Goal: Communication & Community: Answer question/provide support

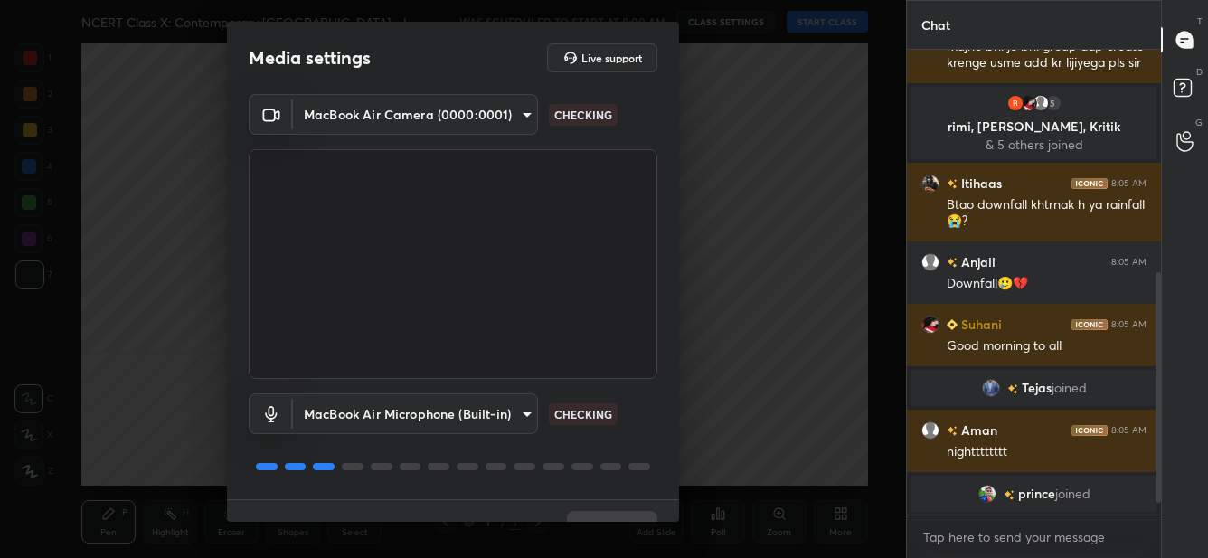
scroll to position [489, 0]
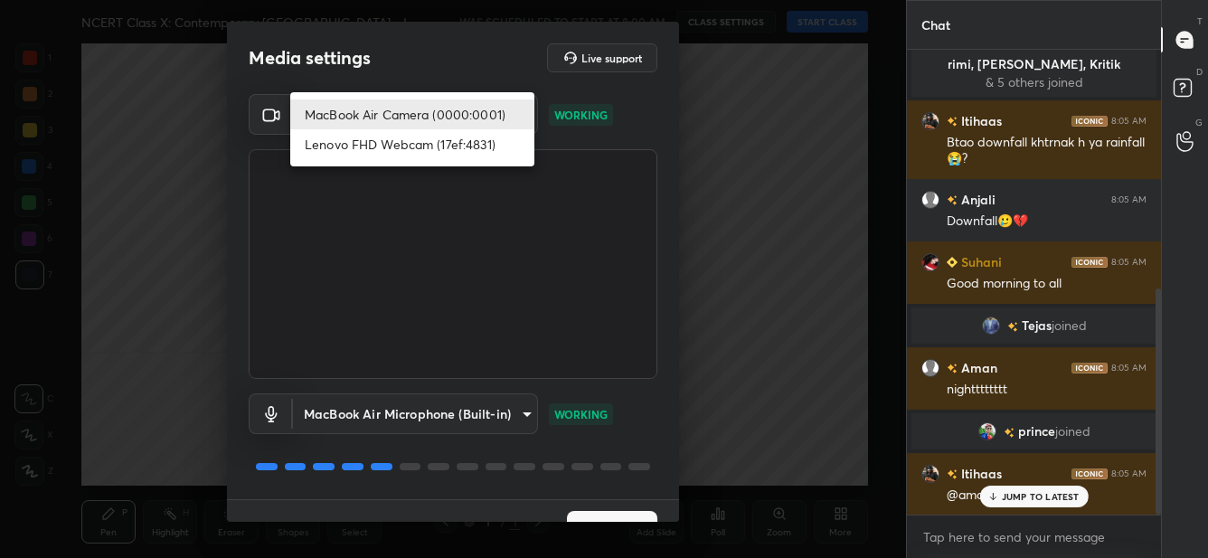
drag, startPoint x: 424, startPoint y: 113, endPoint x: 453, endPoint y: 147, distance: 44.9
click at [428, 113] on body "1 2 3 4 5 6 7 C X Z C X Z E E Erase all H H NCERT Class X: Contemporary India -…" at bounding box center [604, 279] width 1208 height 558
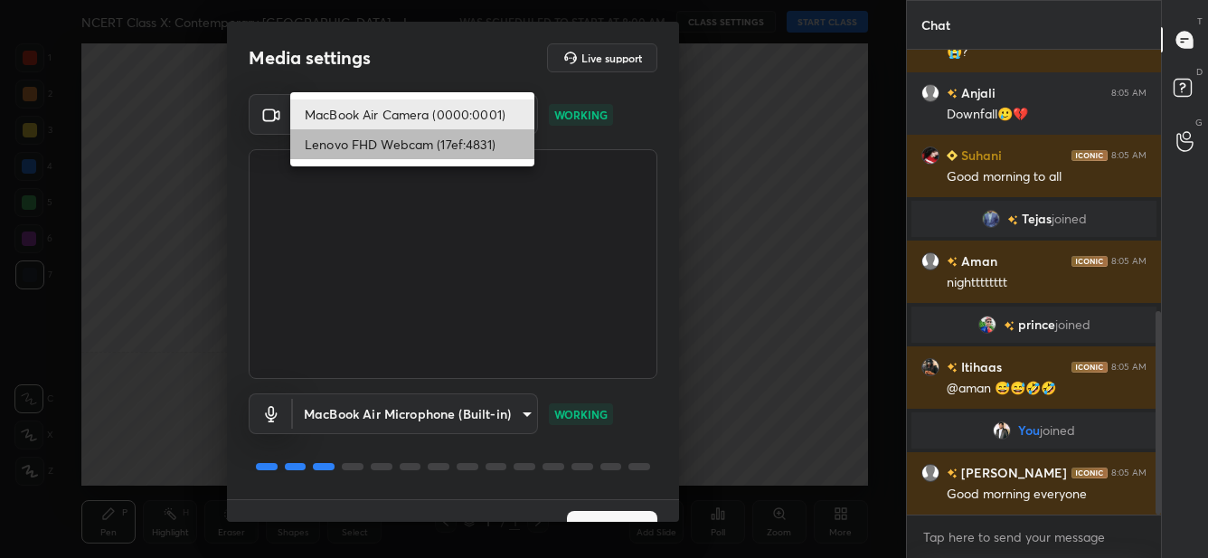
drag, startPoint x: 459, startPoint y: 144, endPoint x: 461, endPoint y: 166, distance: 21.8
click at [460, 144] on li "Lenovo FHD Webcam (17ef:4831)" at bounding box center [412, 144] width 244 height 30
type input "abf4a69f616d0aa870b4c77012279c613e973f73d4c2f1a3ff3899f3b870f6a3"
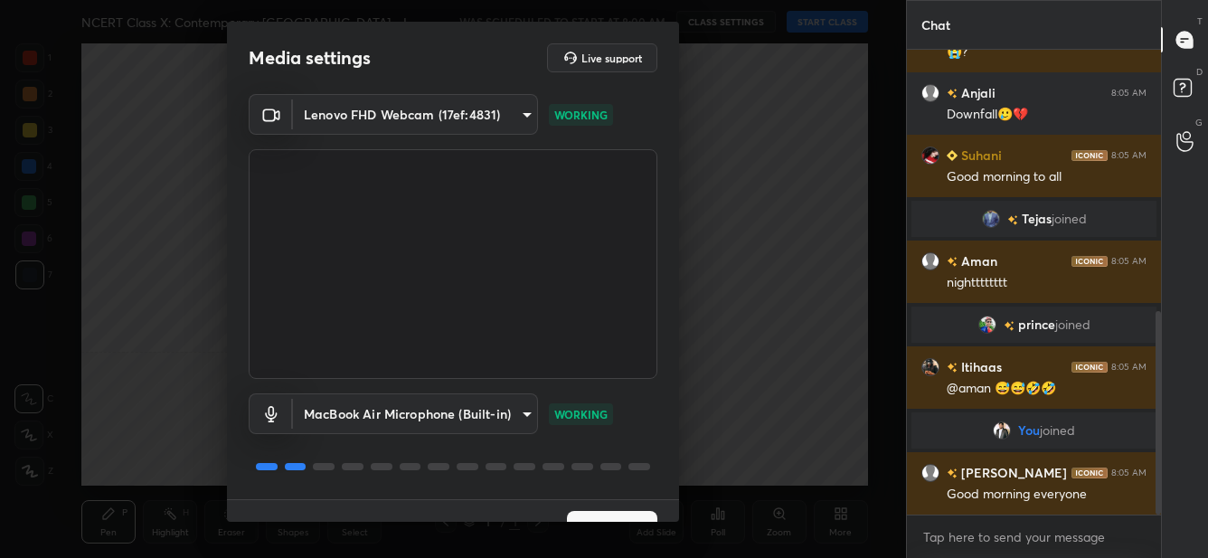
click at [631, 508] on div "1 / 4 Next" at bounding box center [453, 528] width 452 height 58
click at [638, 507] on div "1 / 4 Next" at bounding box center [453, 528] width 452 height 58
click at [636, 514] on button "Next" at bounding box center [612, 529] width 90 height 36
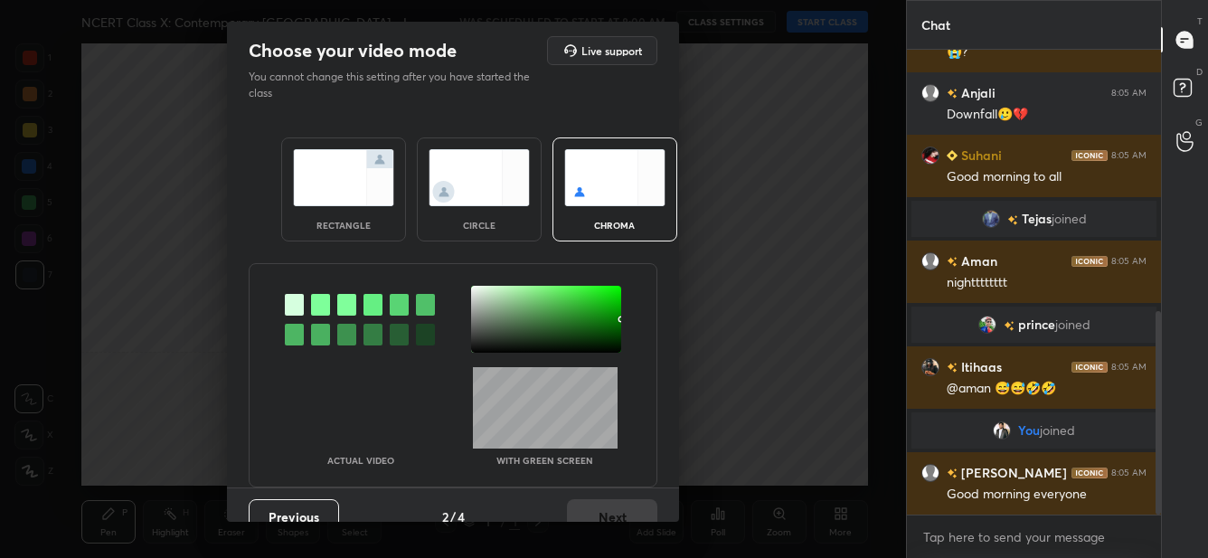
click at [635, 516] on div "Previous 2 / 4 Next" at bounding box center [453, 517] width 452 height 58
click at [322, 298] on div at bounding box center [320, 305] width 19 height 22
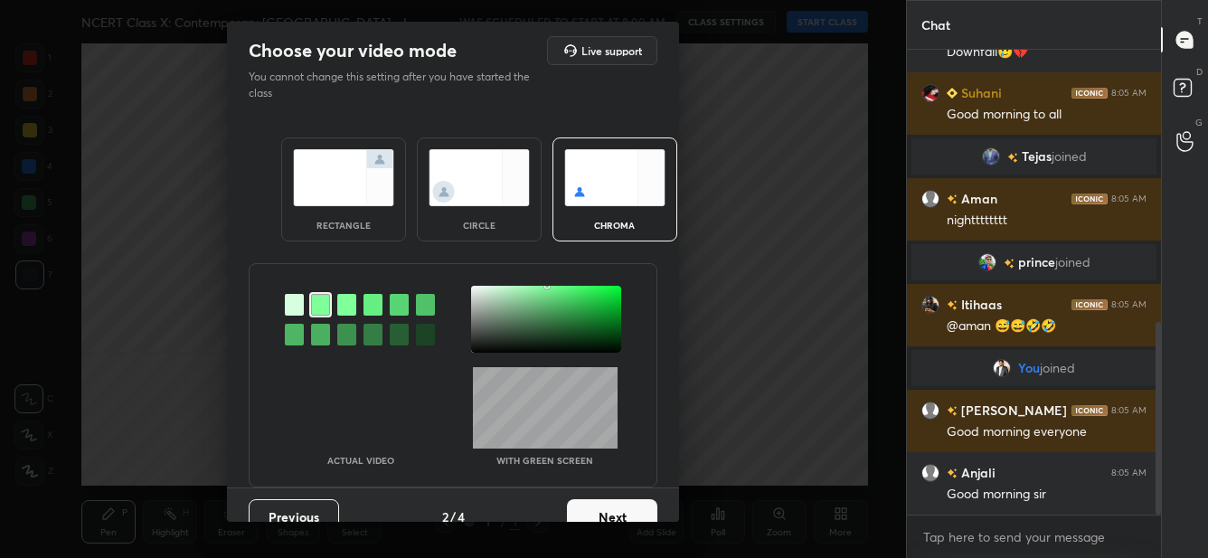
click at [481, 295] on div at bounding box center [546, 319] width 150 height 67
click at [635, 515] on button "Next" at bounding box center [612, 517] width 90 height 36
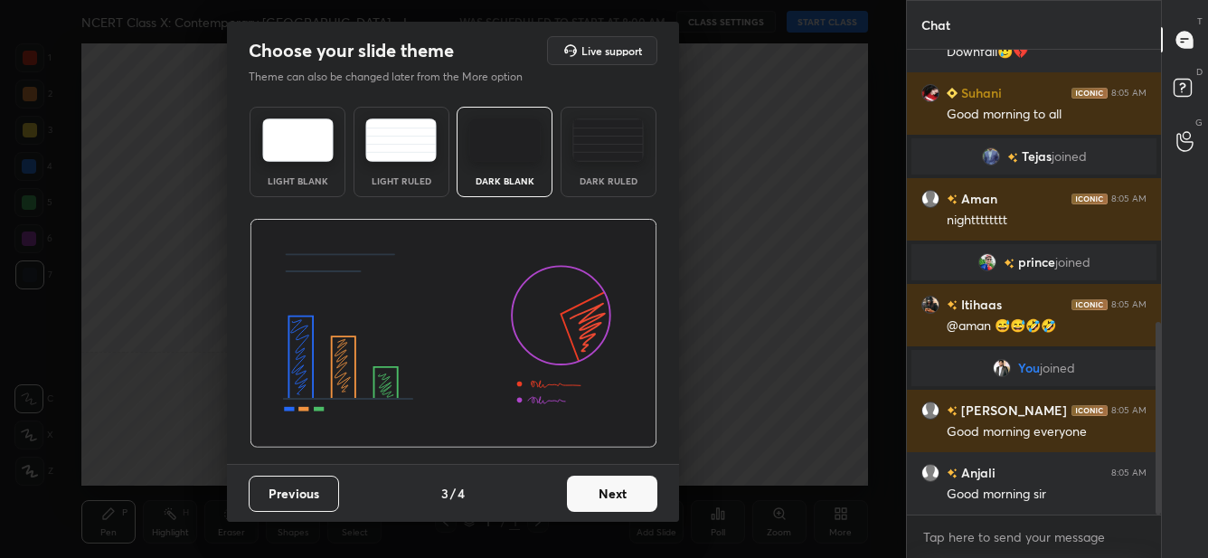
scroll to position [721, 0]
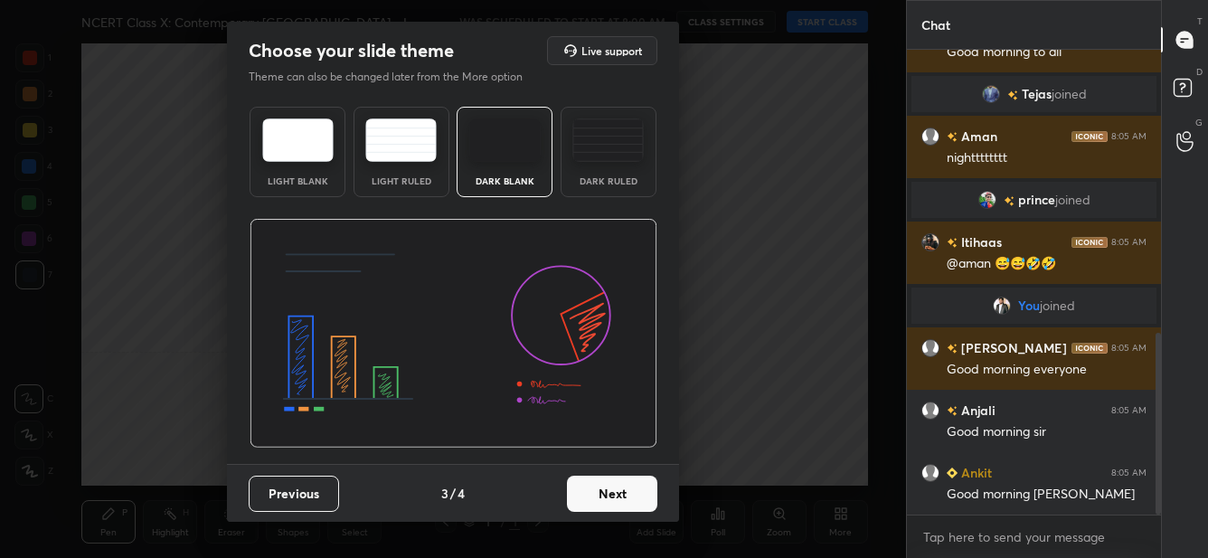
click at [649, 499] on button "Next" at bounding box center [612, 494] width 90 height 36
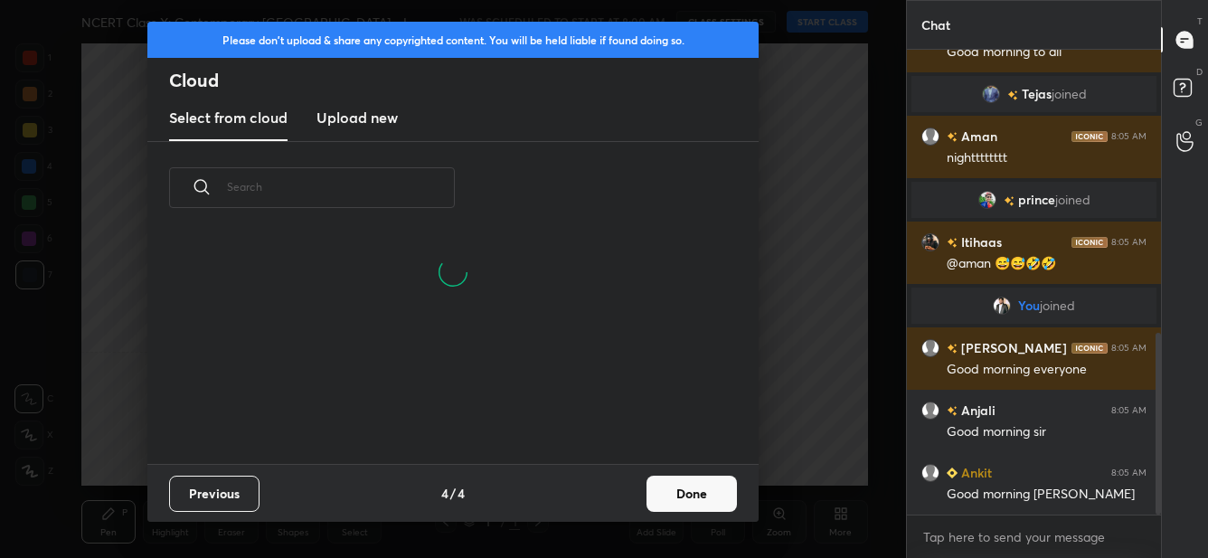
click at [705, 491] on button "Done" at bounding box center [692, 494] width 90 height 36
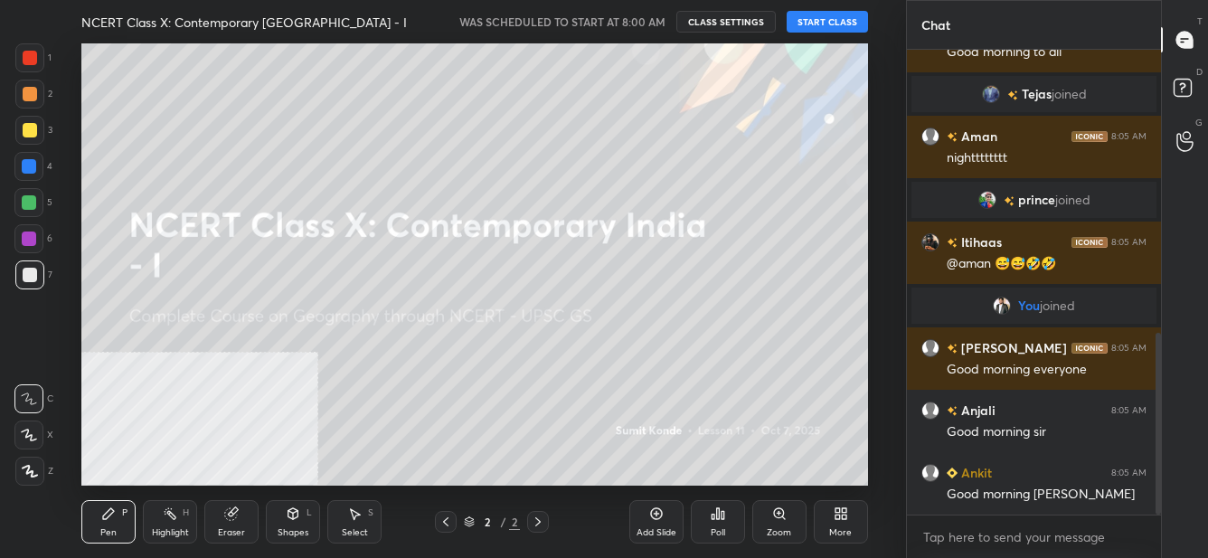
click at [817, 25] on button "START CLASS" at bounding box center [827, 22] width 81 height 22
drag, startPoint x: 658, startPoint y: 519, endPoint x: 673, endPoint y: 515, distance: 15.2
click at [662, 518] on icon at bounding box center [656, 514] width 14 height 14
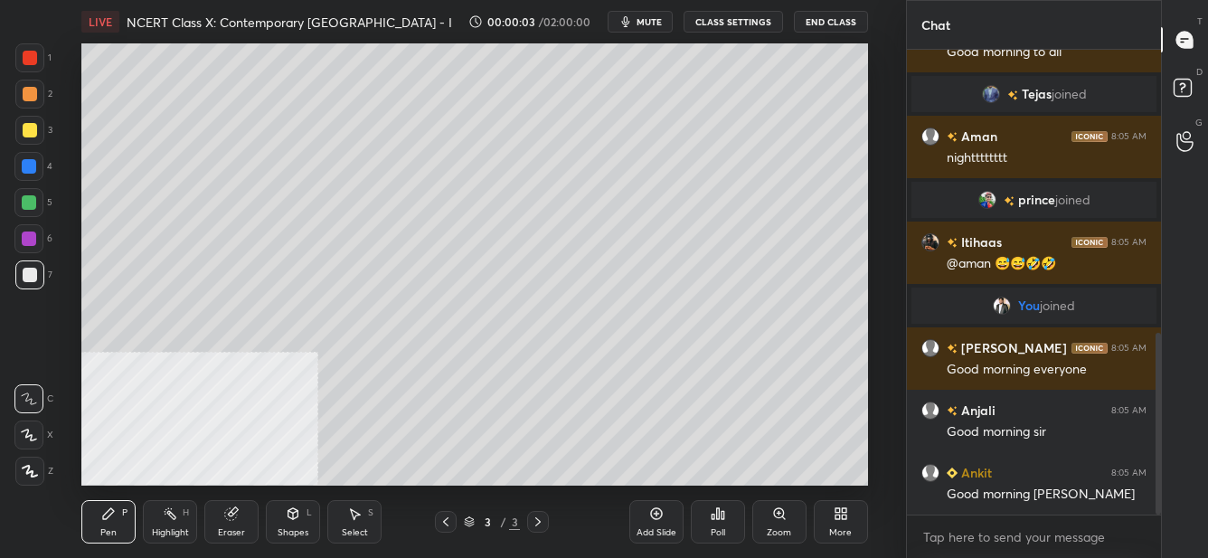
click at [848, 516] on div "More" at bounding box center [841, 521] width 54 height 43
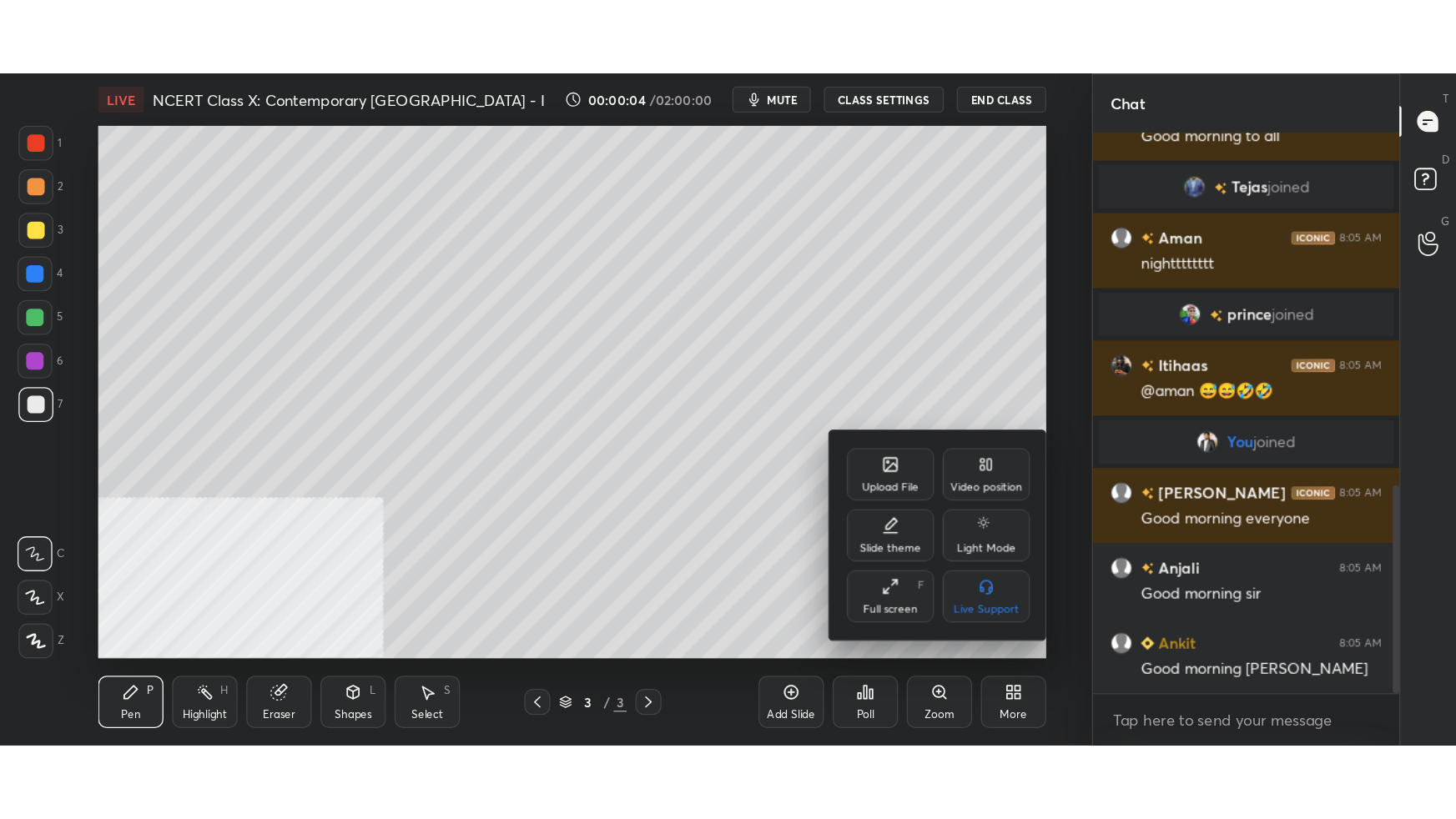
scroll to position [722, 0]
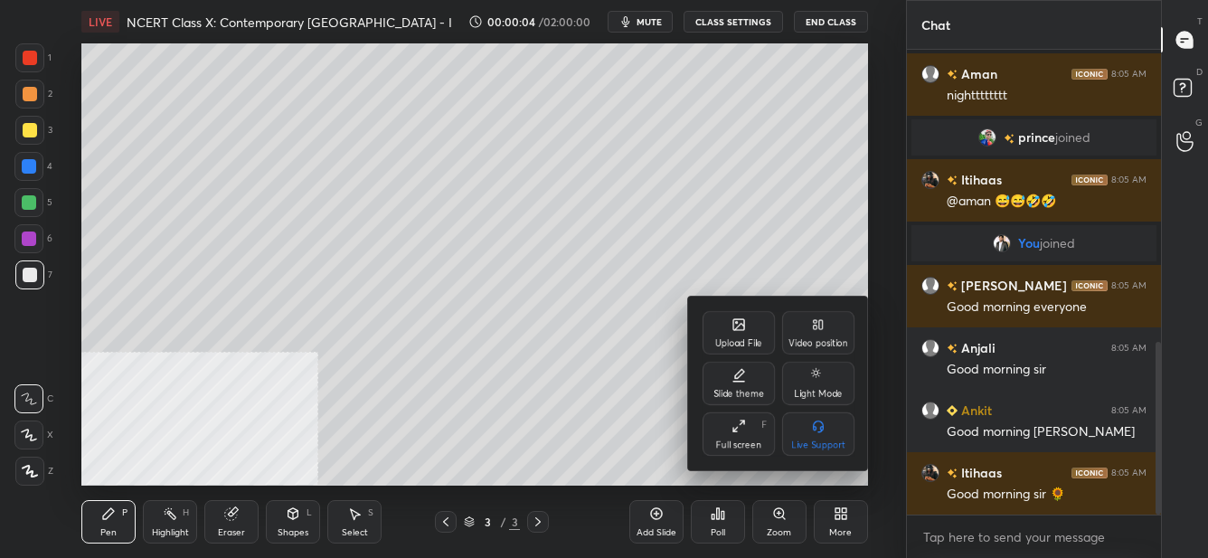
drag, startPoint x: 737, startPoint y: 431, endPoint x: 743, endPoint y: 534, distance: 103.3
click at [739, 431] on icon at bounding box center [739, 426] width 14 height 14
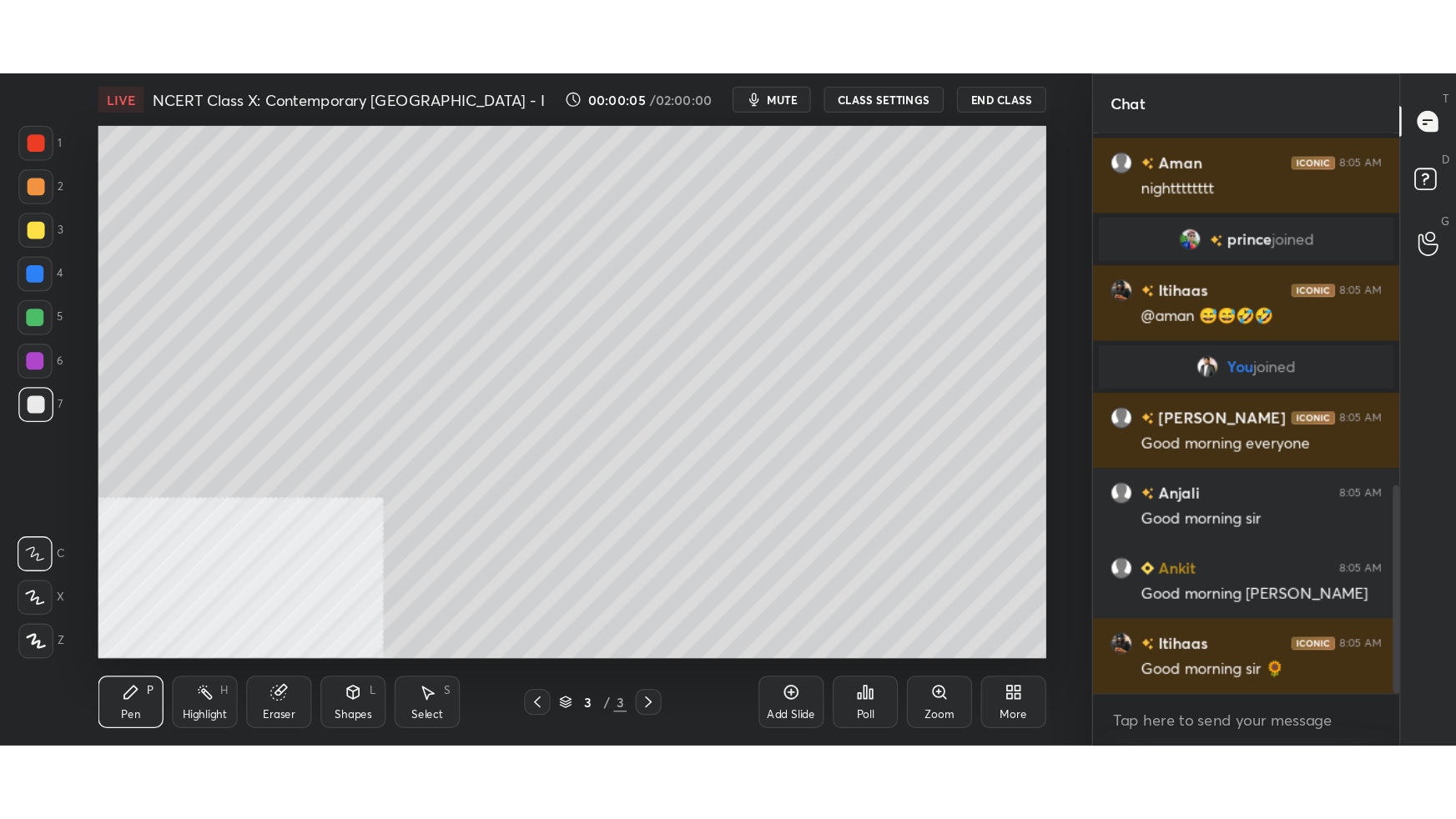
scroll to position [0, 0]
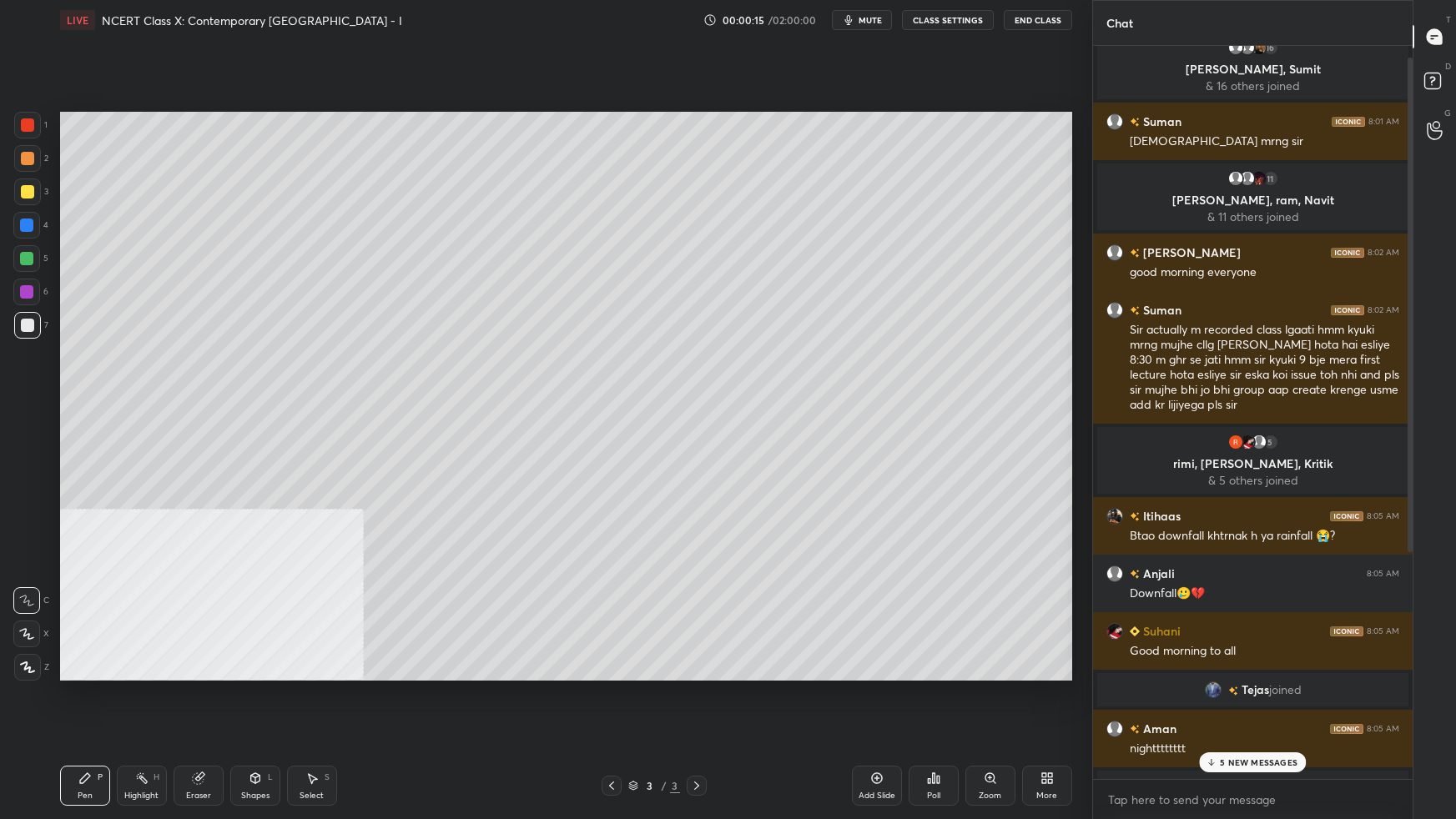
drag, startPoint x: 1412, startPoint y: 489, endPoint x: 1419, endPoint y: 445, distance: 44.6
click at [1114, 445] on div "T Messages (T) D Doubts (D) G Raise Hand (G)" at bounding box center [1434, 410] width 43 height 819
drag, startPoint x: 1411, startPoint y: 442, endPoint x: 1413, endPoint y: 407, distance: 35.1
click at [1114, 406] on div "T Messages (T) D Doubts (D) 1 G Raise Hand (G)" at bounding box center [1434, 410] width 43 height 819
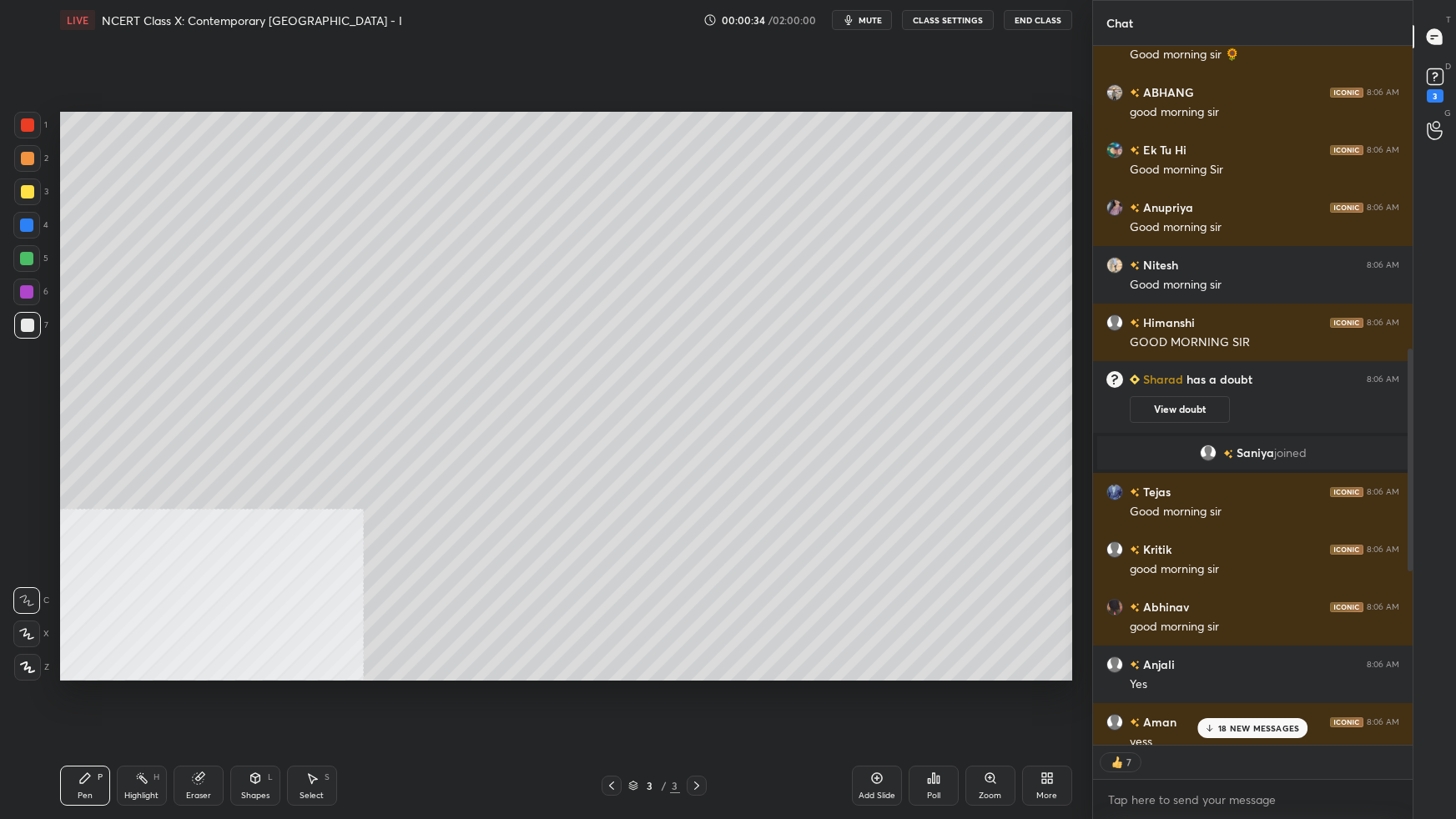
drag, startPoint x: 1412, startPoint y: 423, endPoint x: 1377, endPoint y: 744, distance: 322.9
click at [1114, 514] on div "Anjali 8:05 AM Good morning [PERSON_NAME] 8:05 AM Good morning [PERSON_NAME] 8:…" at bounding box center [1253, 396] width 319 height 699
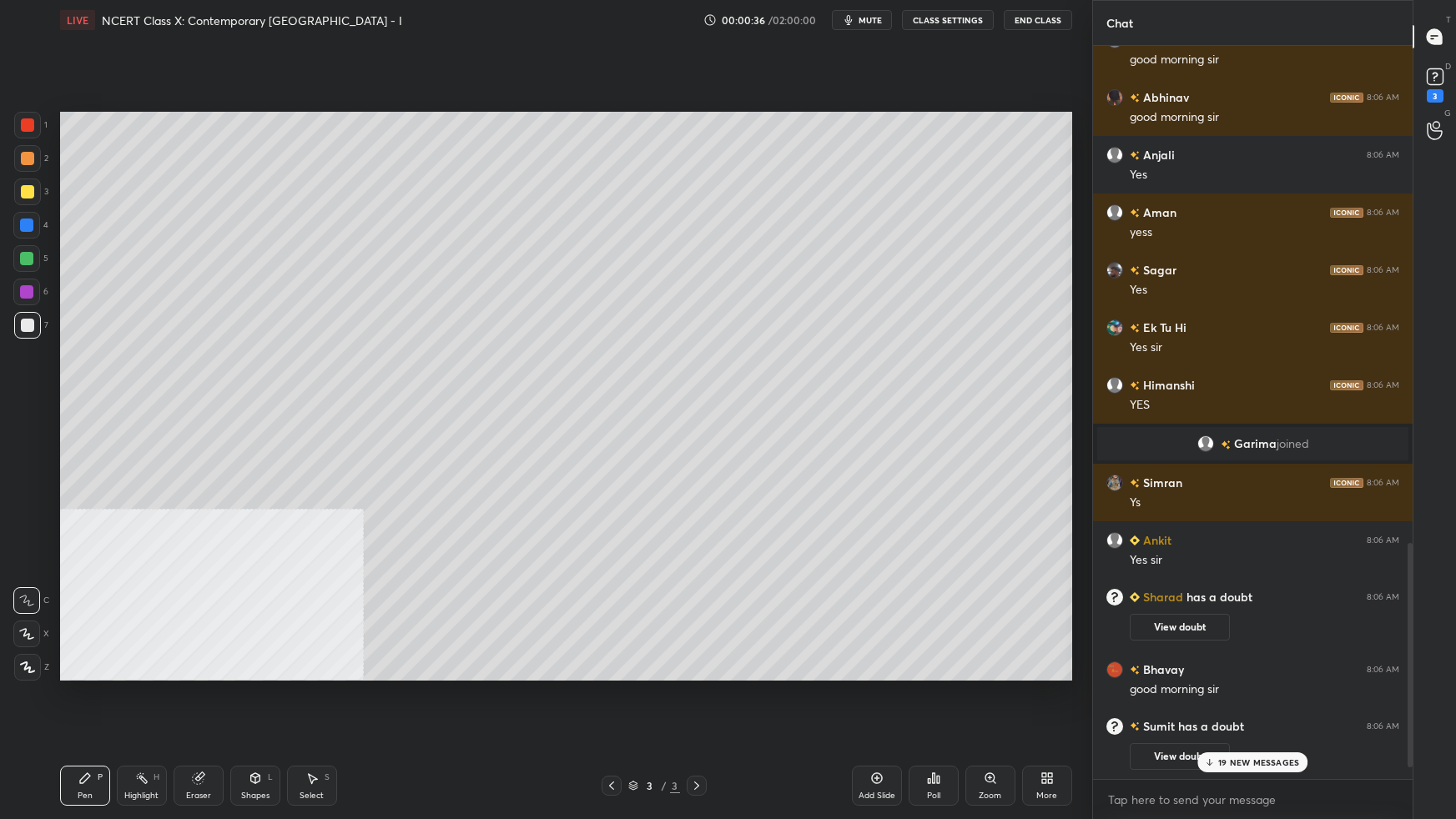
drag, startPoint x: 1410, startPoint y: 585, endPoint x: 1393, endPoint y: 733, distance: 149.0
click at [1114, 514] on div "Tejas 8:06 AM Good morning sir Kritik 8:06 AM good morning [PERSON_NAME] 8:06 A…" at bounding box center [1253, 412] width 319 height 733
drag, startPoint x: 1403, startPoint y: 689, endPoint x: 1402, endPoint y: 725, distance: 36.0
click at [1114, 514] on div at bounding box center [1407, 412] width 10 height 733
drag, startPoint x: 1410, startPoint y: 717, endPoint x: 1408, endPoint y: 733, distance: 16.1
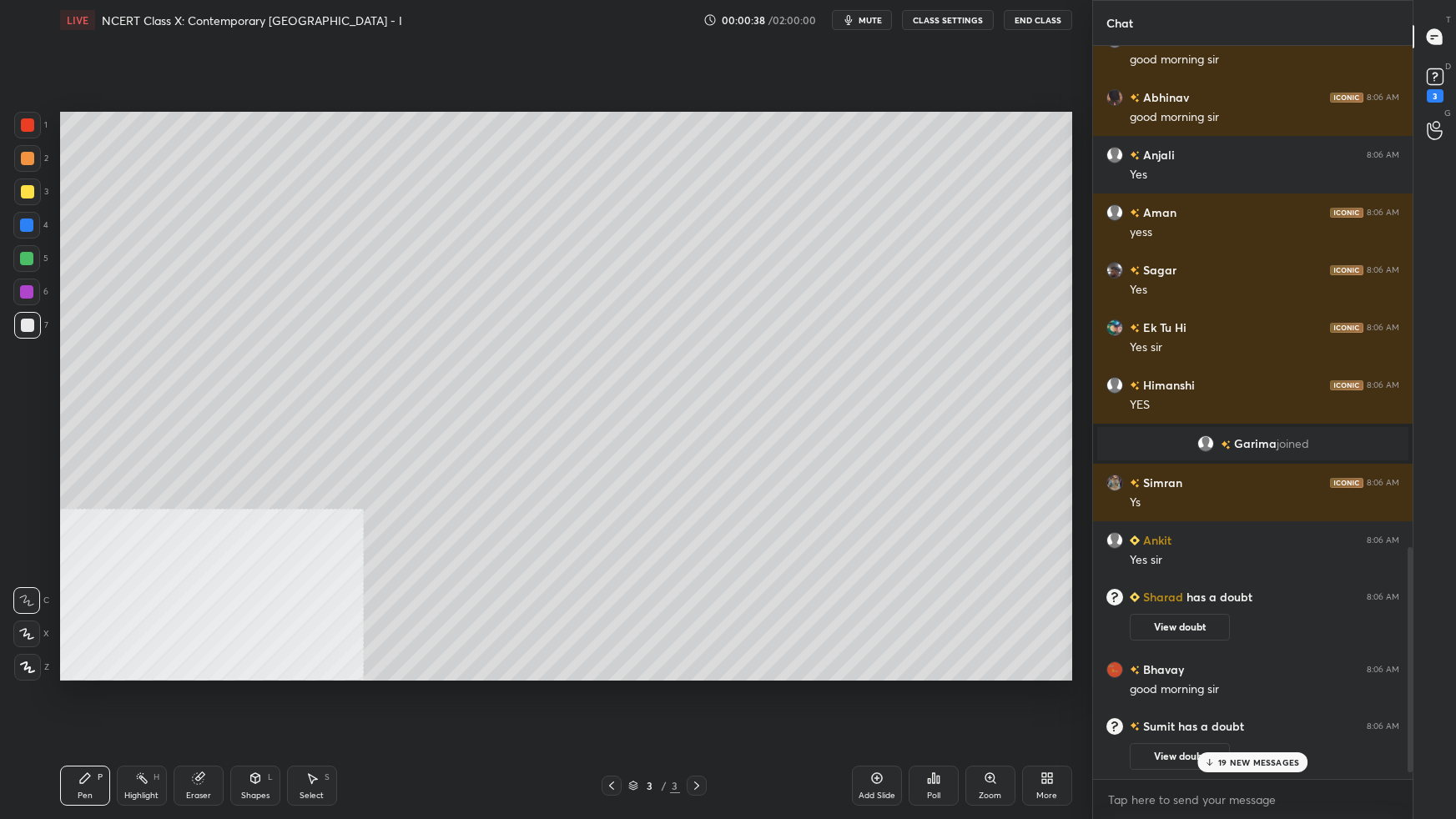
click at [1114, 514] on div at bounding box center [1410, 659] width 5 height 224
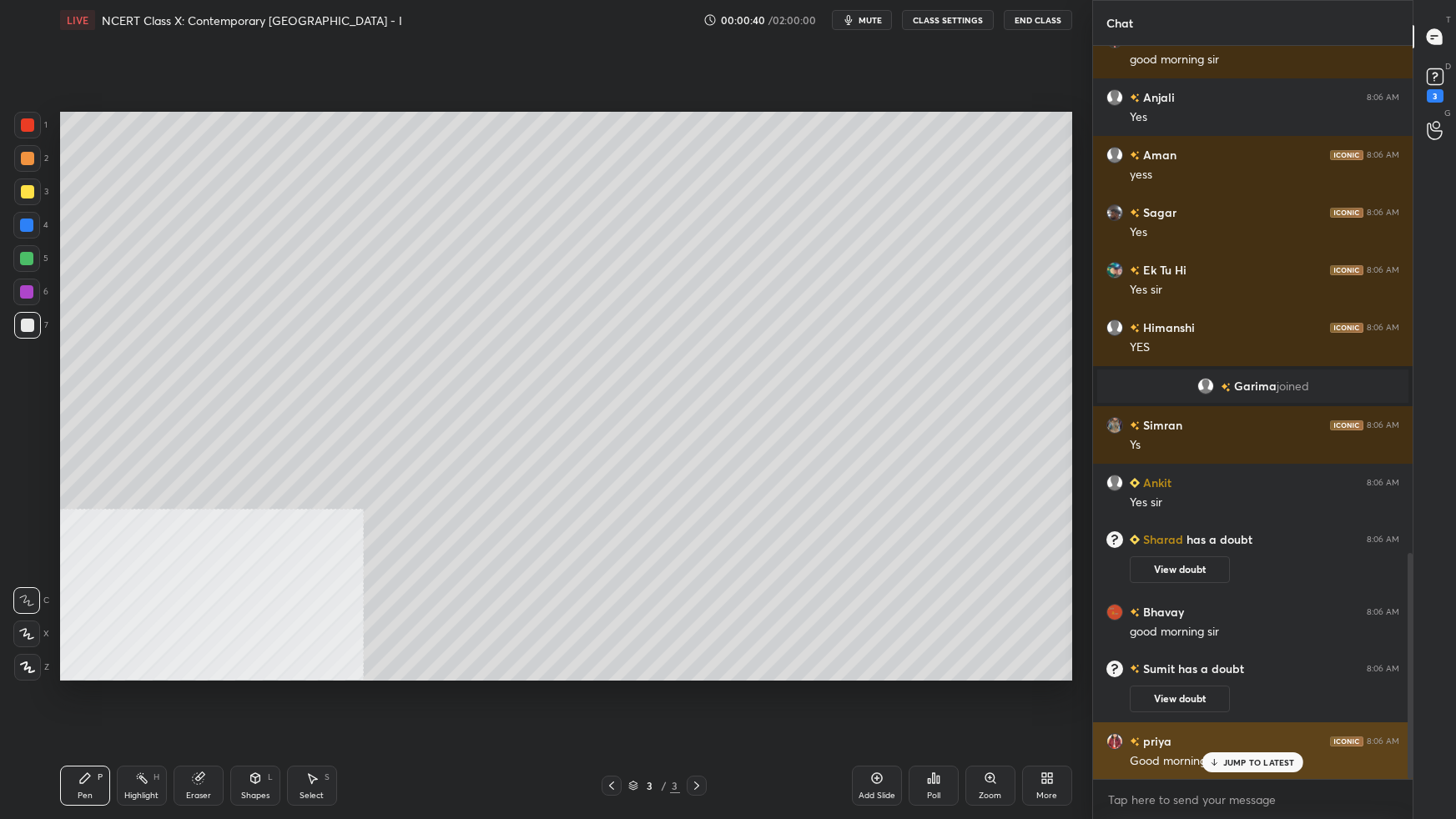
click at [1114, 514] on p "JUMP TO LATEST" at bounding box center [1259, 762] width 72 height 10
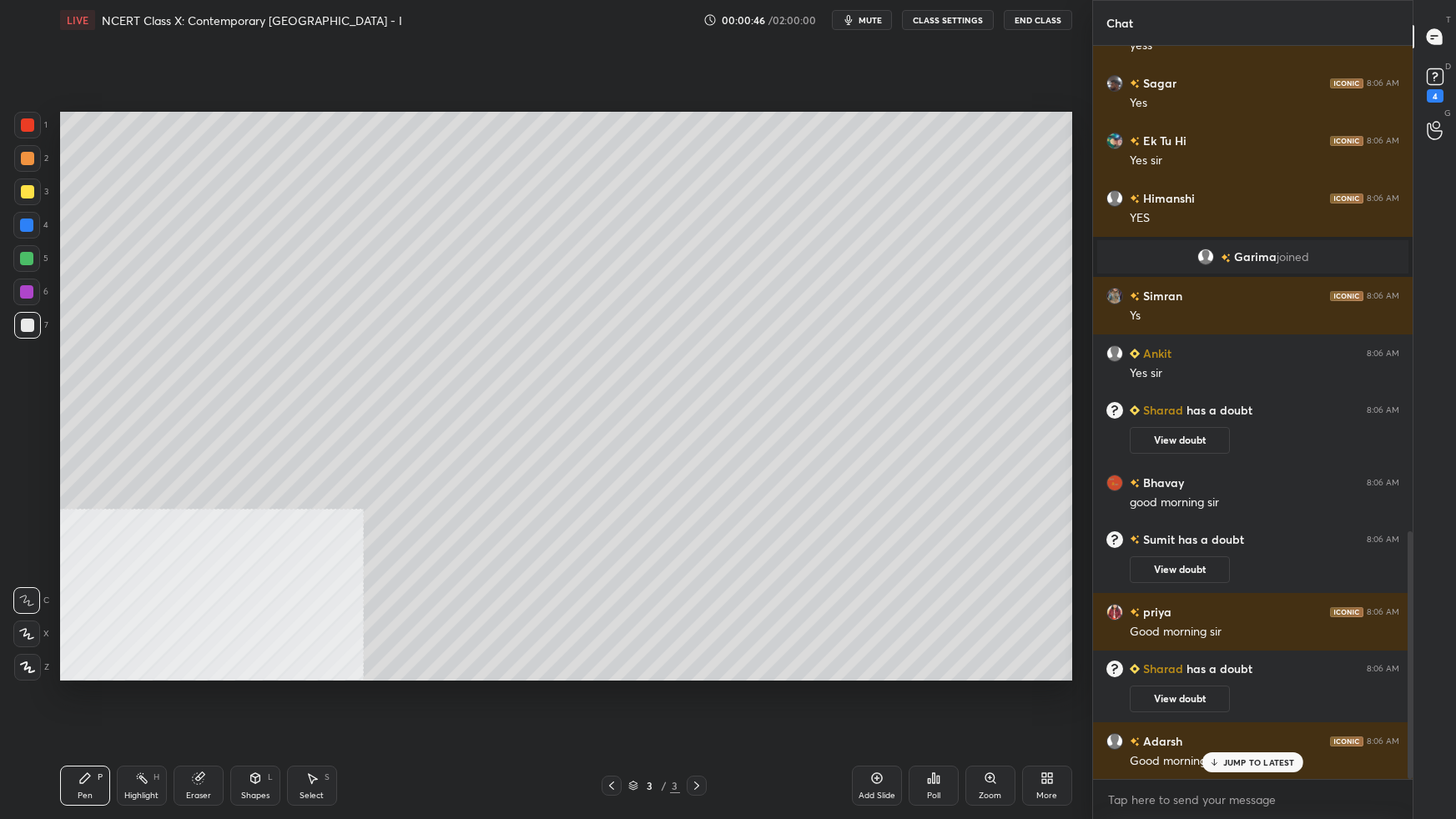
click at [1055, 514] on div "More" at bounding box center [1047, 785] width 50 height 40
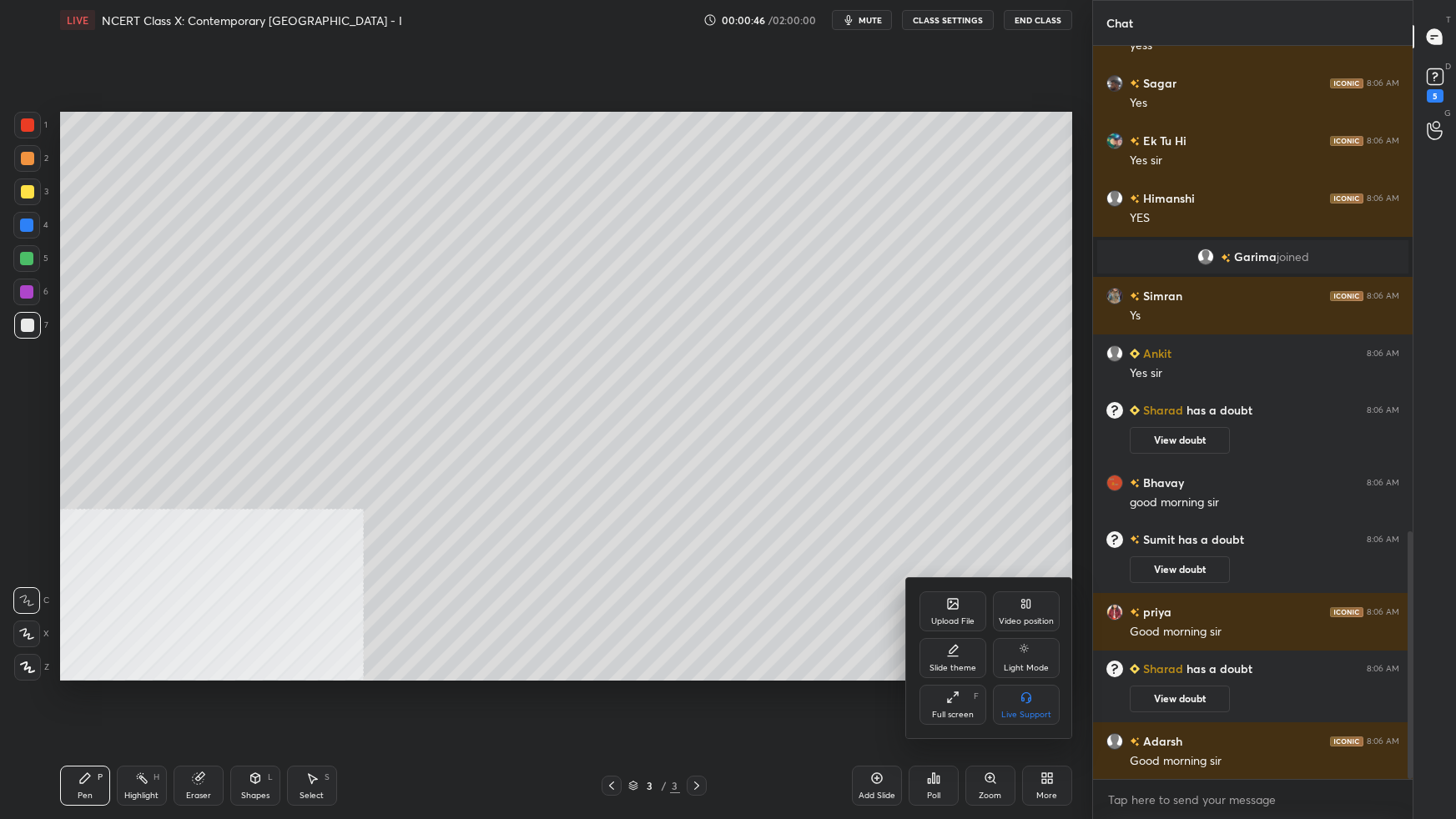
click at [1034, 514] on div "Video position" at bounding box center [1026, 611] width 66 height 40
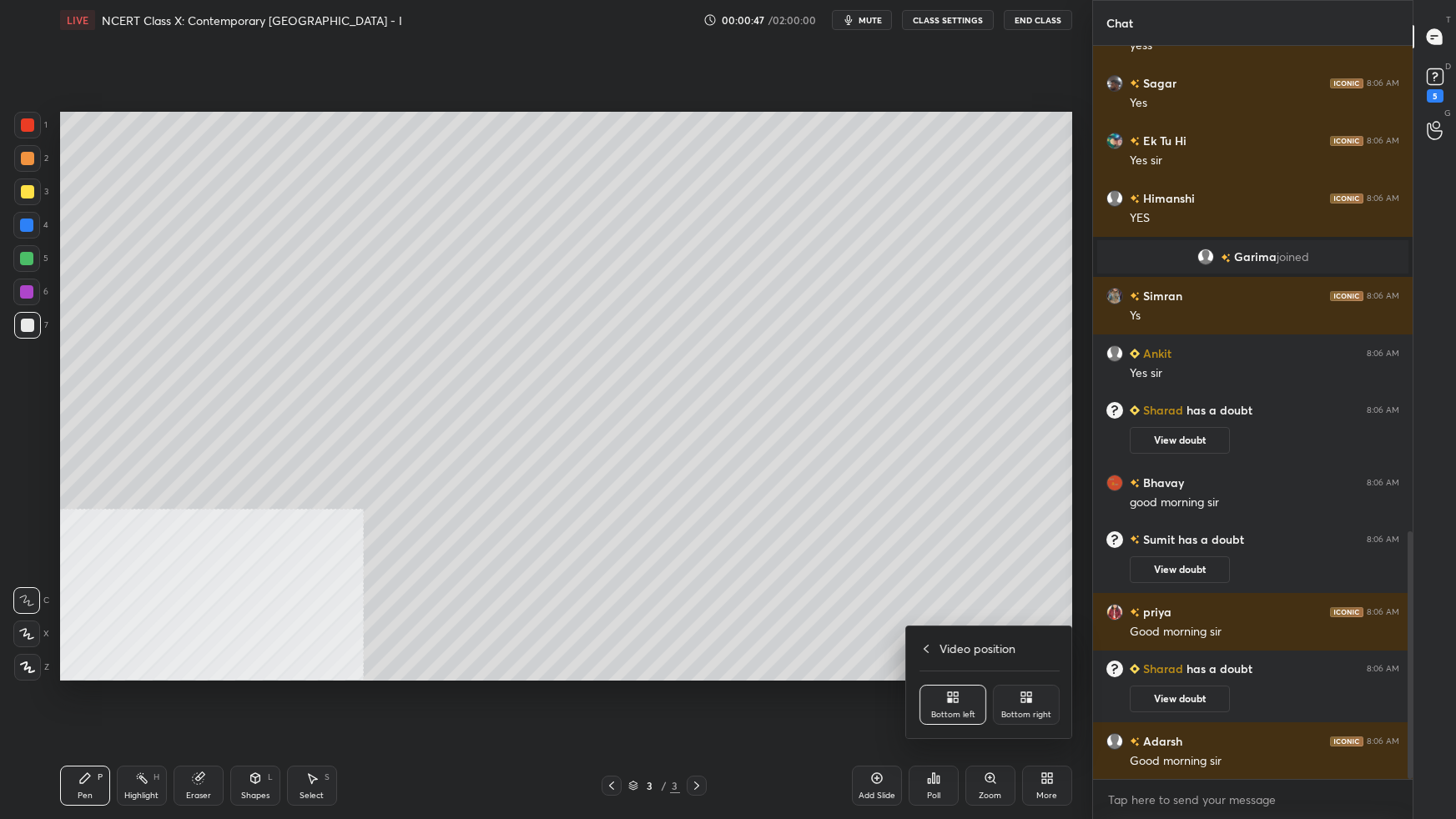
click at [1044, 514] on div "Bottom right" at bounding box center [1026, 705] width 66 height 40
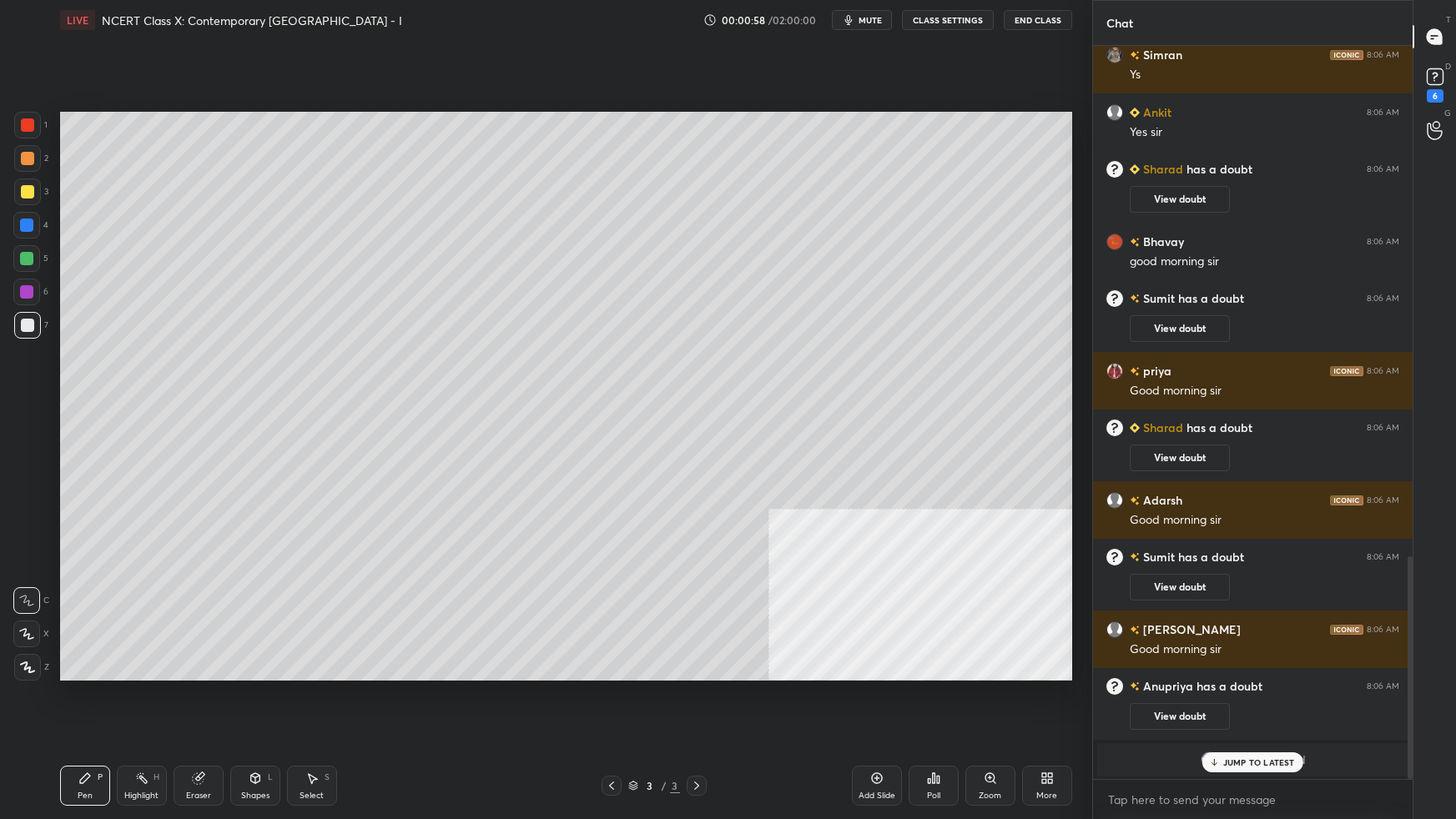
click at [18, 183] on div at bounding box center [27, 192] width 27 height 27
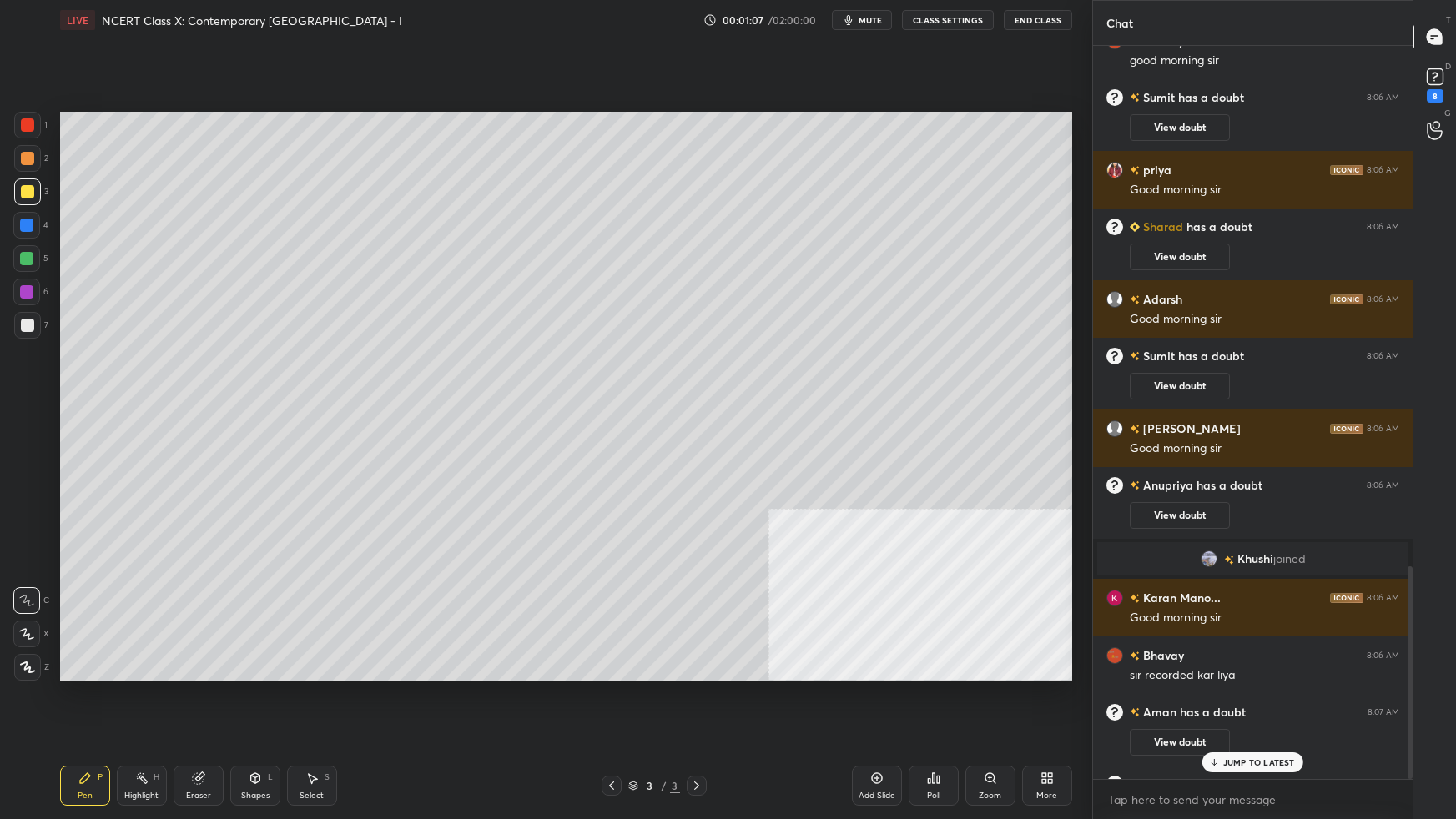
scroll to position [1796, 0]
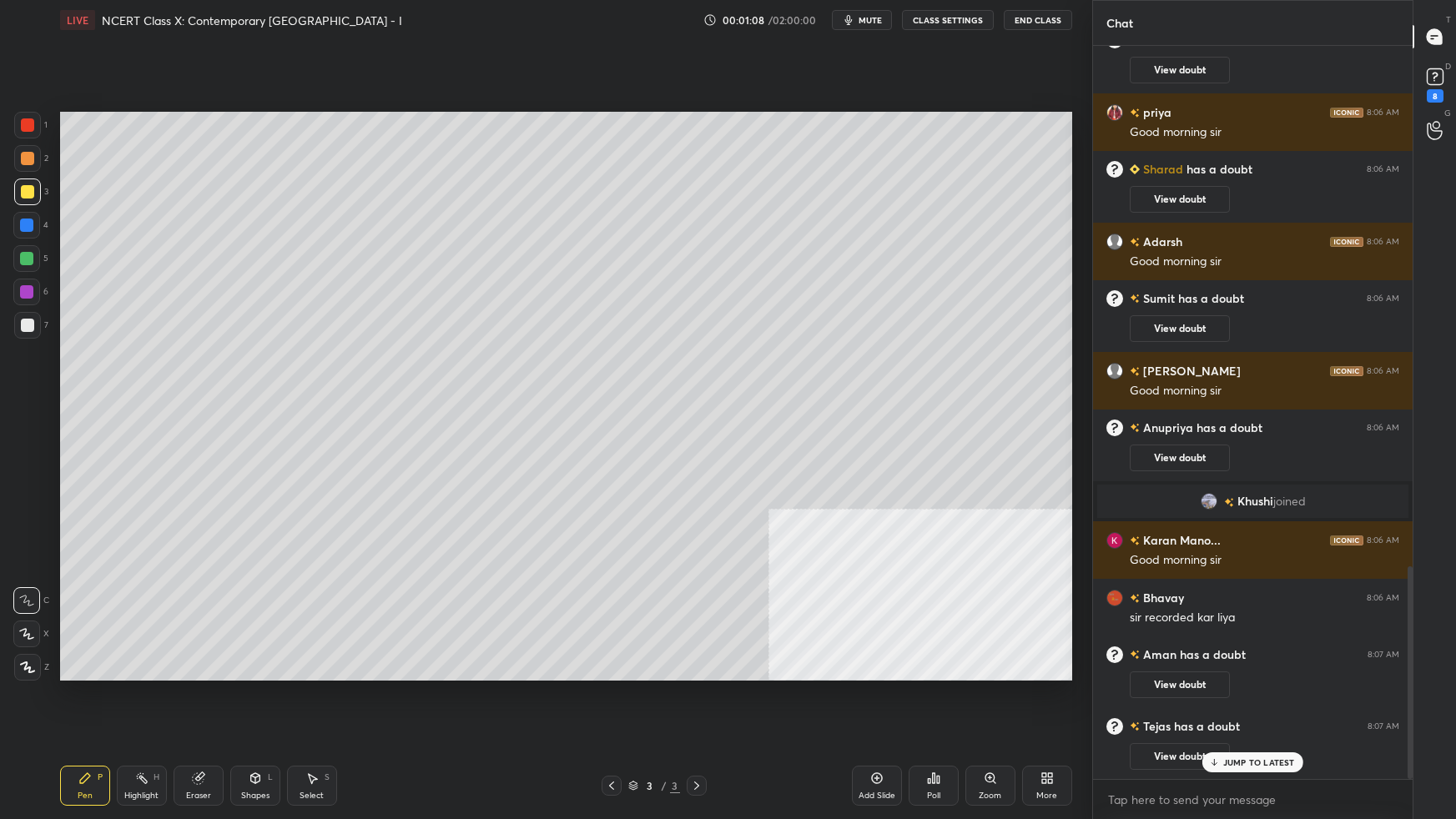
click at [25, 514] on icon at bounding box center [27, 634] width 13 height 10
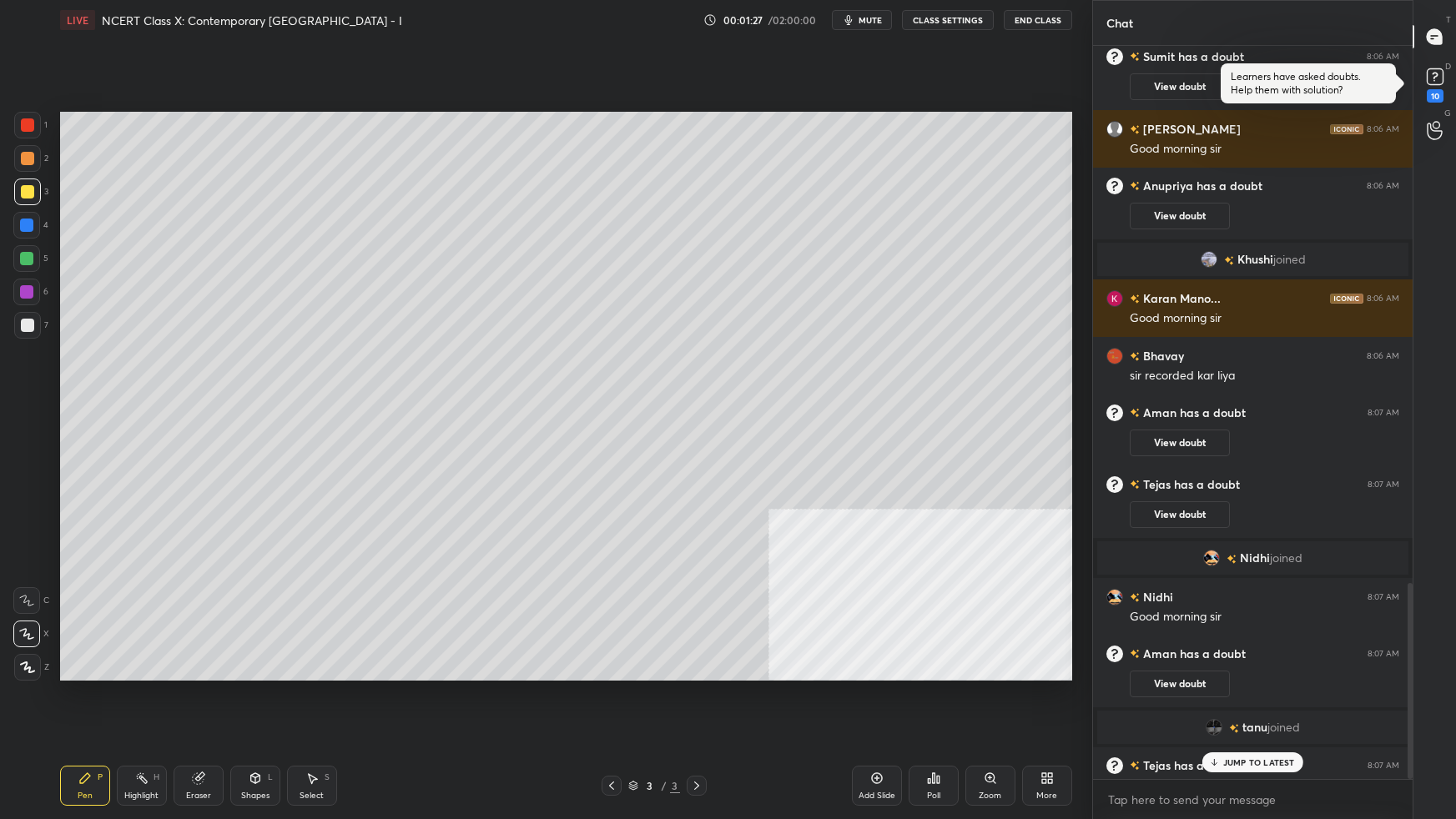
scroll to position [2013, 0]
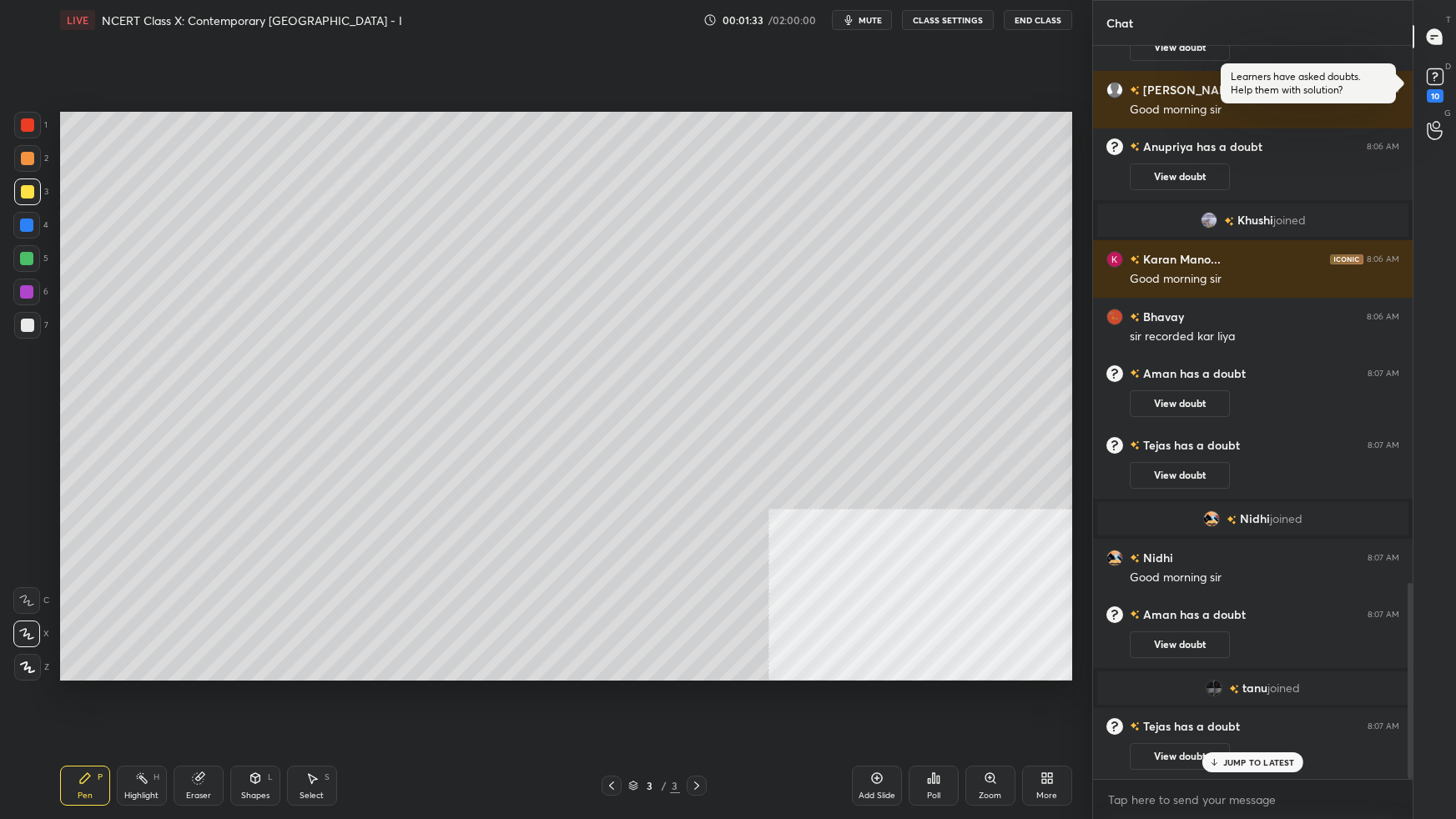
click at [1114, 514] on div "JUMP TO LATEST" at bounding box center [1252, 763] width 101 height 20
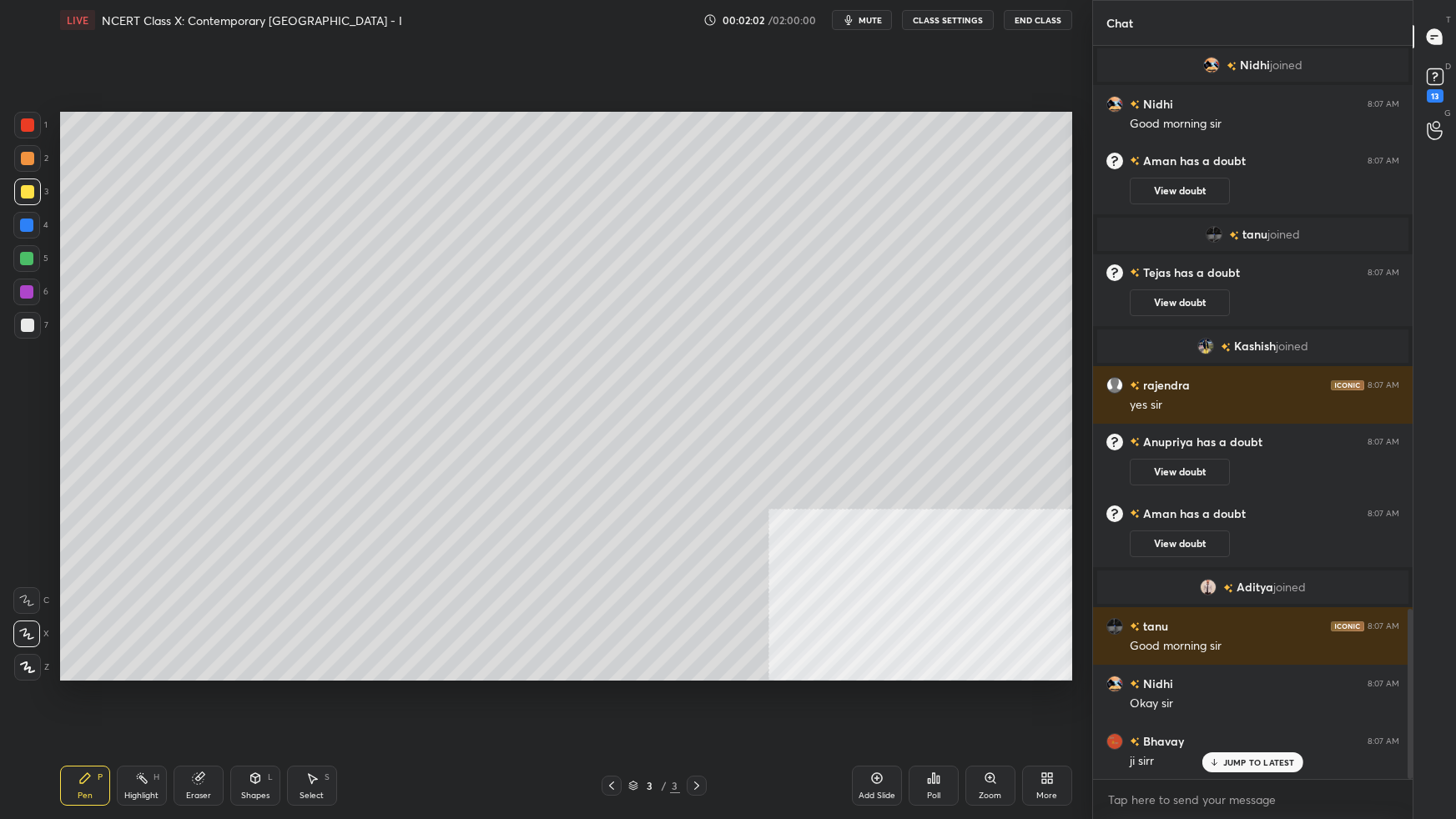
scroll to position [2462, 0]
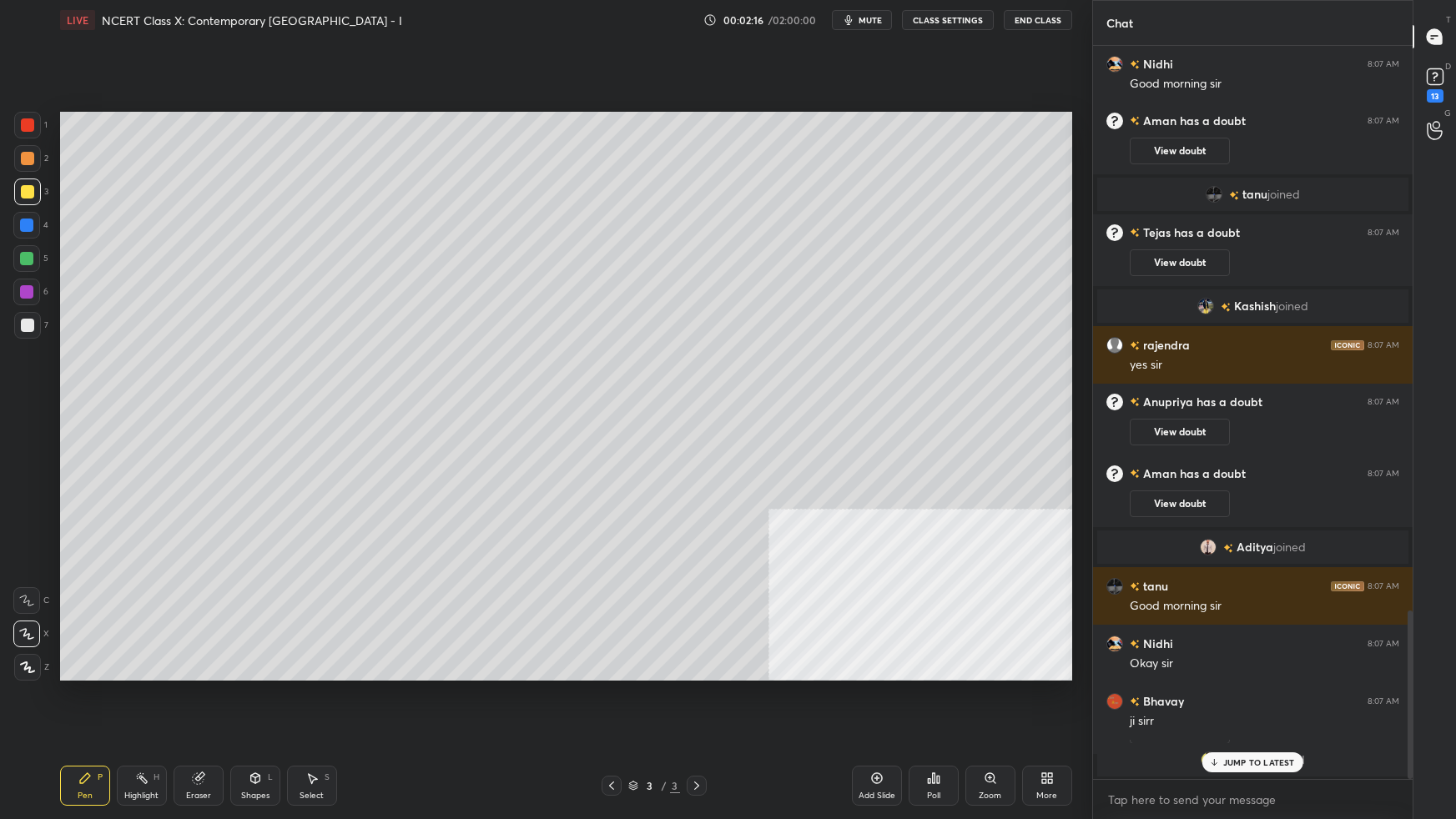
click at [1114, 514] on p "JUMP TO LATEST" at bounding box center [1259, 762] width 72 height 10
click at [1114, 79] on rect at bounding box center [1435, 77] width 16 height 16
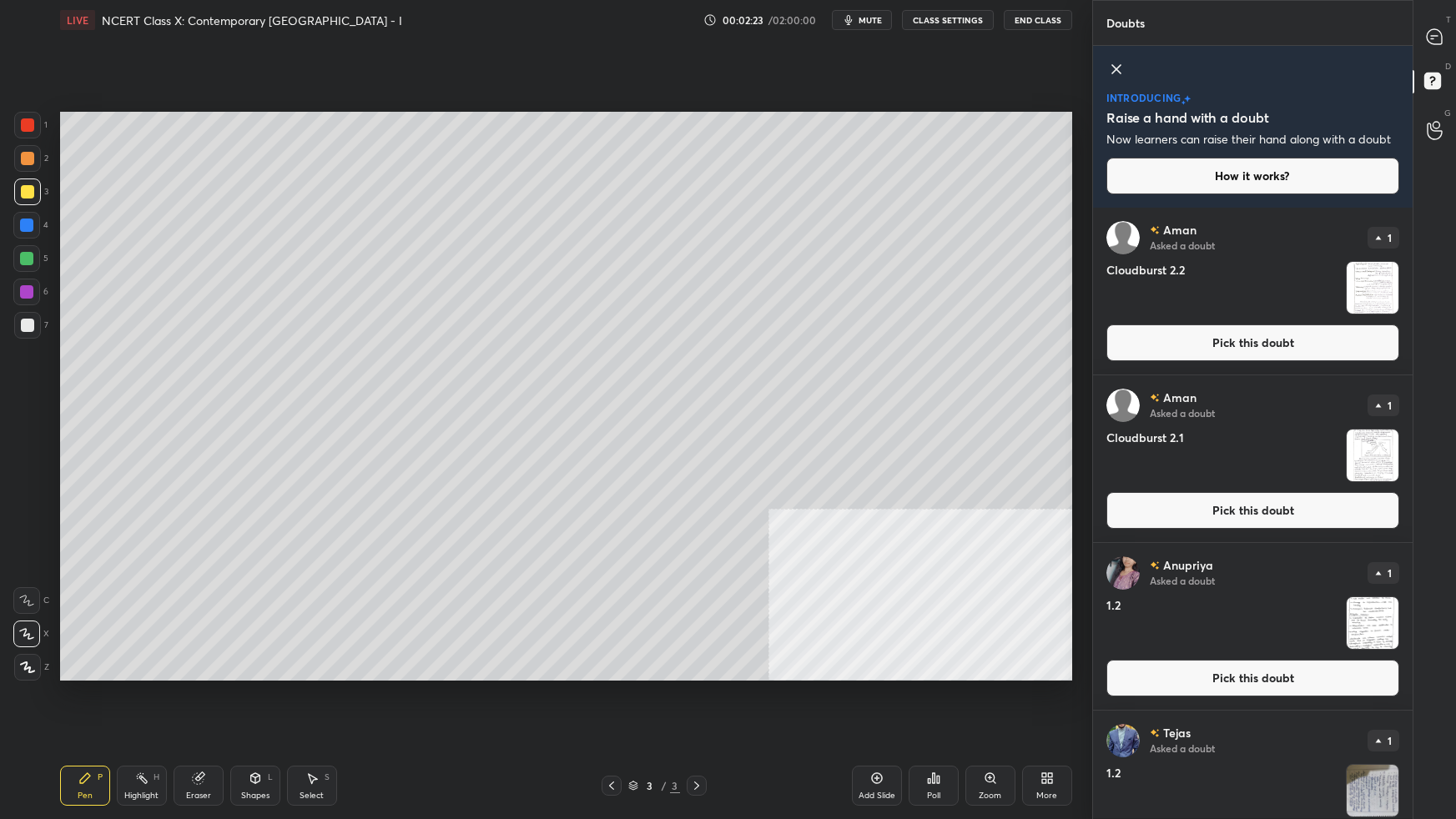
click at [1114, 349] on button "Pick this doubt" at bounding box center [1252, 343] width 292 height 37
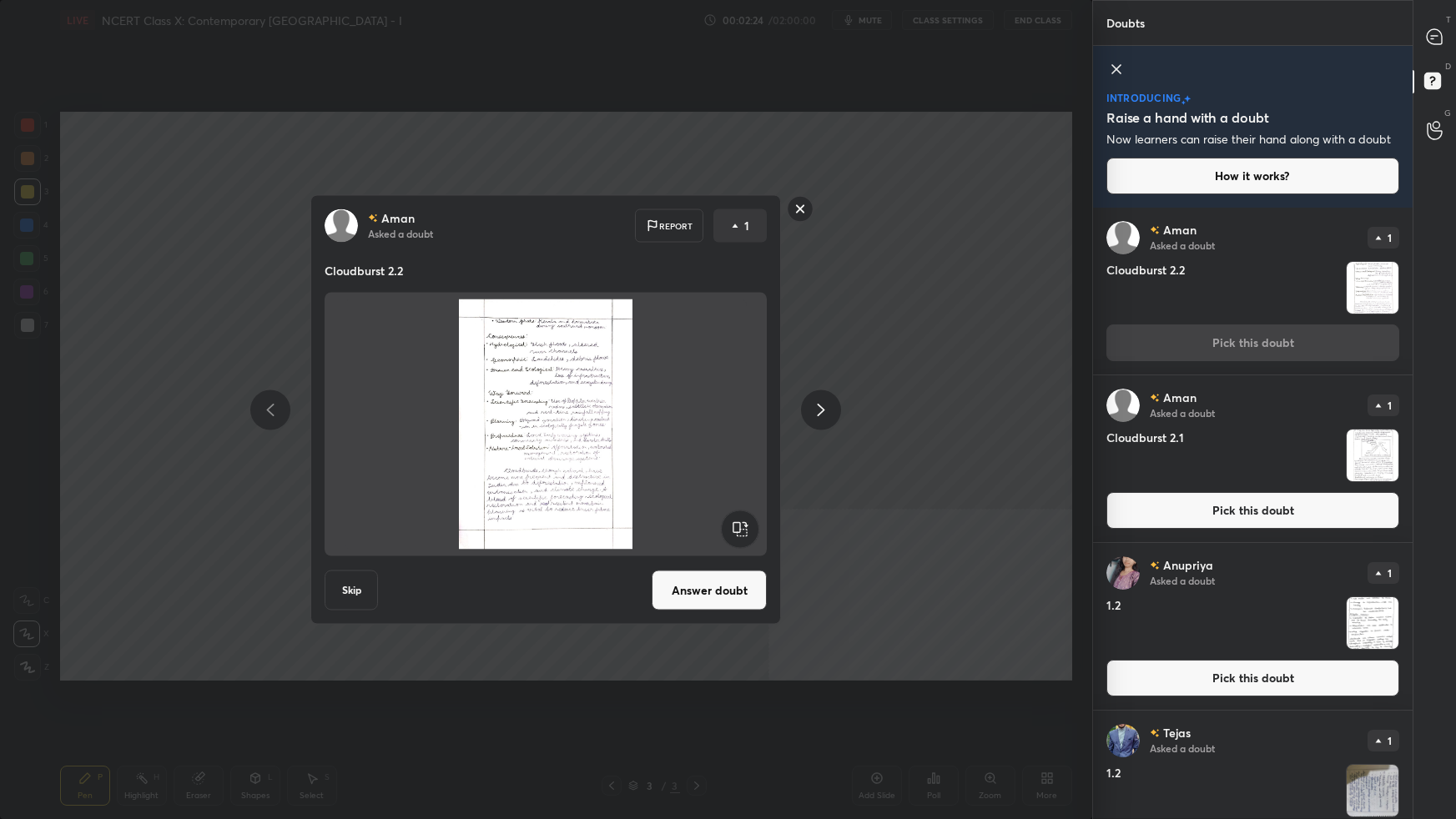
click at [738, 514] on button "Answer doubt" at bounding box center [709, 590] width 115 height 40
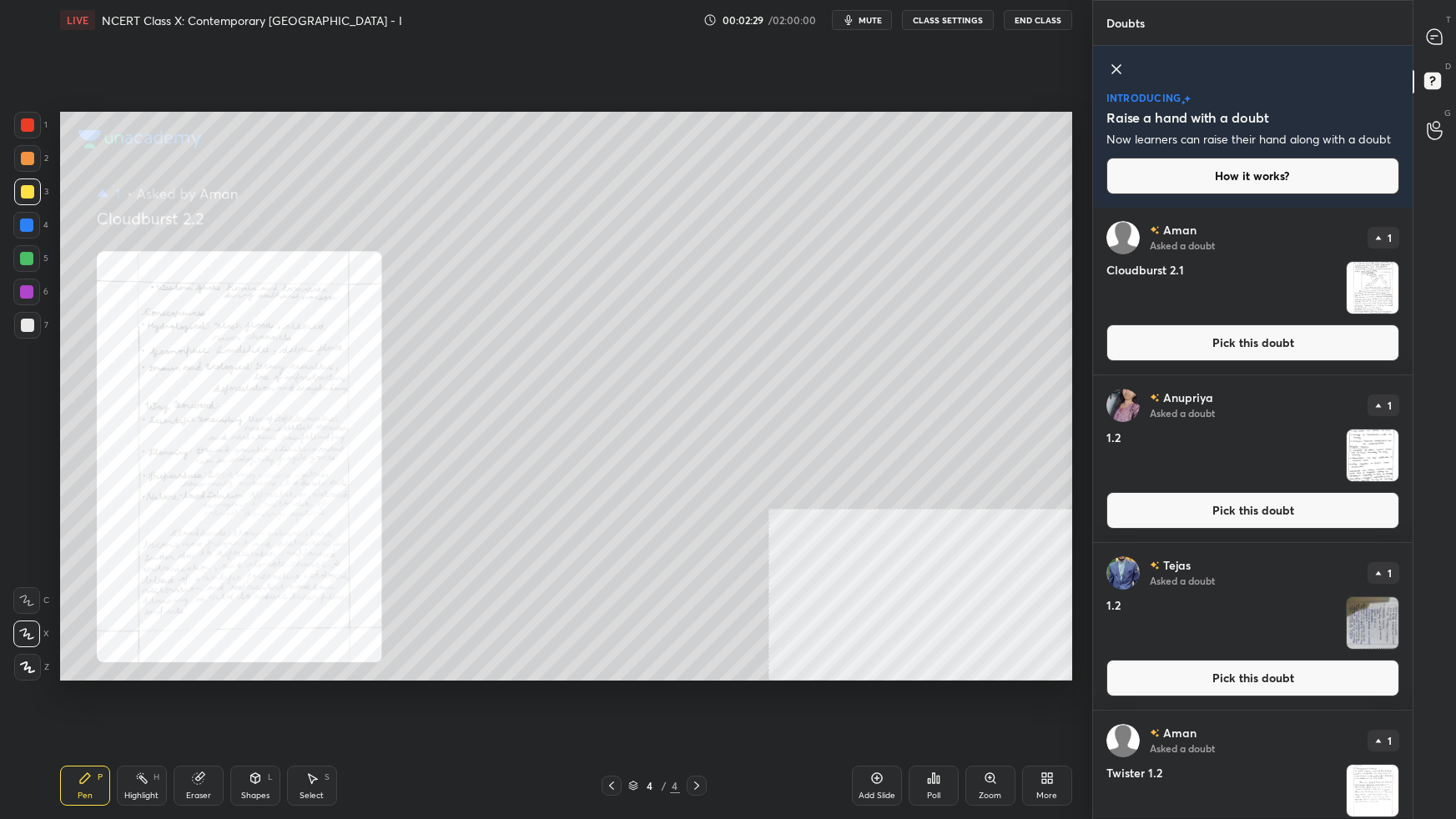
click at [1114, 345] on button "Pick this doubt" at bounding box center [1252, 343] width 292 height 37
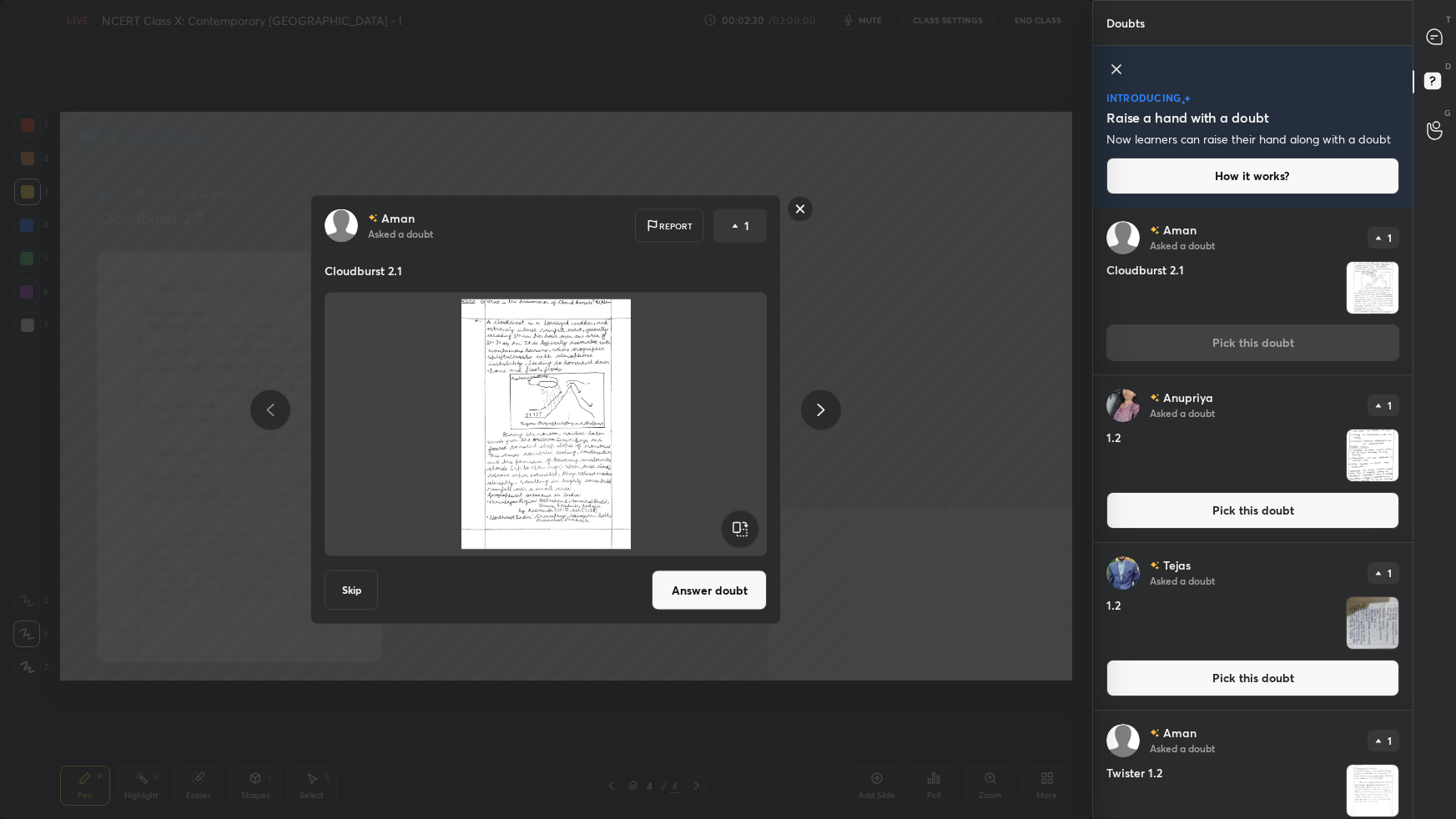
drag, startPoint x: 721, startPoint y: 591, endPoint x: 783, endPoint y: 571, distance: 65.1
click at [723, 514] on button "Answer doubt" at bounding box center [709, 590] width 115 height 40
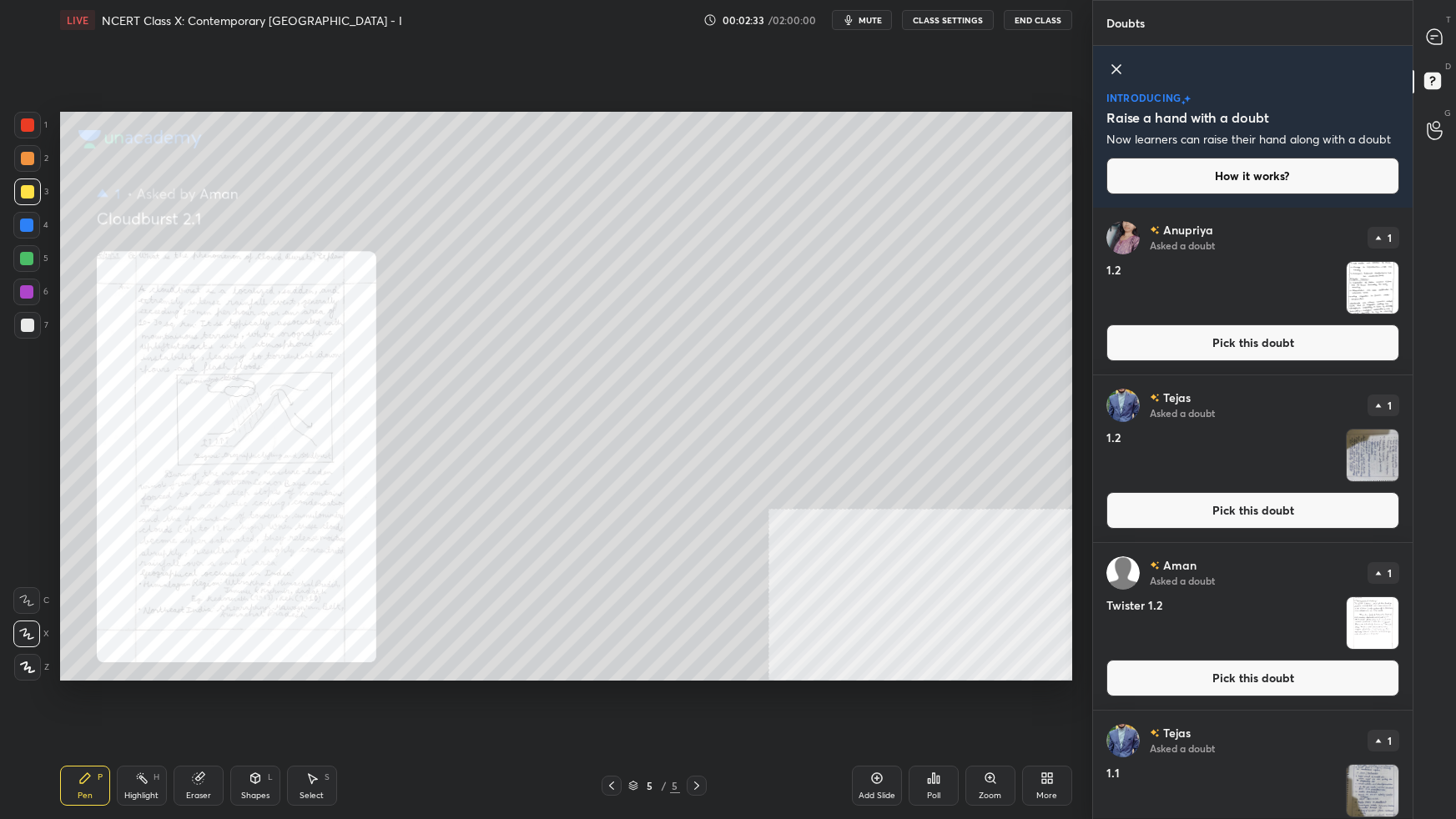
click at [1114, 343] on button "Pick this doubt" at bounding box center [1252, 343] width 292 height 37
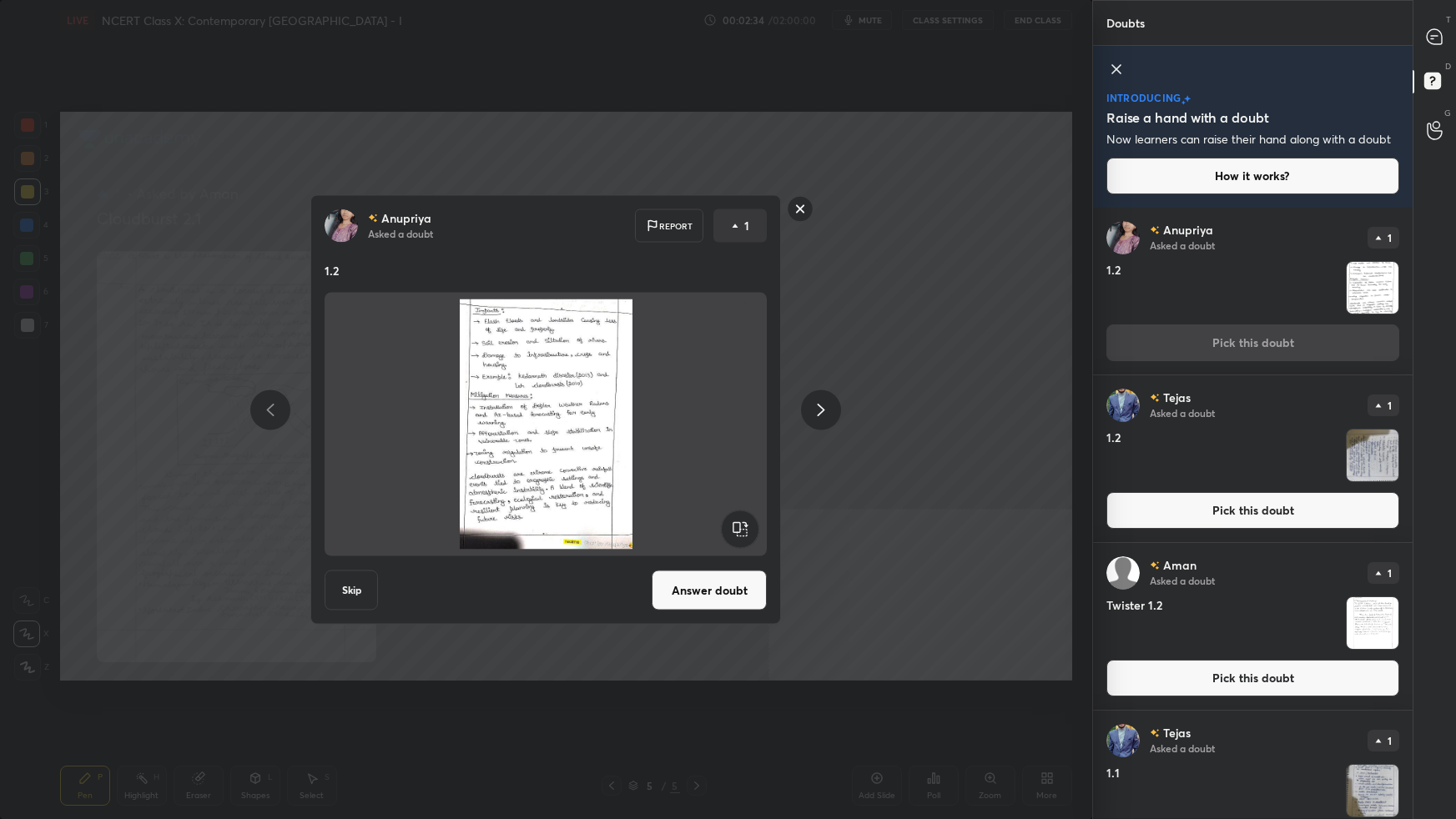
drag, startPoint x: 745, startPoint y: 589, endPoint x: 774, endPoint y: 575, distance: 32.2
click at [745, 514] on button "Answer doubt" at bounding box center [709, 590] width 115 height 40
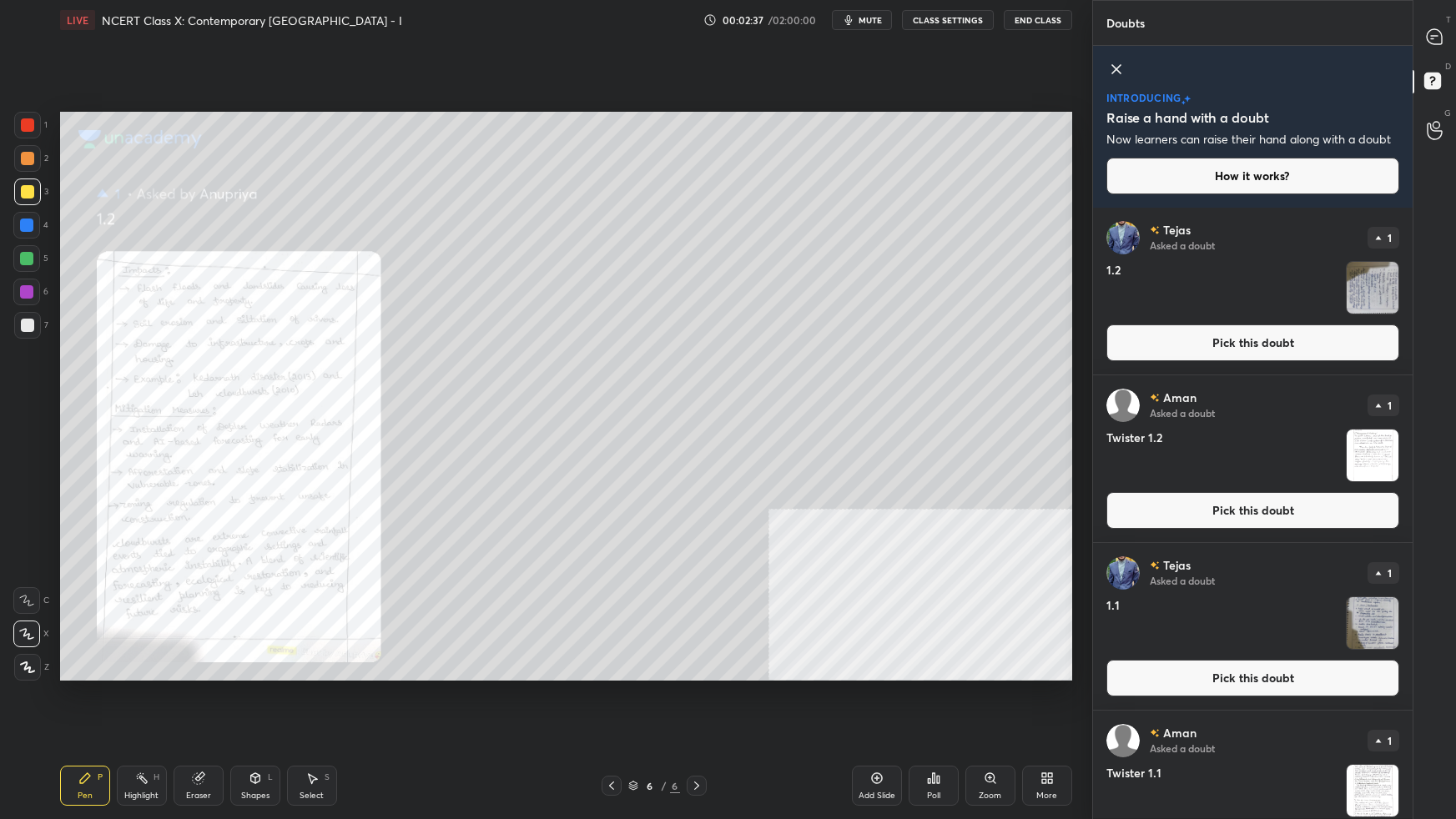
drag, startPoint x: 1158, startPoint y: 346, endPoint x: 1144, endPoint y: 361, distance: 20.5
click at [1114, 345] on button "Pick this doubt" at bounding box center [1252, 343] width 292 height 37
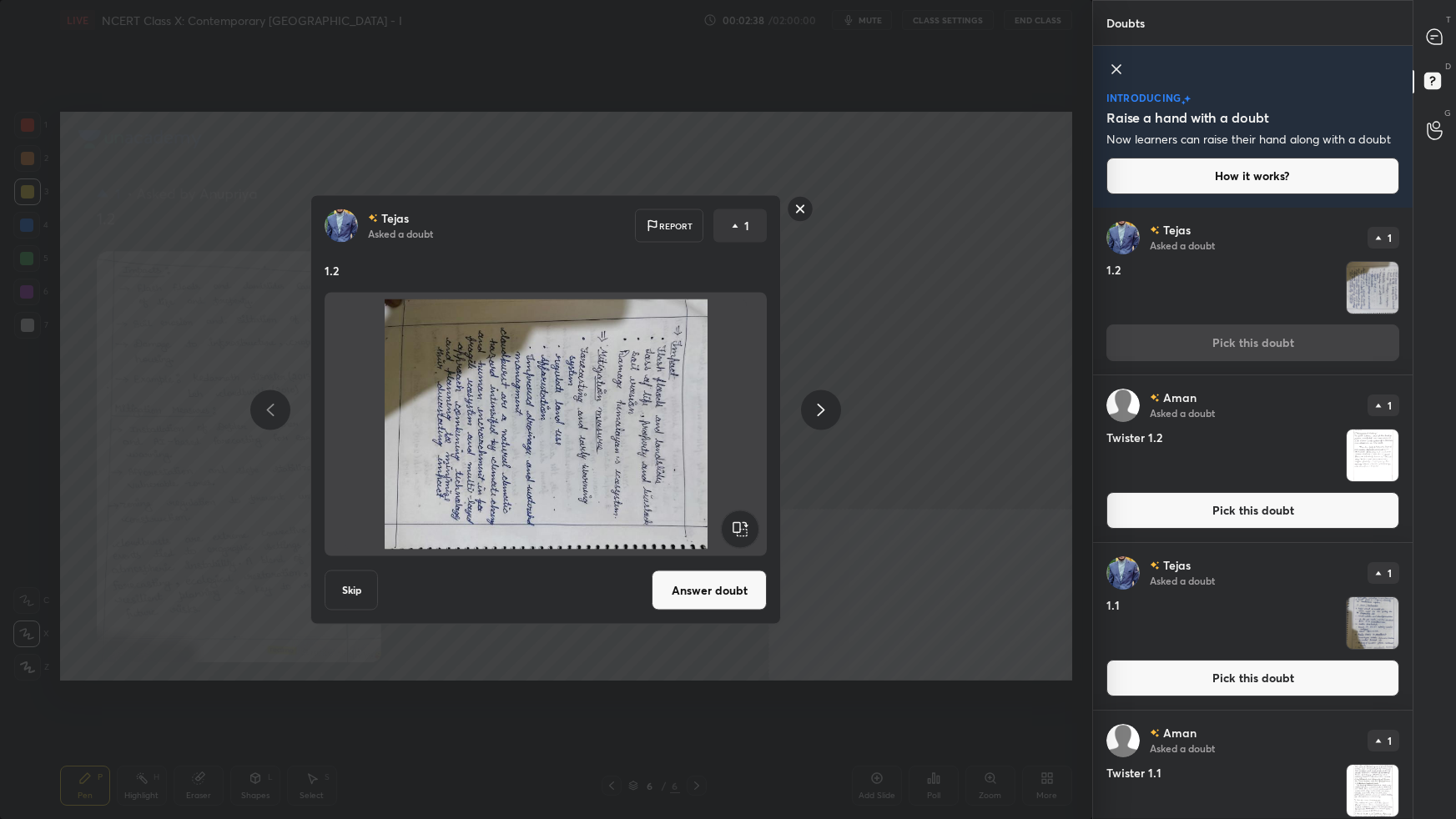
drag, startPoint x: 746, startPoint y: 588, endPoint x: 758, endPoint y: 585, distance: 12.4
click at [745, 514] on button "Answer doubt" at bounding box center [709, 590] width 115 height 40
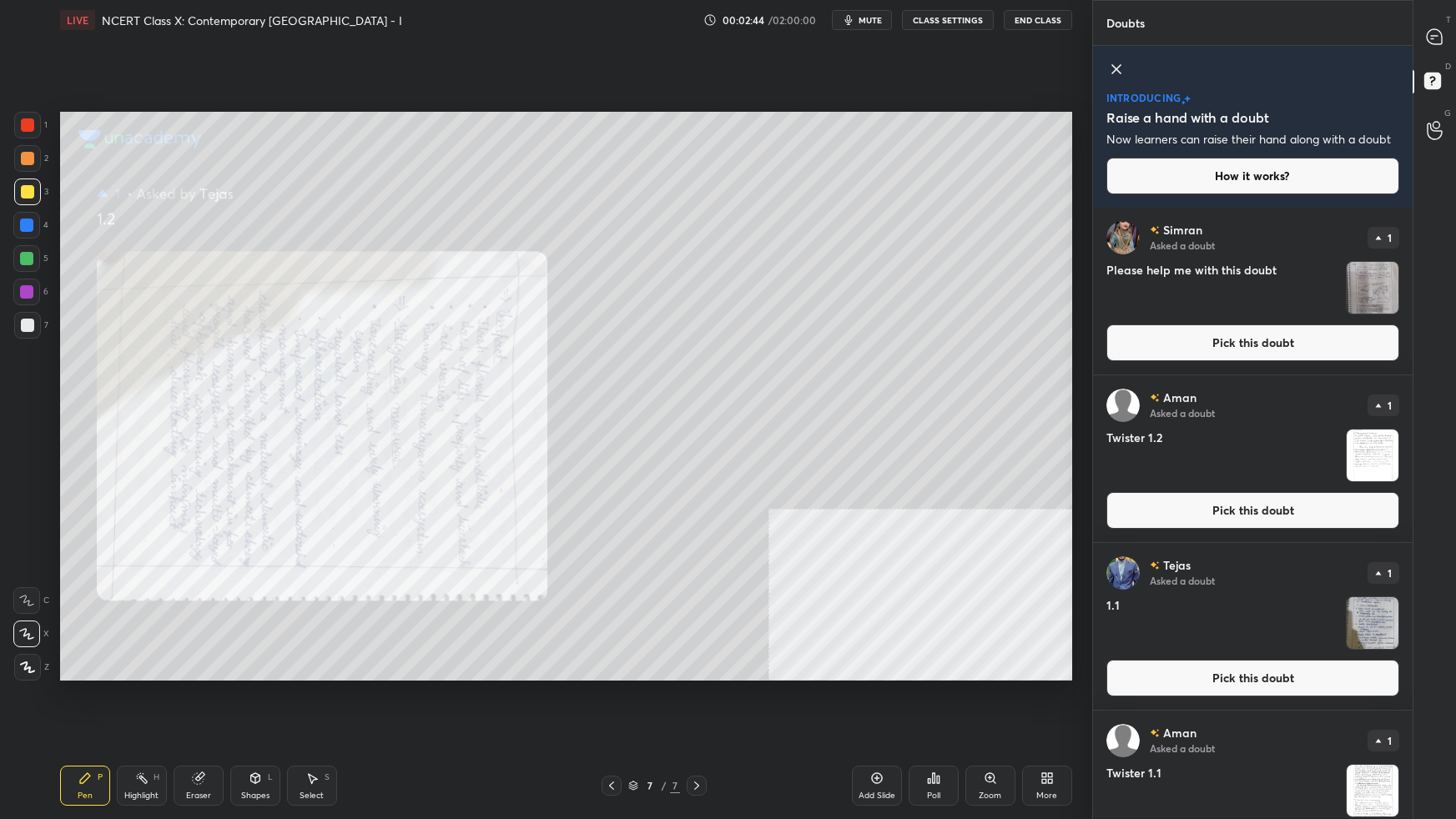
click at [1114, 514] on button "Pick this doubt" at bounding box center [1252, 511] width 292 height 37
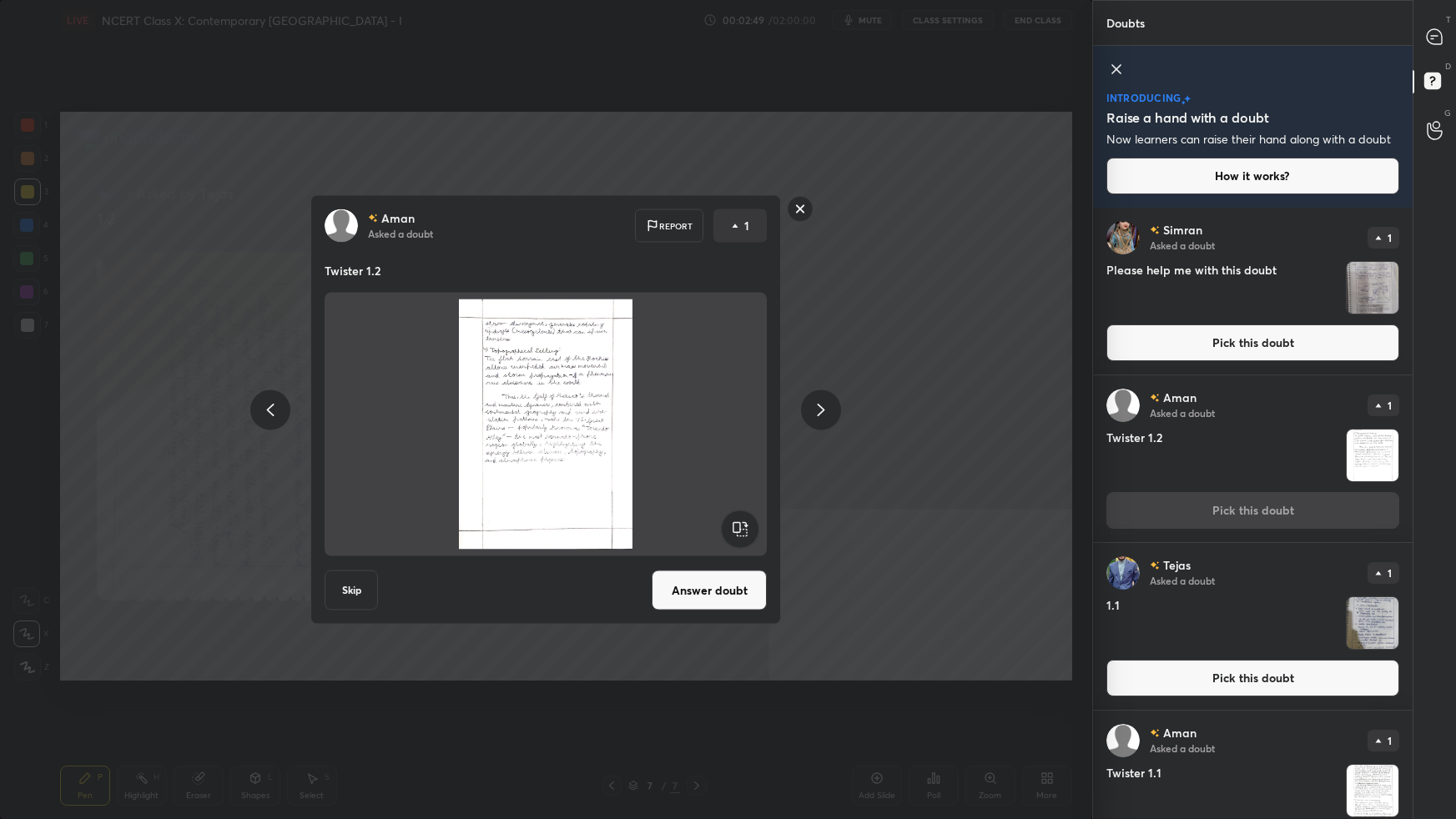
drag, startPoint x: 810, startPoint y: 223, endPoint x: 803, endPoint y: 210, distance: 14.8
click at [804, 213] on div at bounding box center [800, 211] width 27 height 30
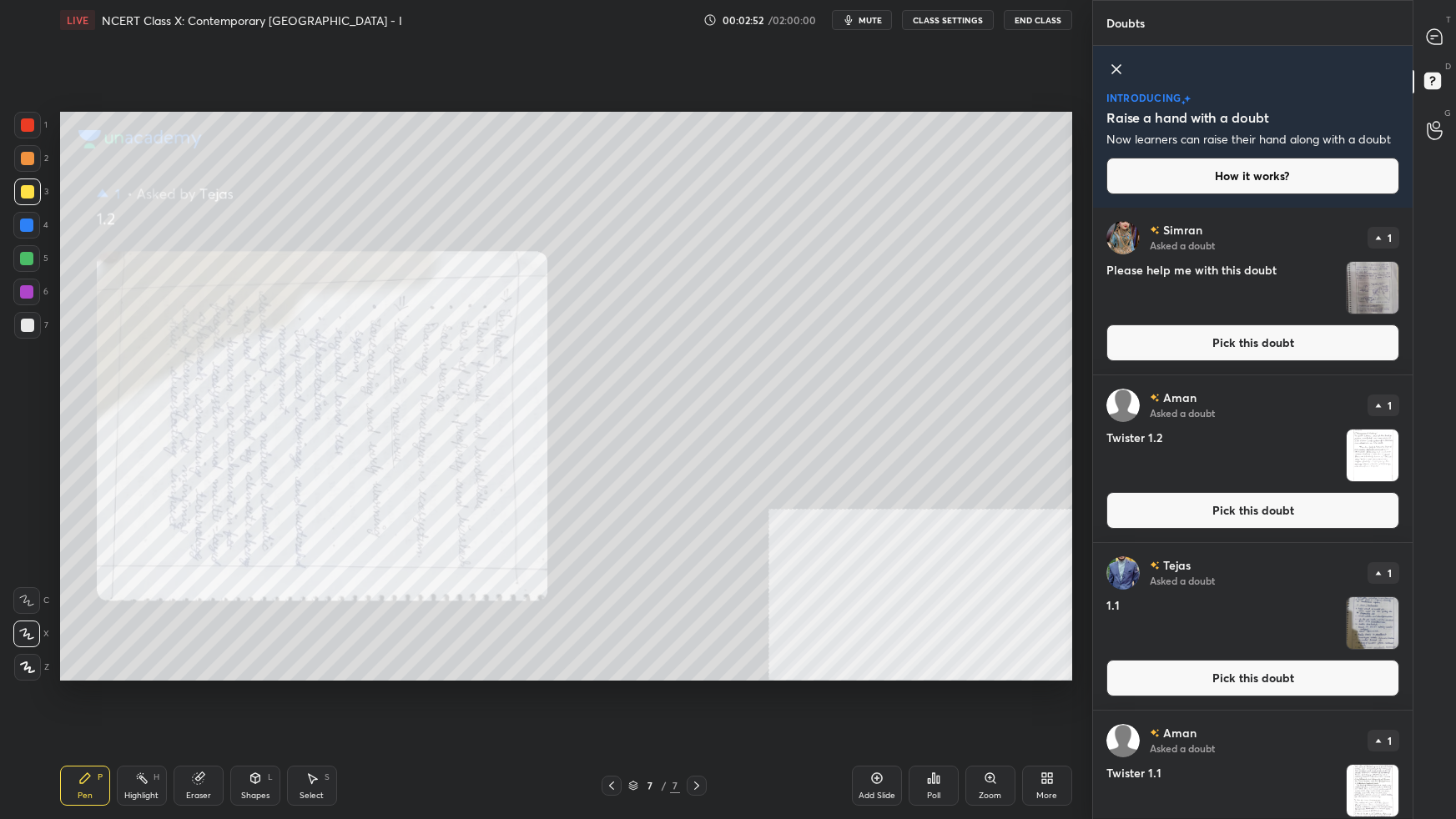
click at [1114, 507] on button "Pick this doubt" at bounding box center [1252, 511] width 292 height 37
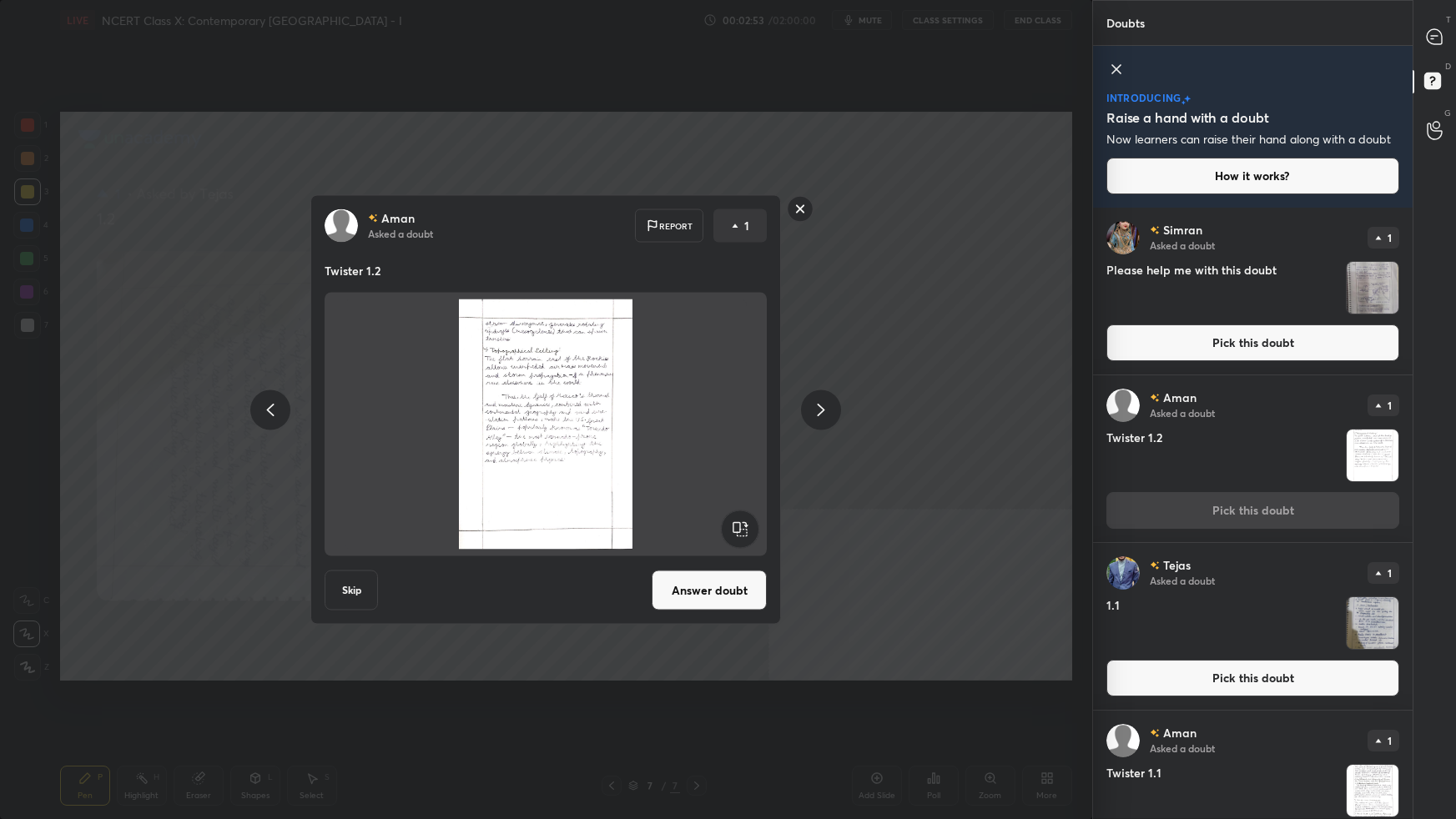
drag, startPoint x: 710, startPoint y: 591, endPoint x: 722, endPoint y: 590, distance: 12.0
click at [710, 514] on button "Answer doubt" at bounding box center [709, 590] width 115 height 40
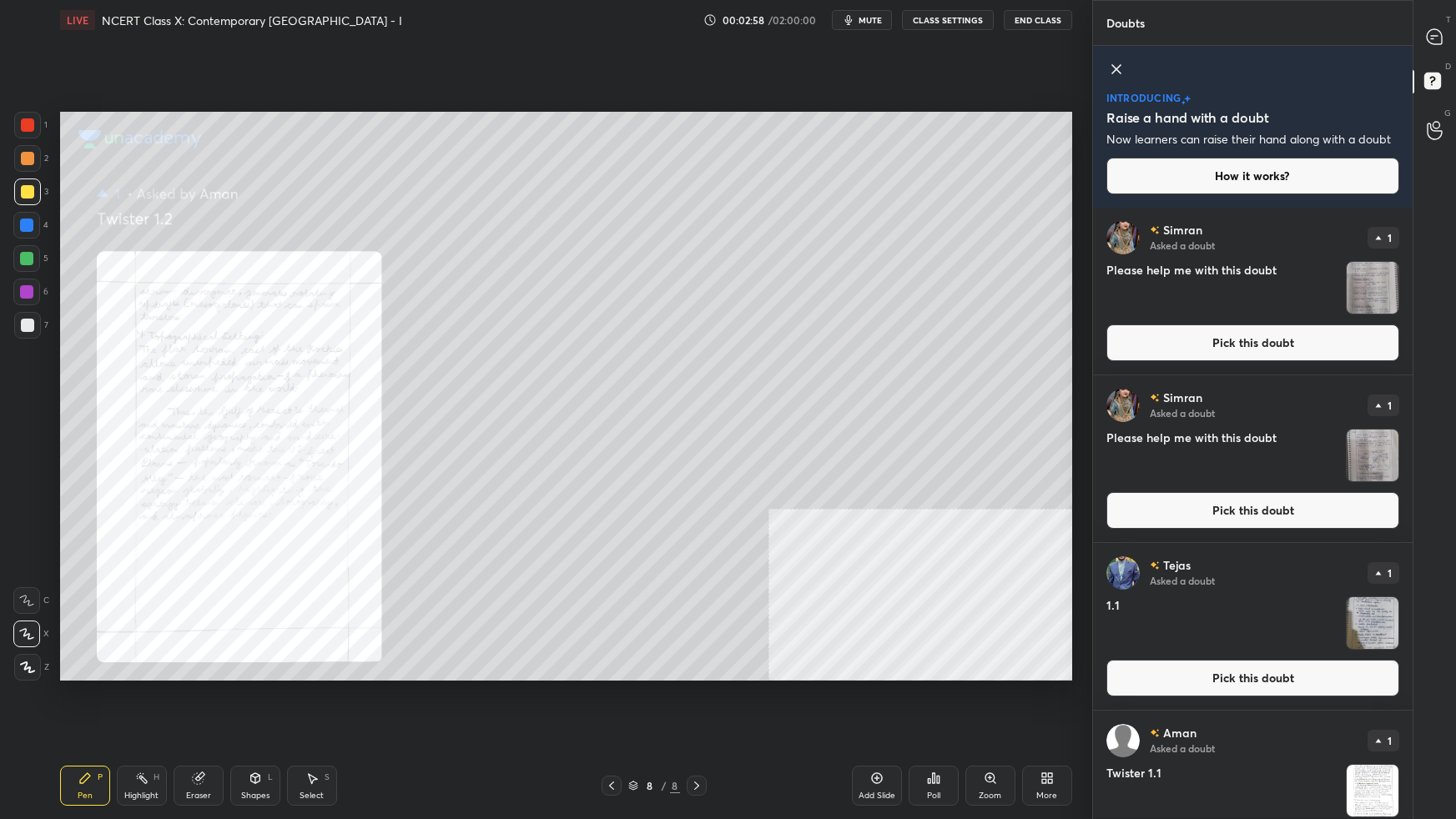
click at [1114, 514] on div "T Messages (T) D Doubts (D) G Raise Hand (G)" at bounding box center [1434, 410] width 43 height 819
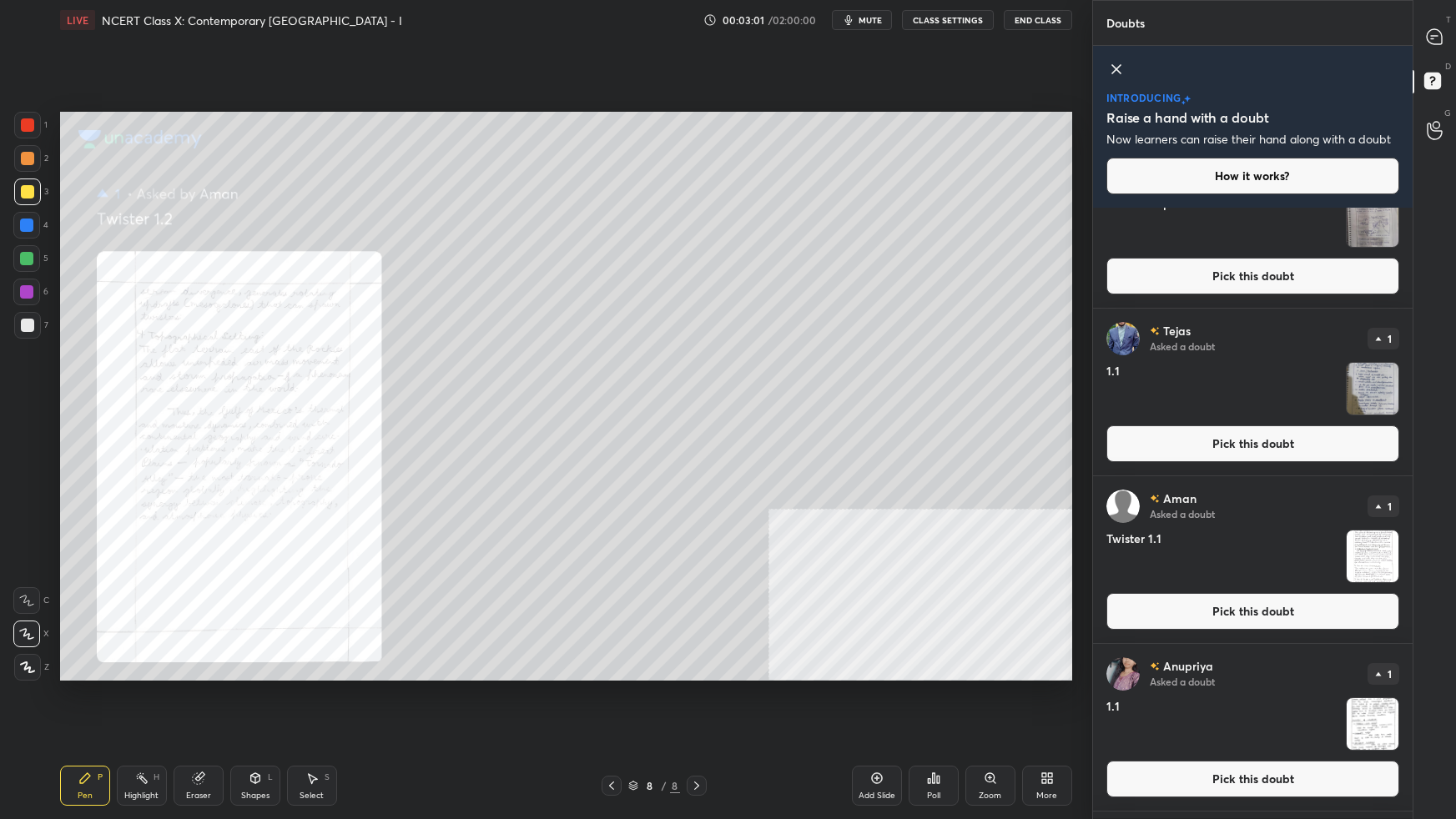
drag, startPoint x: 1410, startPoint y: 416, endPoint x: 1400, endPoint y: 503, distance: 87.6
click at [1114, 502] on div "[PERSON_NAME] Asked a doubt 1 Please help me with this doubt Pick this doubt [P…" at bounding box center [1253, 513] width 319 height 611
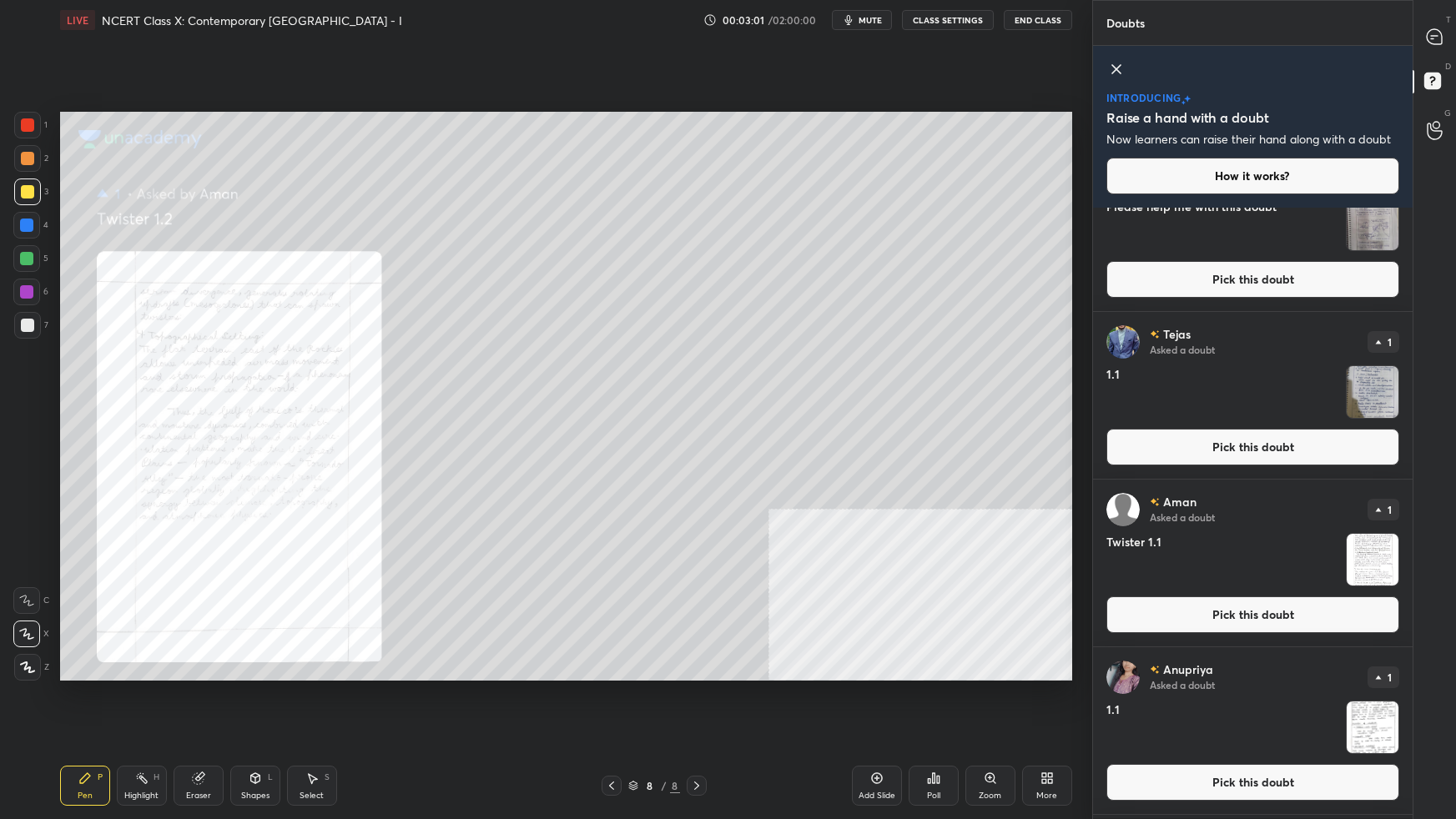
drag, startPoint x: 1260, startPoint y: 607, endPoint x: 1218, endPoint y: 620, distance: 44.0
click at [1114, 514] on button "Pick this doubt" at bounding box center [1252, 615] width 292 height 37
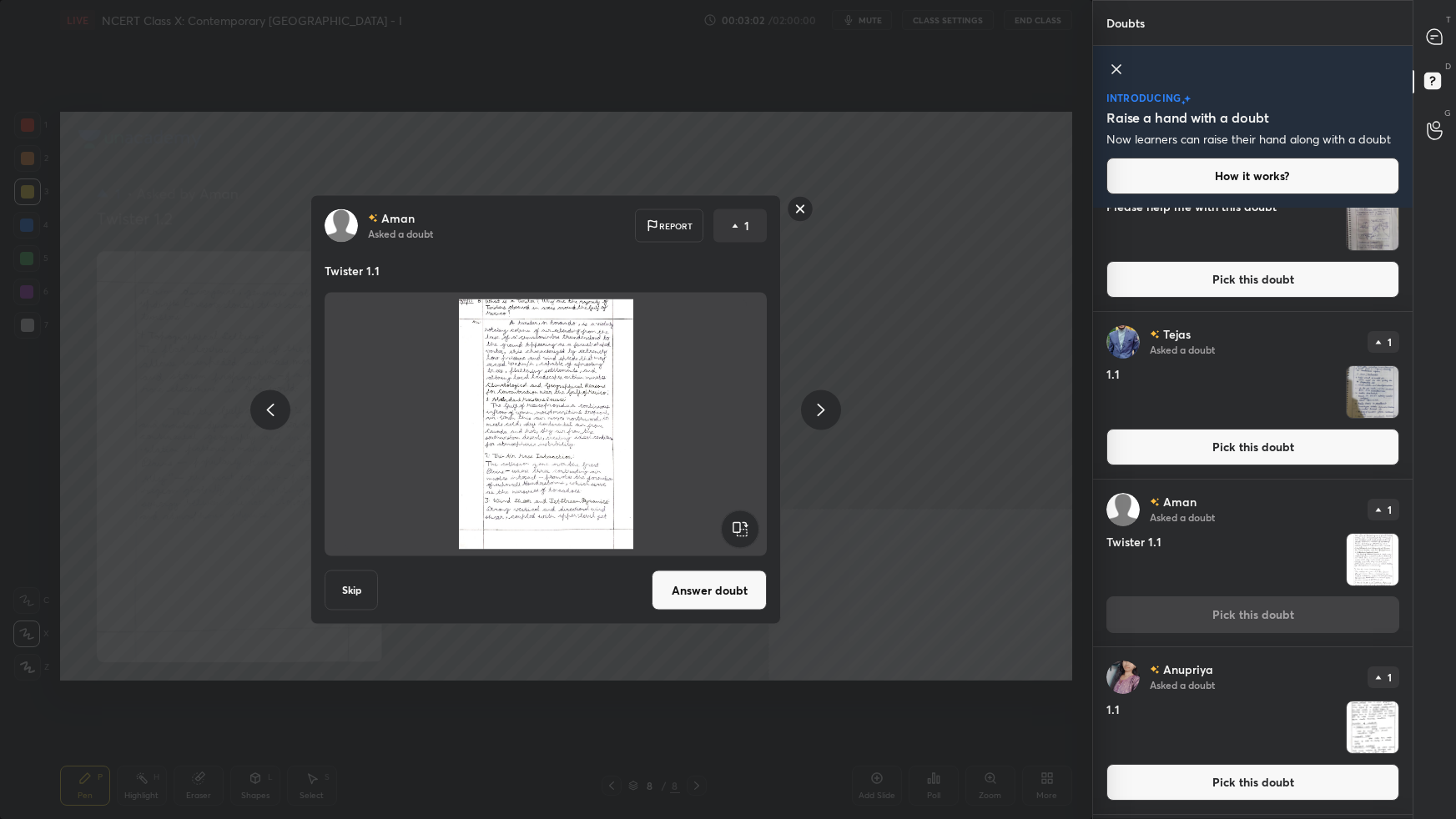
drag, startPoint x: 731, startPoint y: 599, endPoint x: 746, endPoint y: 633, distance: 37.2
click at [731, 514] on button "Answer doubt" at bounding box center [709, 590] width 115 height 40
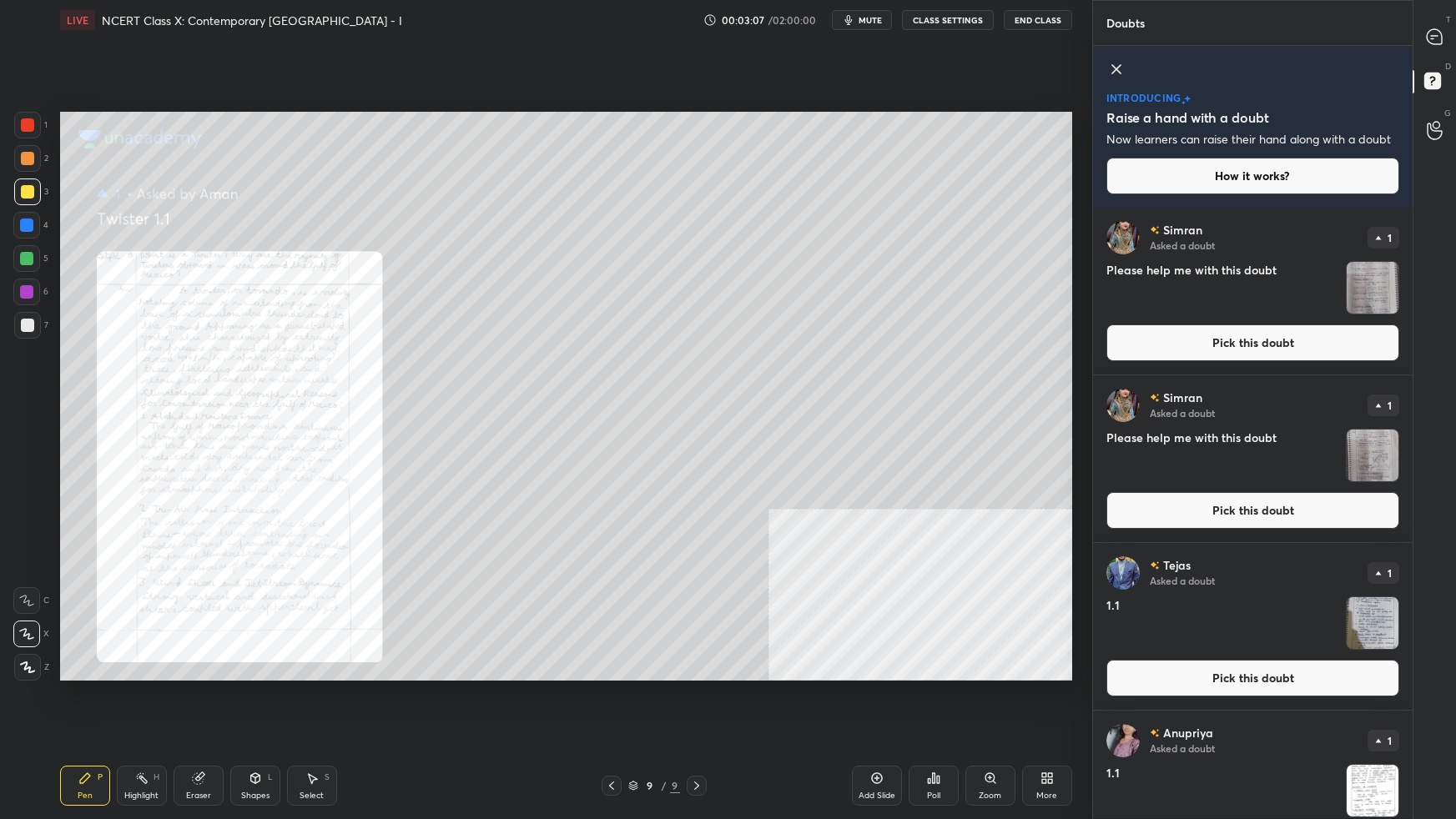
click at [615, 514] on icon at bounding box center [612, 786] width 13 height 13
click at [615, 514] on icon at bounding box center [612, 786] width 13 height 13
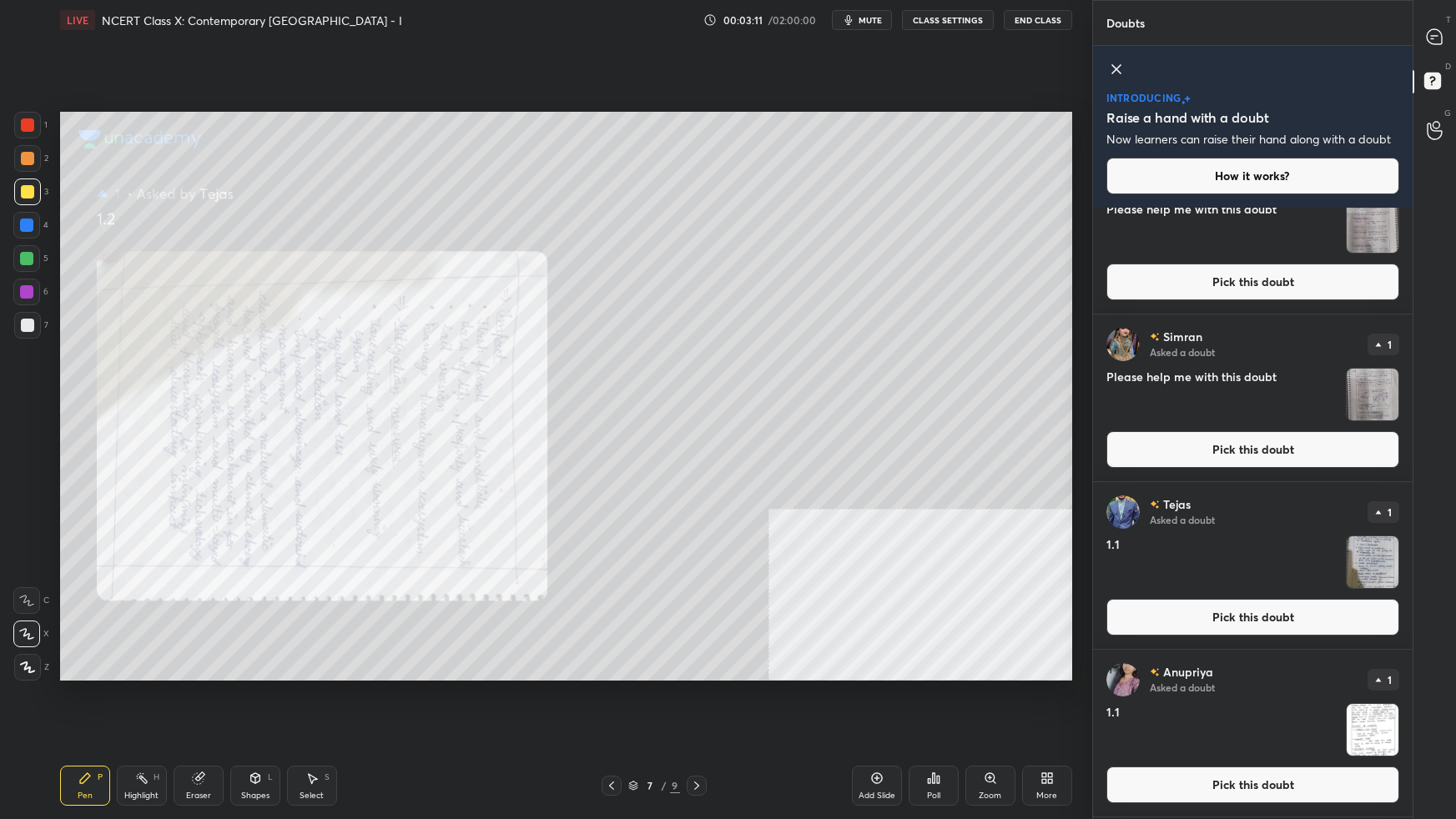
scroll to position [250, 0]
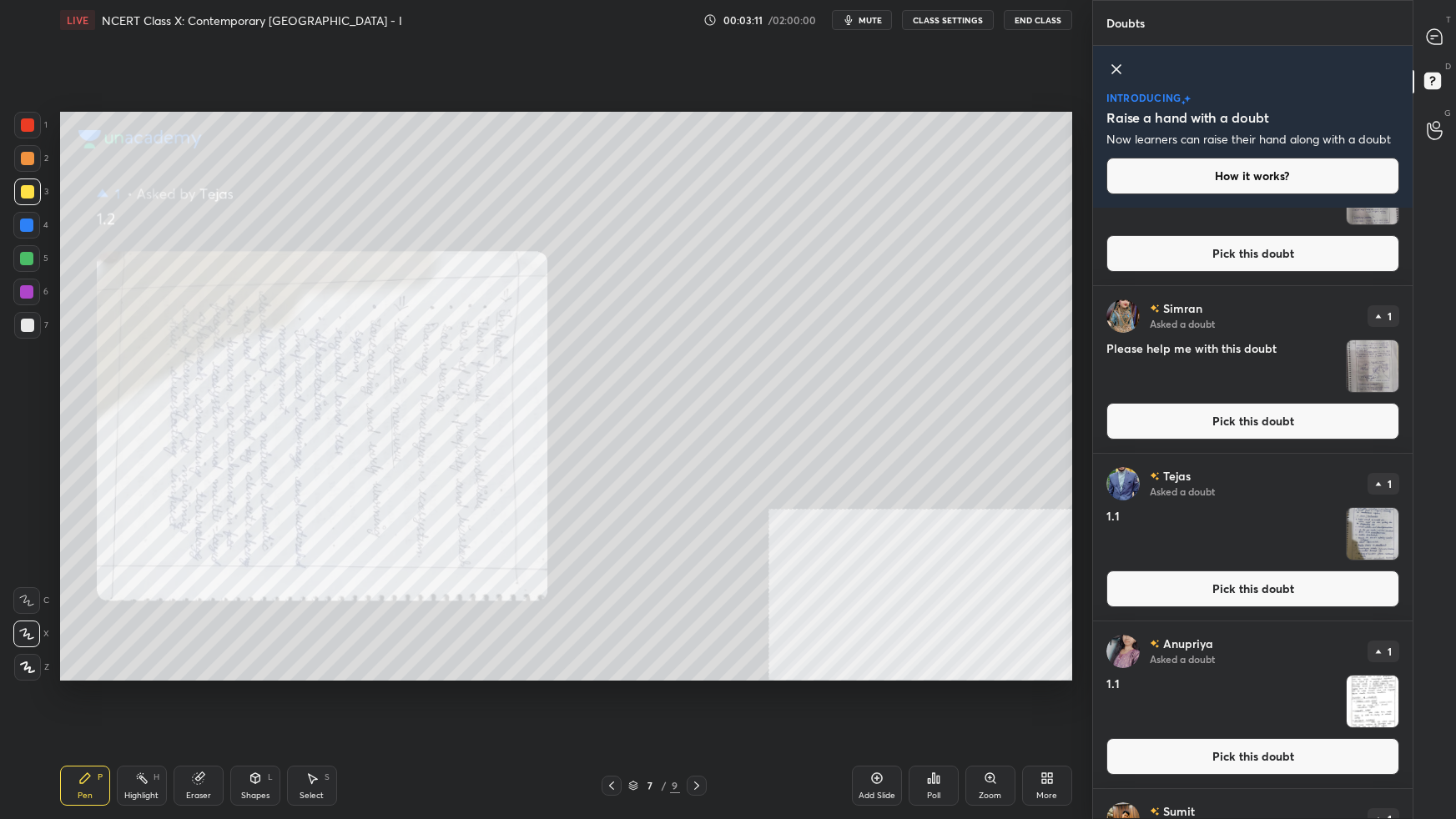
drag, startPoint x: 1411, startPoint y: 584, endPoint x: 1355, endPoint y: 669, distance: 101.8
click at [1114, 514] on div "[PERSON_NAME] Asked a doubt 1 Please help me with this doubt Pick this doubt [P…" at bounding box center [1253, 513] width 319 height 611
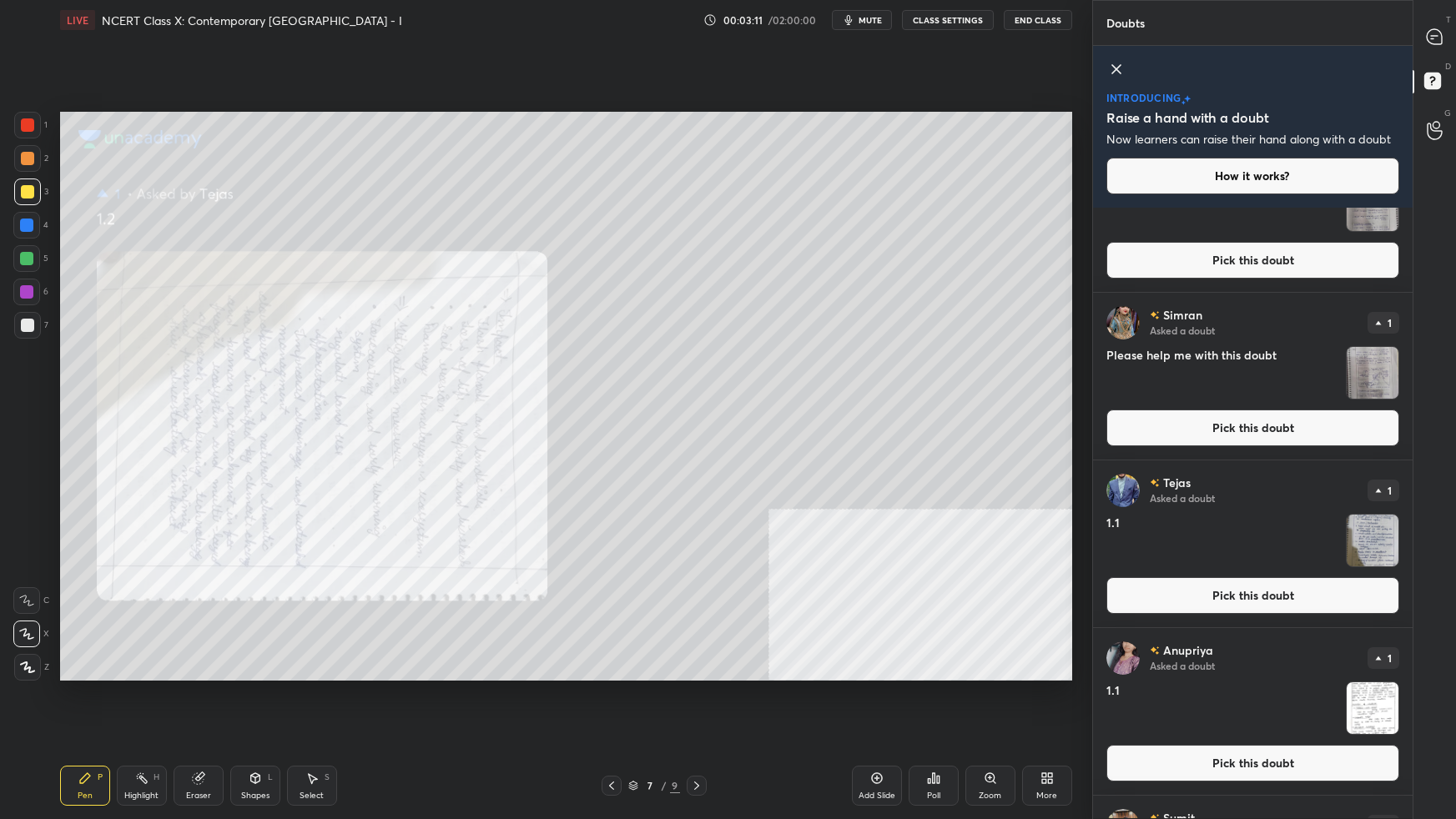
drag, startPoint x: 1254, startPoint y: 599, endPoint x: 1219, endPoint y: 611, distance: 37.0
click at [1114, 514] on button "Pick this doubt" at bounding box center [1252, 596] width 292 height 37
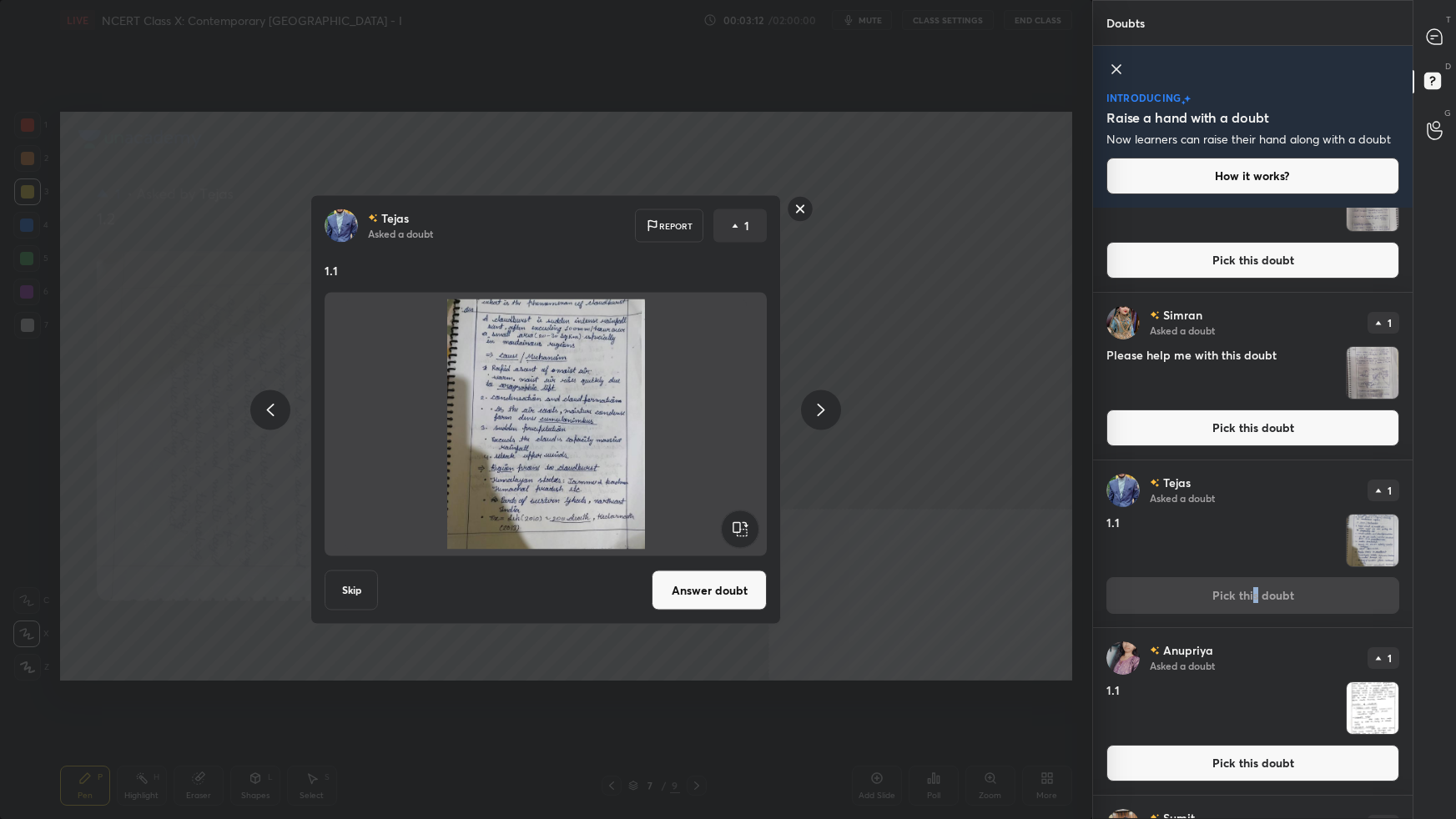
click at [699, 514] on button "Answer doubt" at bounding box center [709, 590] width 115 height 40
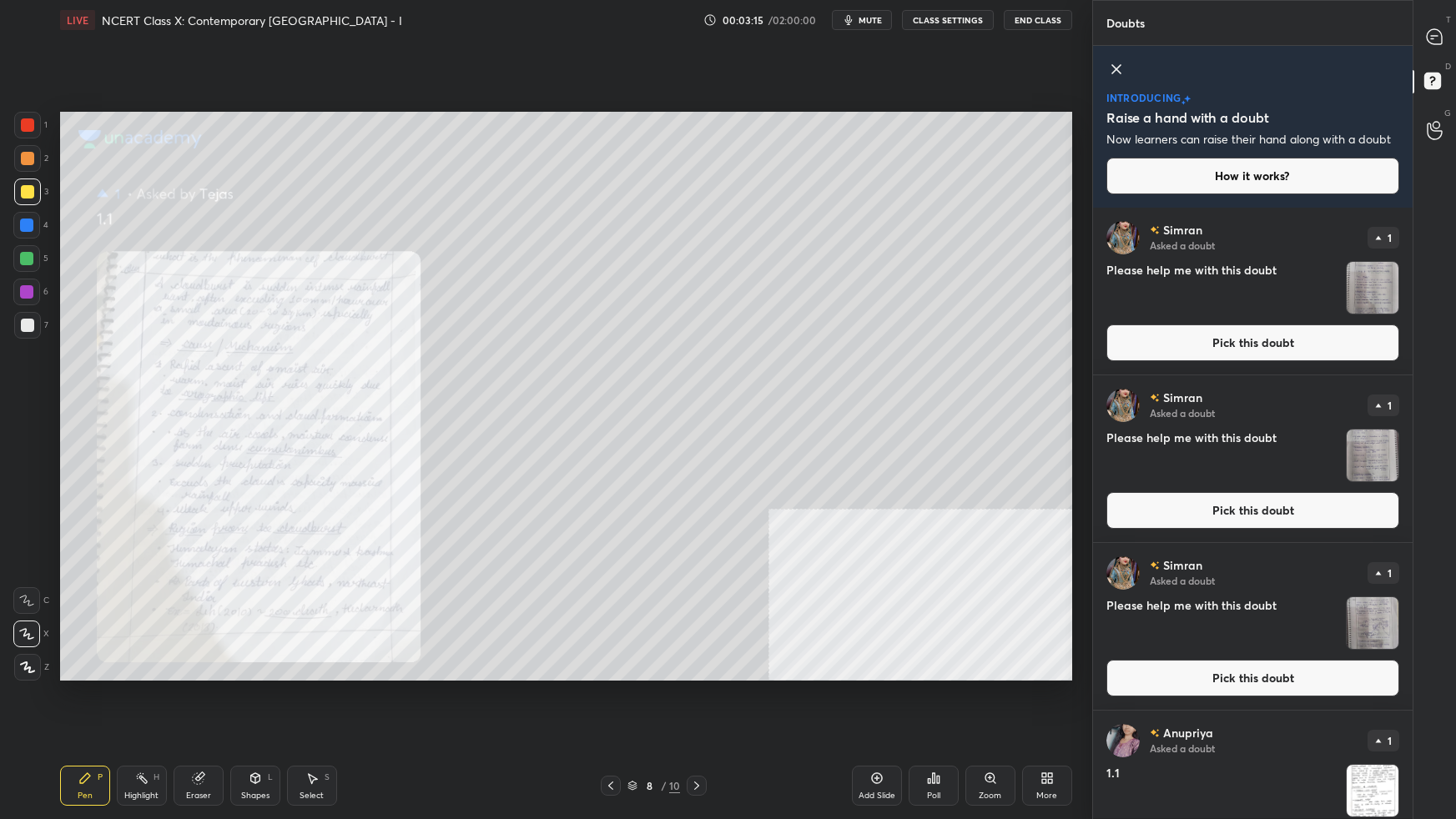
click at [1114, 514] on button "Pick this doubt" at bounding box center [1252, 511] width 292 height 37
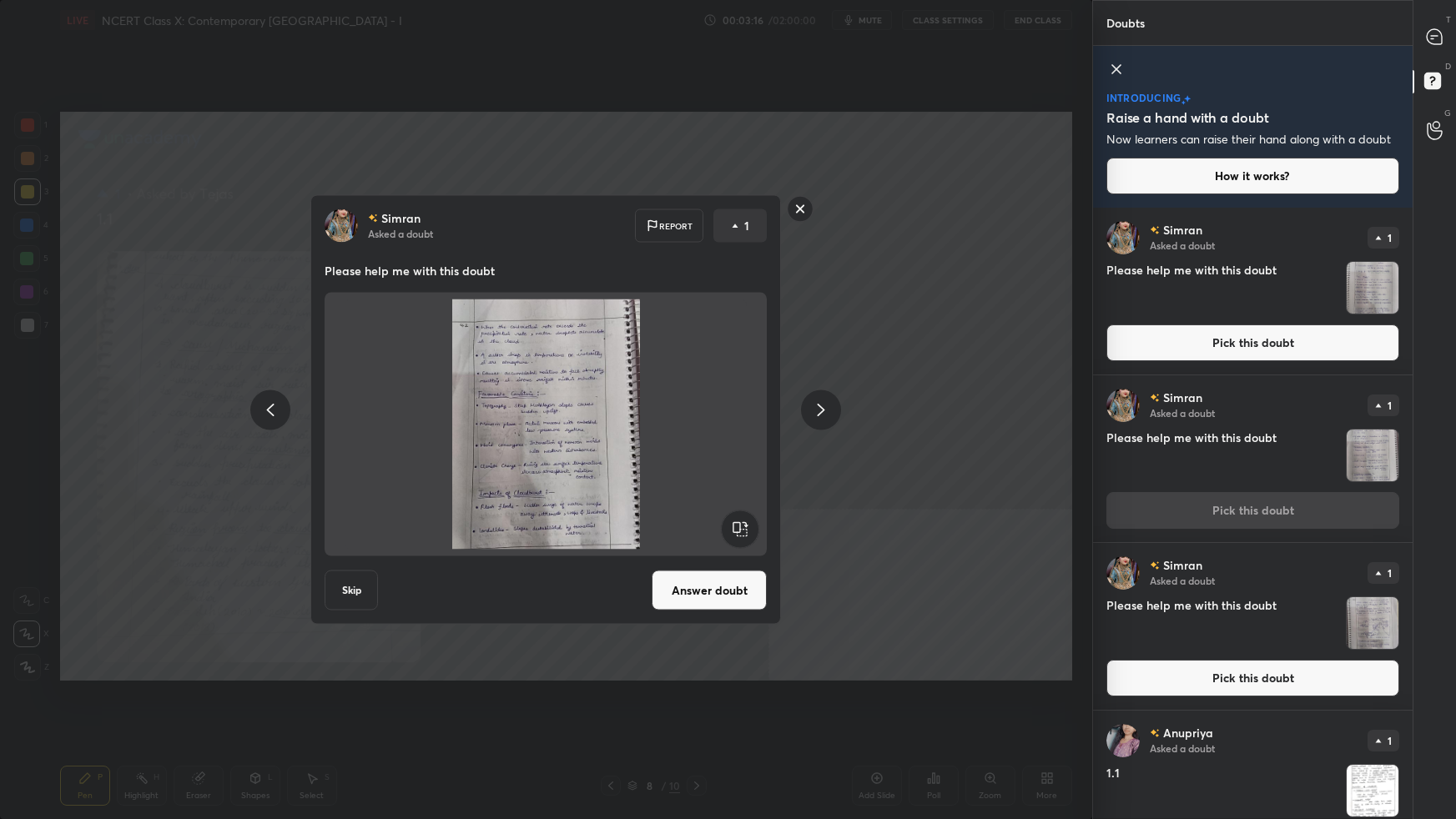
drag, startPoint x: 717, startPoint y: 595, endPoint x: 732, endPoint y: 593, distance: 15.1
click at [717, 514] on button "Answer doubt" at bounding box center [709, 590] width 115 height 40
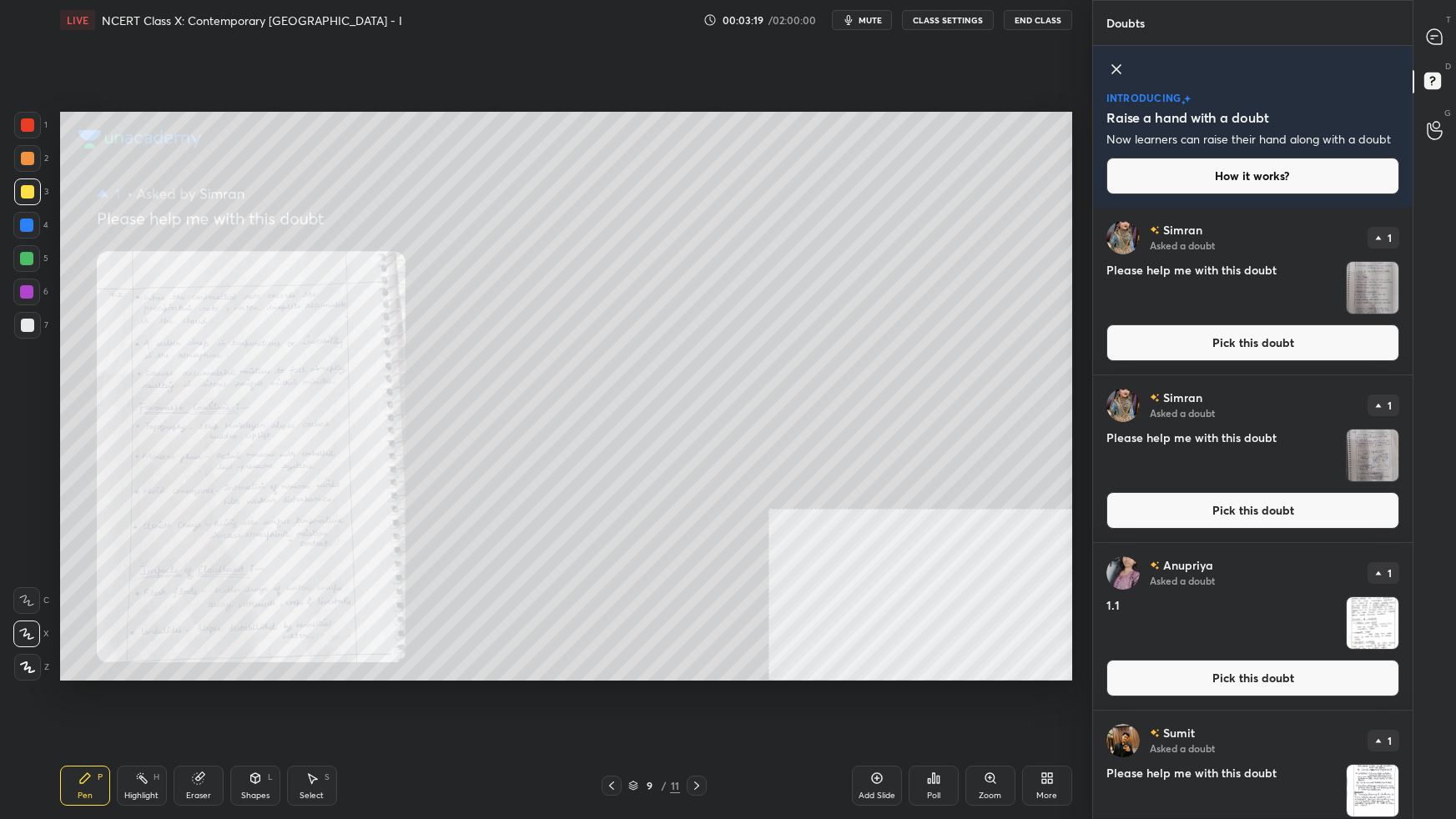
drag, startPoint x: 1152, startPoint y: 513, endPoint x: 1140, endPoint y: 519, distance: 13.4
click at [1114, 514] on button "Pick this doubt" at bounding box center [1252, 511] width 292 height 37
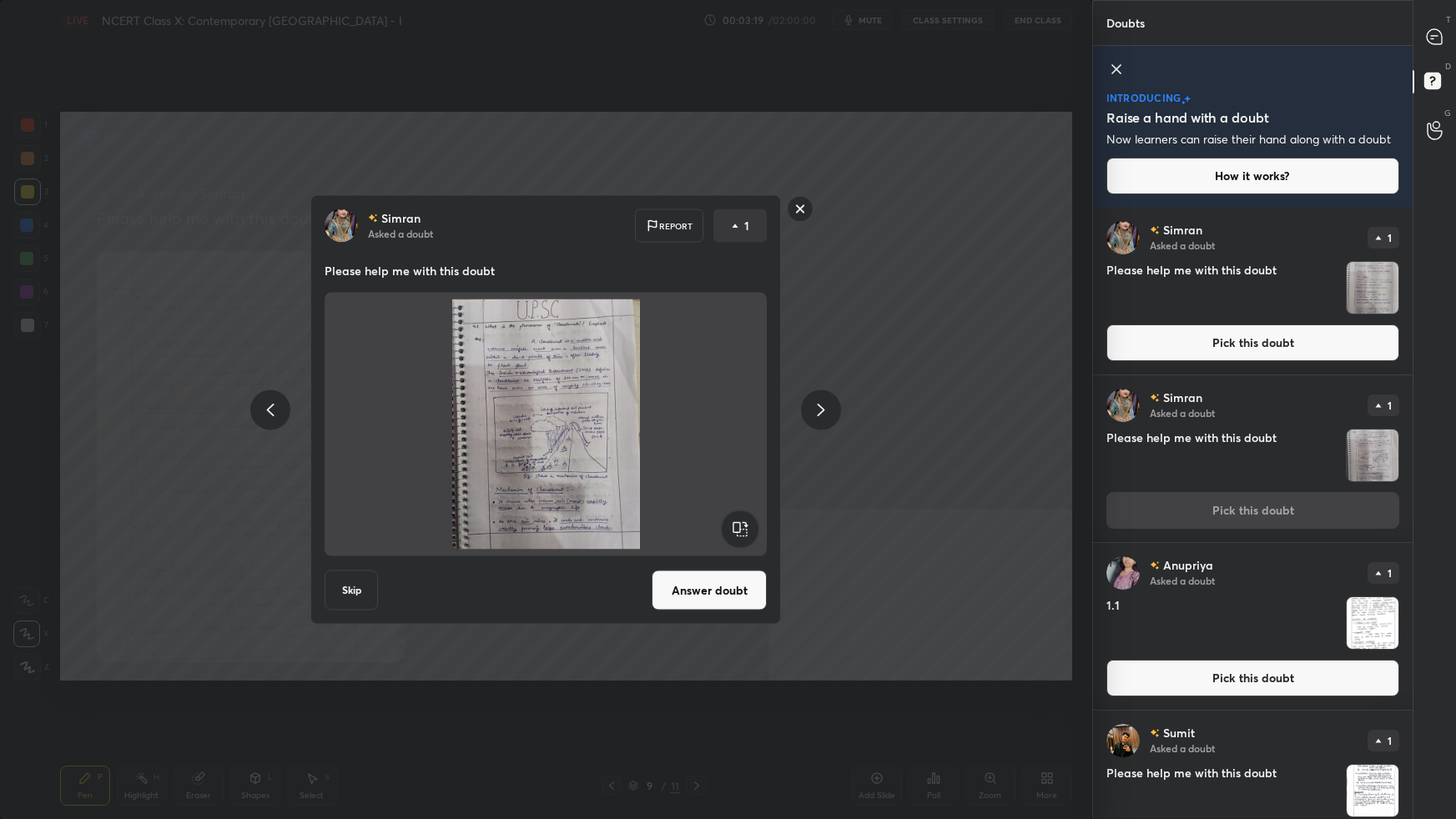
click at [720, 514] on button "Answer doubt" at bounding box center [709, 590] width 115 height 40
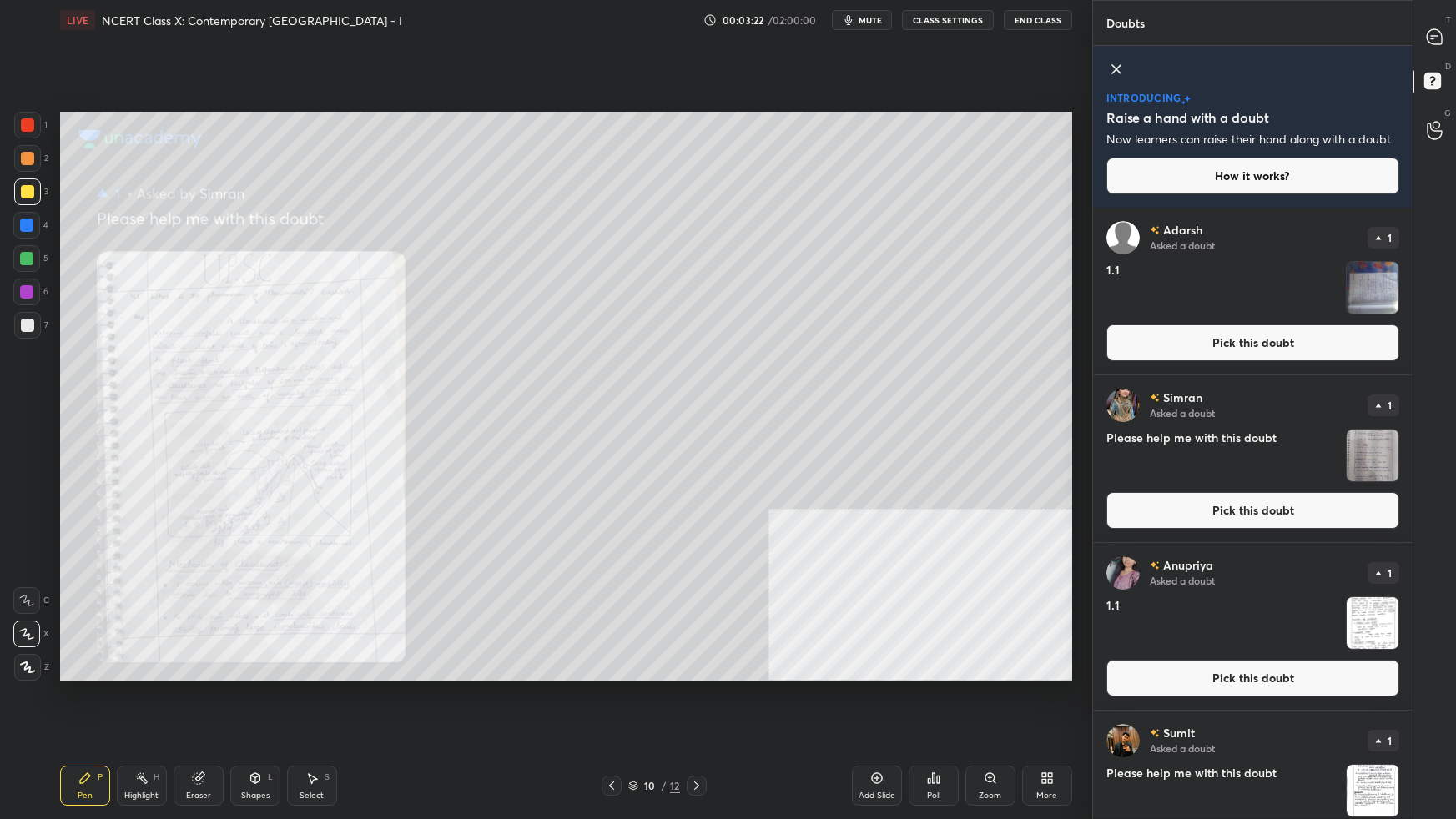
drag, startPoint x: 1173, startPoint y: 528, endPoint x: 1162, endPoint y: 528, distance: 11.0
click at [1114, 514] on button "Pick this doubt" at bounding box center [1252, 511] width 292 height 37
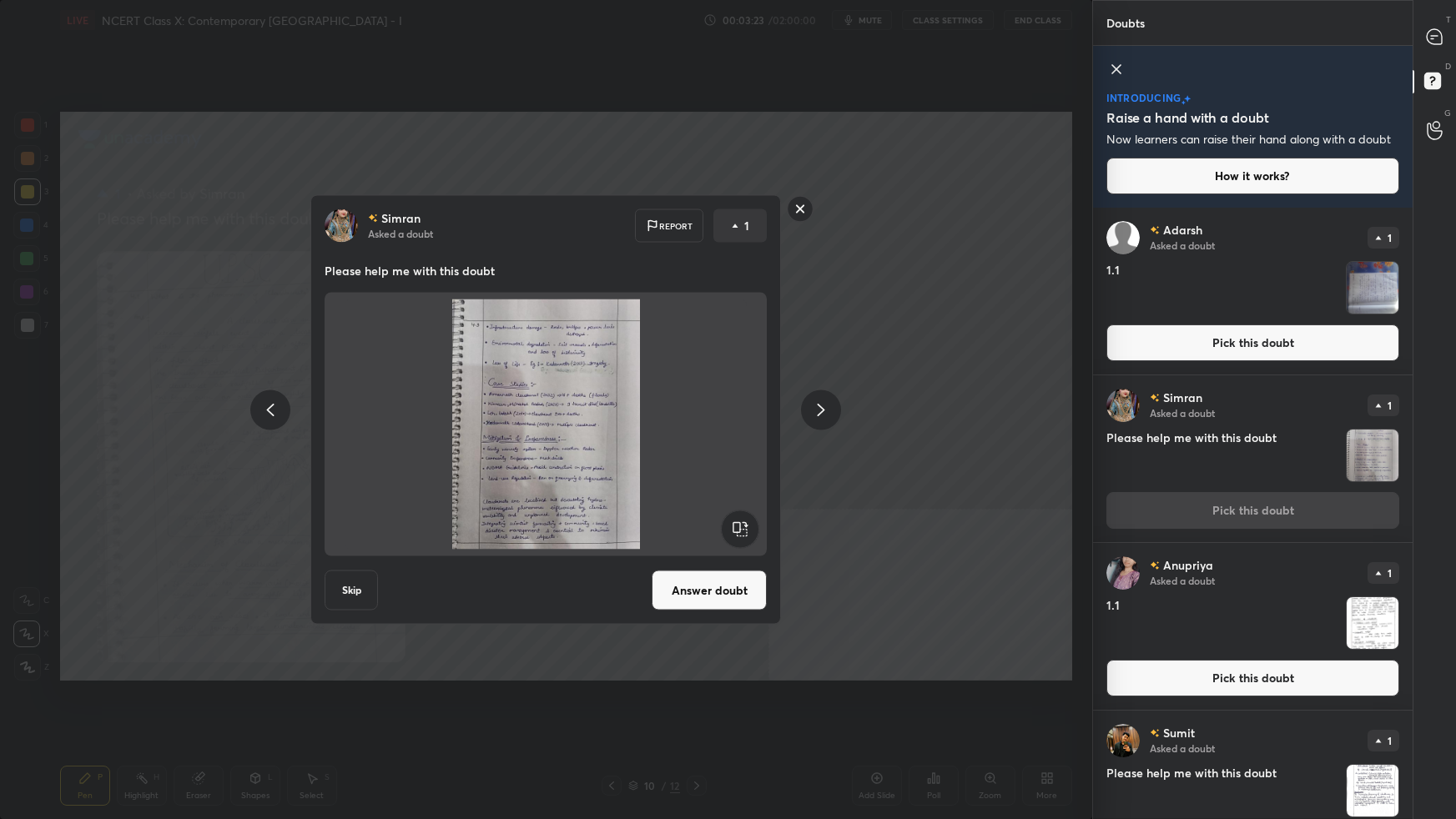
click at [715, 514] on button "Answer doubt" at bounding box center [709, 590] width 115 height 40
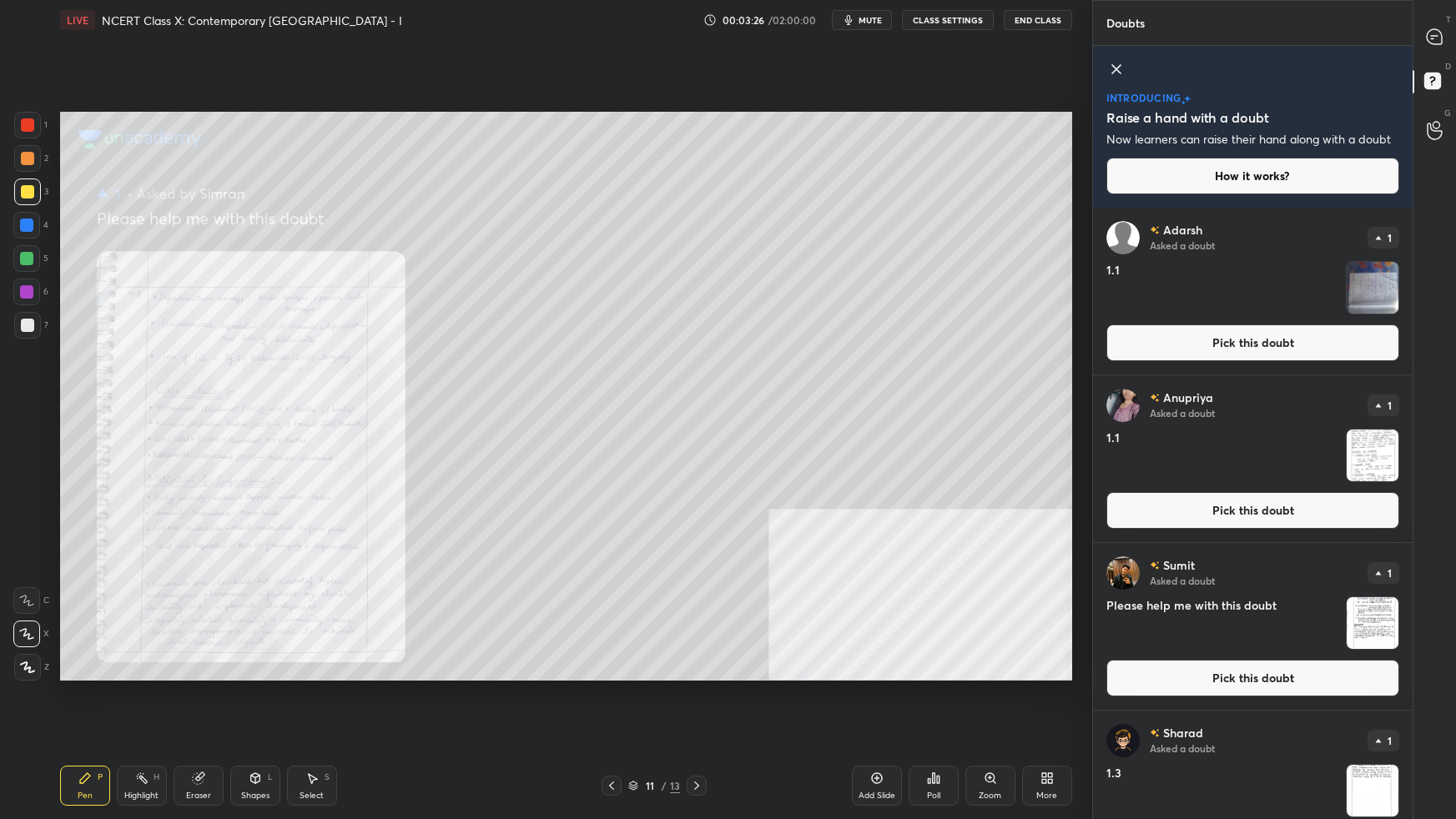
drag, startPoint x: 1185, startPoint y: 679, endPoint x: 1154, endPoint y: 686, distance: 31.8
click at [1114, 514] on button "Pick this doubt" at bounding box center [1252, 678] width 292 height 37
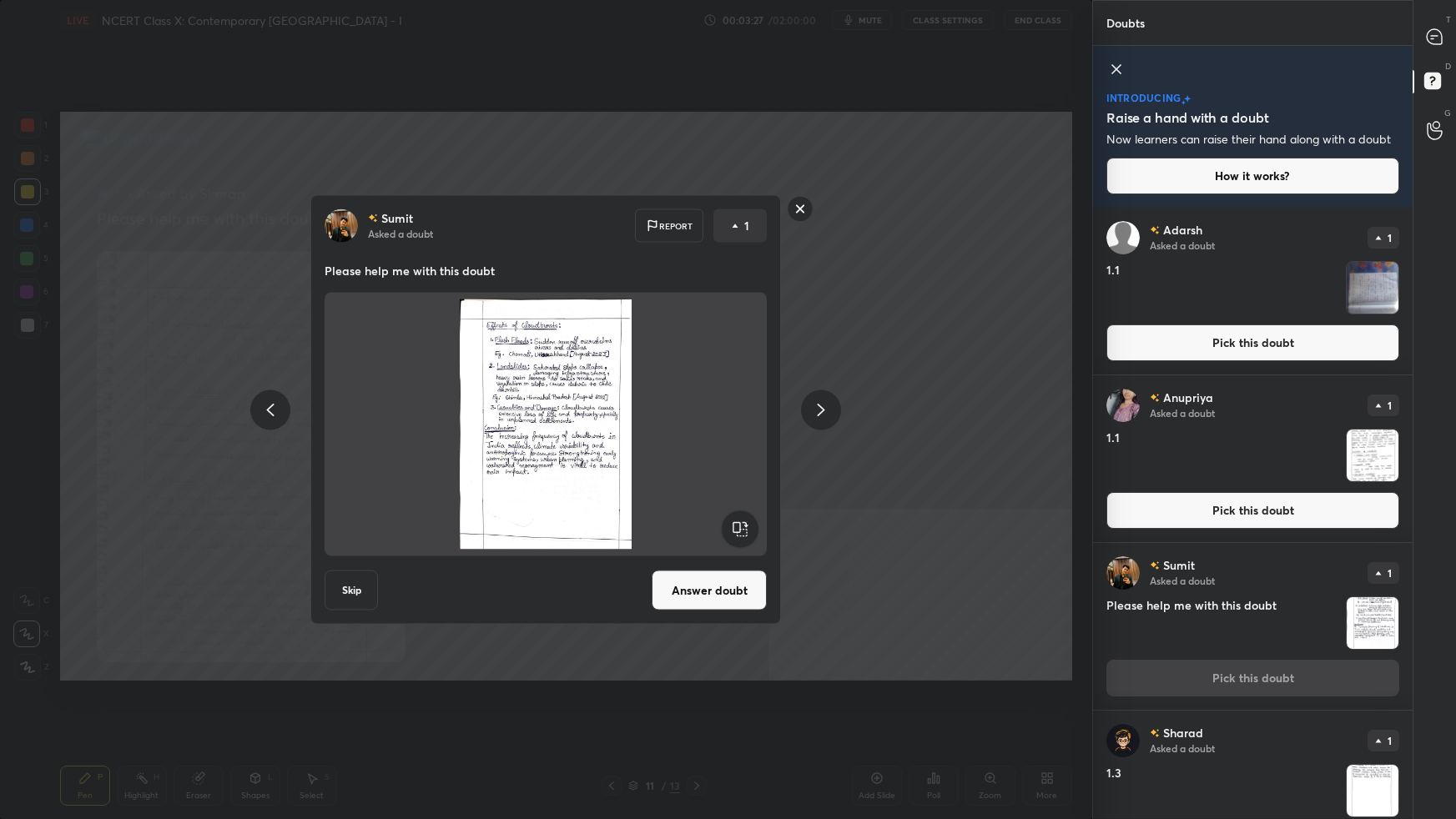
click at [725, 514] on button "Answer doubt" at bounding box center [709, 590] width 115 height 40
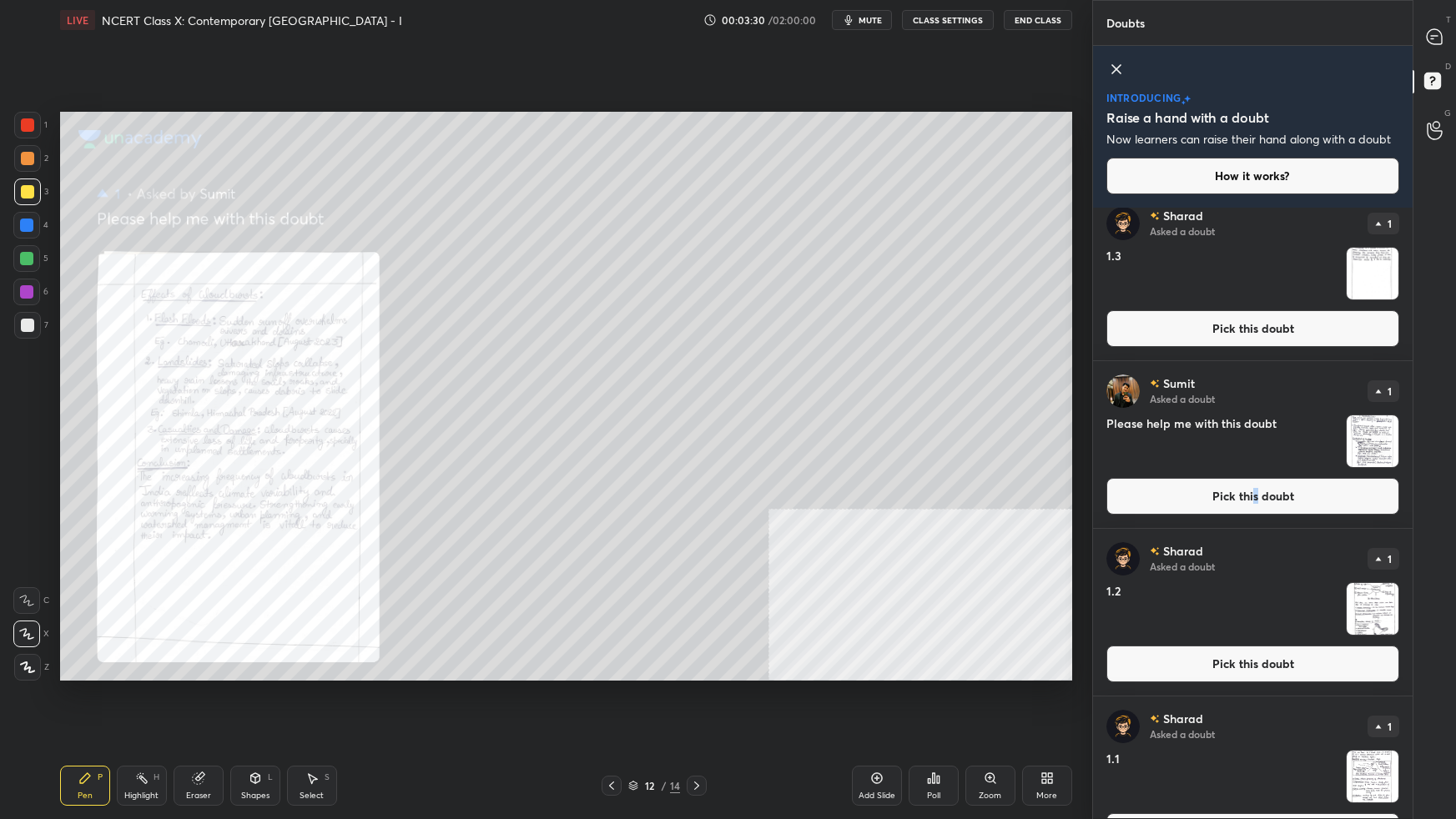
scroll to position [344, 0]
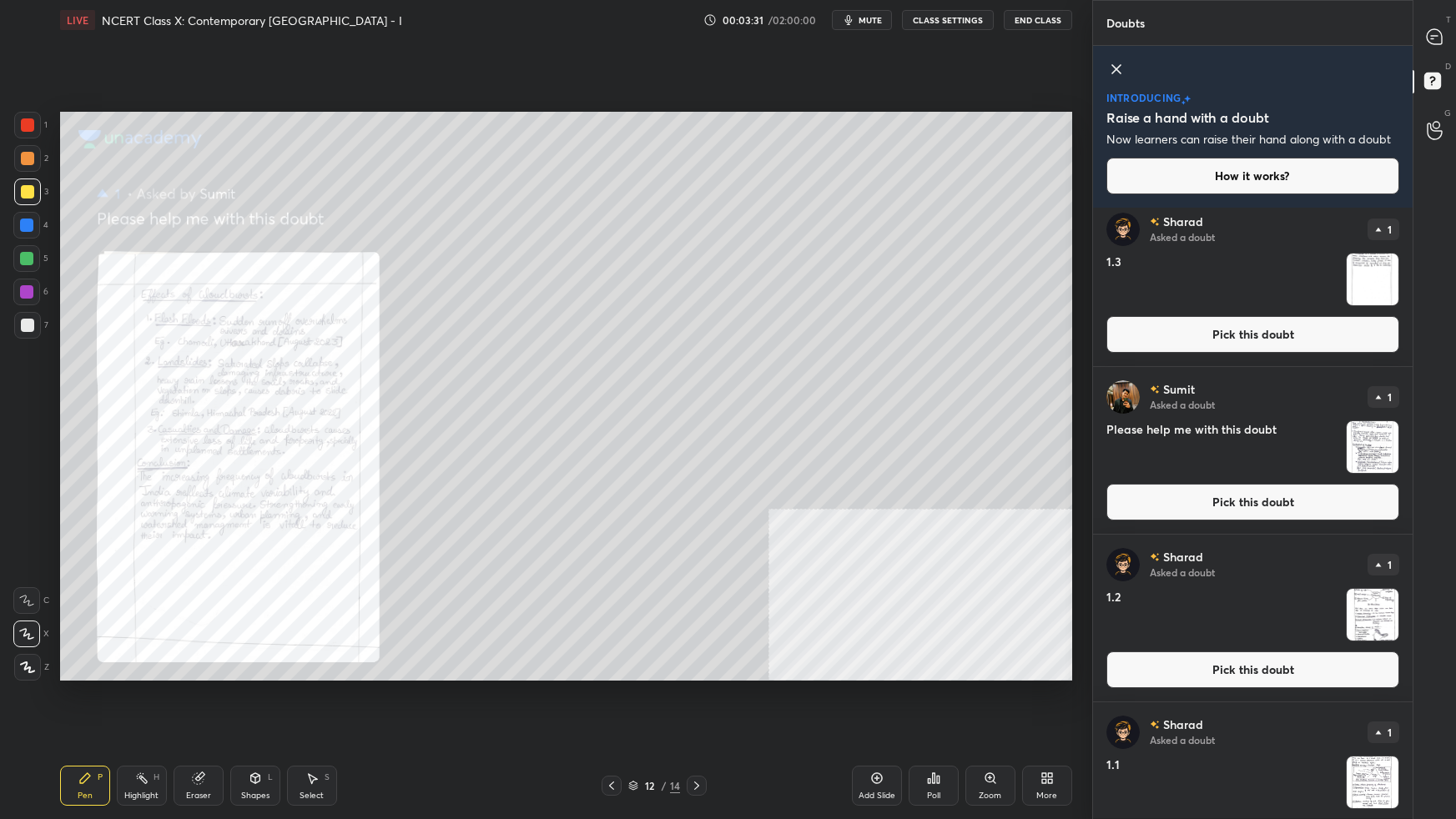
click at [1114, 504] on button "Pick this doubt" at bounding box center [1252, 503] width 292 height 37
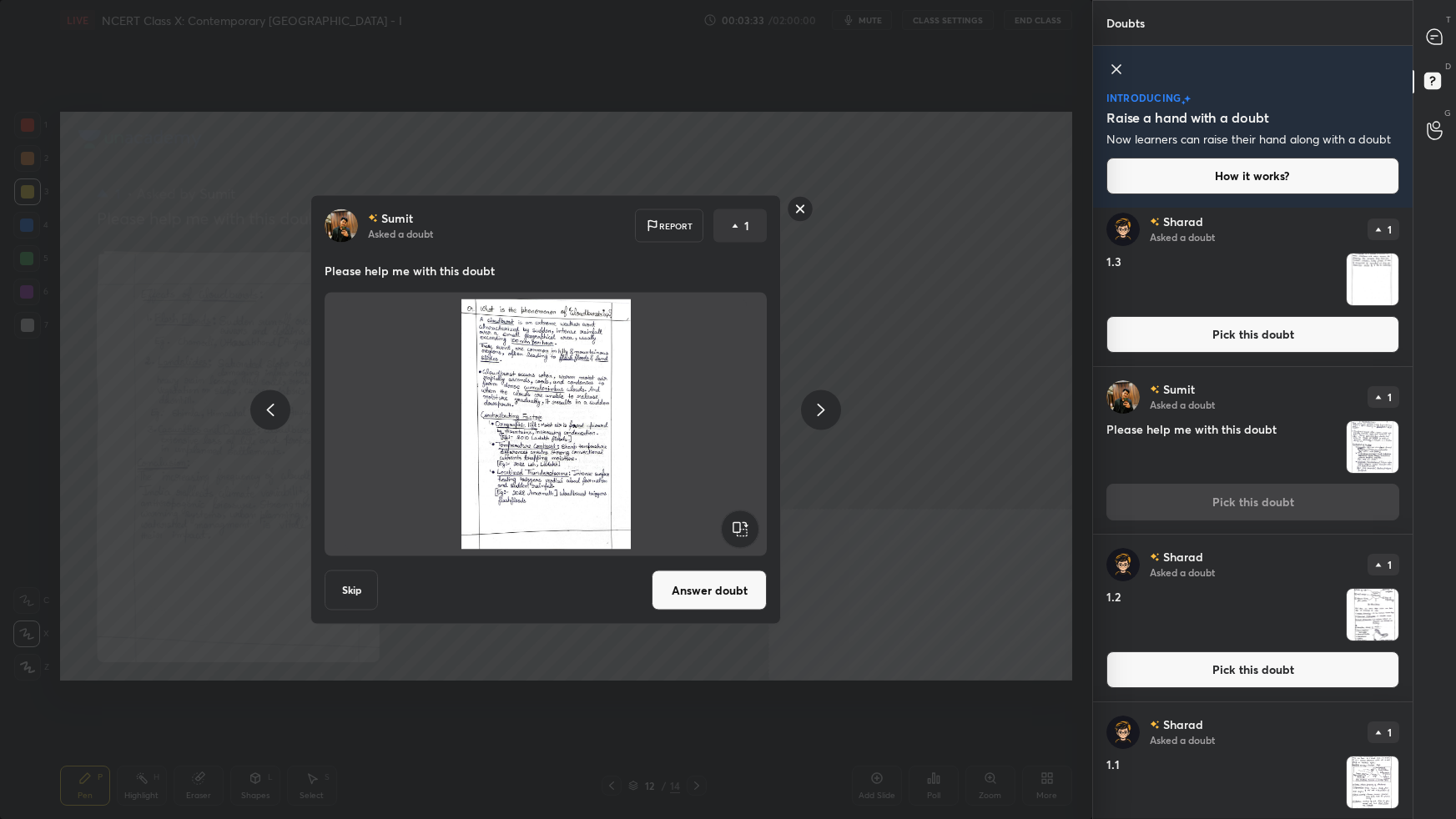
click at [696, 514] on button "Answer doubt" at bounding box center [709, 590] width 115 height 40
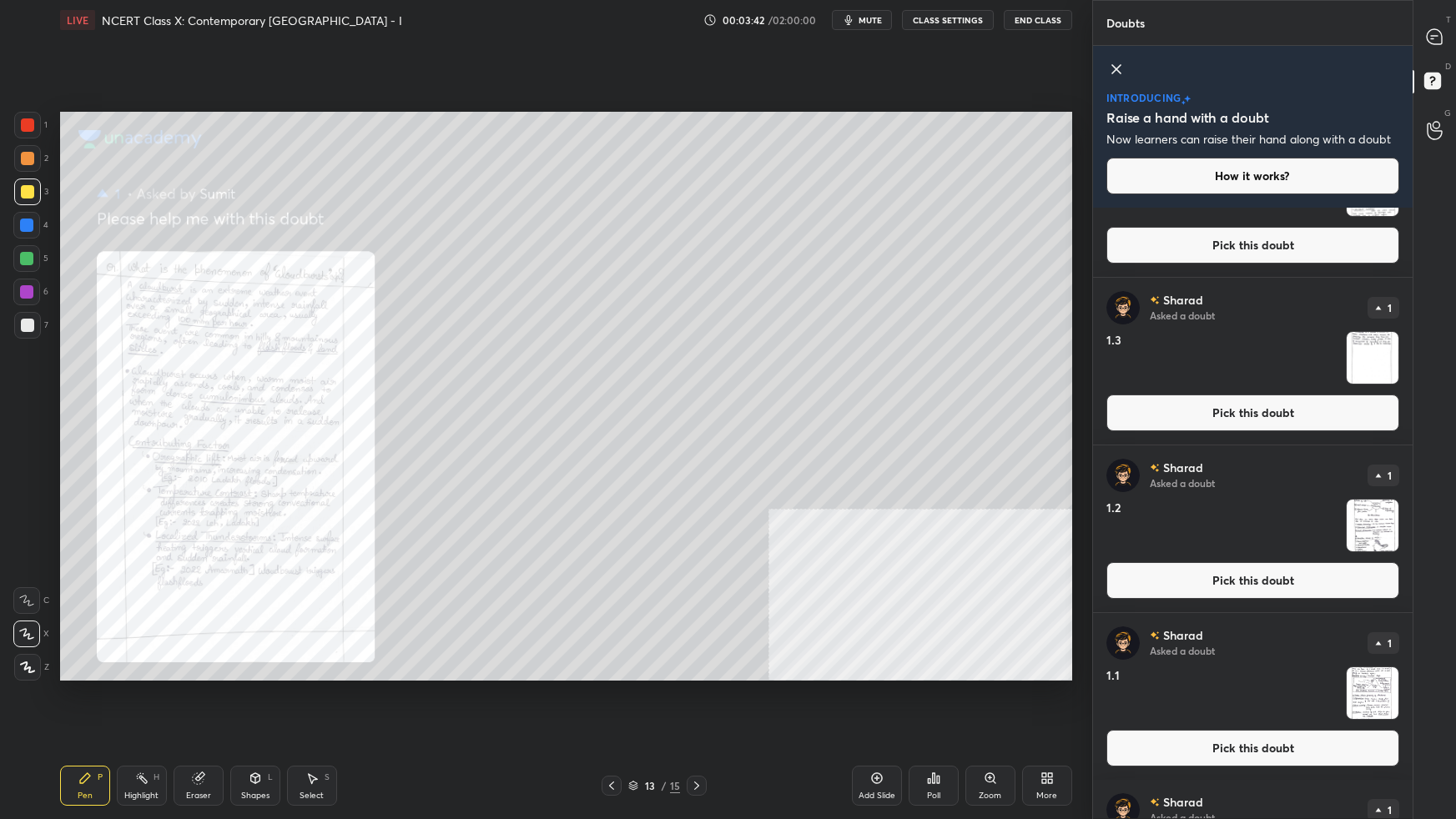
scroll to position [260, 0]
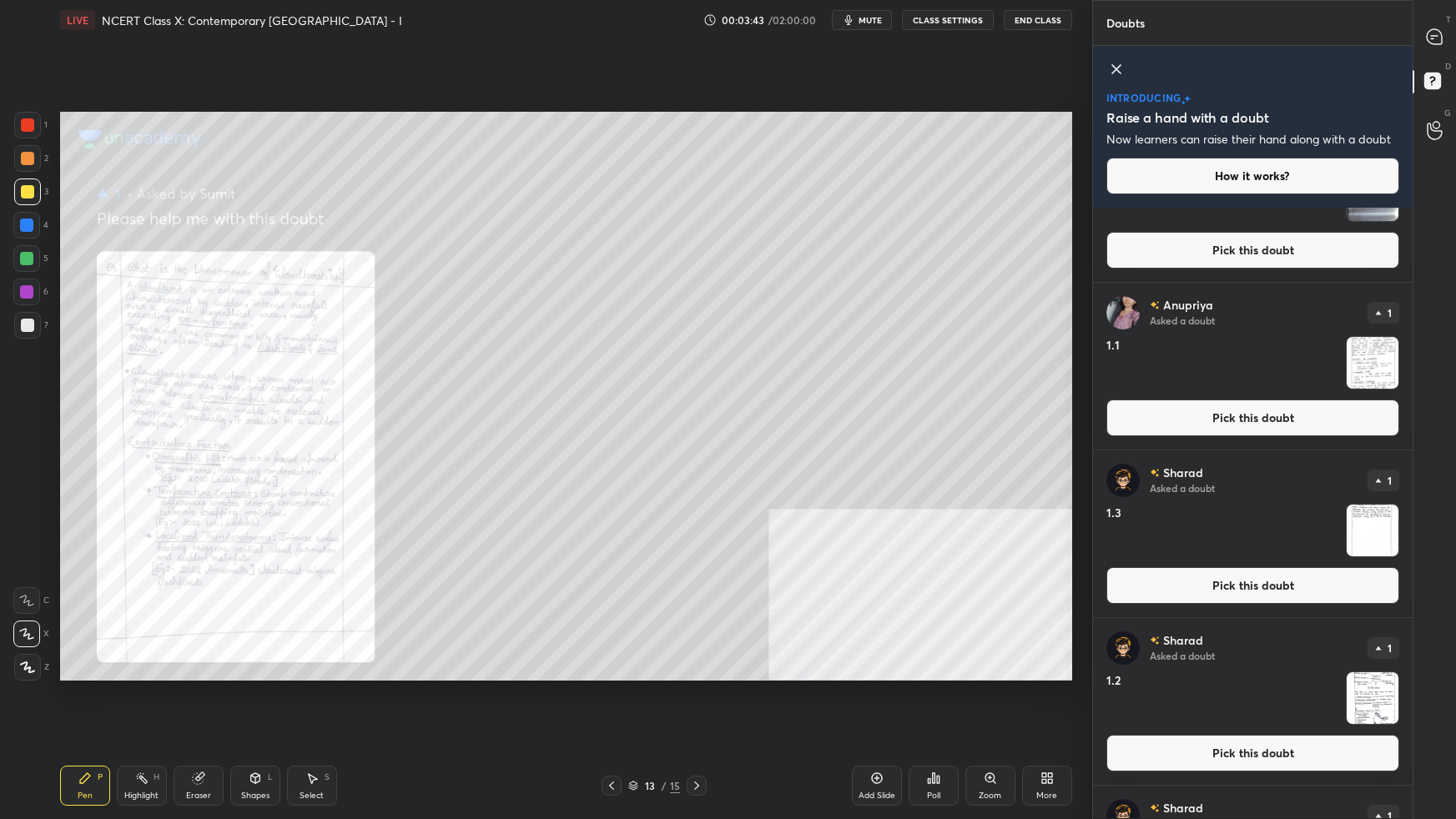
drag, startPoint x: 1242, startPoint y: 762, endPoint x: 1233, endPoint y: 763, distance: 9.1
click at [1114, 514] on button "Pick this doubt" at bounding box center [1252, 754] width 292 height 37
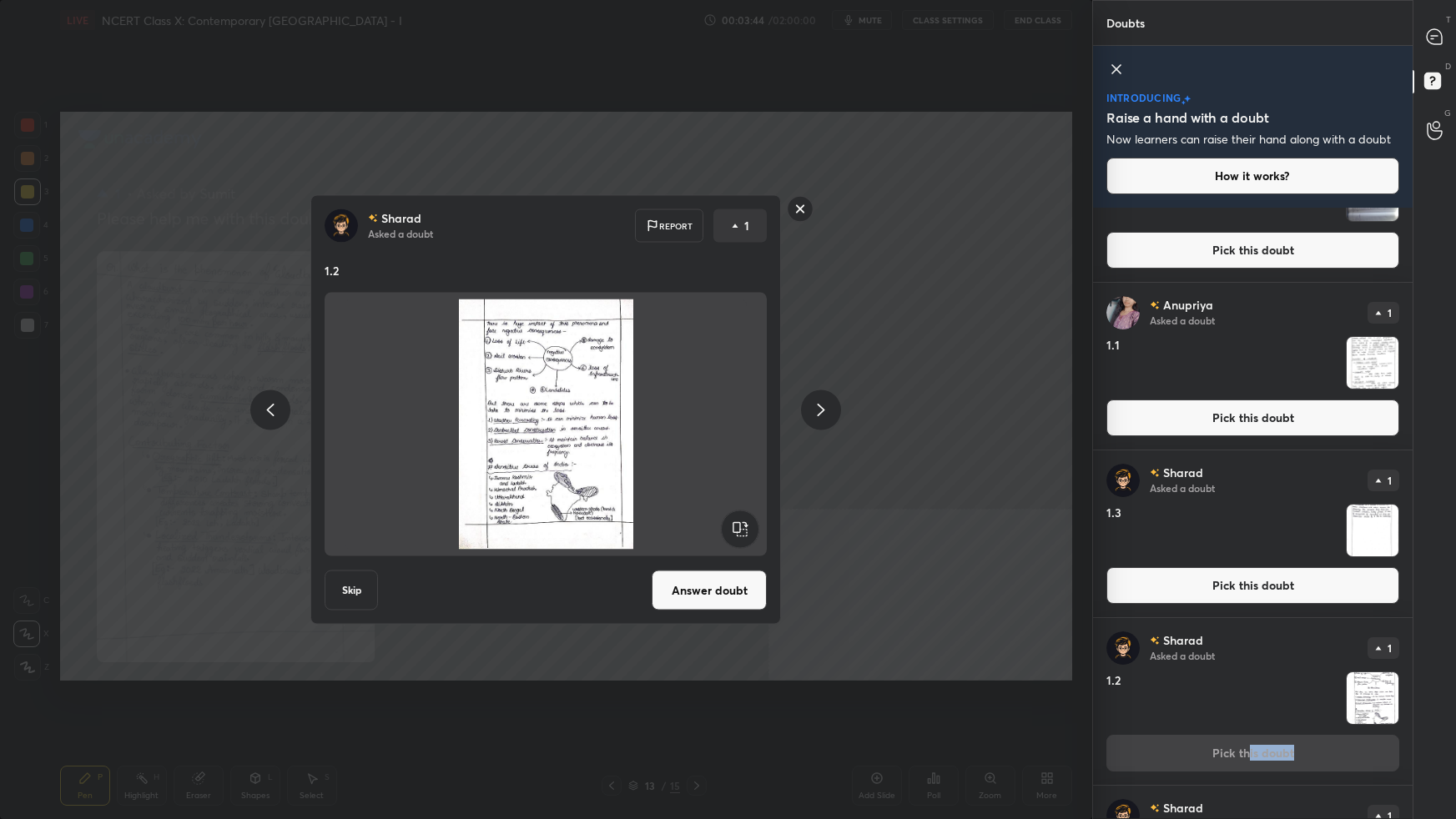
click at [734, 514] on button "Answer doubt" at bounding box center [709, 590] width 115 height 40
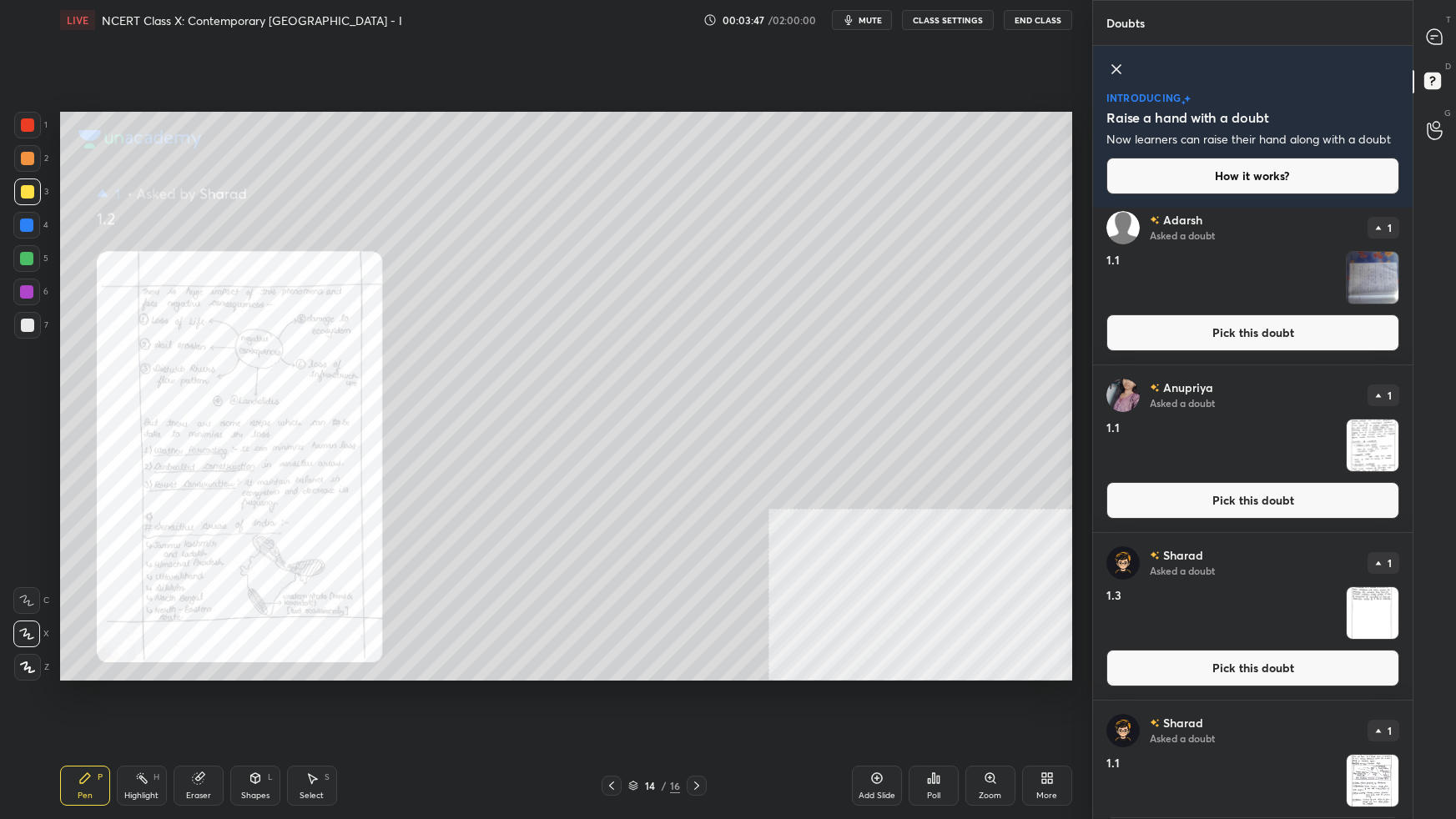
scroll to position [173, 0]
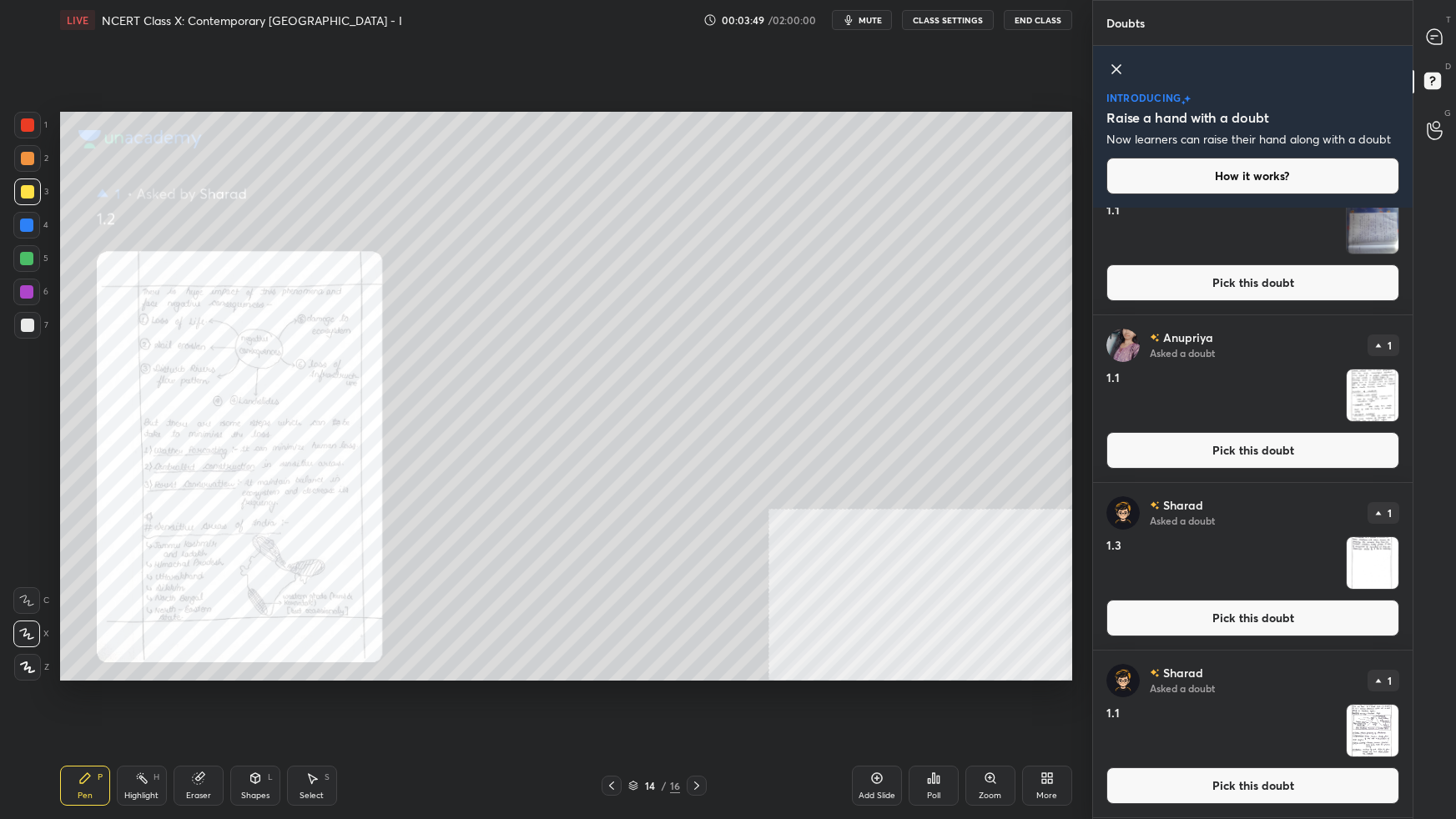
click at [1114, 514] on button "Pick this doubt" at bounding box center [1252, 786] width 292 height 37
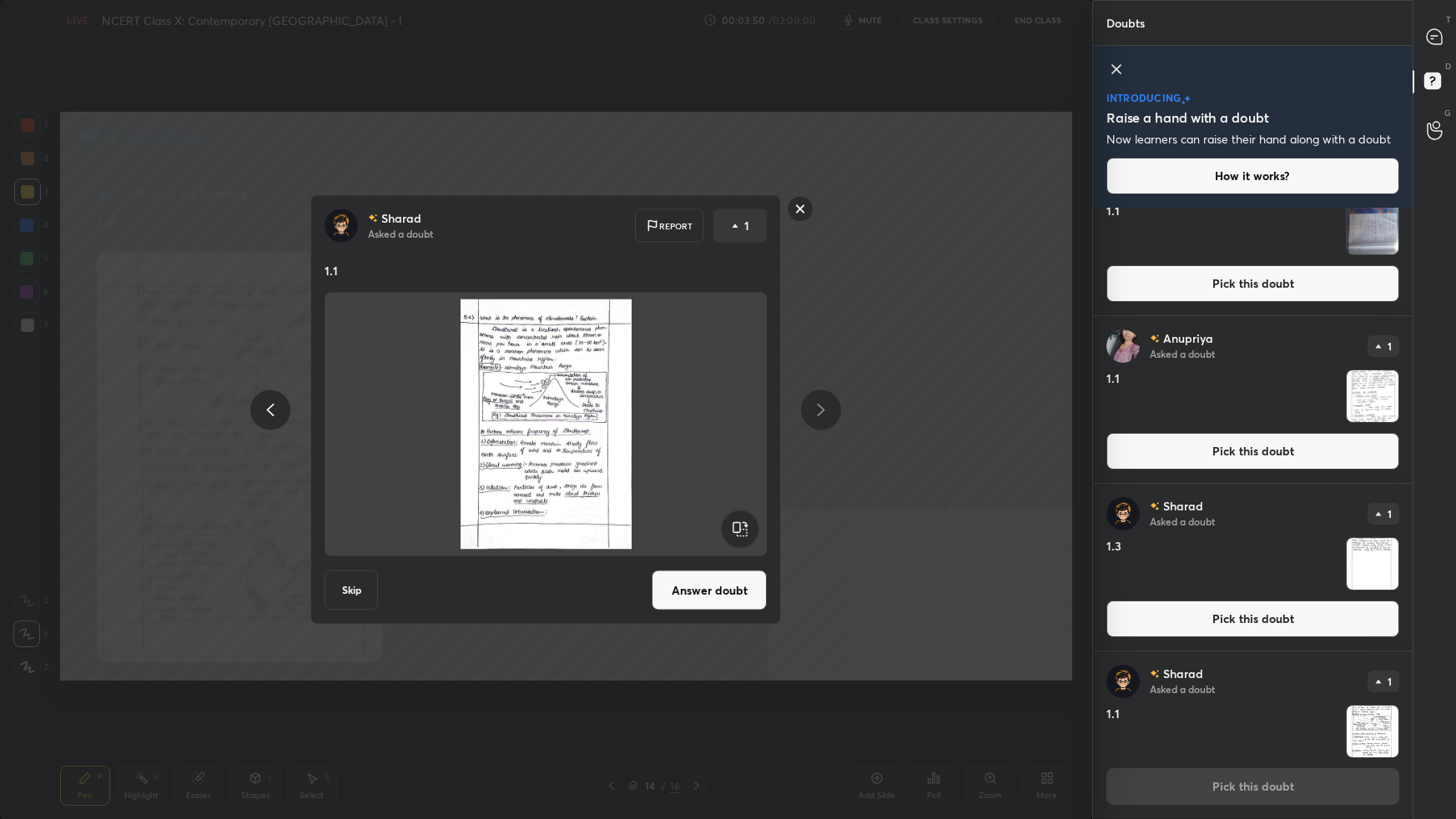
drag, startPoint x: 720, startPoint y: 583, endPoint x: 747, endPoint y: 588, distance: 27.5
click at [721, 514] on button "Answer doubt" at bounding box center [709, 590] width 115 height 40
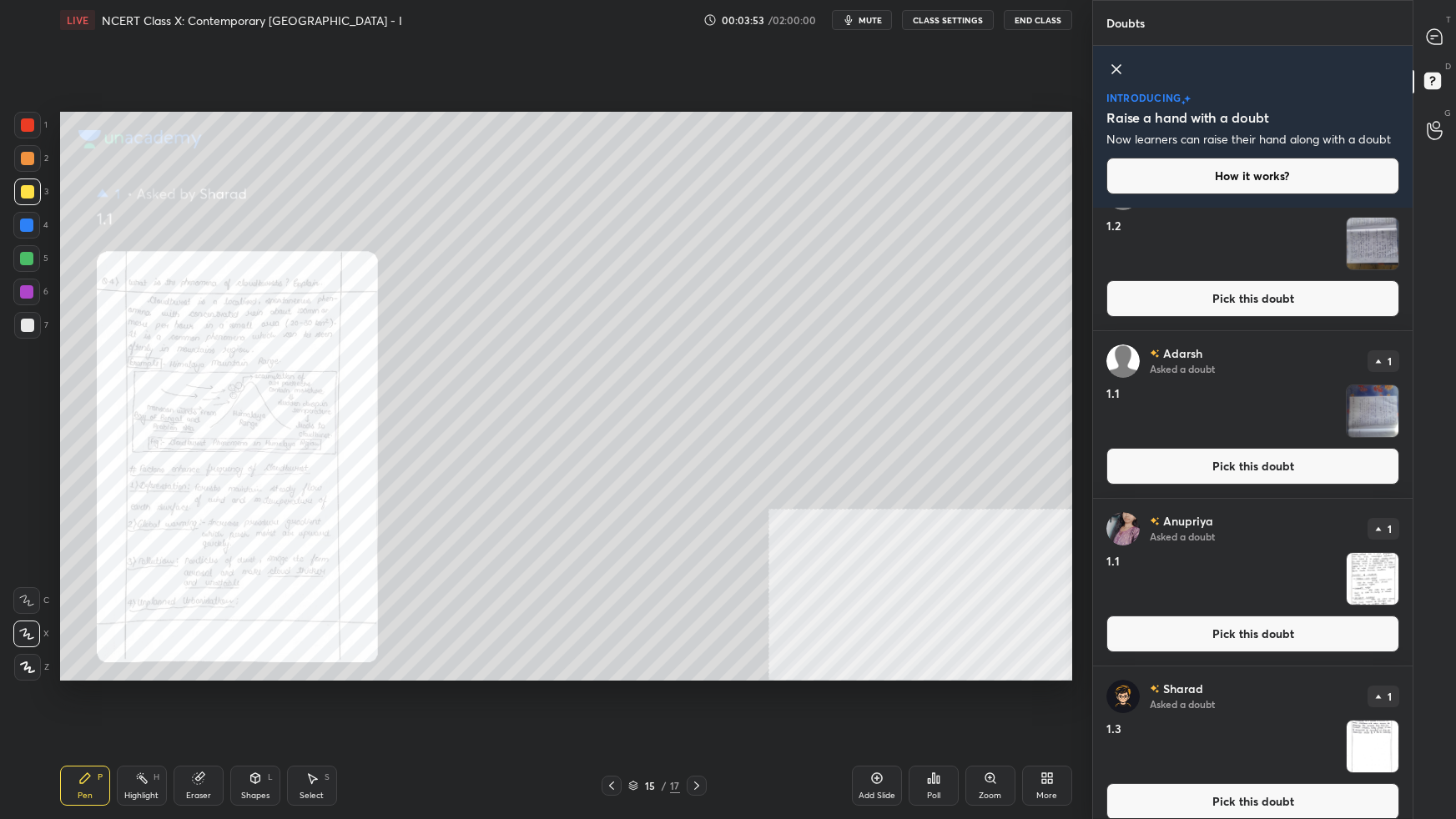
scroll to position [59, 0]
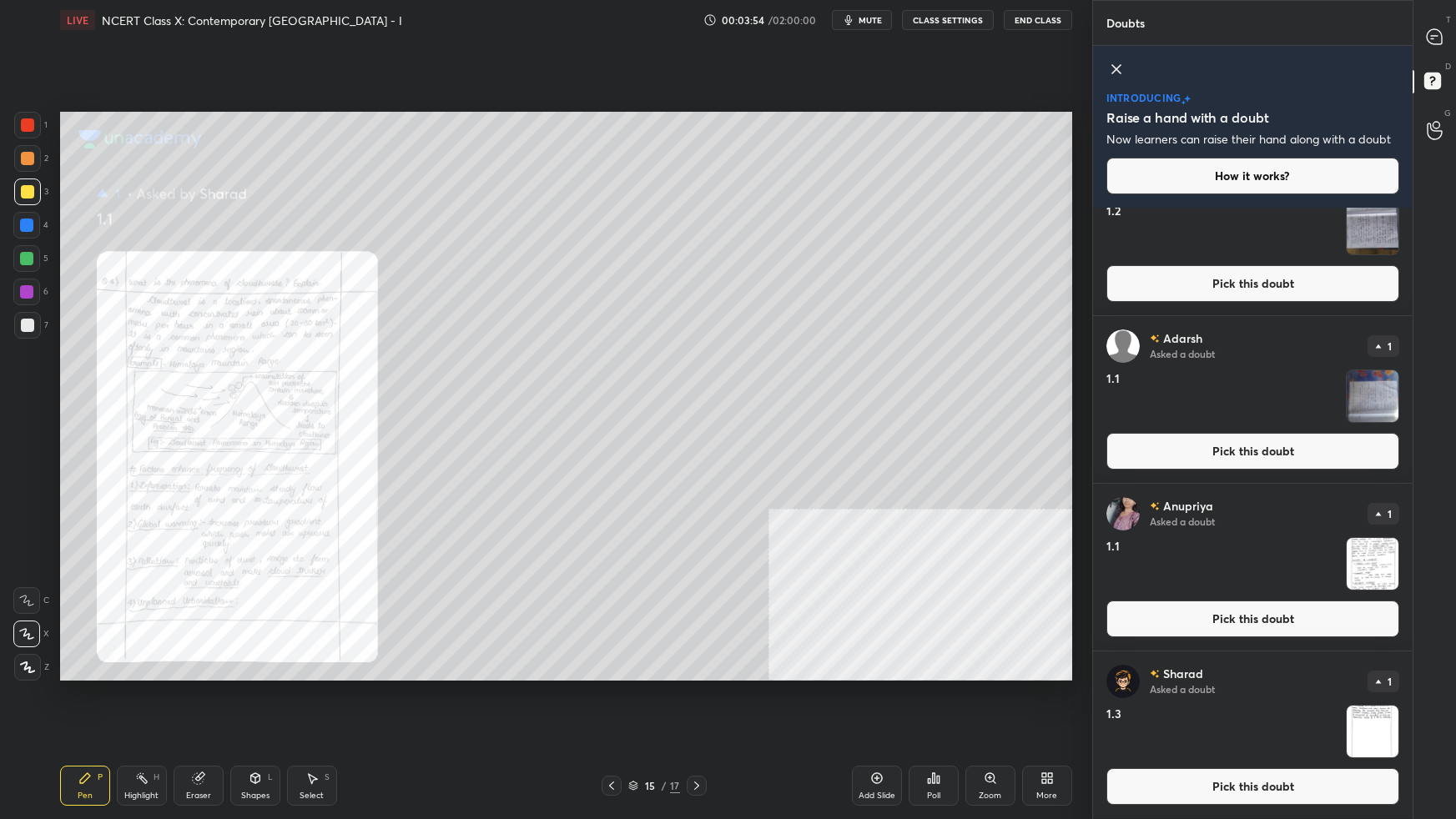
click at [1114, 514] on button "Pick this doubt" at bounding box center [1252, 787] width 292 height 37
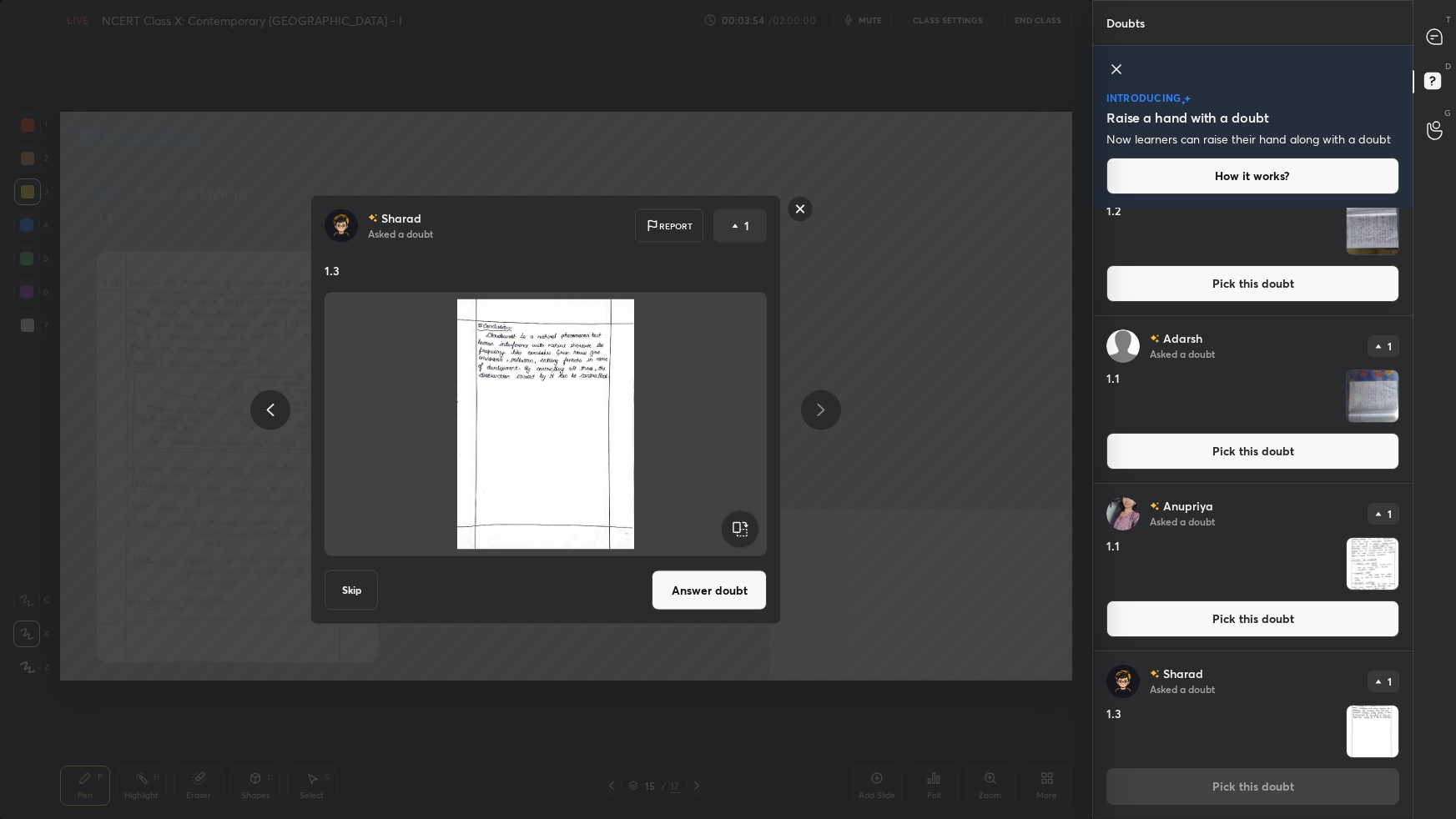
drag, startPoint x: 713, startPoint y: 597, endPoint x: 728, endPoint y: 603, distance: 16.2
click at [714, 514] on button "Answer doubt" at bounding box center [709, 590] width 115 height 40
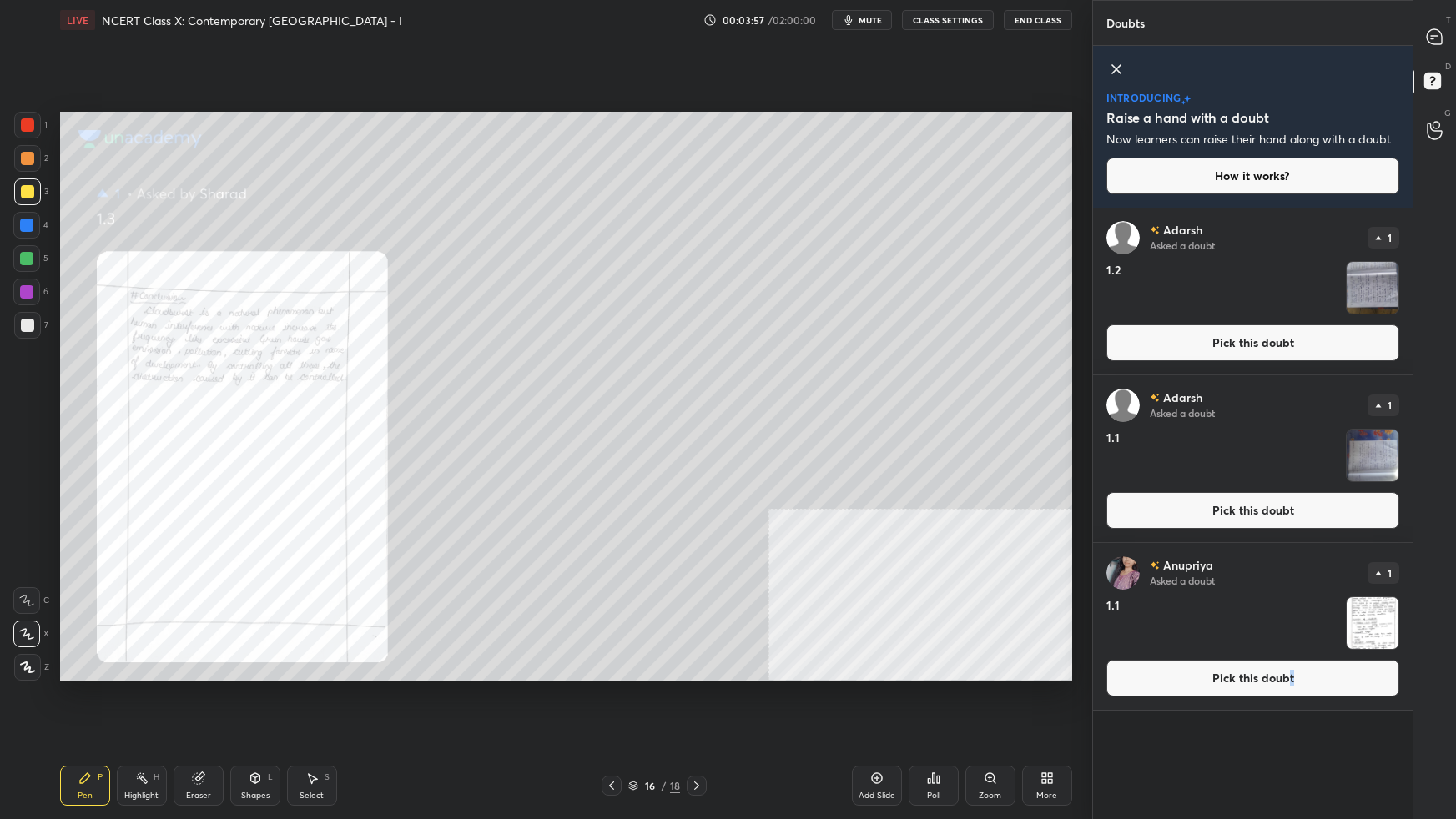
drag, startPoint x: 1291, startPoint y: 681, endPoint x: 1269, endPoint y: 679, distance: 22.1
click at [1114, 514] on button "Pick this doubt" at bounding box center [1252, 678] width 292 height 37
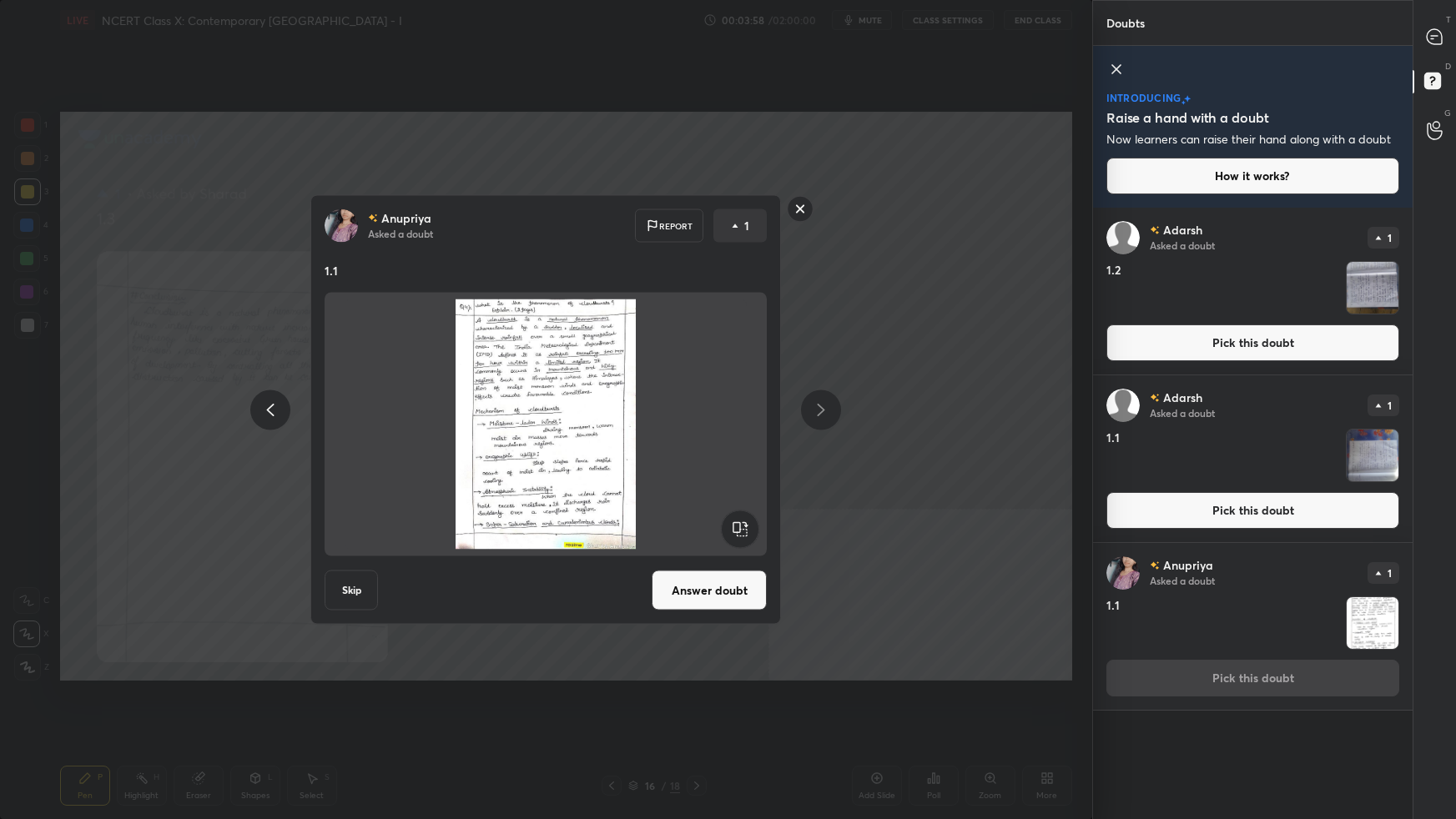
click at [737, 514] on button "Answer doubt" at bounding box center [709, 590] width 115 height 40
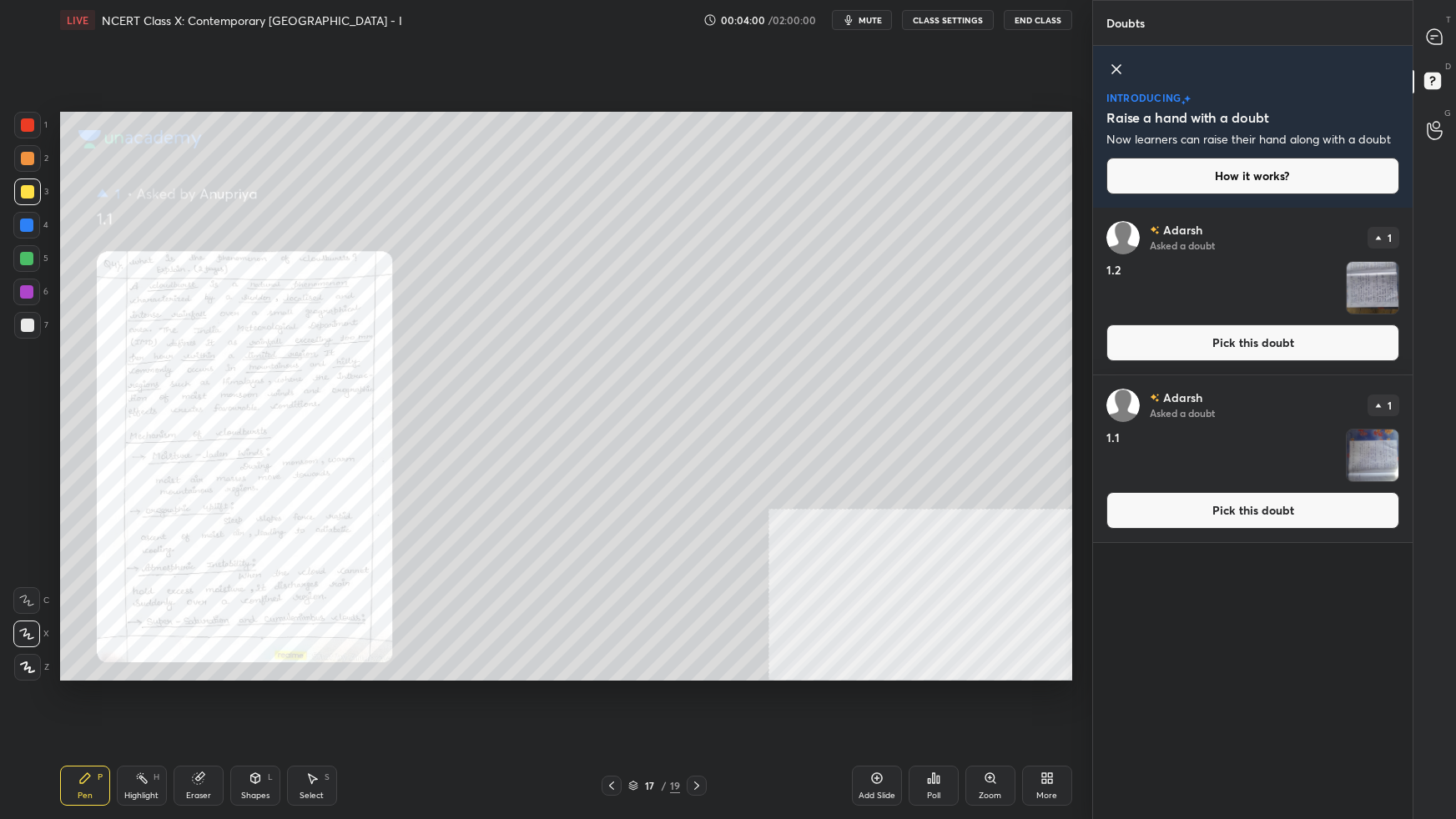
click at [1114, 513] on button "Pick this doubt" at bounding box center [1252, 511] width 292 height 37
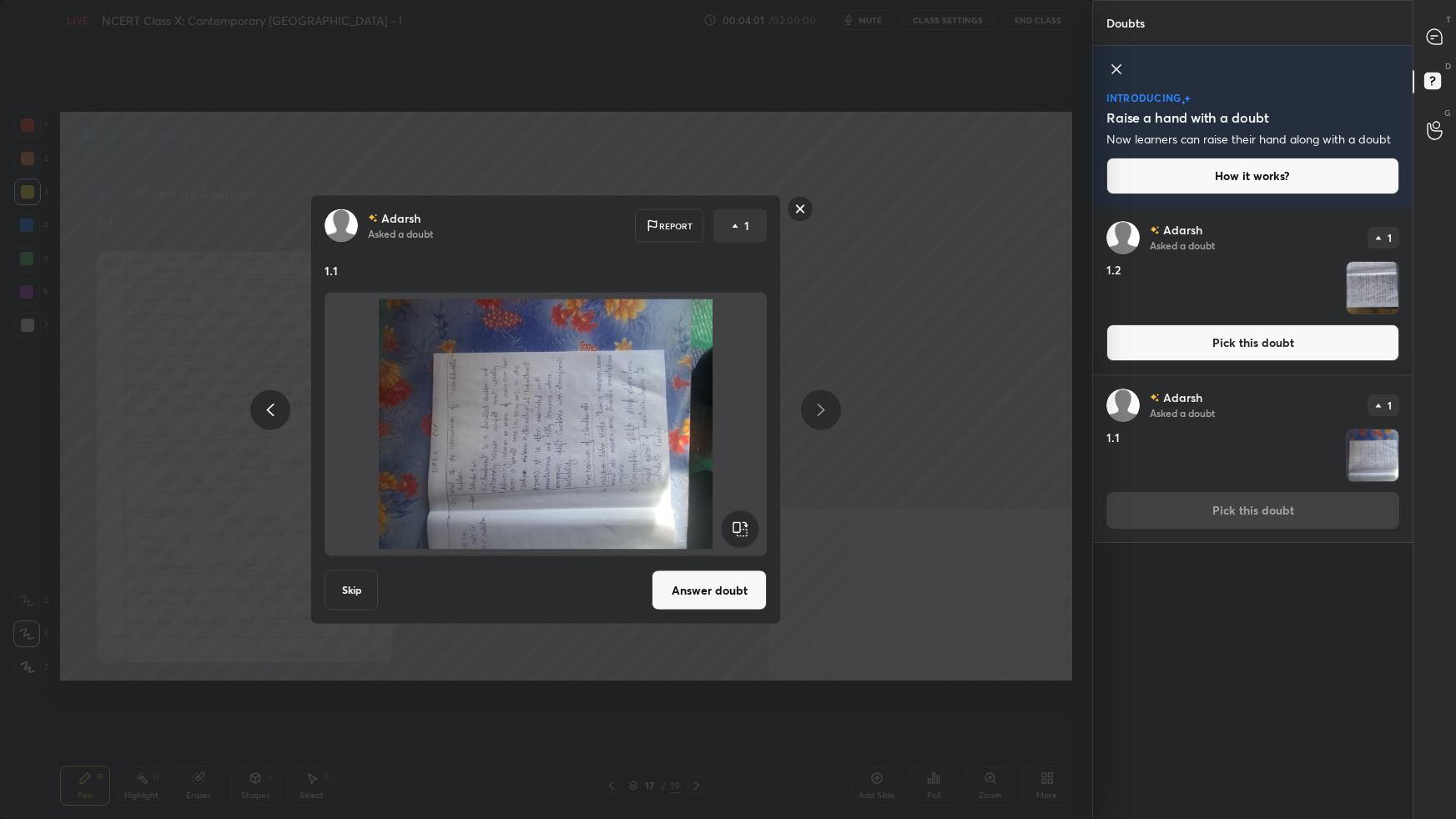
click at [702, 514] on button "Answer doubt" at bounding box center [709, 590] width 115 height 40
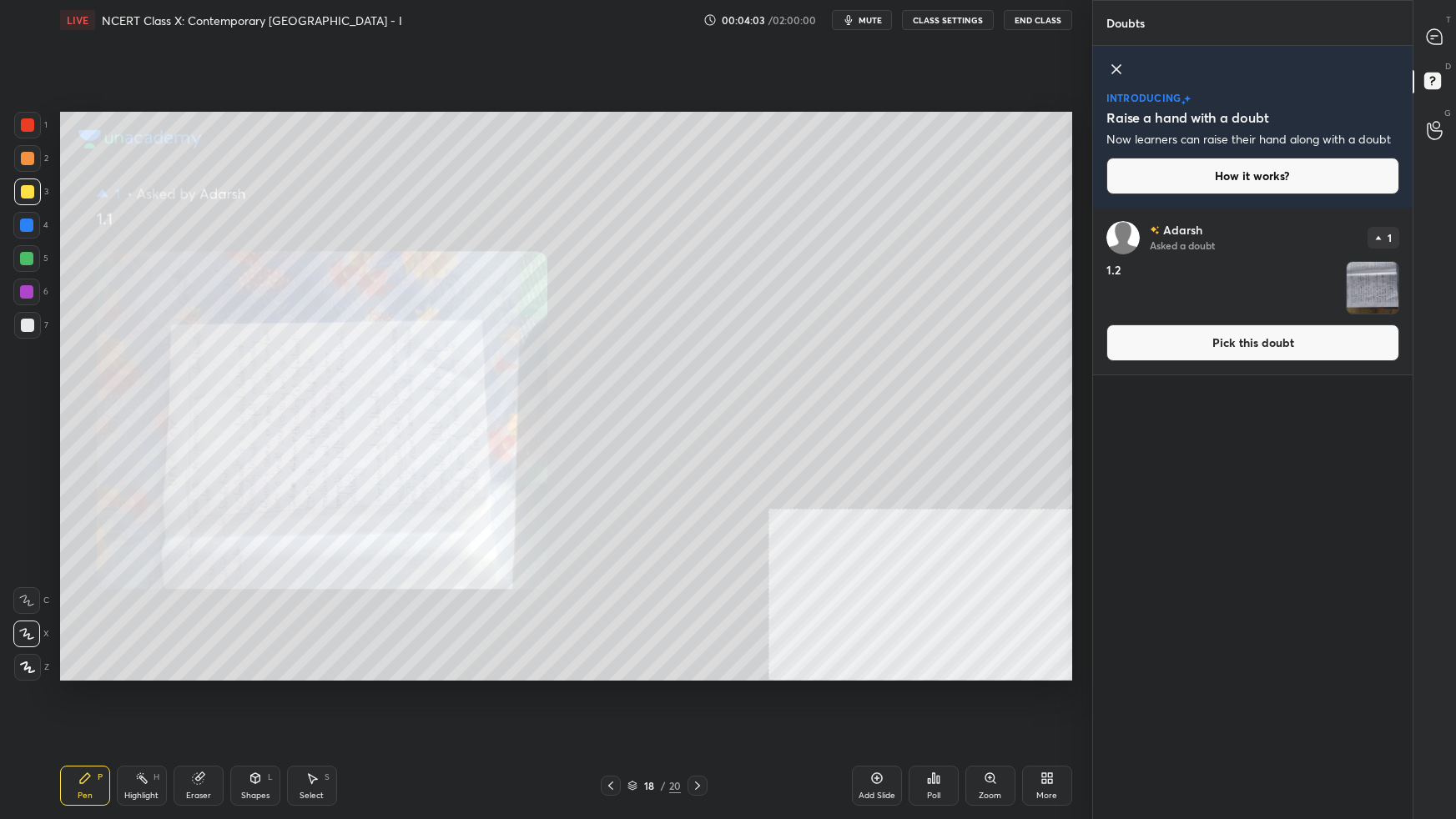
click at [1114, 351] on button "Pick this doubt" at bounding box center [1252, 343] width 292 height 37
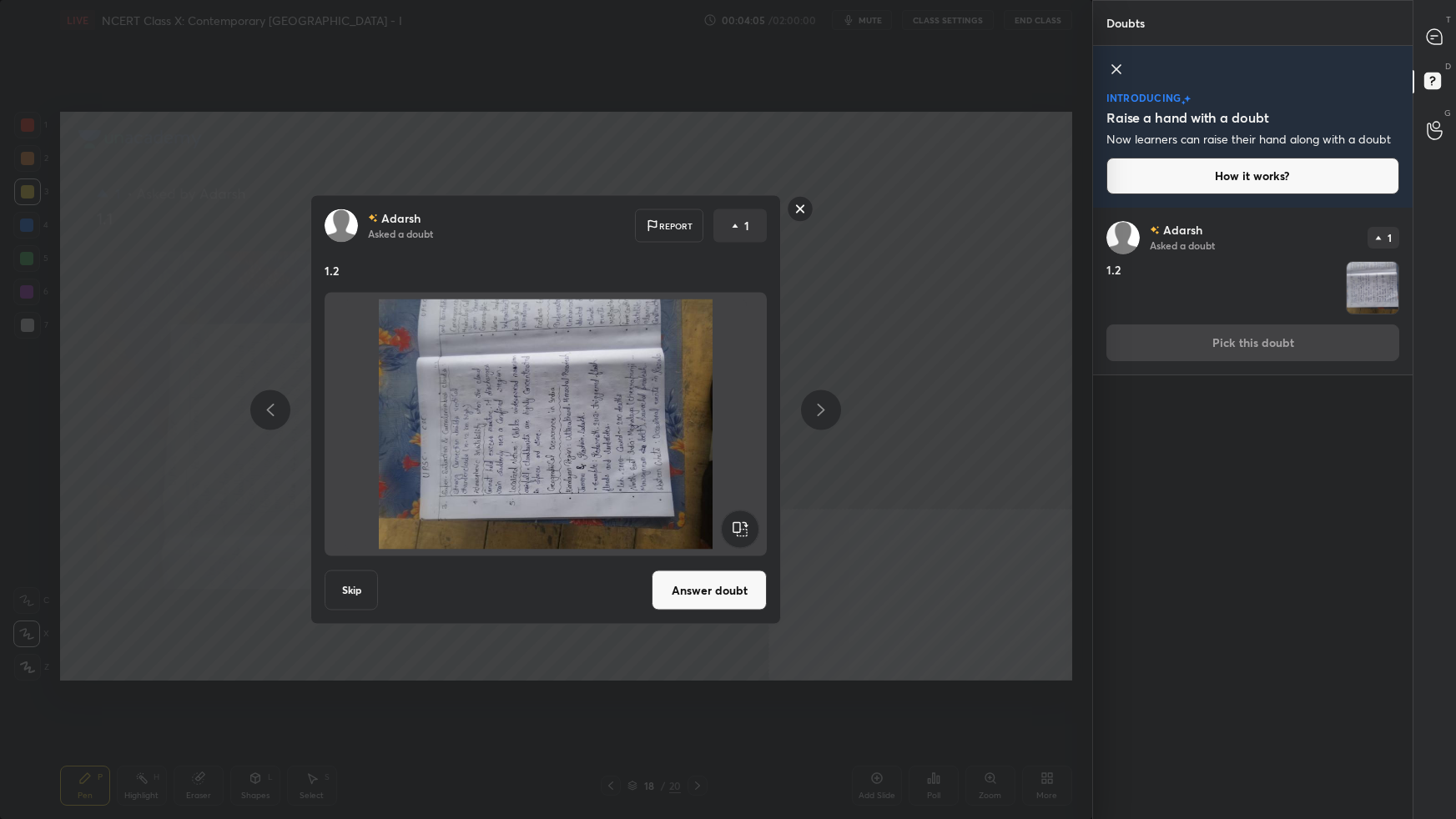
drag, startPoint x: 737, startPoint y: 531, endPoint x: 732, endPoint y: 551, distance: 20.6
click at [734, 514] on rect at bounding box center [740, 529] width 38 height 38
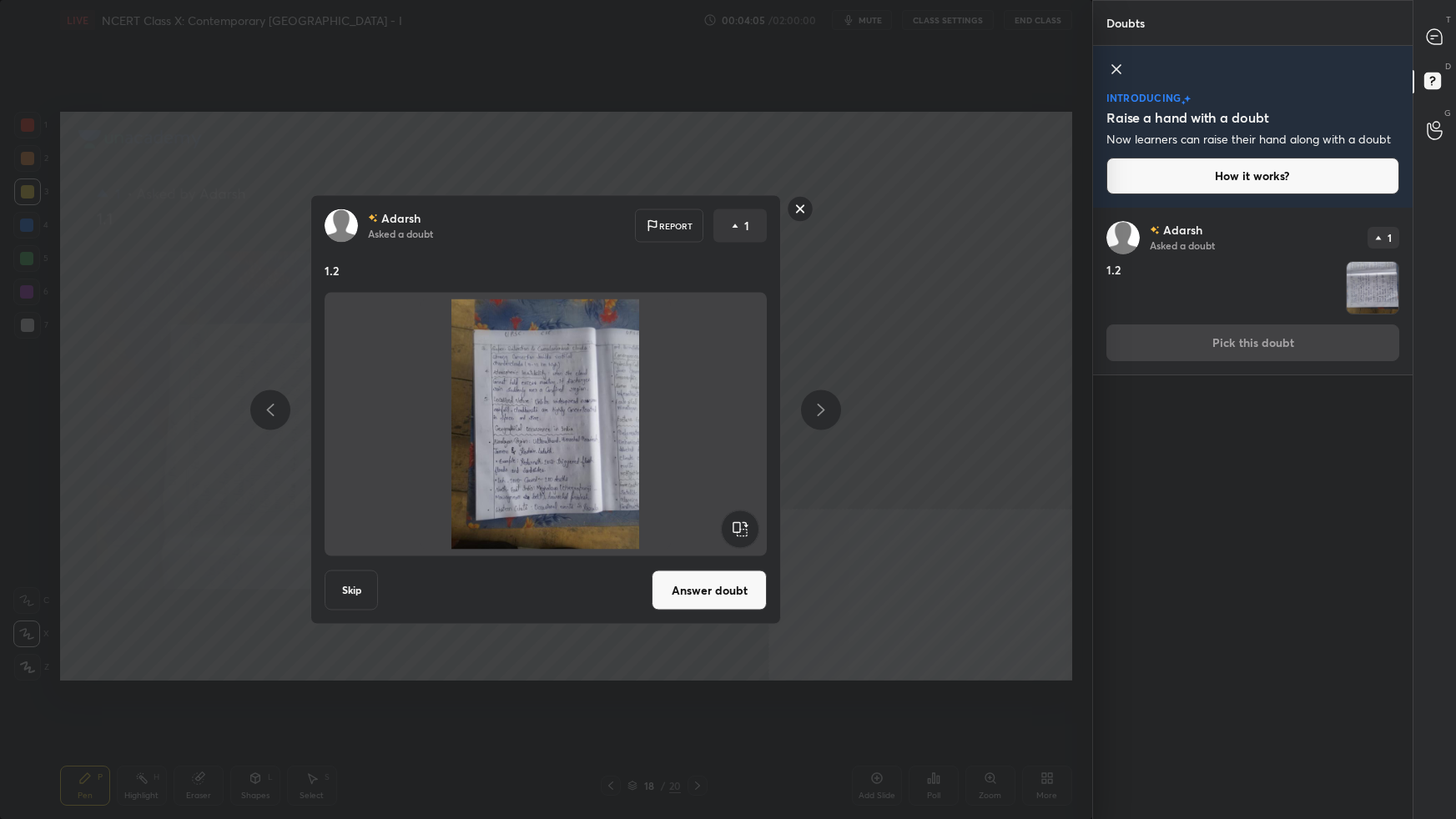
click at [719, 514] on button "Answer doubt" at bounding box center [709, 590] width 115 height 40
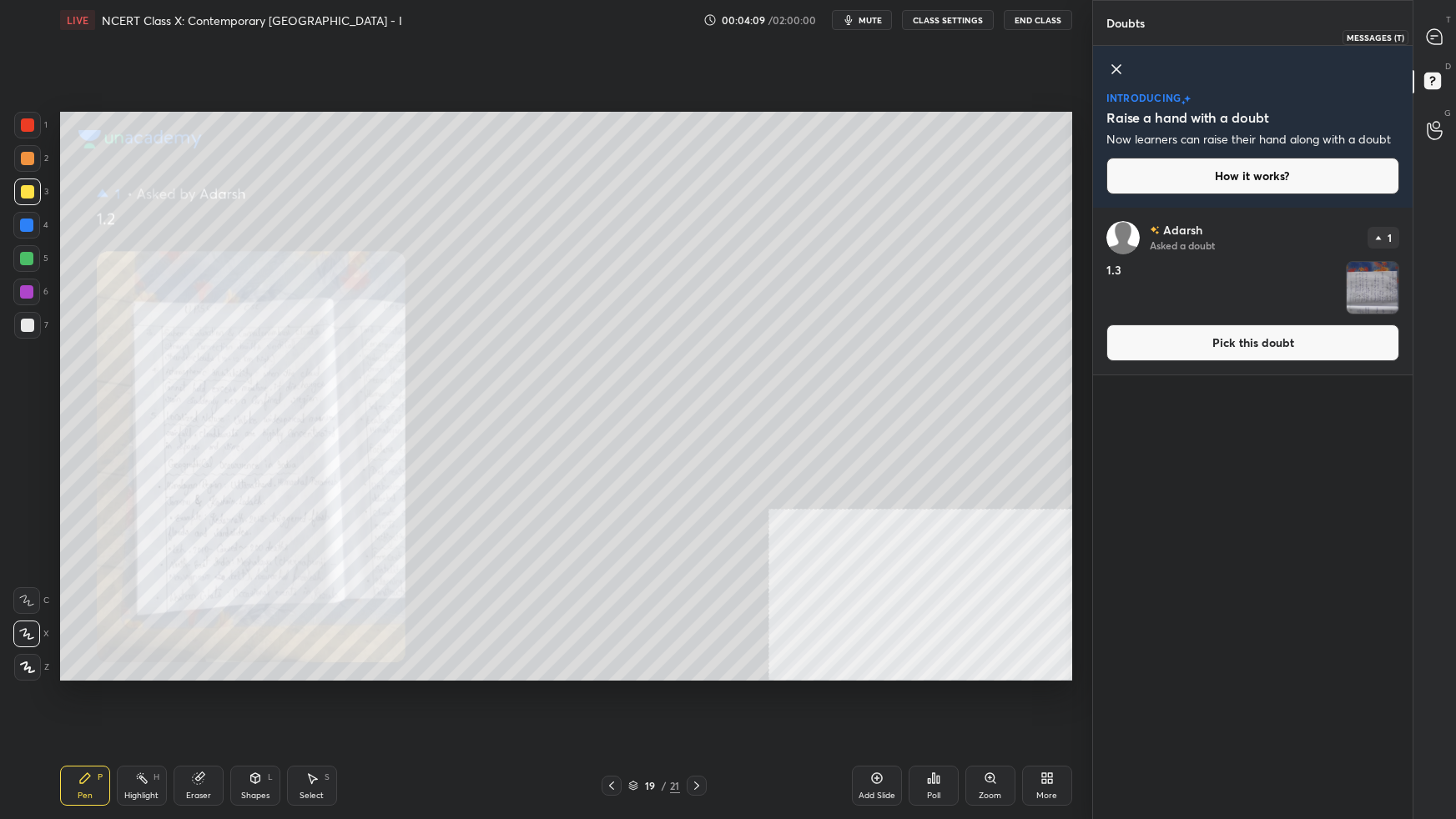
click at [1114, 33] on icon at bounding box center [1435, 37] width 15 height 15
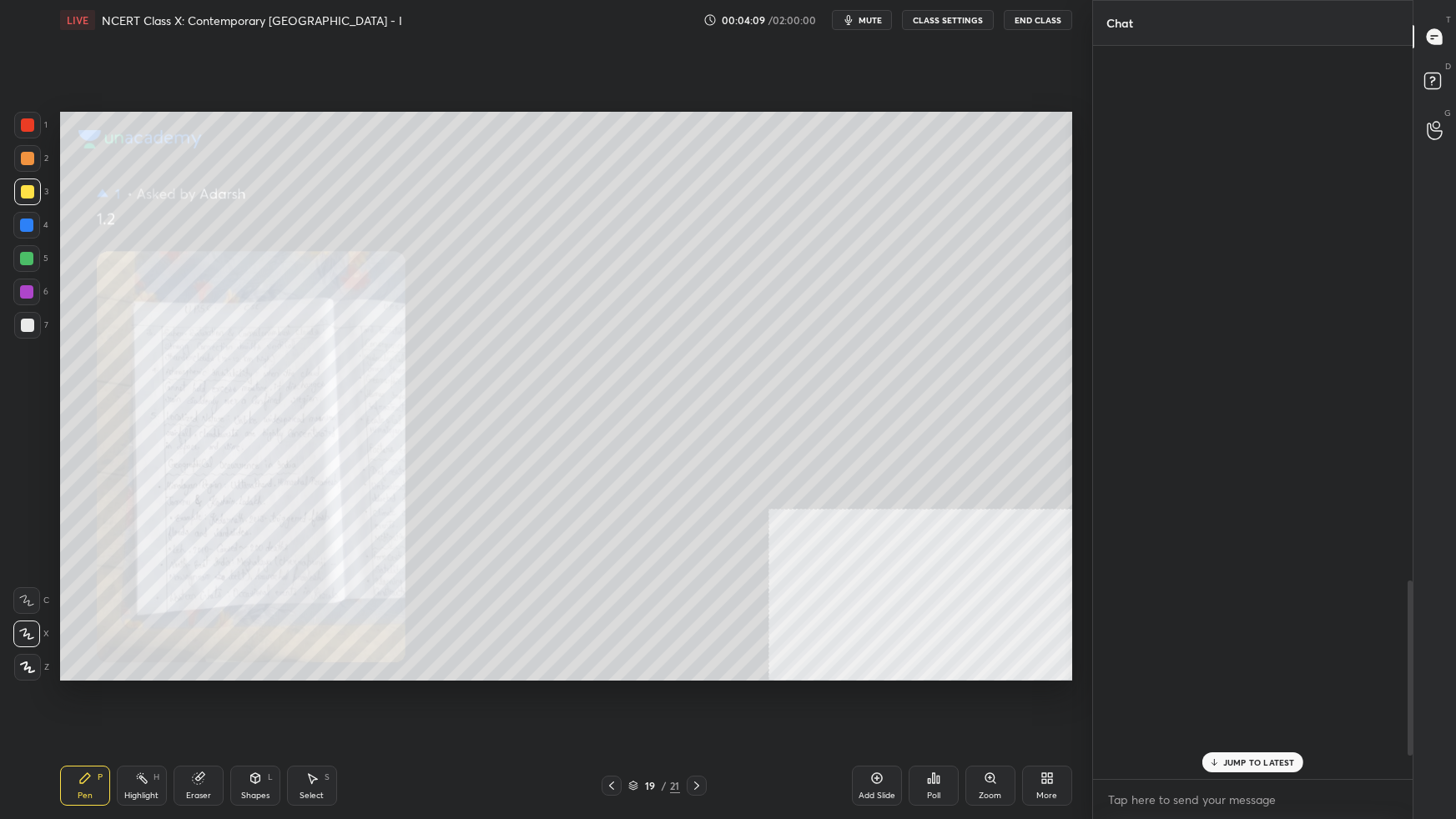
scroll to position [729, 316]
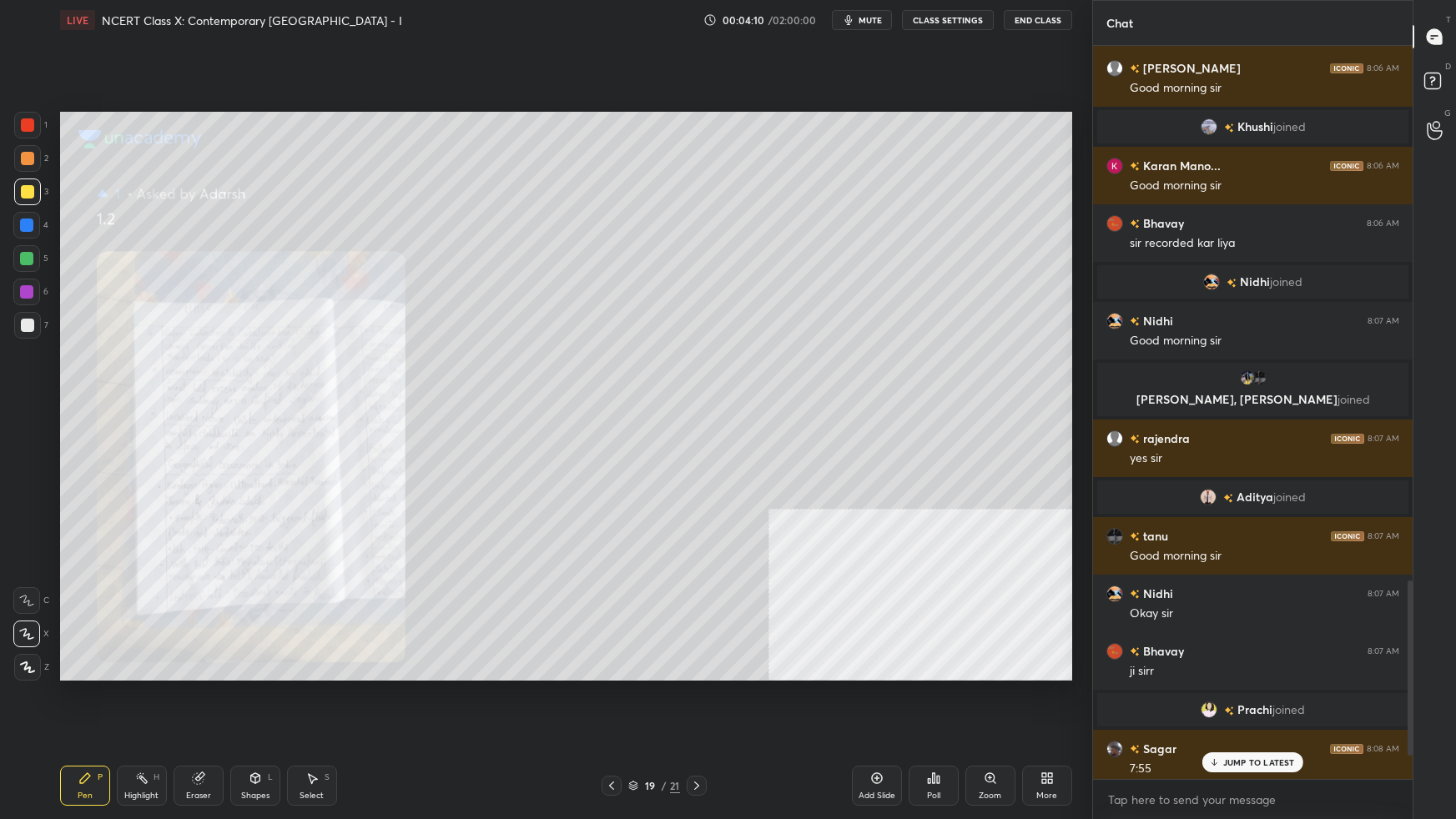
click at [1114, 514] on p "JUMP TO LATEST" at bounding box center [1259, 762] width 72 height 10
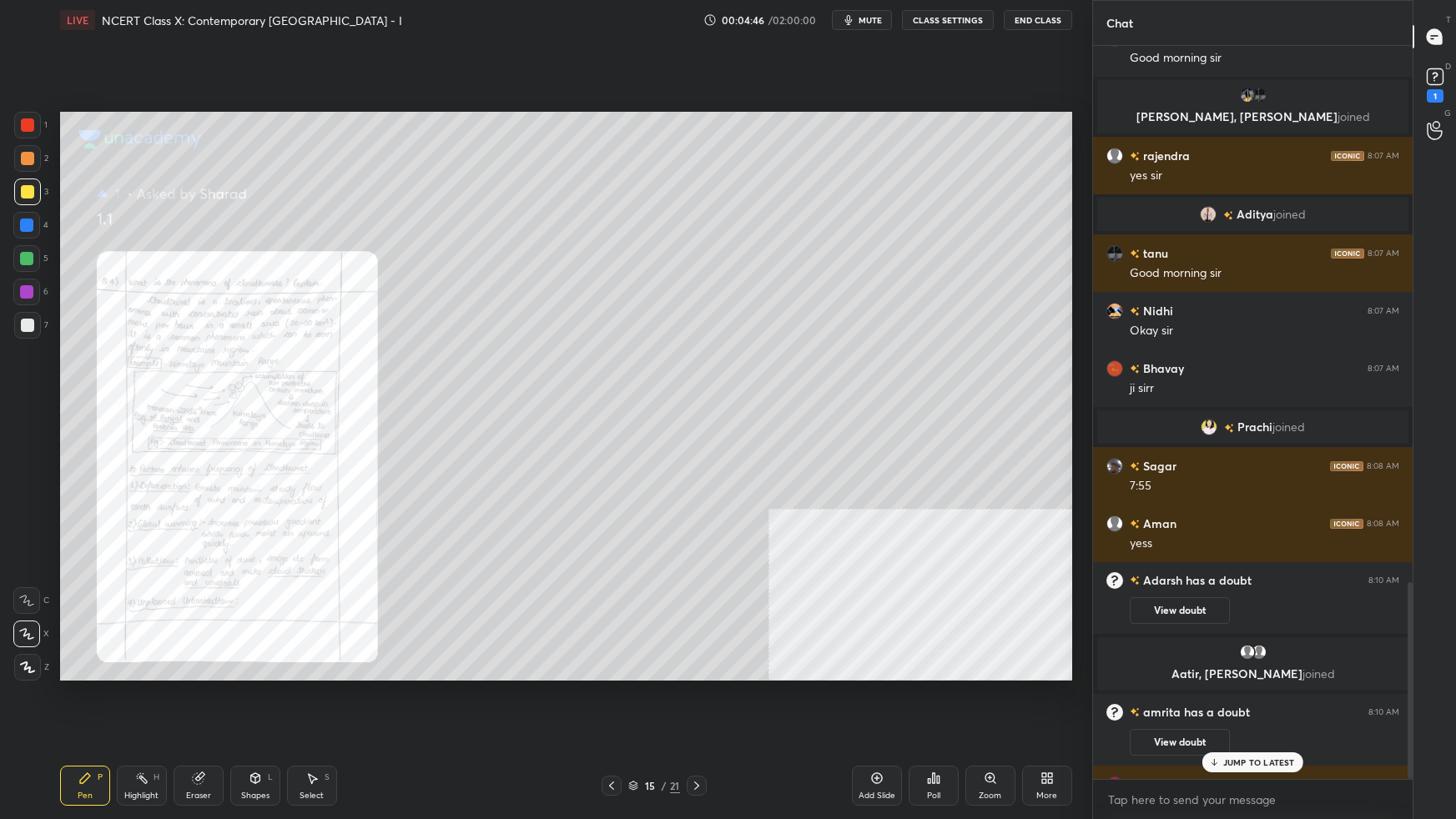
scroll to position [2002, 0]
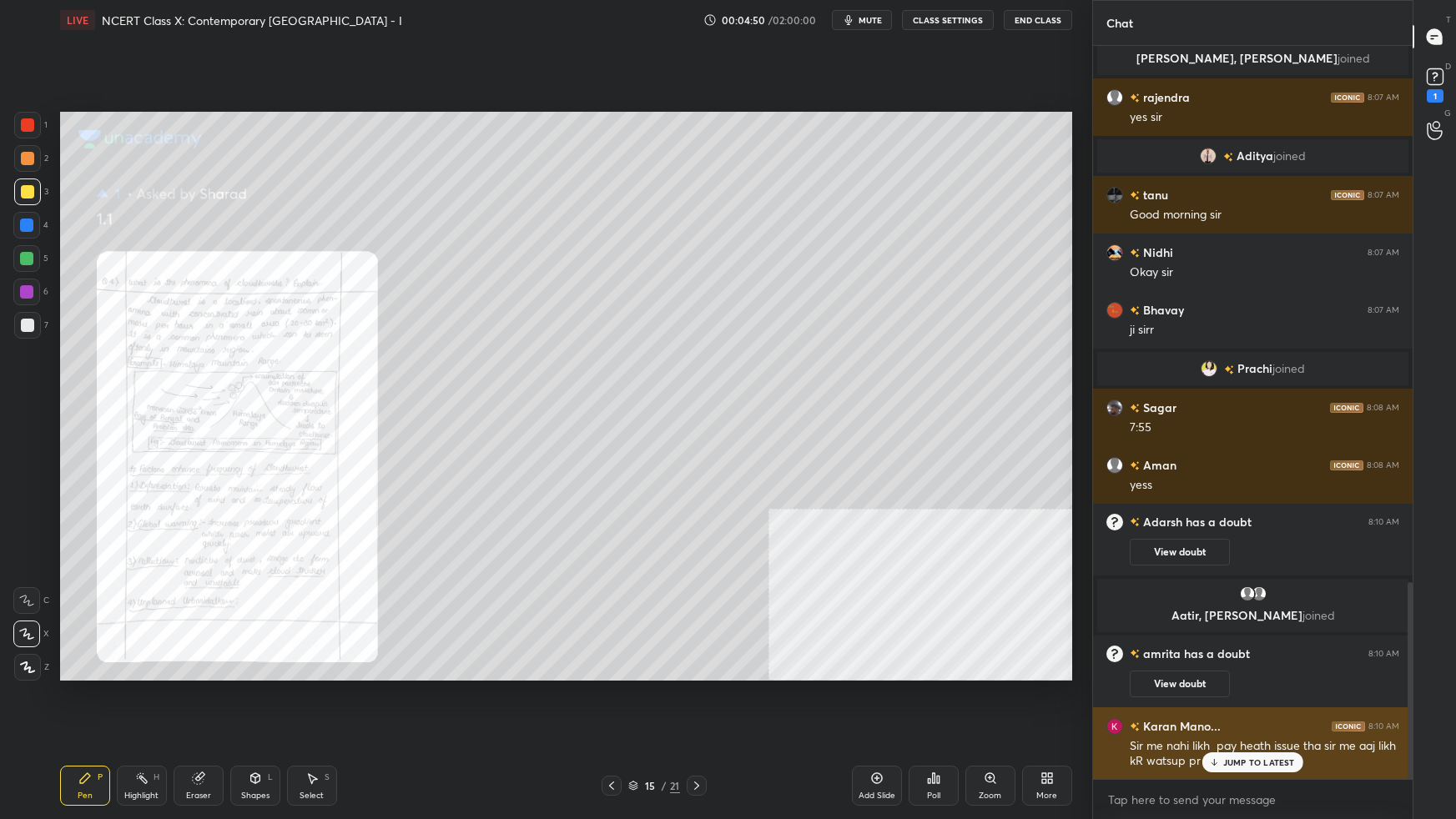
click at [1114, 514] on icon at bounding box center [1215, 762] width 11 height 10
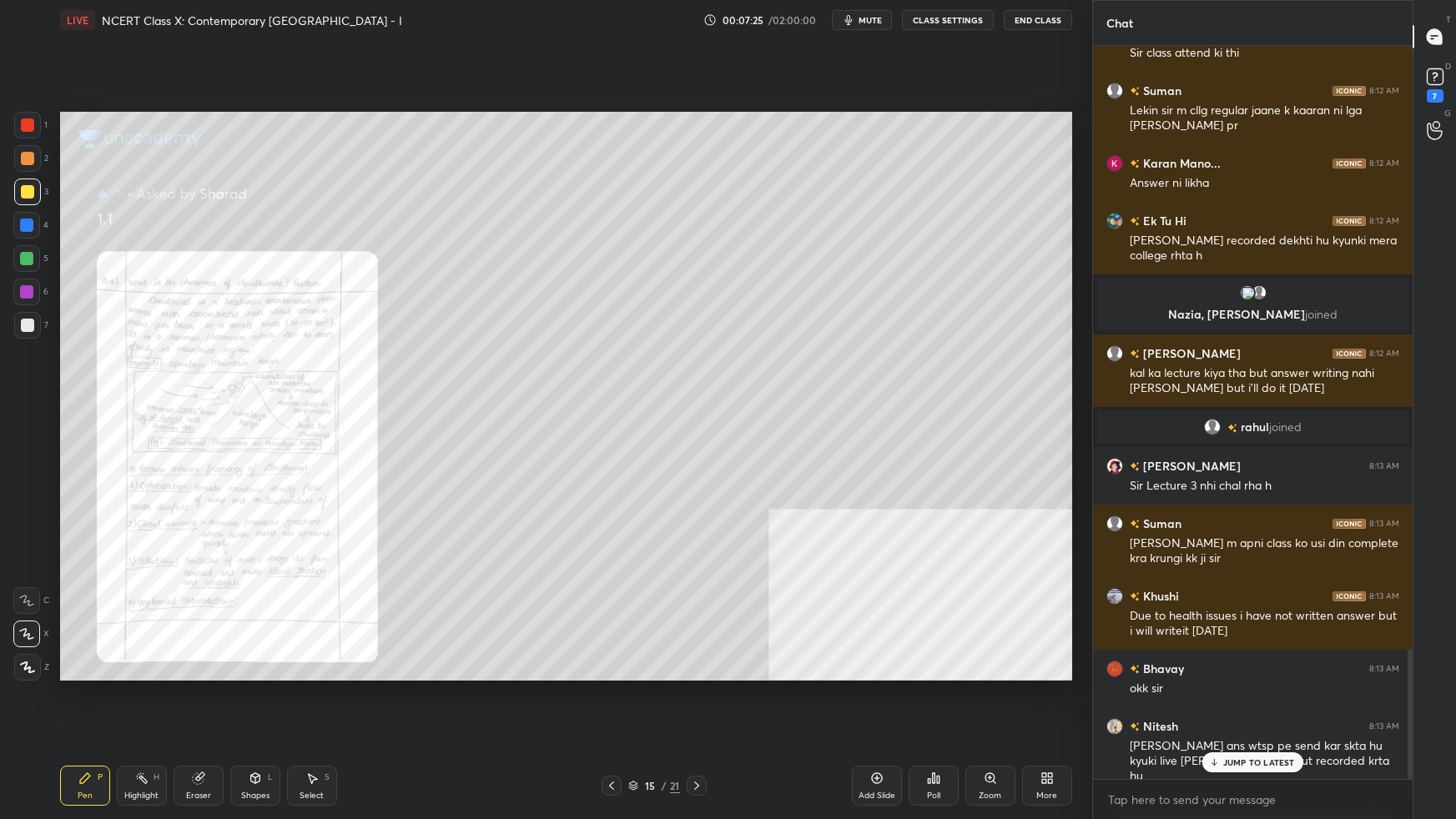
scroll to position [3462, 0]
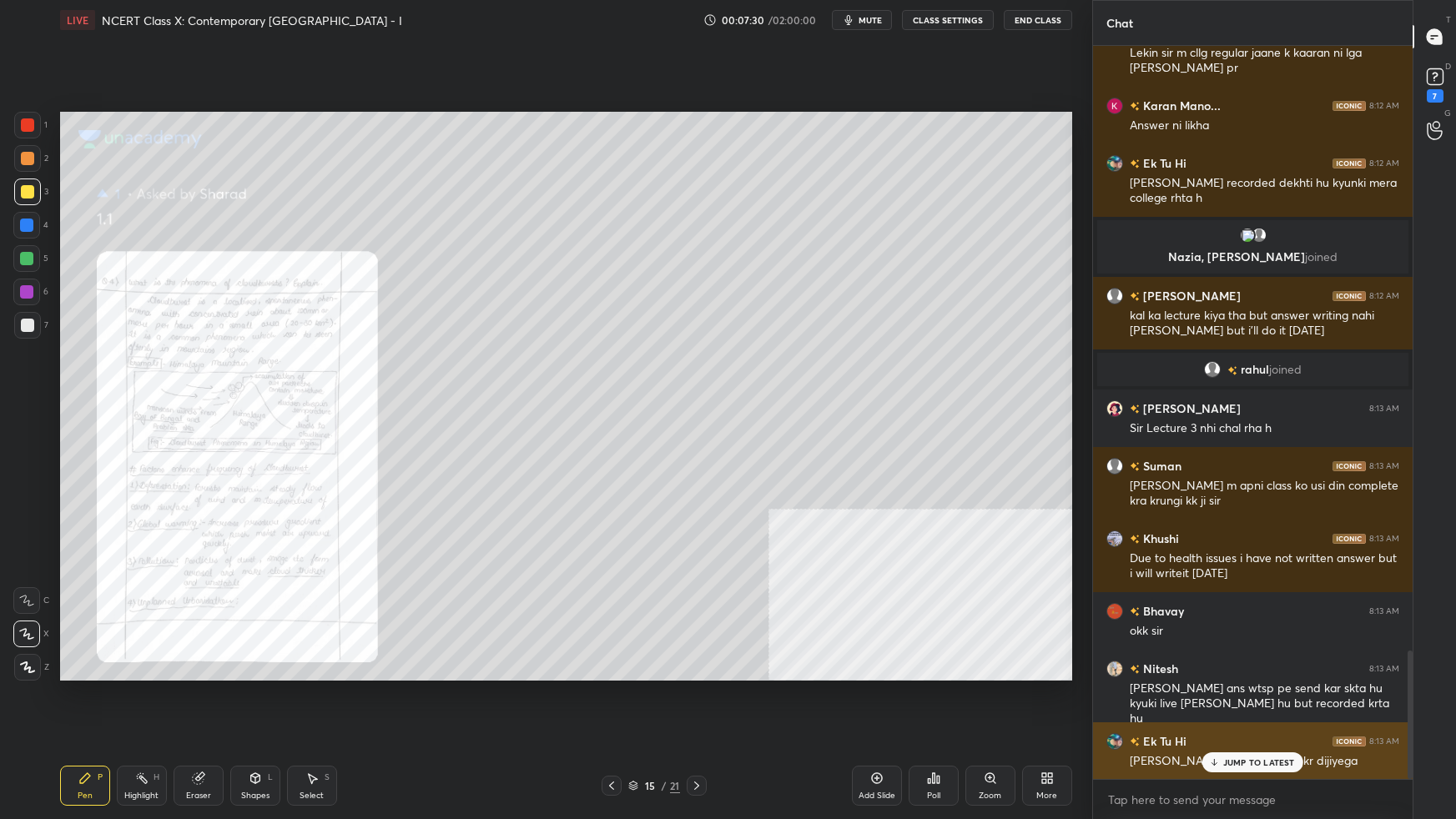
click at [1114, 514] on p "JUMP TO LATEST" at bounding box center [1259, 762] width 72 height 10
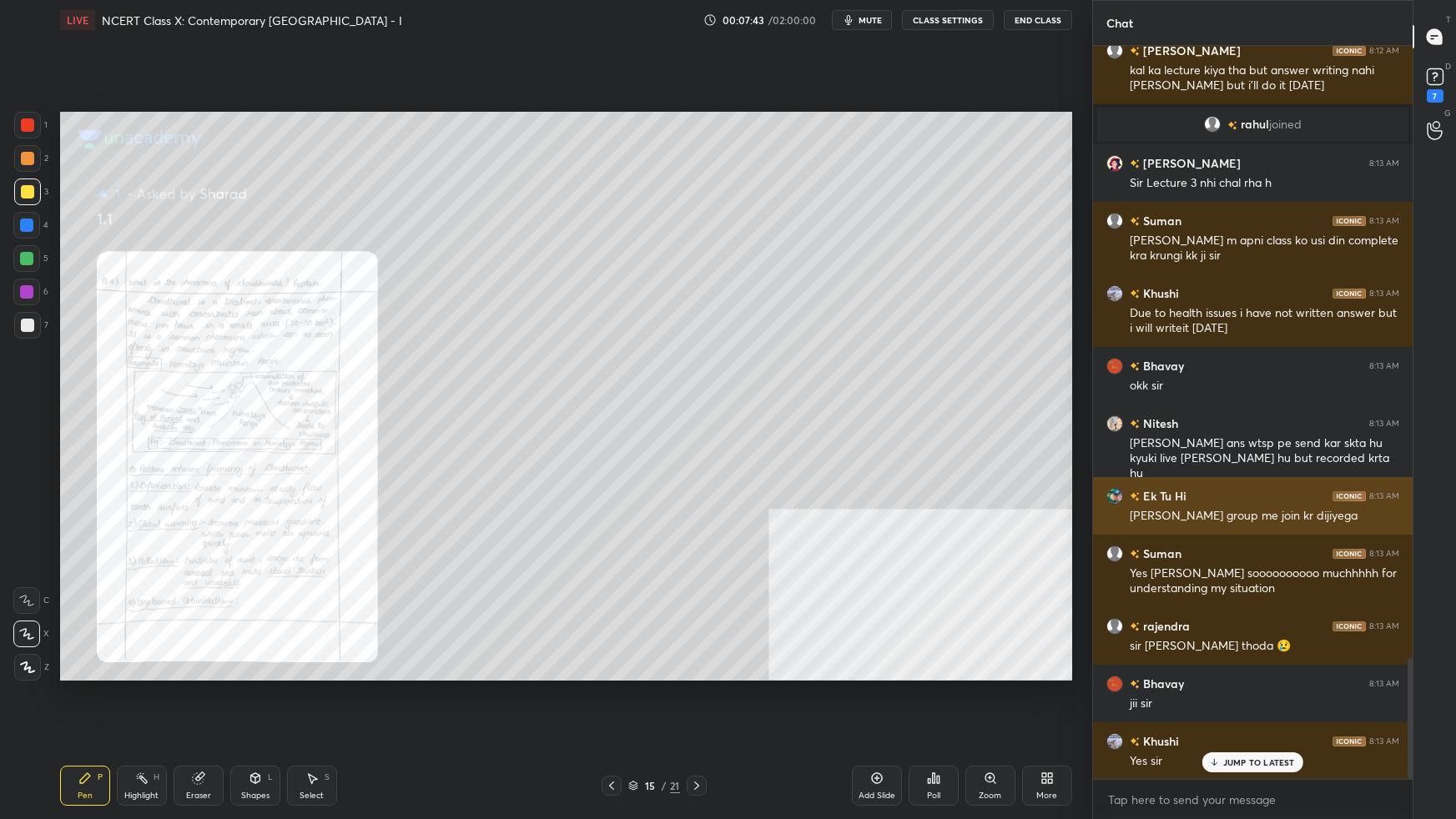
scroll to position [3765, 0]
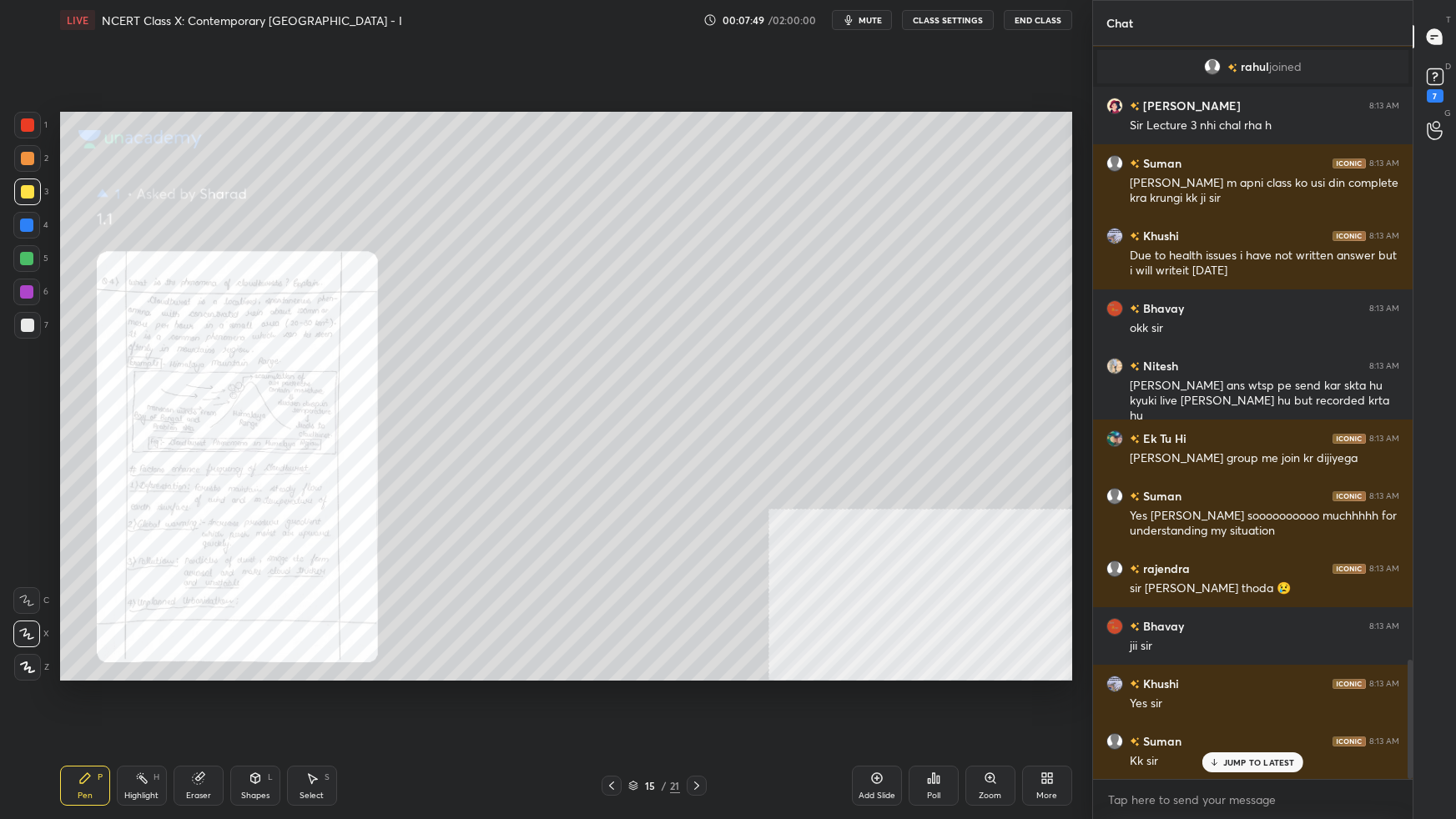
drag, startPoint x: 1412, startPoint y: 698, endPoint x: 1414, endPoint y: 688, distance: 10.2
click at [1114, 514] on div "T Messages (T) D Doubts (D) 7 G Raise Hand (G)" at bounding box center [1434, 410] width 43 height 819
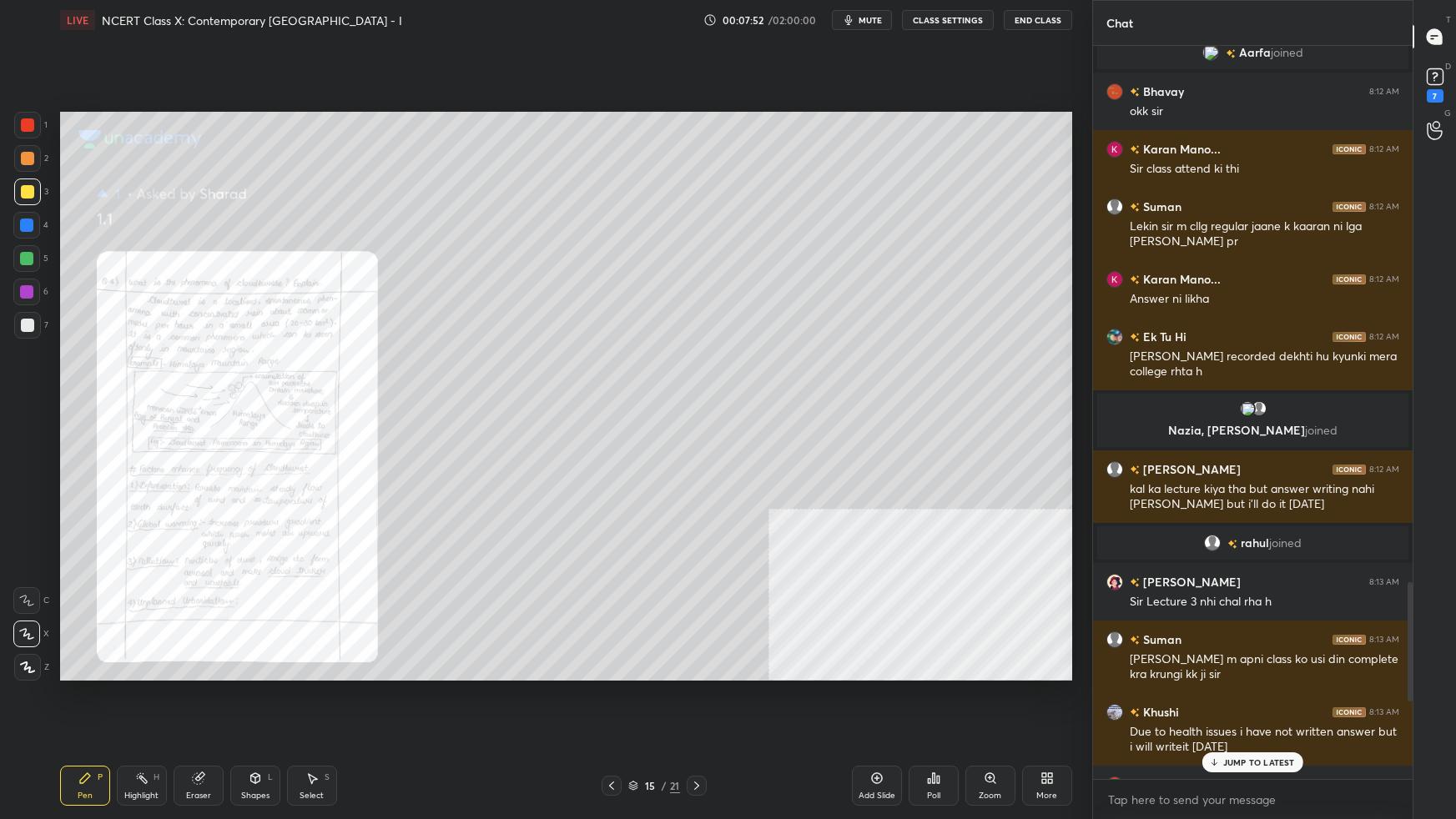
scroll to position [3284, 0]
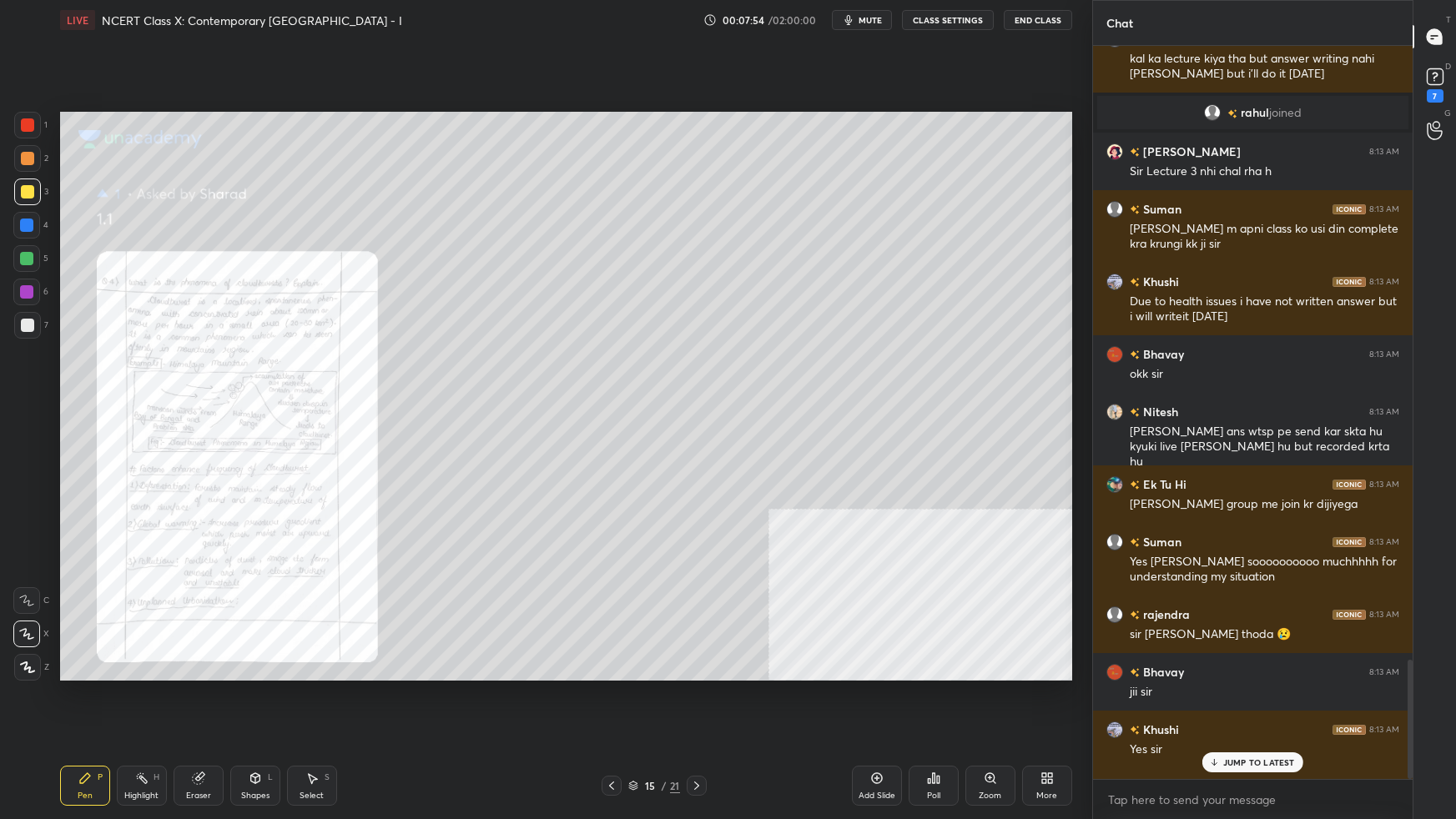
drag, startPoint x: 1411, startPoint y: 692, endPoint x: 1386, endPoint y: 779, distance: 90.5
click at [1114, 514] on div "Nazia, [PERSON_NAME] joined [PERSON_NAME] 8:12 AM kal ka lecture kiya tha but a…" at bounding box center [1253, 412] width 319 height 733
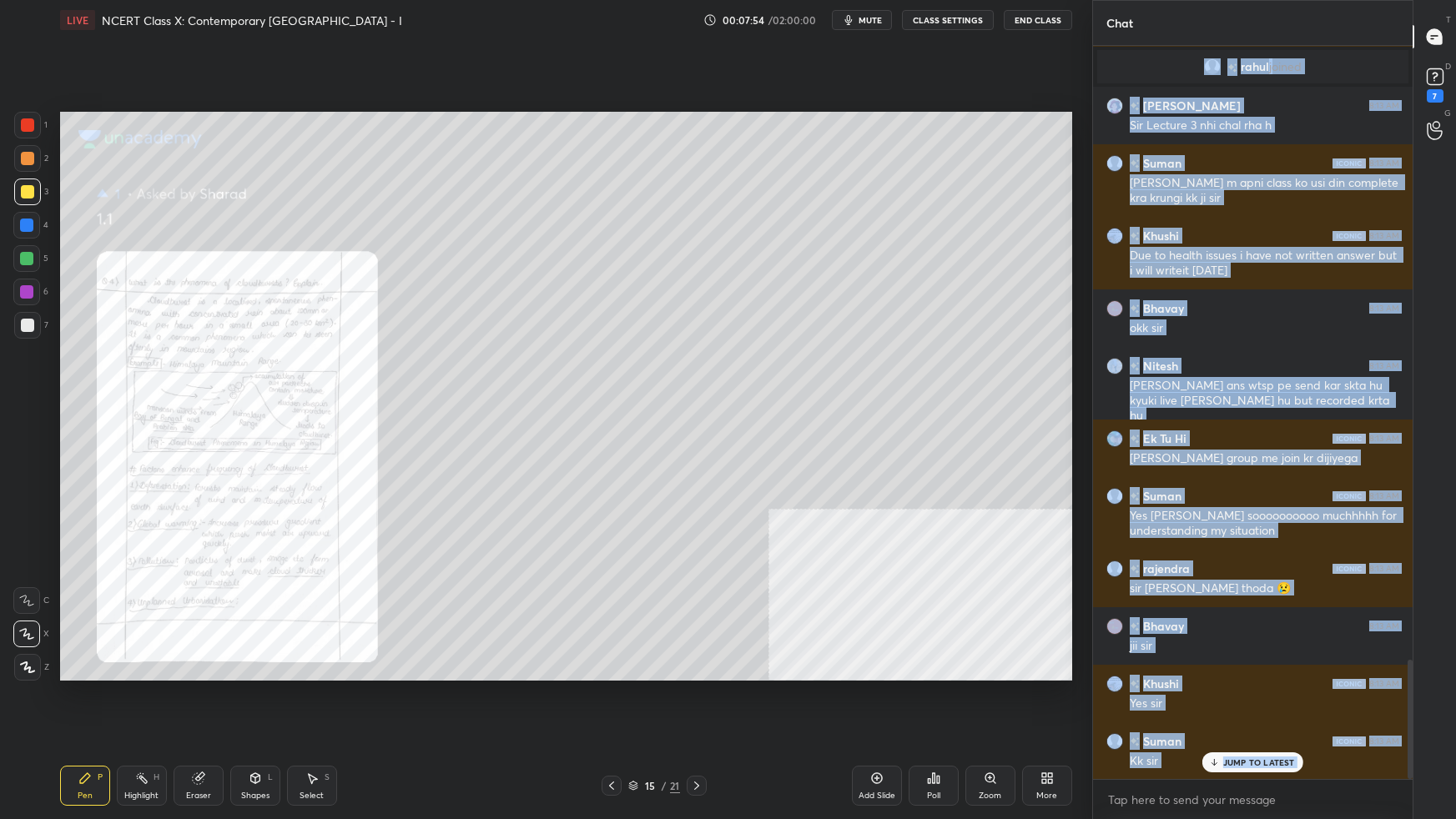
click at [1114, 514] on div "Nazia, [PERSON_NAME] joined [PERSON_NAME] 8:12 AM kal ka lecture kiya tha but a…" at bounding box center [1253, 433] width 319 height 773
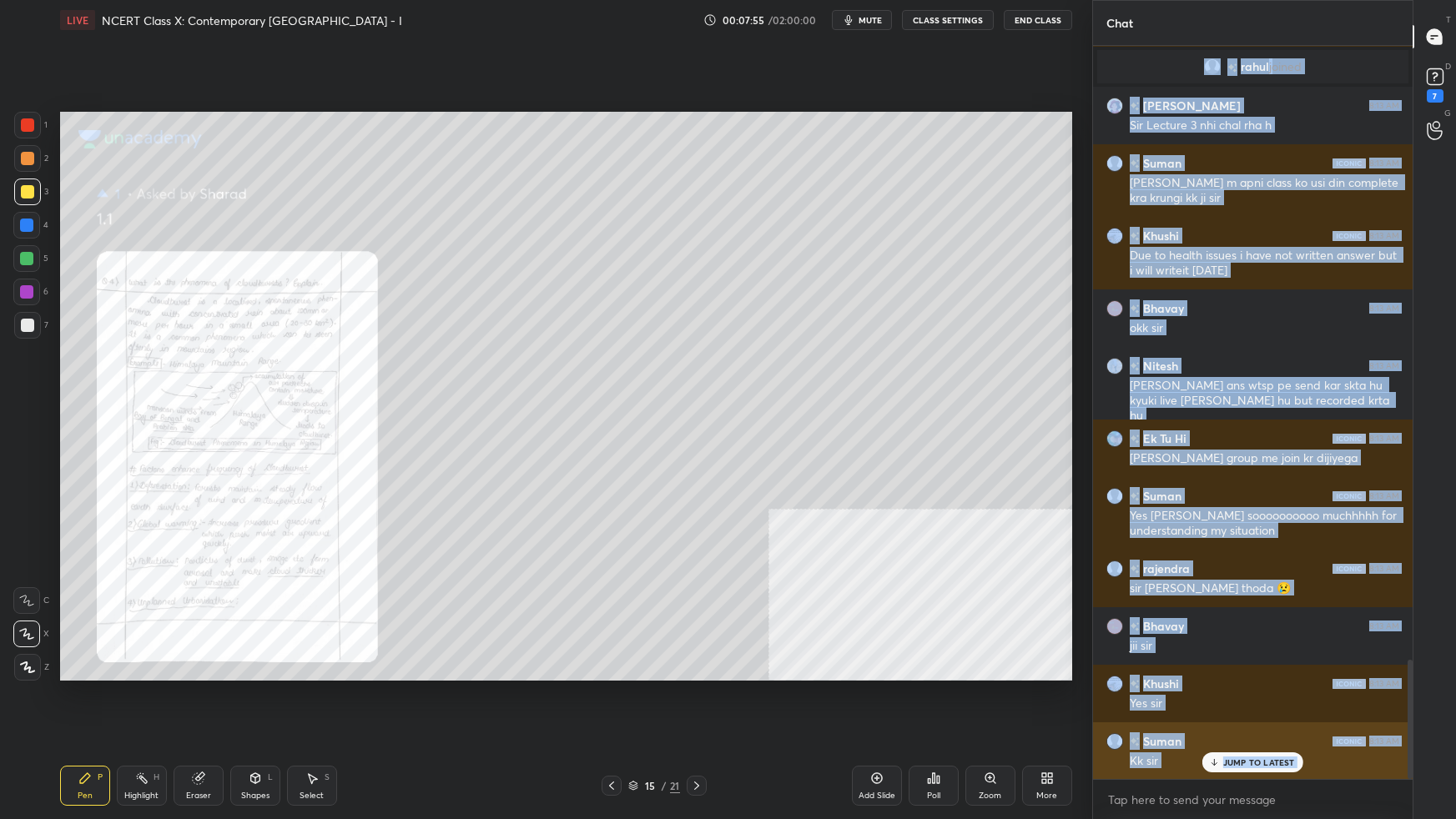
click at [1114, 514] on p "JUMP TO LATEST" at bounding box center [1259, 762] width 72 height 10
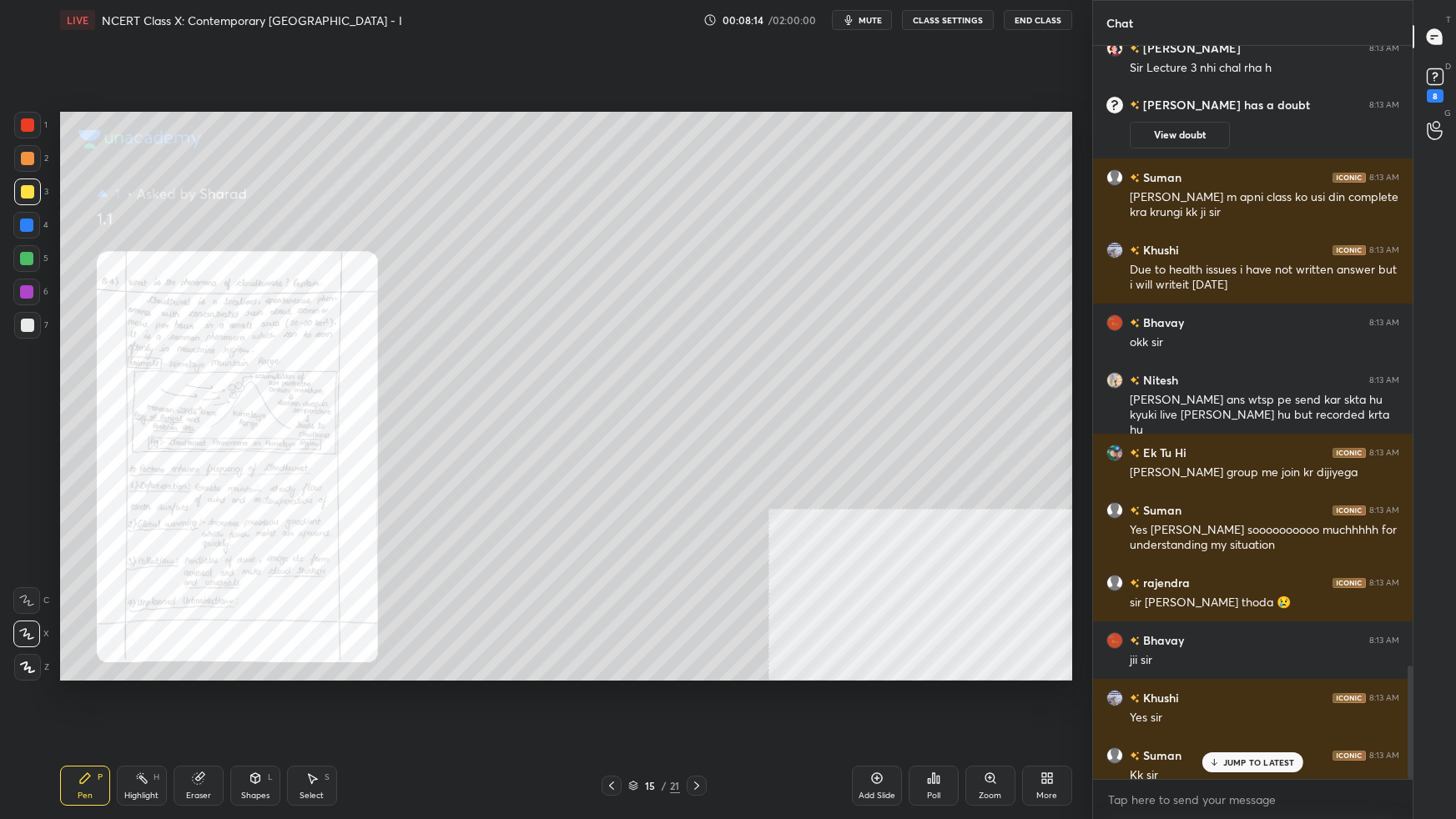
scroll to position [4006, 0]
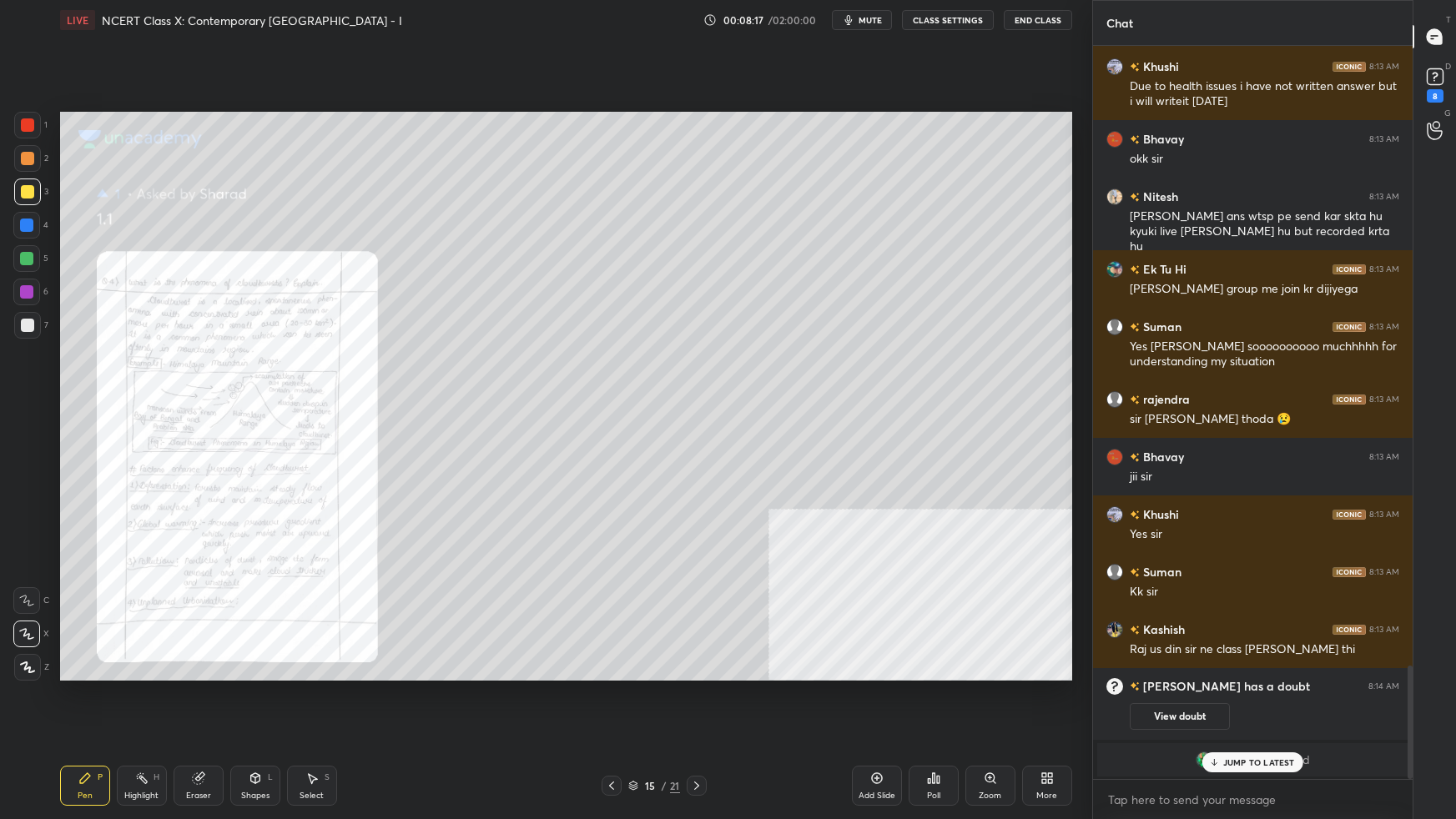
drag, startPoint x: 30, startPoint y: 126, endPoint x: 44, endPoint y: 137, distance: 17.8
click at [30, 125] on div at bounding box center [28, 125] width 13 height 13
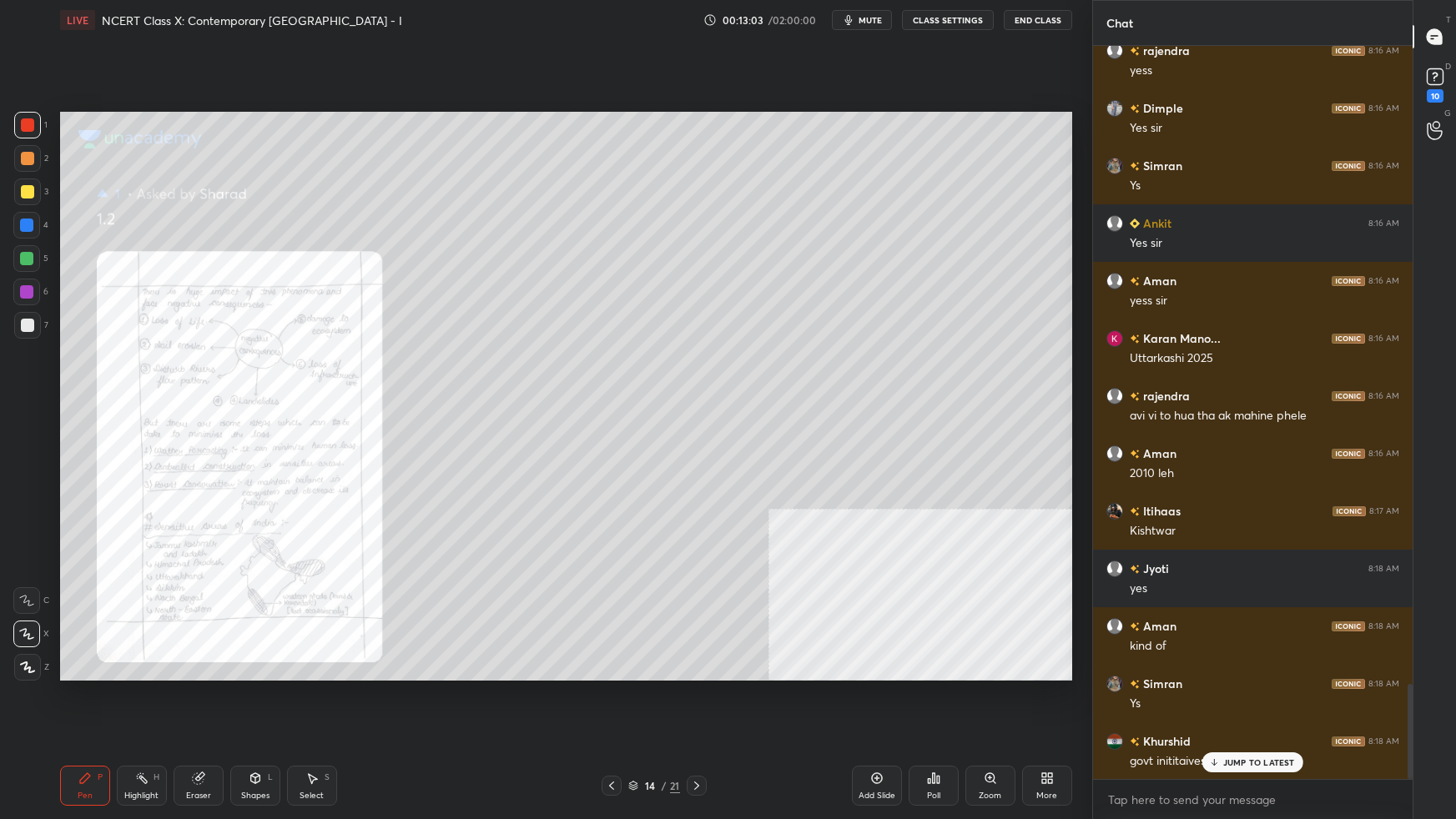
scroll to position [4906, 0]
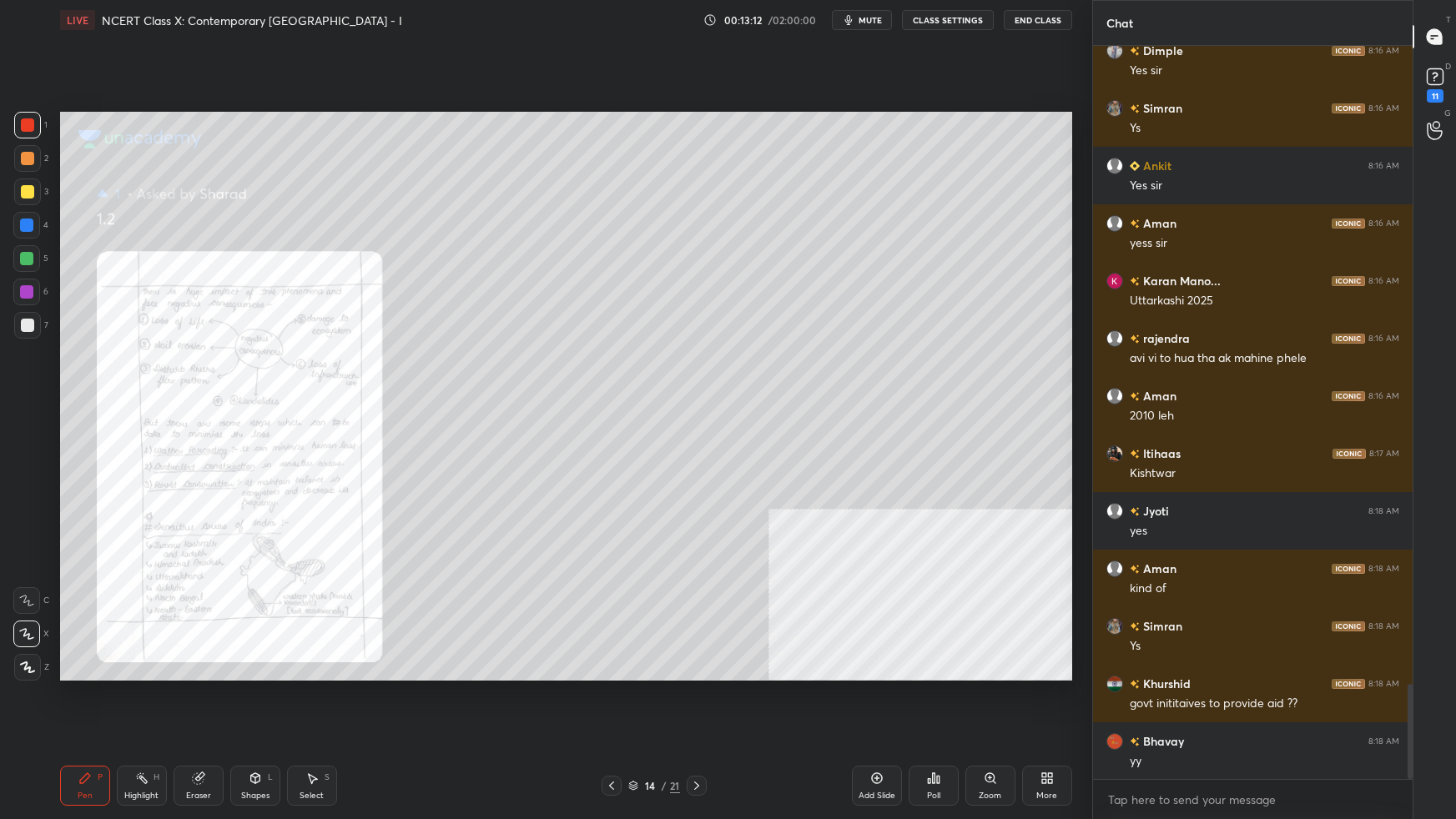
drag, startPoint x: 23, startPoint y: 326, endPoint x: 34, endPoint y: 338, distance: 16.3
click at [23, 327] on div at bounding box center [28, 326] width 13 height 13
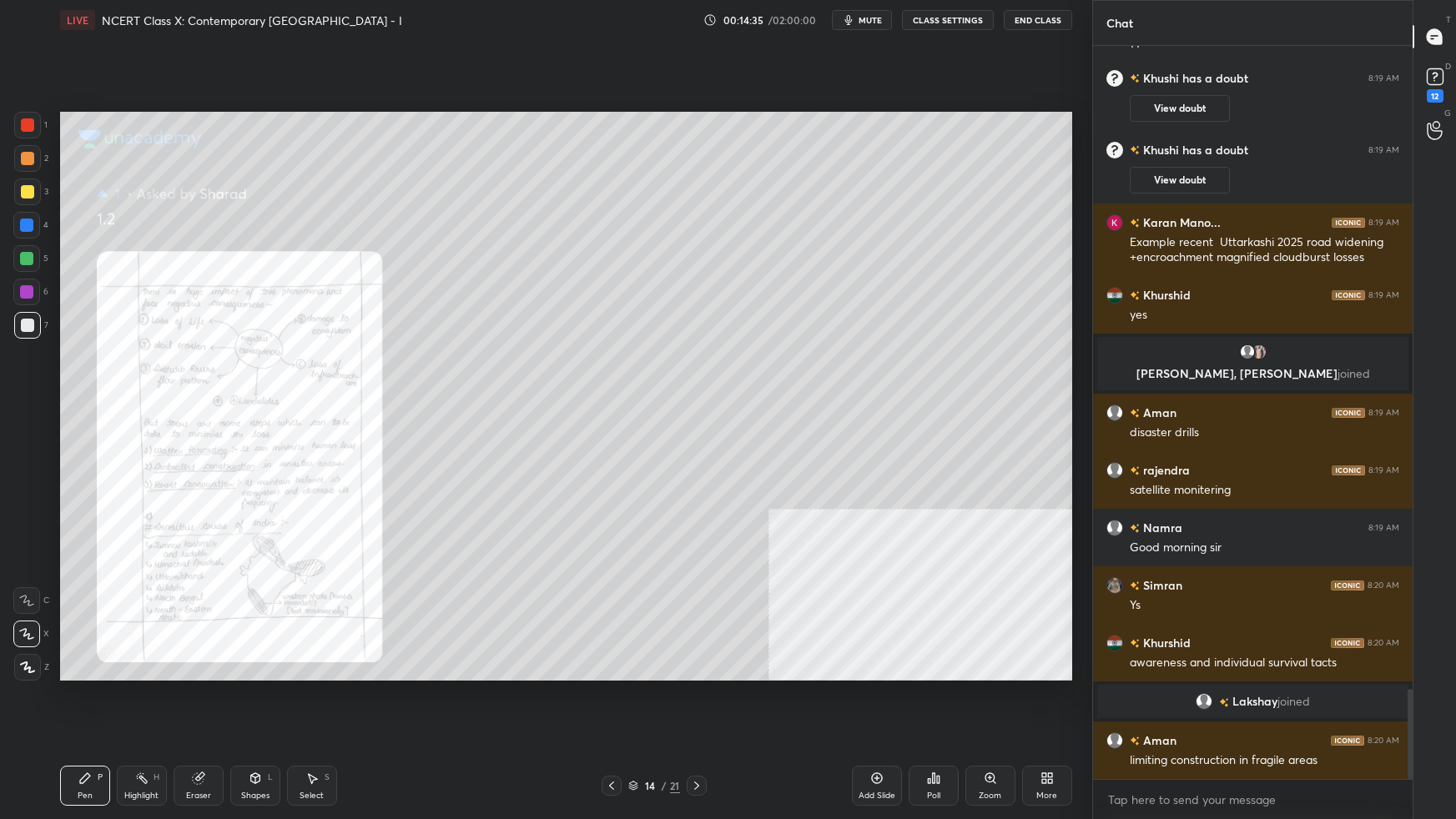
scroll to position [5254, 0]
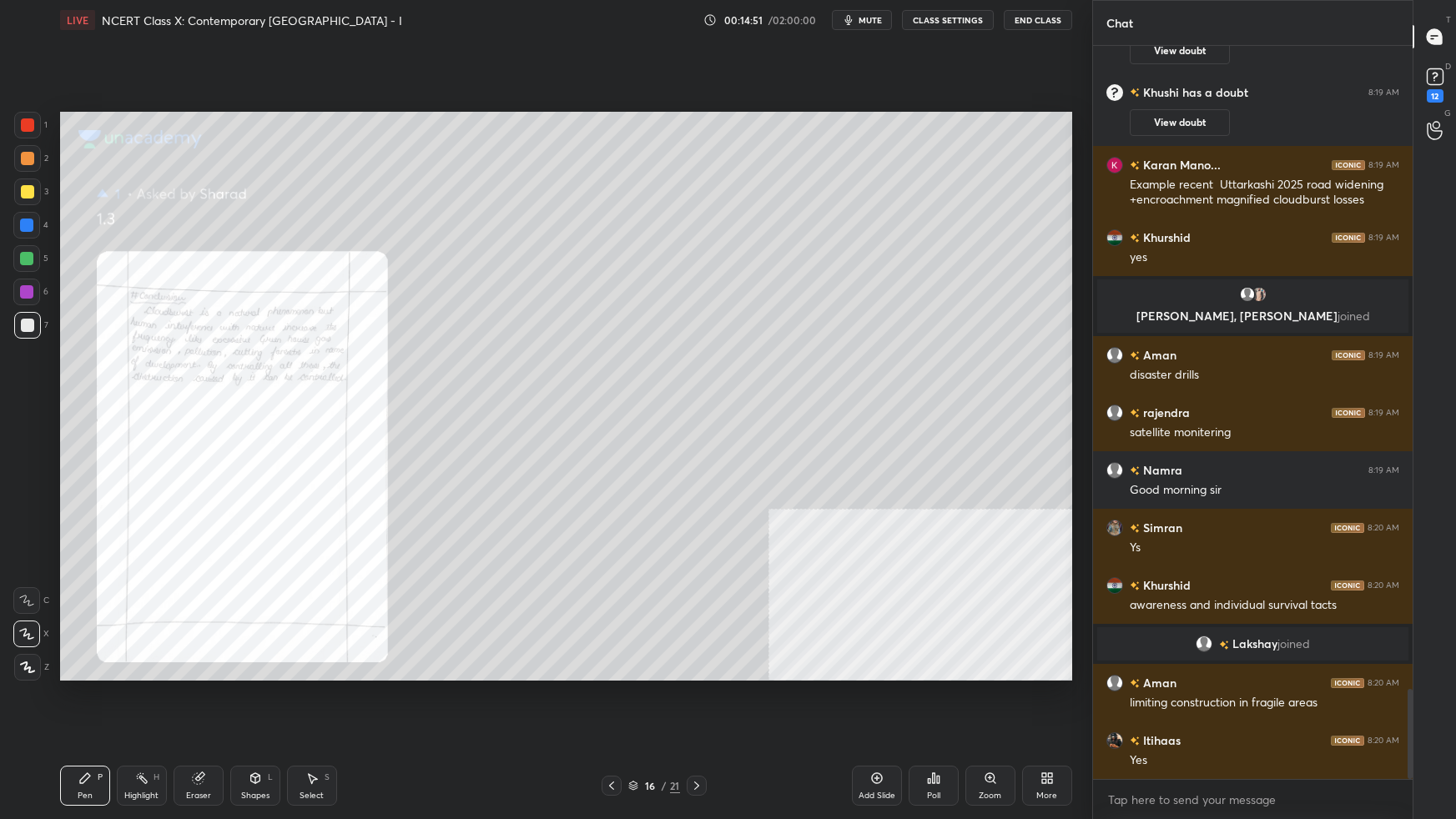
drag, startPoint x: 24, startPoint y: 124, endPoint x: 34, endPoint y: 142, distance: 20.6
click at [24, 125] on div at bounding box center [28, 125] width 13 height 13
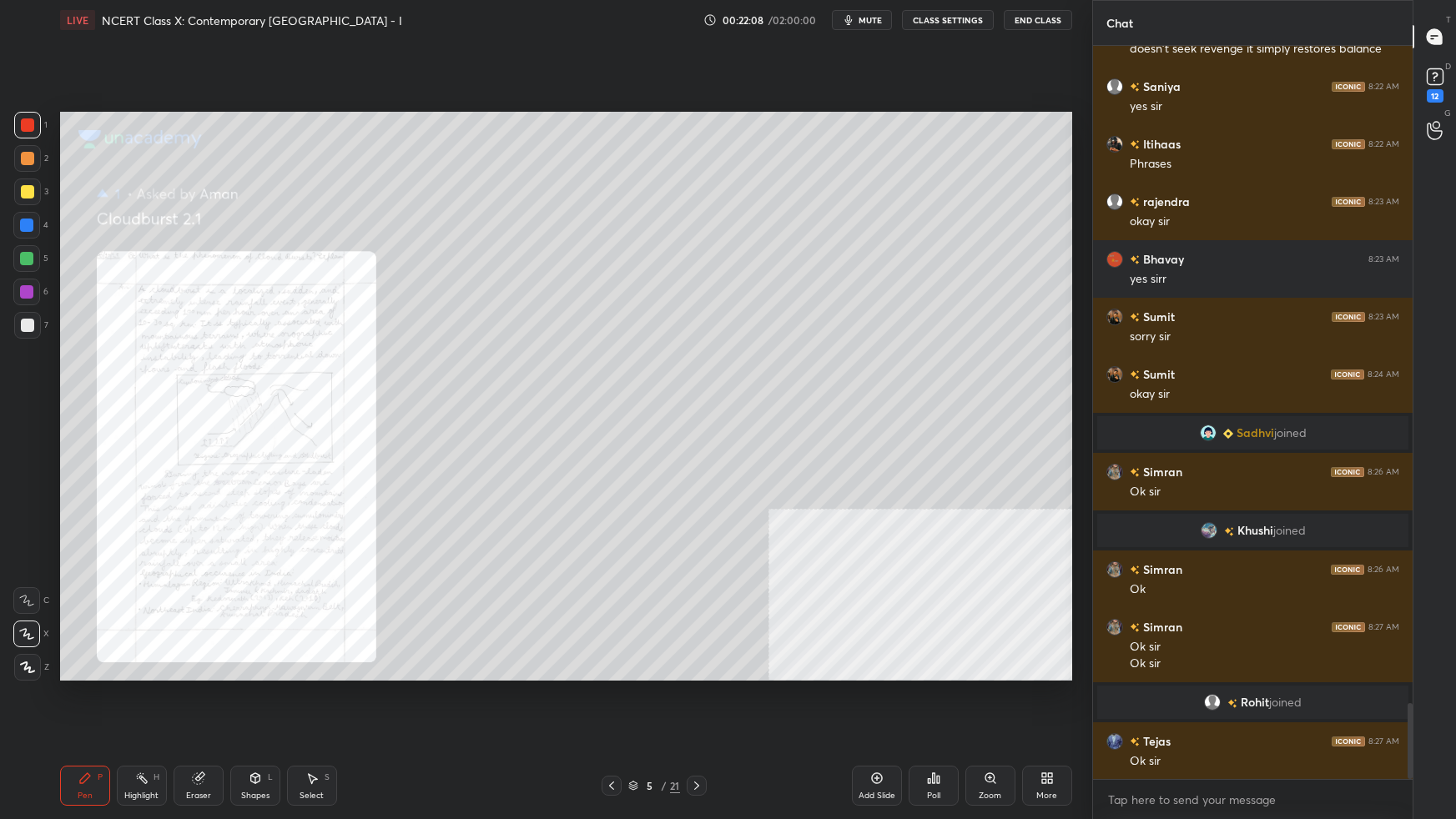
scroll to position [6332, 0]
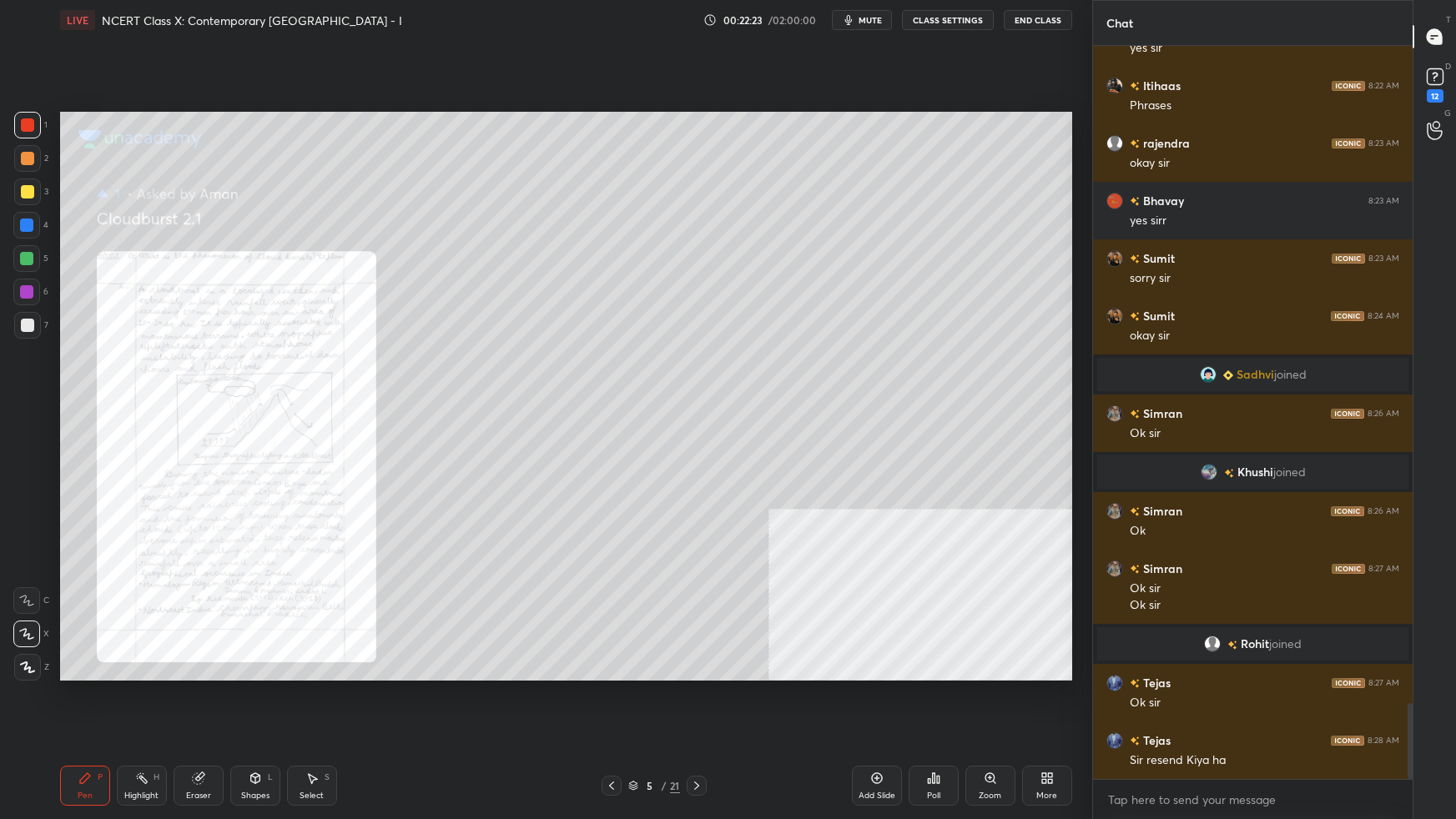
click at [257, 514] on icon at bounding box center [256, 778] width 13 height 13
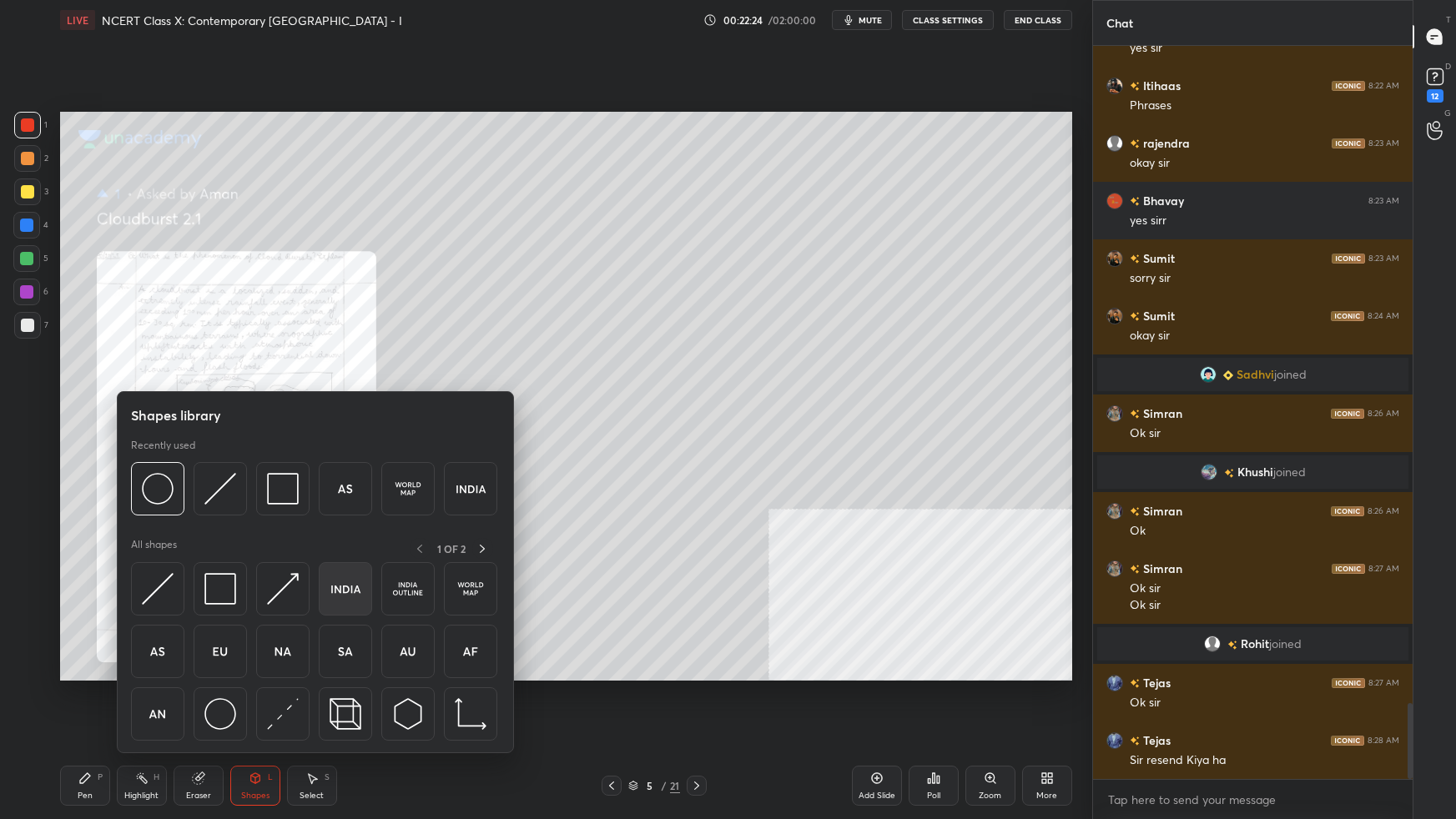
click at [346, 514] on img at bounding box center [345, 588] width 31 height 31
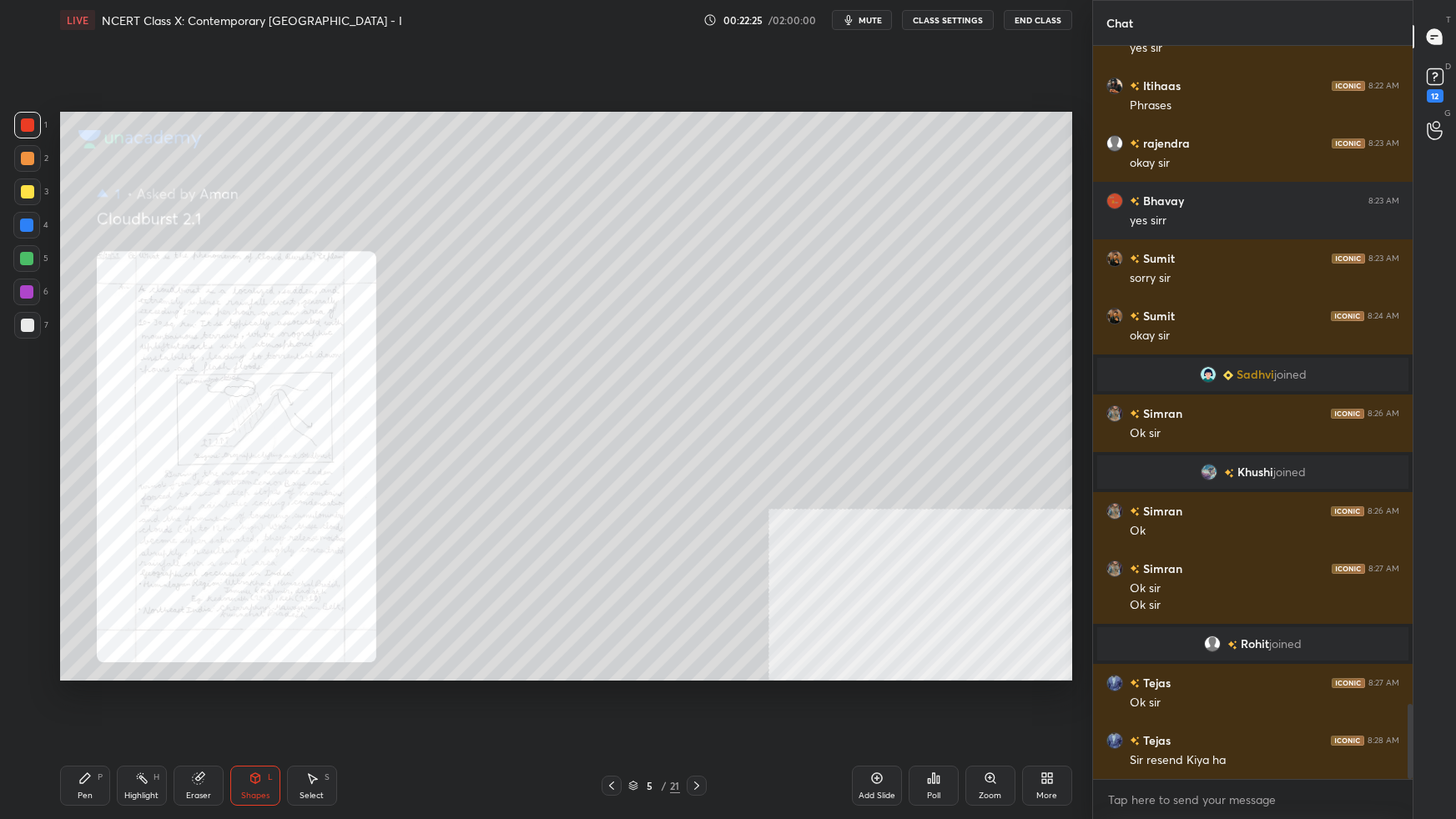
scroll to position [6389, 0]
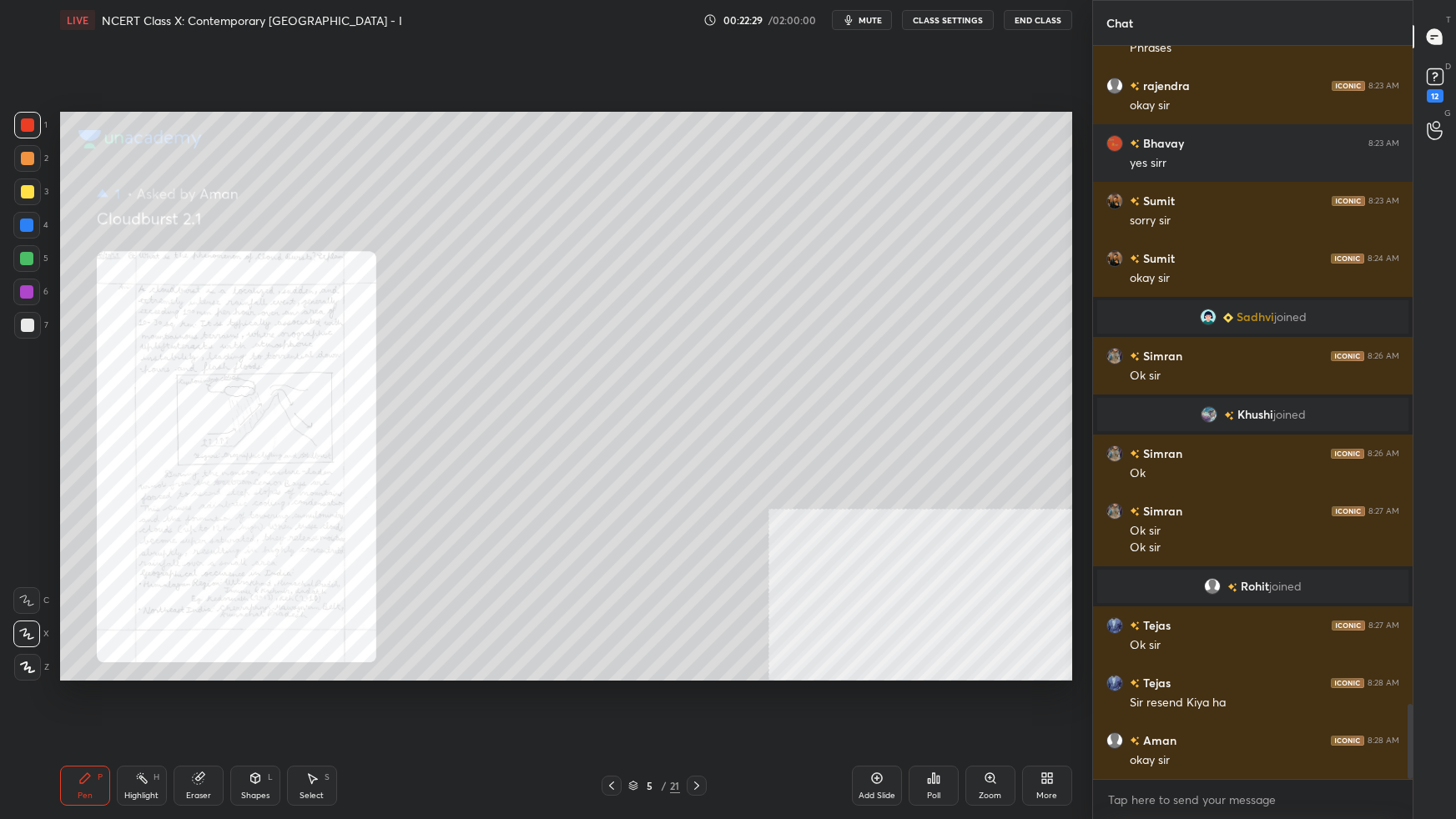
click at [260, 514] on div "Shapes" at bounding box center [255, 795] width 29 height 8
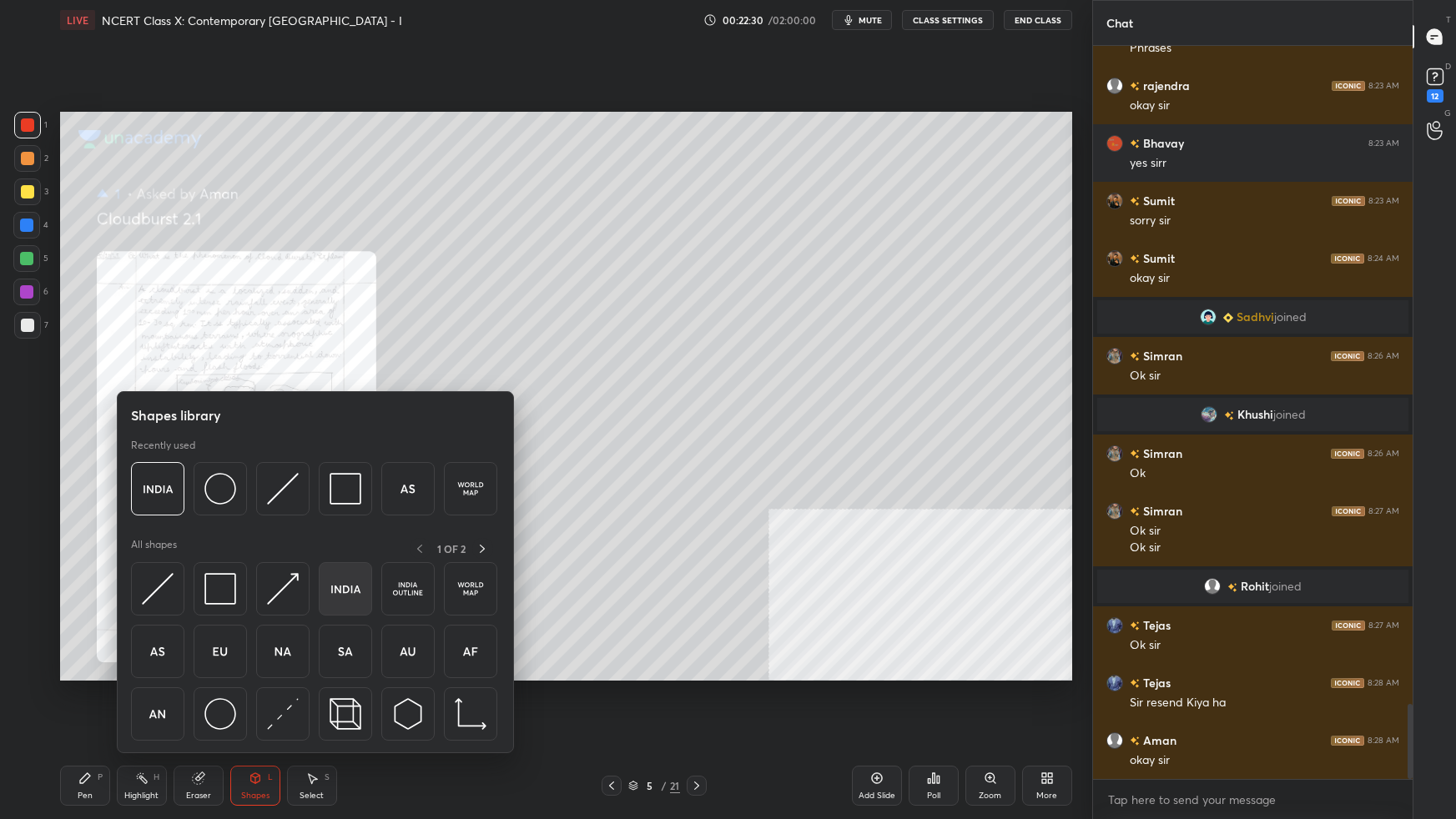
click at [362, 514] on div at bounding box center [346, 589] width 54 height 53
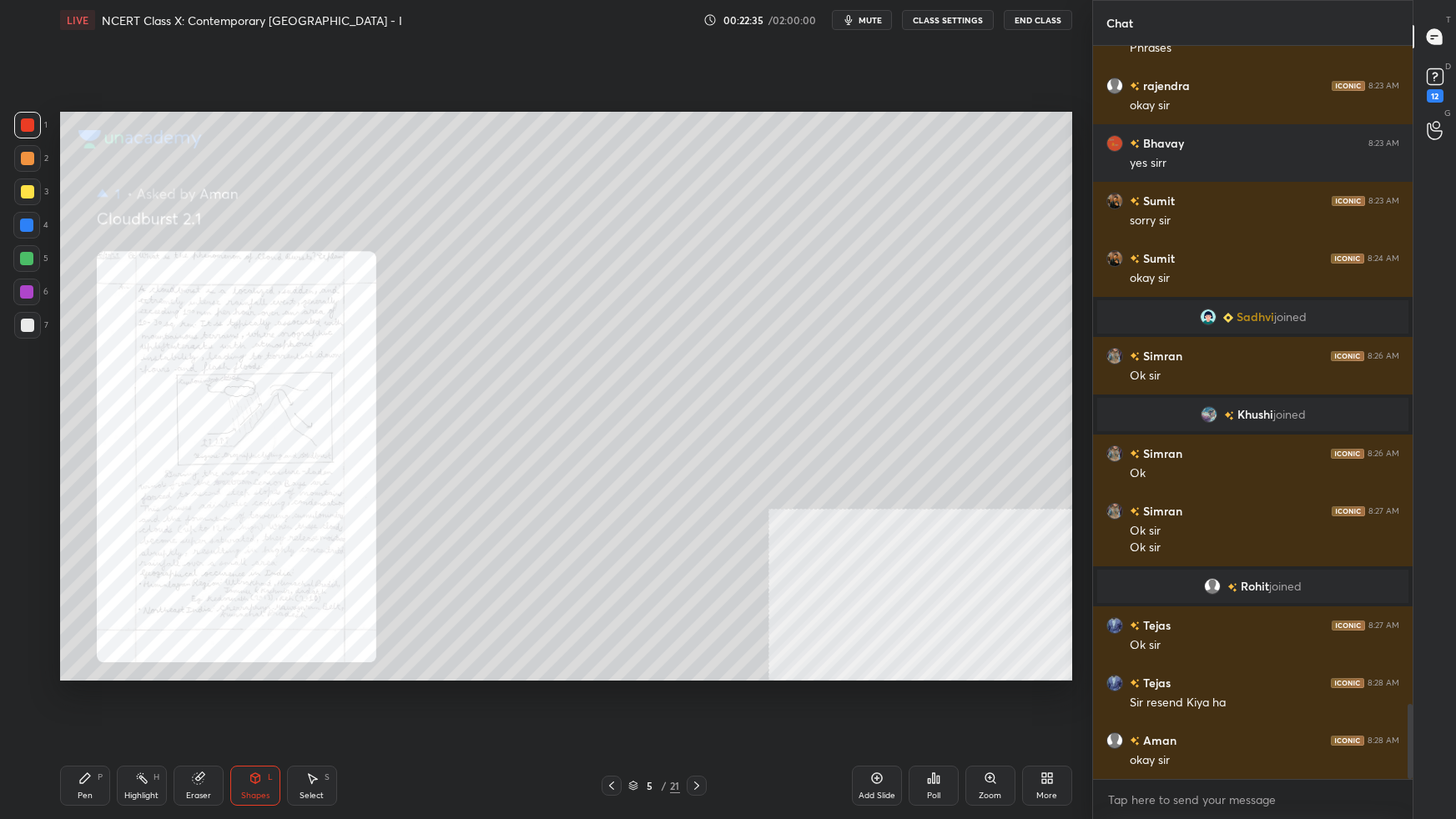
click at [85, 514] on div "Pen P" at bounding box center [85, 785] width 50 height 40
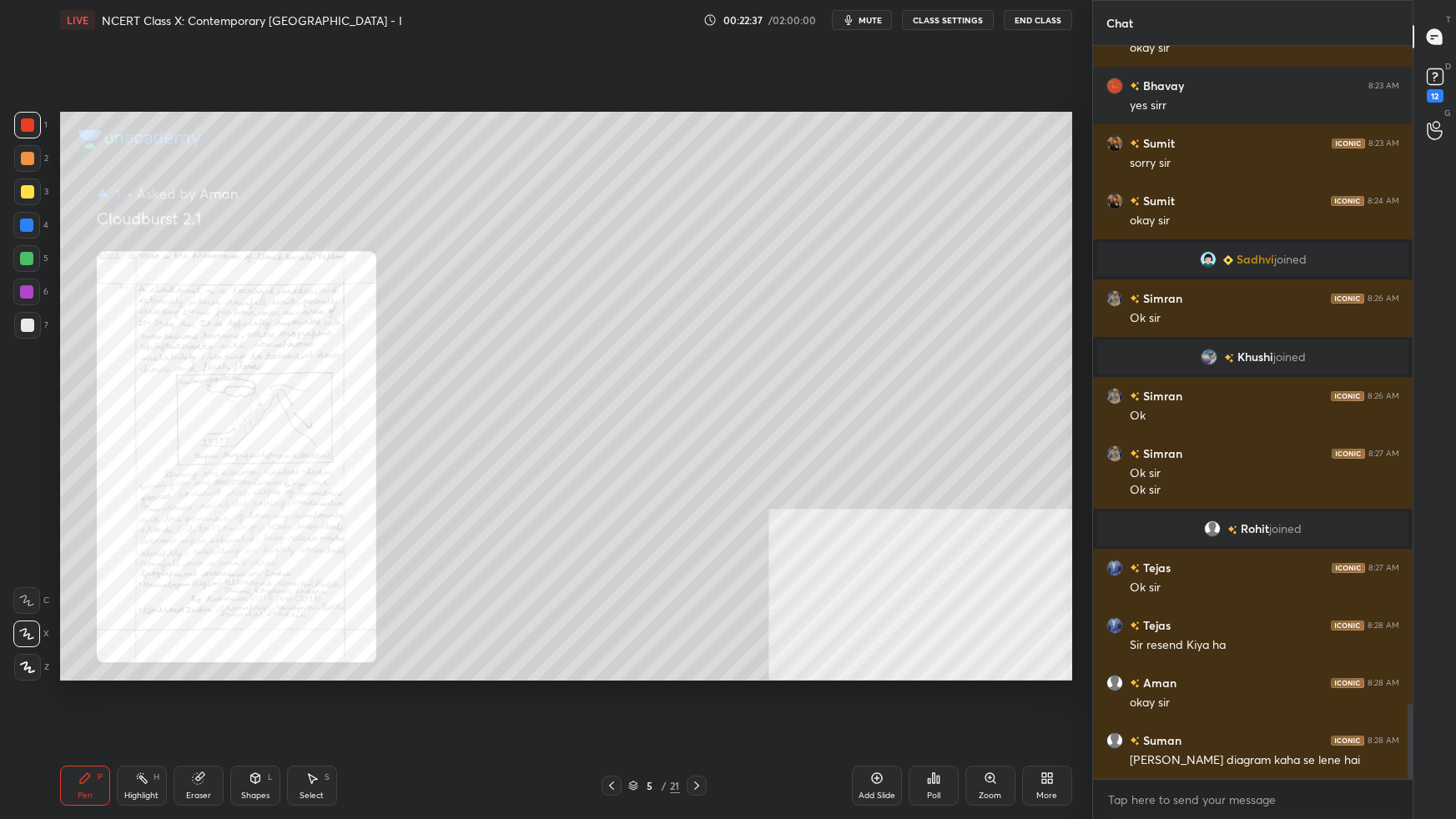
drag, startPoint x: 30, startPoint y: 322, endPoint x: 46, endPoint y: 341, distance: 24.8
click at [30, 323] on div at bounding box center [28, 326] width 13 height 13
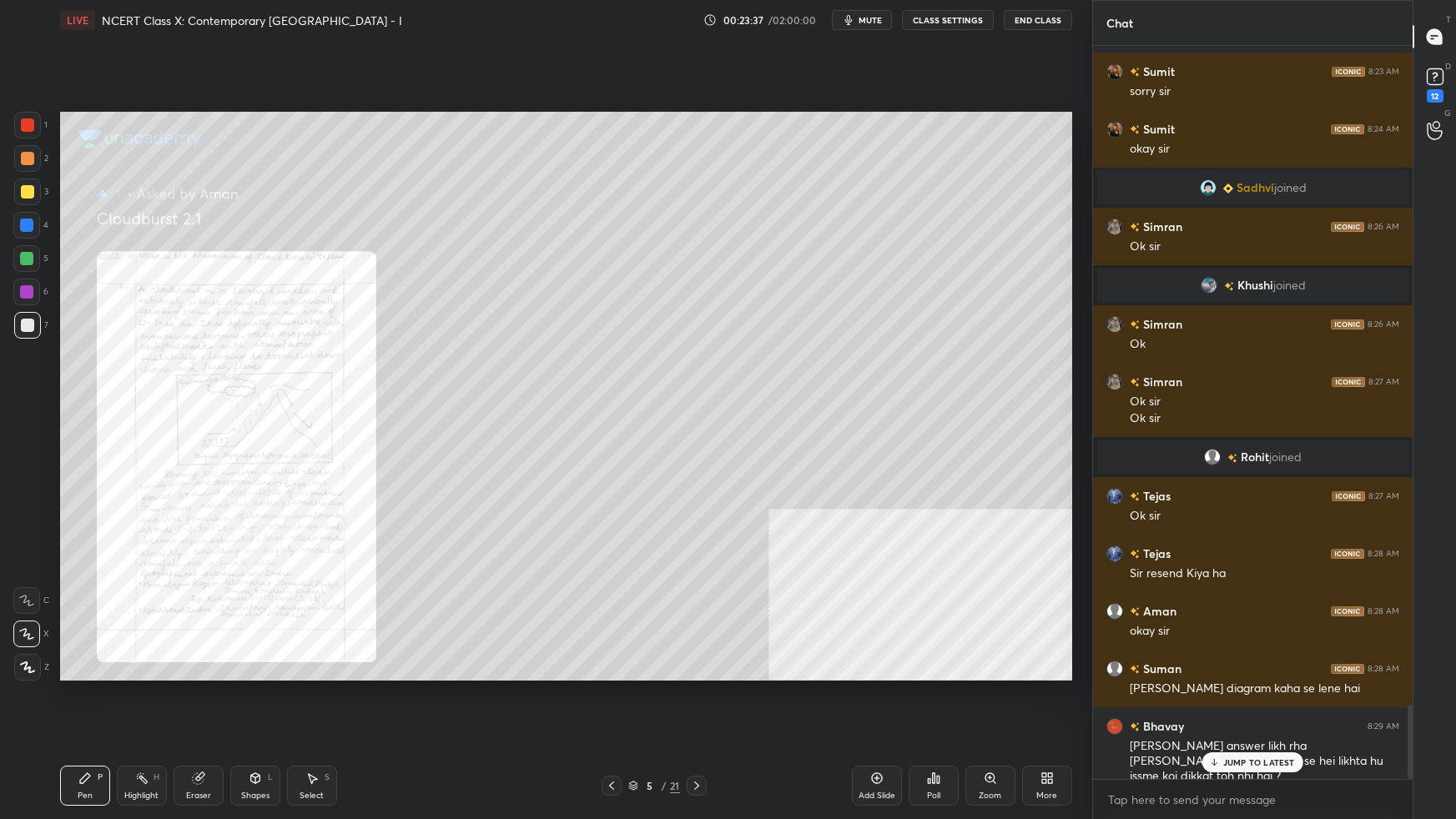
scroll to position [6558, 0]
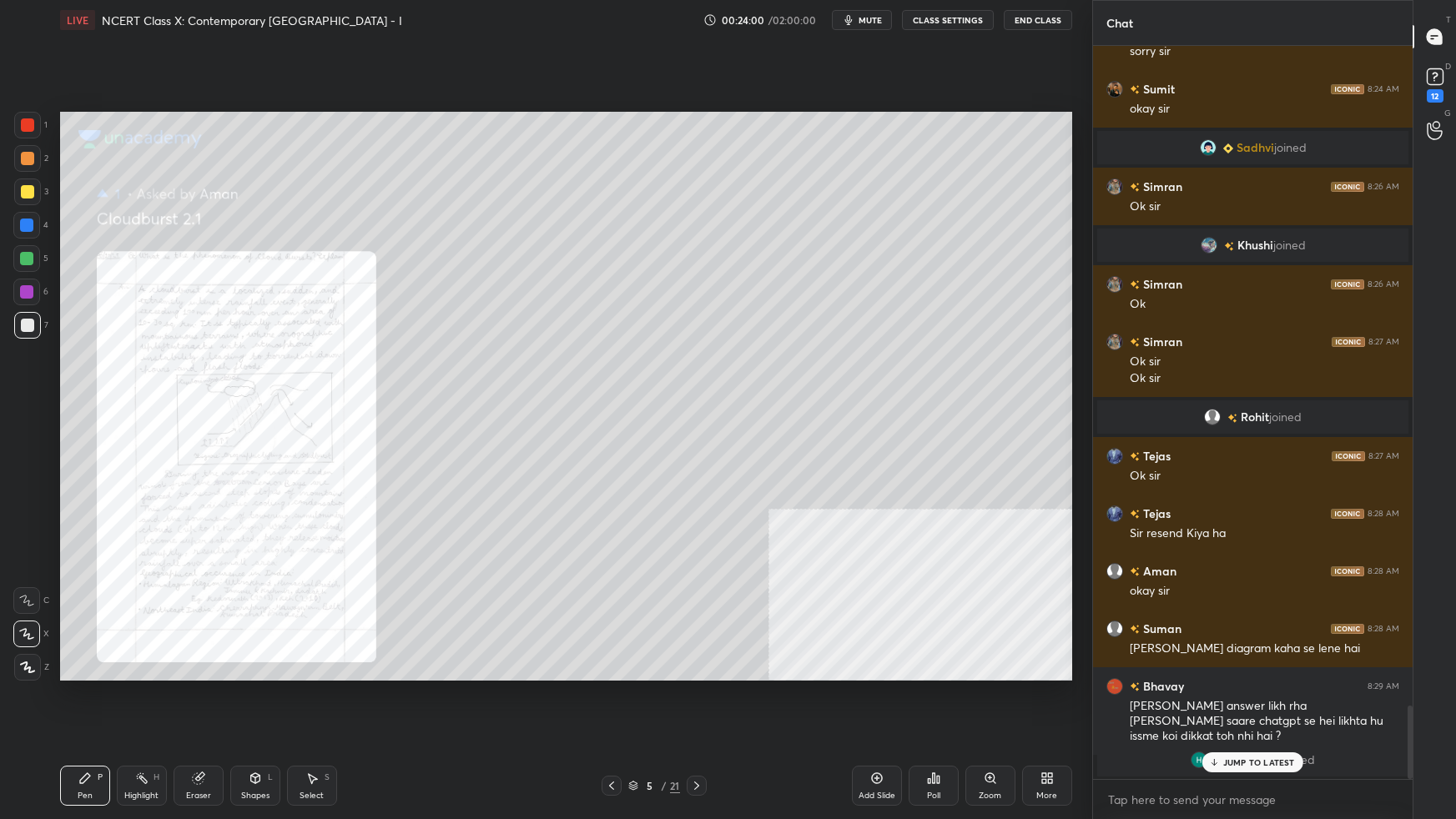
click at [1114, 514] on div "JUMP TO LATEST" at bounding box center [1252, 763] width 101 height 20
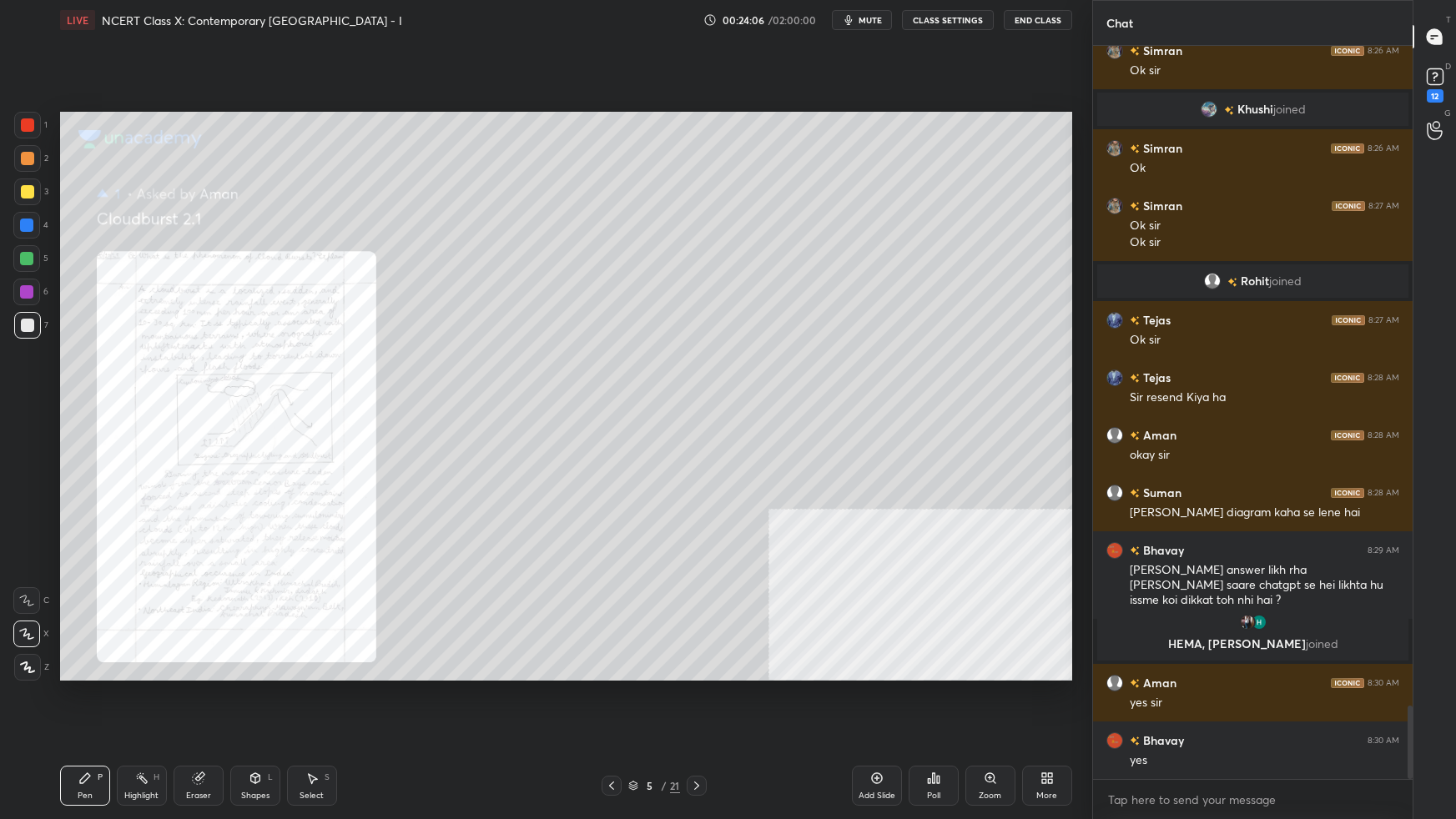
scroll to position [6673, 0]
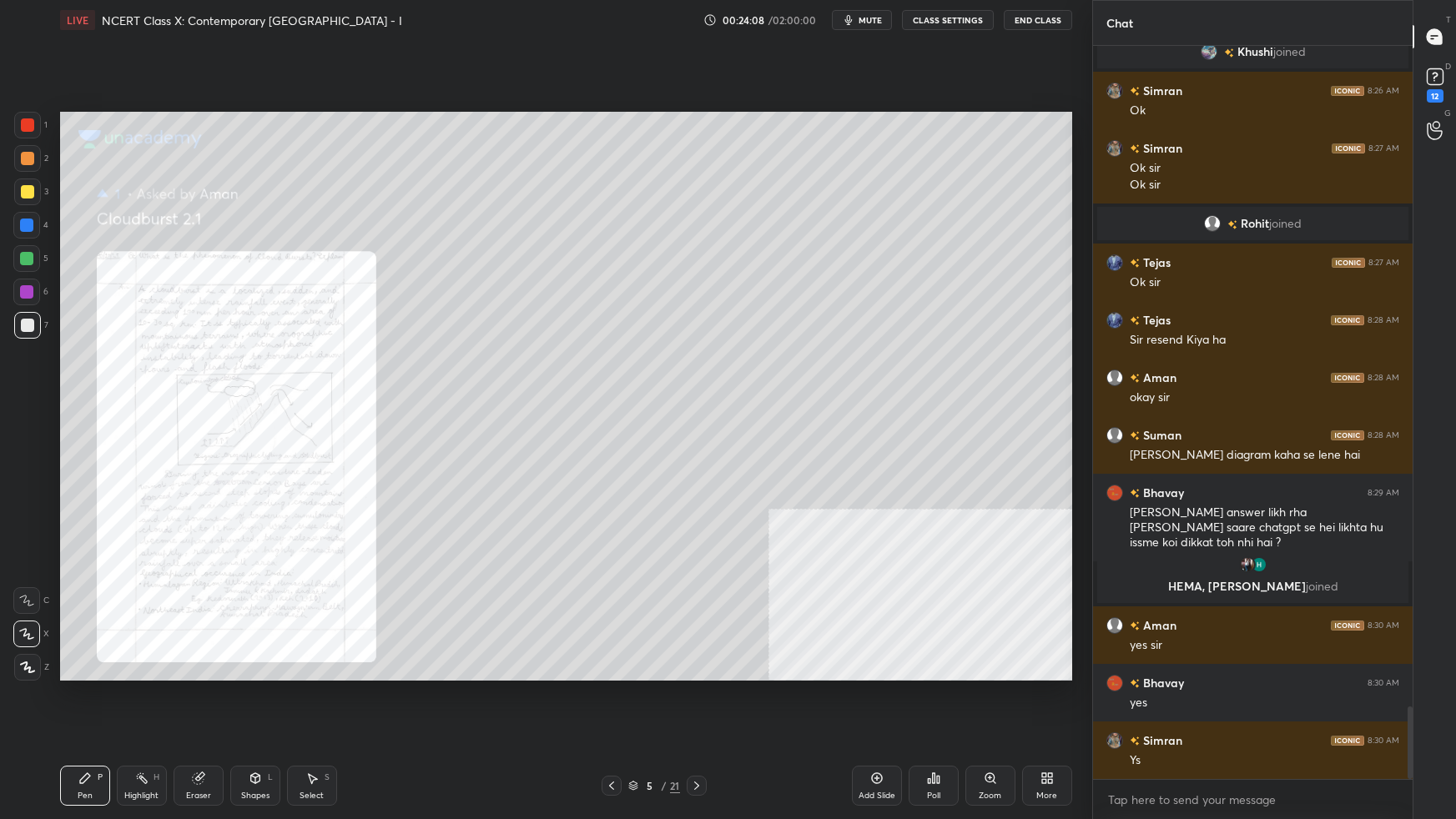
click at [28, 125] on div at bounding box center [28, 125] width 13 height 13
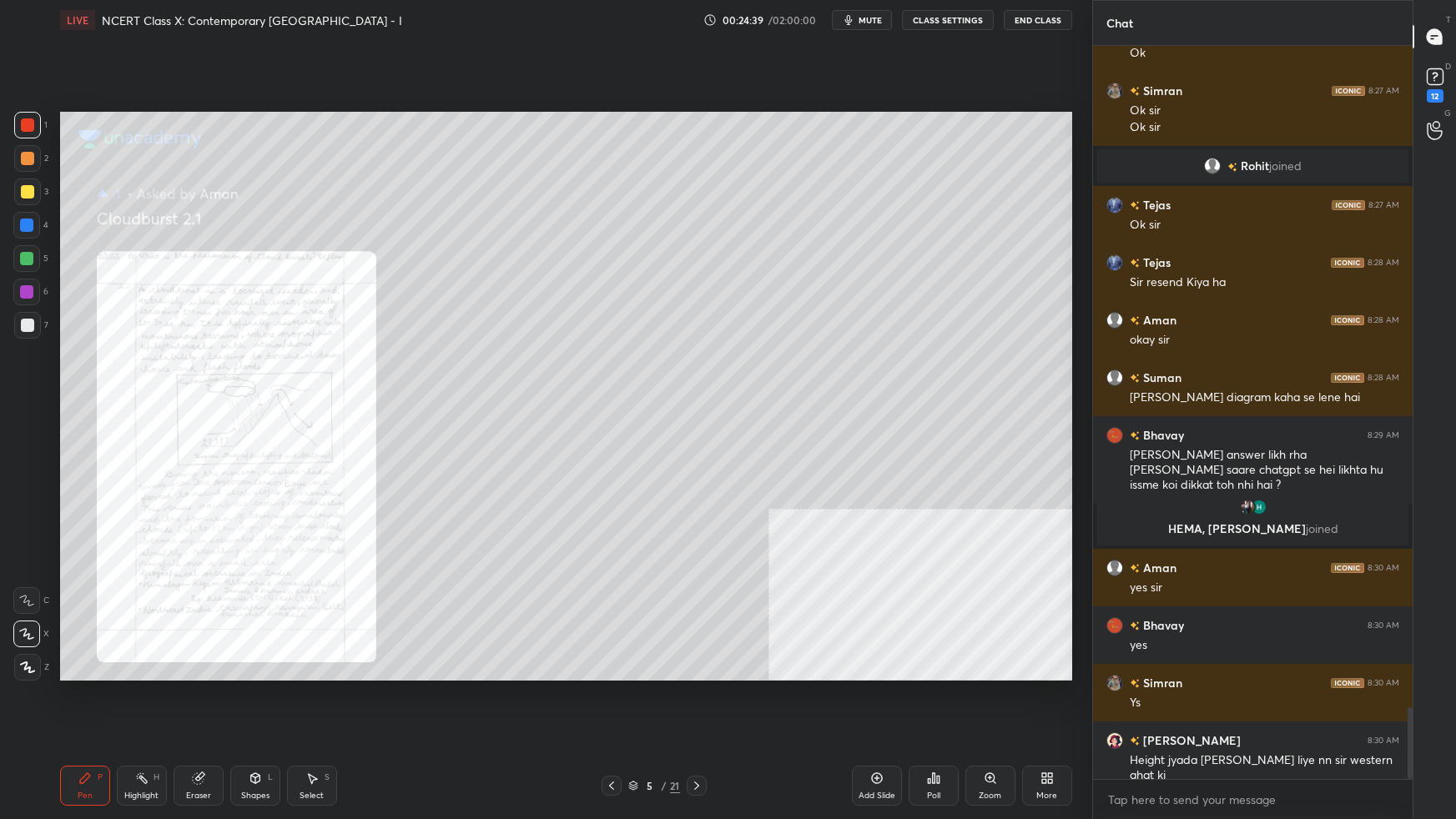
scroll to position [6788, 0]
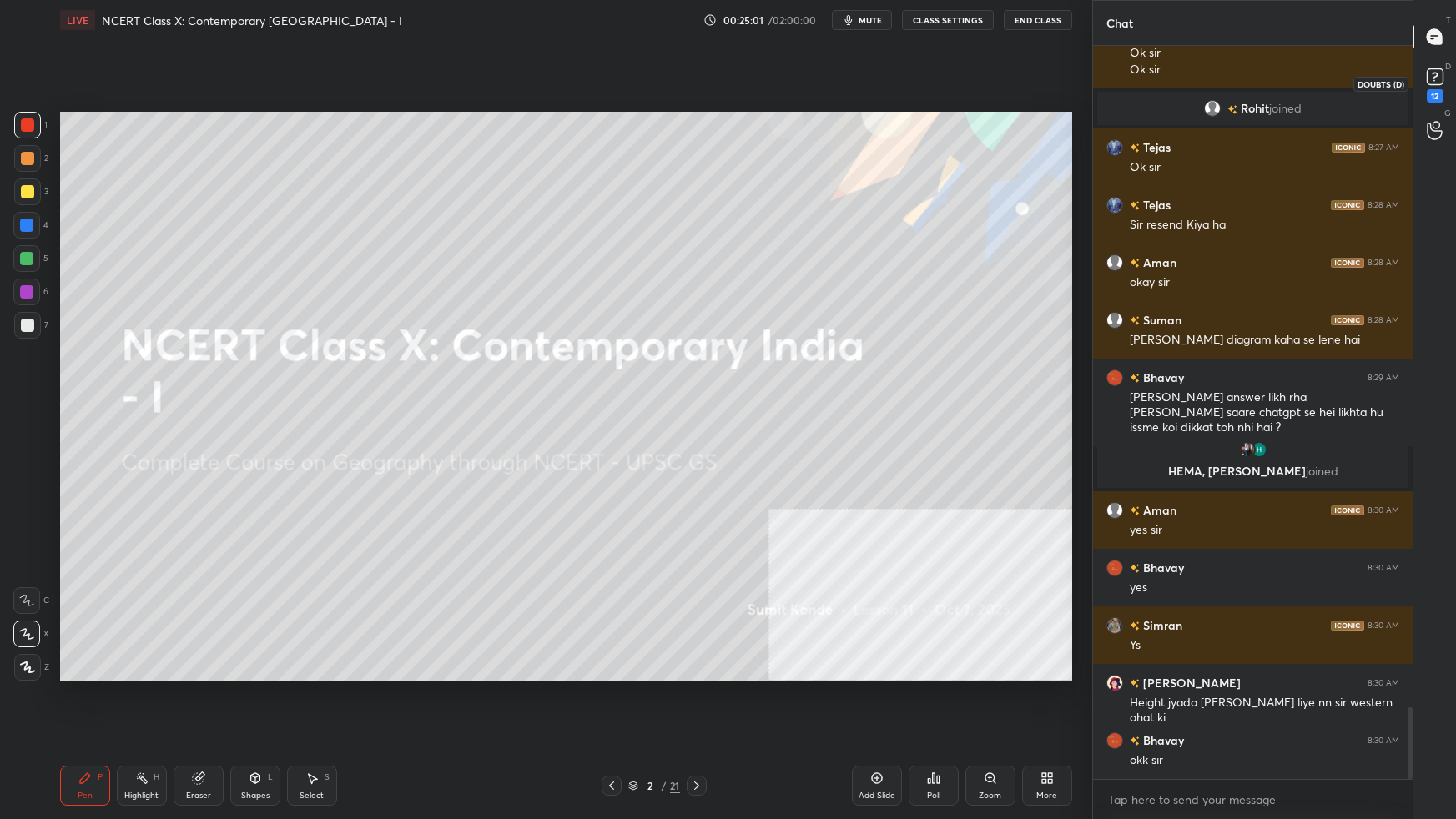
click at [1114, 79] on rect at bounding box center [1435, 77] width 16 height 16
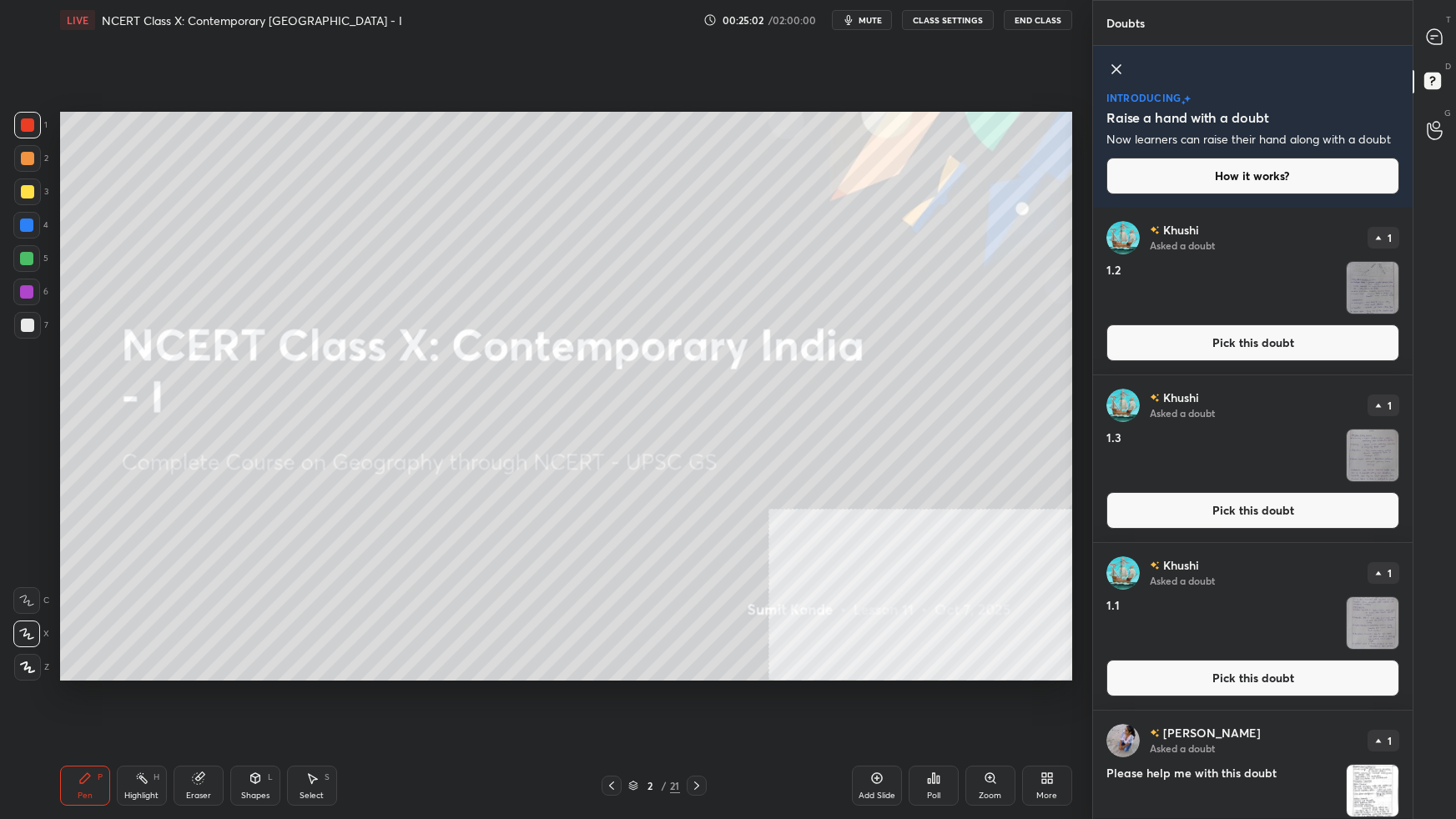
drag, startPoint x: 1159, startPoint y: 342, endPoint x: 1134, endPoint y: 362, distance: 32.0
click at [1114, 342] on button "Pick this doubt" at bounding box center [1252, 343] width 292 height 37
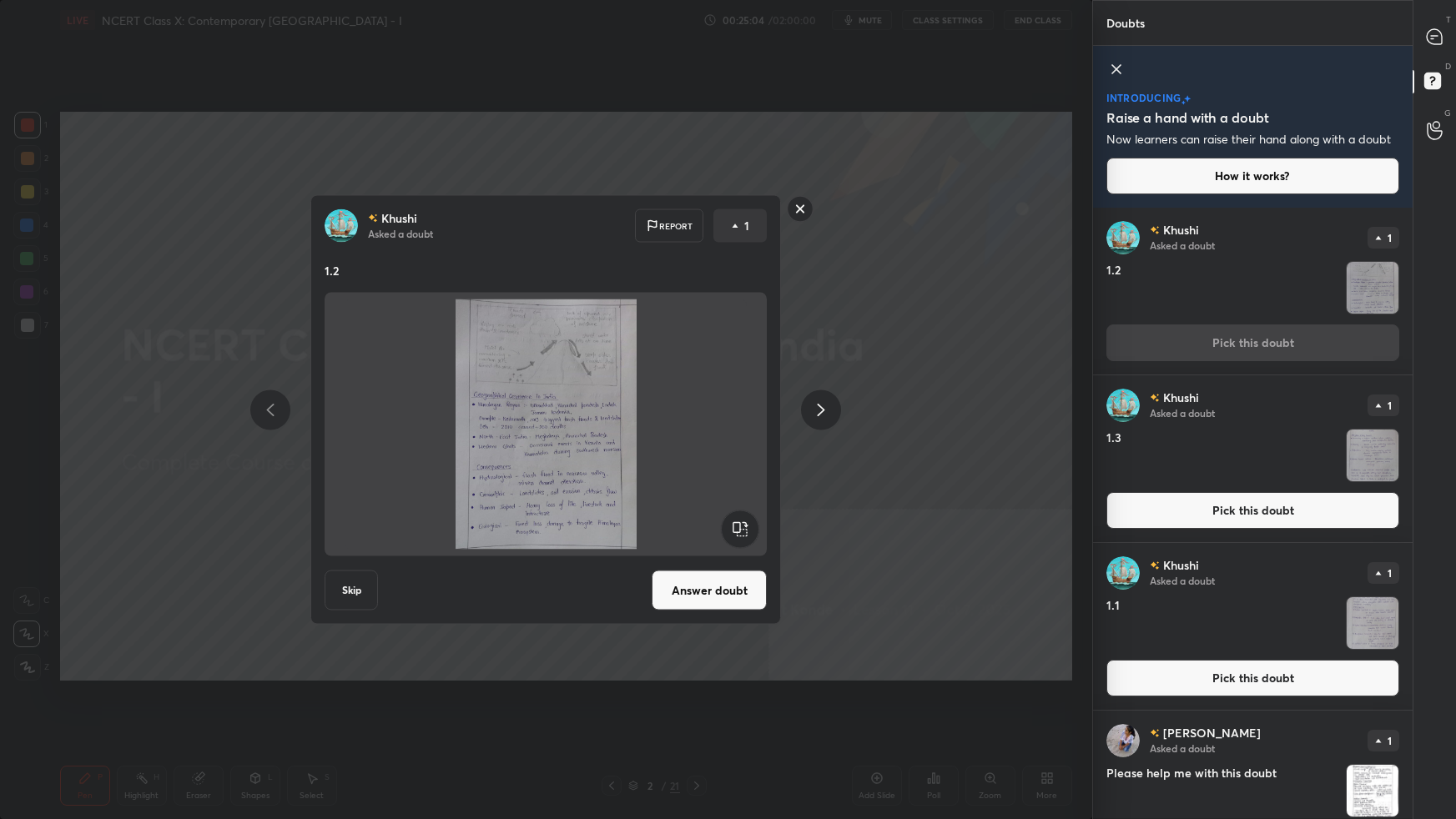
click at [725, 514] on button "Answer doubt" at bounding box center [709, 590] width 115 height 40
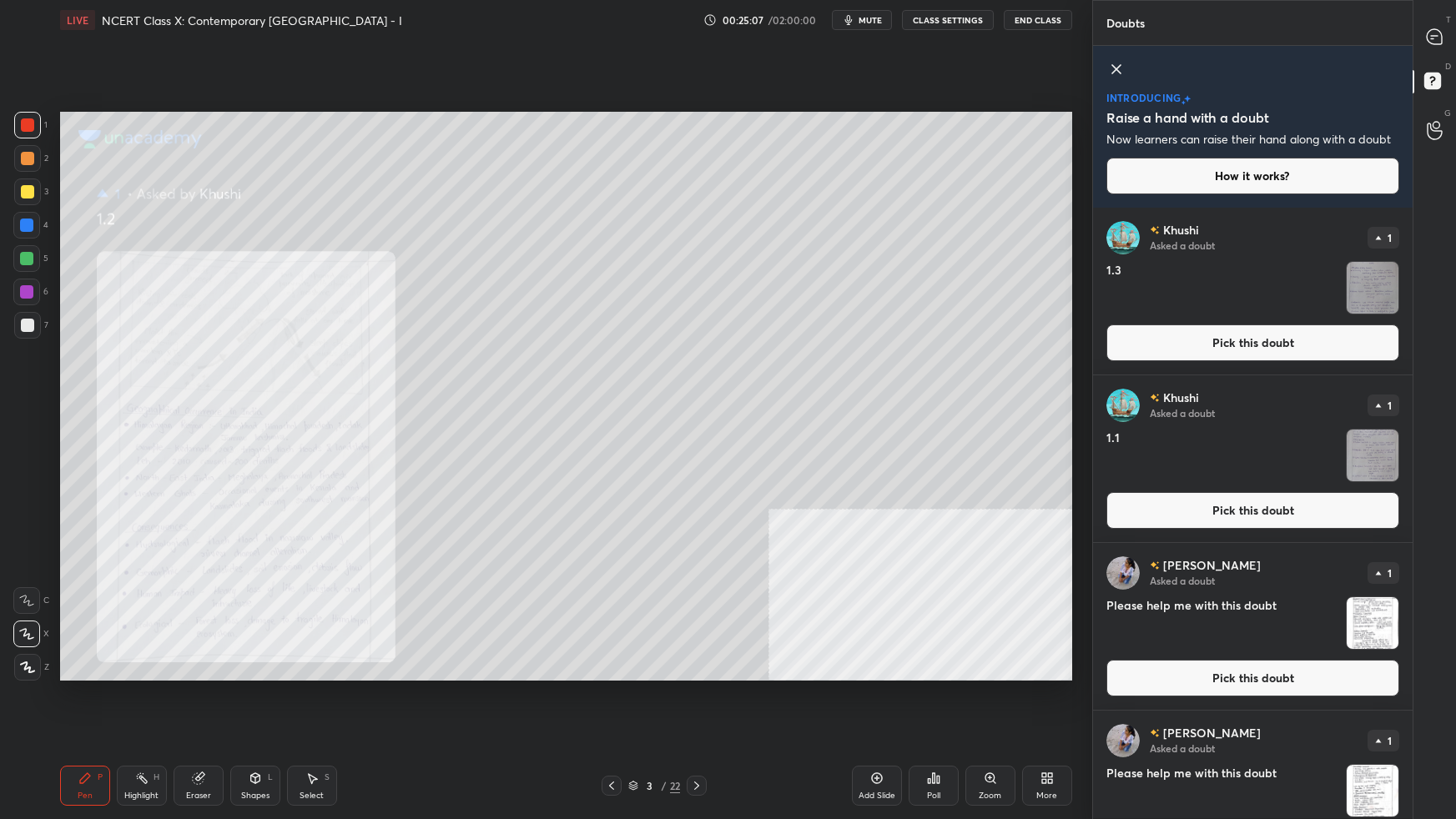
click at [1114, 504] on button "Pick this doubt" at bounding box center [1252, 511] width 292 height 37
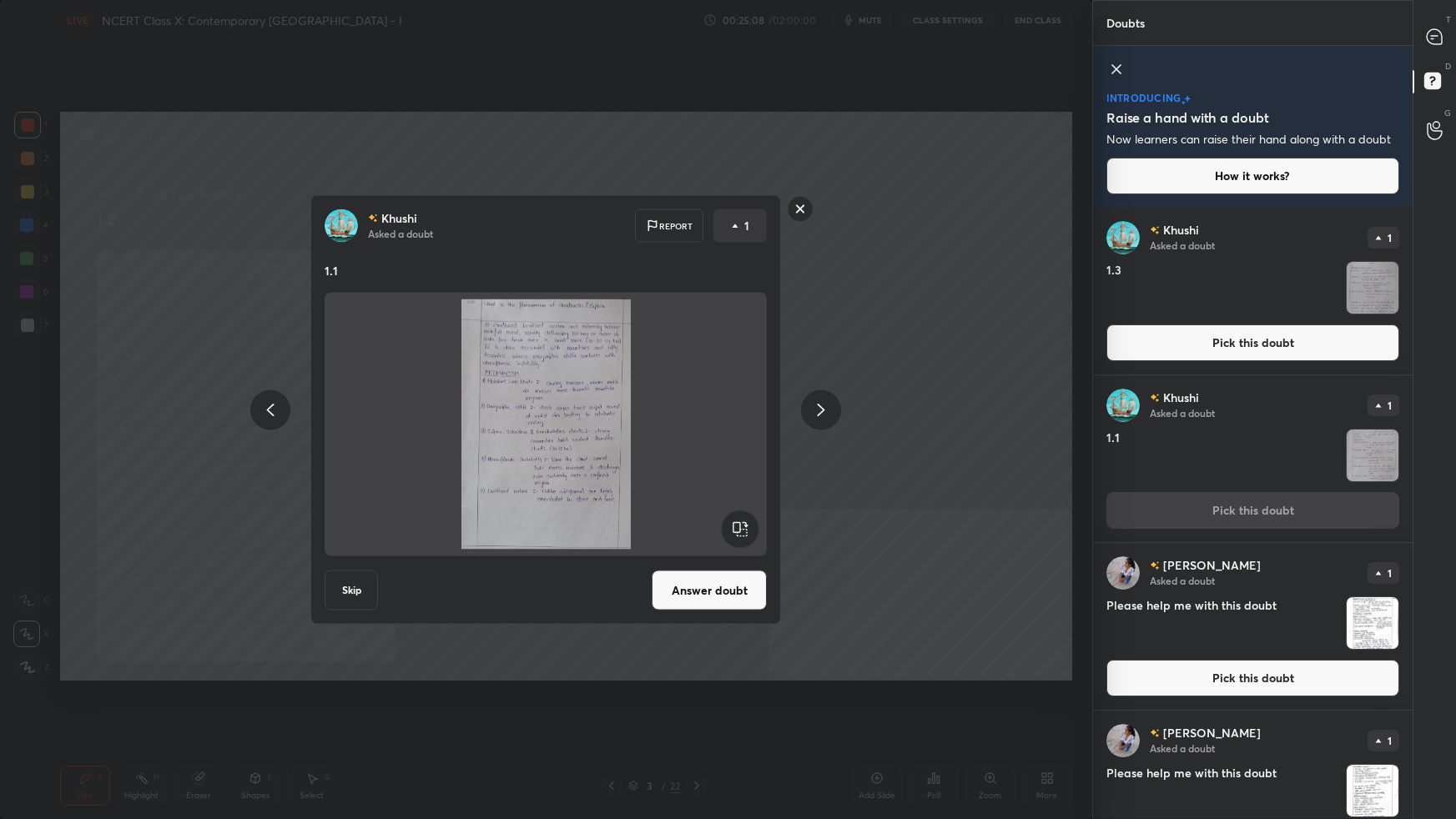
click at [703, 514] on button "Answer doubt" at bounding box center [709, 590] width 115 height 40
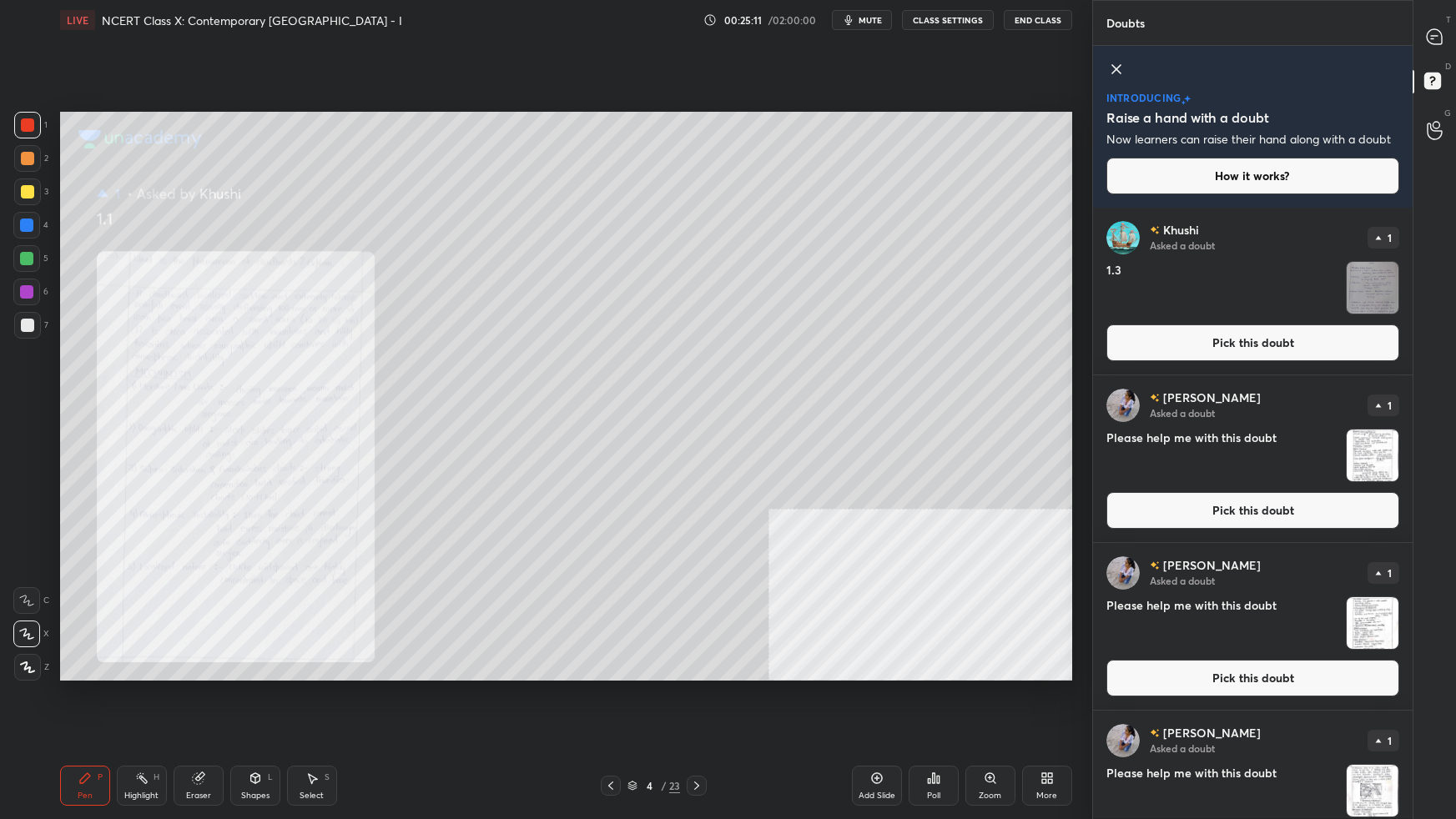
drag, startPoint x: 1144, startPoint y: 504, endPoint x: 1104, endPoint y: 512, distance: 40.8
click at [1114, 503] on button "Pick this doubt" at bounding box center [1252, 511] width 292 height 37
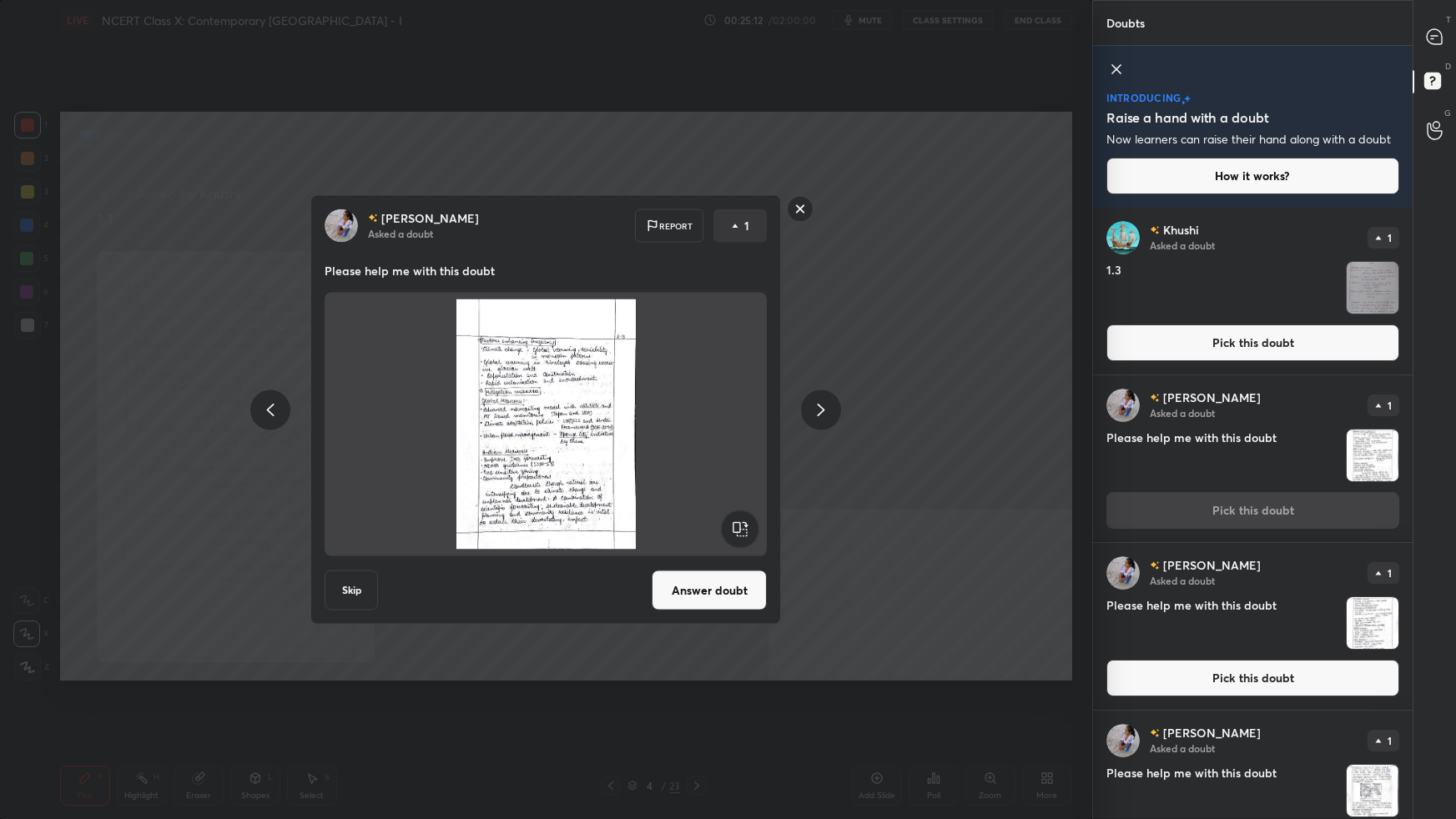
click at [717, 514] on button "Answer doubt" at bounding box center [709, 590] width 115 height 40
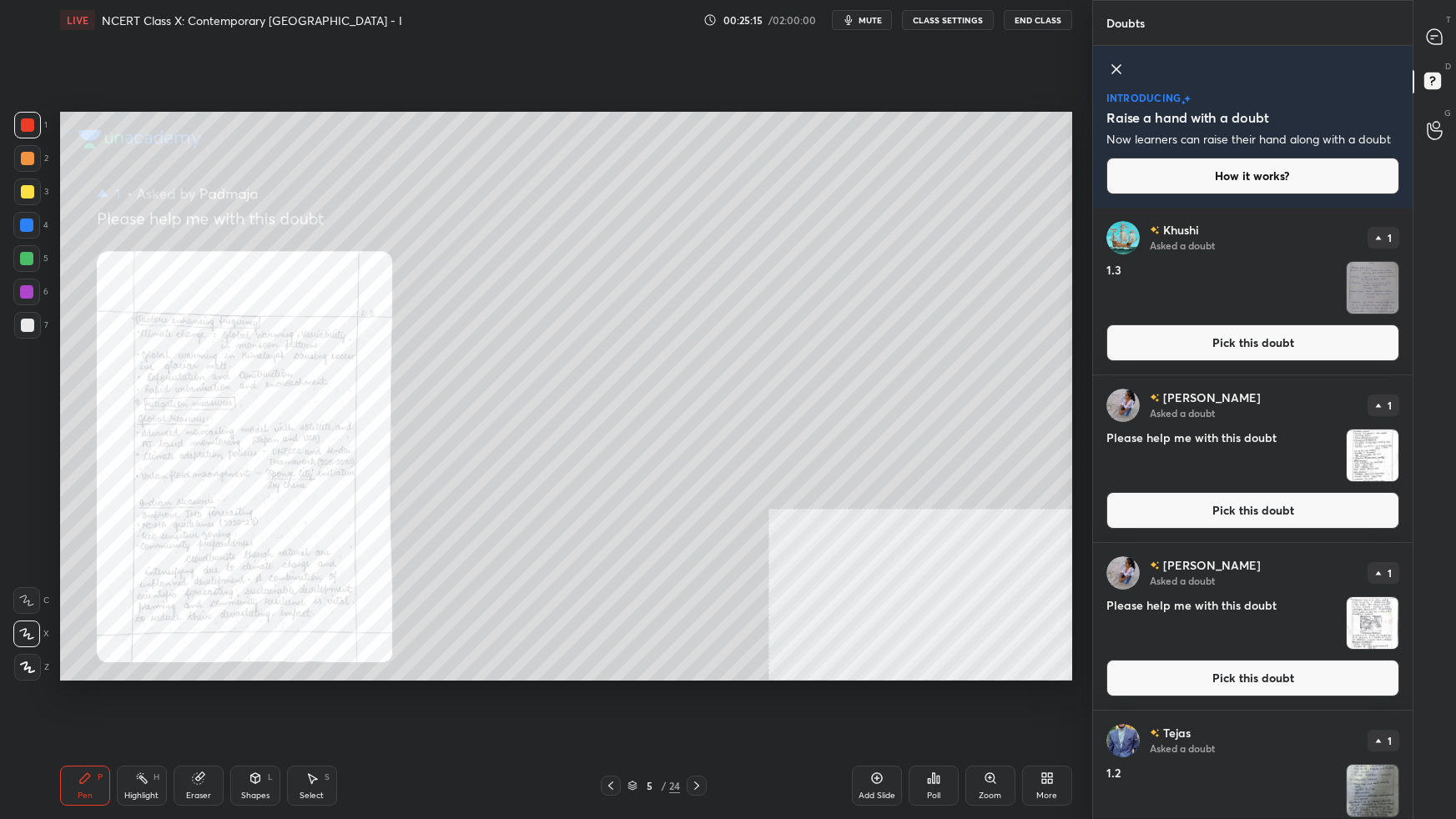
click at [1114, 514] on button "Pick this doubt" at bounding box center [1252, 678] width 292 height 37
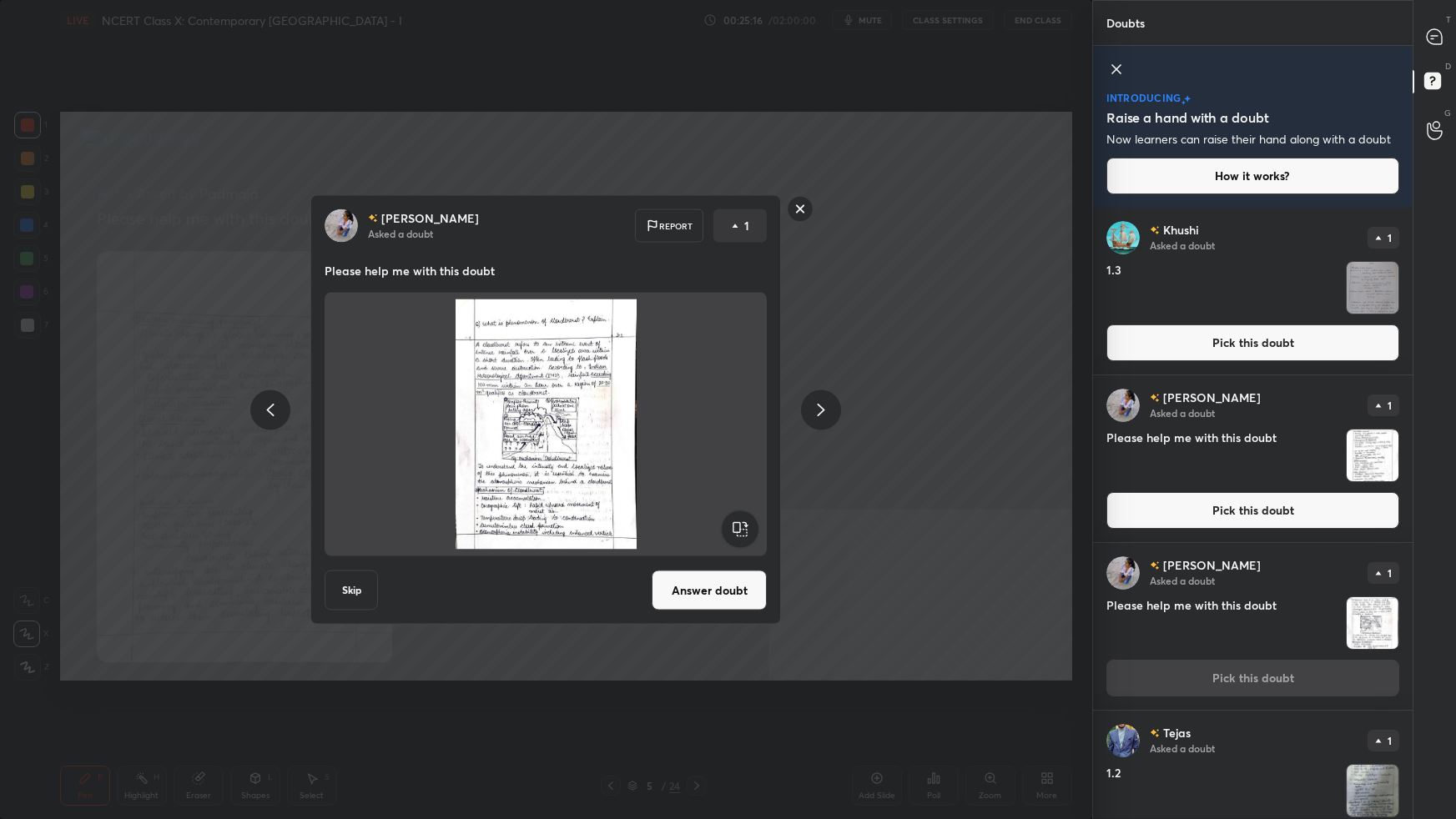
click at [722, 514] on button "Answer doubt" at bounding box center [709, 590] width 115 height 40
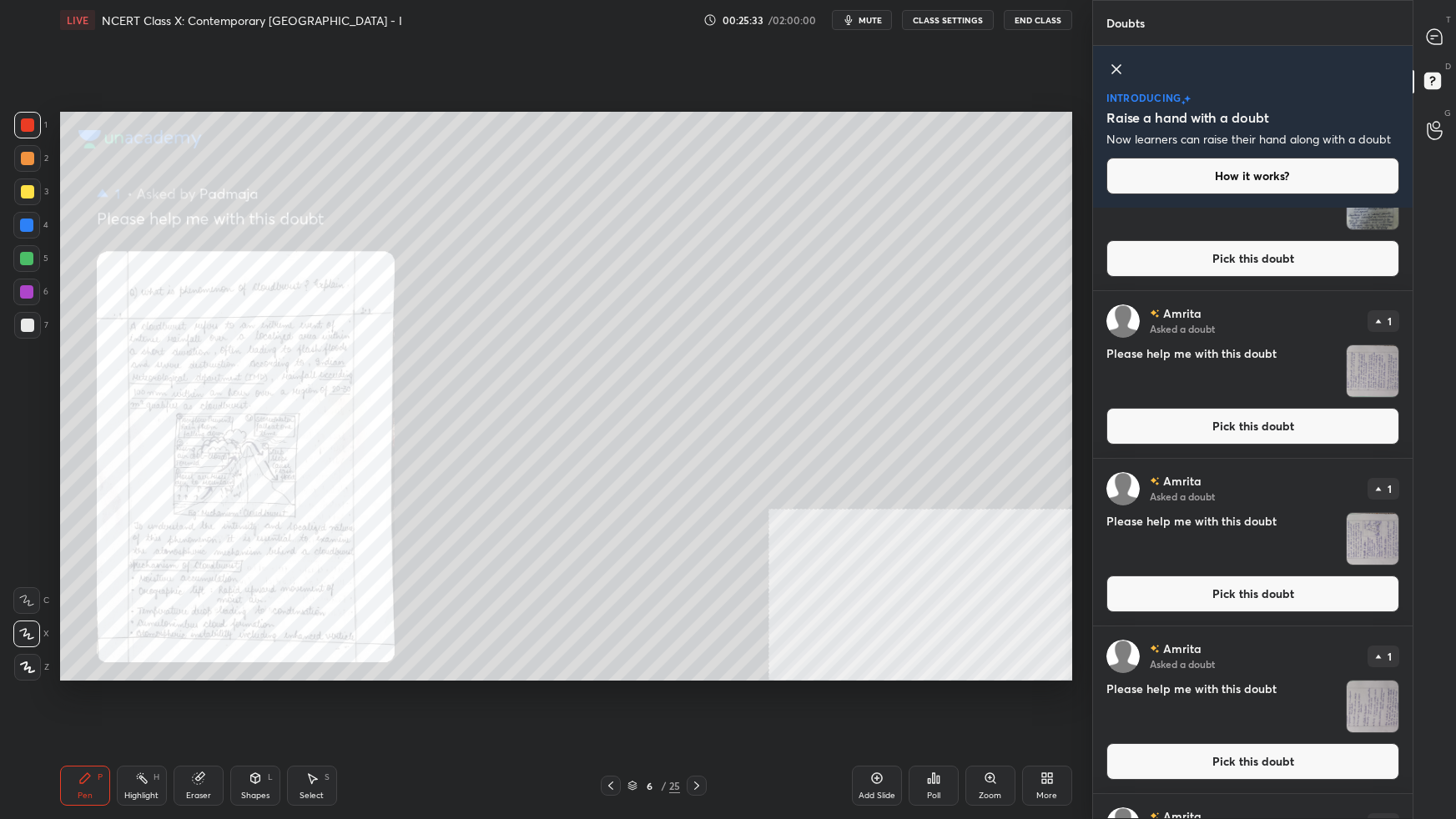
scroll to position [415, 0]
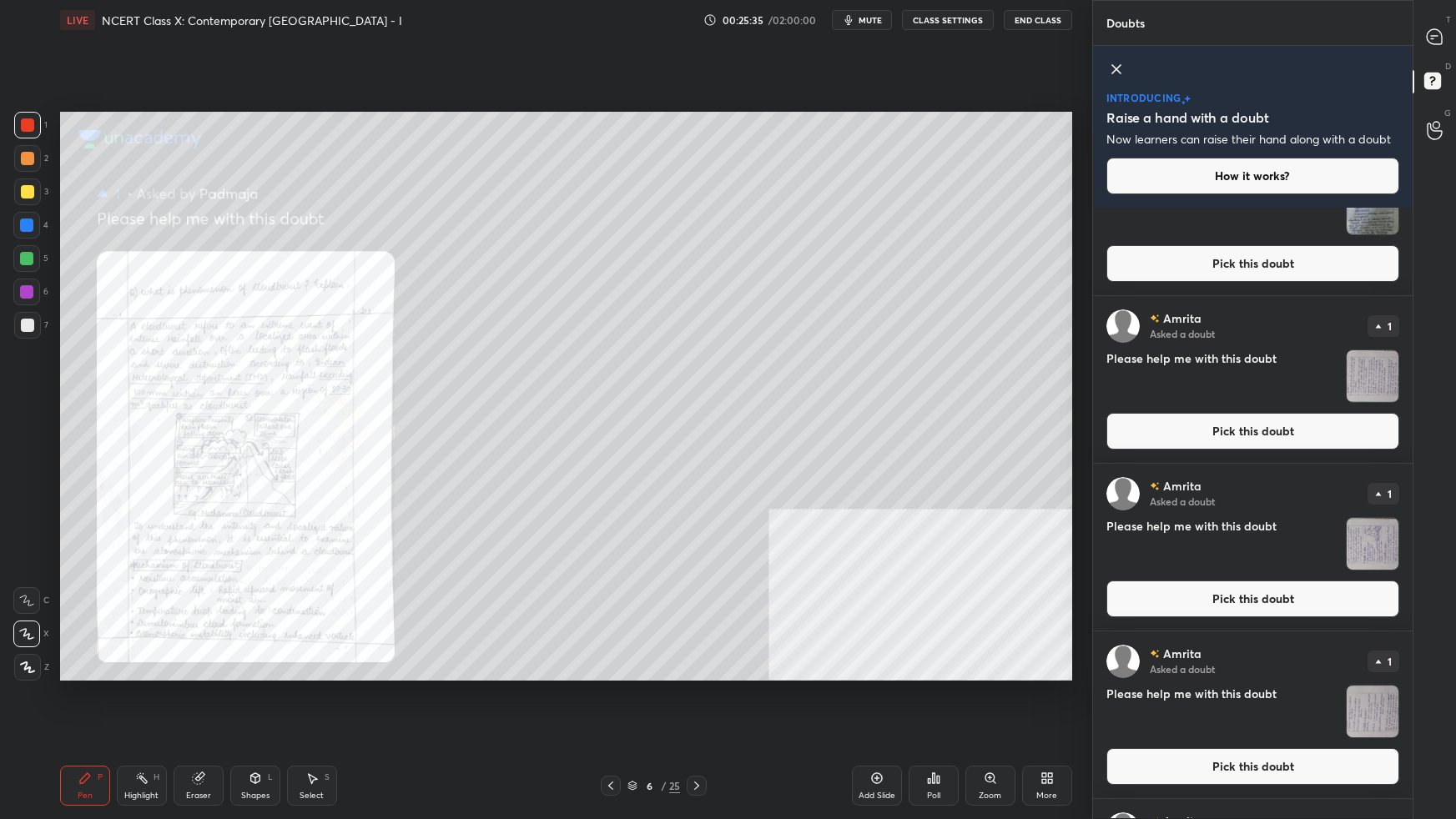
click at [1114, 514] on button "Pick this doubt" at bounding box center [1252, 599] width 292 height 37
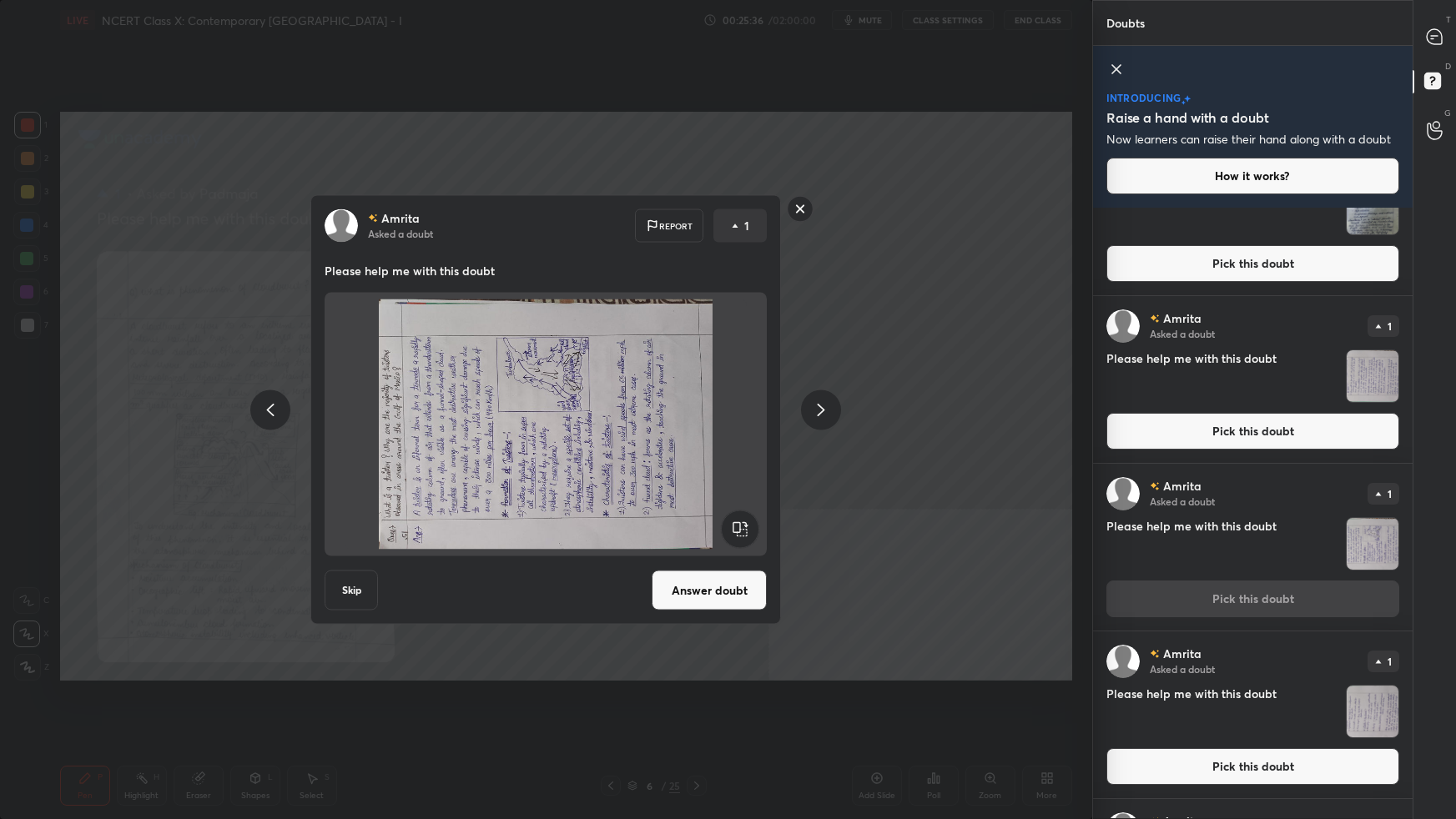
click at [735, 514] on rect at bounding box center [740, 529] width 38 height 38
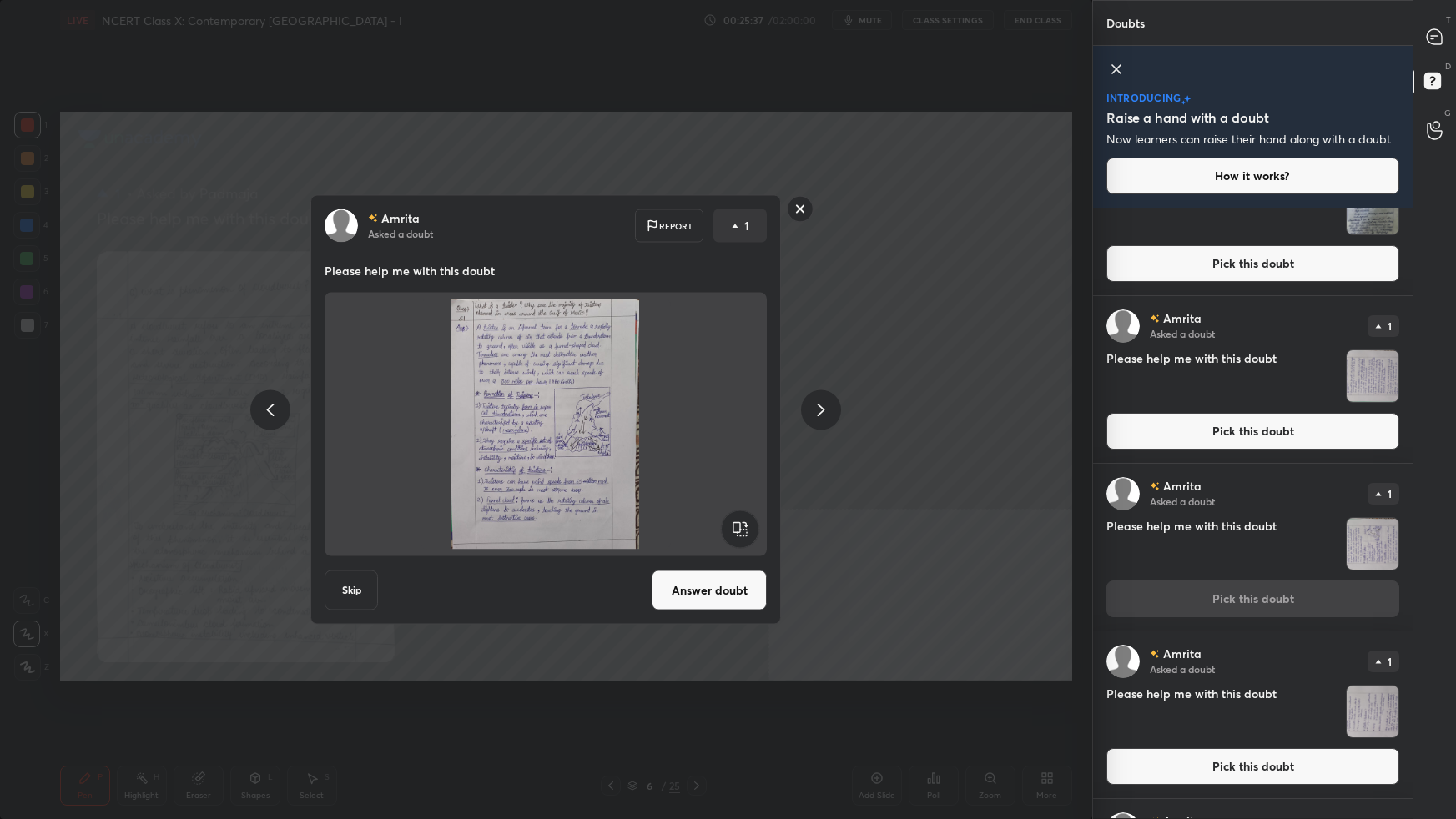
click at [722, 514] on button "Answer doubt" at bounding box center [709, 590] width 115 height 40
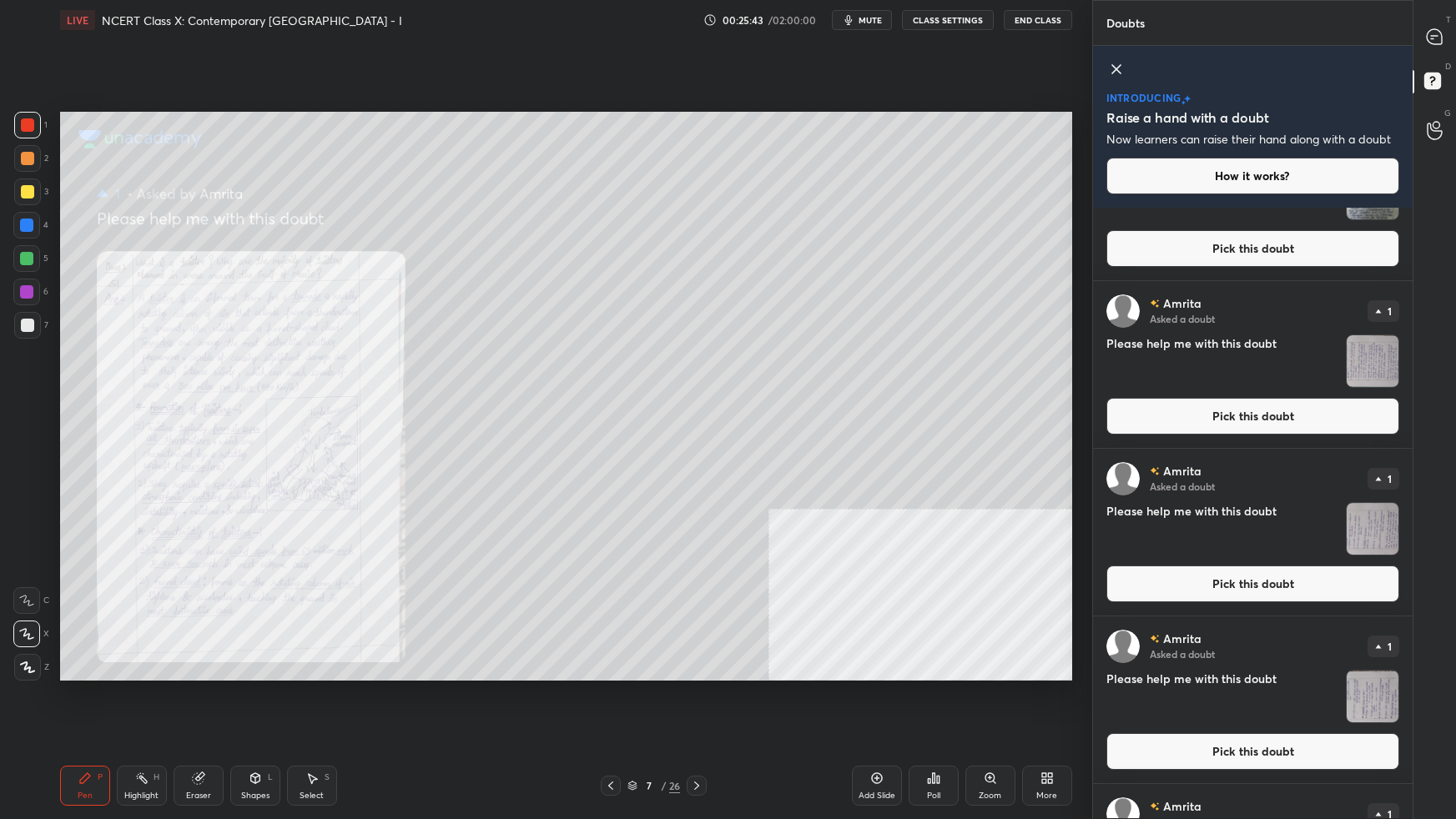
drag, startPoint x: 1408, startPoint y: 574, endPoint x: 1379, endPoint y: 761, distance: 189.2
click at [1114, 514] on div "[PERSON_NAME] Asked a doubt 1 Please help me with this doubt Pick this doubt [P…" at bounding box center [1253, 513] width 319 height 611
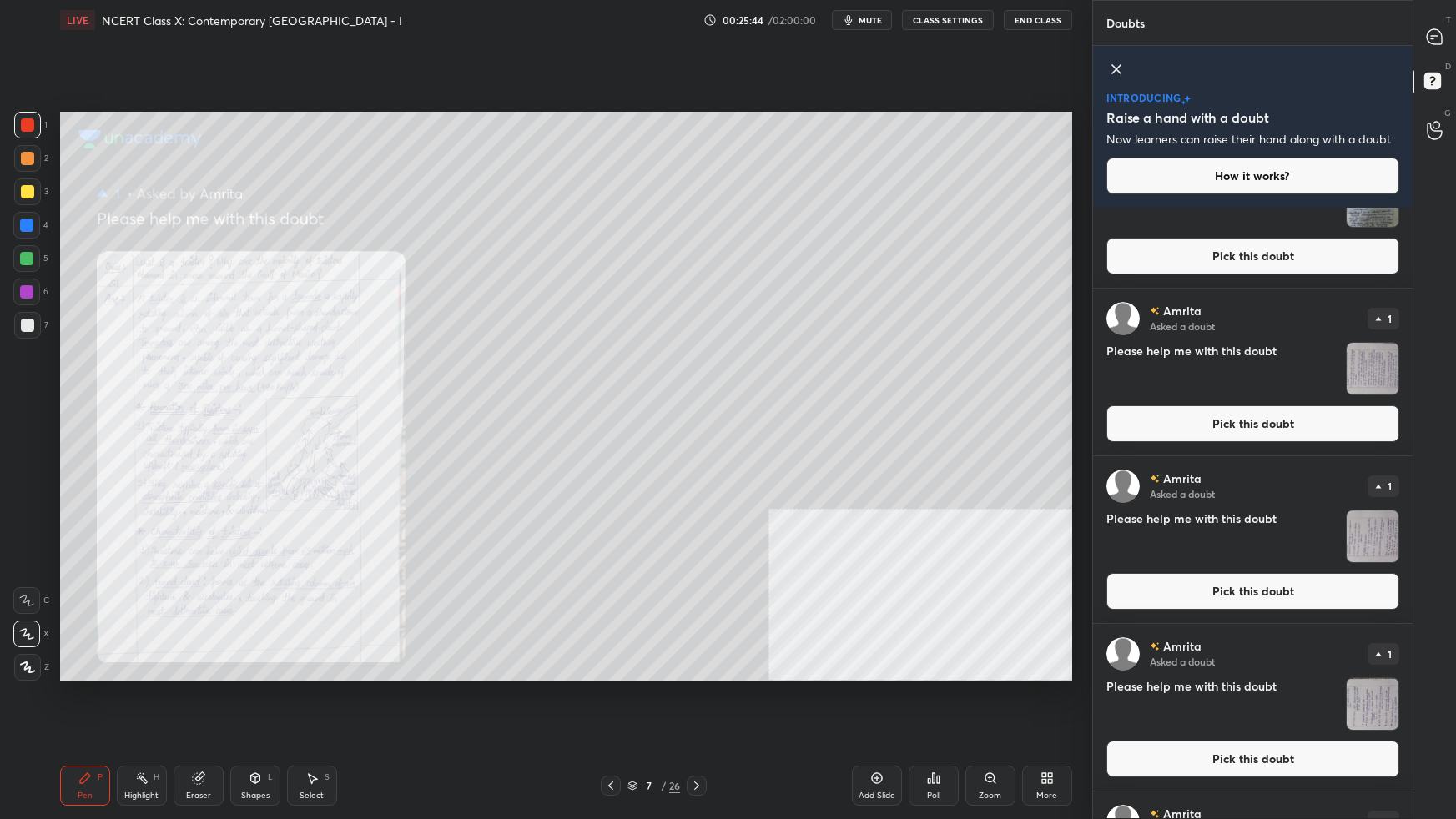
click at [1114, 514] on button "Pick this doubt" at bounding box center [1252, 759] width 292 height 37
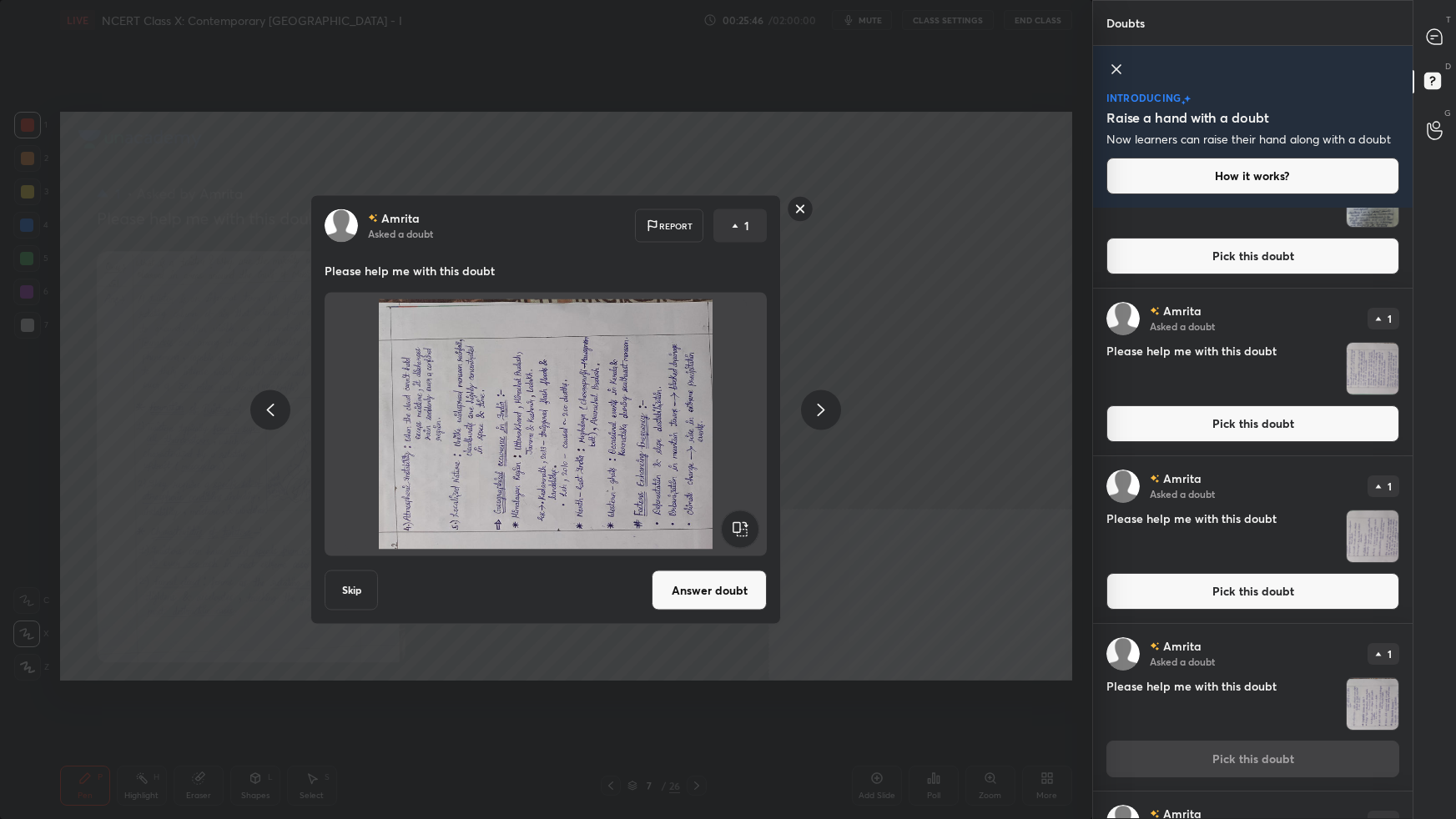
click at [737, 514] on rect at bounding box center [740, 529] width 38 height 38
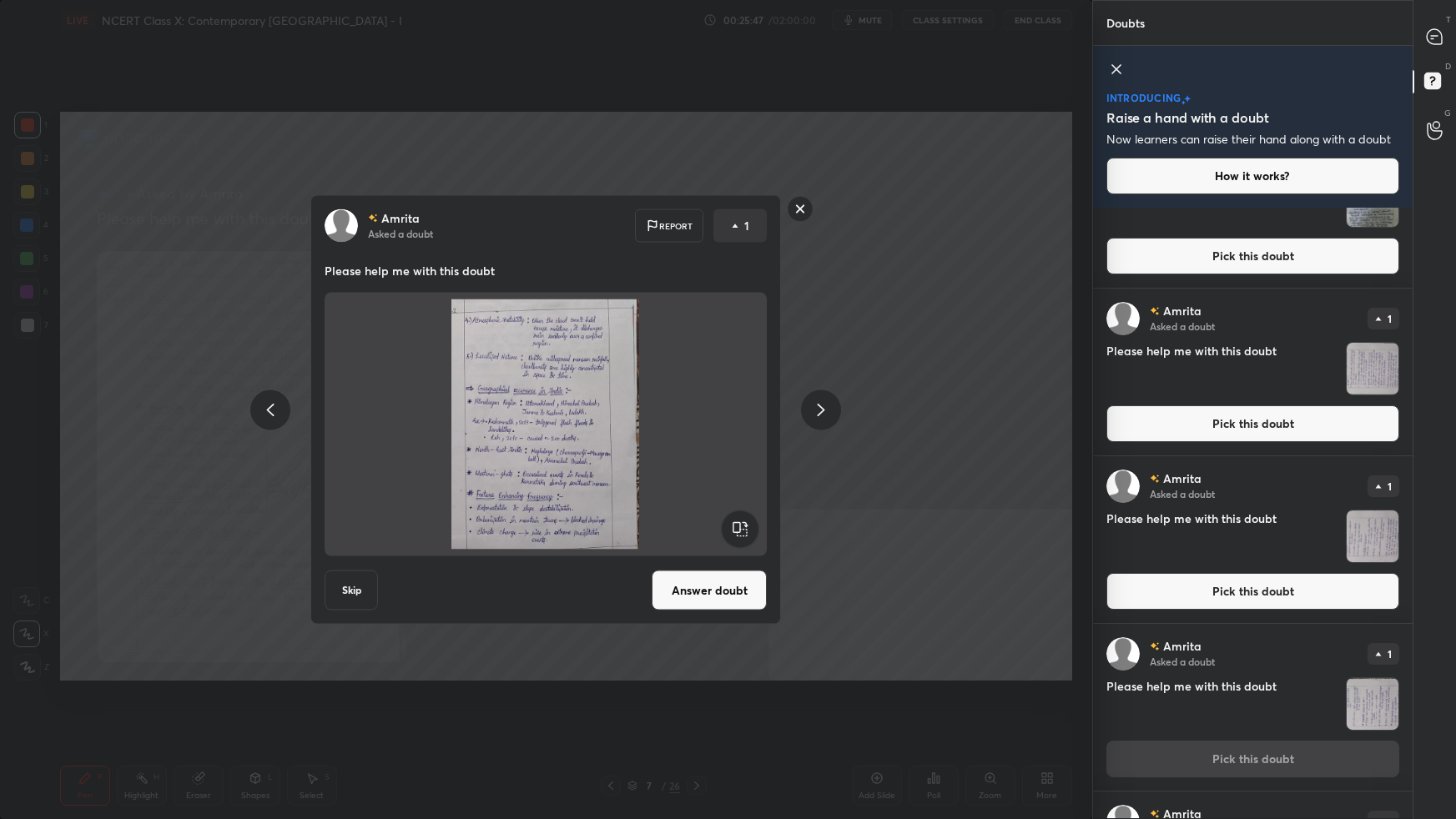
click at [718, 514] on button "Answer doubt" at bounding box center [709, 590] width 115 height 40
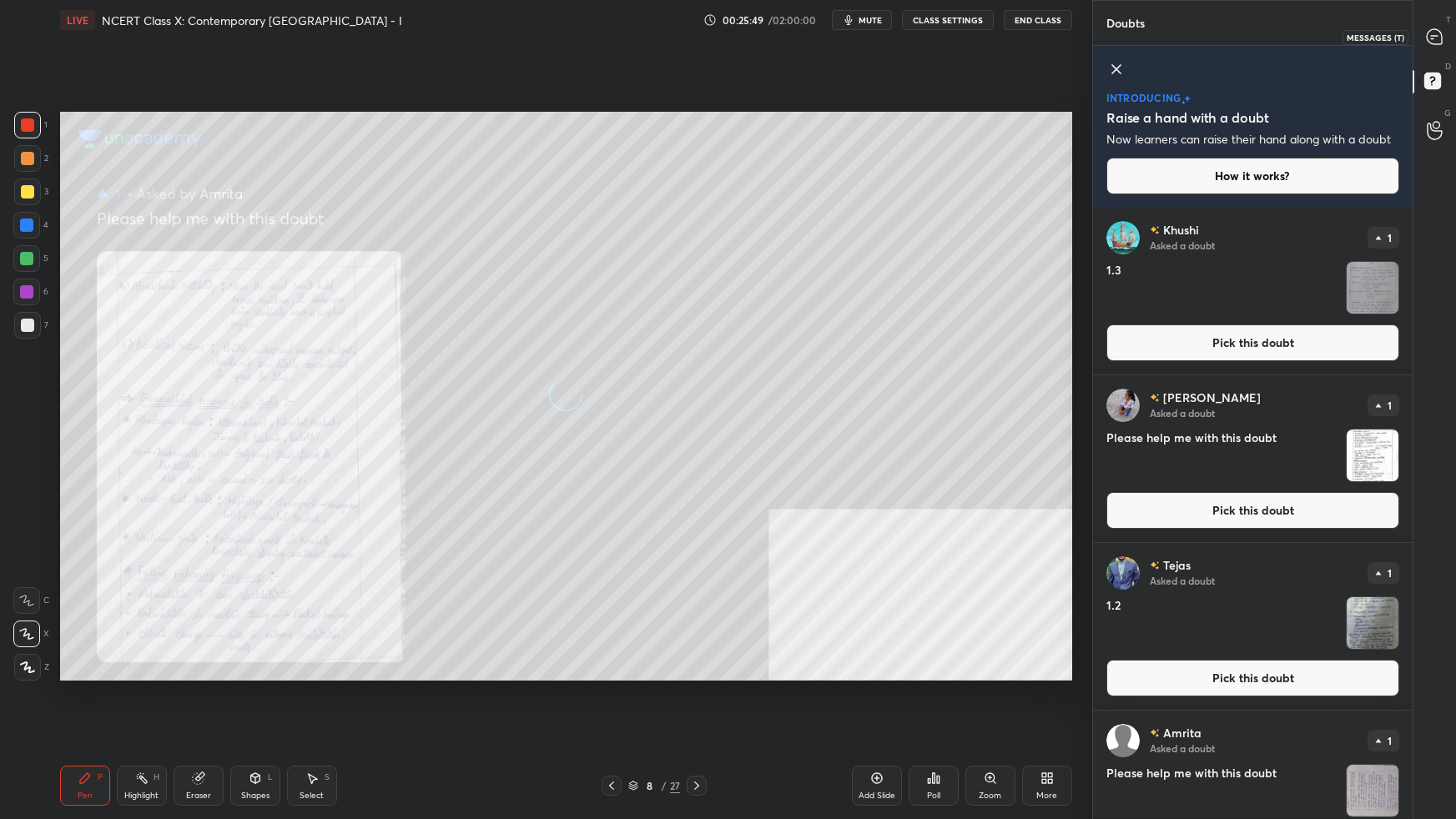
click at [1114, 42] on icon at bounding box center [1435, 37] width 15 height 15
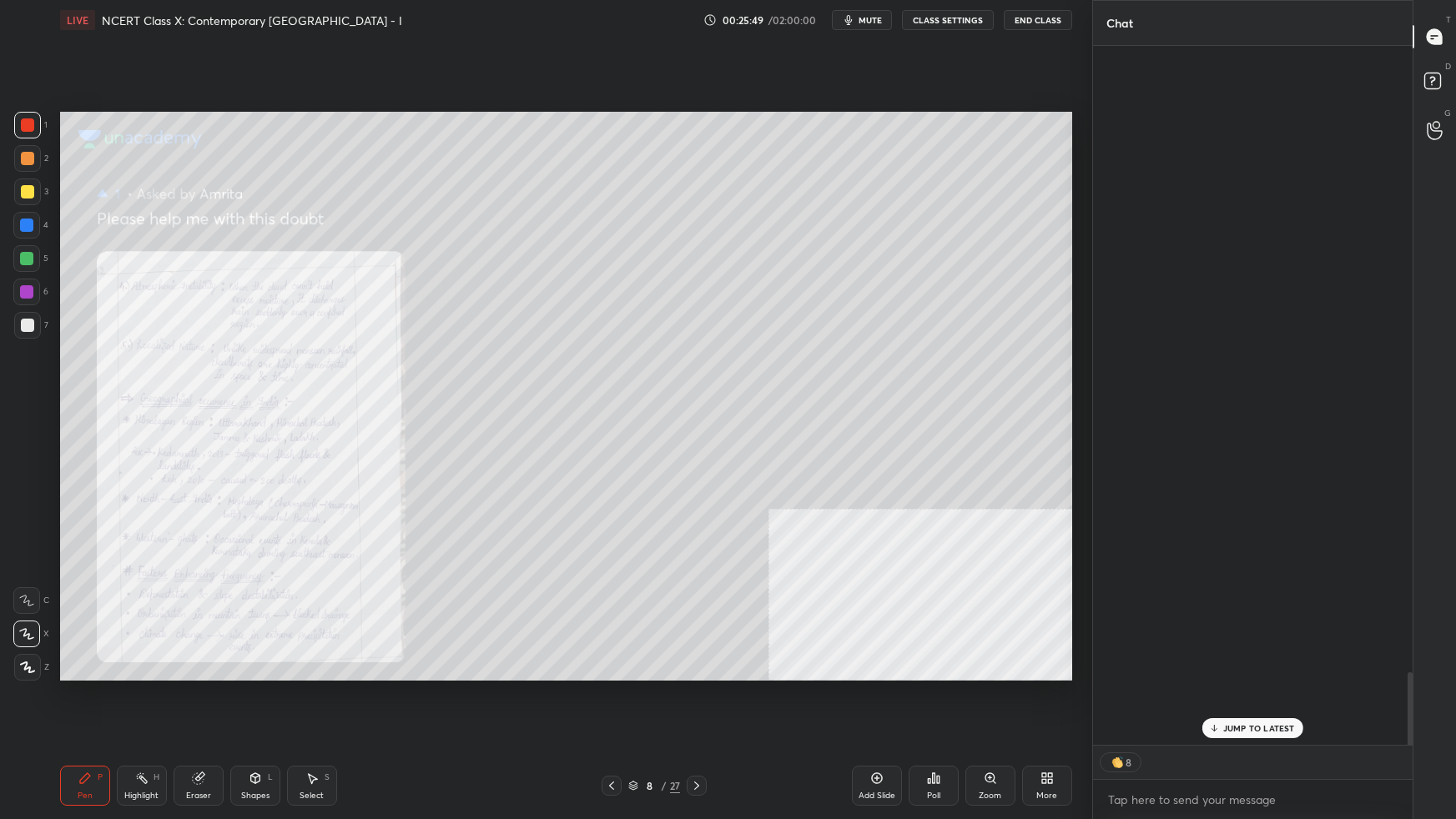
scroll to position [694, 316]
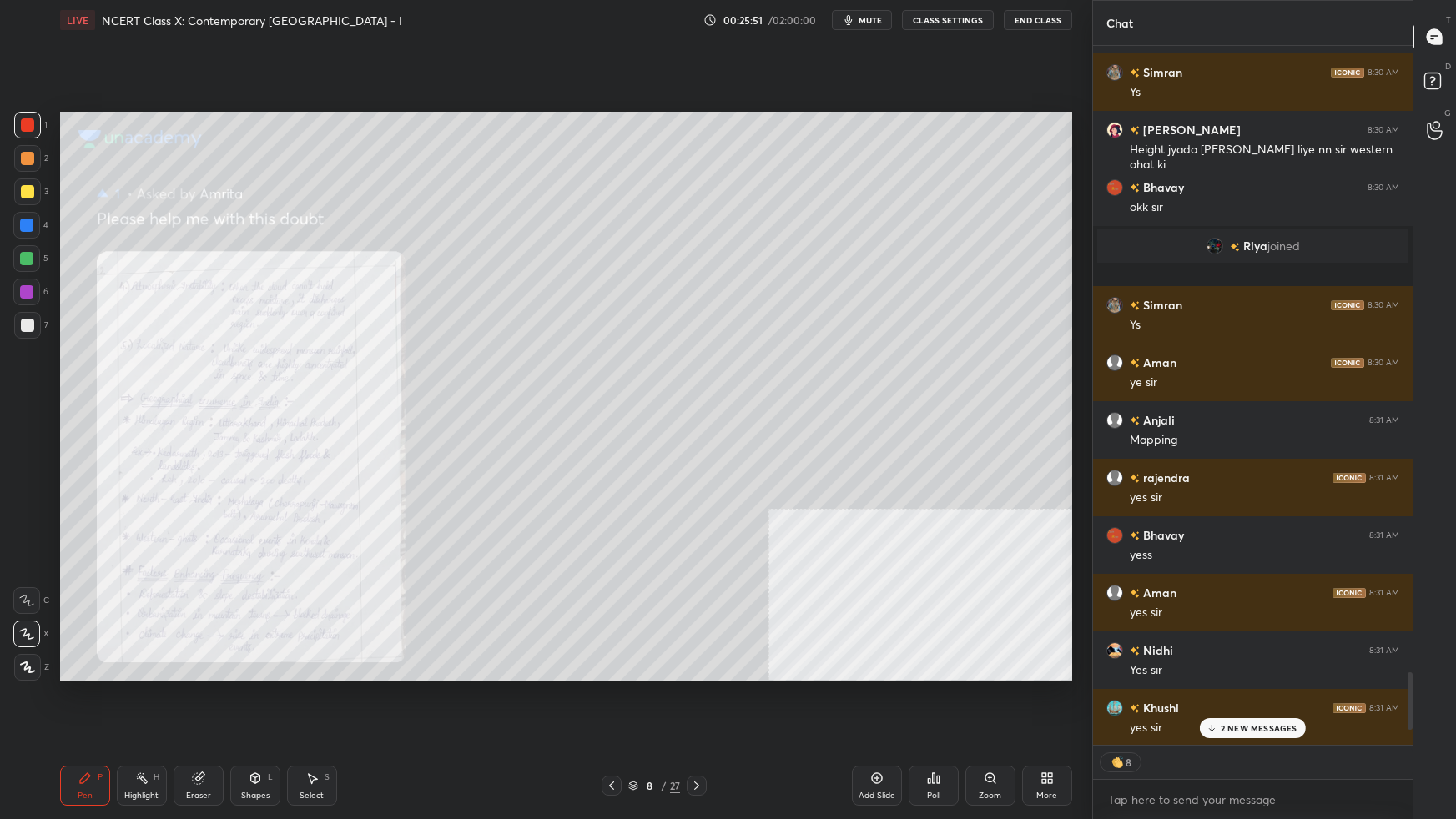
click at [1114, 514] on p "2 NEW MESSAGES" at bounding box center [1259, 728] width 77 height 10
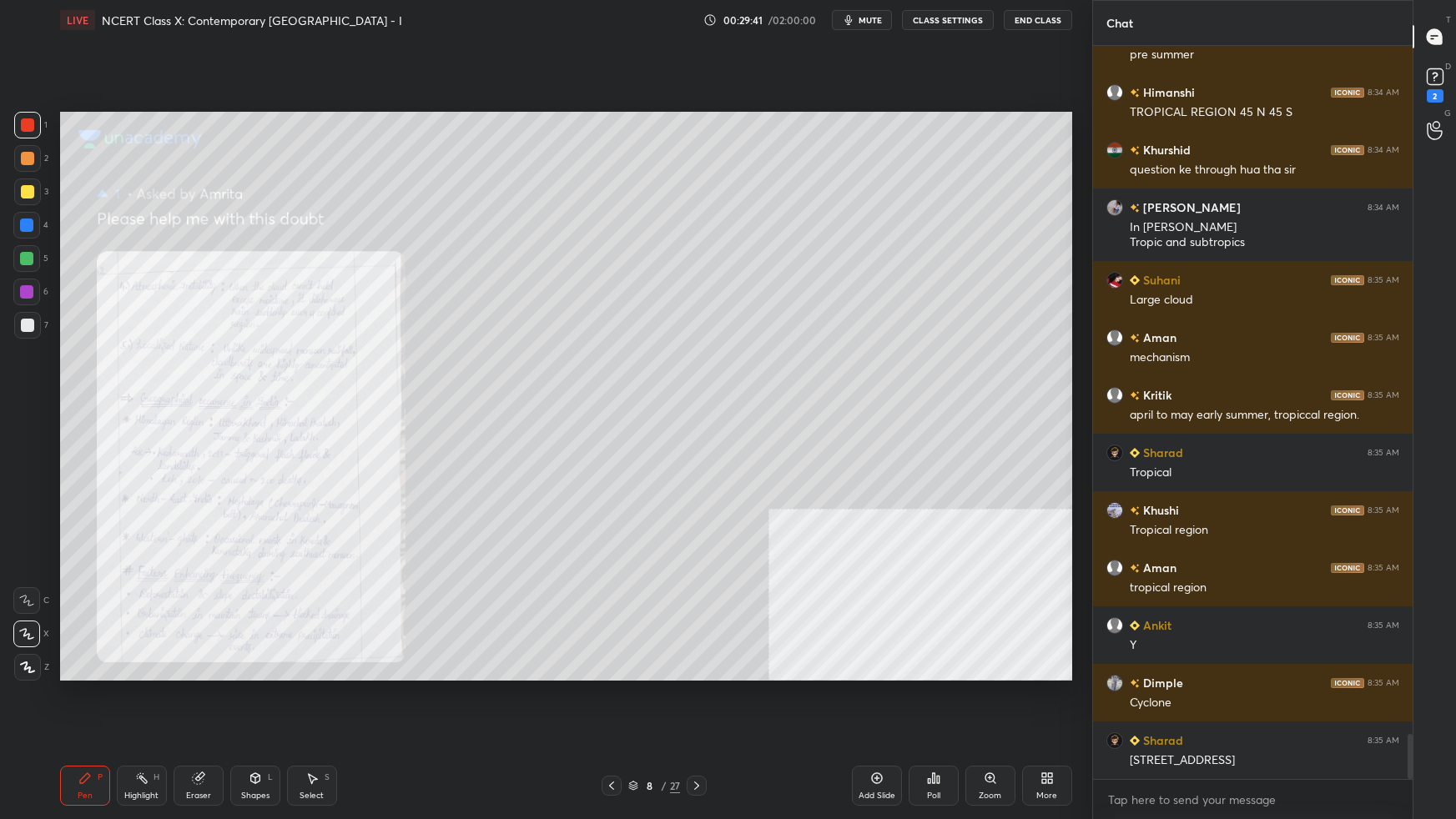
scroll to position [11292, 0]
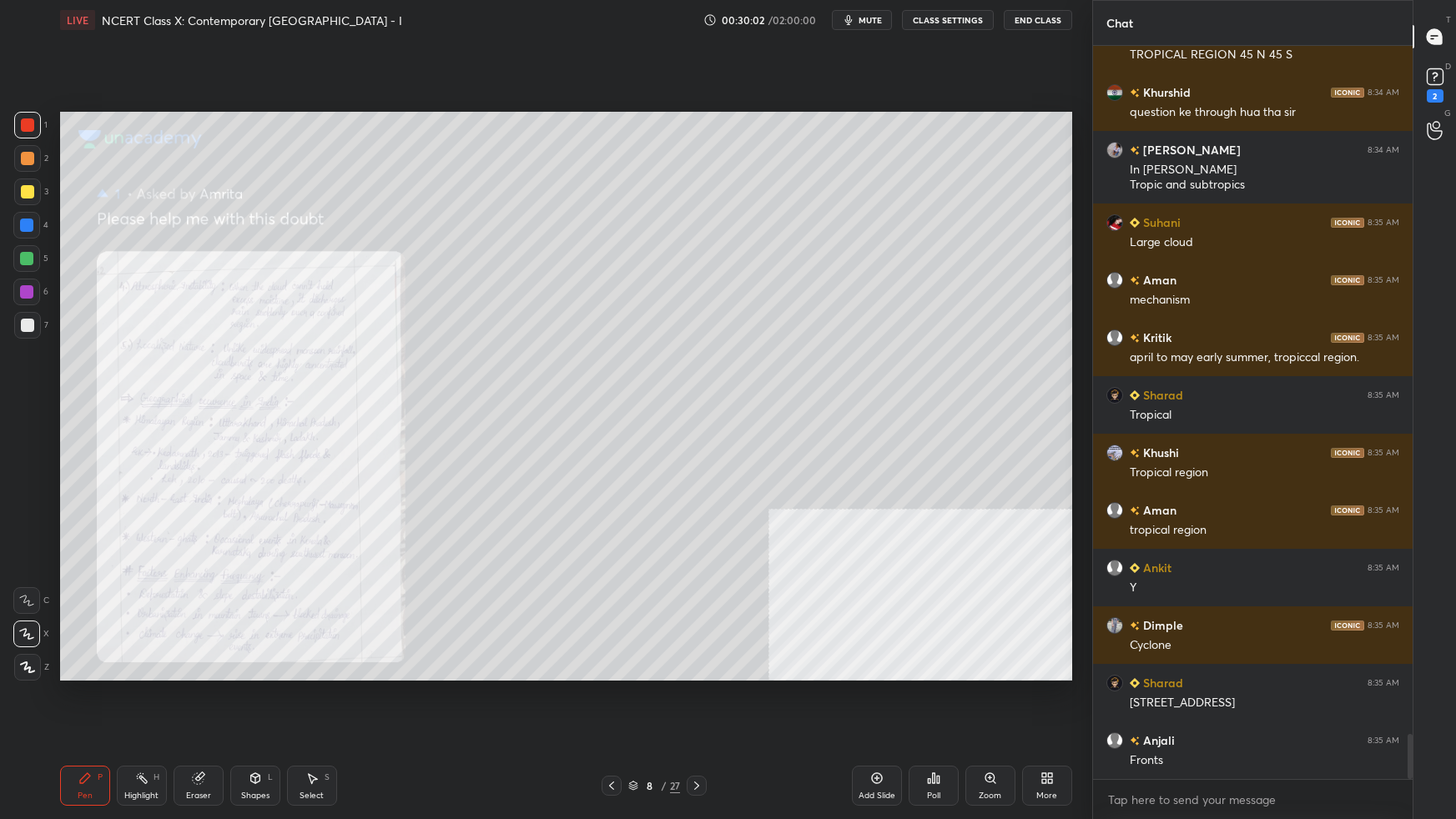
click at [1054, 514] on div "More" at bounding box center [1047, 785] width 50 height 40
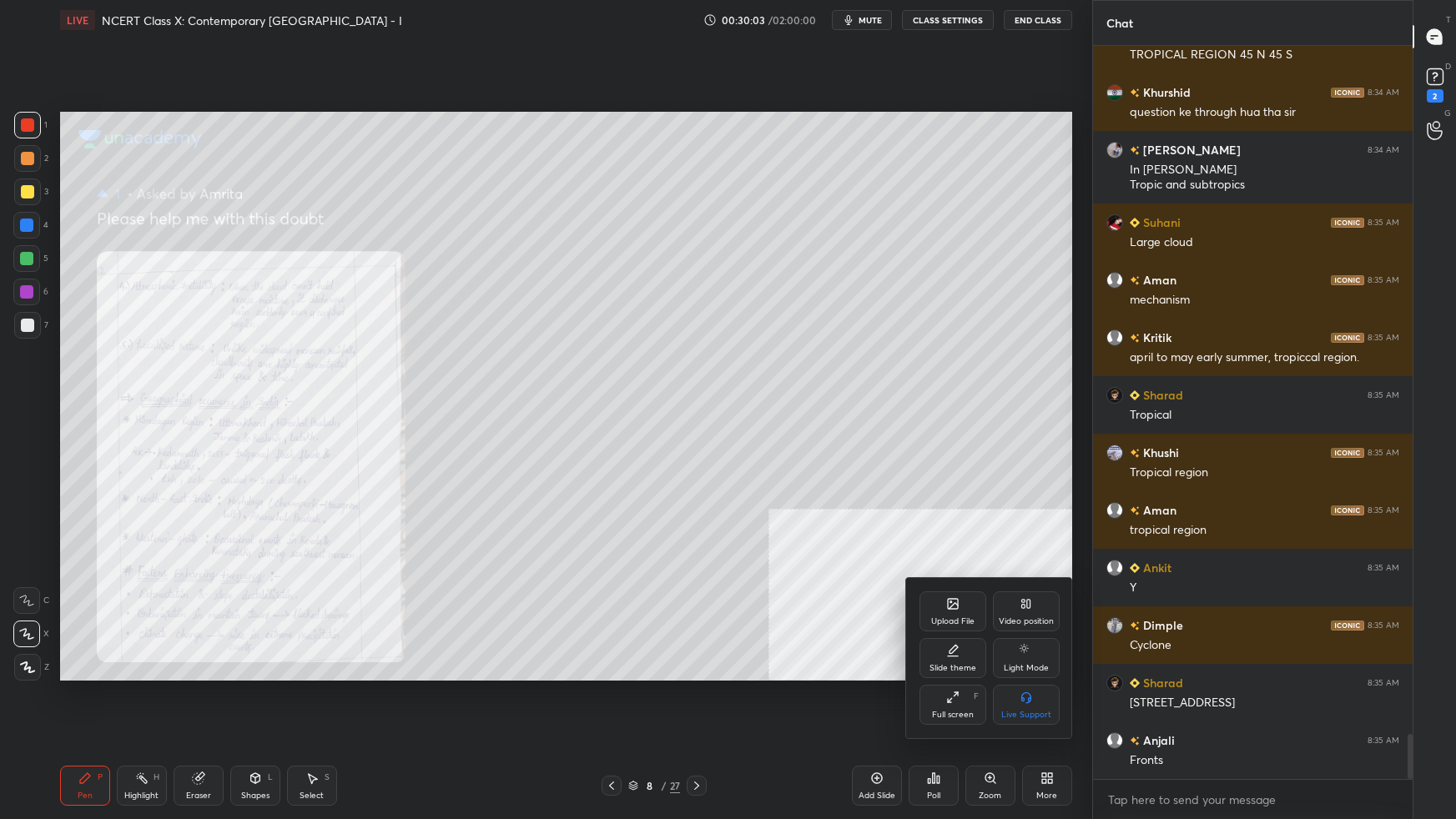
click at [947, 514] on div "Upload File" at bounding box center [953, 611] width 66 height 40
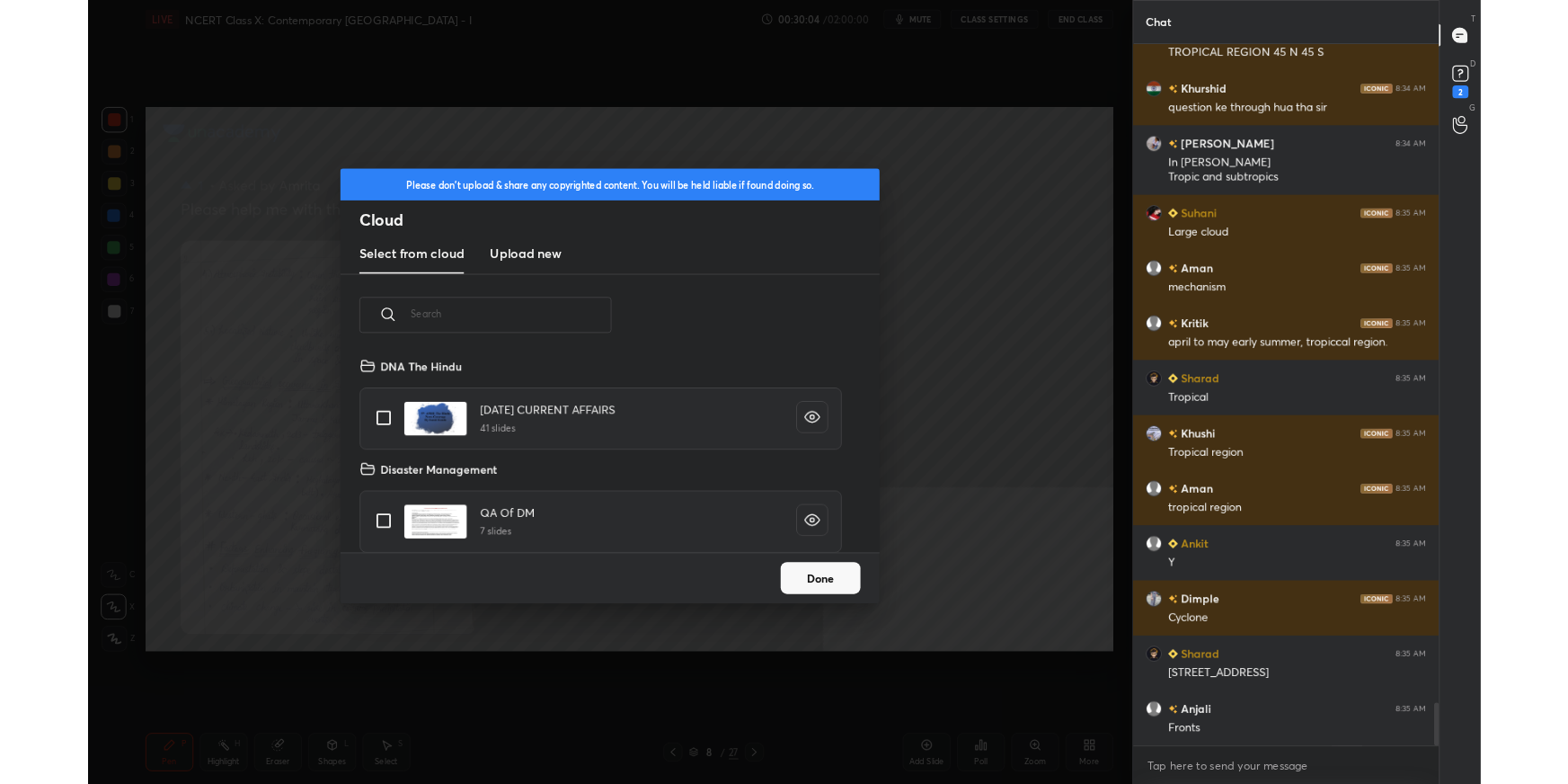
scroll to position [222, 576]
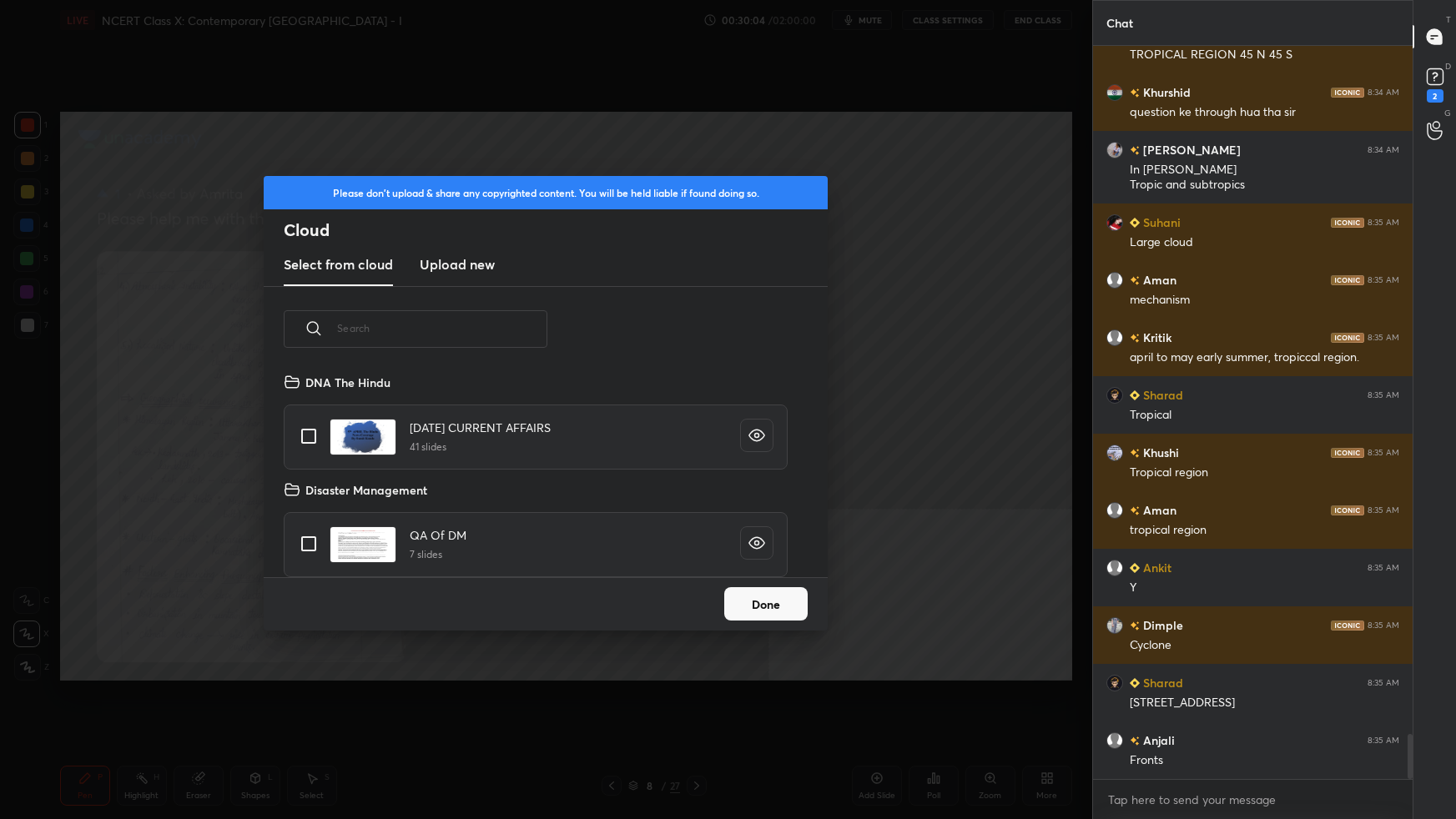
click at [471, 275] on new "Upload new" at bounding box center [457, 265] width 75 height 42
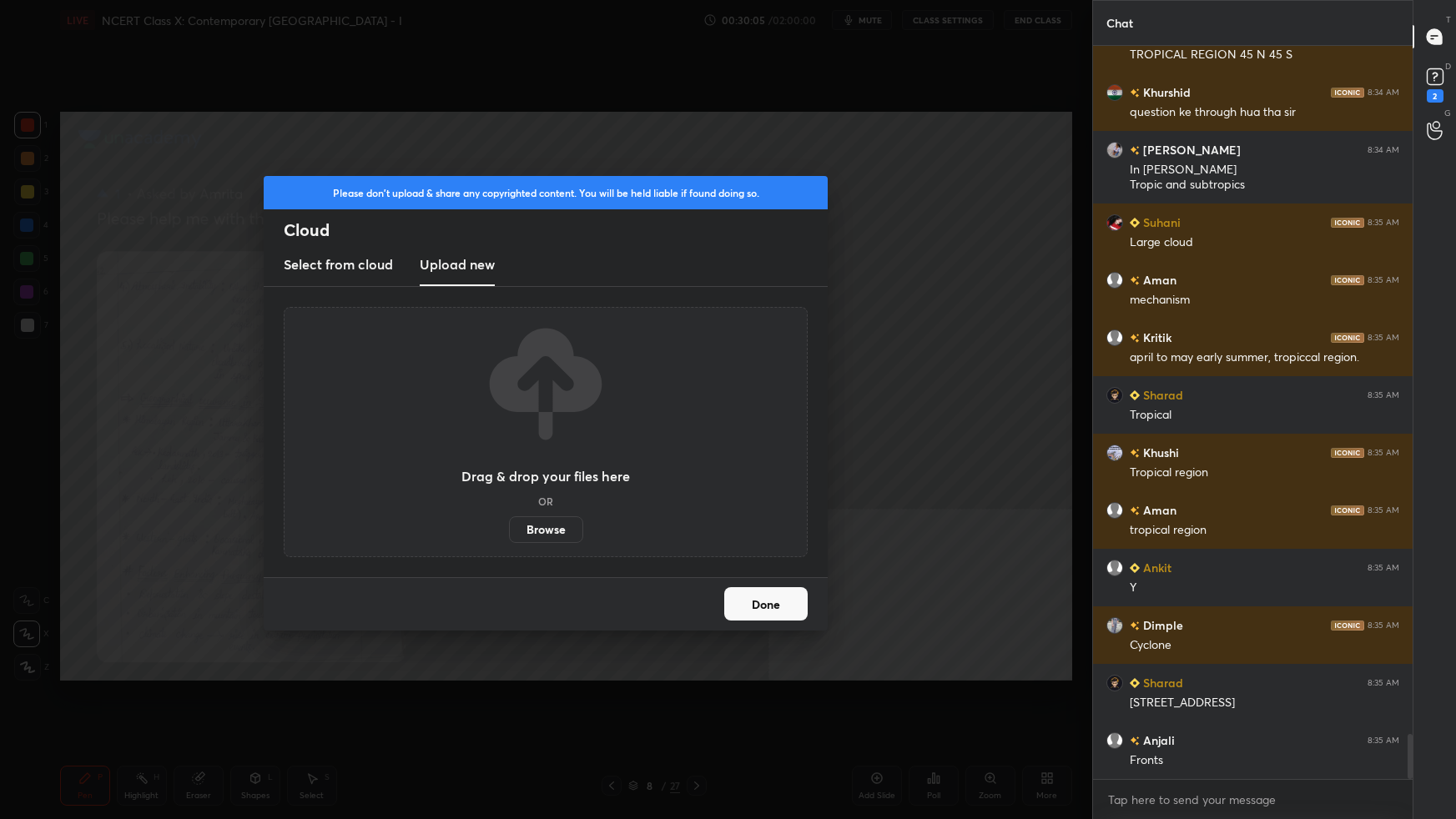
click at [534, 514] on label "Browse" at bounding box center [546, 529] width 74 height 27
click at [509, 514] on input "Browse" at bounding box center [509, 529] width 0 height 27
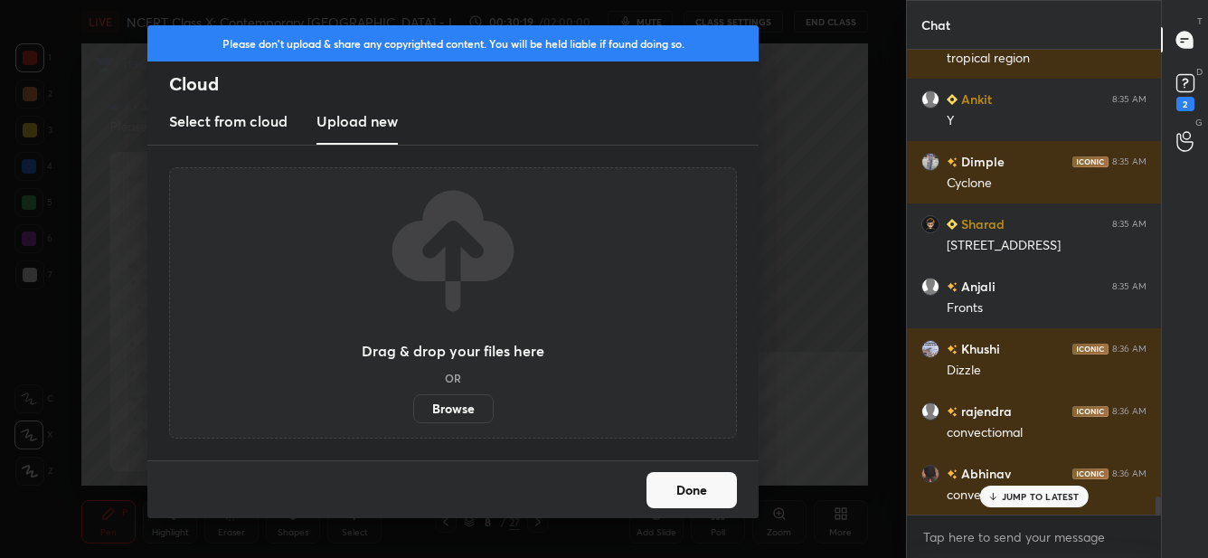
scroll to position [11778, 0]
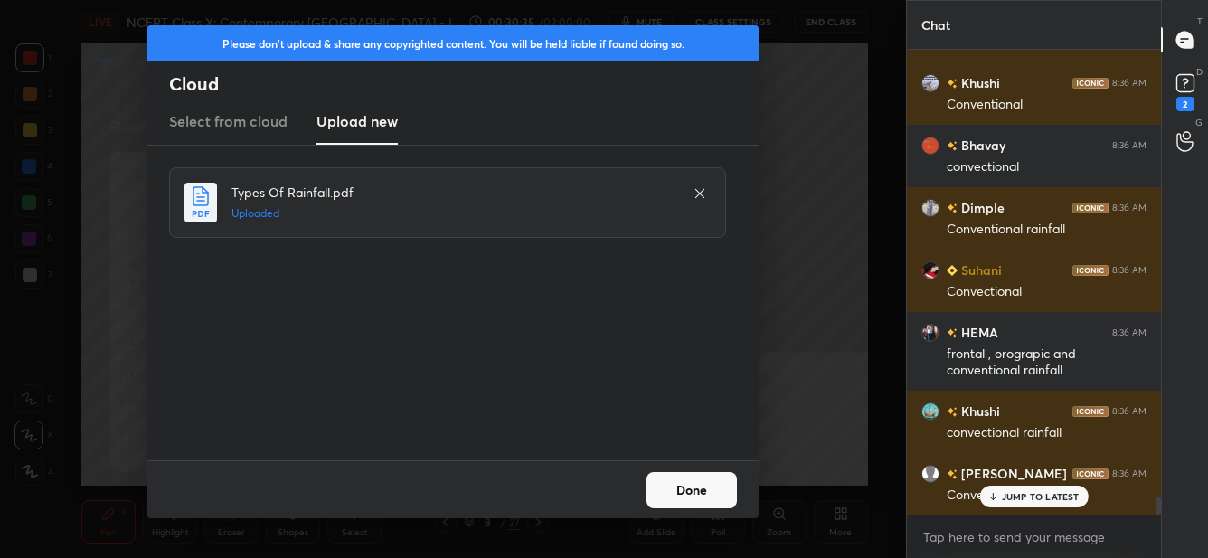
drag, startPoint x: 693, startPoint y: 475, endPoint x: 714, endPoint y: 478, distance: 21.1
click at [696, 474] on button "Done" at bounding box center [692, 490] width 90 height 36
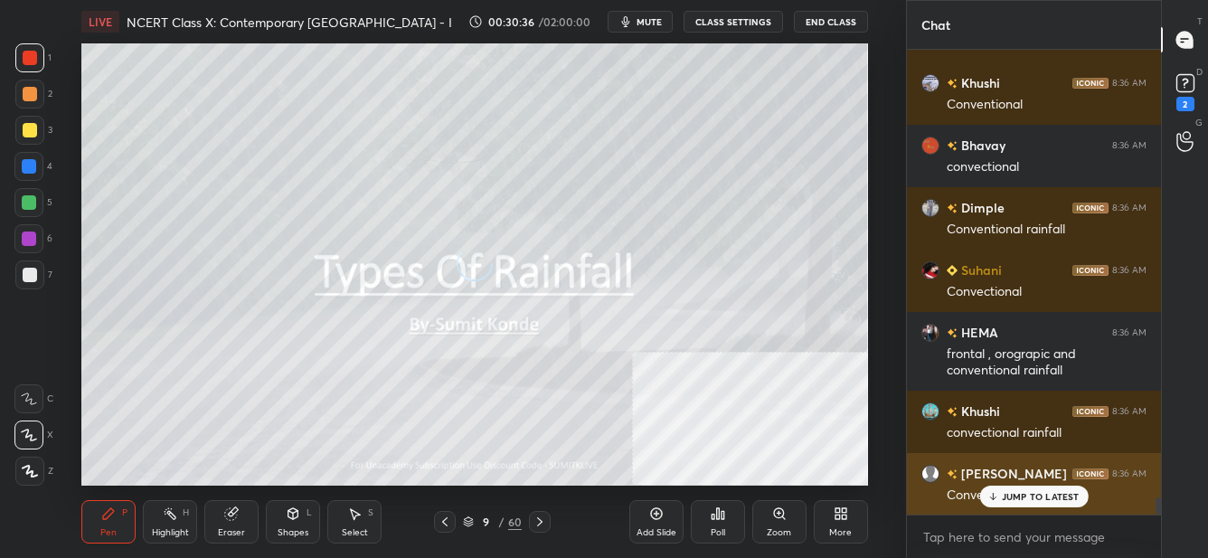
click at [1027, 500] on p "JUMP TO LATEST" at bounding box center [1041, 496] width 78 height 11
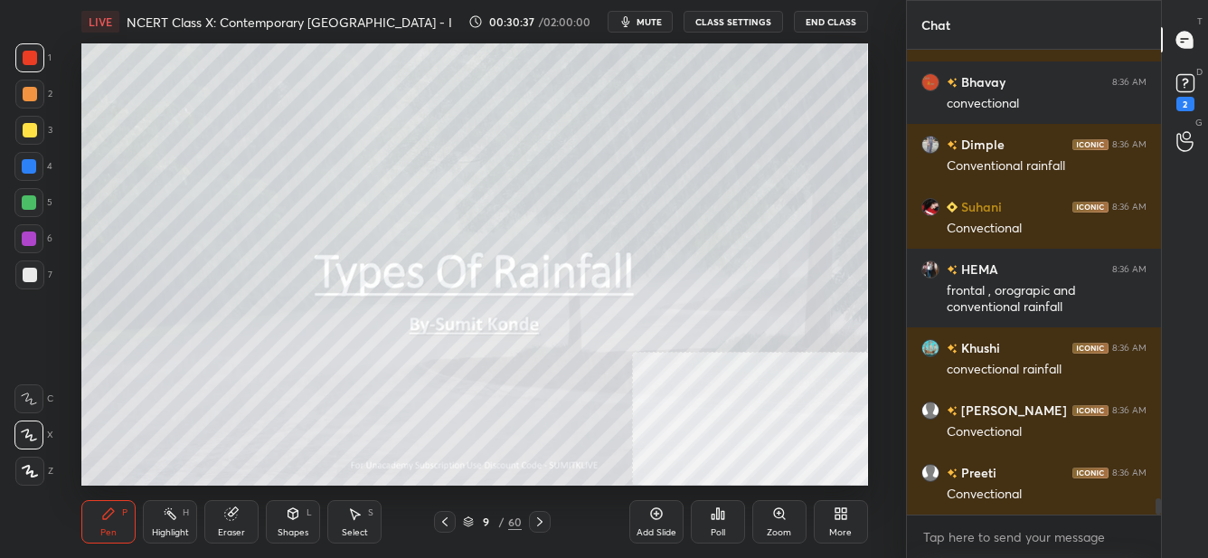
click at [823, 529] on div "More" at bounding box center [841, 521] width 54 height 43
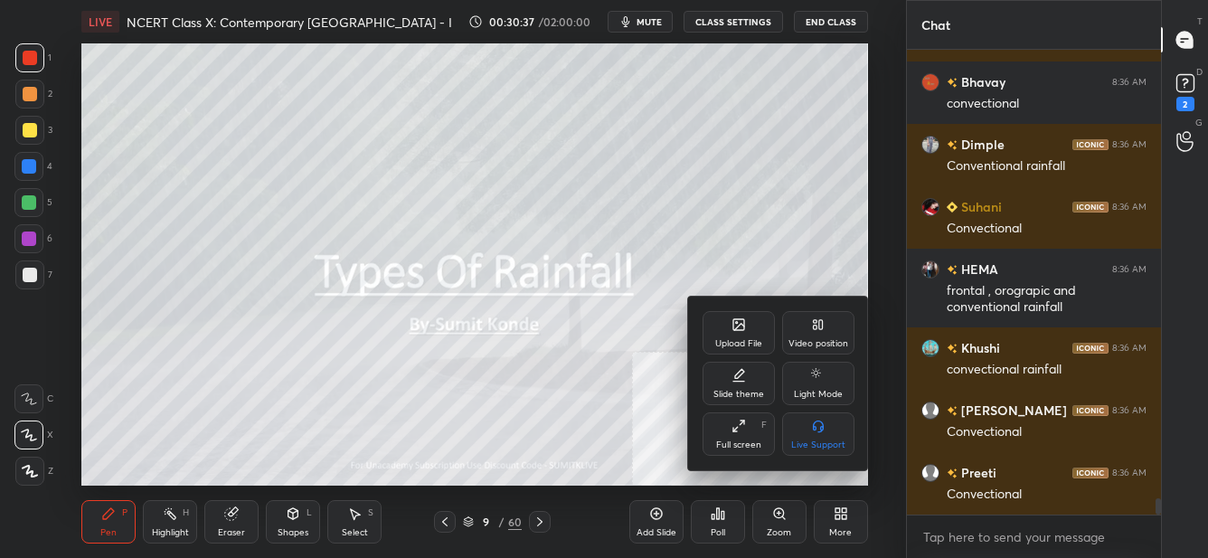
drag, startPoint x: 717, startPoint y: 430, endPoint x: 721, endPoint y: 531, distance: 101.4
click at [718, 429] on div "Full screen F" at bounding box center [739, 433] width 72 height 43
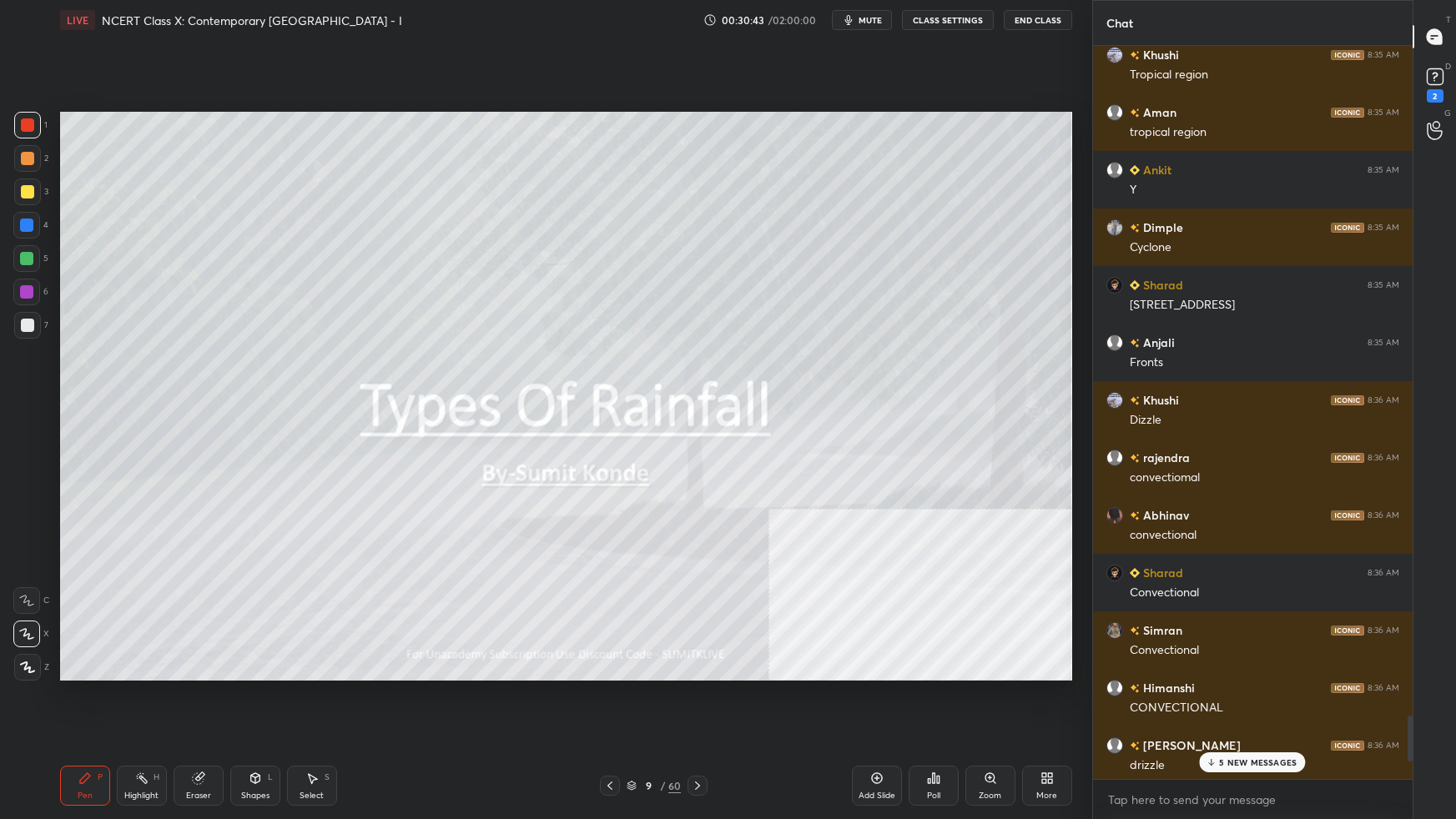
click at [30, 189] on div at bounding box center [28, 192] width 13 height 13
click at [1114, 514] on p "26 NEW MESSAGES" at bounding box center [1259, 762] width 82 height 10
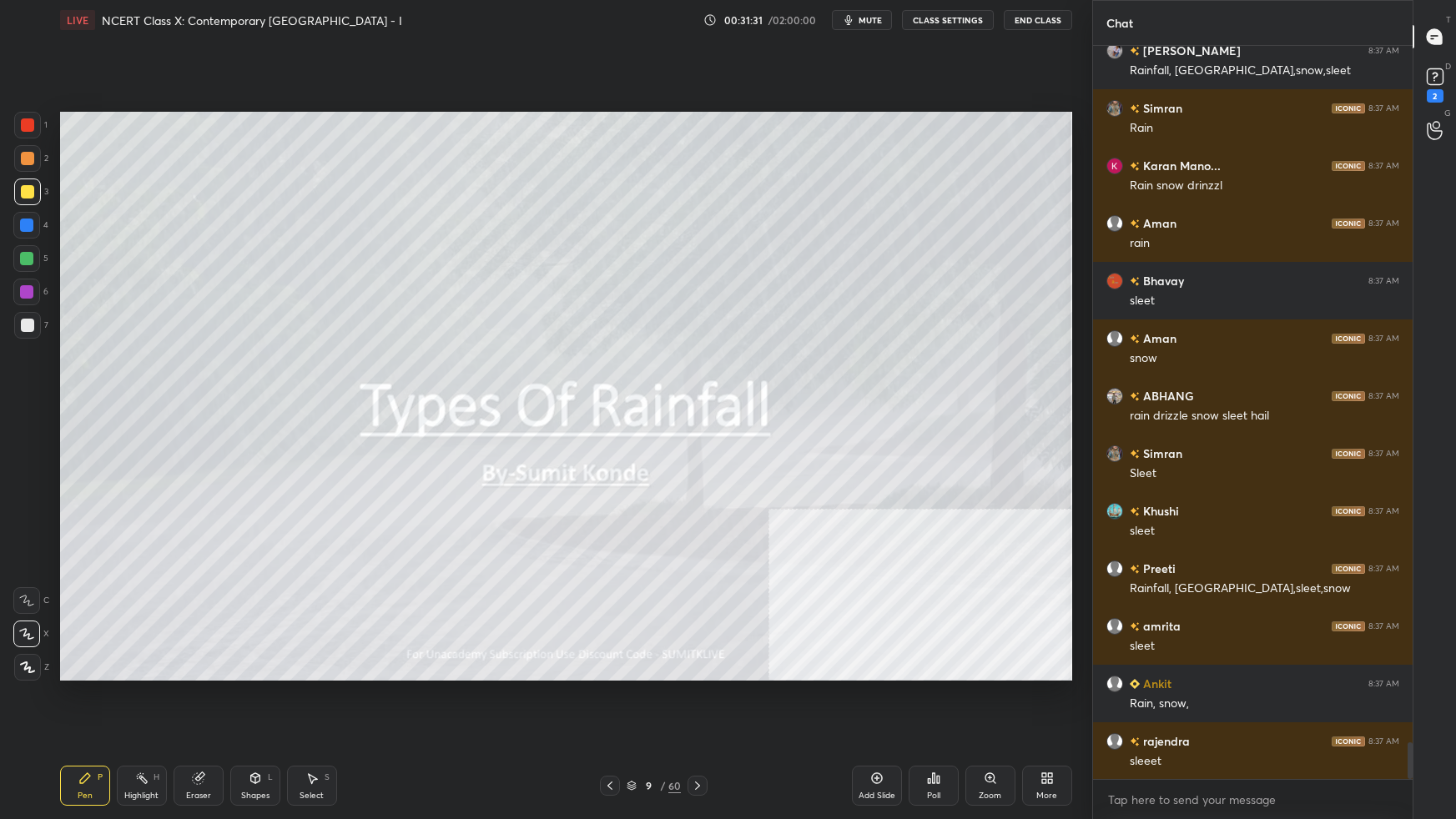
scroll to position [14073, 0]
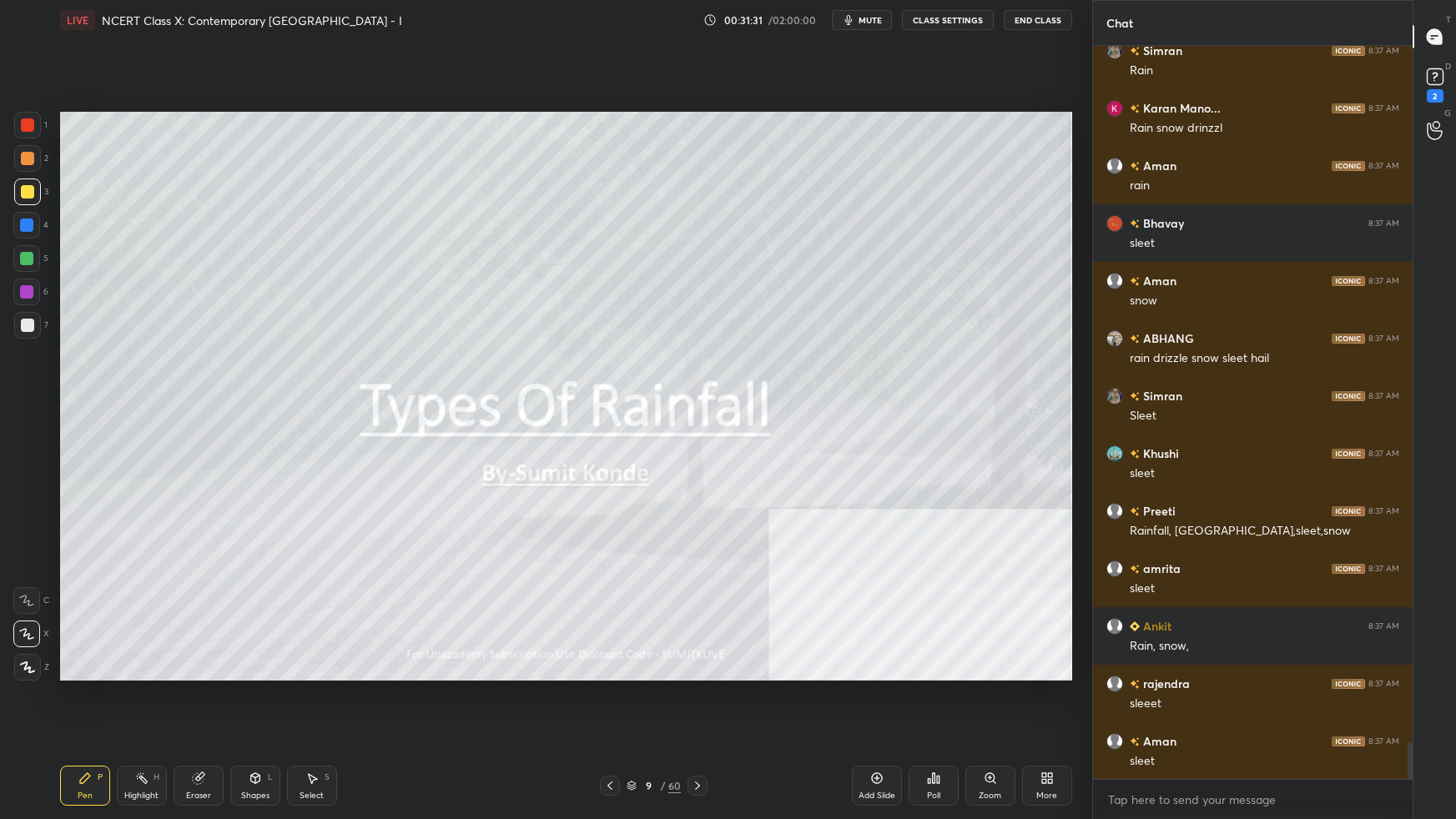
click at [1075, 287] on div "Setting up your live class Poll for secs No correct answer Start poll" at bounding box center [567, 396] width 1026 height 712
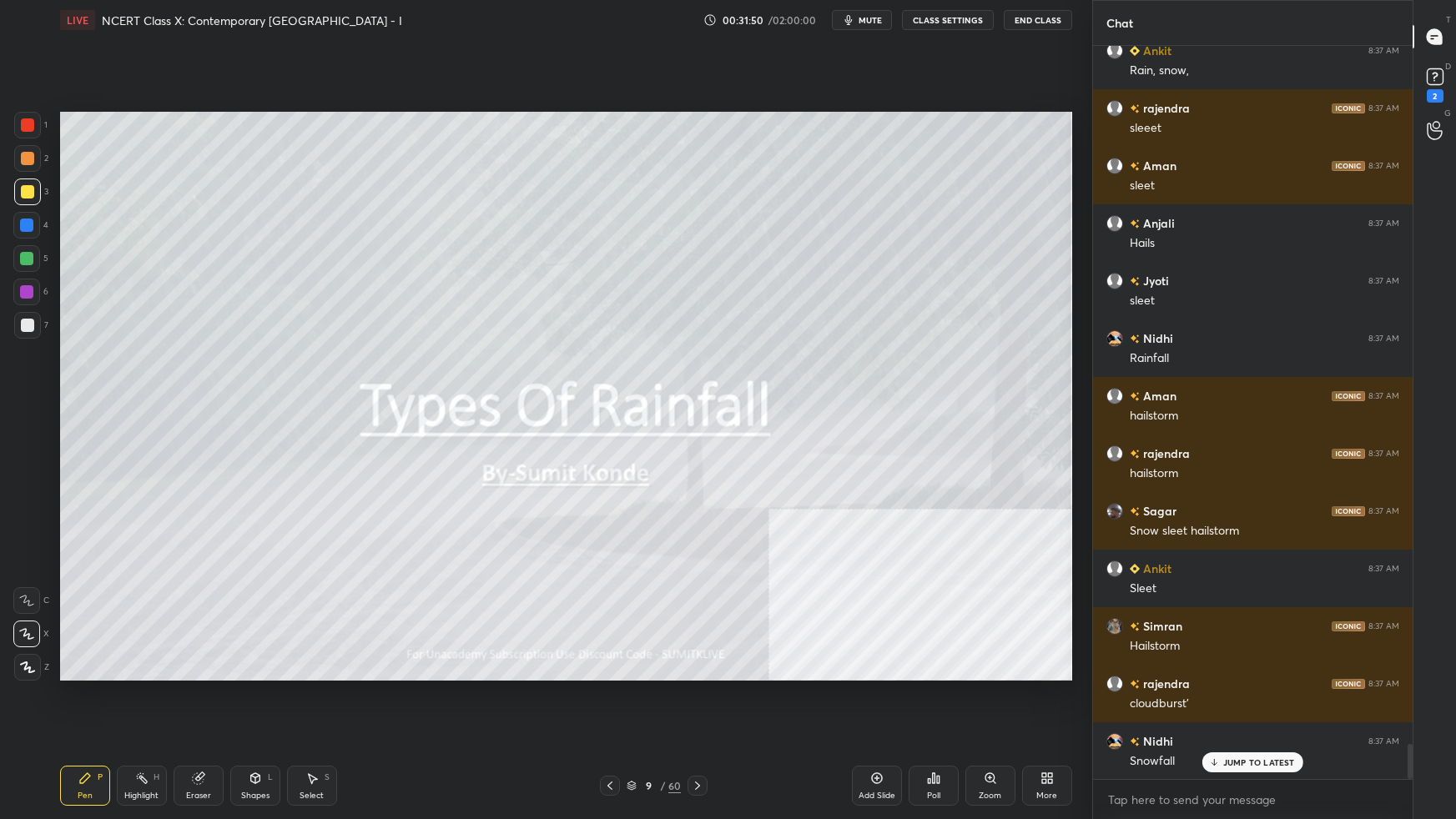
scroll to position [14737, 0]
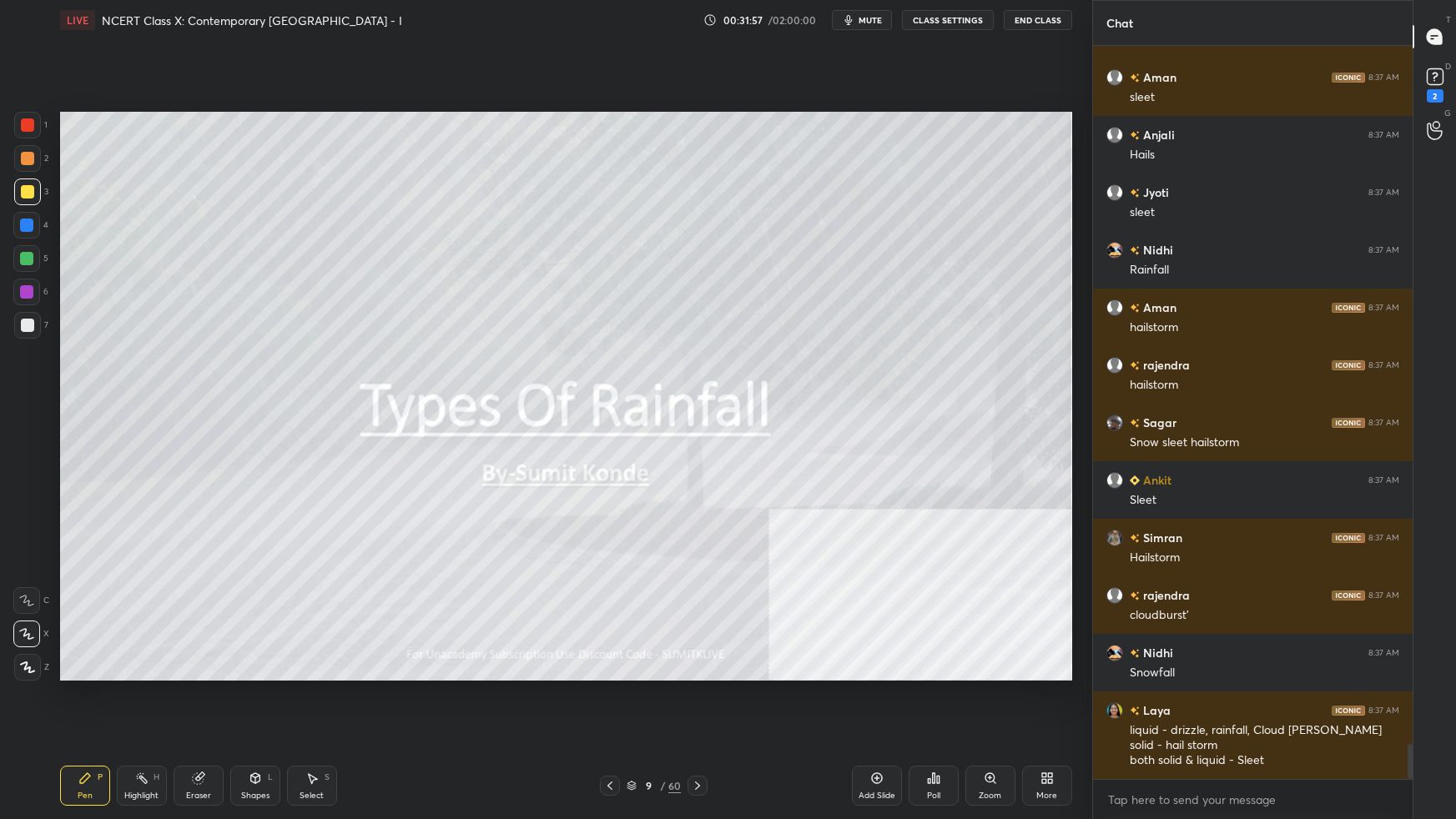
drag, startPoint x: 29, startPoint y: 264, endPoint x: 37, endPoint y: 257, distance: 10.6
click at [30, 261] on div at bounding box center [27, 258] width 13 height 13
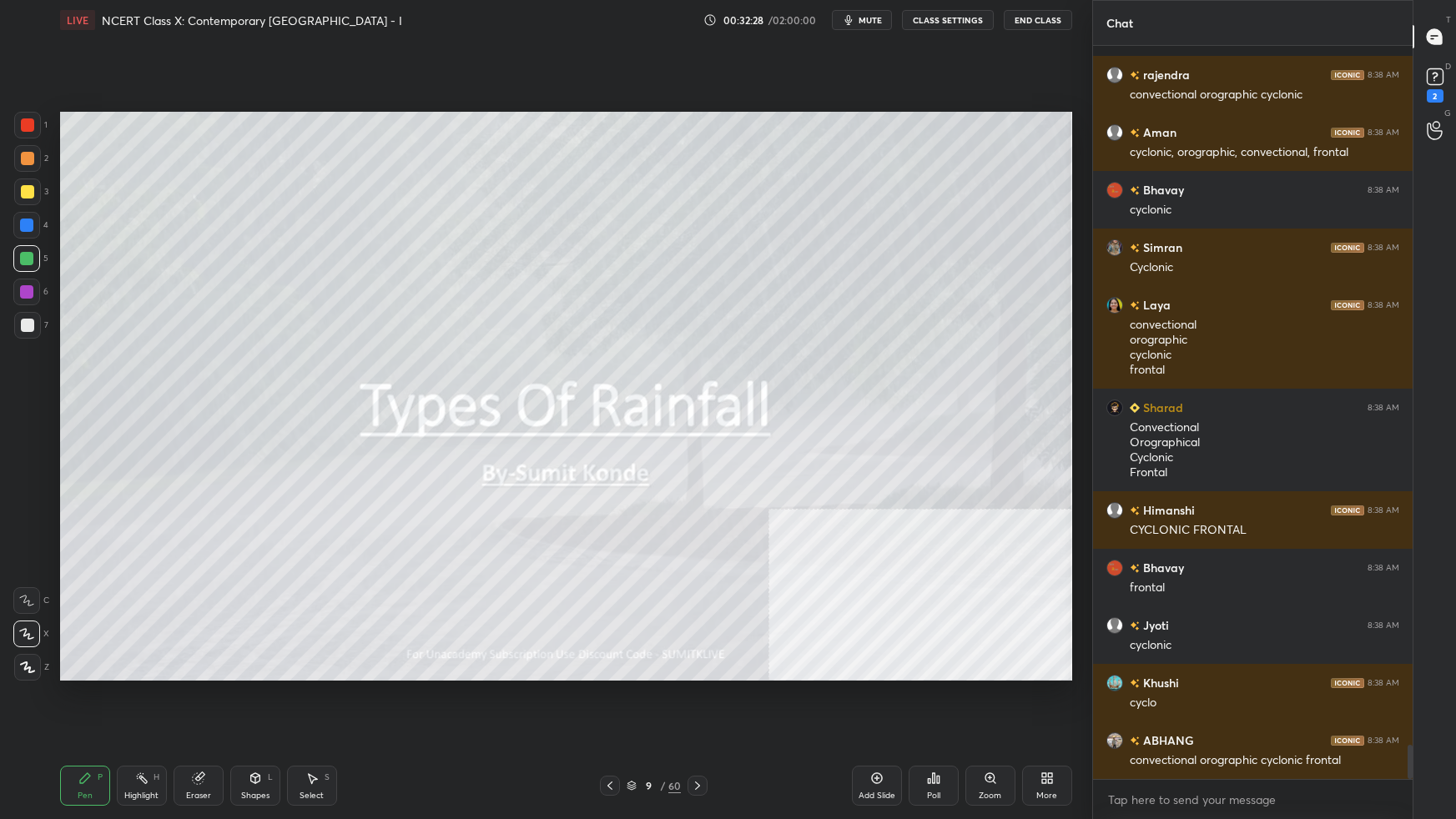
scroll to position [15161, 0]
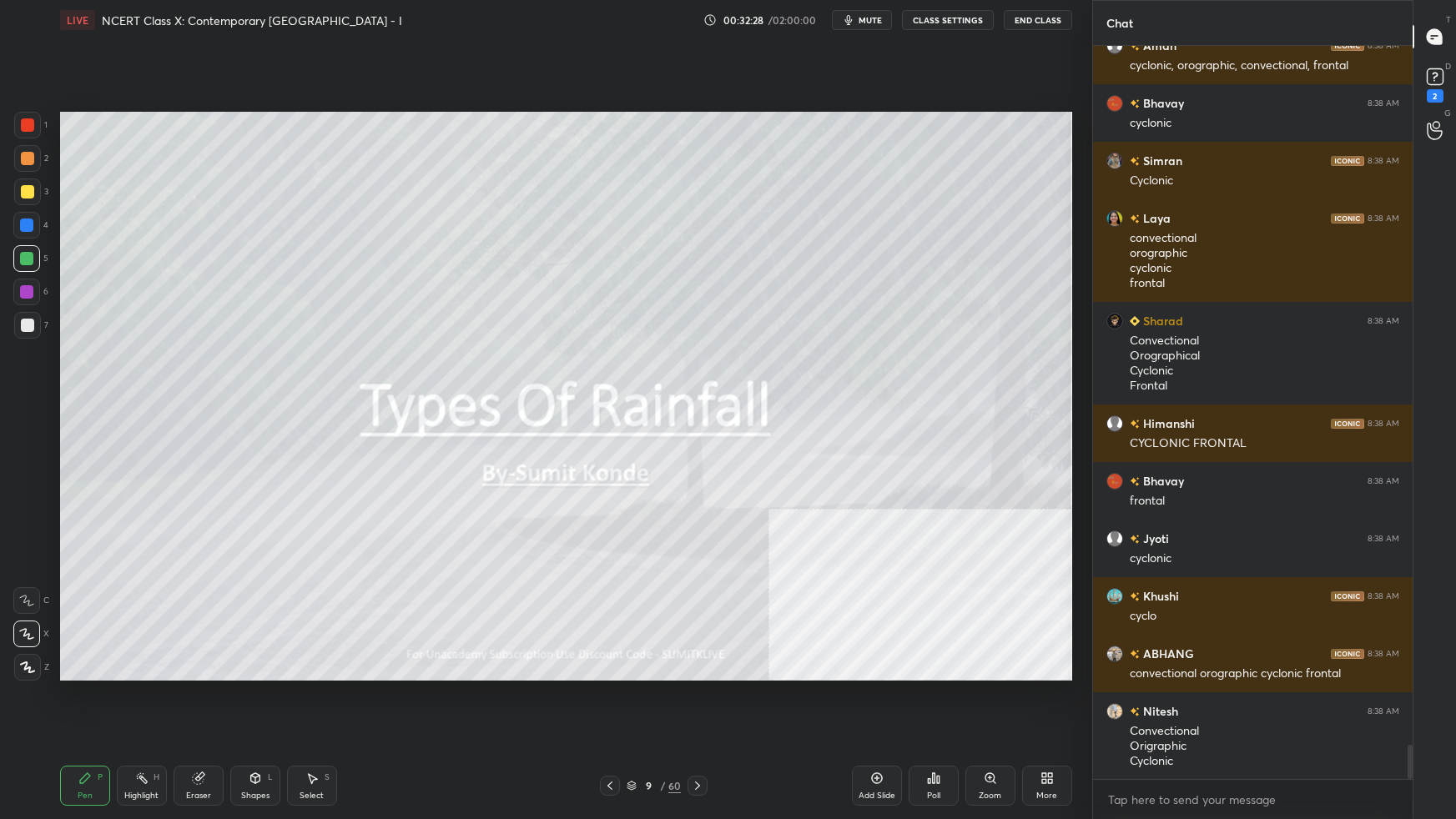
drag, startPoint x: 627, startPoint y: 785, endPoint x: 655, endPoint y: 766, distance: 33.8
click at [627, 514] on icon at bounding box center [631, 786] width 10 height 10
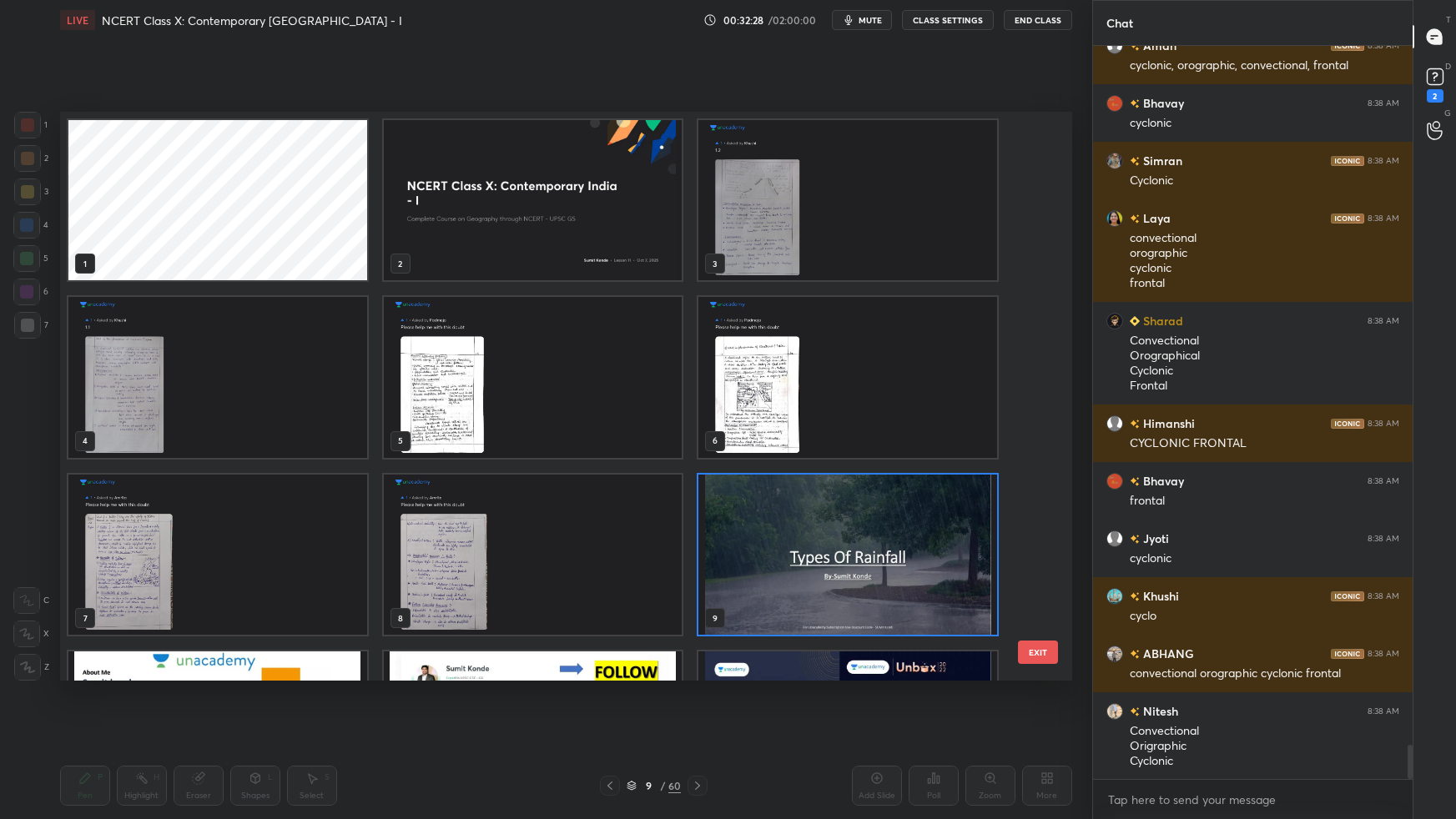
scroll to position [5, 8]
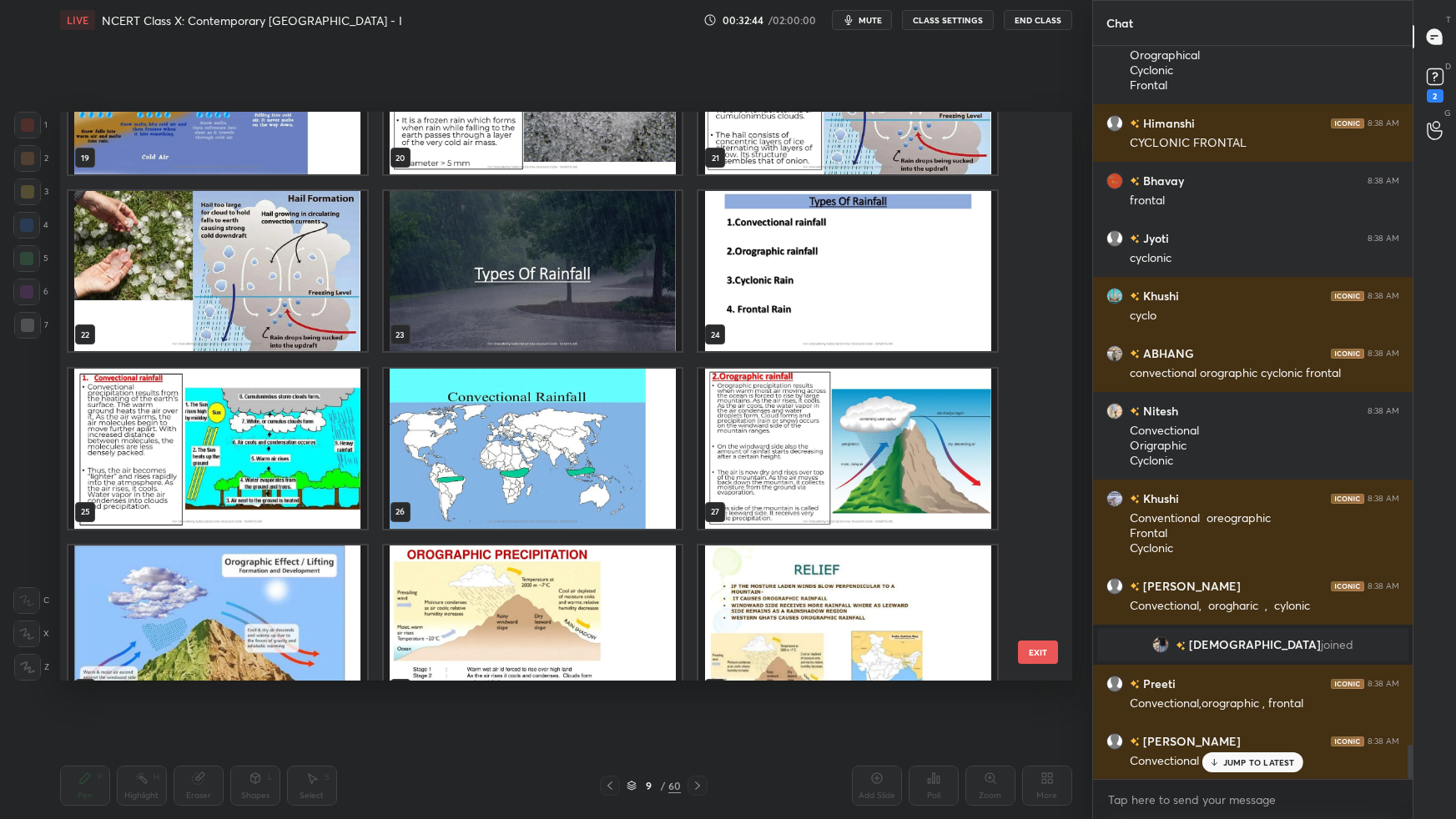
click at [473, 469] on img "grid" at bounding box center [532, 448] width 299 height 160
click at [476, 470] on img "grid" at bounding box center [532, 448] width 299 height 160
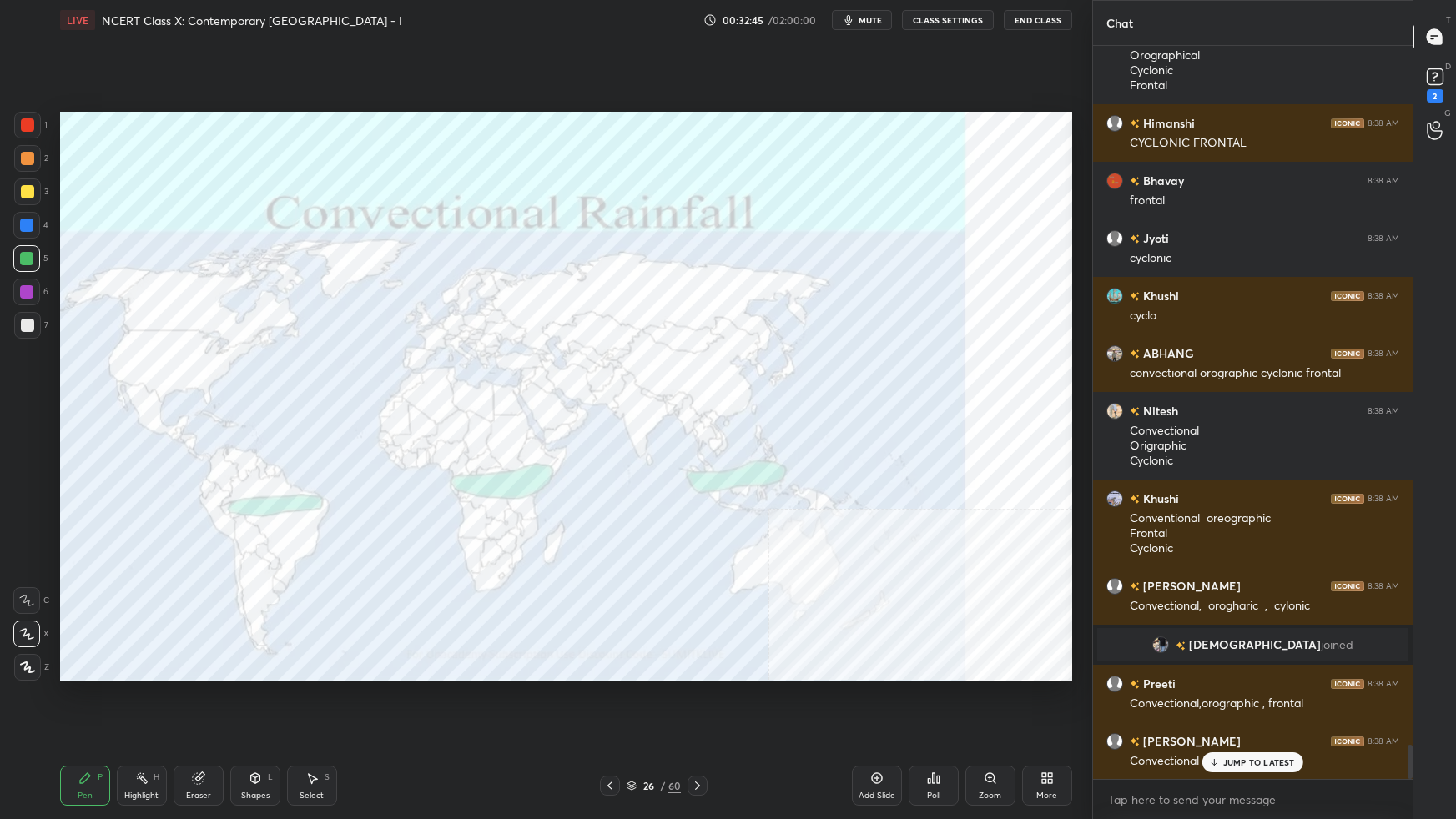
click at [476, 471] on img "grid" at bounding box center [532, 448] width 299 height 160
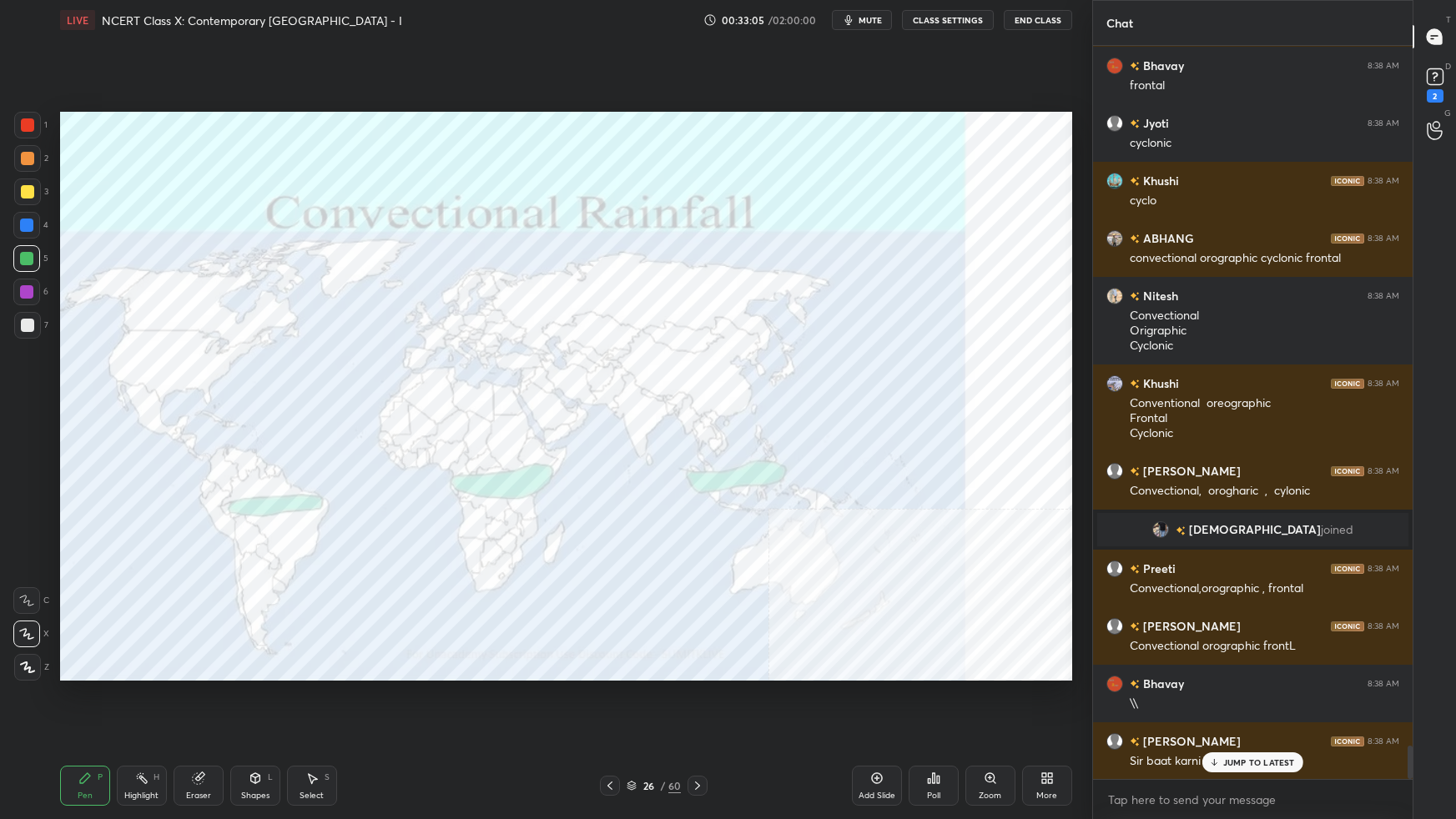
scroll to position [15241, 0]
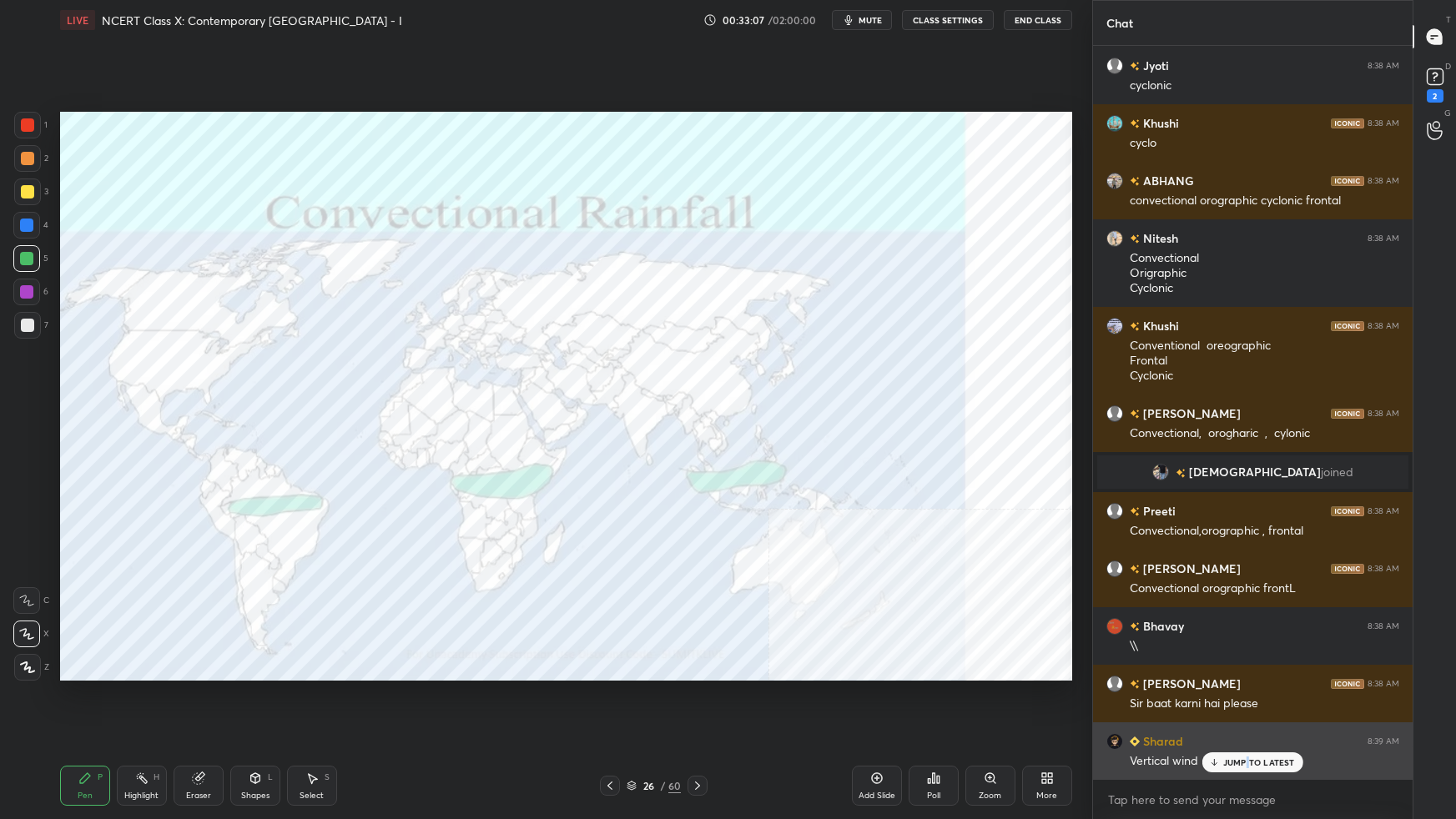
click at [1114, 514] on p "JUMP TO LATEST" at bounding box center [1259, 762] width 72 height 10
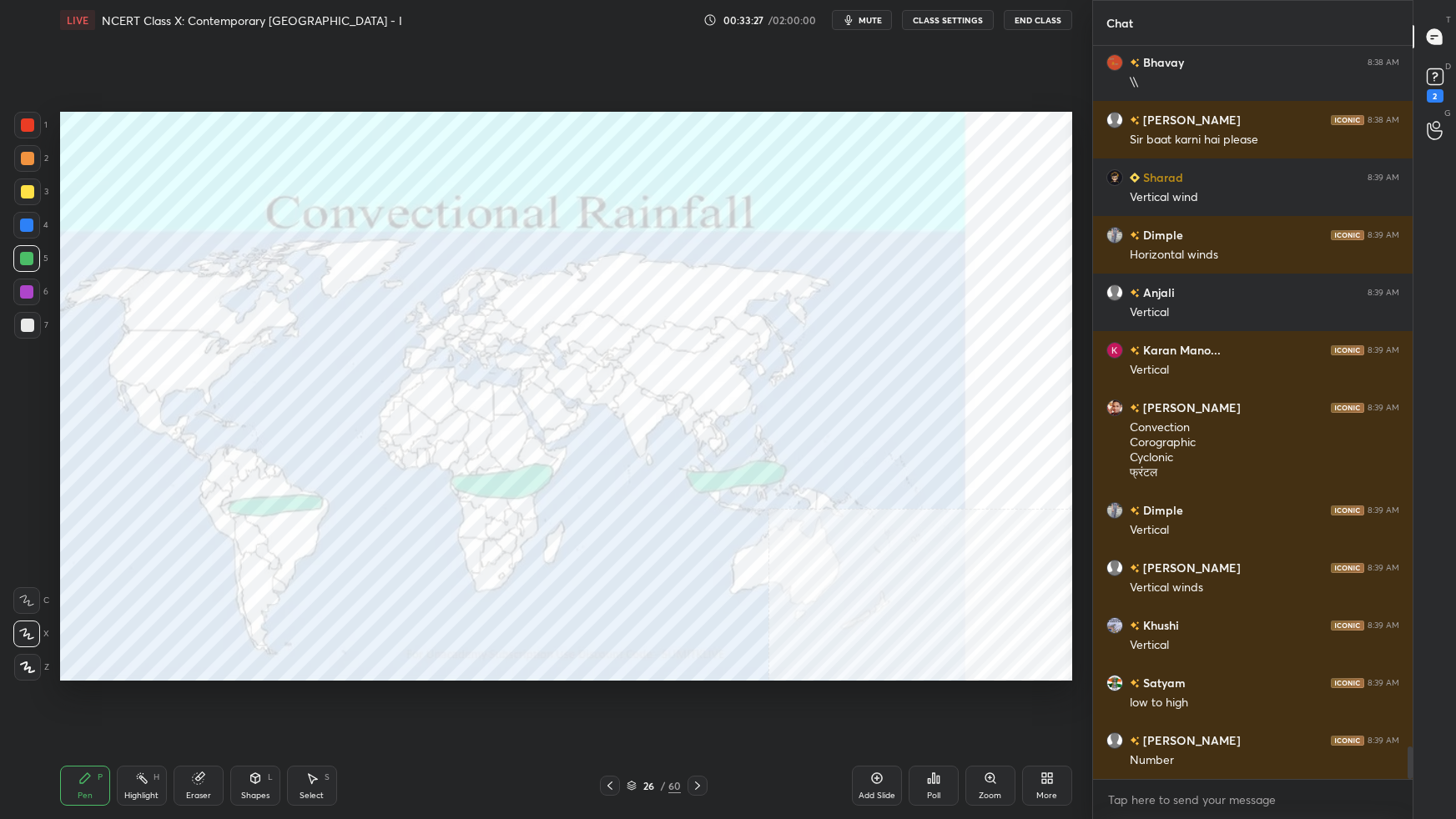
scroll to position [15862, 0]
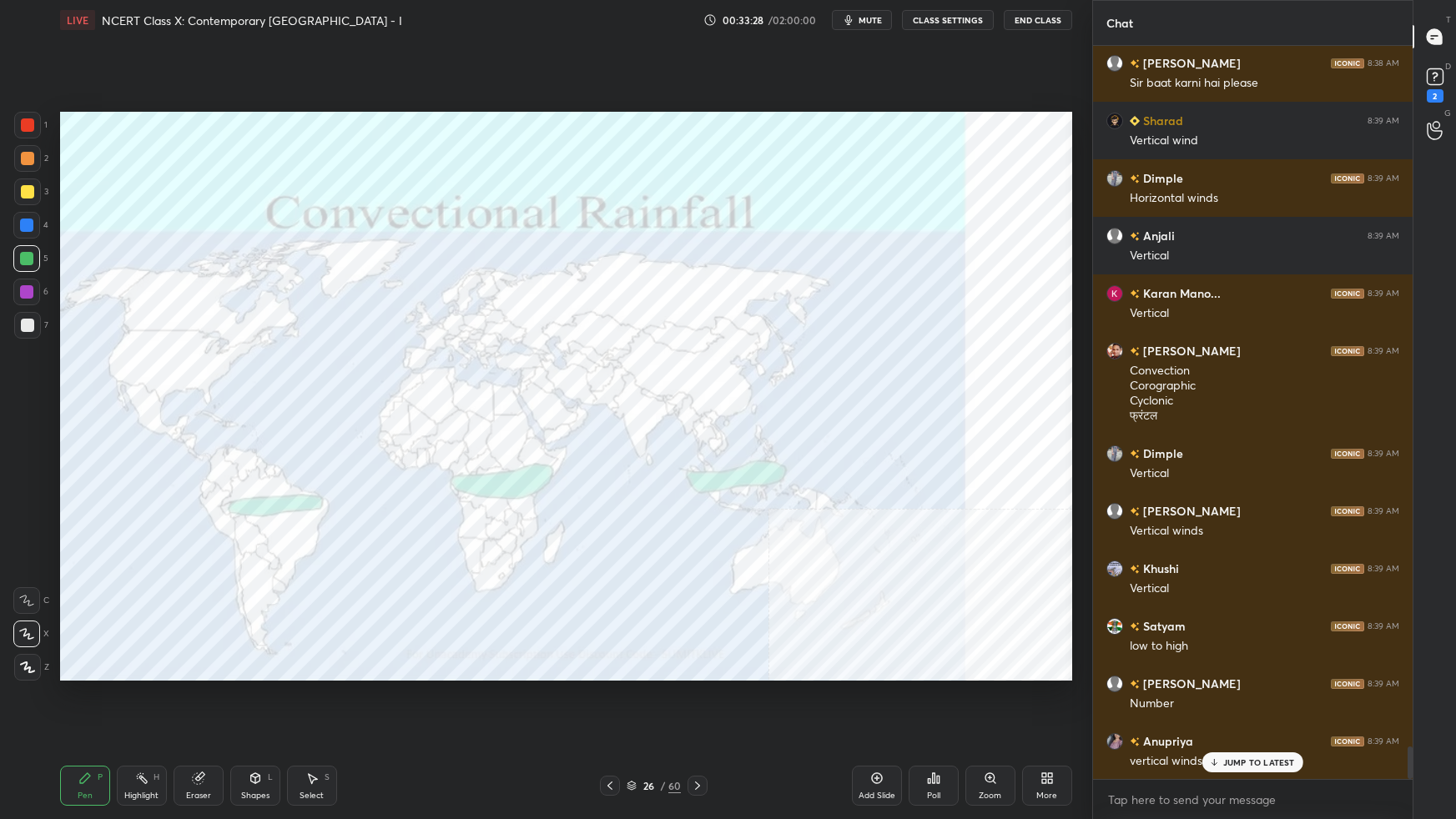
click at [886, 514] on div "Add Slide" at bounding box center [877, 785] width 50 height 40
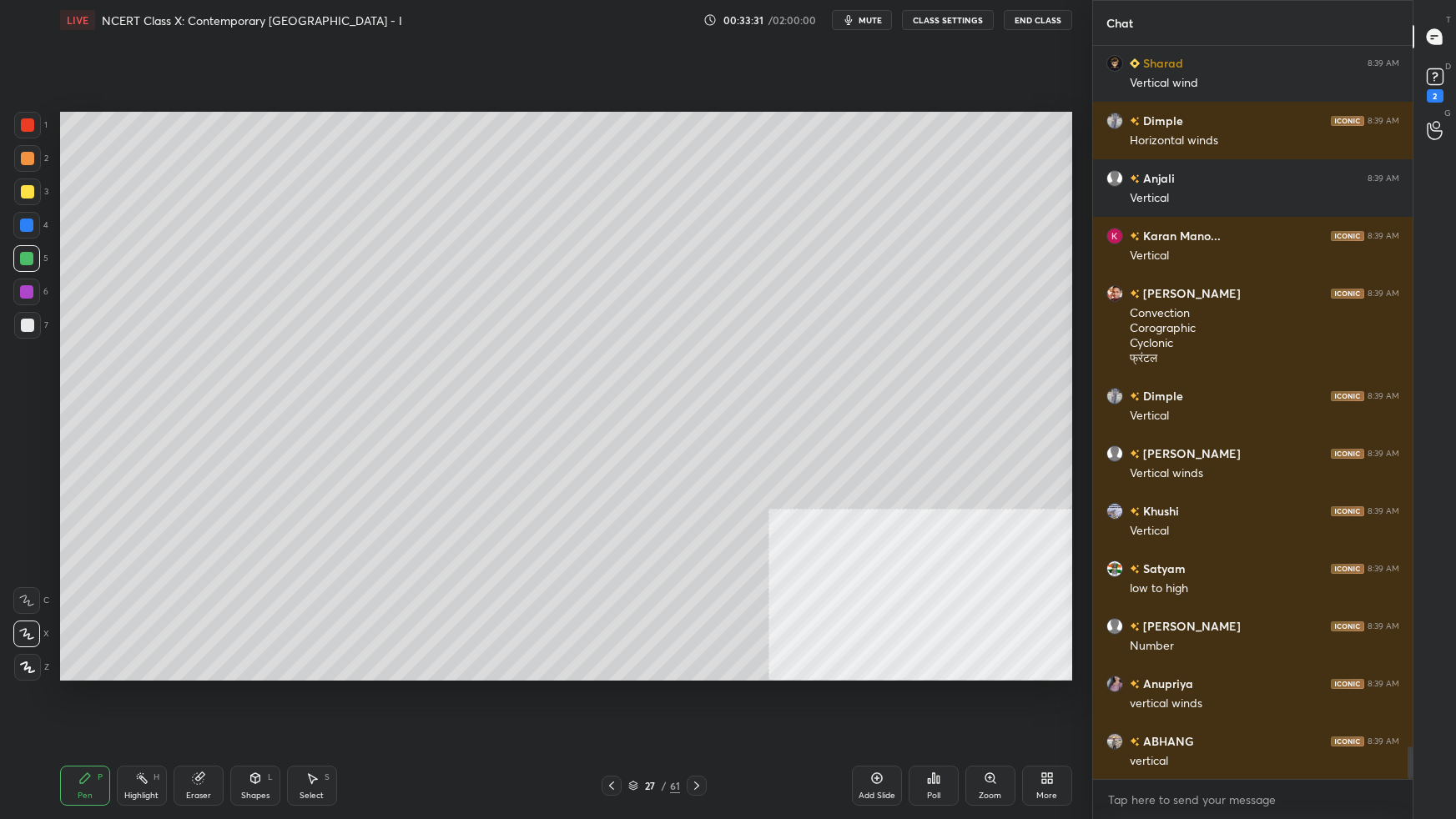
scroll to position [15977, 0]
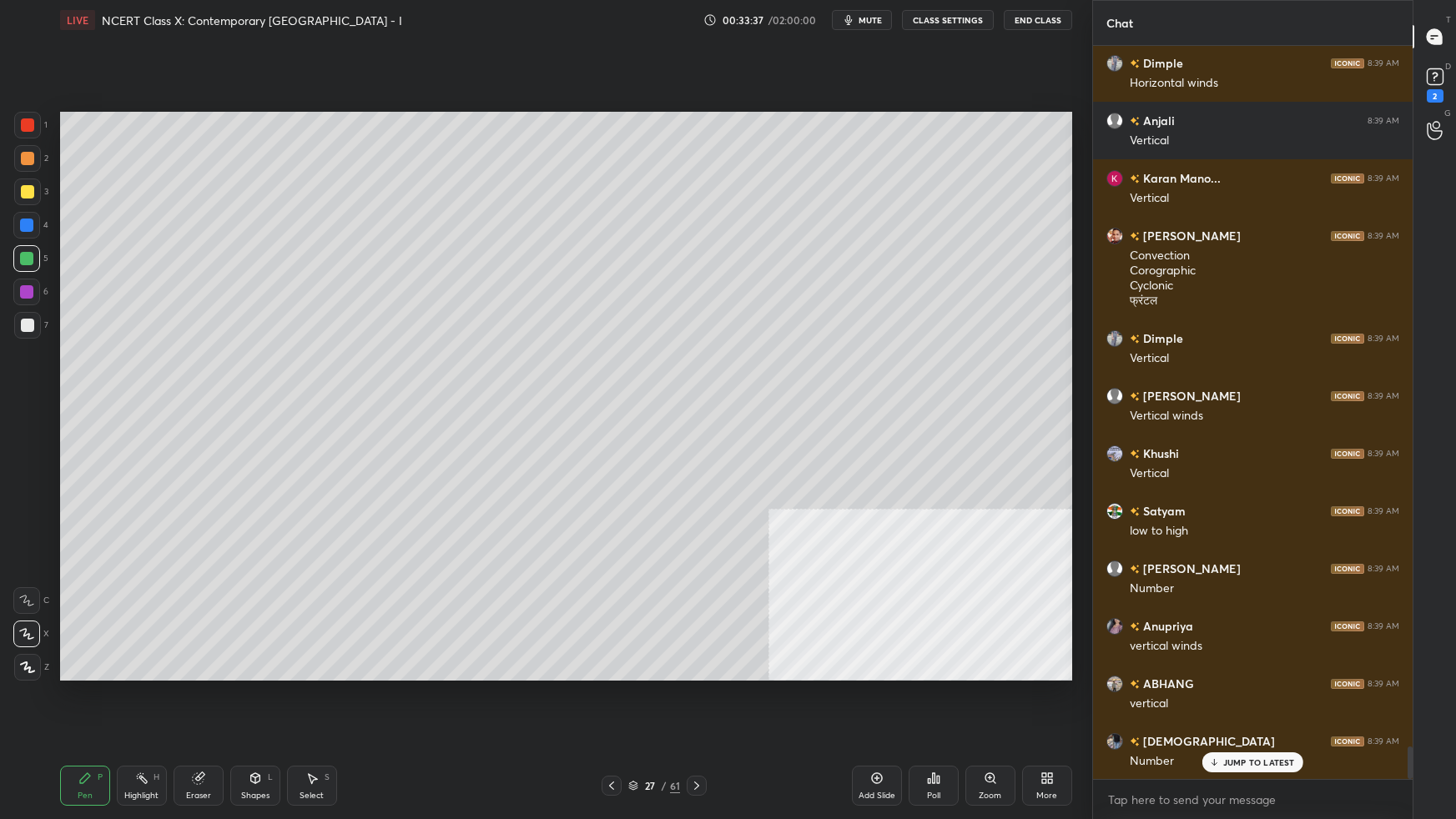
drag, startPoint x: 32, startPoint y: 325, endPoint x: 35, endPoint y: 309, distance: 16.3
click at [30, 324] on div at bounding box center [27, 325] width 27 height 27
drag, startPoint x: 29, startPoint y: 117, endPoint x: 51, endPoint y: 148, distance: 38.0
click at [28, 118] on div at bounding box center [28, 125] width 13 height 13
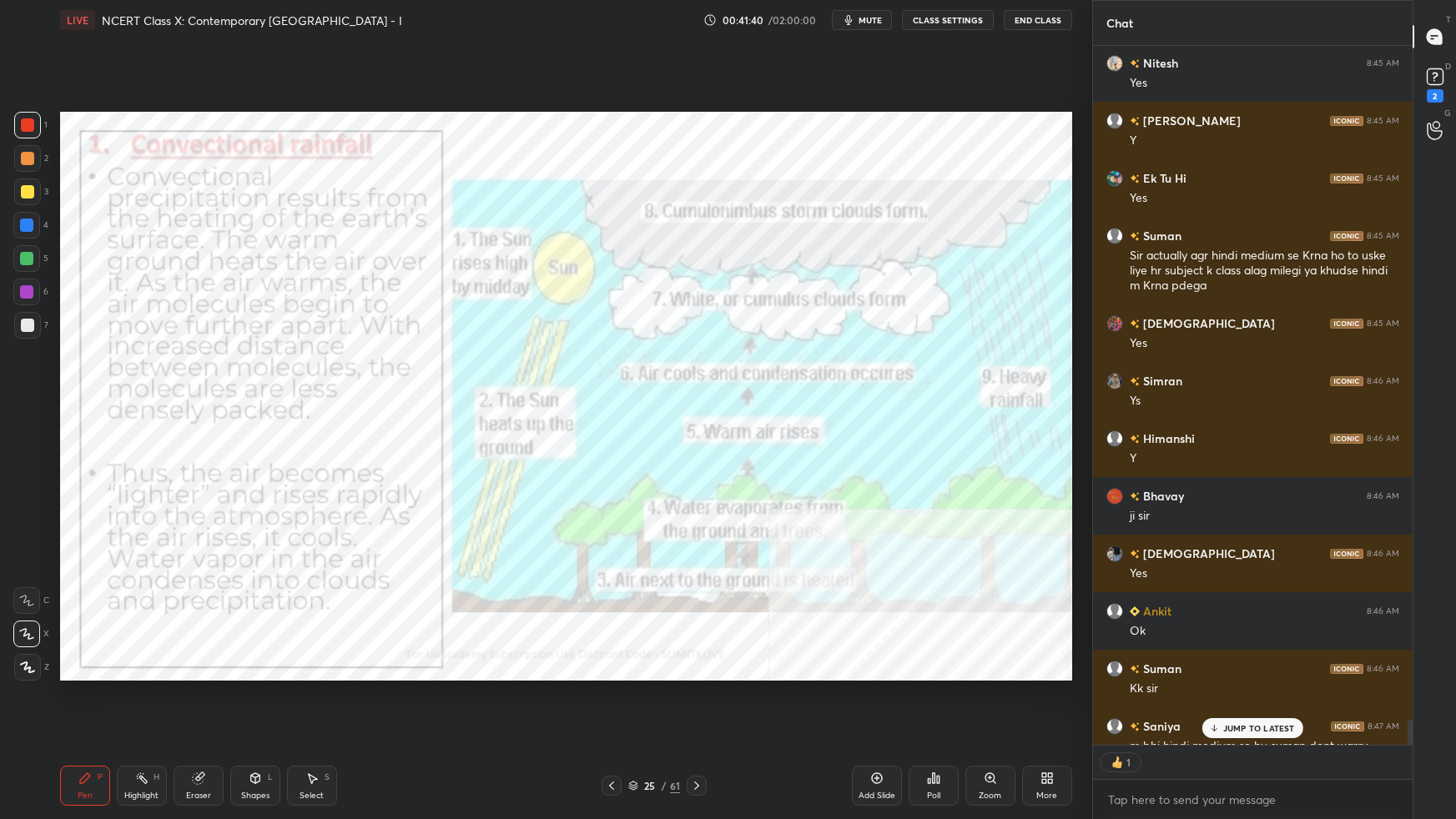
scroll to position [5, 5]
click at [1114, 514] on p "JUMP TO LATEST" at bounding box center [1259, 728] width 72 height 10
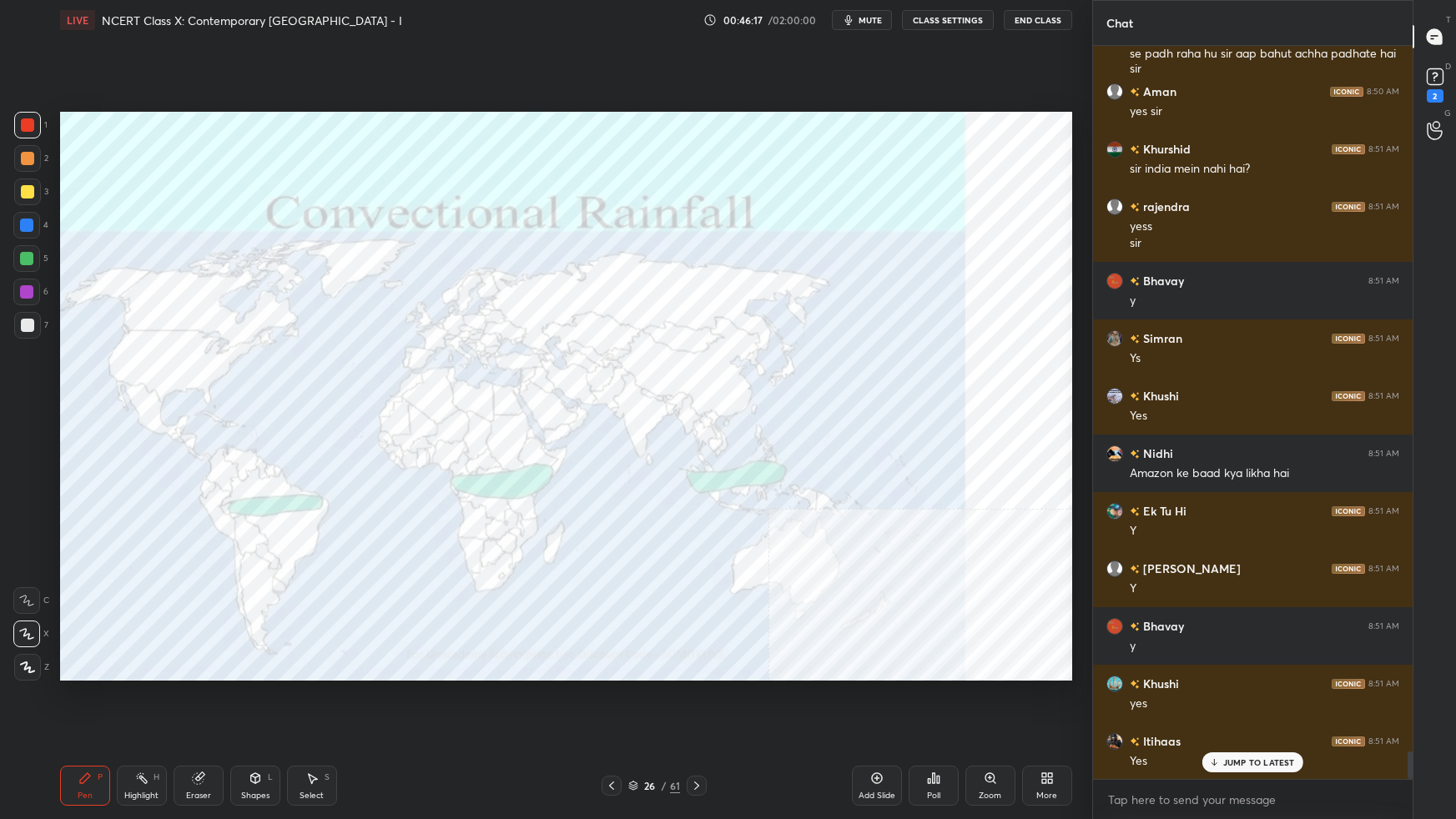
scroll to position [19175, 0]
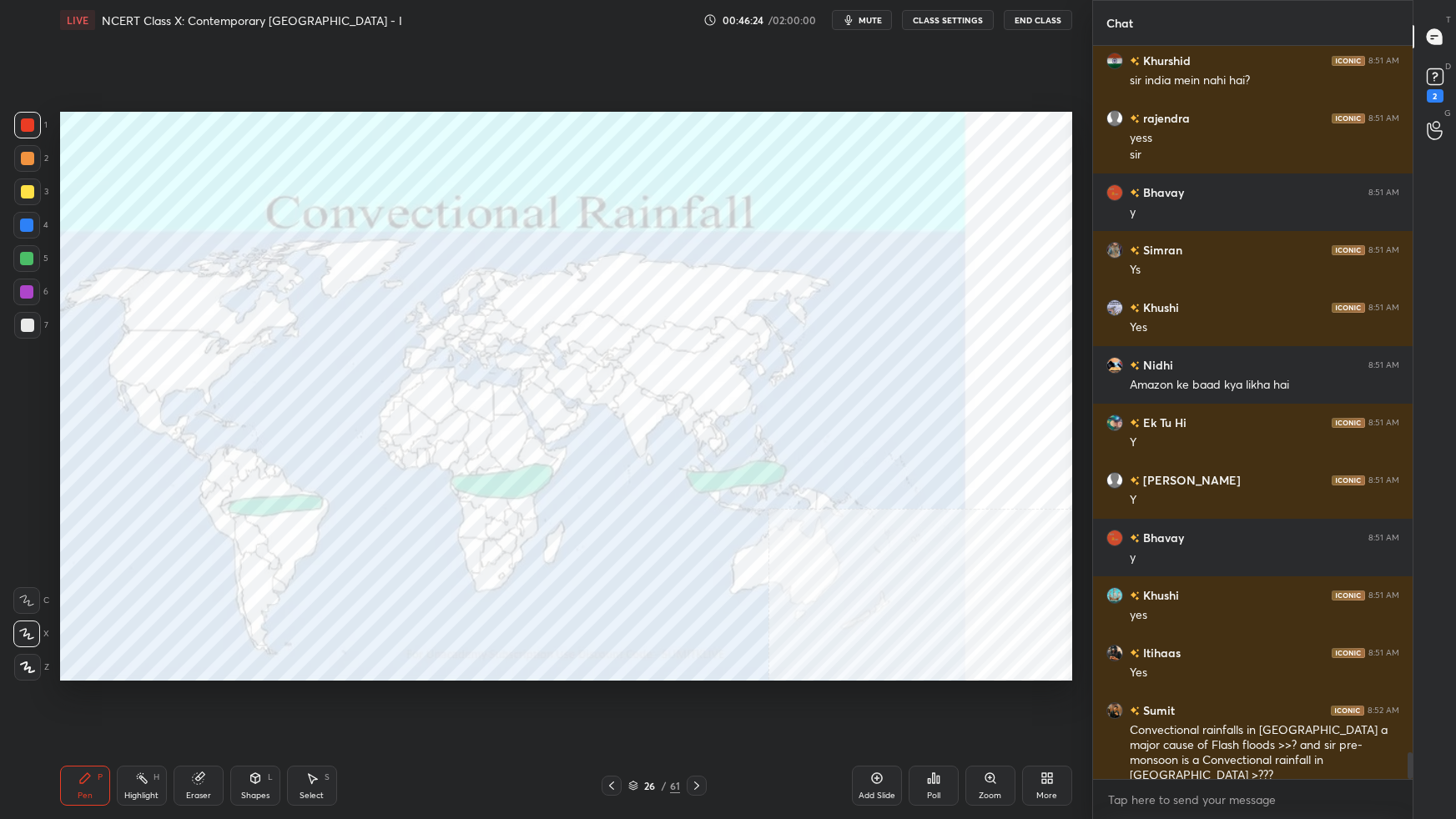
click at [1114, 514] on div "T Messages (T) D Doubts (D) 2 G Raise Hand (G)" at bounding box center [1434, 410] width 43 height 819
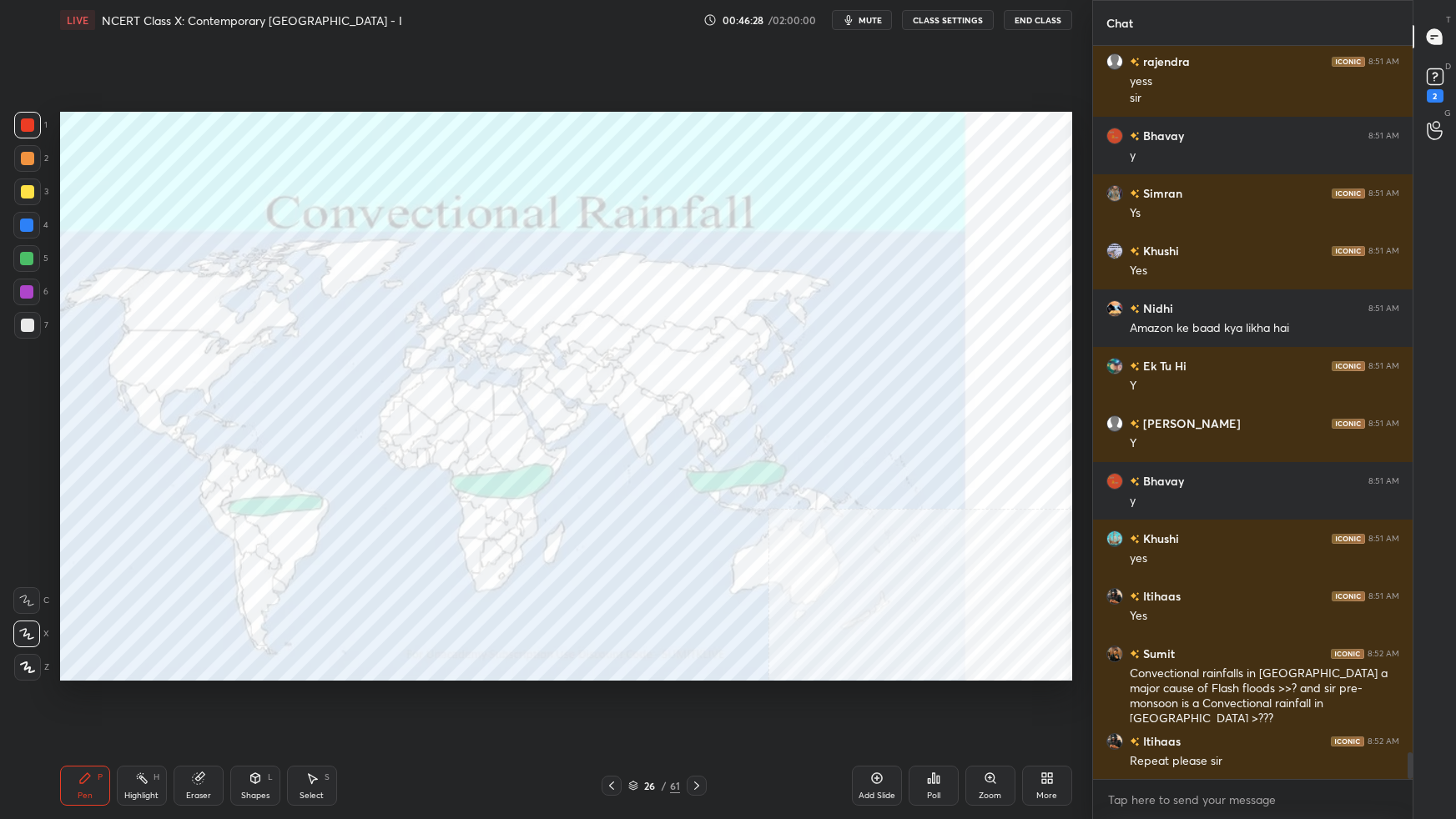
drag, startPoint x: 1407, startPoint y: 767, endPoint x: 1402, endPoint y: 799, distance: 32.4
click at [1114, 514] on div "Khurshid 8:51 AM sir india mein nahi hai? rajendra 8:51 AM yess [PERSON_NAME] 8…" at bounding box center [1253, 433] width 319 height 773
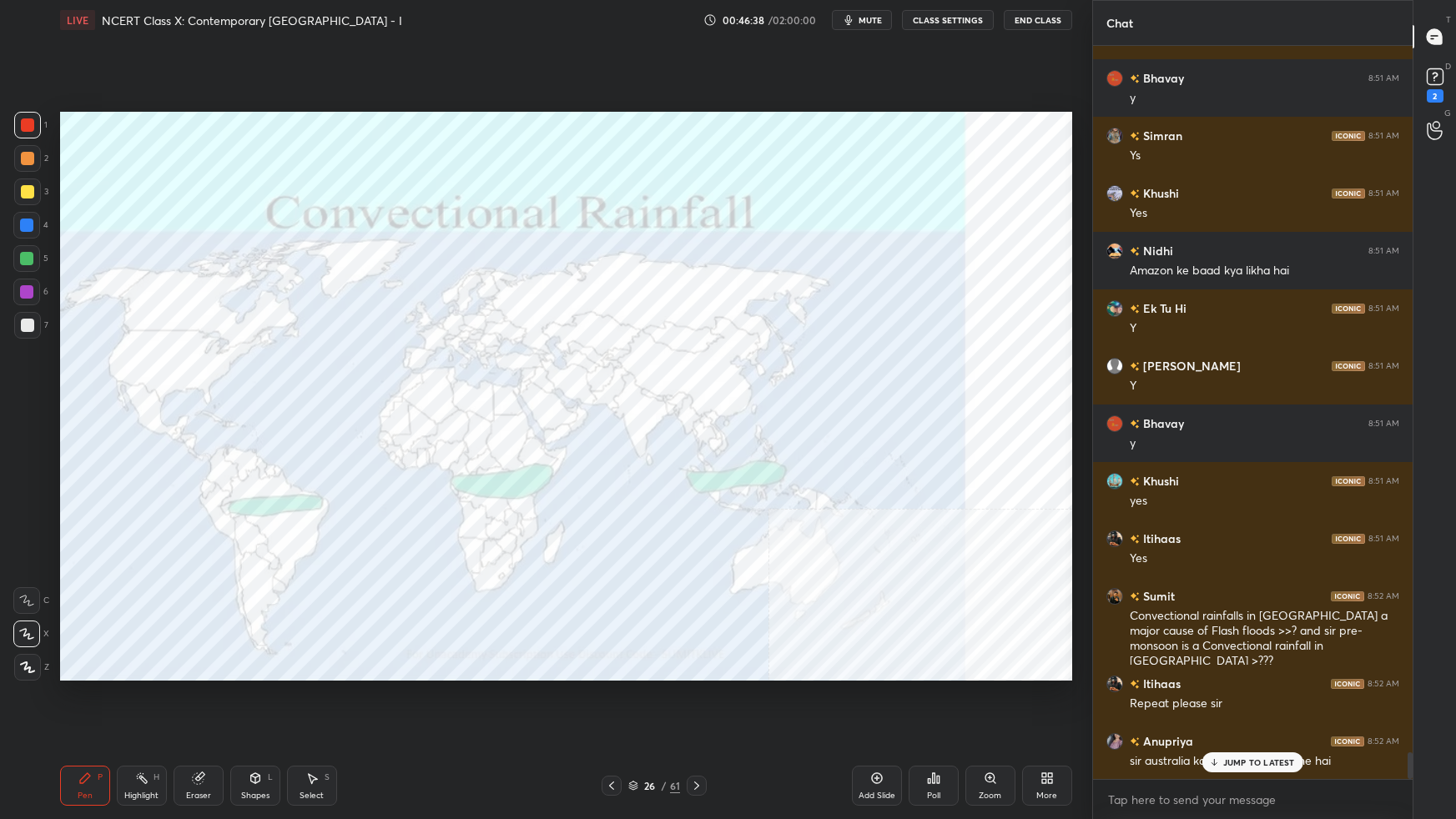
scroll to position [19347, 0]
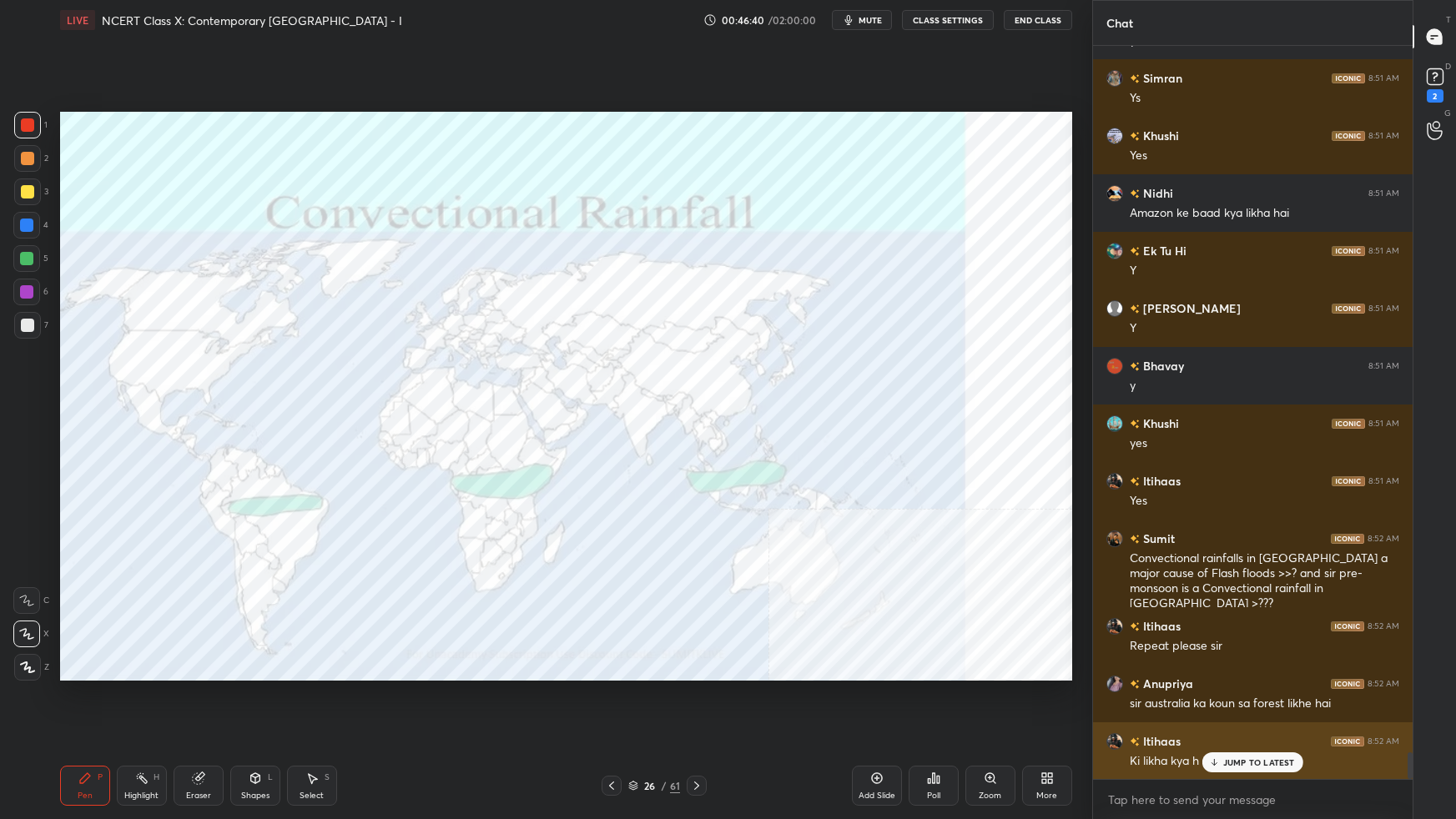
click at [1114, 514] on p "JUMP TO LATEST" at bounding box center [1259, 762] width 72 height 10
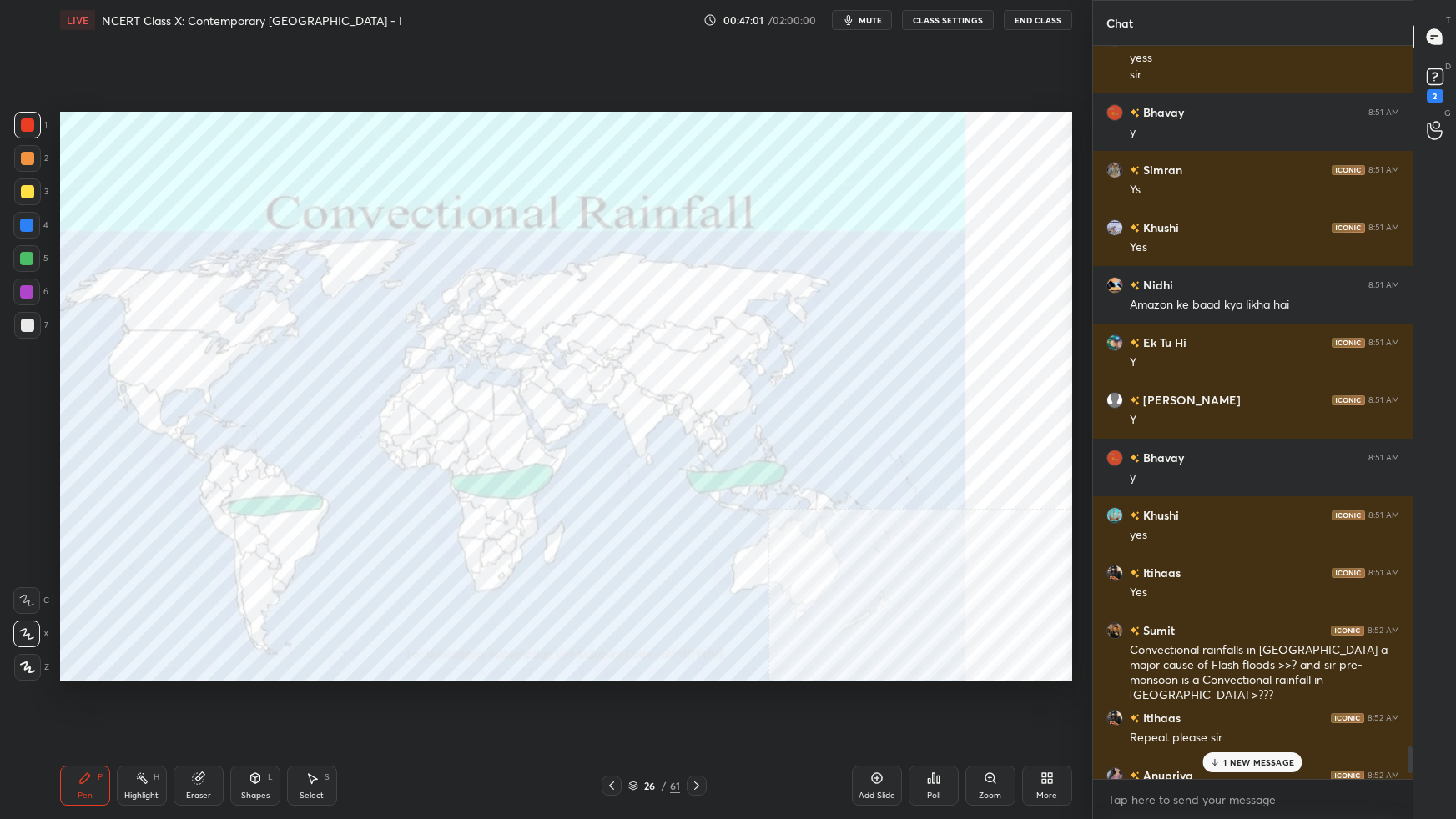
scroll to position [19387, 0]
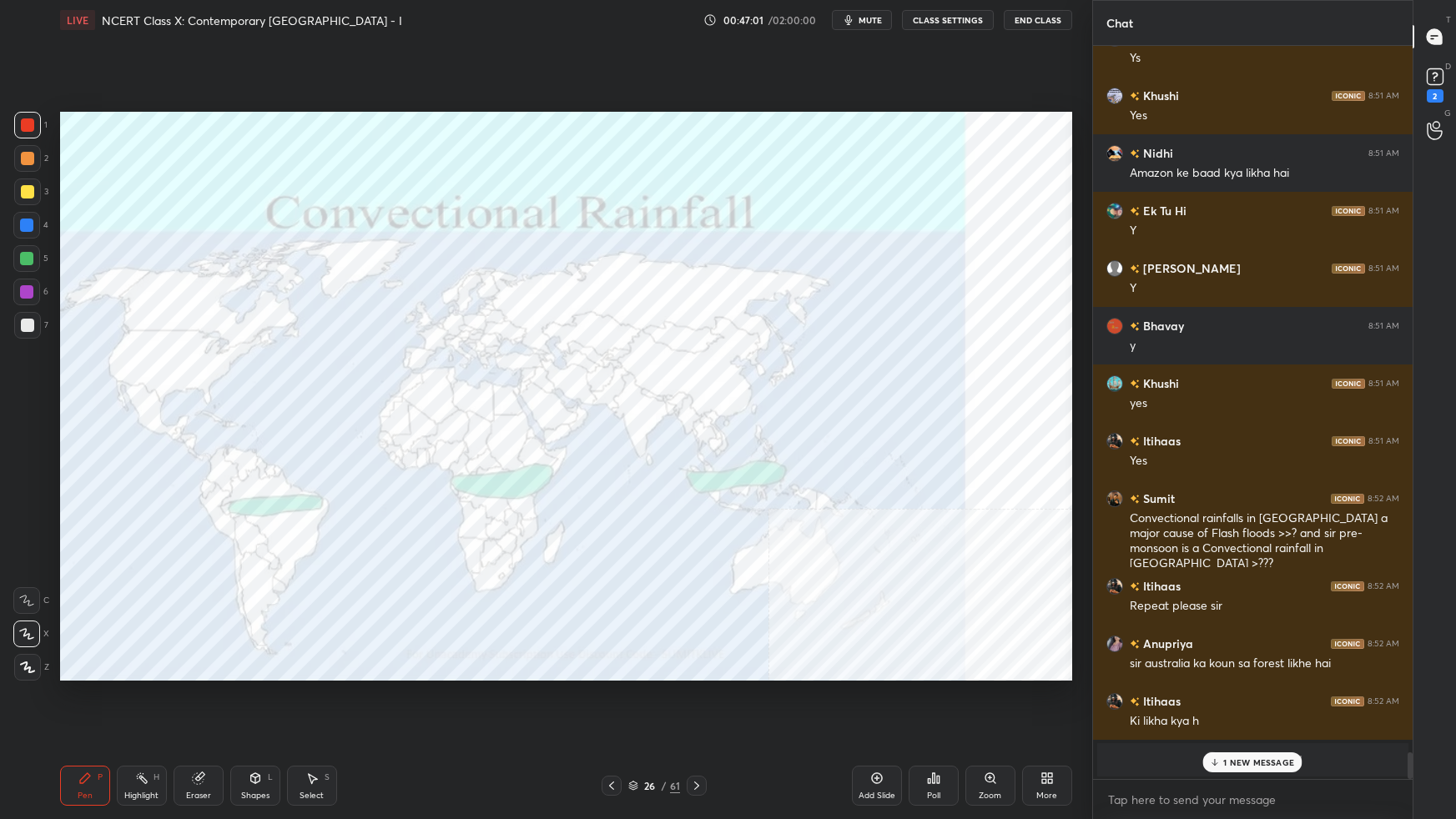
drag, startPoint x: 1411, startPoint y: 760, endPoint x: 1409, endPoint y: 787, distance: 27.1
click at [1114, 514] on div "[PERSON_NAME] 8:51 AM y [PERSON_NAME] 8:51 AM Ys Khushi 8:51 AM Yes [PERSON_NAM…" at bounding box center [1253, 433] width 319 height 773
drag, startPoint x: 1285, startPoint y: 755, endPoint x: 1291, endPoint y: 763, distance: 10.0
click at [1114, 514] on p "1 NEW MESSAGE" at bounding box center [1259, 762] width 71 height 10
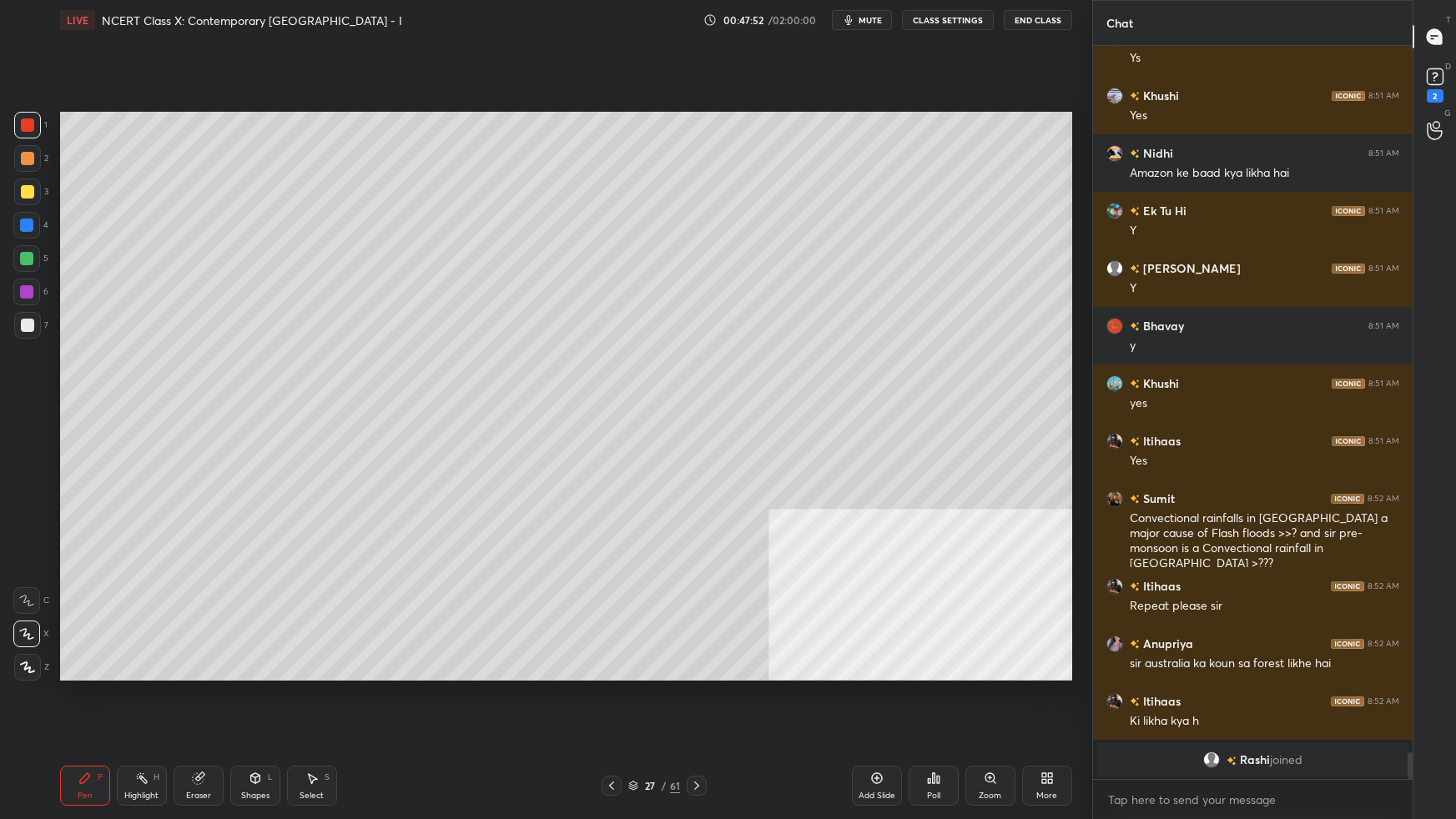
drag, startPoint x: 876, startPoint y: 783, endPoint x: 873, endPoint y: 773, distance: 10.4
click at [875, 514] on icon at bounding box center [877, 778] width 13 height 13
drag, startPoint x: 222, startPoint y: 795, endPoint x: 242, endPoint y: 790, distance: 20.6
click at [227, 514] on div "Pen P Highlight H Eraser Shapes L Select S" at bounding box center [258, 785] width 397 height 40
drag, startPoint x: 253, startPoint y: 789, endPoint x: 263, endPoint y: 772, distance: 19.7
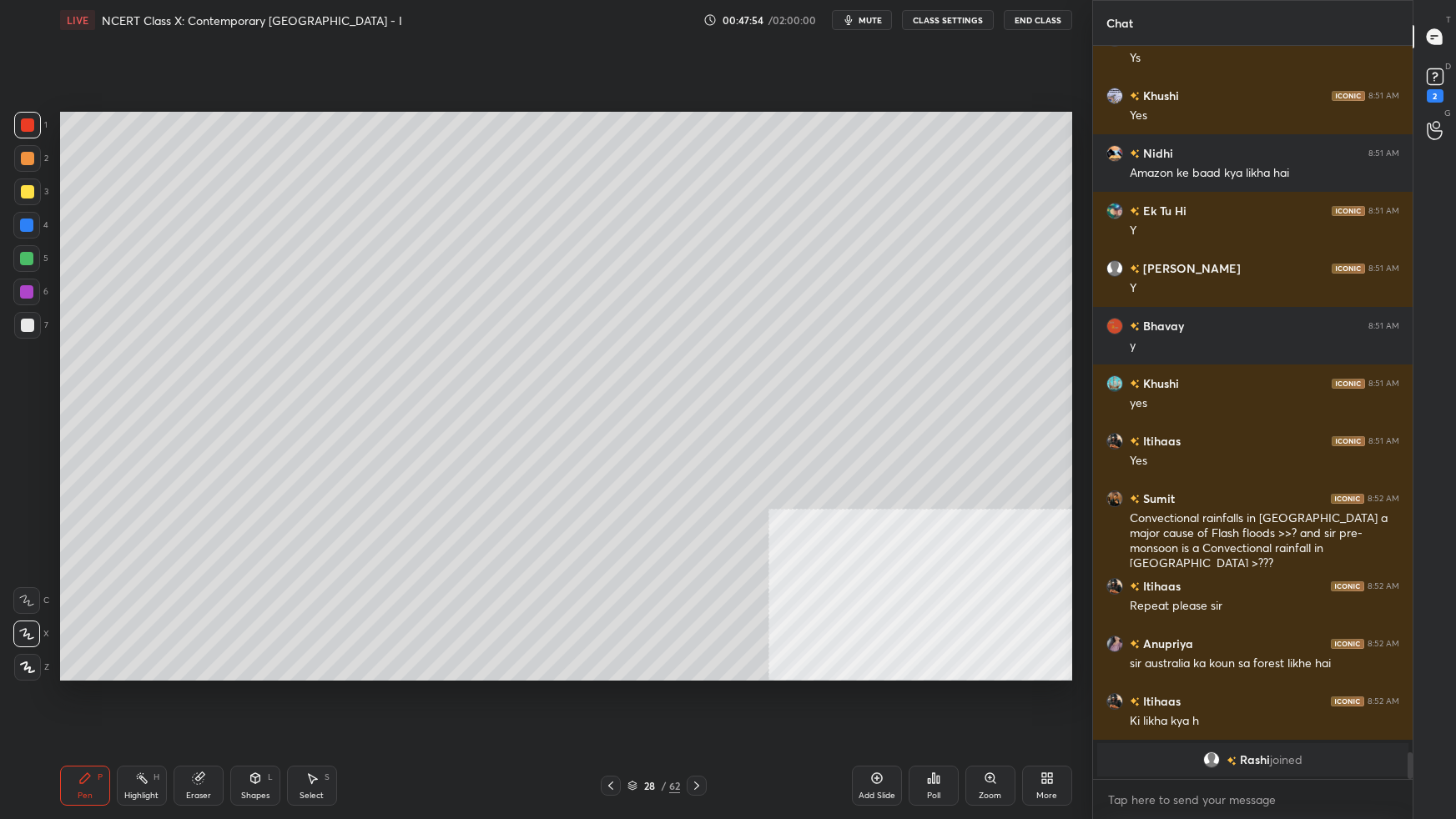
click at [253, 514] on div "Shapes L" at bounding box center [256, 785] width 50 height 40
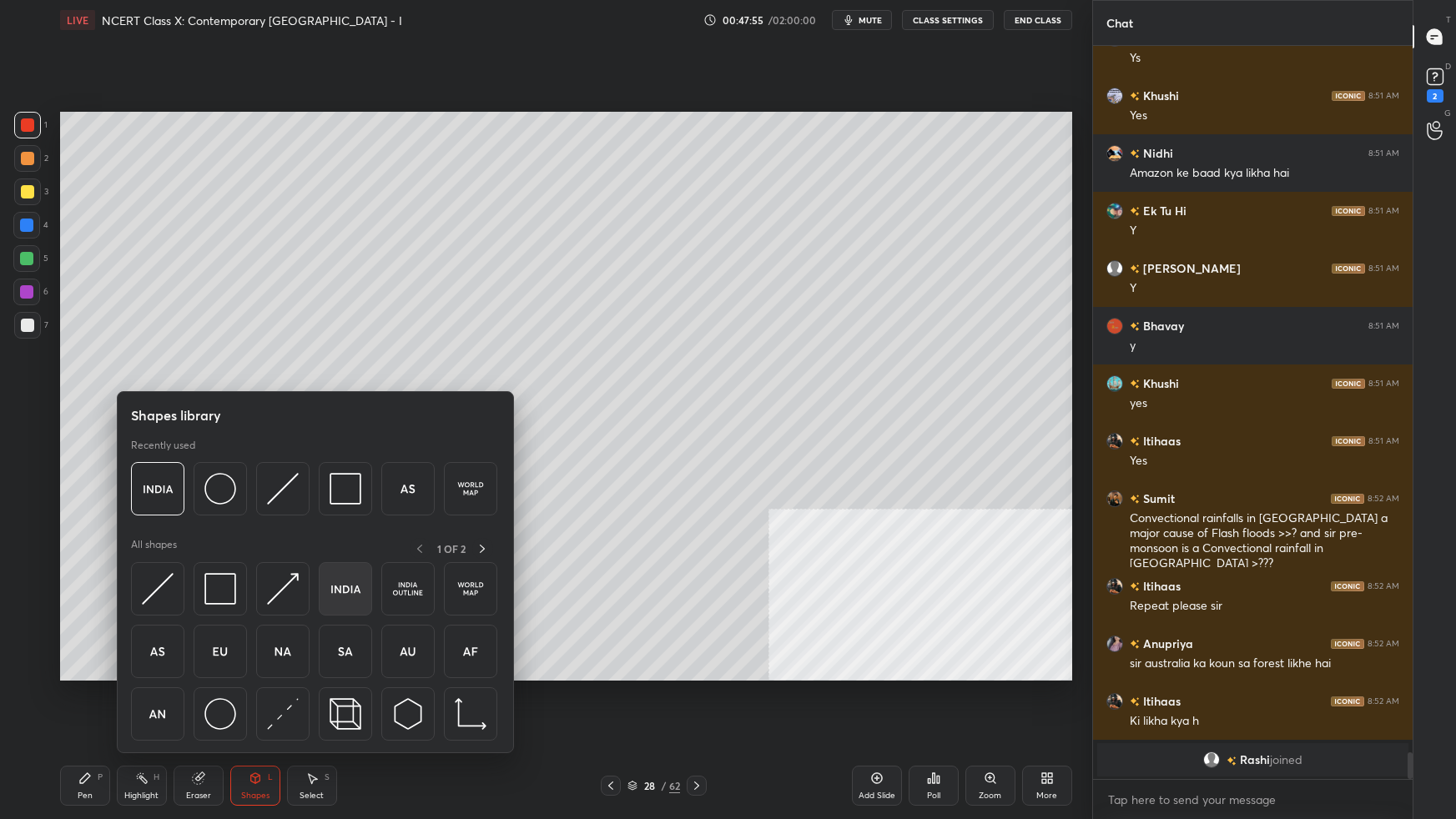
click at [356, 514] on img at bounding box center [345, 588] width 31 height 31
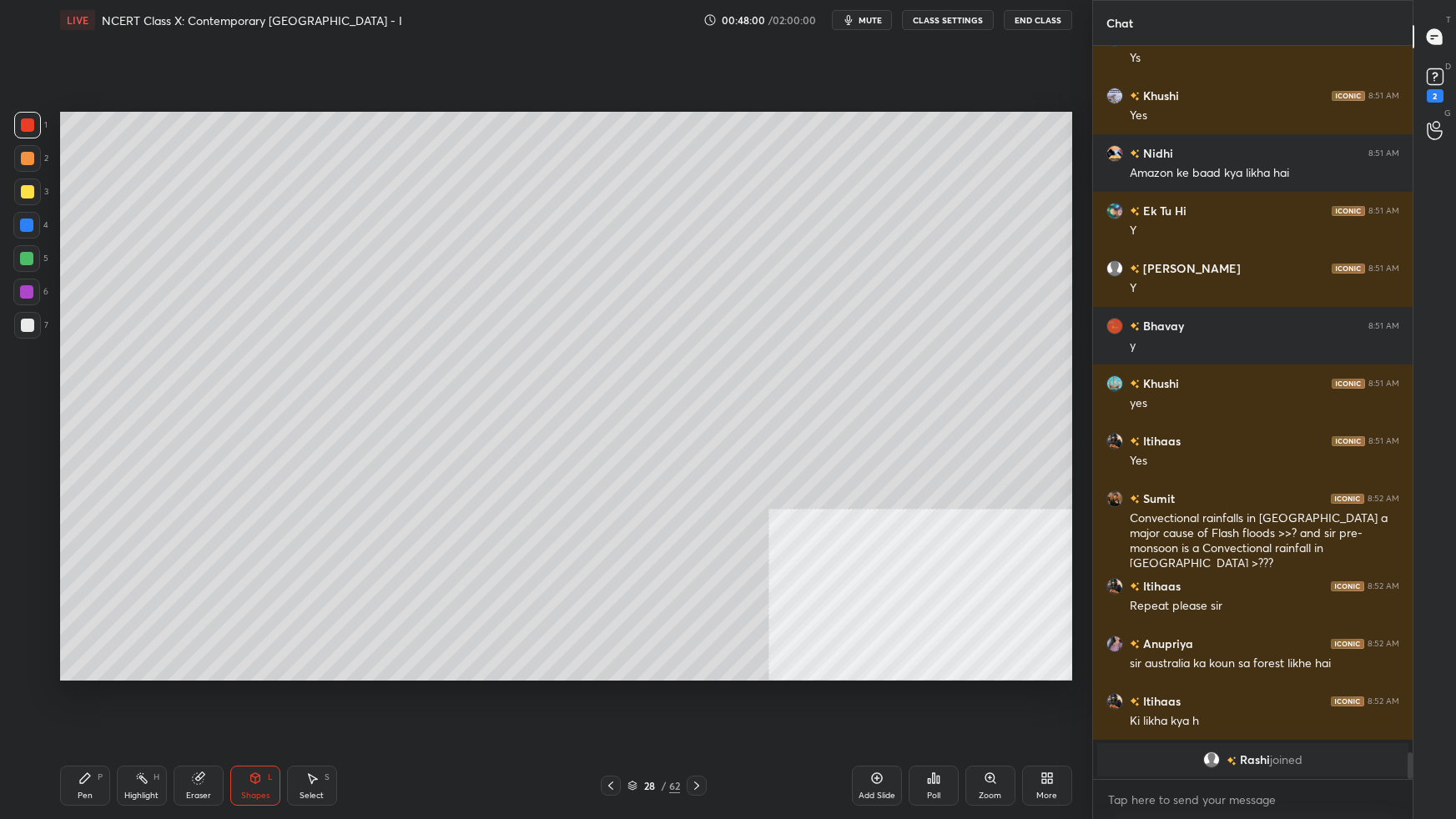
drag, startPoint x: 77, startPoint y: 799, endPoint x: 74, endPoint y: 711, distance: 88.1
click at [77, 514] on div "Pen P" at bounding box center [85, 785] width 50 height 40
click at [29, 321] on div at bounding box center [28, 326] width 13 height 13
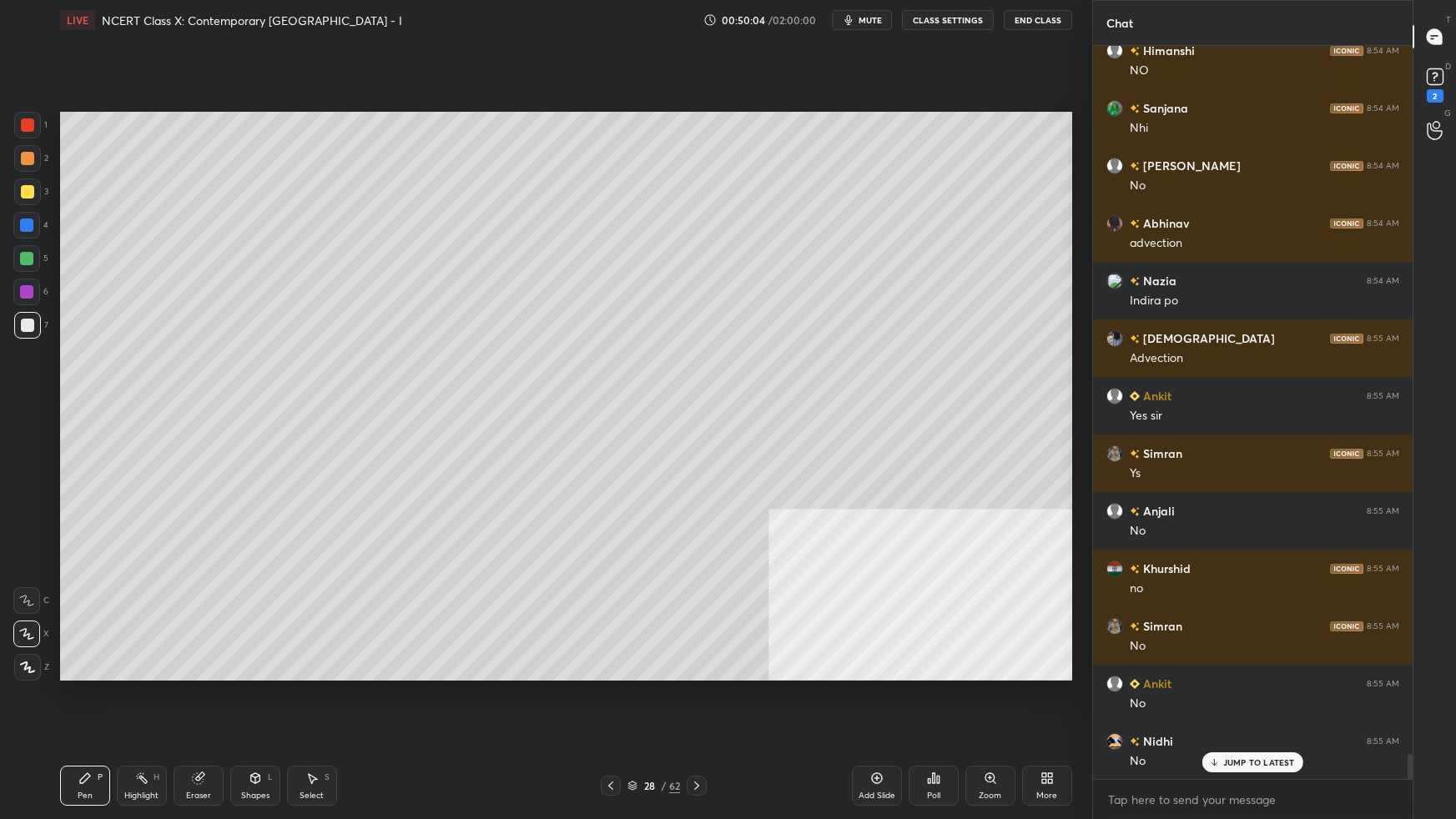
scroll to position [20538, 0]
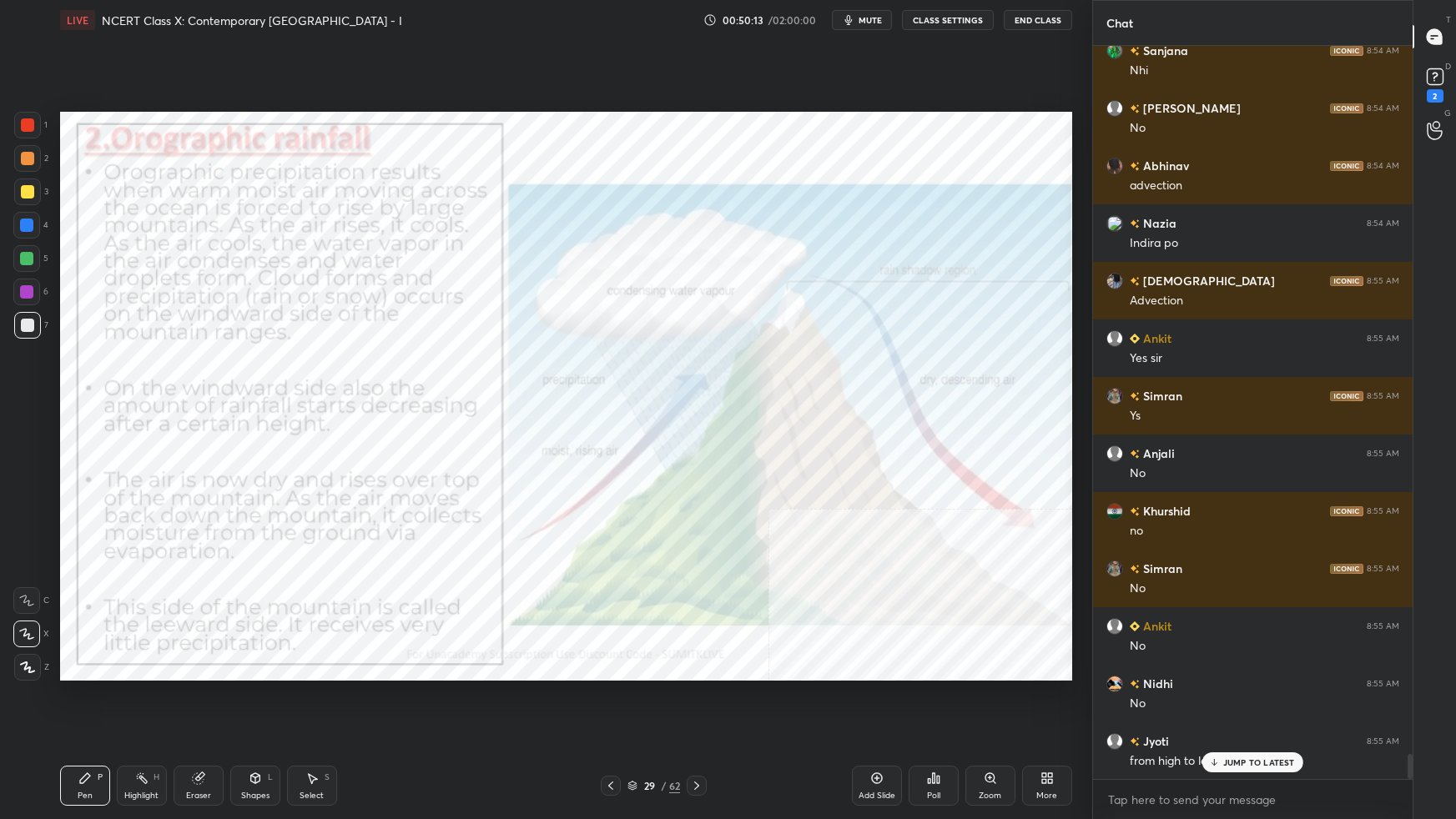
drag, startPoint x: 22, startPoint y: 258, endPoint x: 43, endPoint y: 276, distance: 27.7
click at [24, 262] on div at bounding box center [27, 258] width 13 height 13
click at [664, 514] on div "Setting up your live class Poll for secs No correct answer Start poll" at bounding box center [567, 396] width 1026 height 712
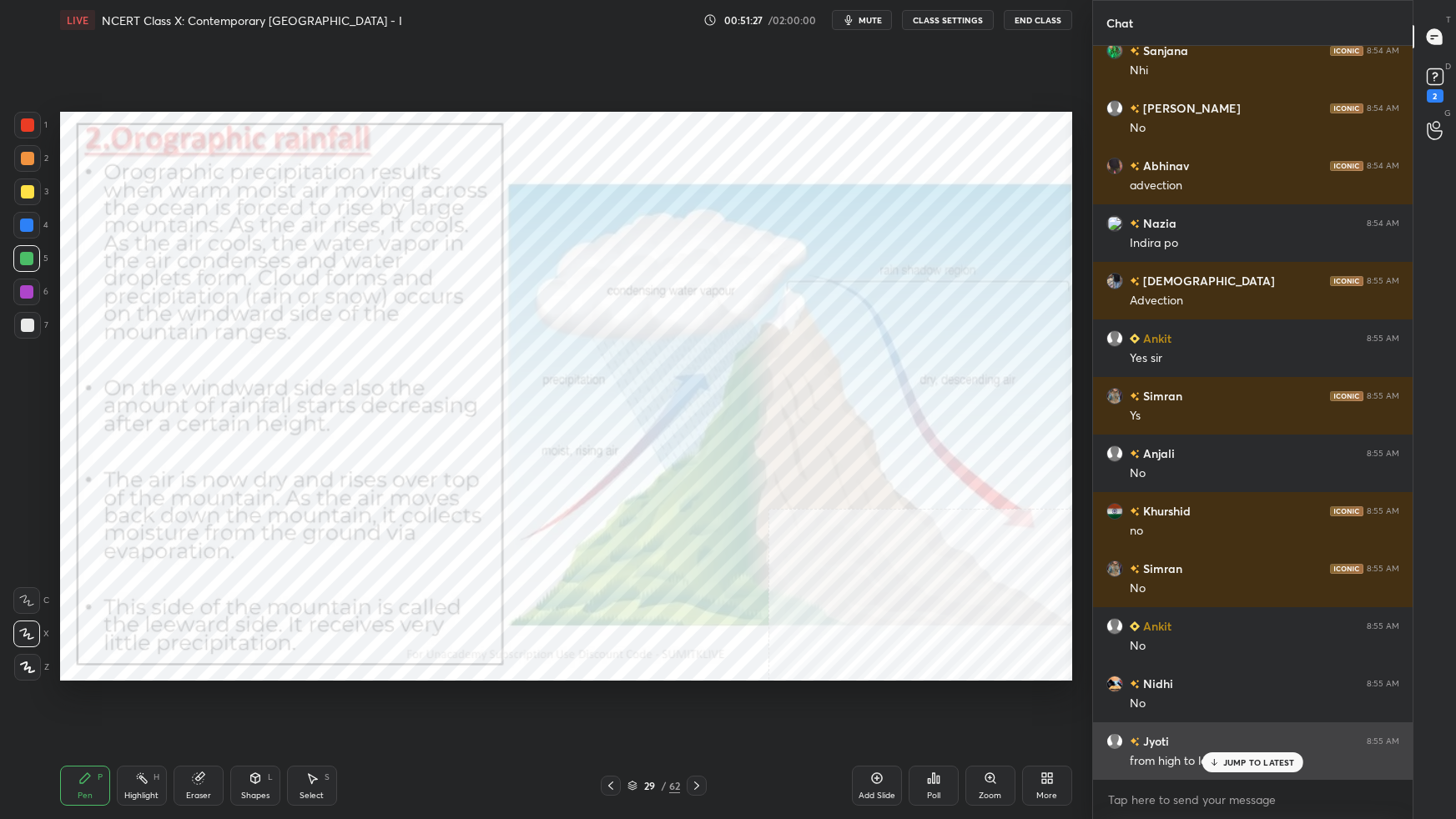
click at [1114, 514] on p "JUMP TO LATEST" at bounding box center [1259, 762] width 72 height 10
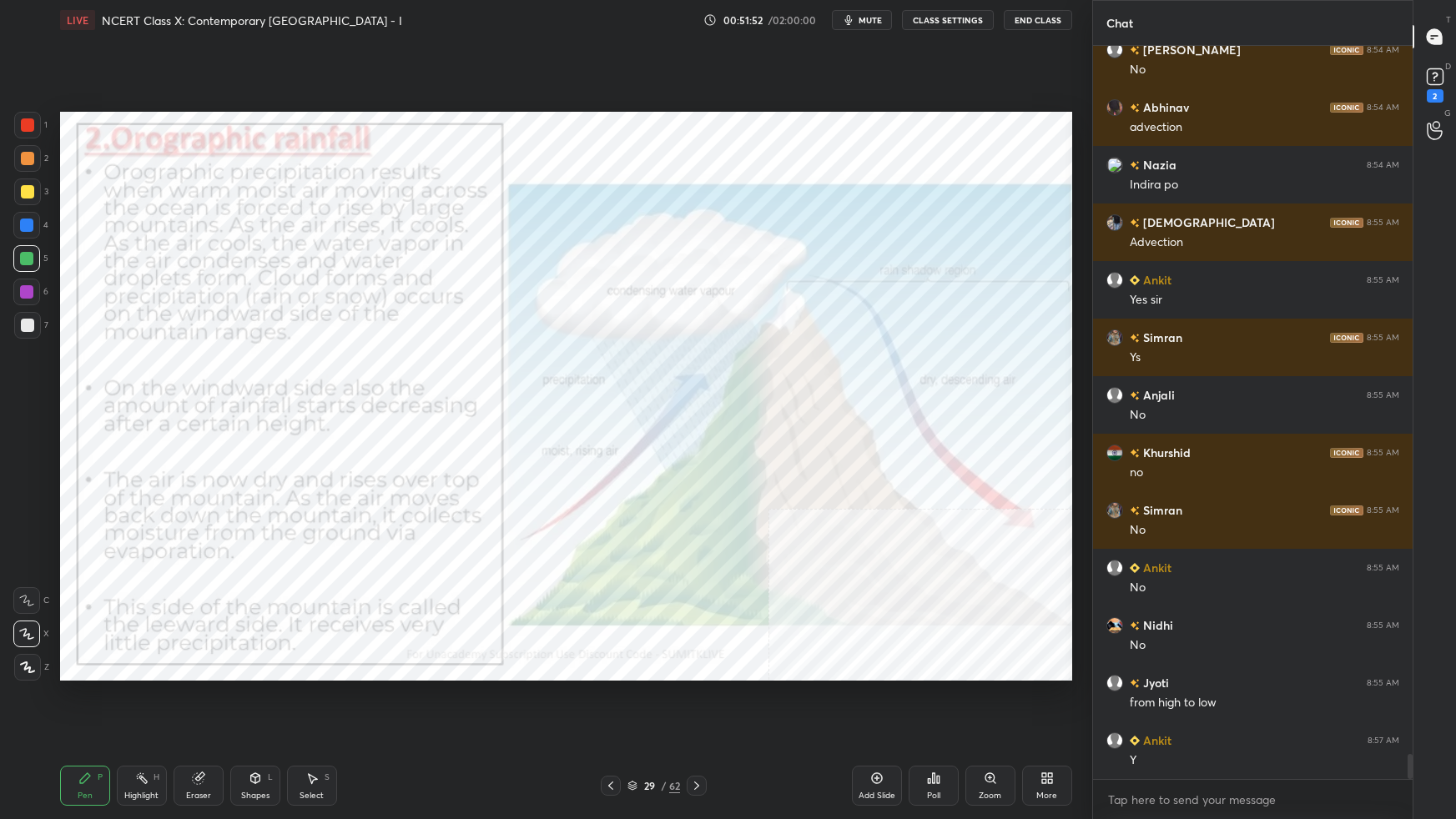
scroll to position [20654, 0]
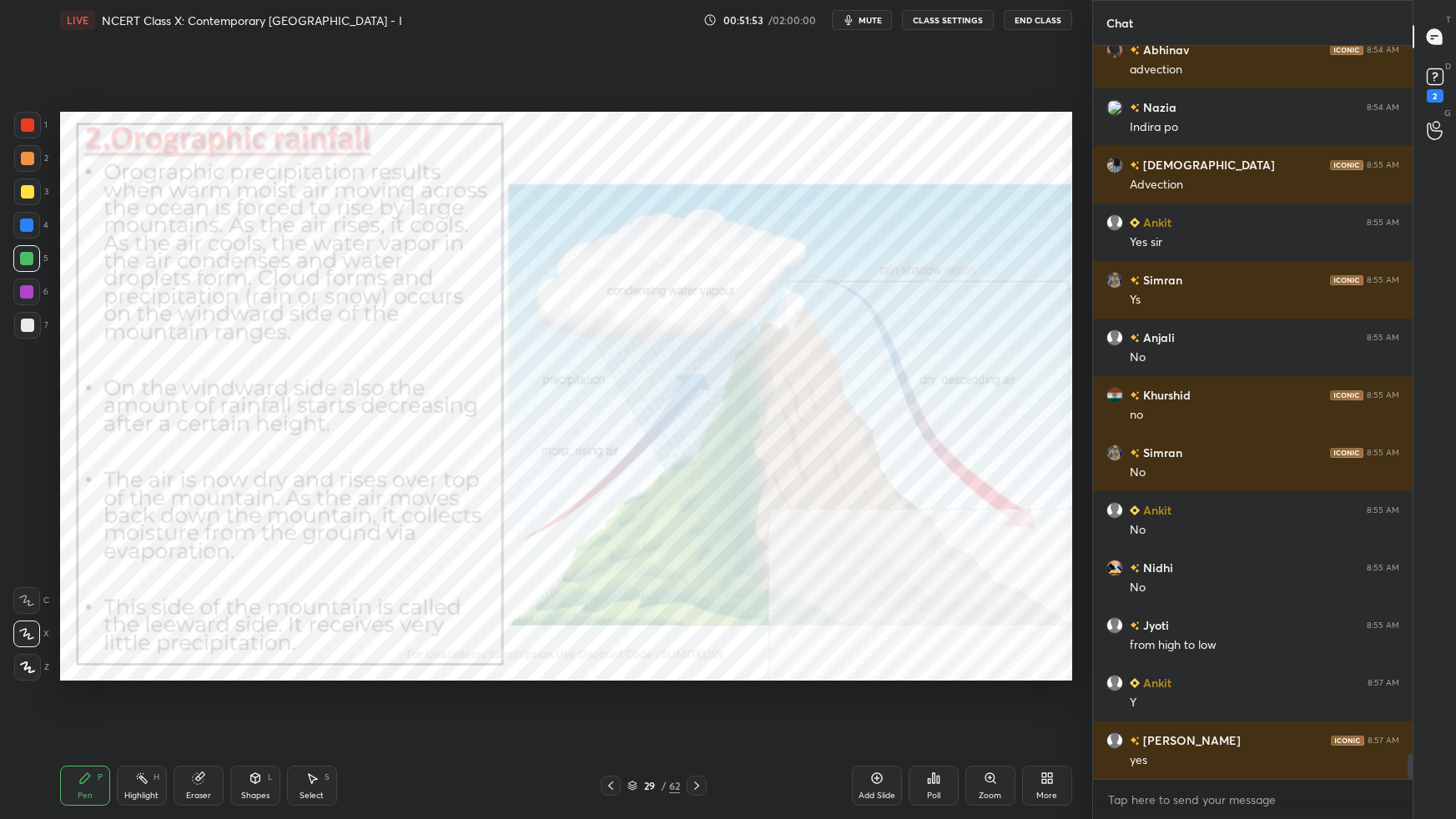
drag, startPoint x: 30, startPoint y: 287, endPoint x: 58, endPoint y: 278, distance: 29.4
click at [30, 288] on div at bounding box center [27, 291] width 13 height 13
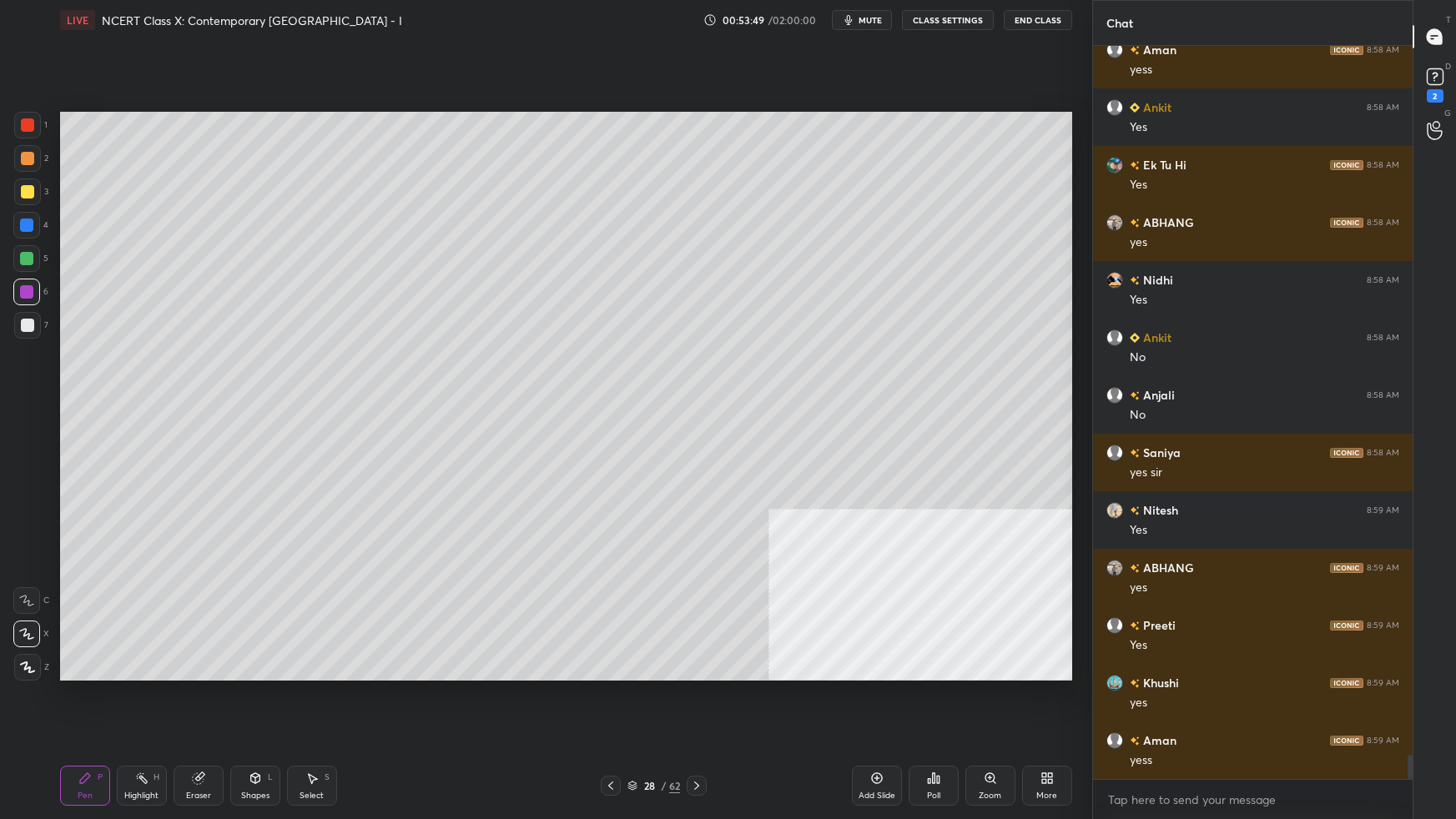
scroll to position [21821, 0]
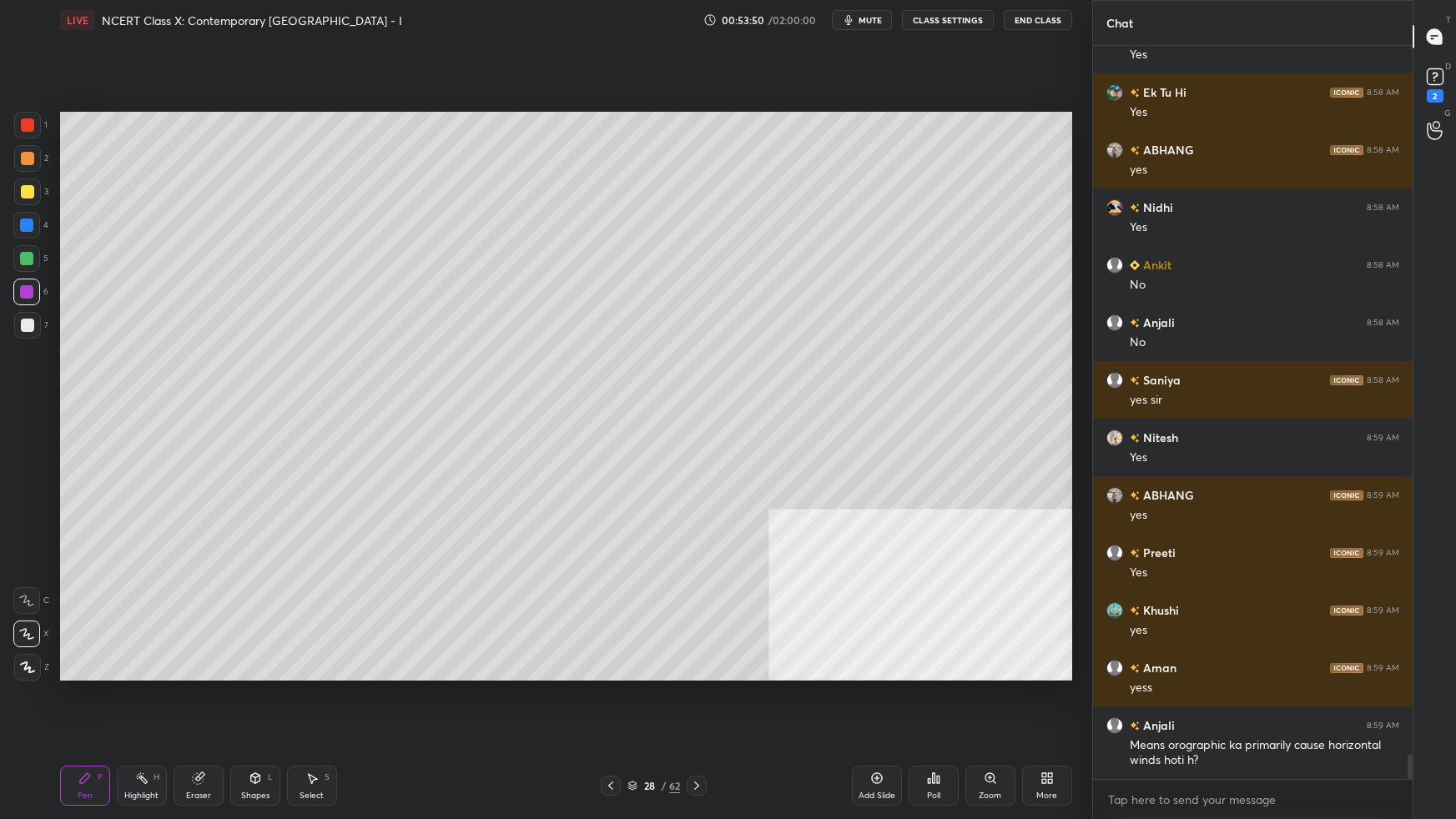
click at [872, 514] on icon at bounding box center [877, 778] width 13 height 13
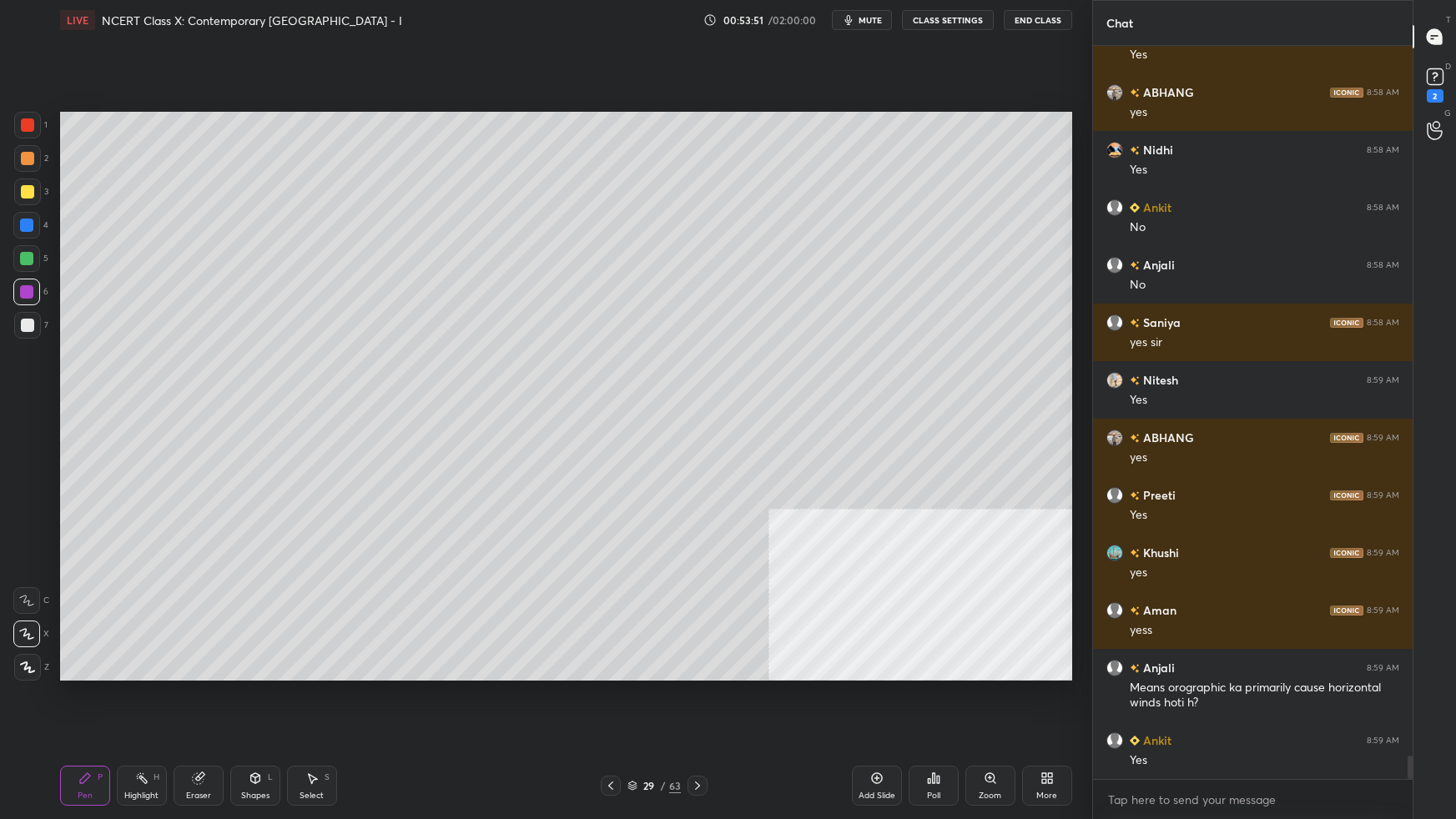
click at [253, 514] on div "Shapes" at bounding box center [255, 795] width 29 height 8
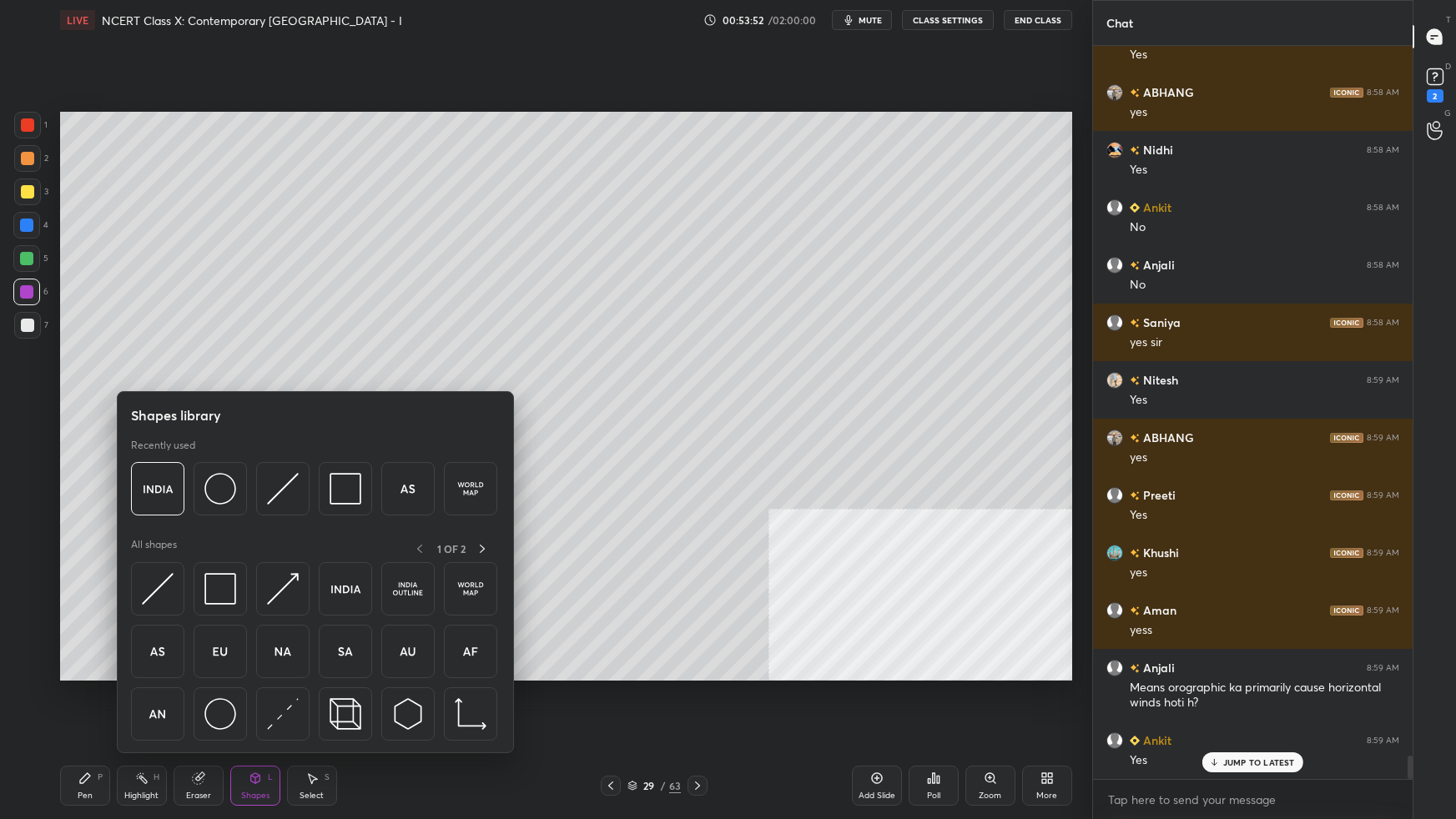
scroll to position [21935, 0]
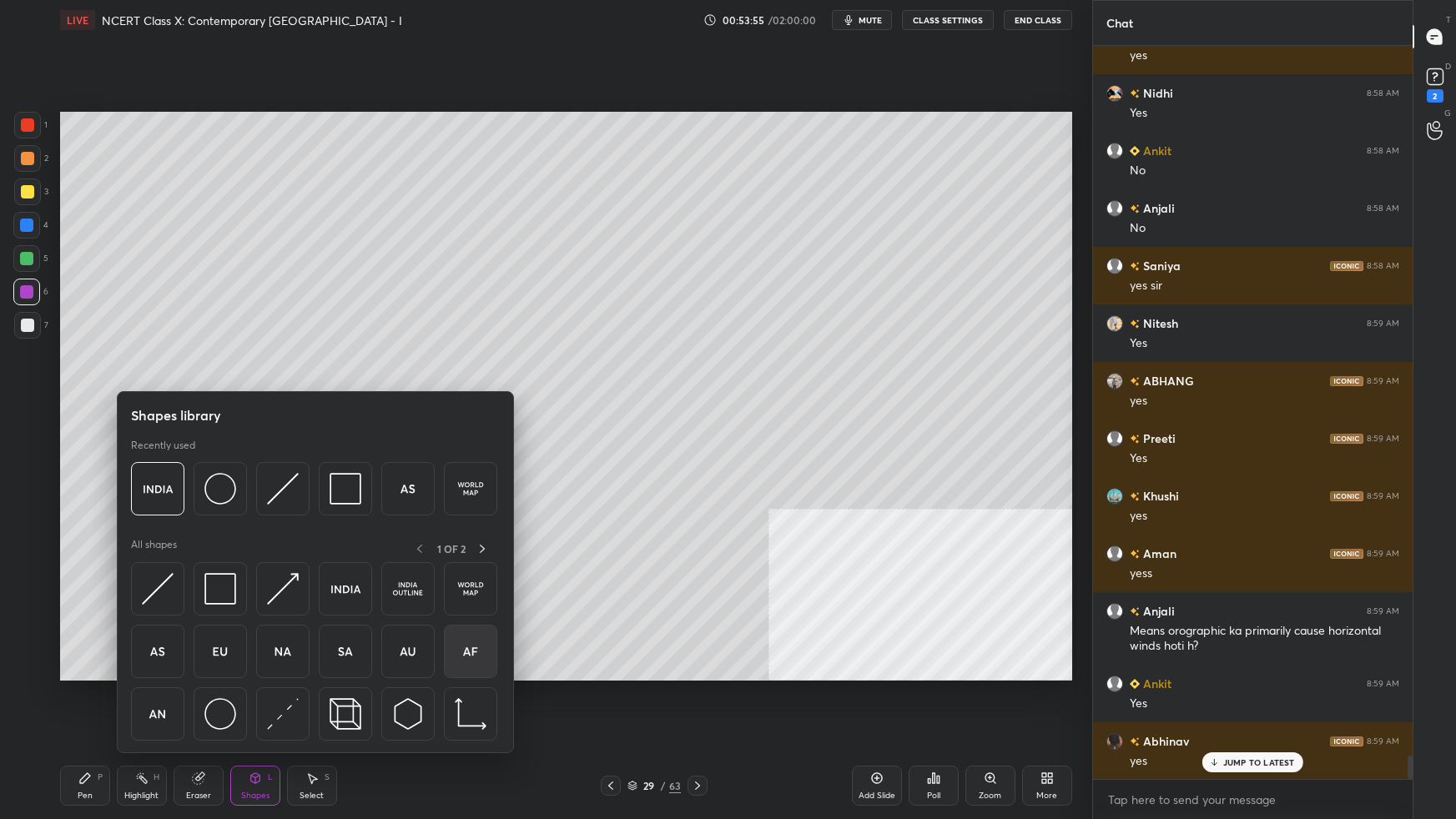
click at [482, 514] on img at bounding box center [471, 651] width 31 height 31
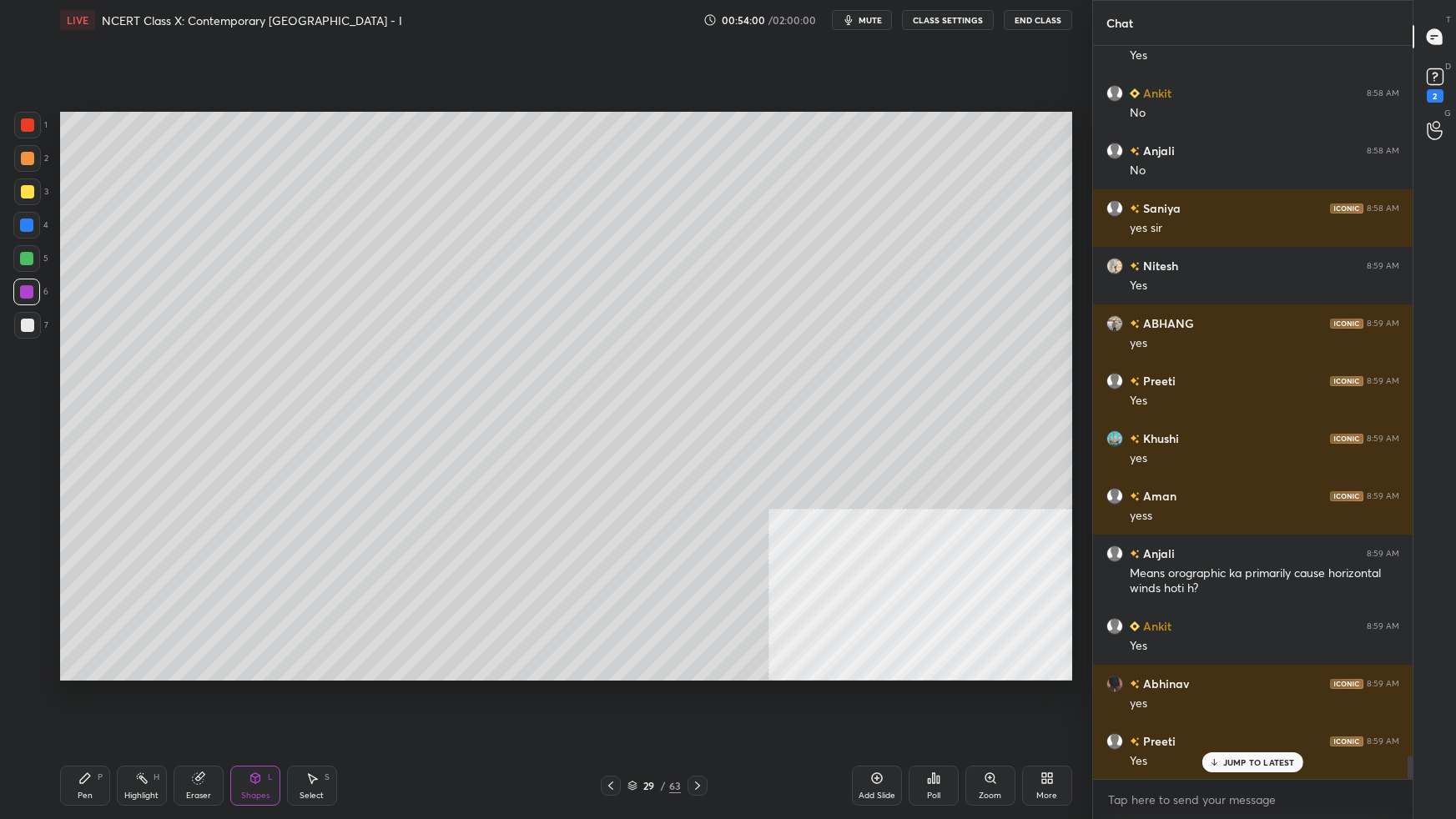
drag, startPoint x: 73, startPoint y: 790, endPoint x: 75, endPoint y: 752, distance: 38.1
click at [74, 514] on div "Pen P" at bounding box center [85, 785] width 50 height 40
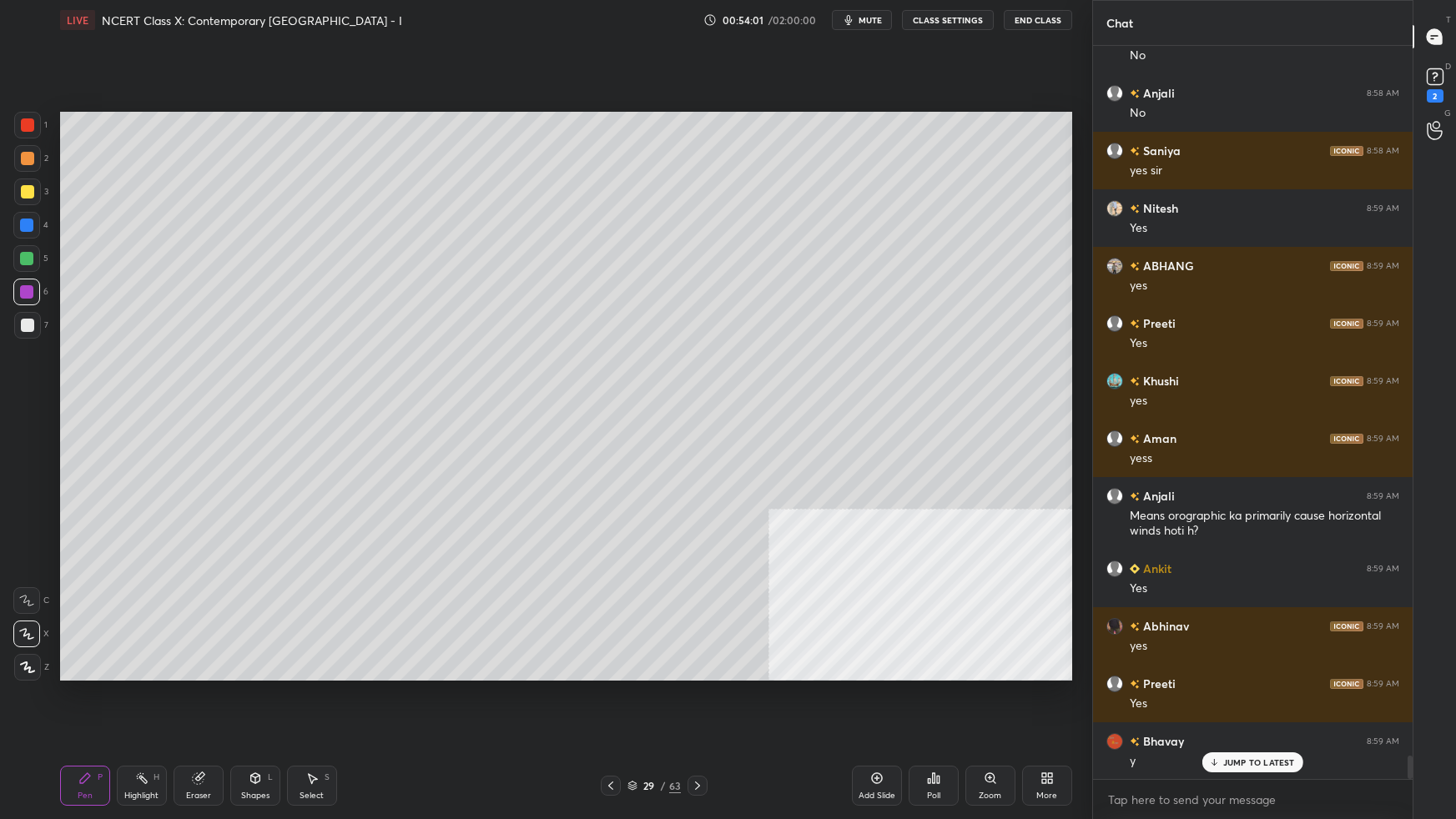
scroll to position [22107, 0]
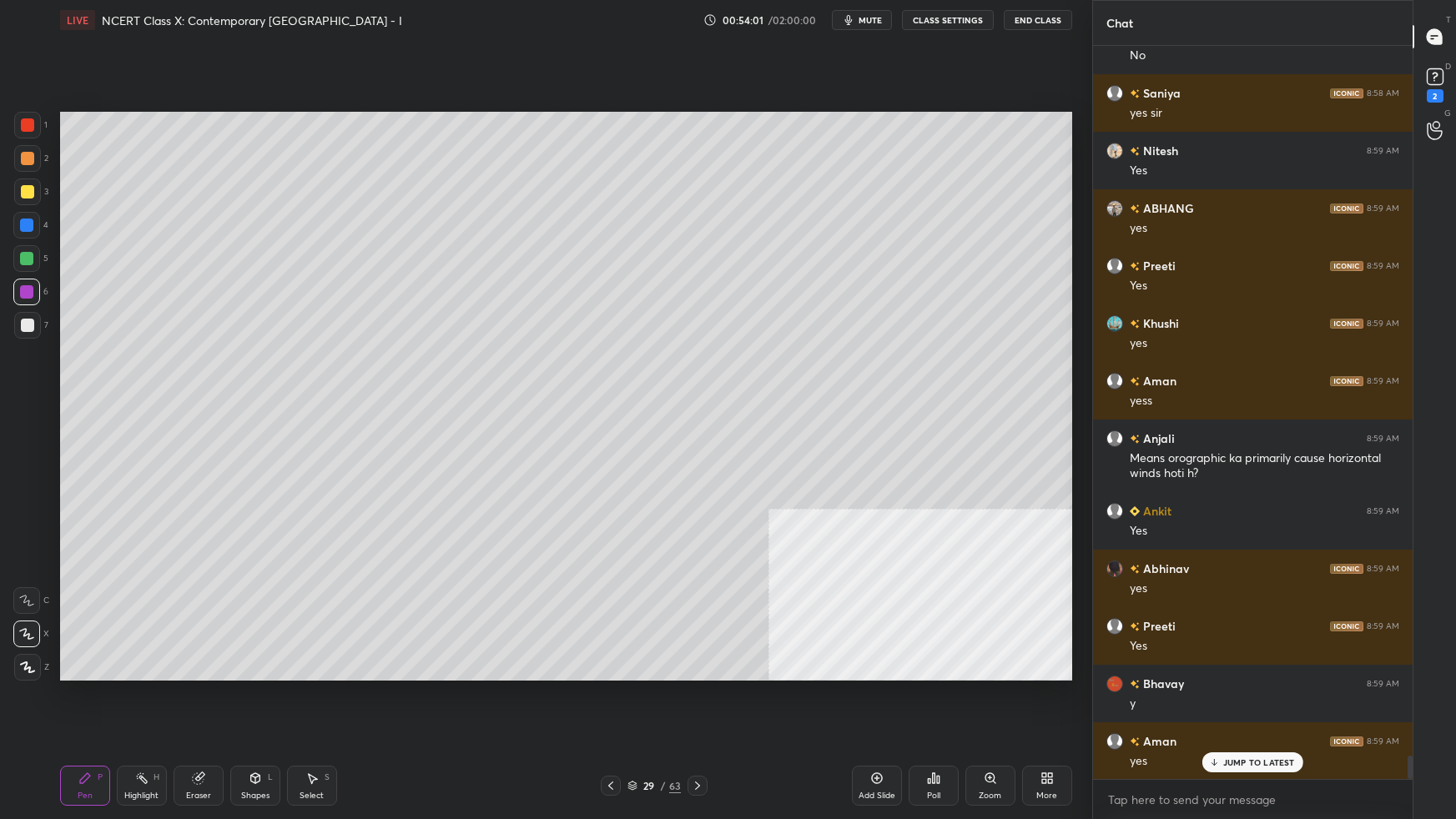
drag, startPoint x: 29, startPoint y: 326, endPoint x: 58, endPoint y: 343, distance: 33.6
click at [32, 329] on div at bounding box center [27, 325] width 27 height 27
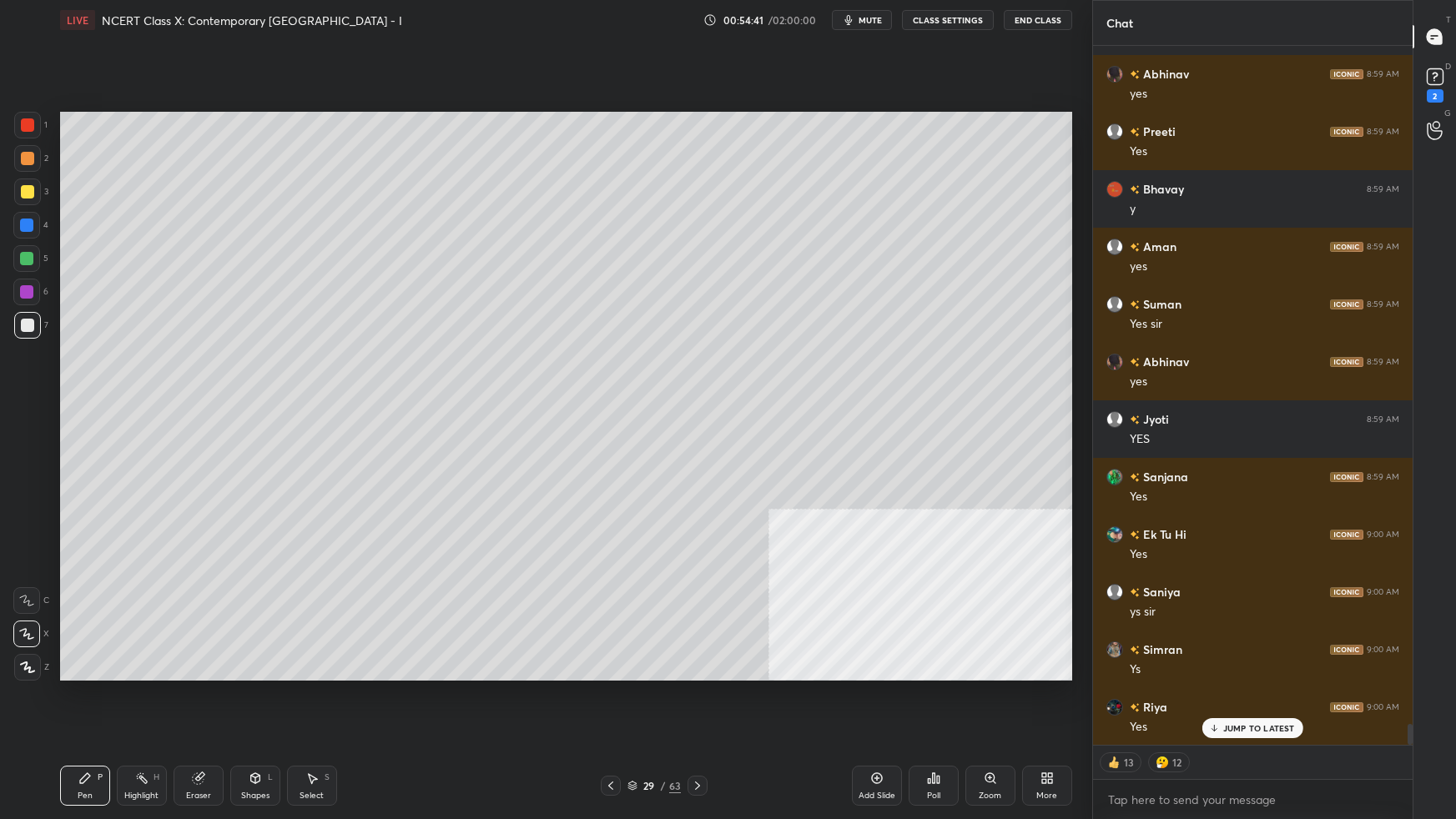
scroll to position [22642, 0]
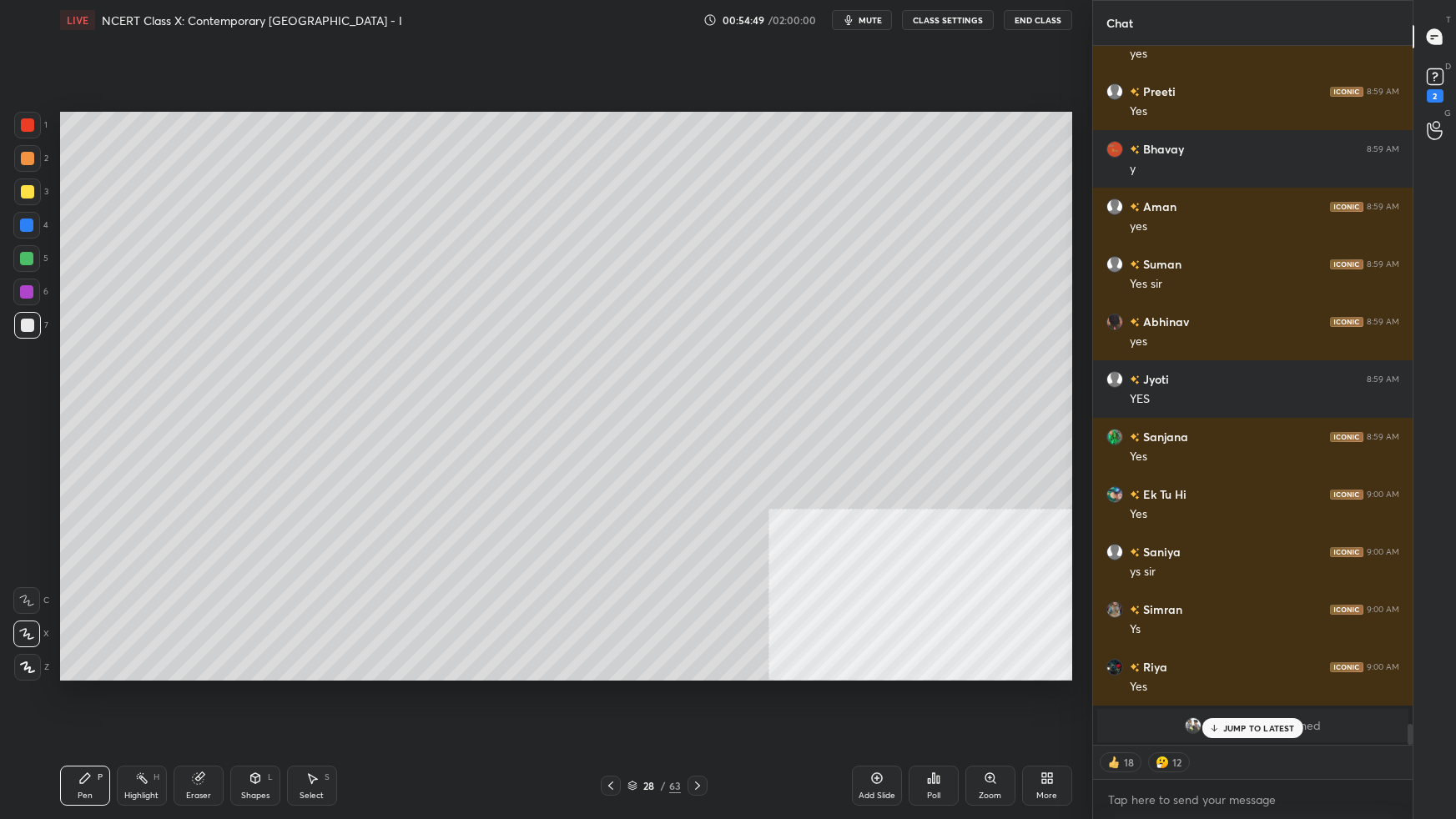
click at [260, 514] on div "Shapes L" at bounding box center [256, 785] width 50 height 40
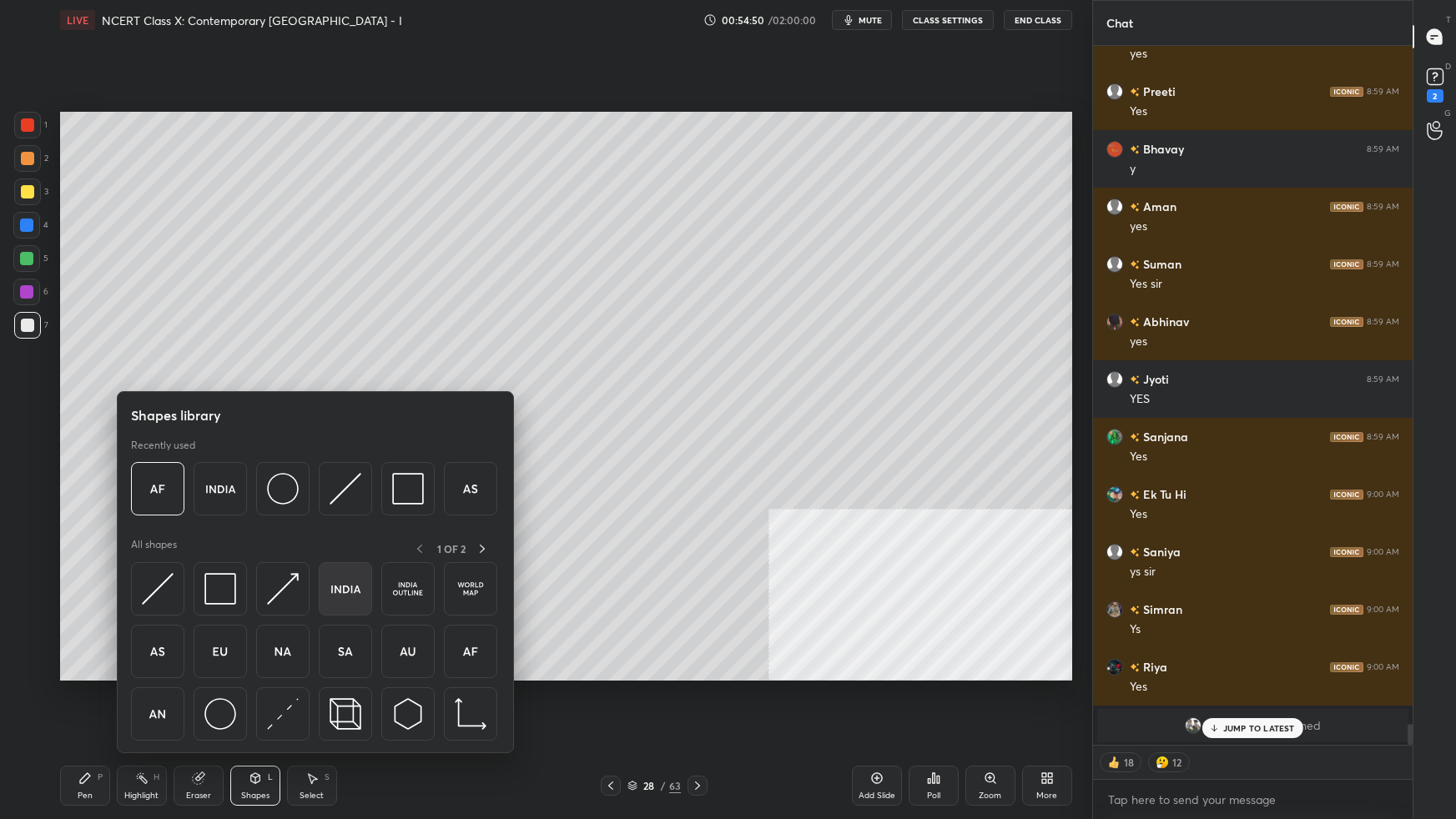
click at [354, 514] on img at bounding box center [345, 588] width 31 height 31
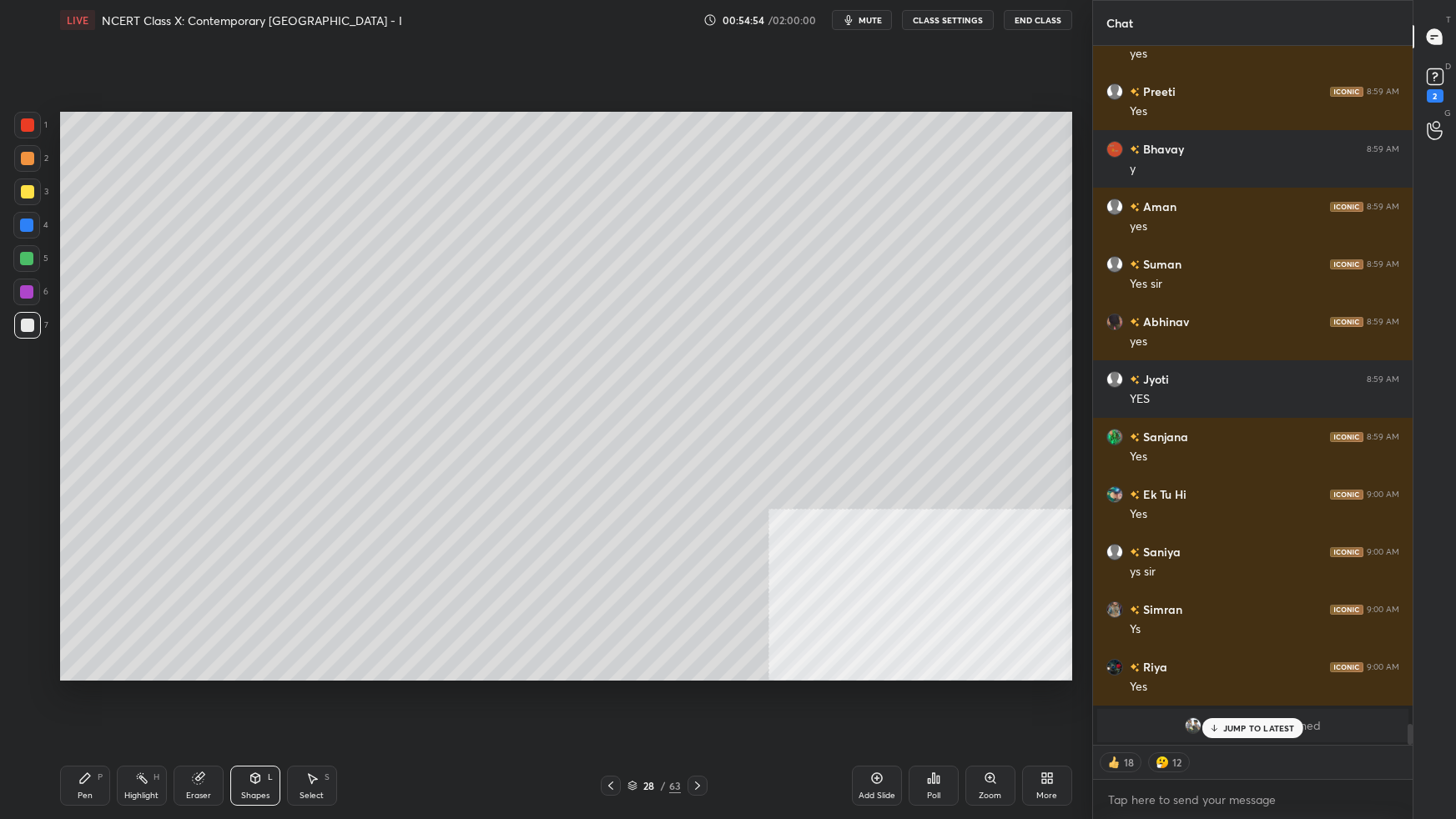
scroll to position [22700, 0]
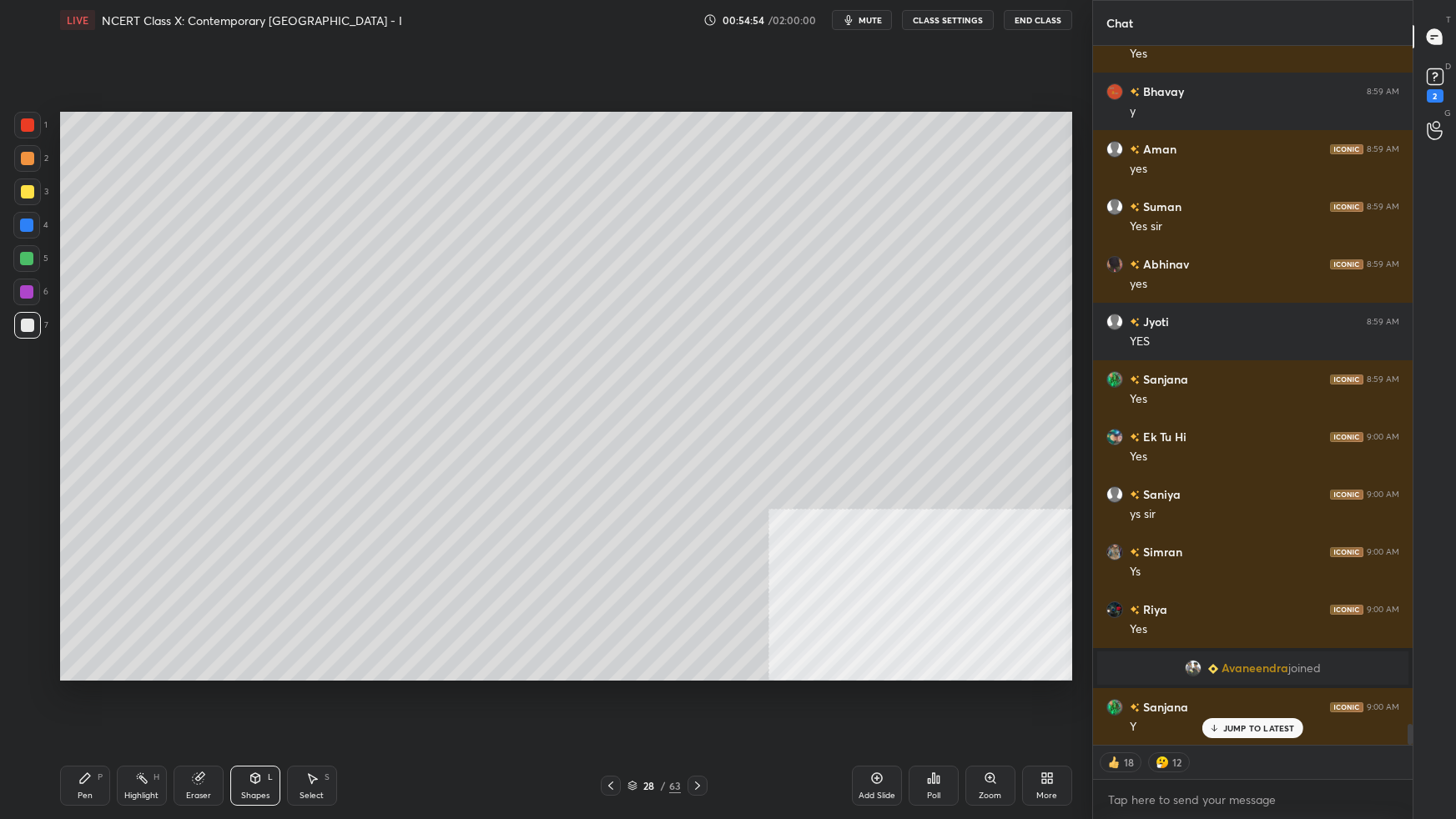
drag, startPoint x: 28, startPoint y: 252, endPoint x: 42, endPoint y: 262, distance: 17.2
click at [29, 252] on div at bounding box center [27, 258] width 13 height 13
drag, startPoint x: 83, startPoint y: 783, endPoint x: 91, endPoint y: 775, distance: 11.3
click at [83, 514] on div "Pen P" at bounding box center [85, 785] width 50 height 40
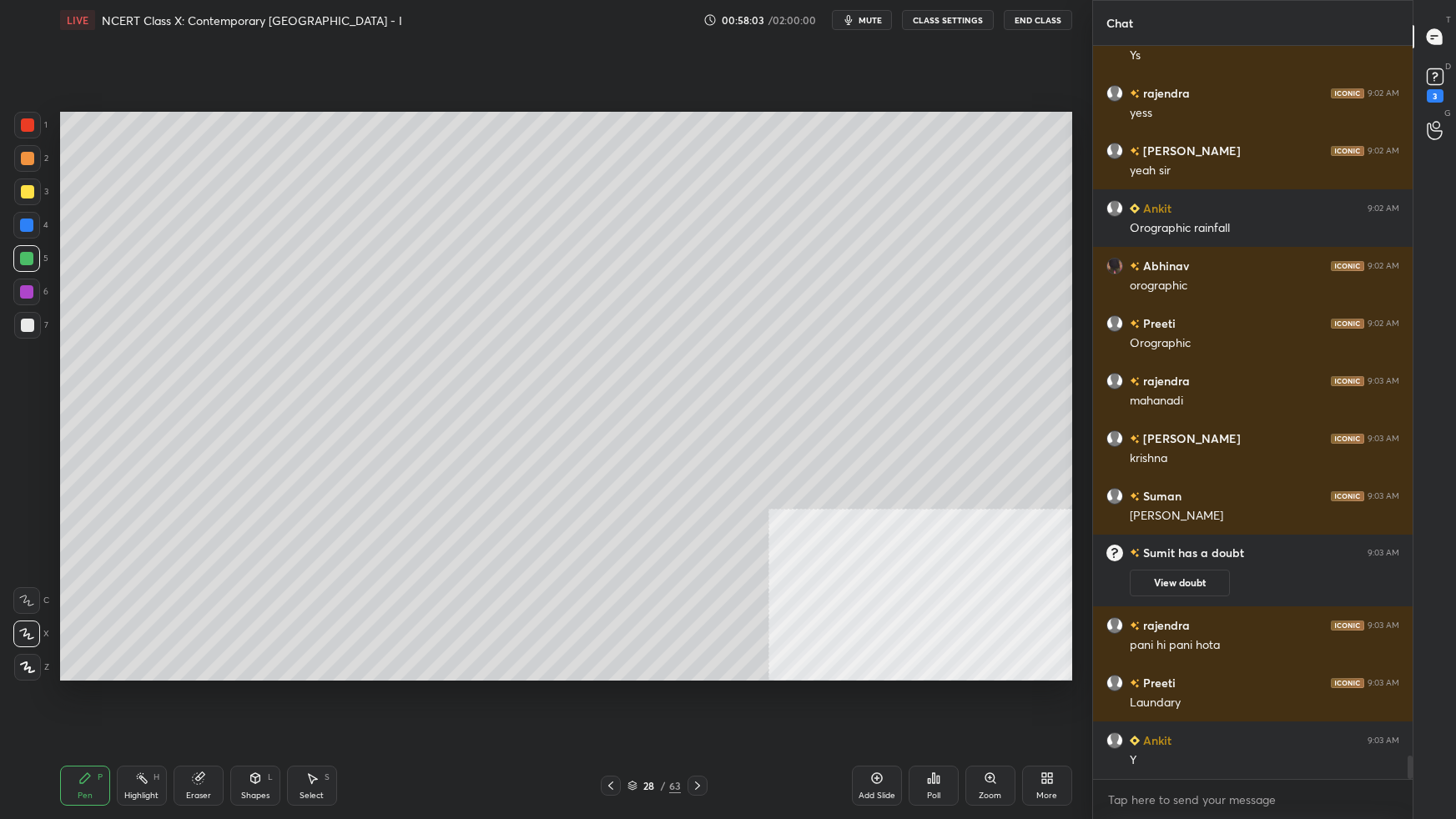
scroll to position [22131, 0]
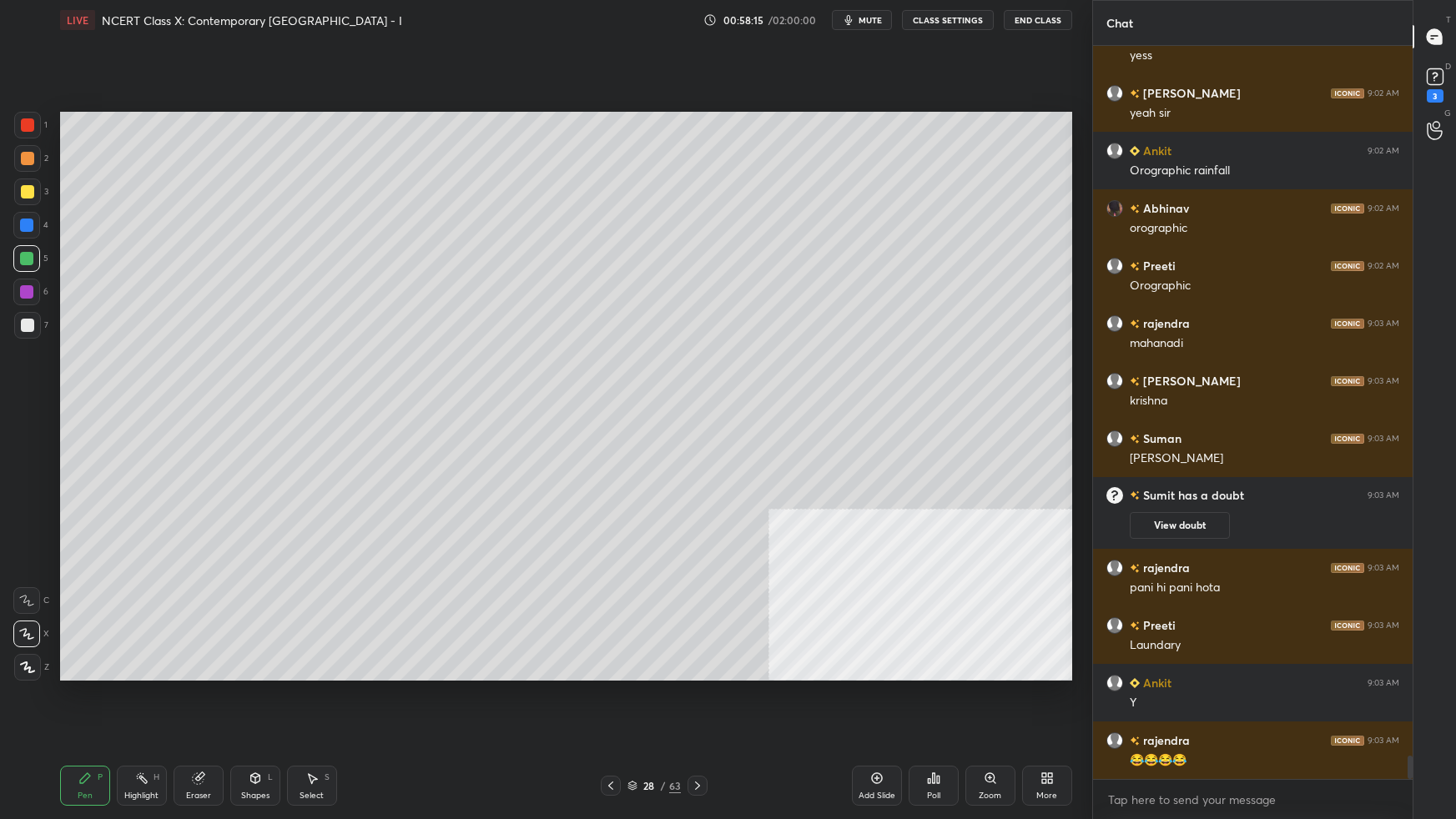
click at [31, 323] on div at bounding box center [28, 326] width 13 height 13
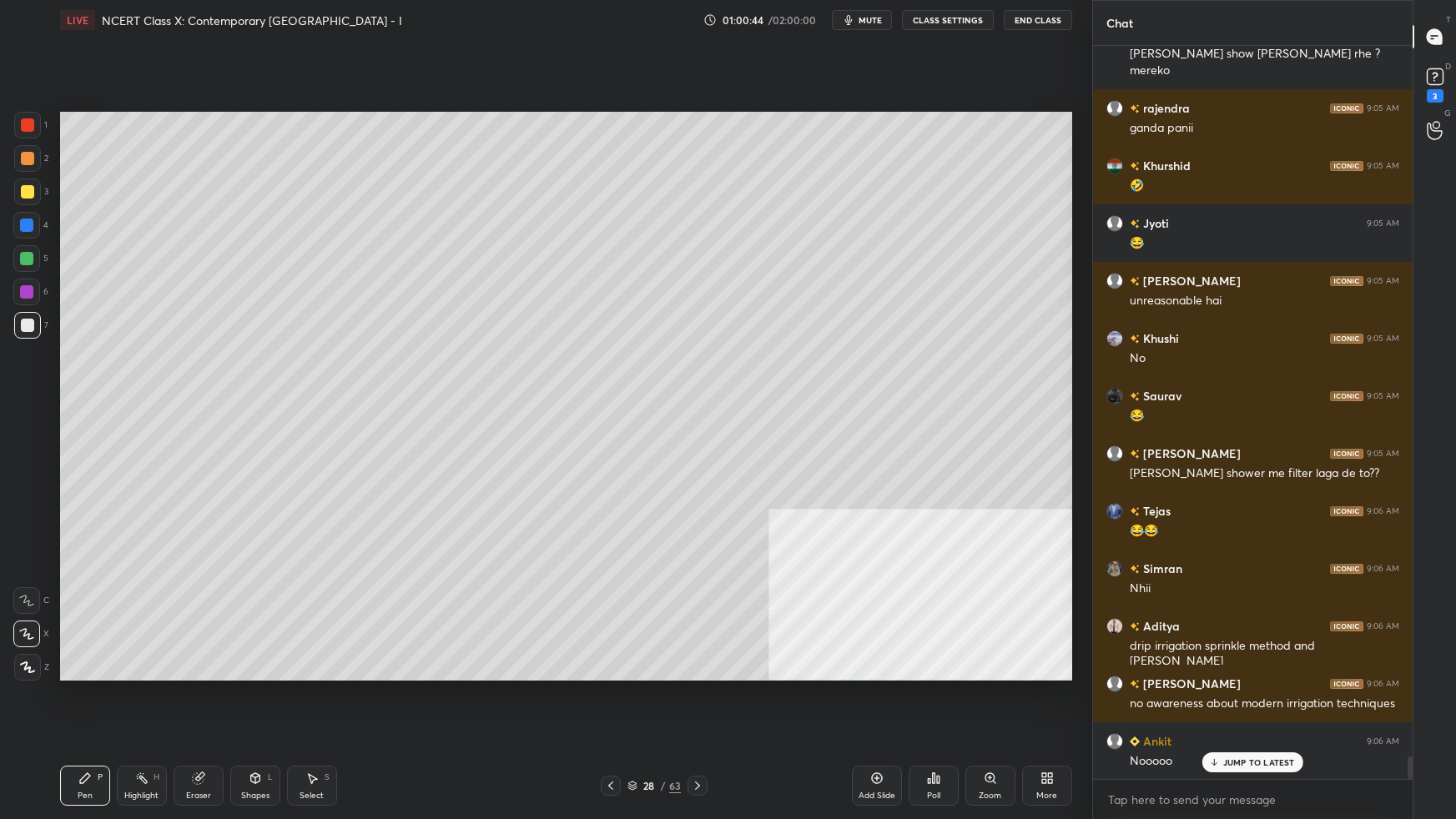
scroll to position [23324, 0]
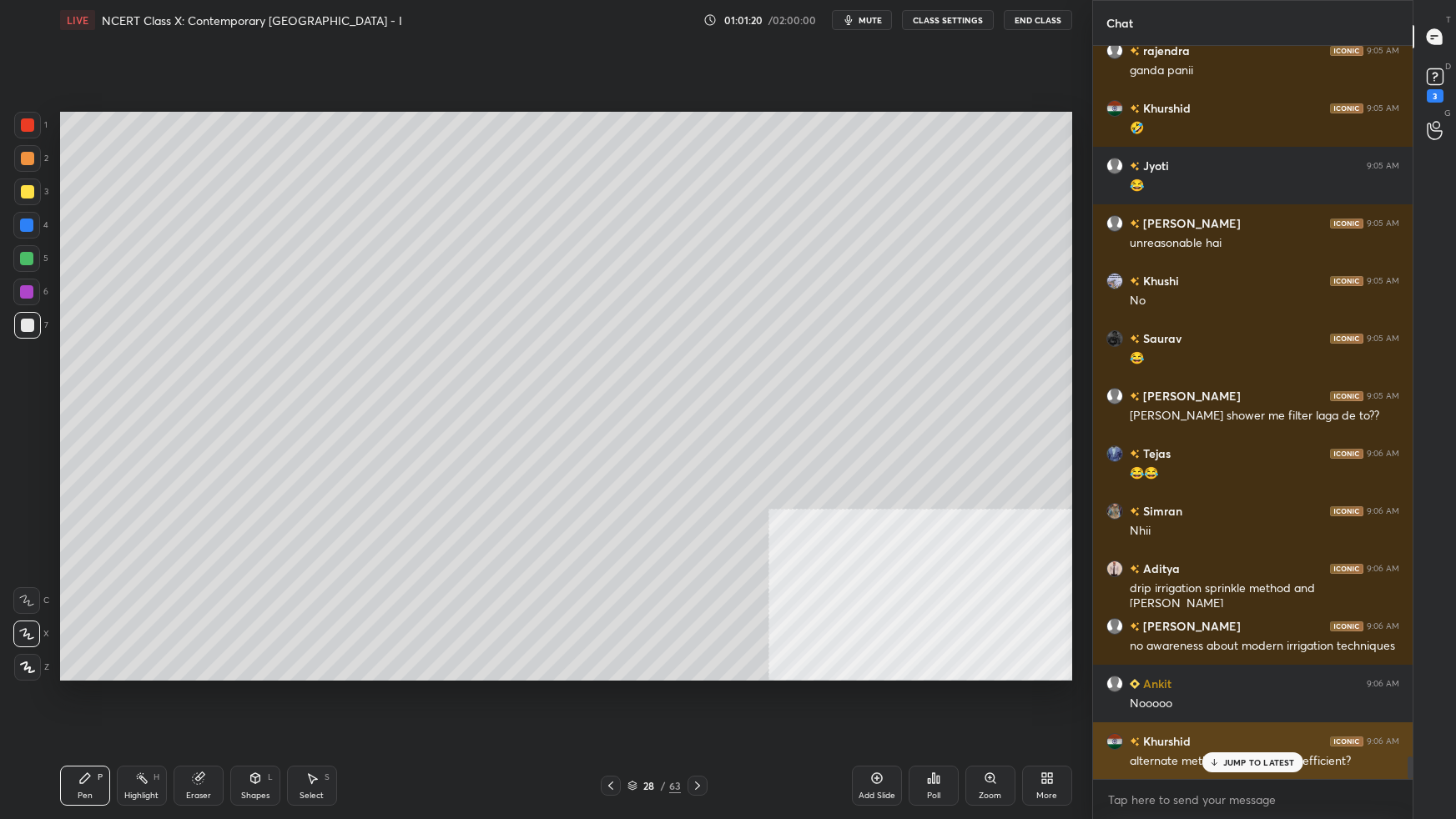
click at [1114, 514] on p "JUMP TO LATEST" at bounding box center [1259, 762] width 72 height 10
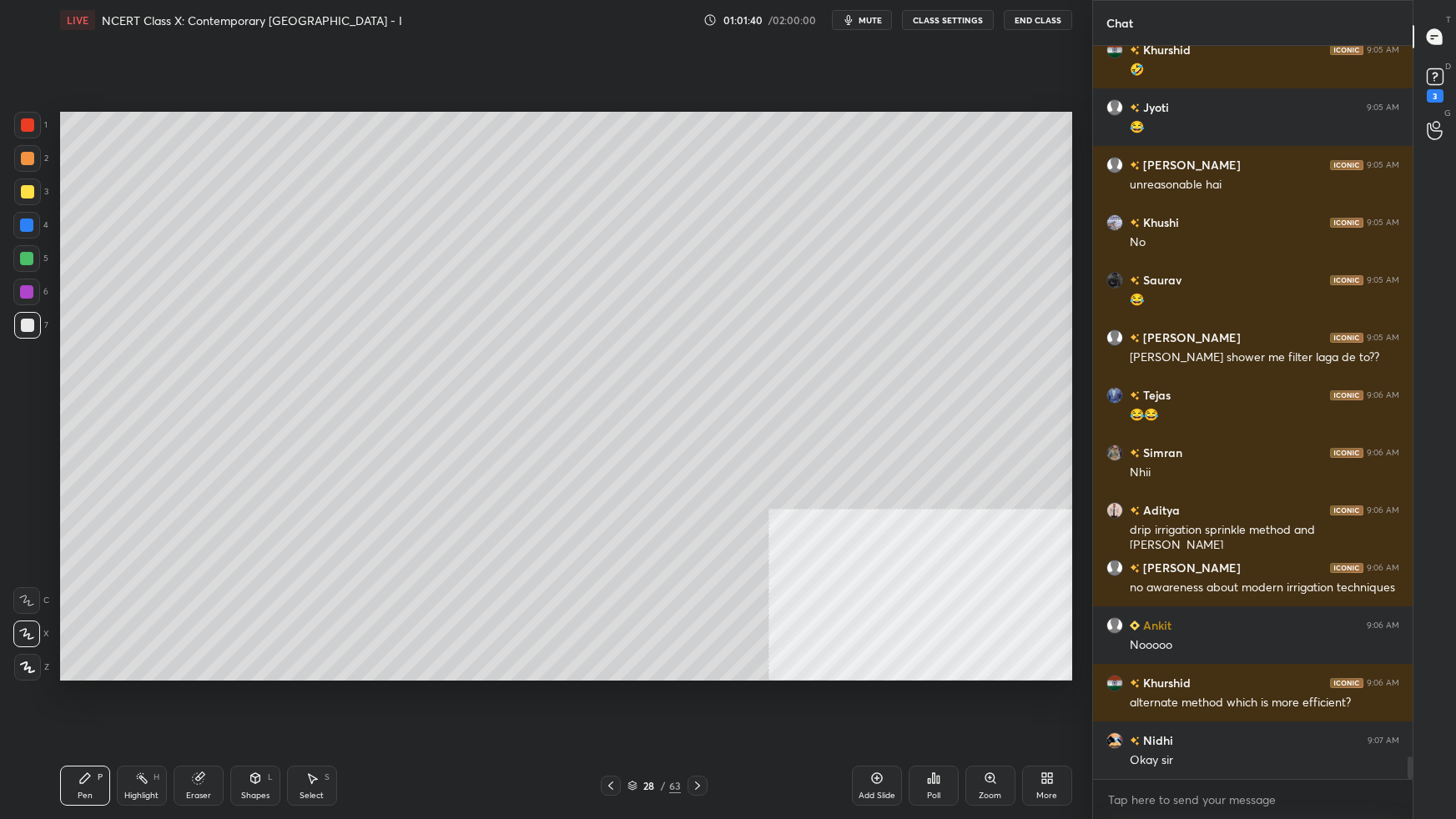
drag, startPoint x: 259, startPoint y: 789, endPoint x: 279, endPoint y: 766, distance: 30.5
click at [265, 514] on div "Shapes L" at bounding box center [256, 785] width 50 height 40
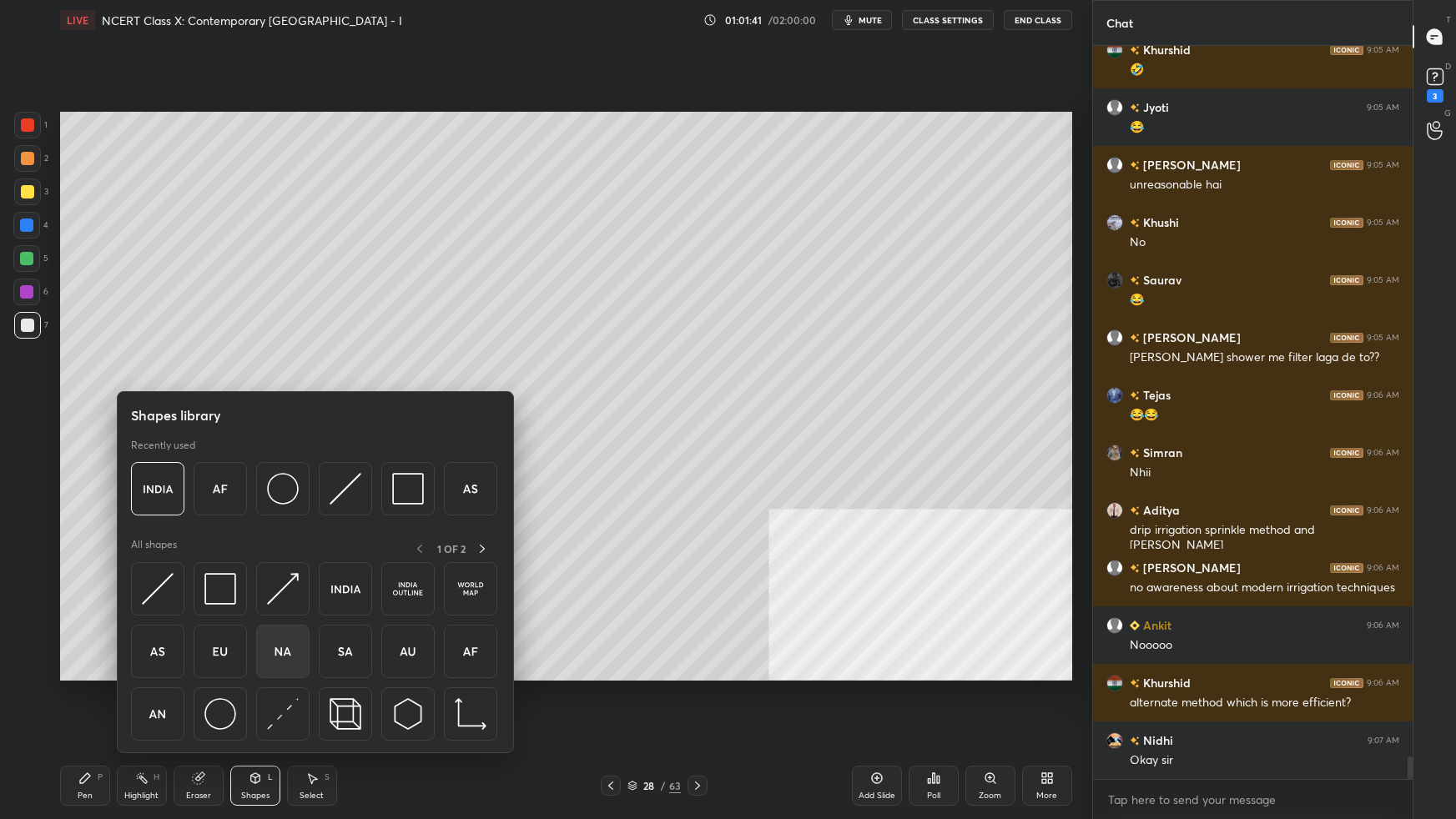
scroll to position [23455, 0]
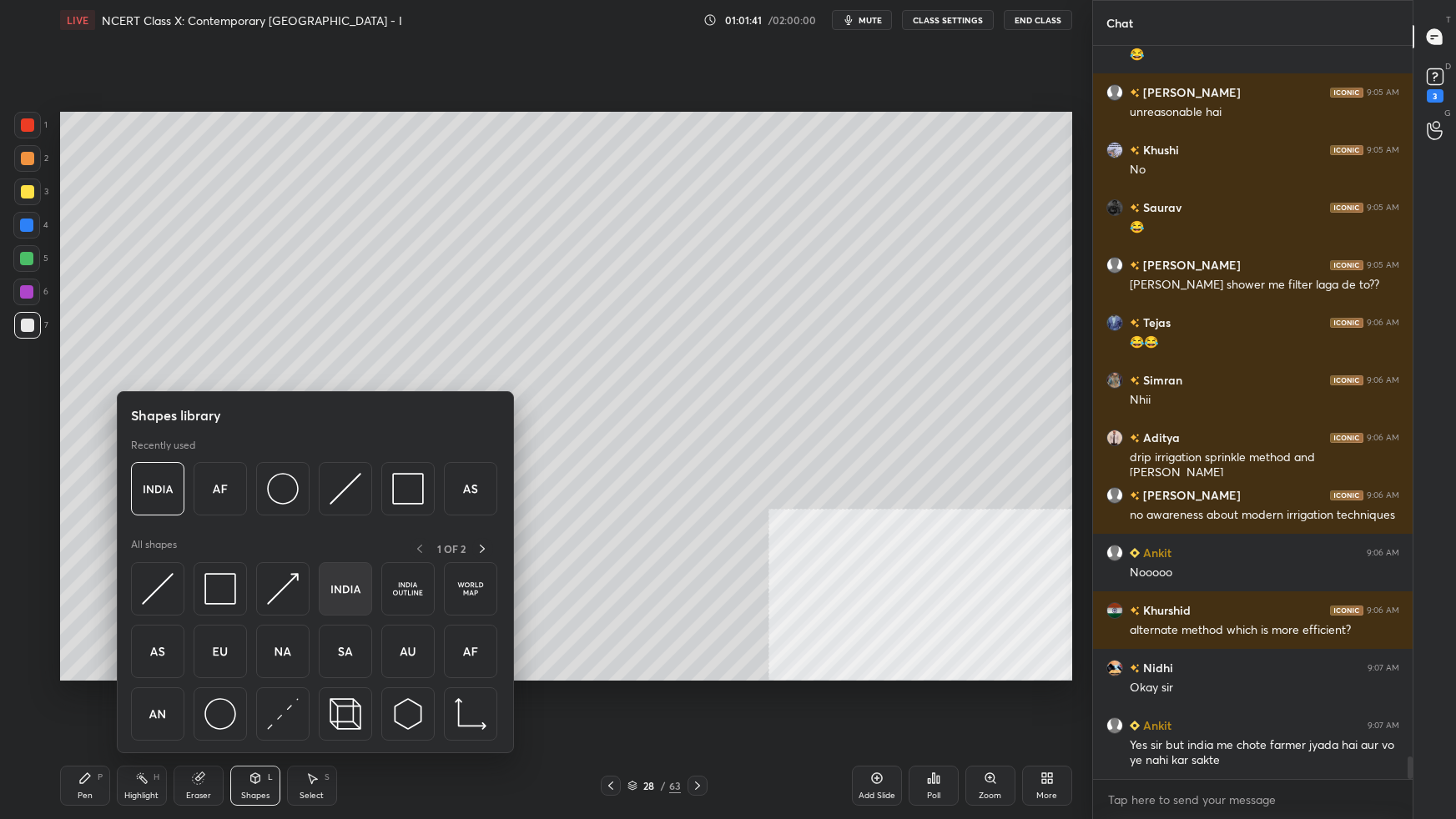
click at [363, 514] on div at bounding box center [346, 589] width 54 height 53
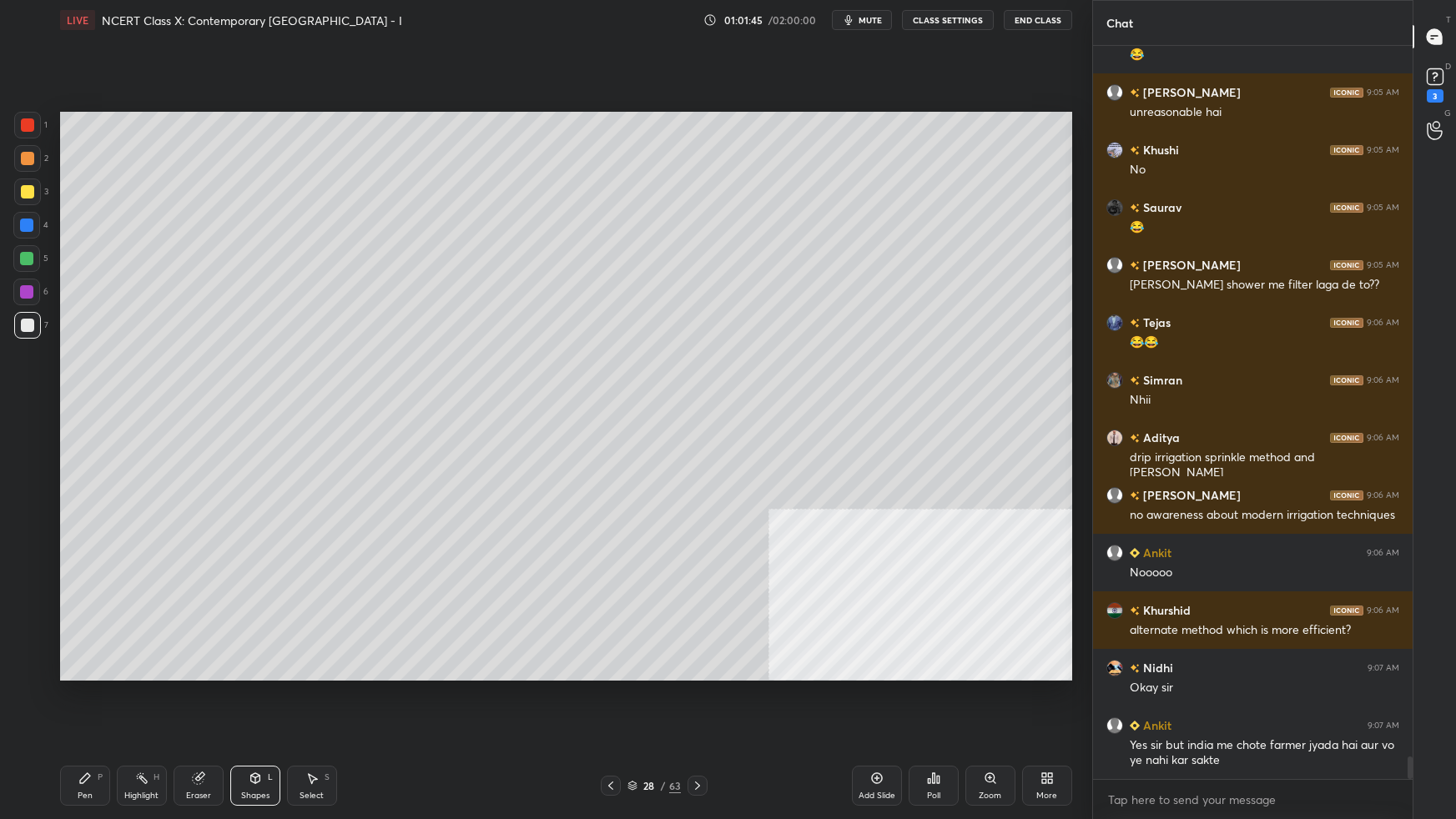
drag, startPoint x: 25, startPoint y: 288, endPoint x: 54, endPoint y: 410, distance: 125.4
click at [24, 294] on div at bounding box center [27, 291] width 13 height 13
click at [89, 514] on div "Pen P" at bounding box center [85, 785] width 50 height 40
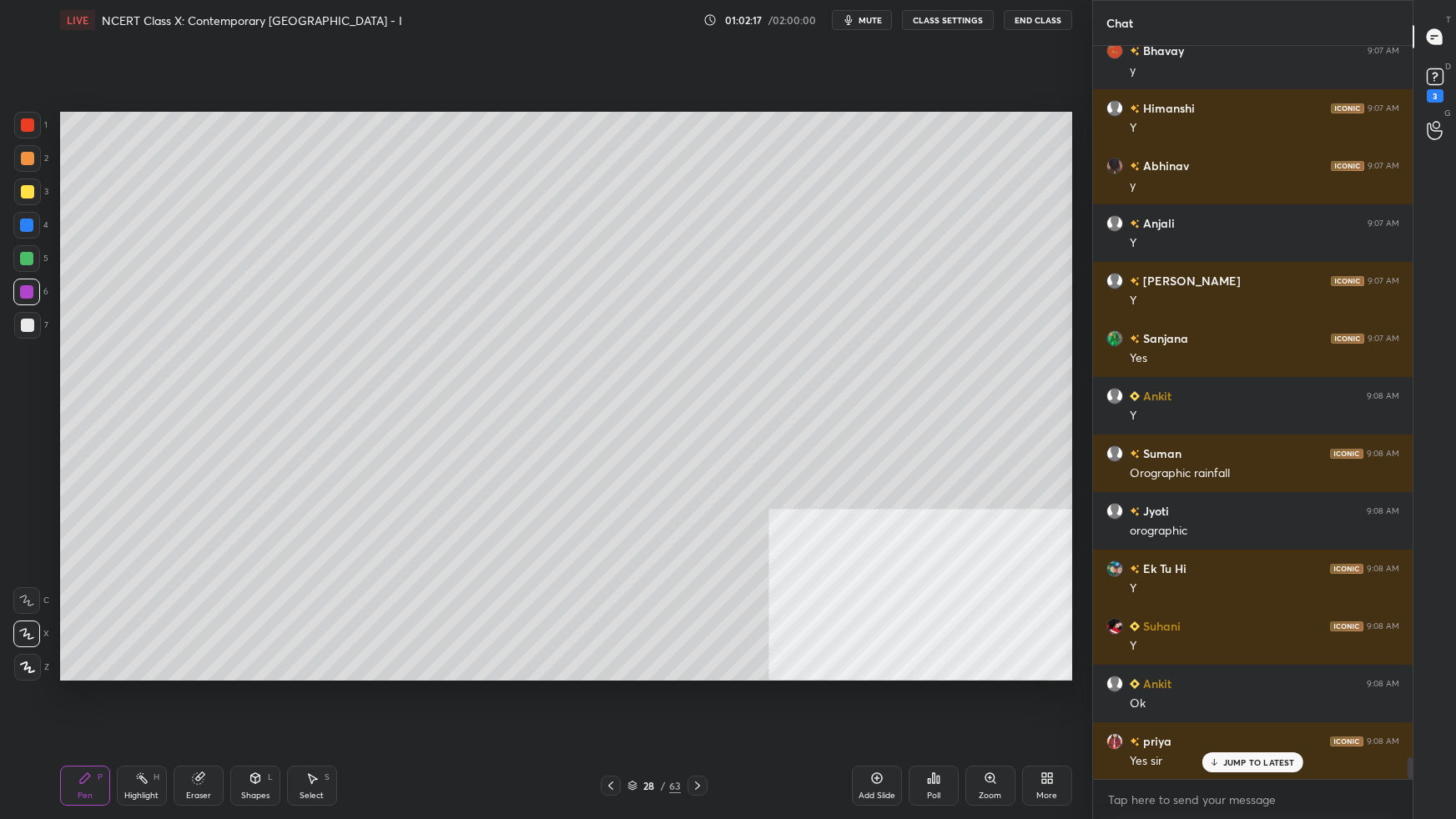
scroll to position [24318, 0]
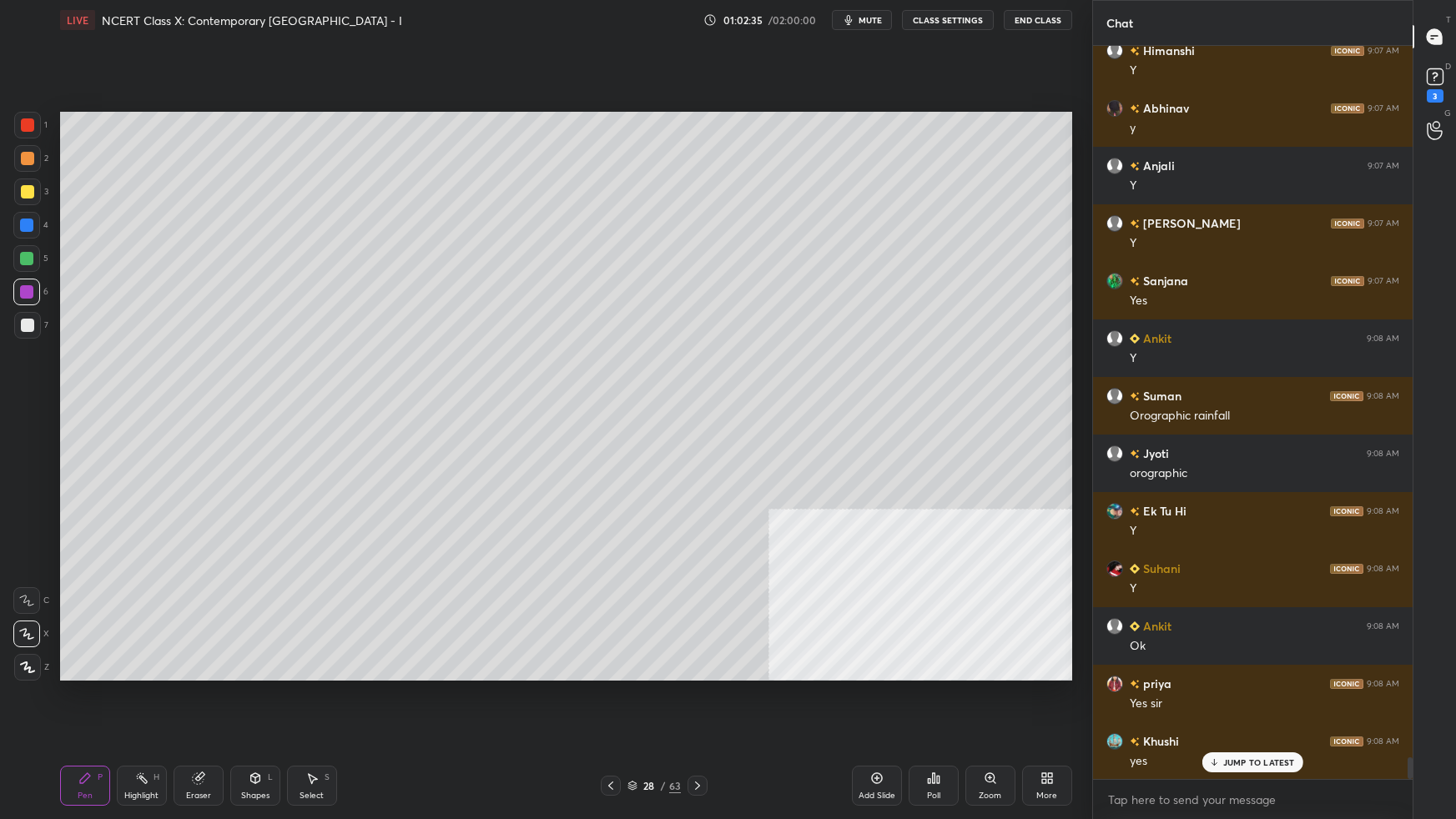
click at [23, 193] on div at bounding box center [28, 192] width 13 height 13
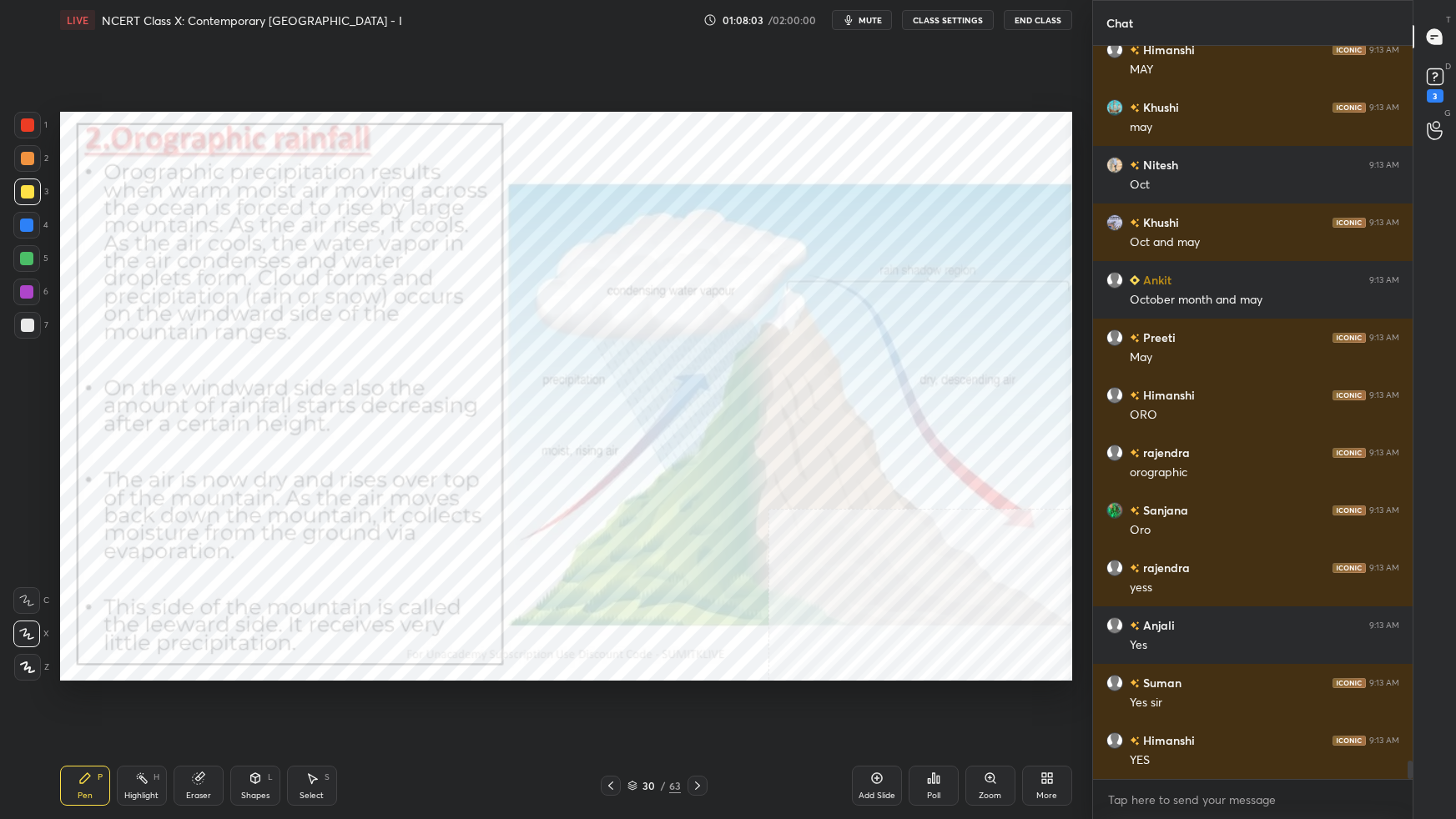
scroll to position [28174, 0]
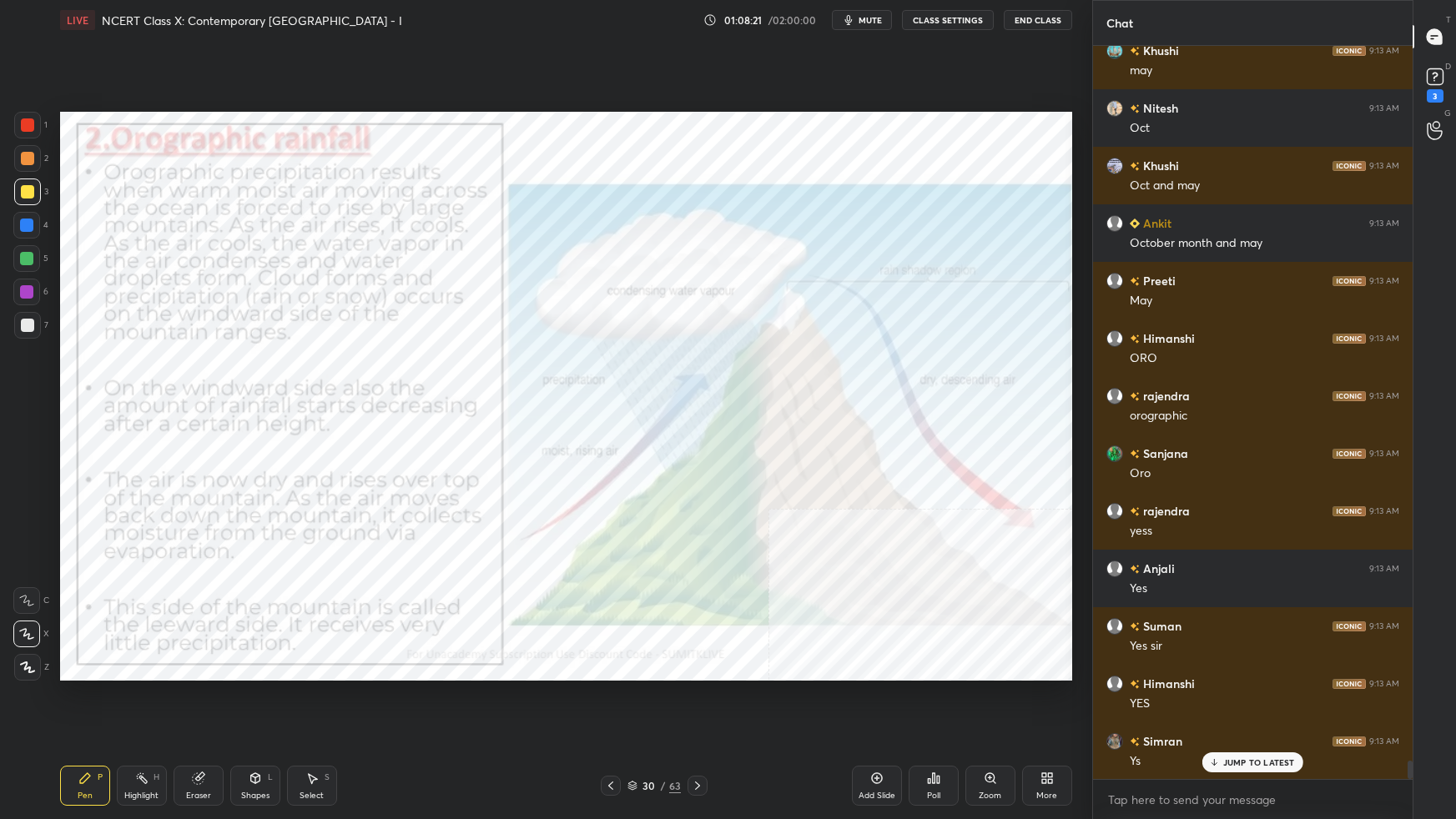
click at [28, 125] on div at bounding box center [28, 125] width 13 height 13
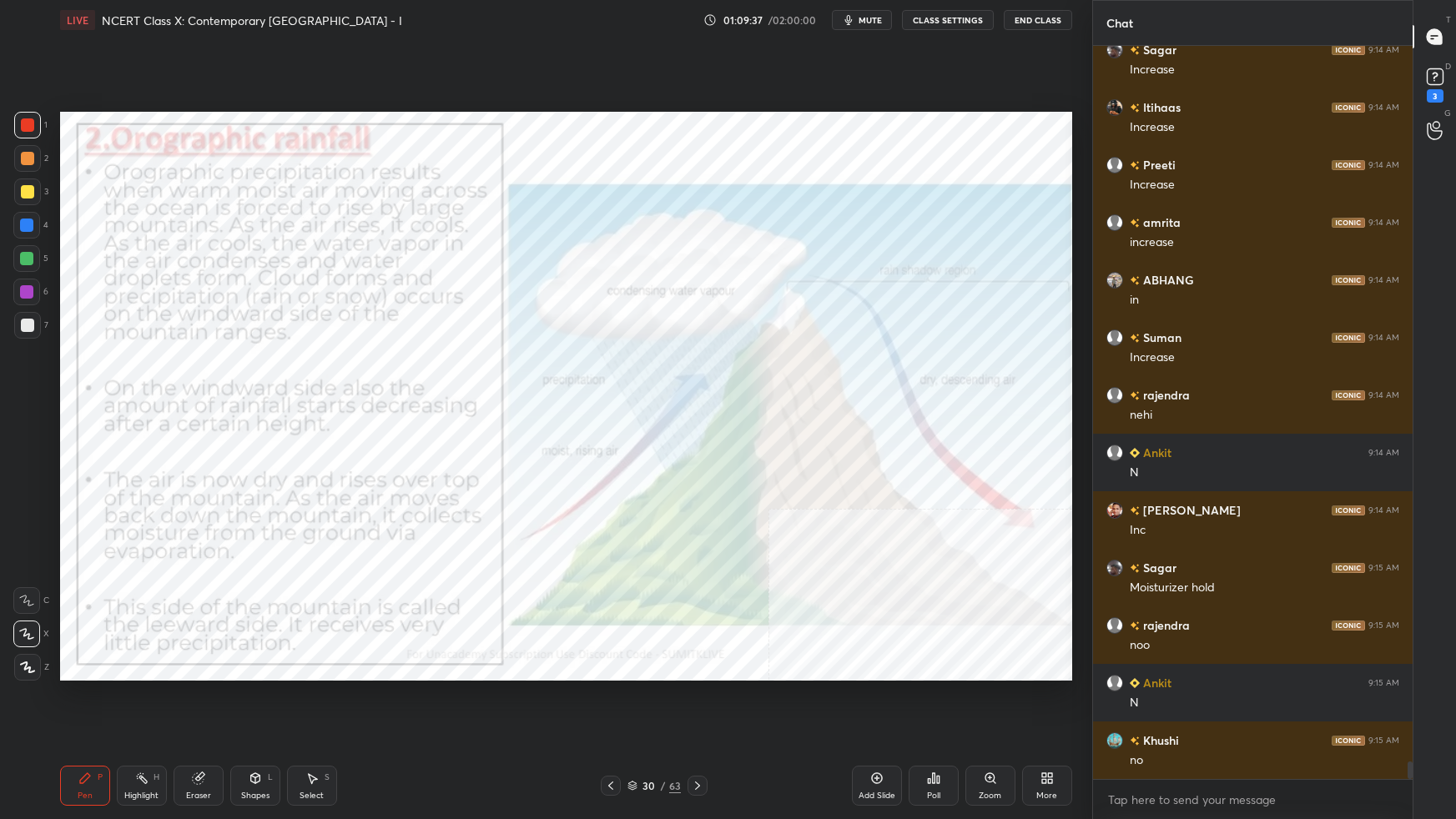
scroll to position [29901, 0]
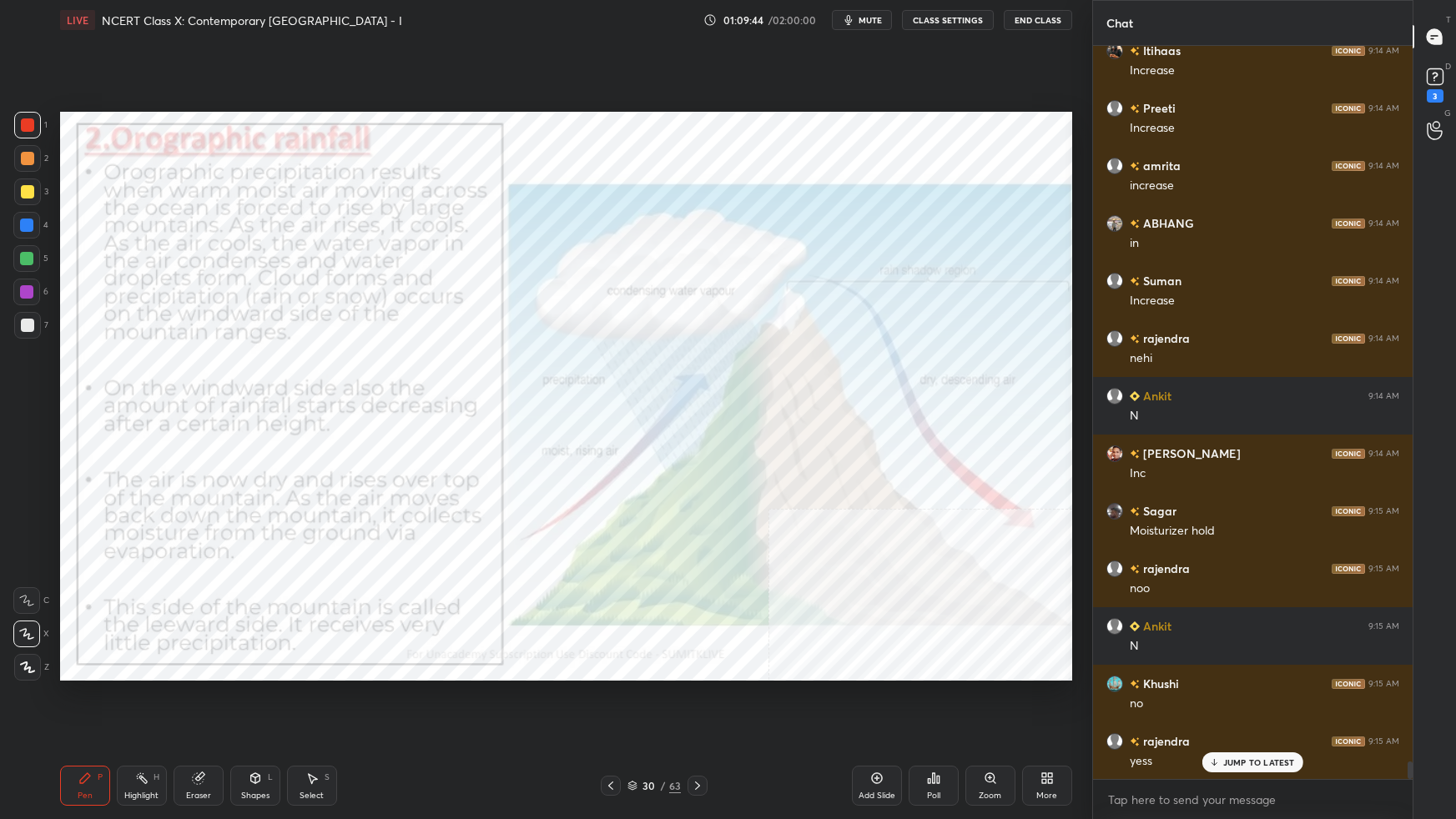
click at [632, 514] on icon at bounding box center [632, 786] width 10 height 10
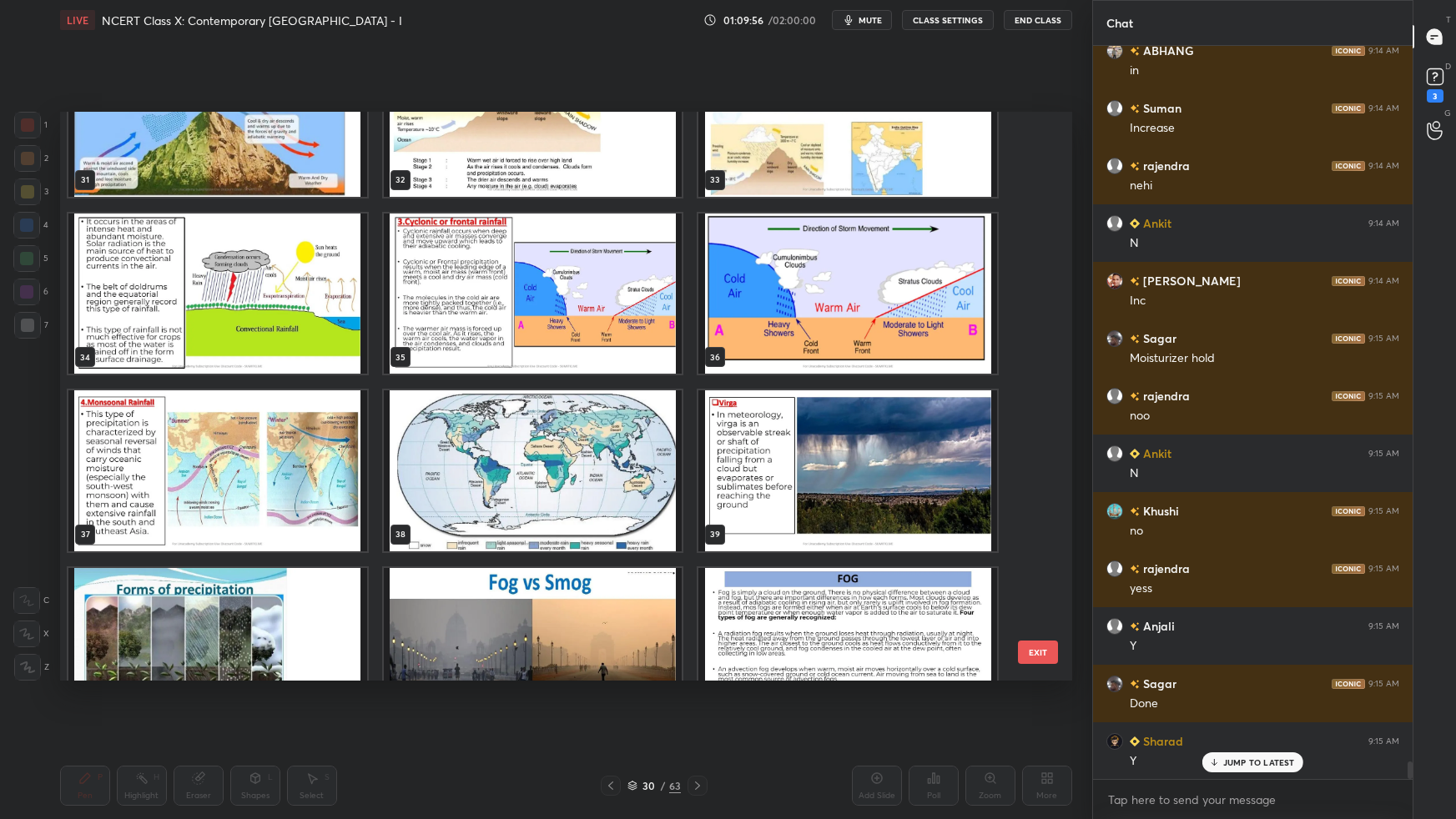
scroll to position [30190, 0]
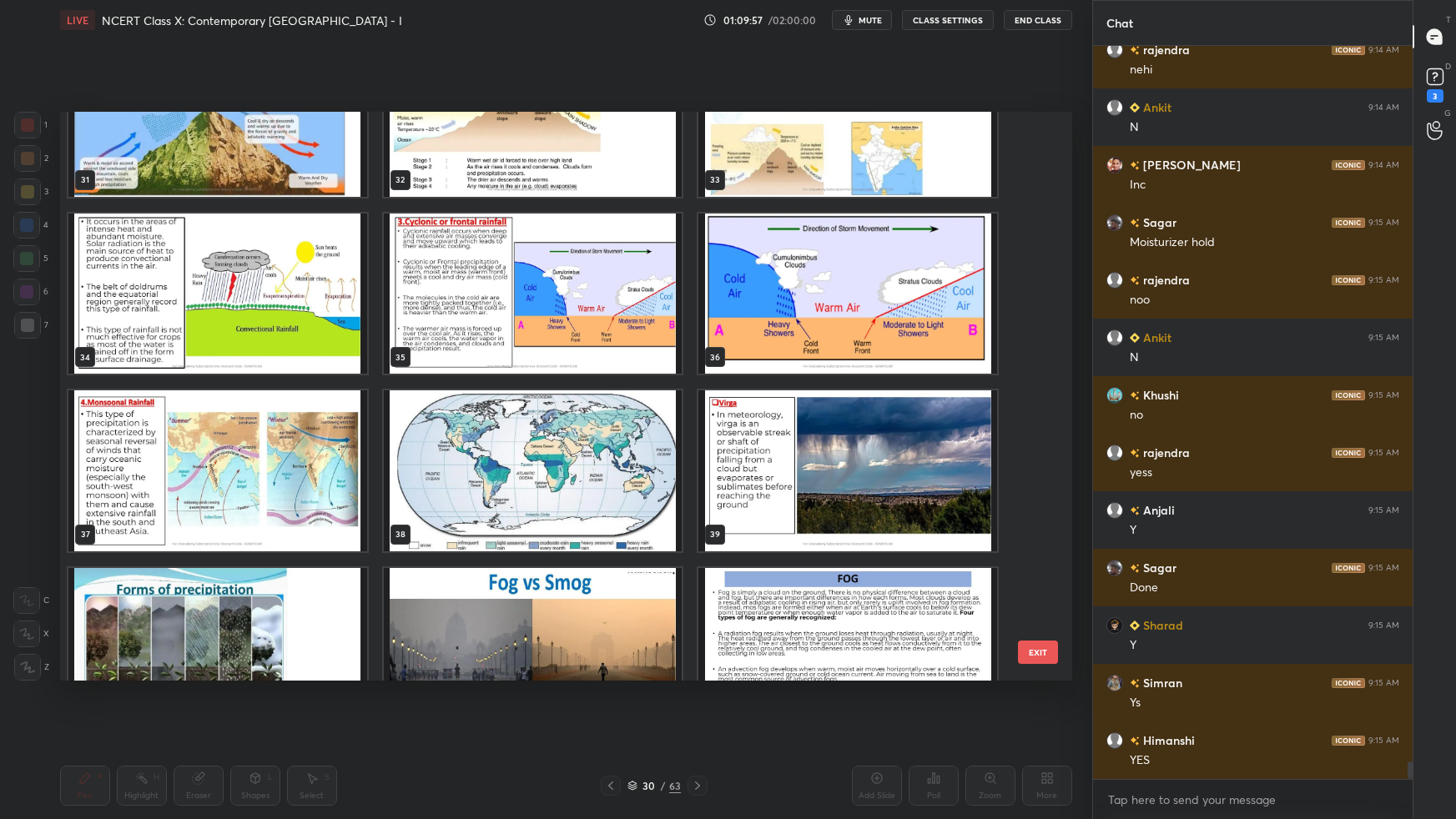
click at [571, 514] on img "grid" at bounding box center [532, 470] width 299 height 160
click at [572, 514] on img "grid" at bounding box center [532, 470] width 299 height 160
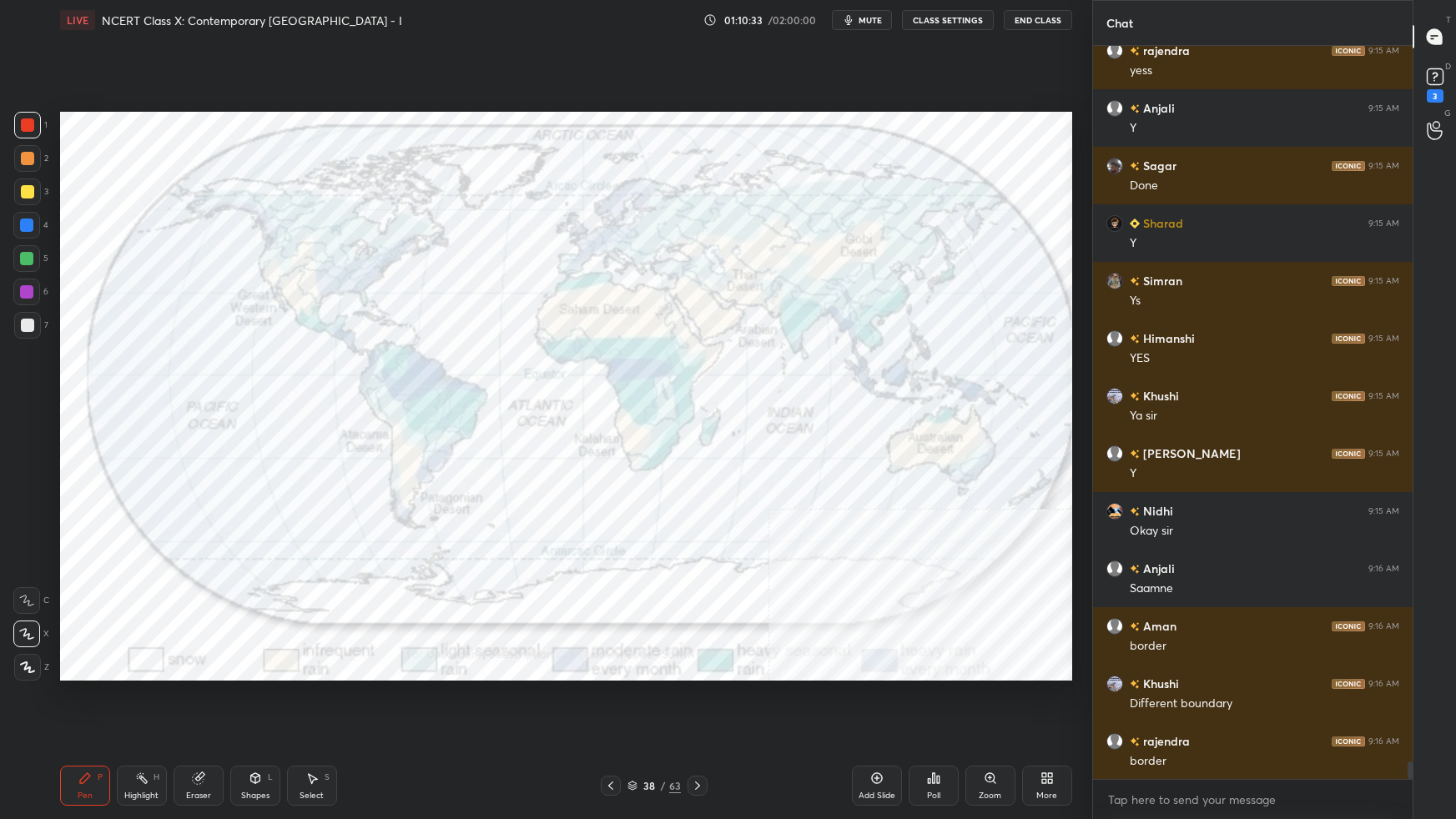
scroll to position [30650, 0]
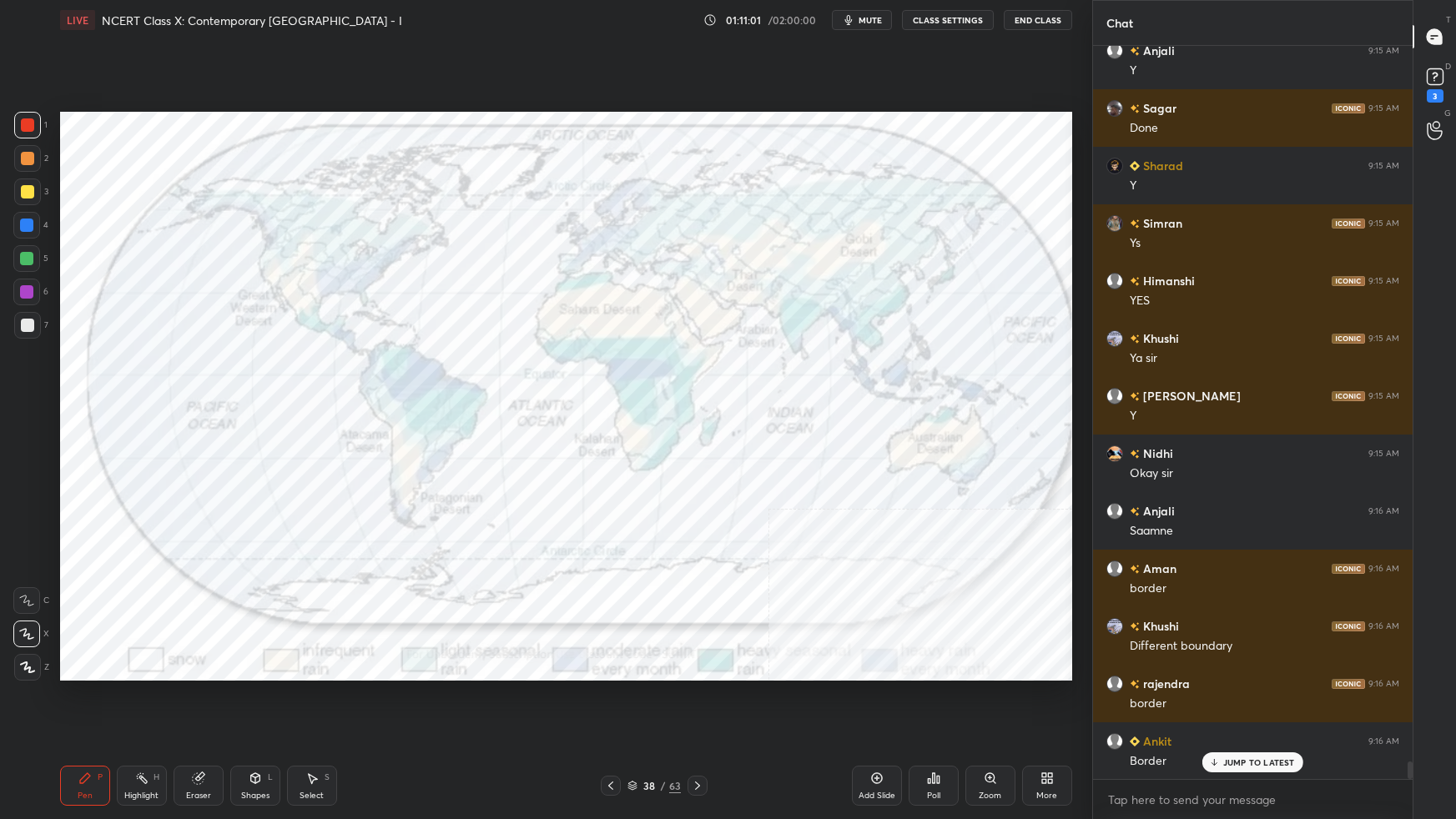
drag, startPoint x: 629, startPoint y: 783, endPoint x: 641, endPoint y: 781, distance: 12.2
click at [631, 514] on icon at bounding box center [632, 786] width 10 height 10
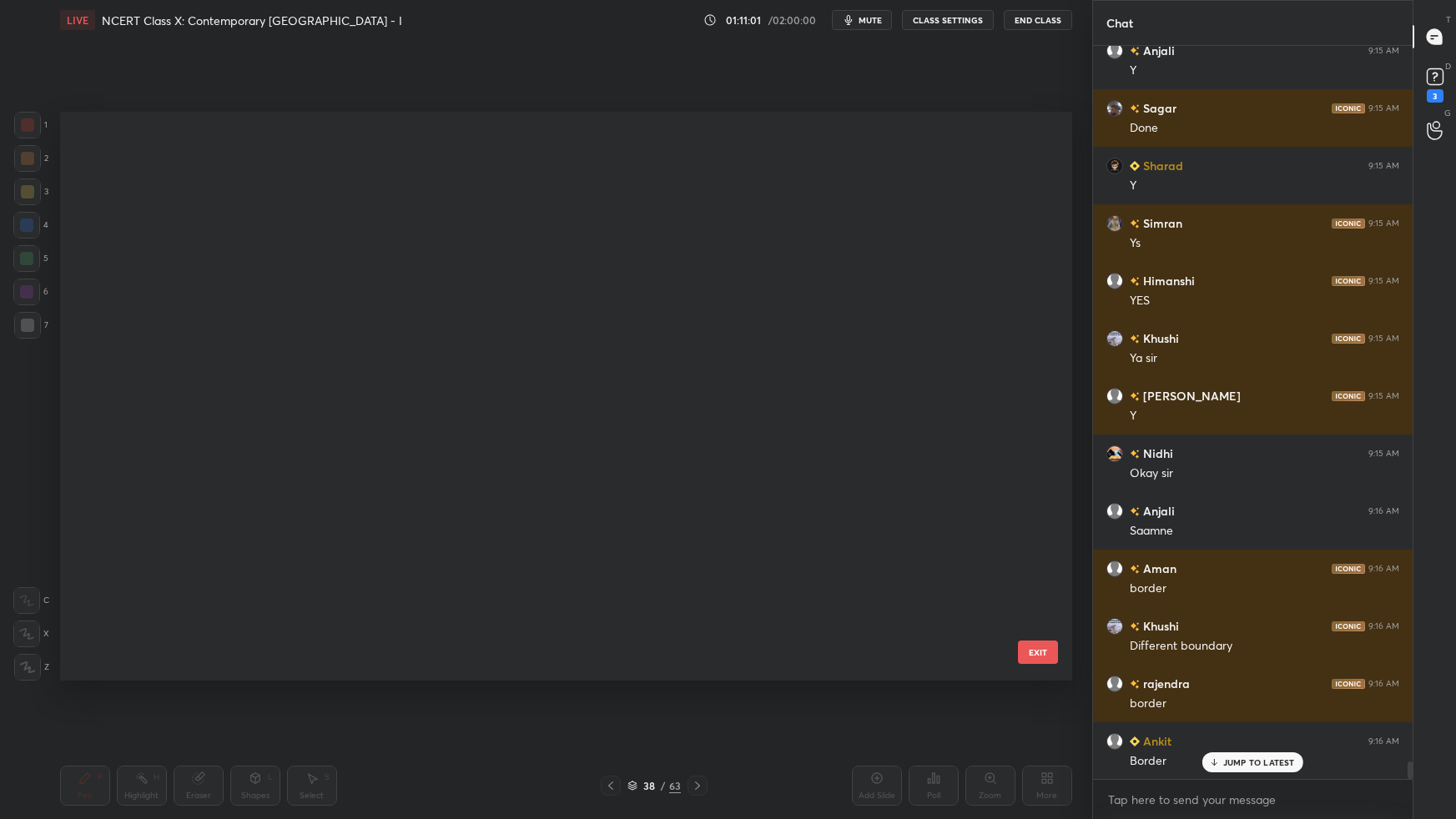
scroll to position [564, 1004]
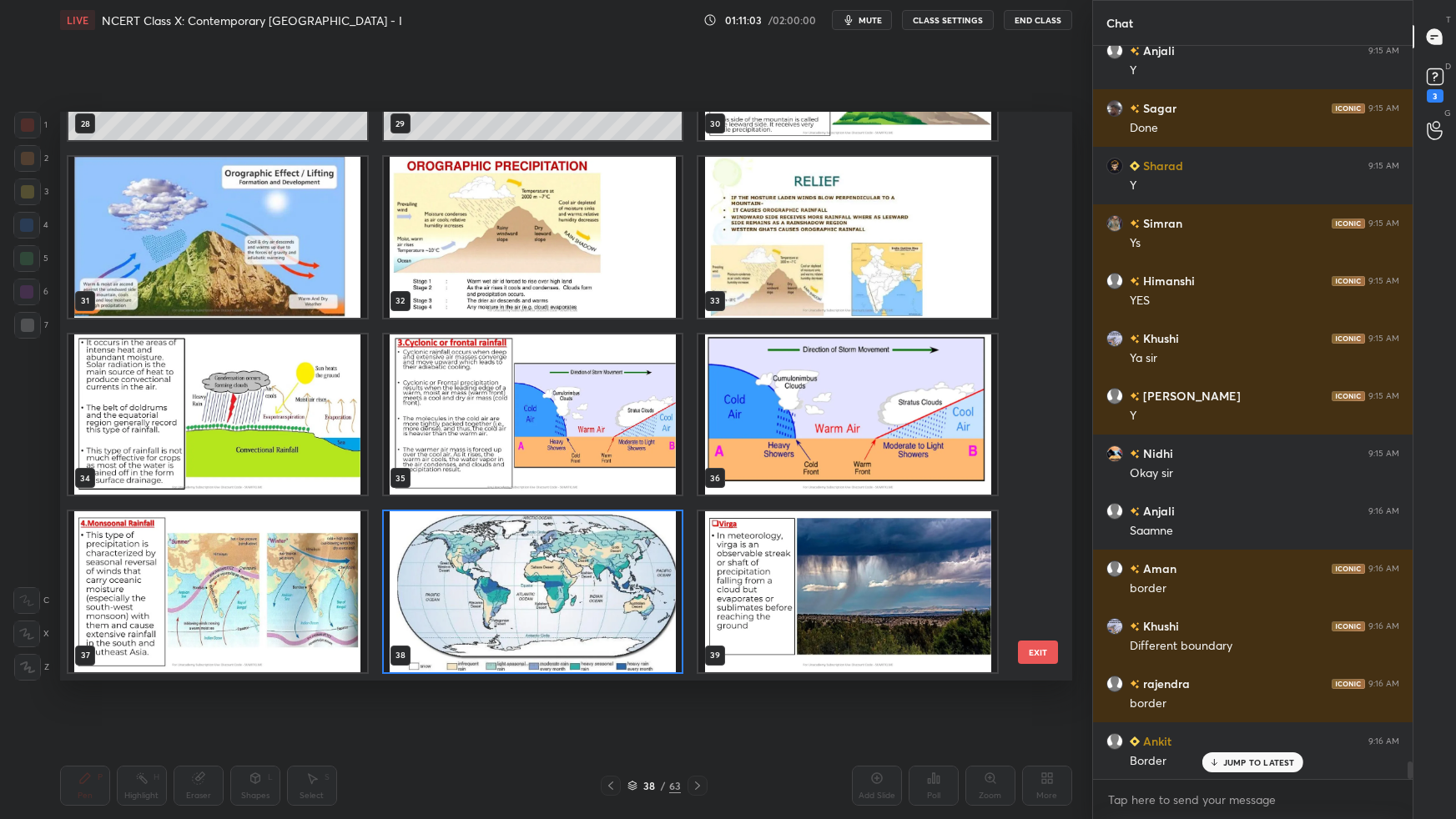
click at [1027, 514] on button "EXIT" at bounding box center [1037, 652] width 40 height 23
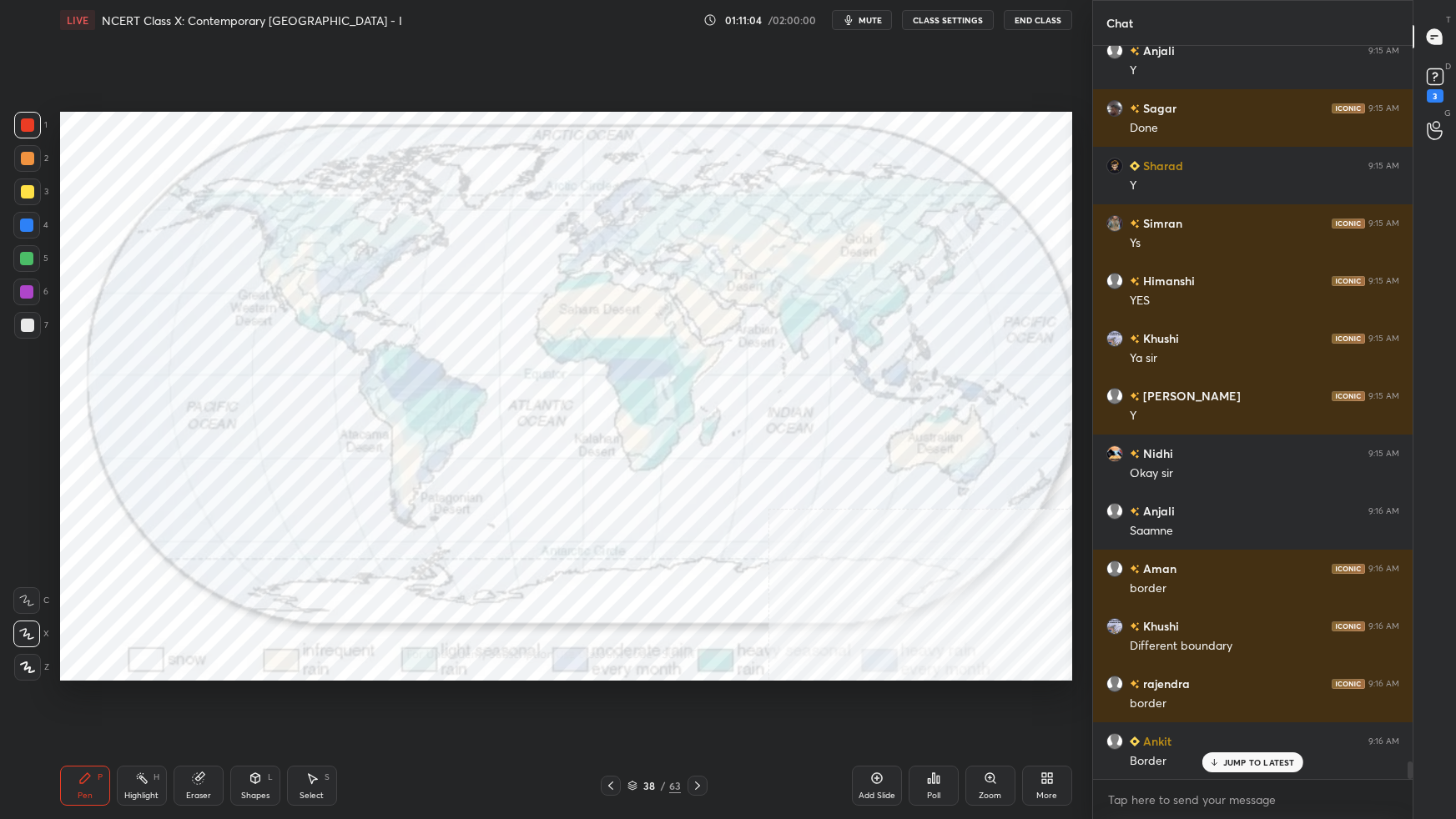
click at [886, 514] on div "Add Slide" at bounding box center [877, 785] width 50 height 40
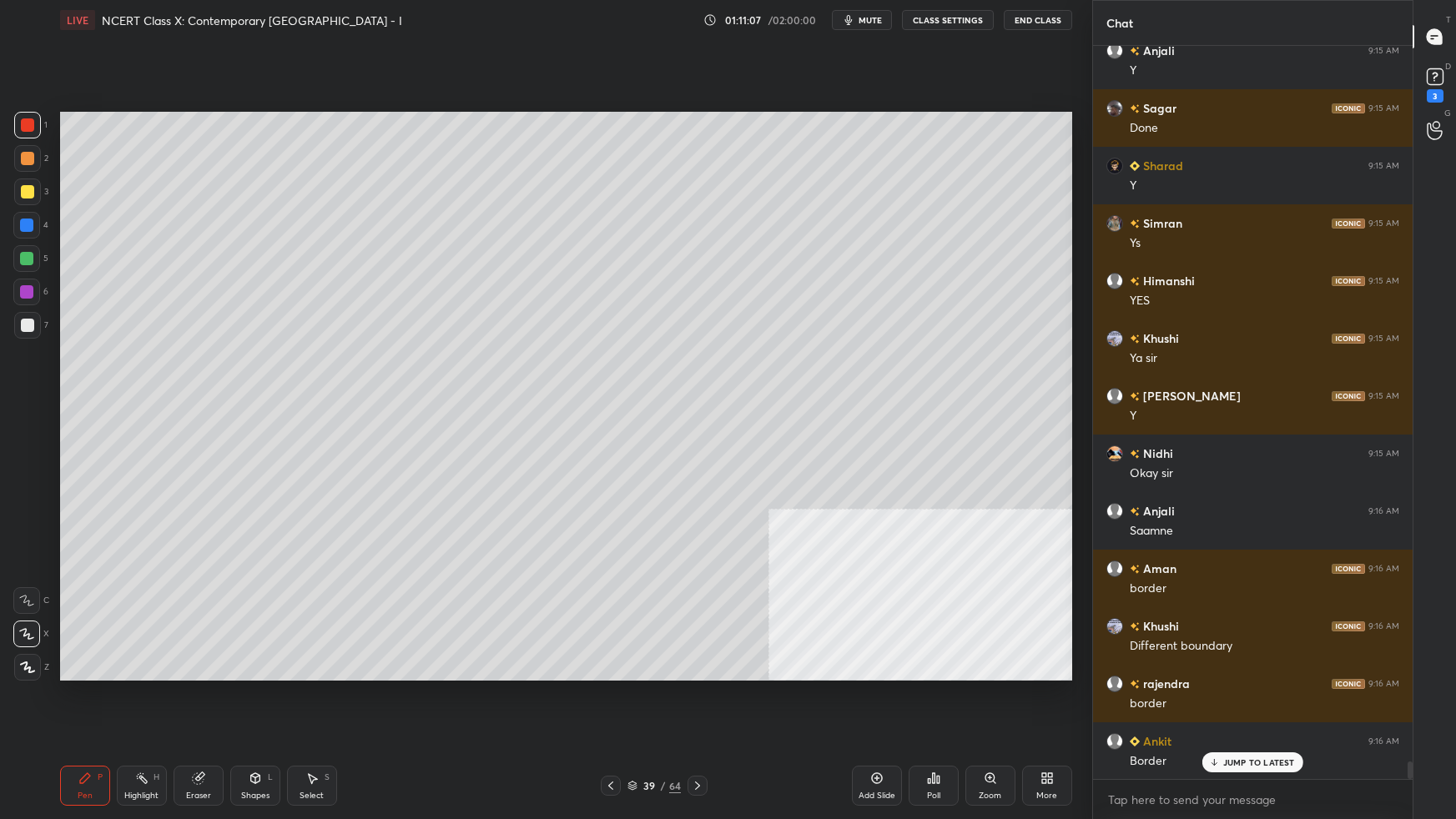
drag, startPoint x: 253, startPoint y: 790, endPoint x: 267, endPoint y: 759, distance: 34.0
click at [256, 514] on div "Shapes L" at bounding box center [256, 785] width 50 height 40
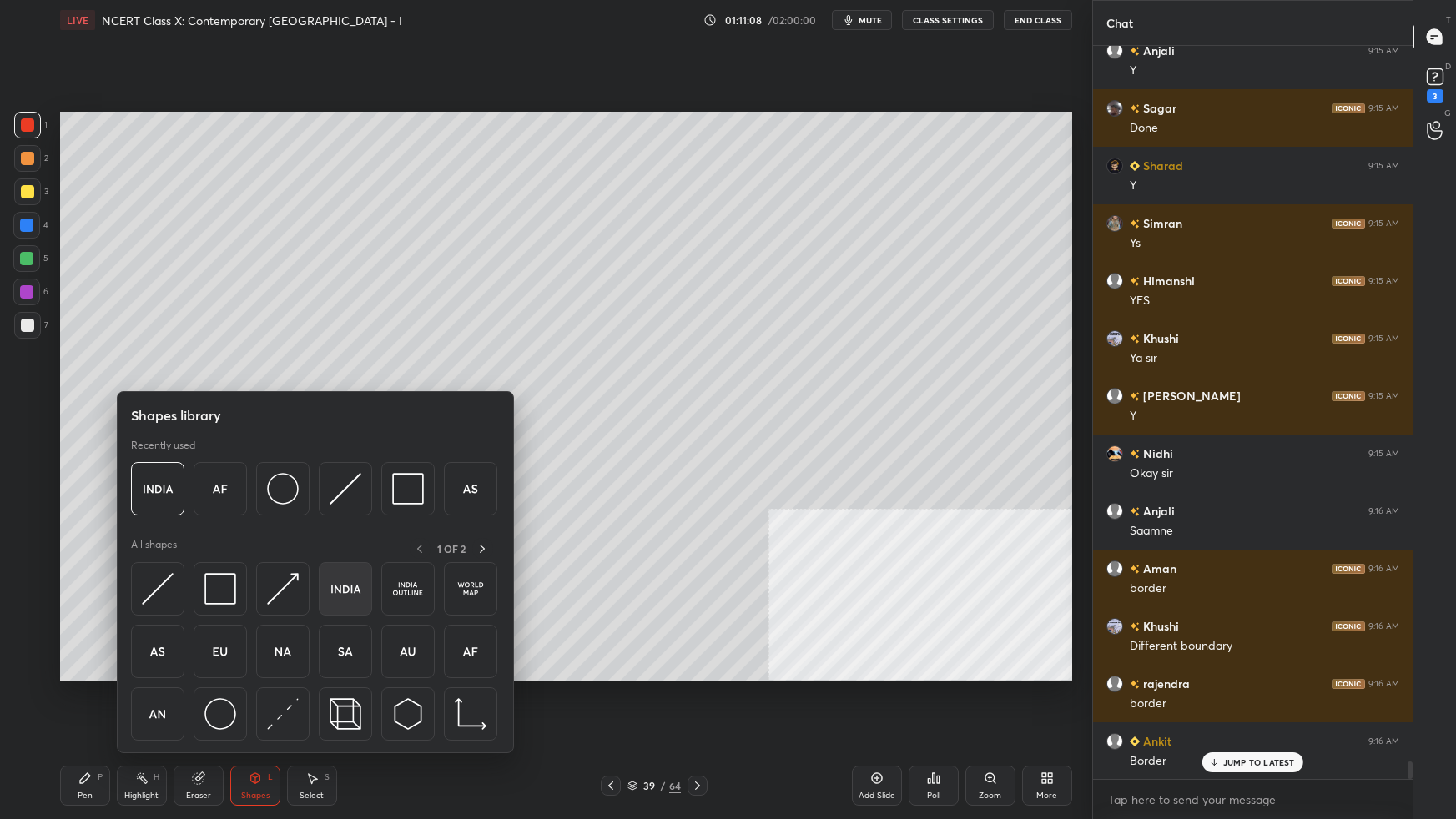
click at [350, 514] on div at bounding box center [346, 589] width 54 height 53
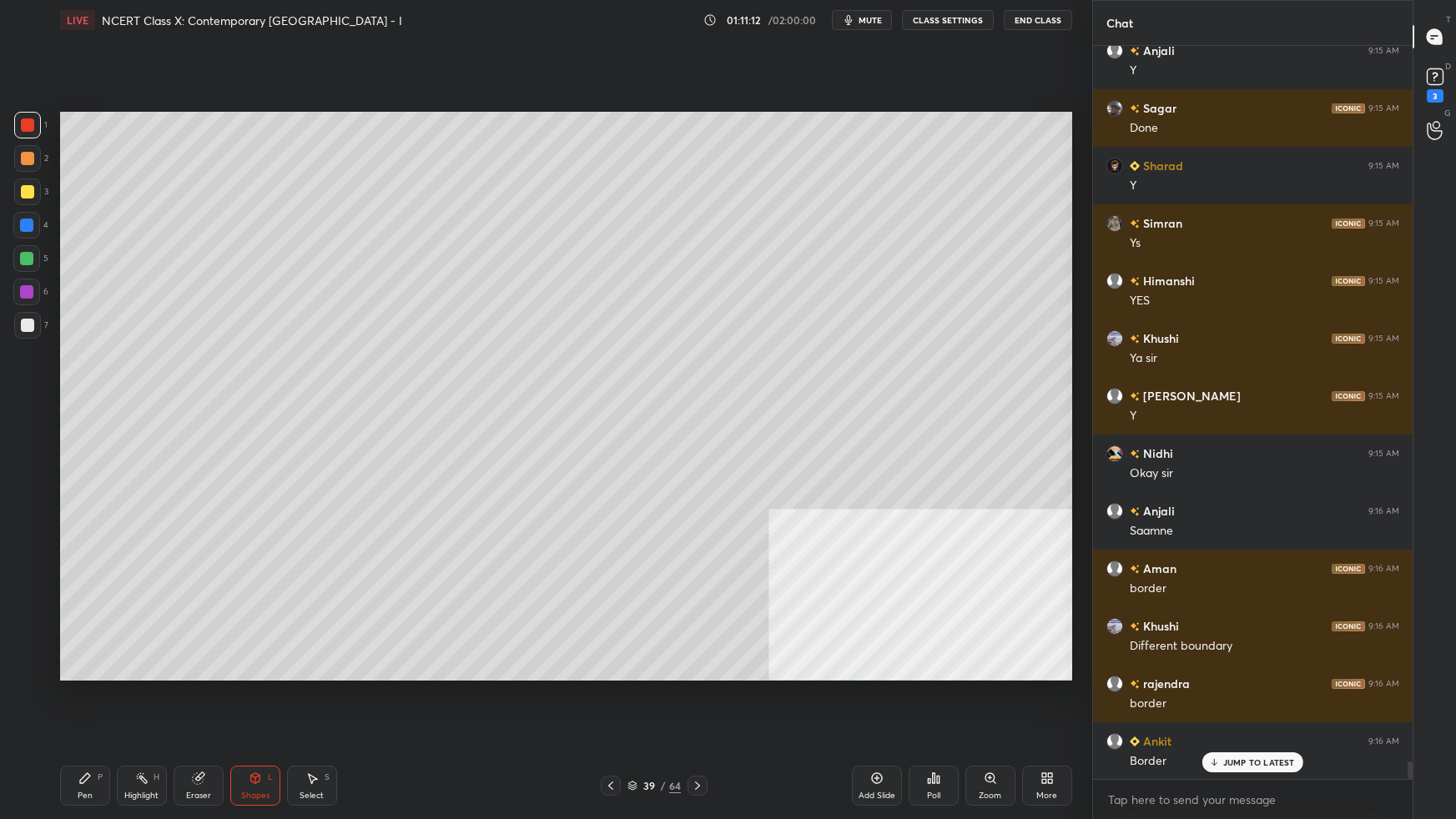
click at [24, 198] on div at bounding box center [27, 192] width 27 height 27
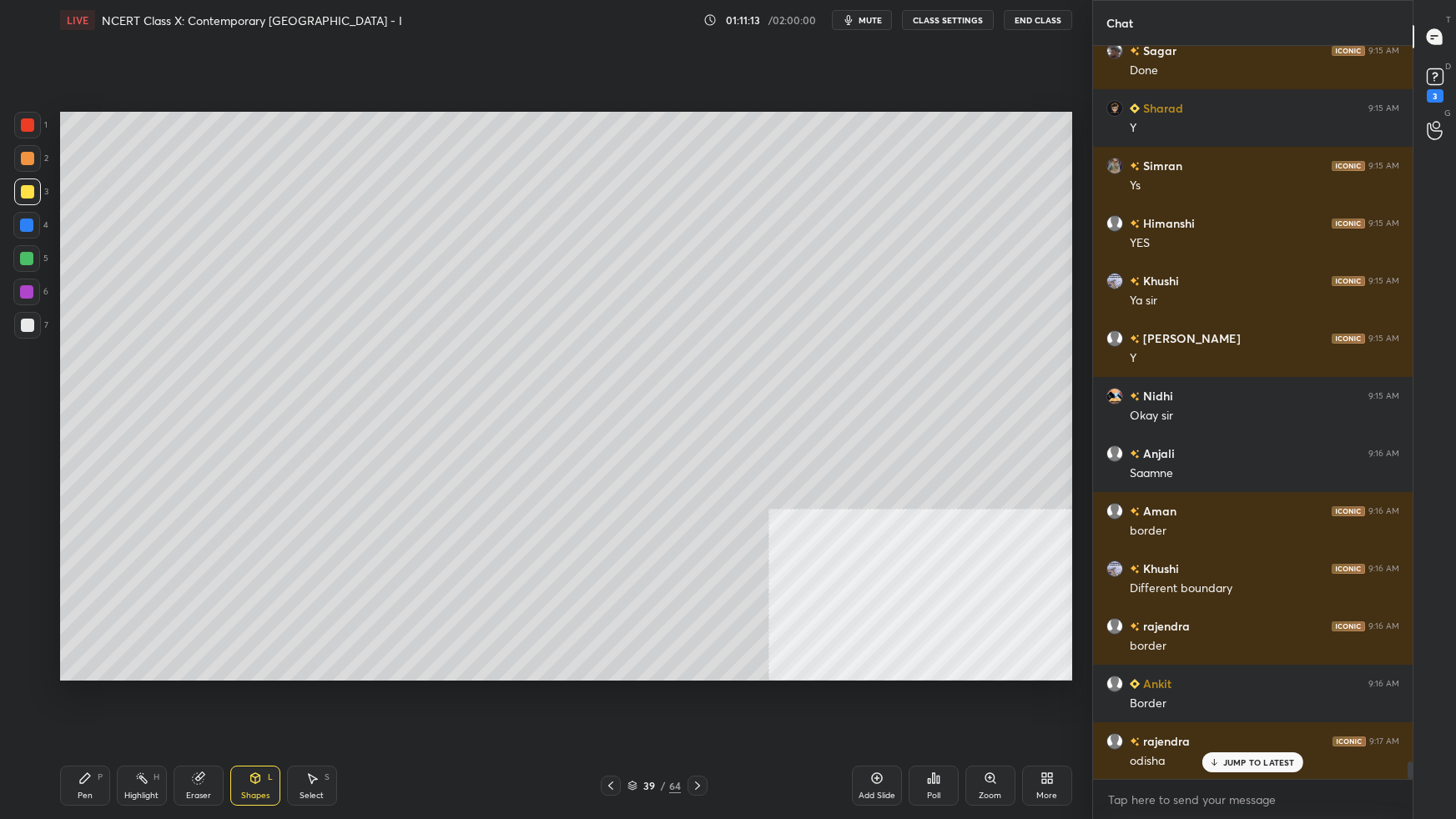
click at [78, 514] on div "Pen" at bounding box center [85, 795] width 15 height 8
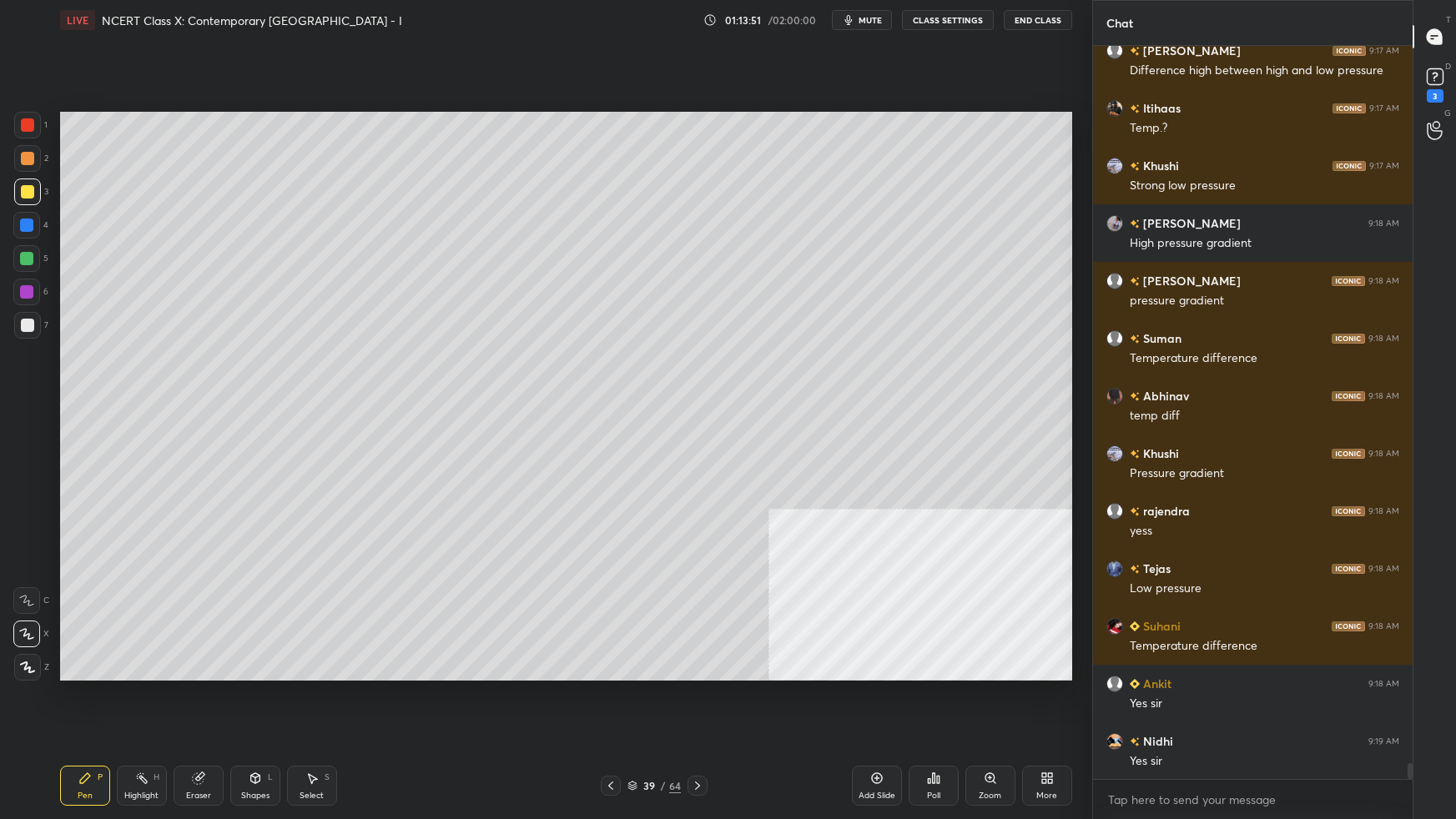
scroll to position [32392, 0]
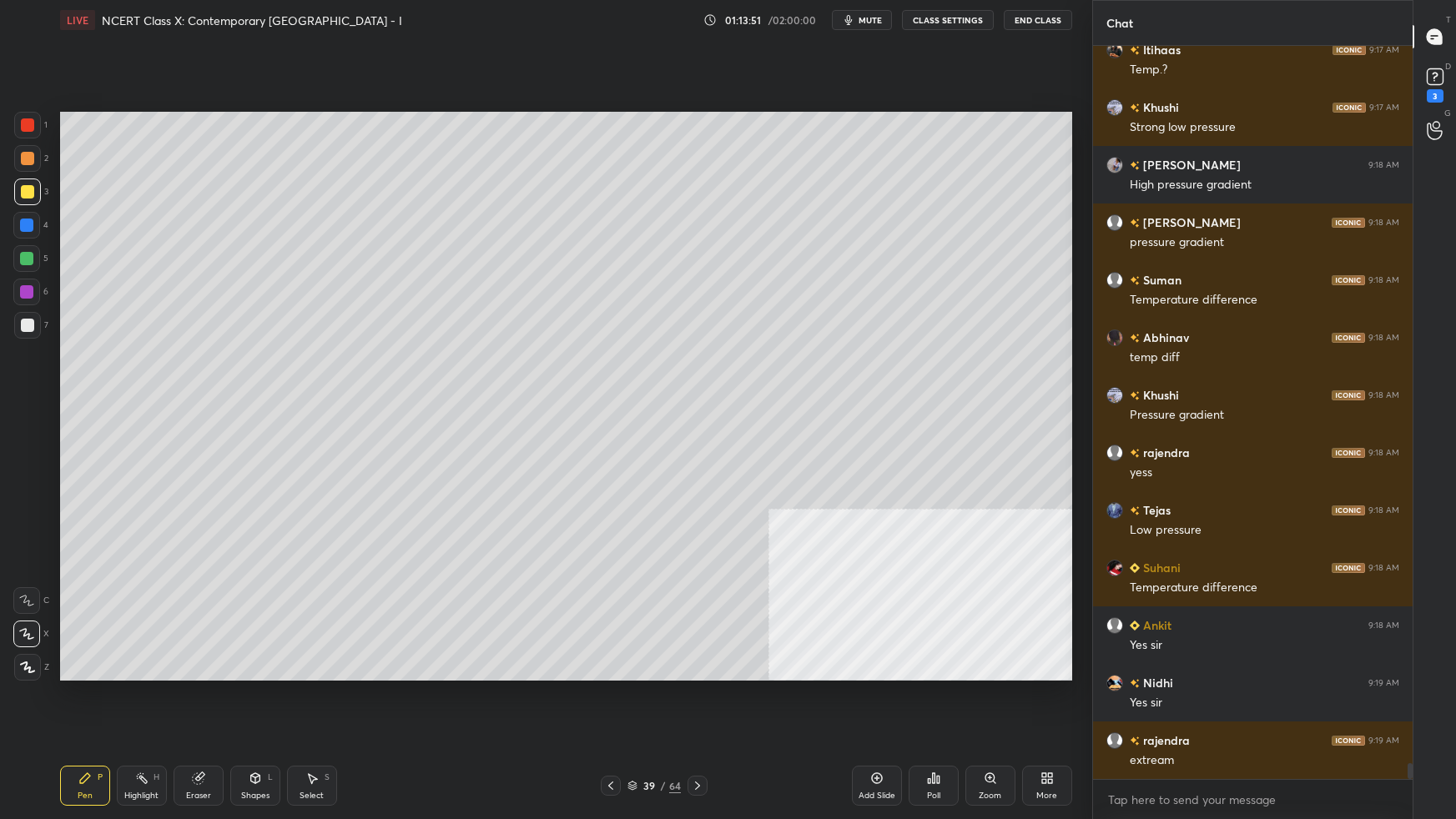
drag, startPoint x: 878, startPoint y: 789, endPoint x: 889, endPoint y: 777, distance: 16.3
click at [878, 514] on div "Add Slide" at bounding box center [877, 785] width 50 height 40
click at [638, 514] on div "40 / 65" at bounding box center [654, 786] width 54 height 15
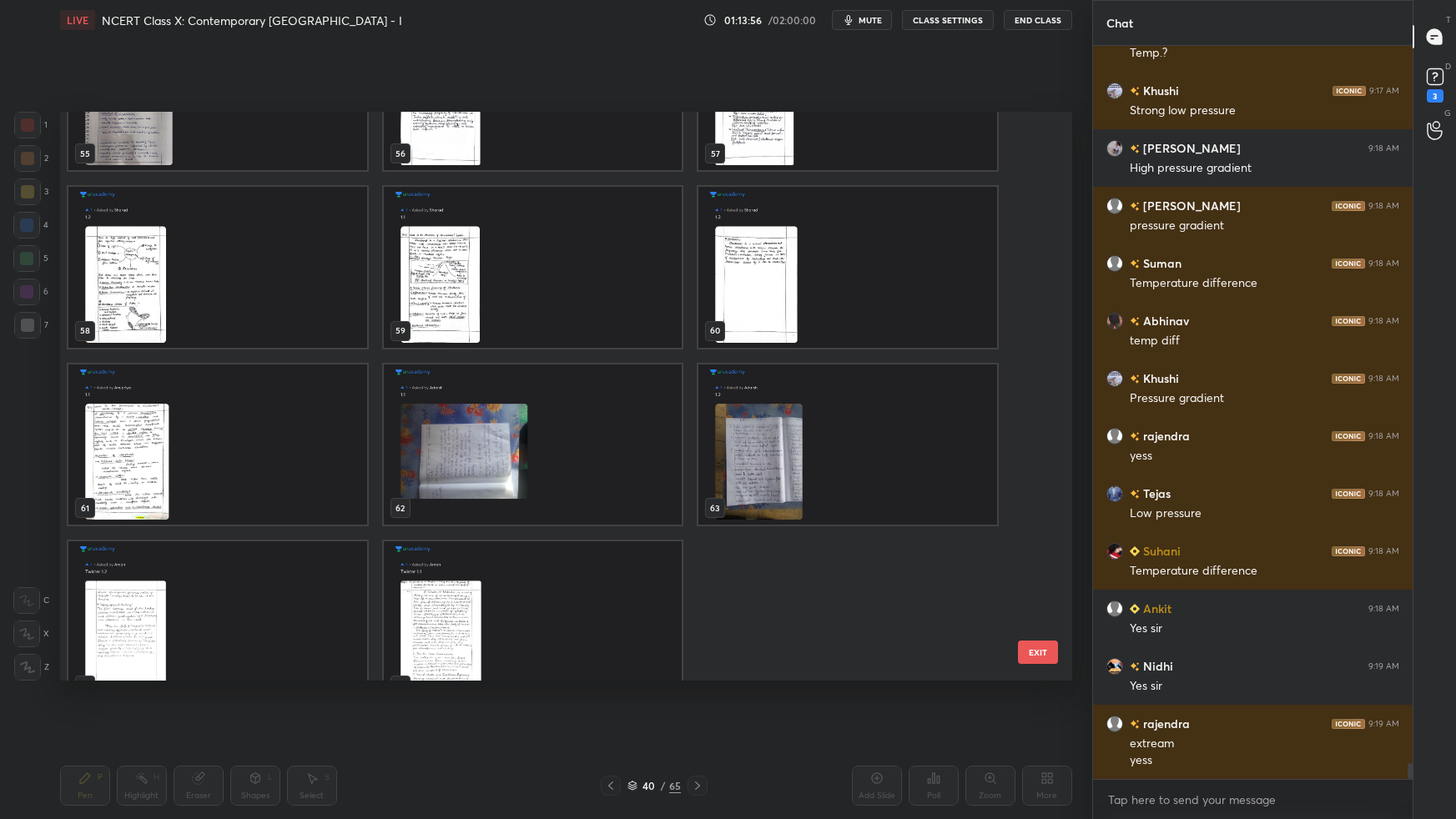
scroll to position [3329, 0]
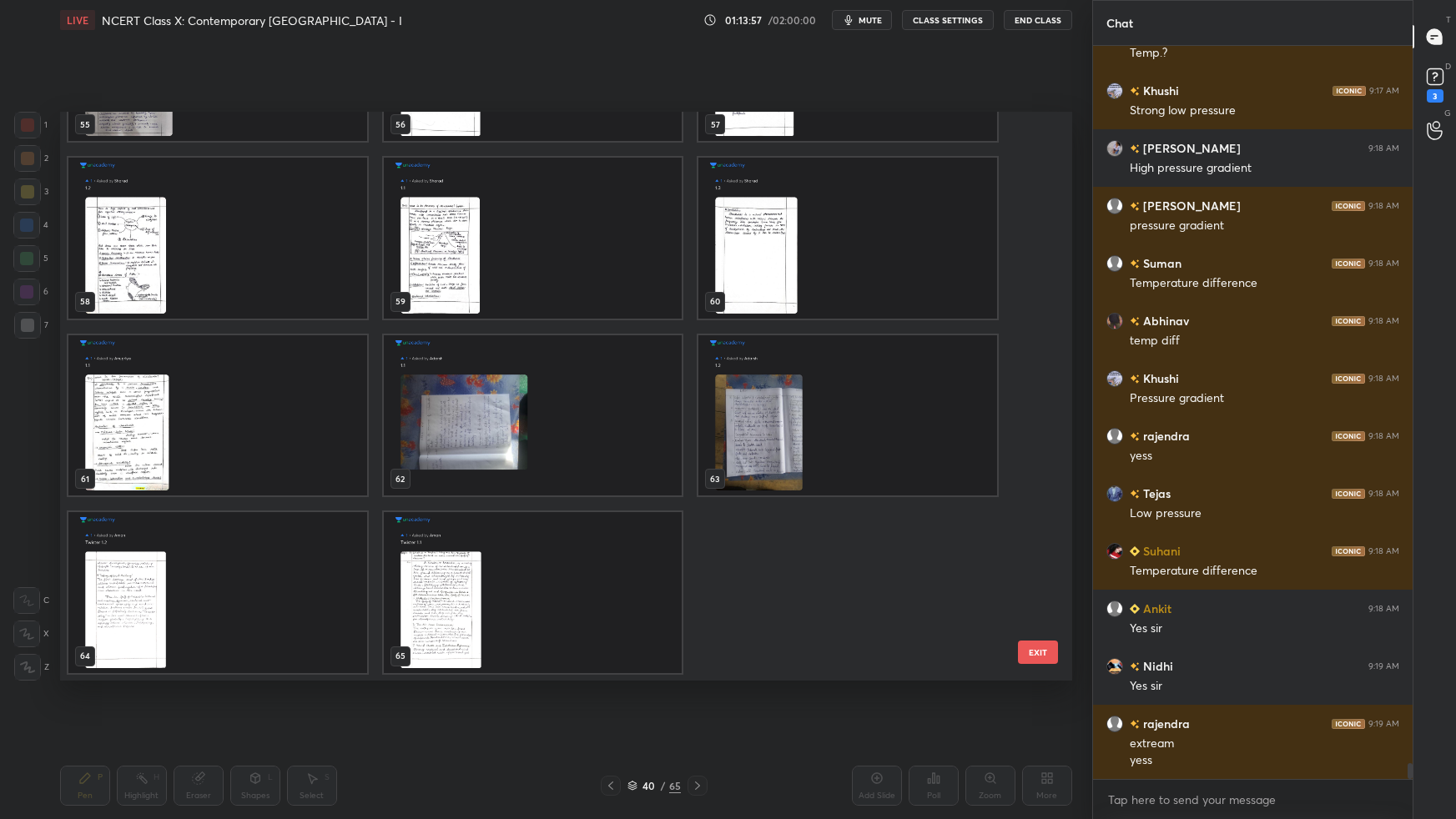
click at [627, 514] on img "grid" at bounding box center [532, 592] width 299 height 160
click at [629, 514] on img "grid" at bounding box center [532, 592] width 299 height 160
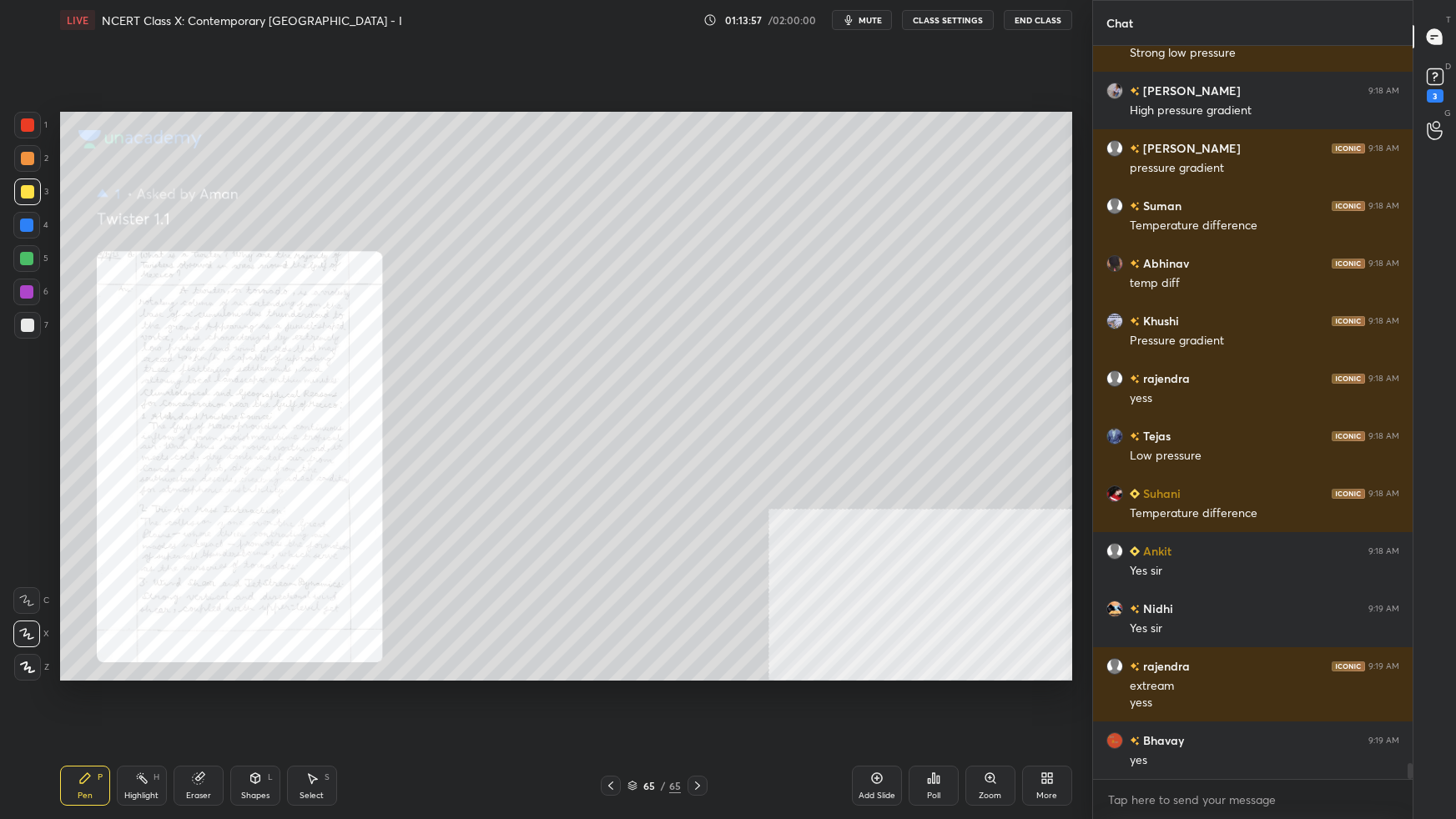
click at [631, 514] on img "grid" at bounding box center [532, 592] width 299 height 160
click at [632, 514] on img "grid" at bounding box center [532, 592] width 299 height 160
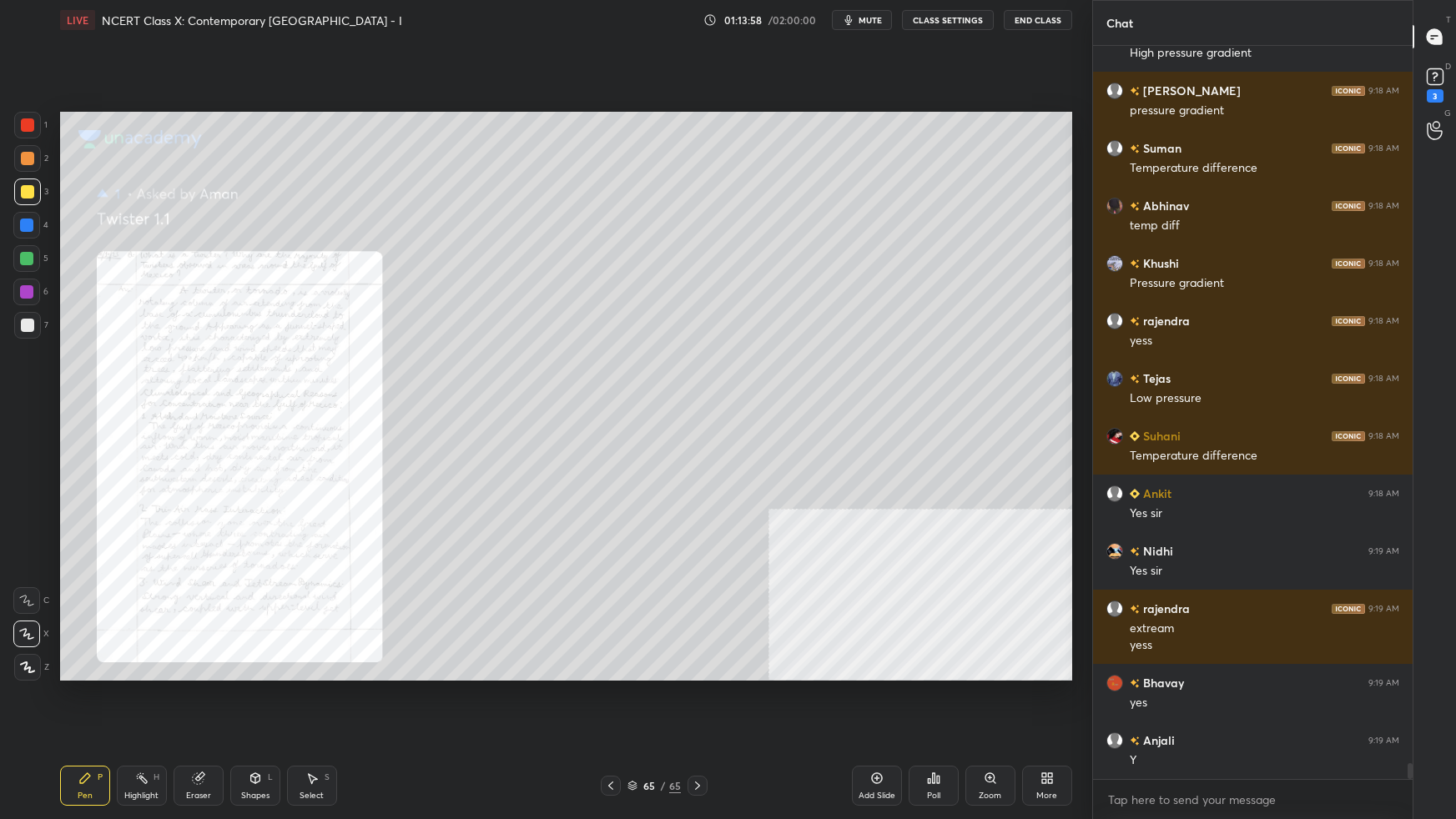
scroll to position [5, 5]
drag, startPoint x: 872, startPoint y: 785, endPoint x: 877, endPoint y: 768, distance: 17.7
click at [871, 514] on div "Add Slide" at bounding box center [877, 785] width 50 height 40
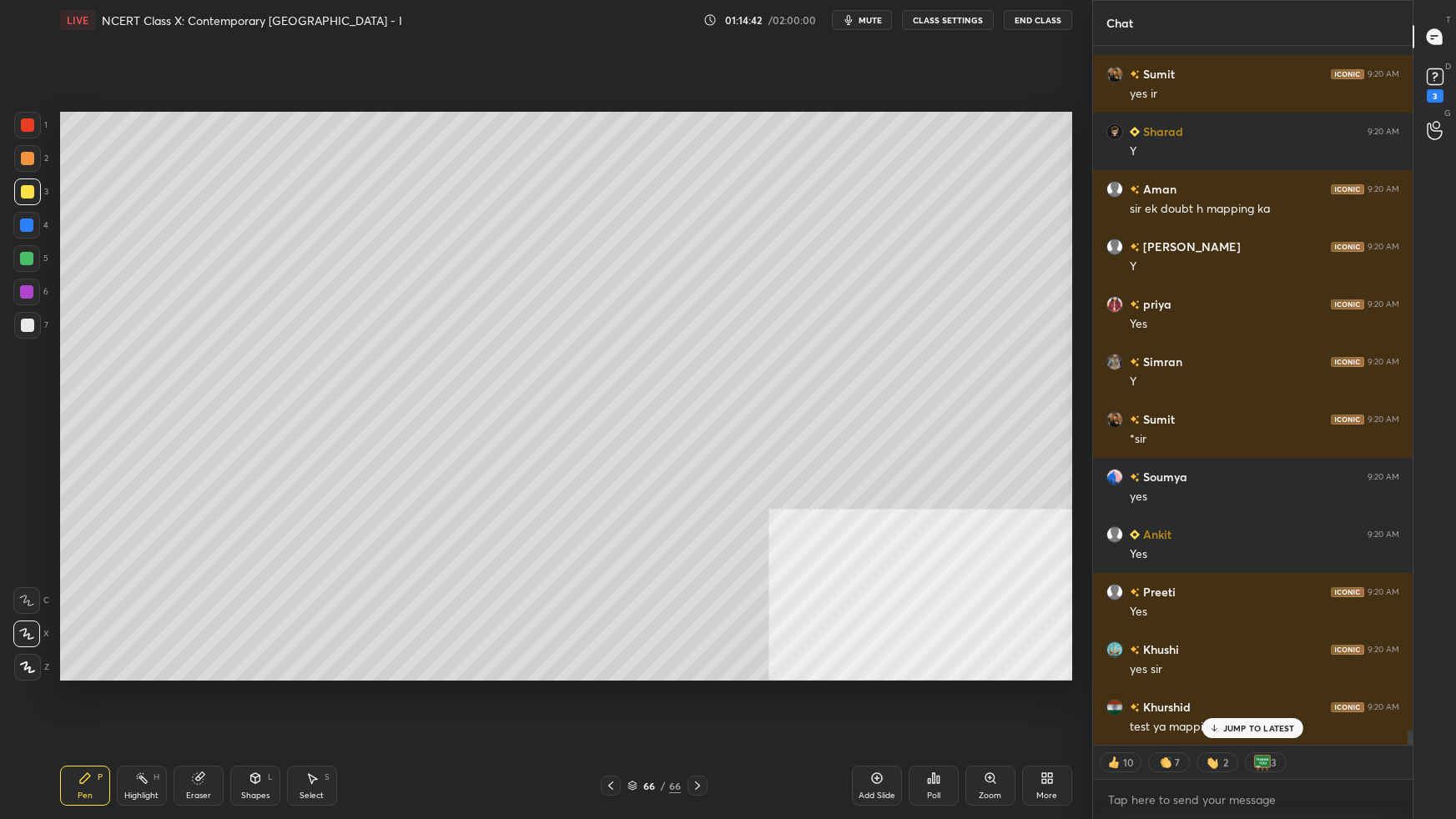
scroll to position [33847, 0]
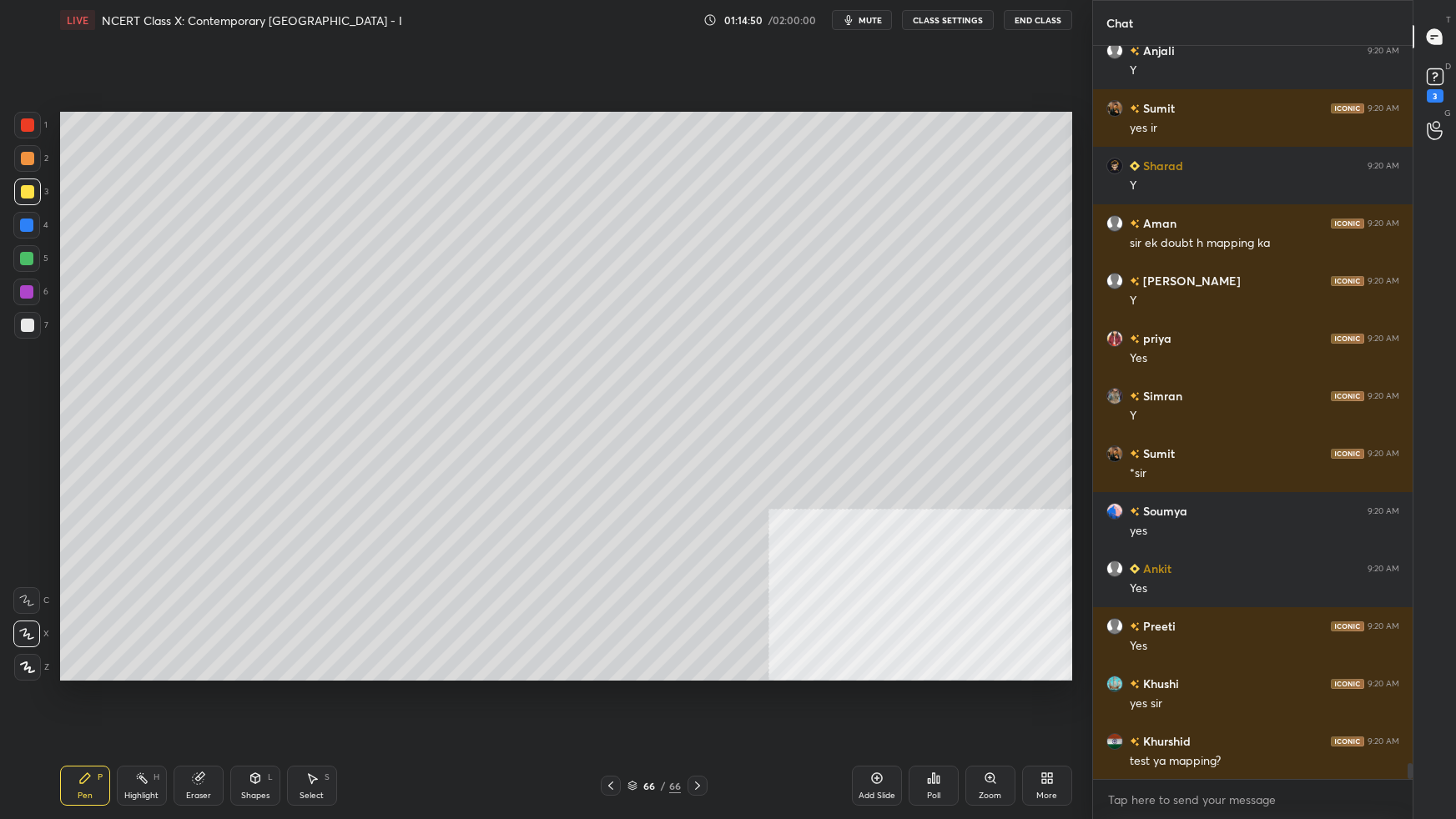
click at [1047, 514] on icon at bounding box center [1047, 778] width 13 height 13
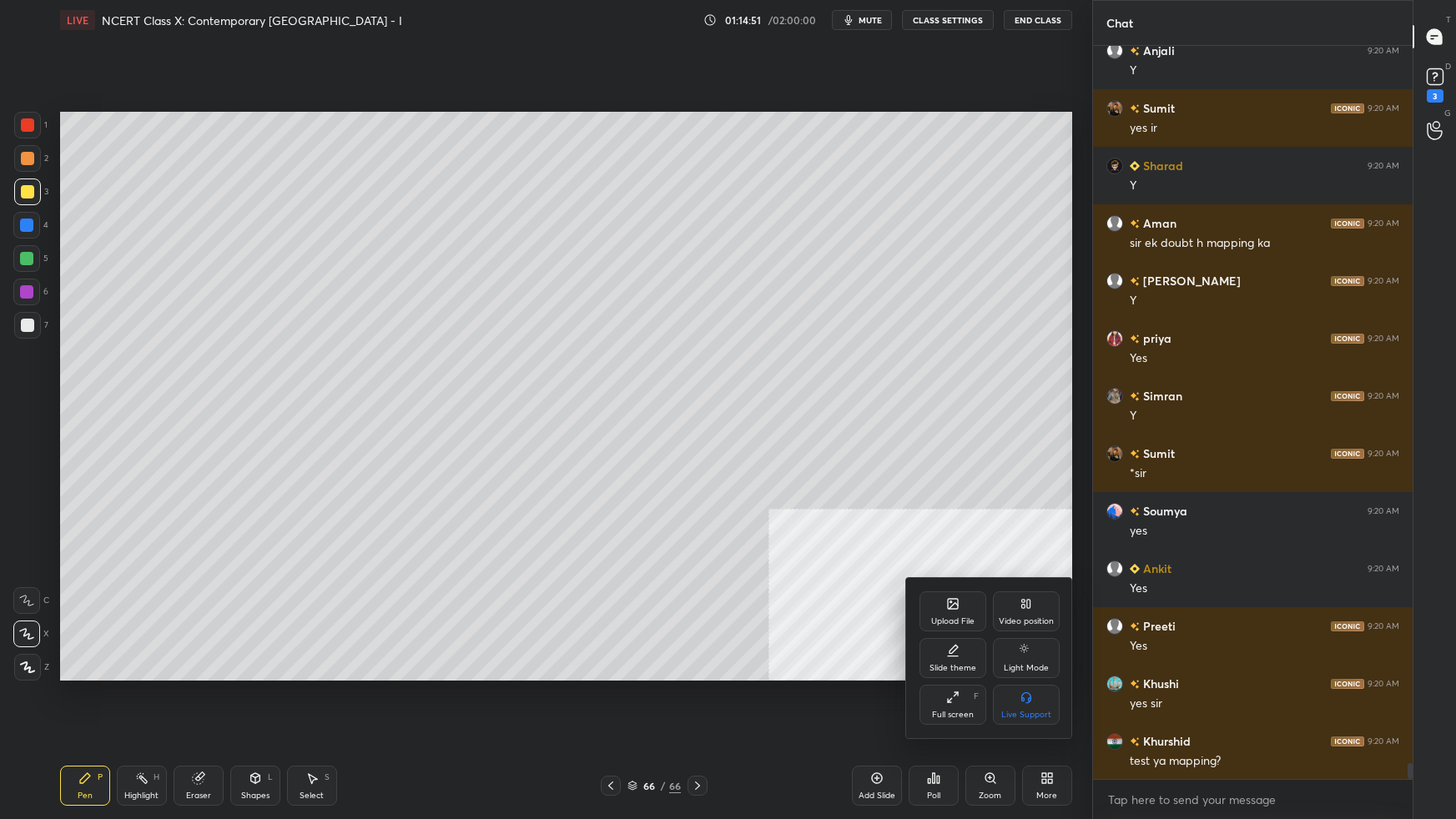
click at [953, 514] on div "Upload File" at bounding box center [953, 611] width 66 height 40
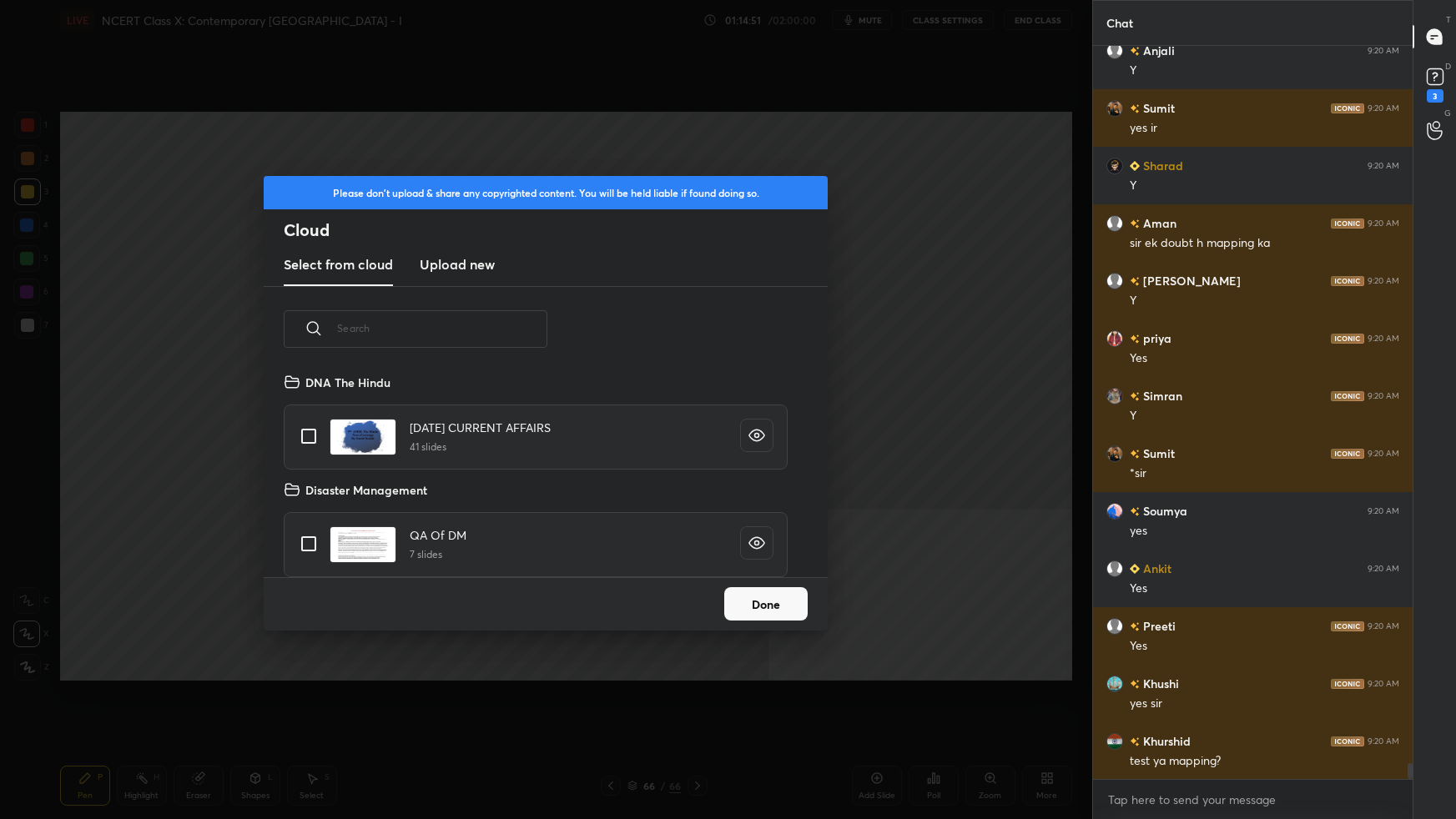
scroll to position [5, 8]
drag, startPoint x: 475, startPoint y: 267, endPoint x: 476, endPoint y: 278, distance: 11.0
click at [475, 267] on h3 "Upload new" at bounding box center [457, 265] width 75 height 20
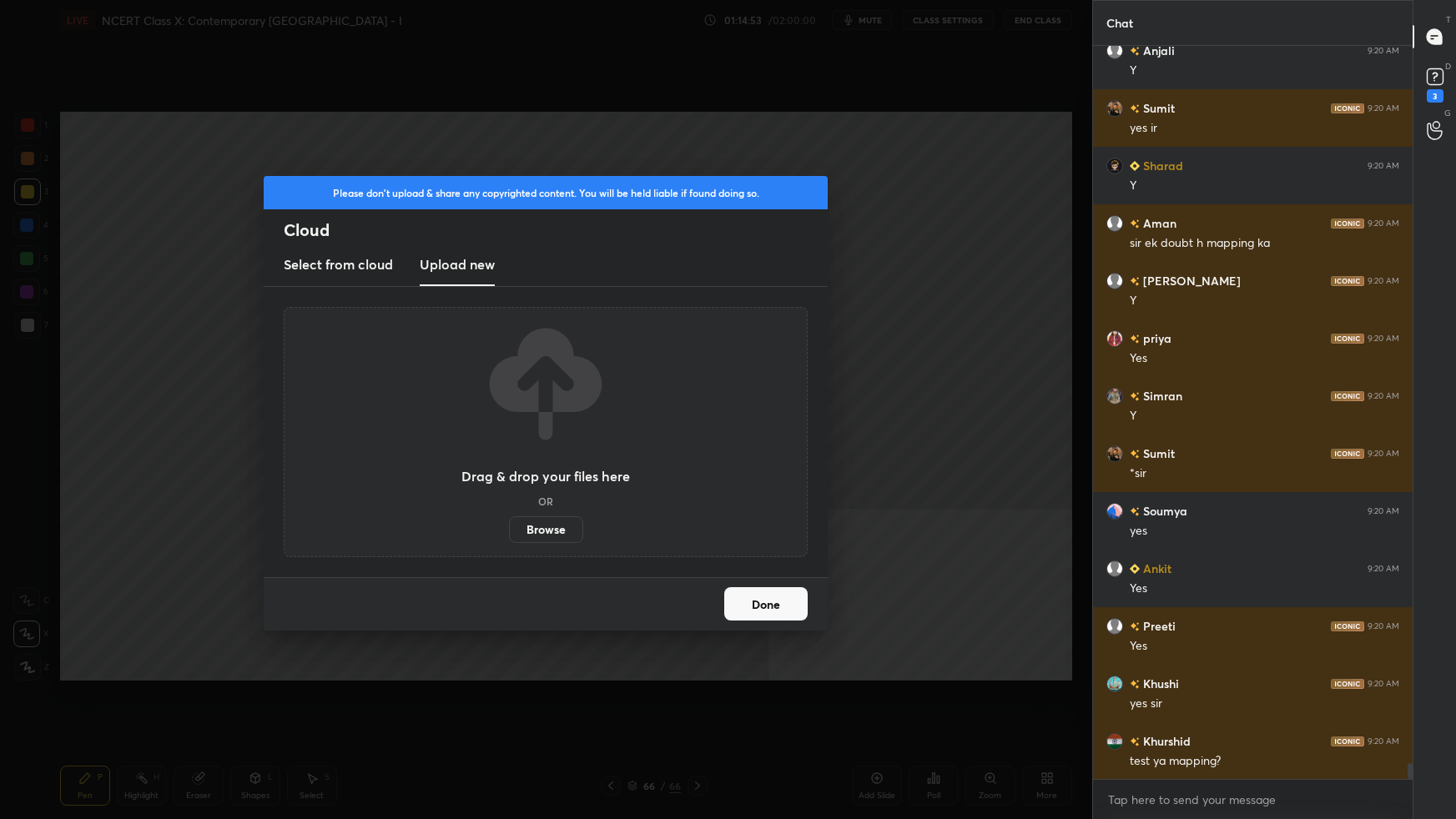
drag, startPoint x: 540, startPoint y: 526, endPoint x: 540, endPoint y: 433, distance: 93.0
click at [540, 514] on label "Browse" at bounding box center [546, 529] width 74 height 27
click at [509, 514] on input "Browse" at bounding box center [509, 529] width 0 height 27
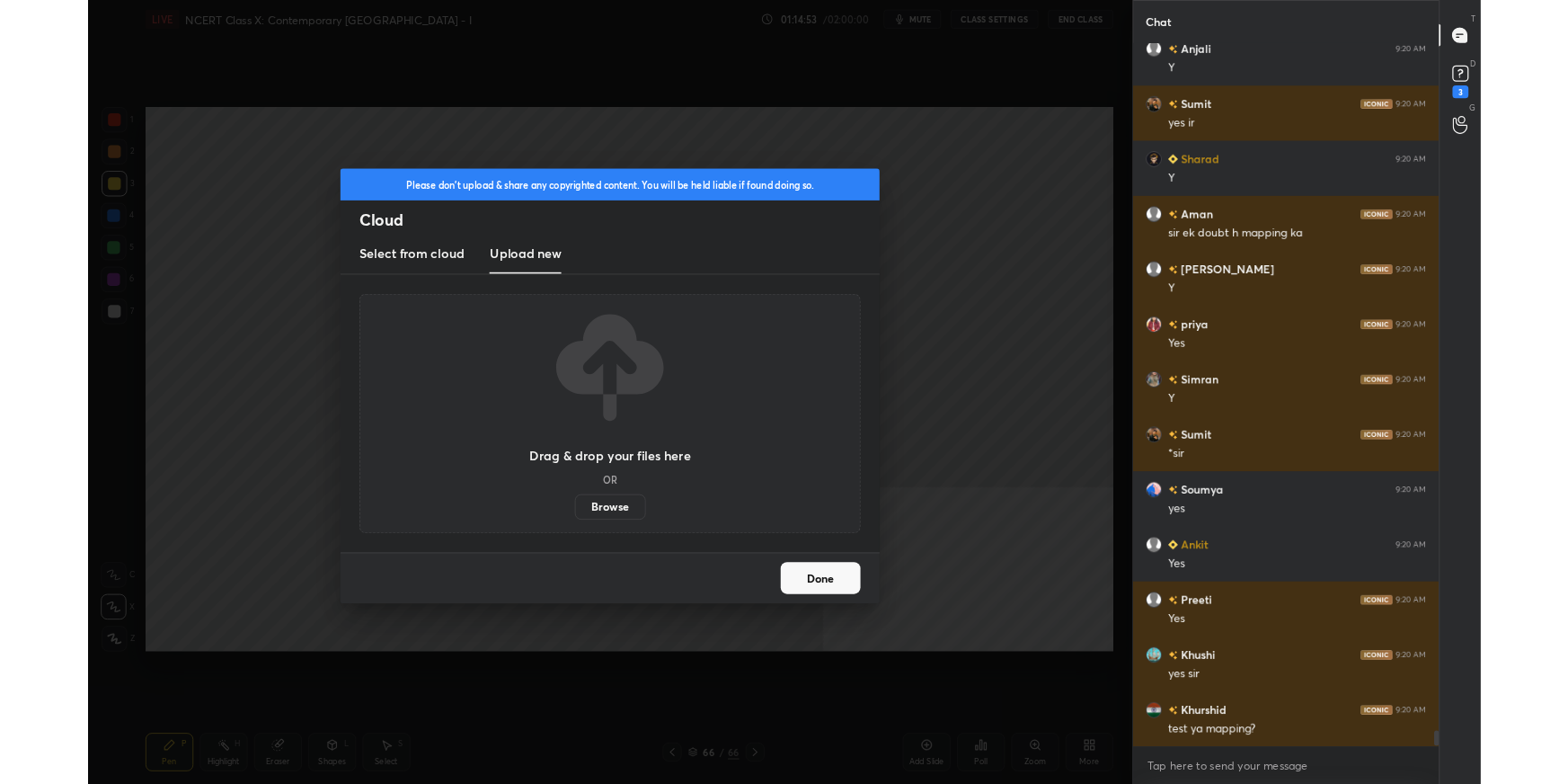
scroll to position [686, 340]
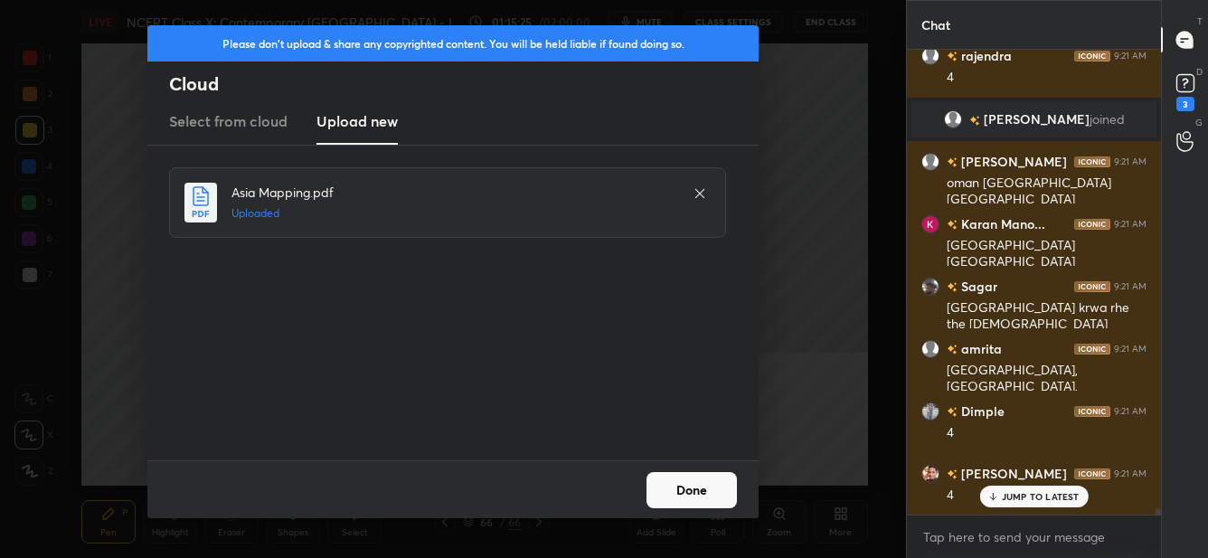
click at [706, 492] on button "Done" at bounding box center [692, 490] width 90 height 36
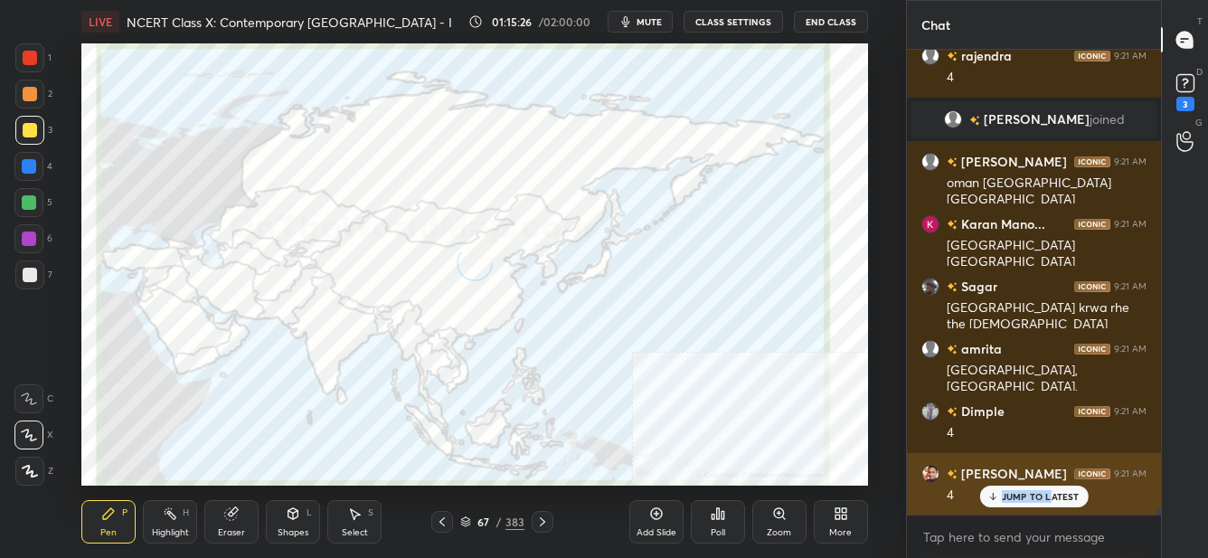
click at [1047, 493] on p "JUMP TO LATEST" at bounding box center [1041, 496] width 78 height 11
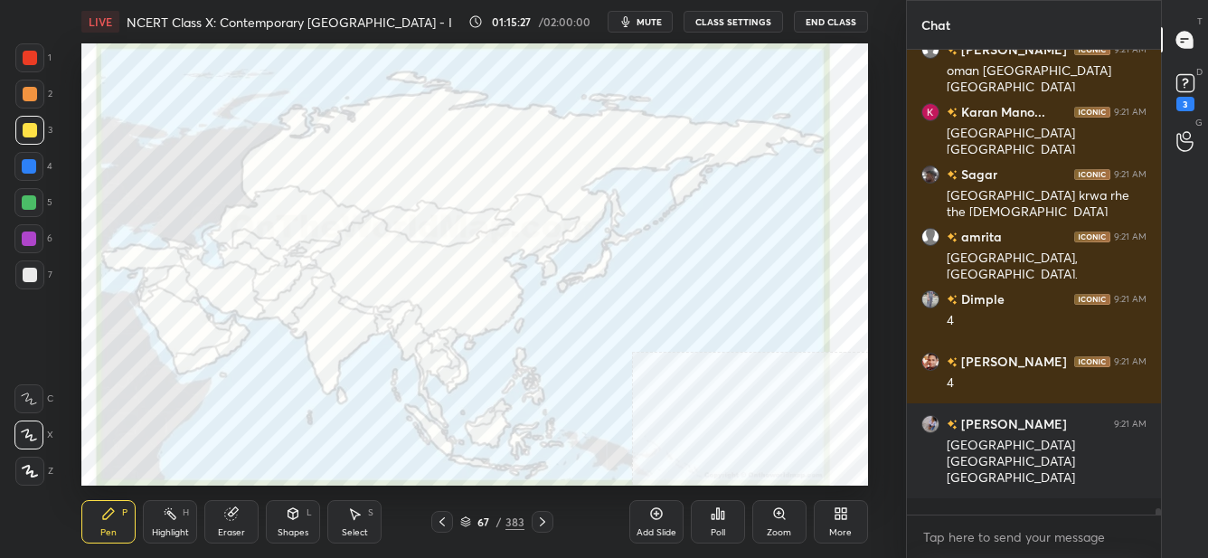
click at [842, 516] on icon at bounding box center [844, 517] width 5 height 5
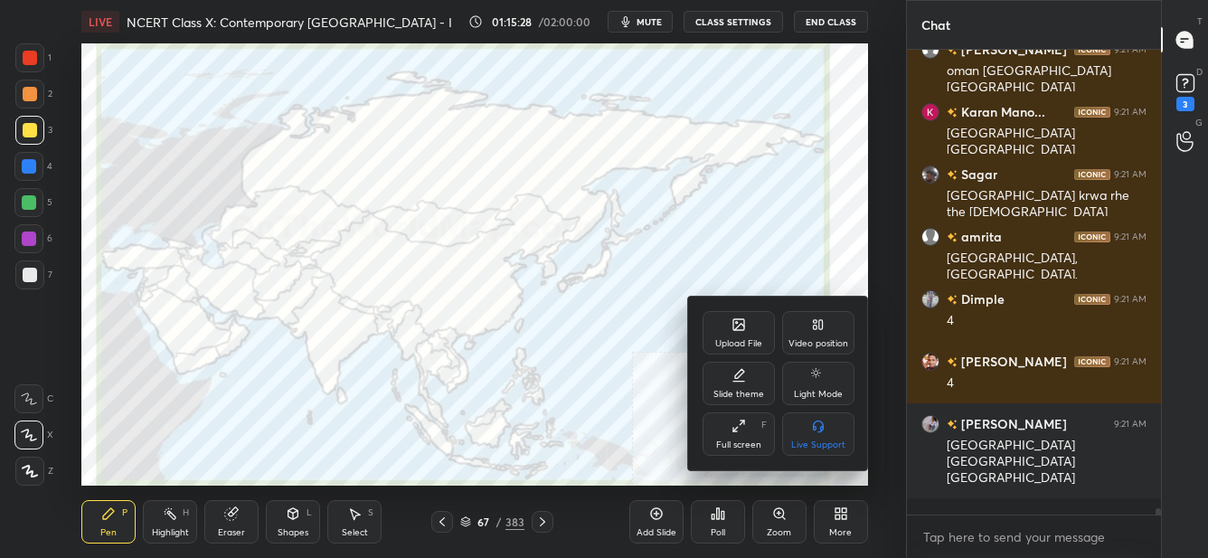
drag, startPoint x: 751, startPoint y: 442, endPoint x: 749, endPoint y: 555, distance: 113.1
click at [750, 447] on div "Full screen" at bounding box center [738, 444] width 45 height 9
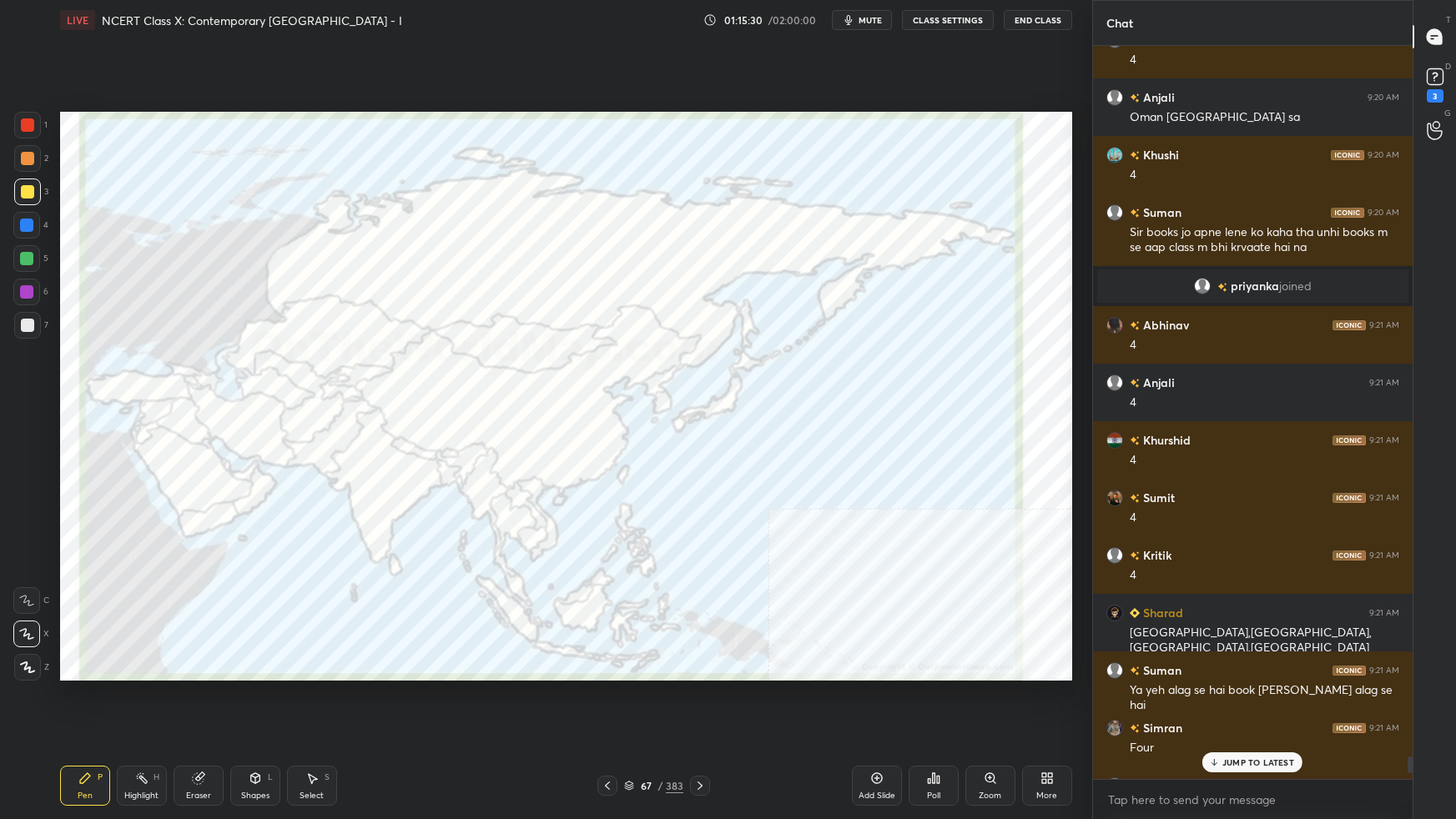
click at [887, 514] on div "Add Slide" at bounding box center [877, 785] width 50 height 40
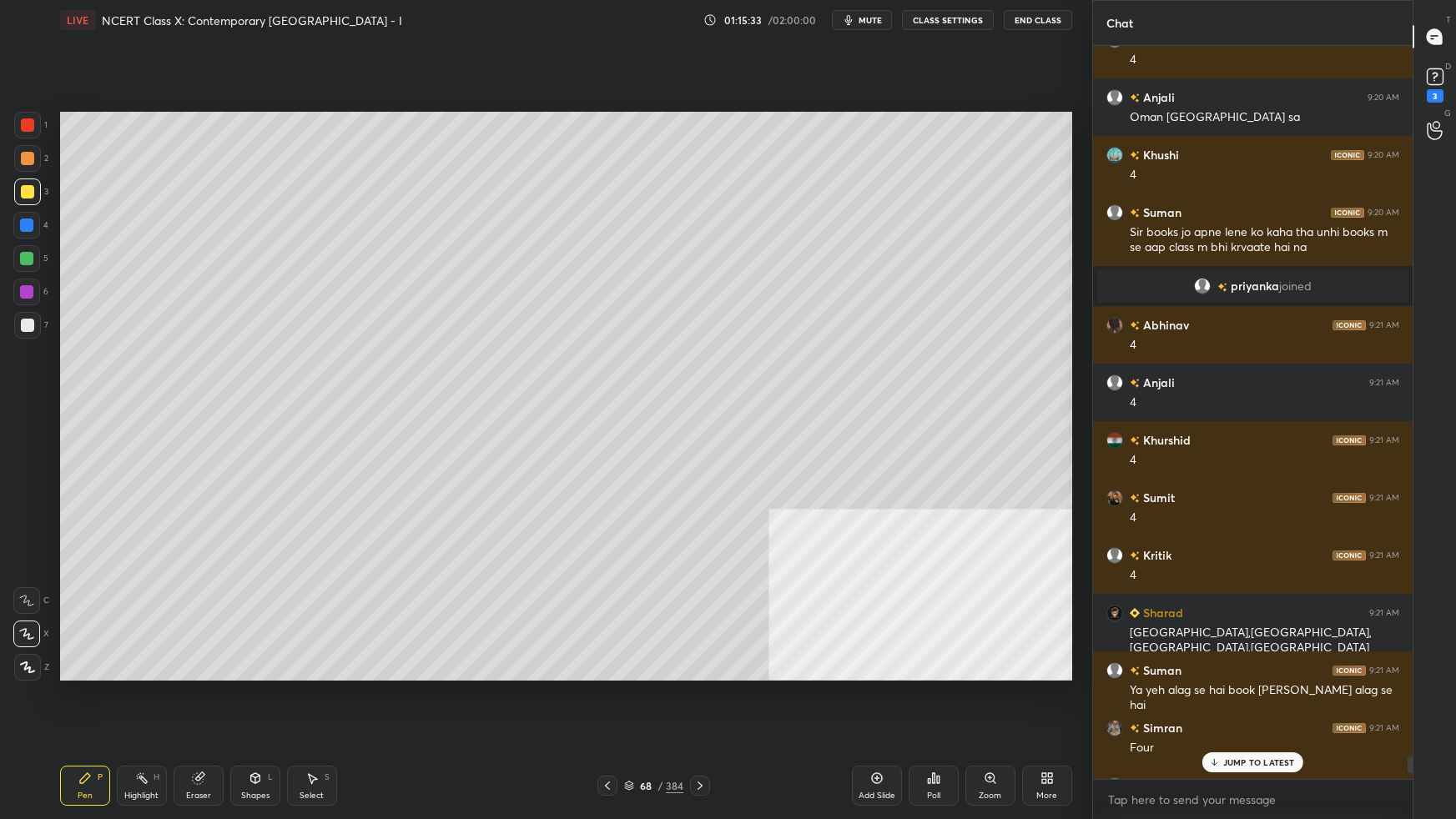
click at [32, 326] on div at bounding box center [28, 326] width 13 height 13
click at [1114, 514] on p "7 NEW MESSAGES" at bounding box center [1259, 762] width 77 height 10
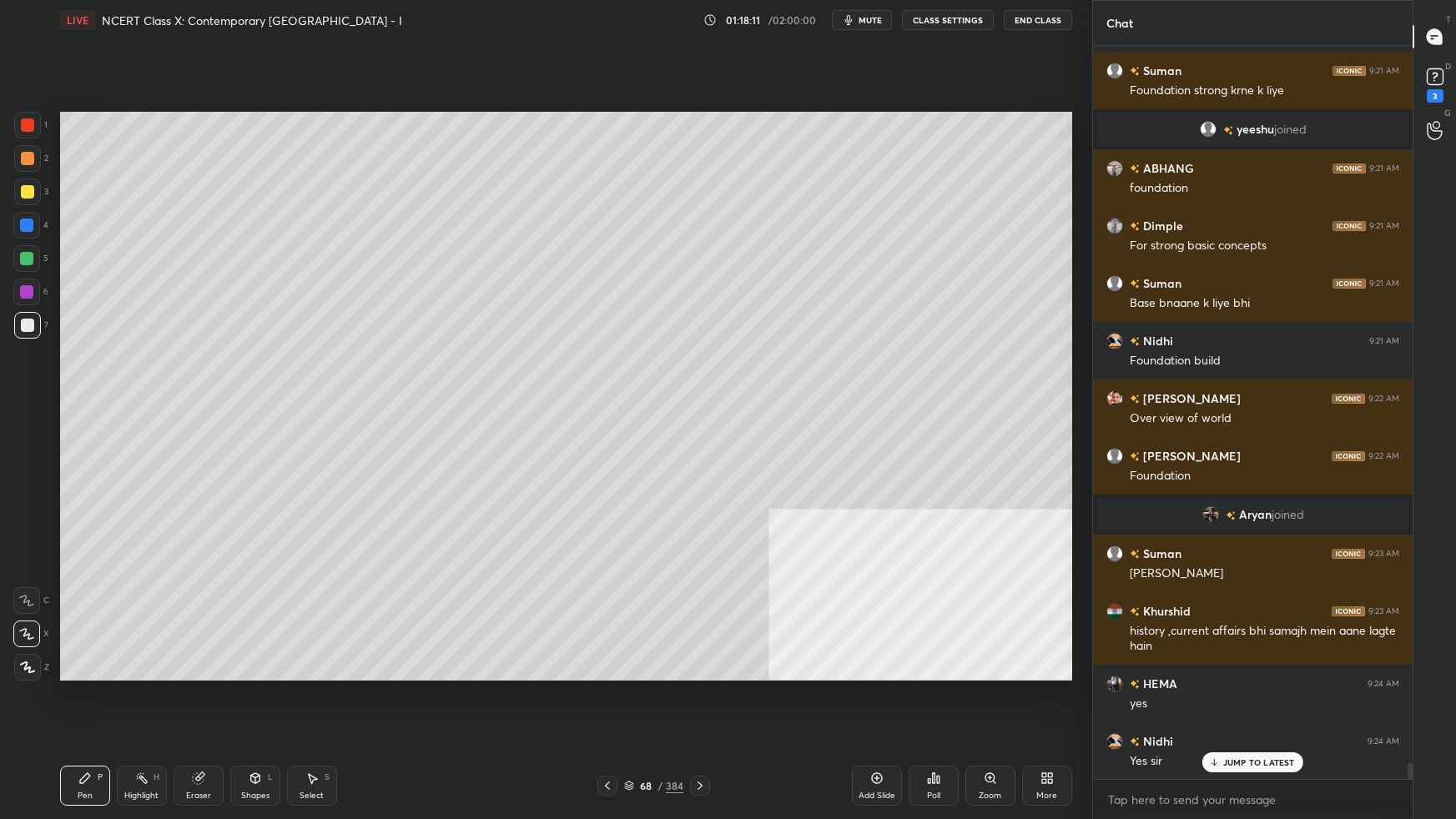
scroll to position [33036, 0]
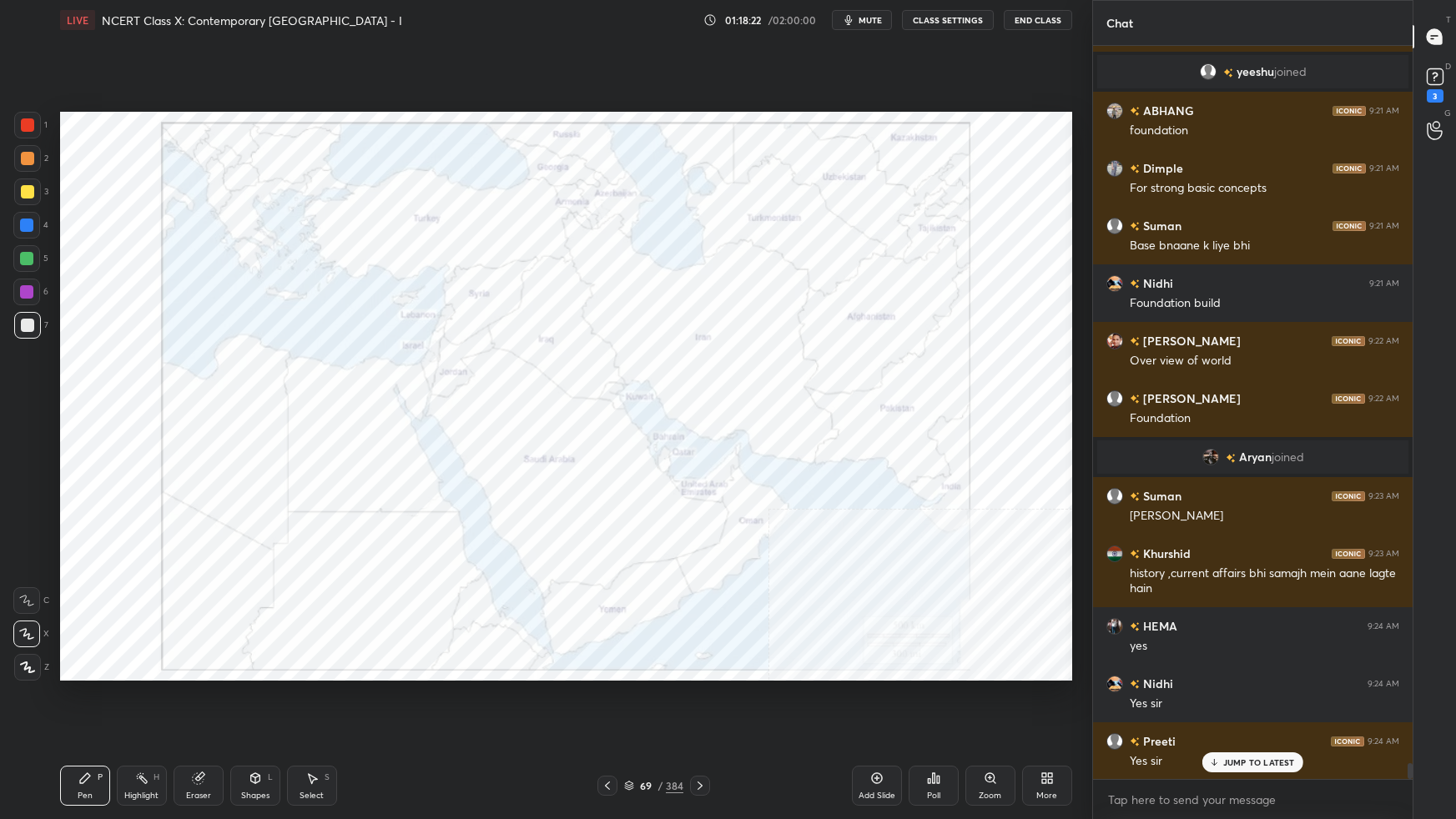
drag, startPoint x: 26, startPoint y: 114, endPoint x: 41, endPoint y: 137, distance: 27.5
click at [27, 118] on div at bounding box center [27, 125] width 27 height 27
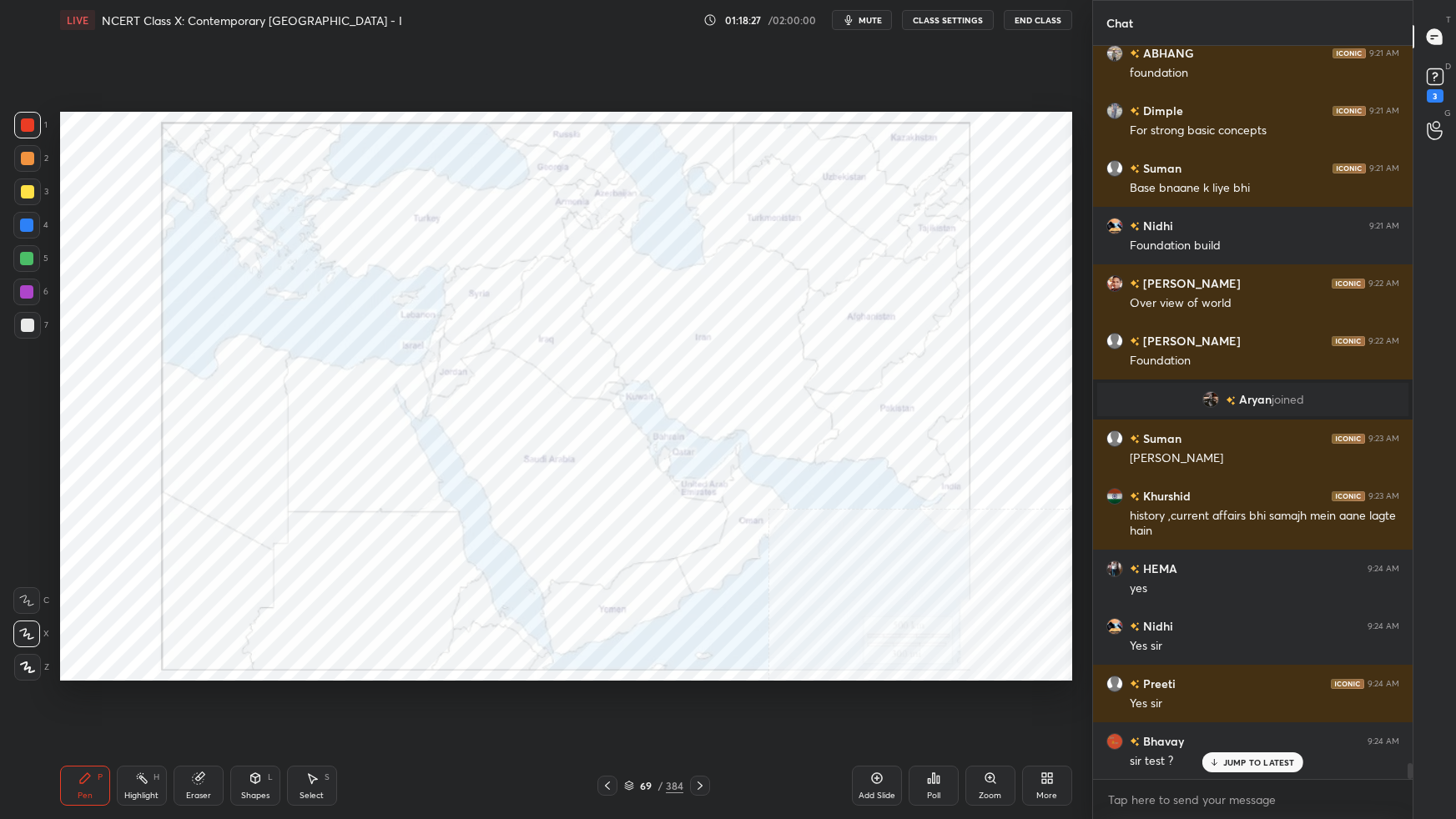
drag, startPoint x: 630, startPoint y: 782, endPoint x: 642, endPoint y: 775, distance: 13.9
click at [630, 514] on icon at bounding box center [629, 786] width 10 height 10
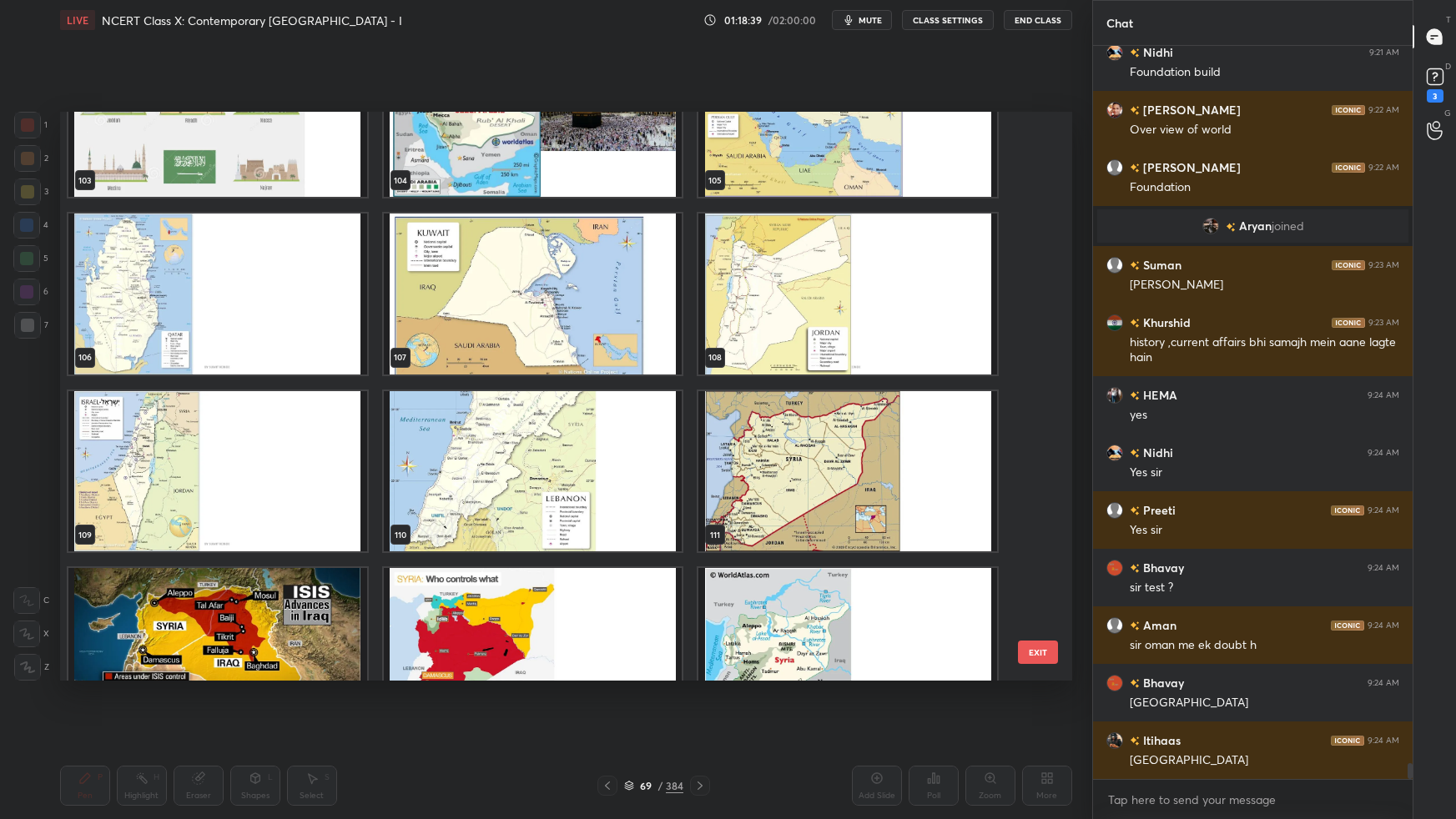
scroll to position [33324, 0]
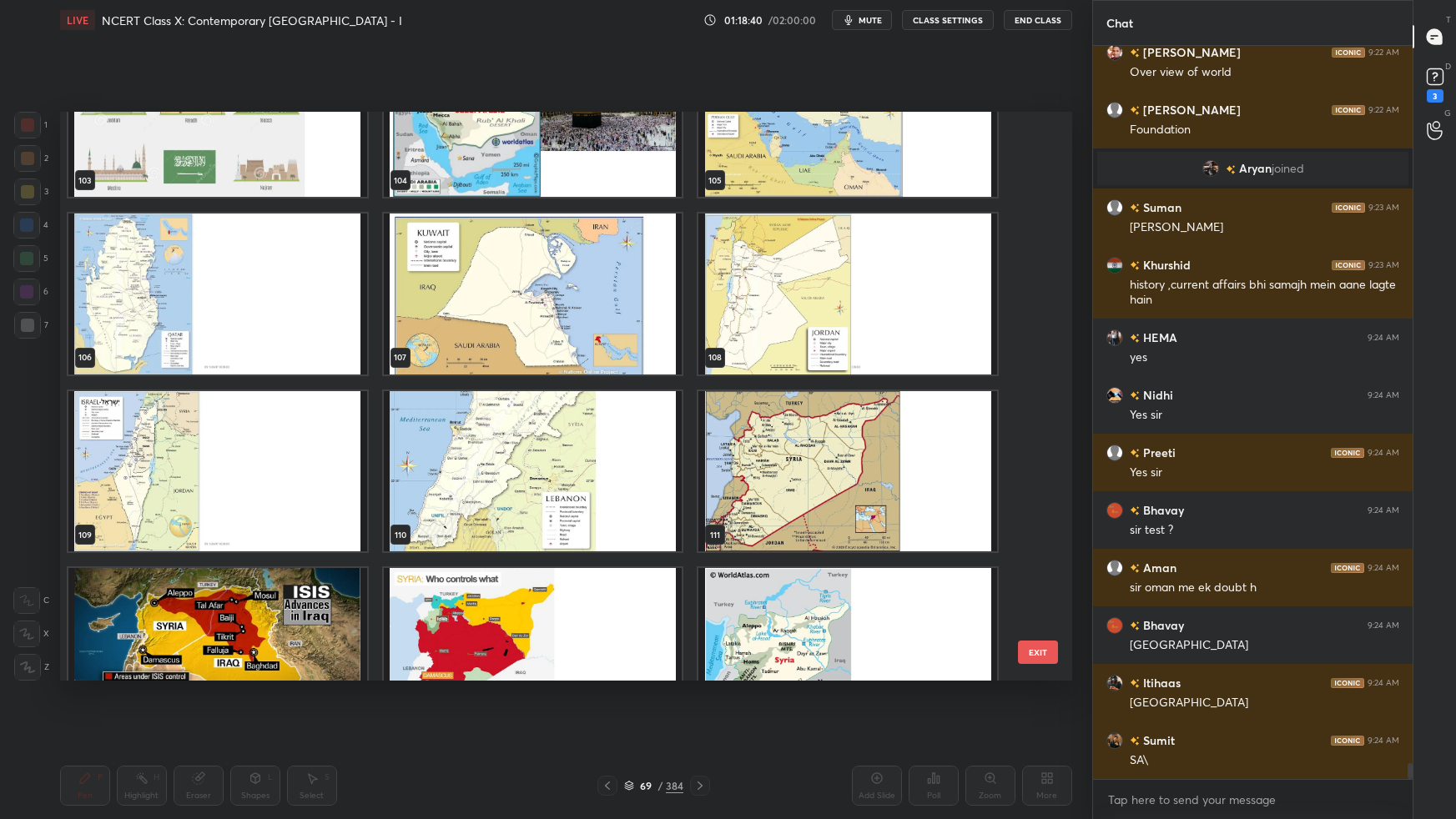
click at [939, 181] on img "grid" at bounding box center [848, 117] width 299 height 160
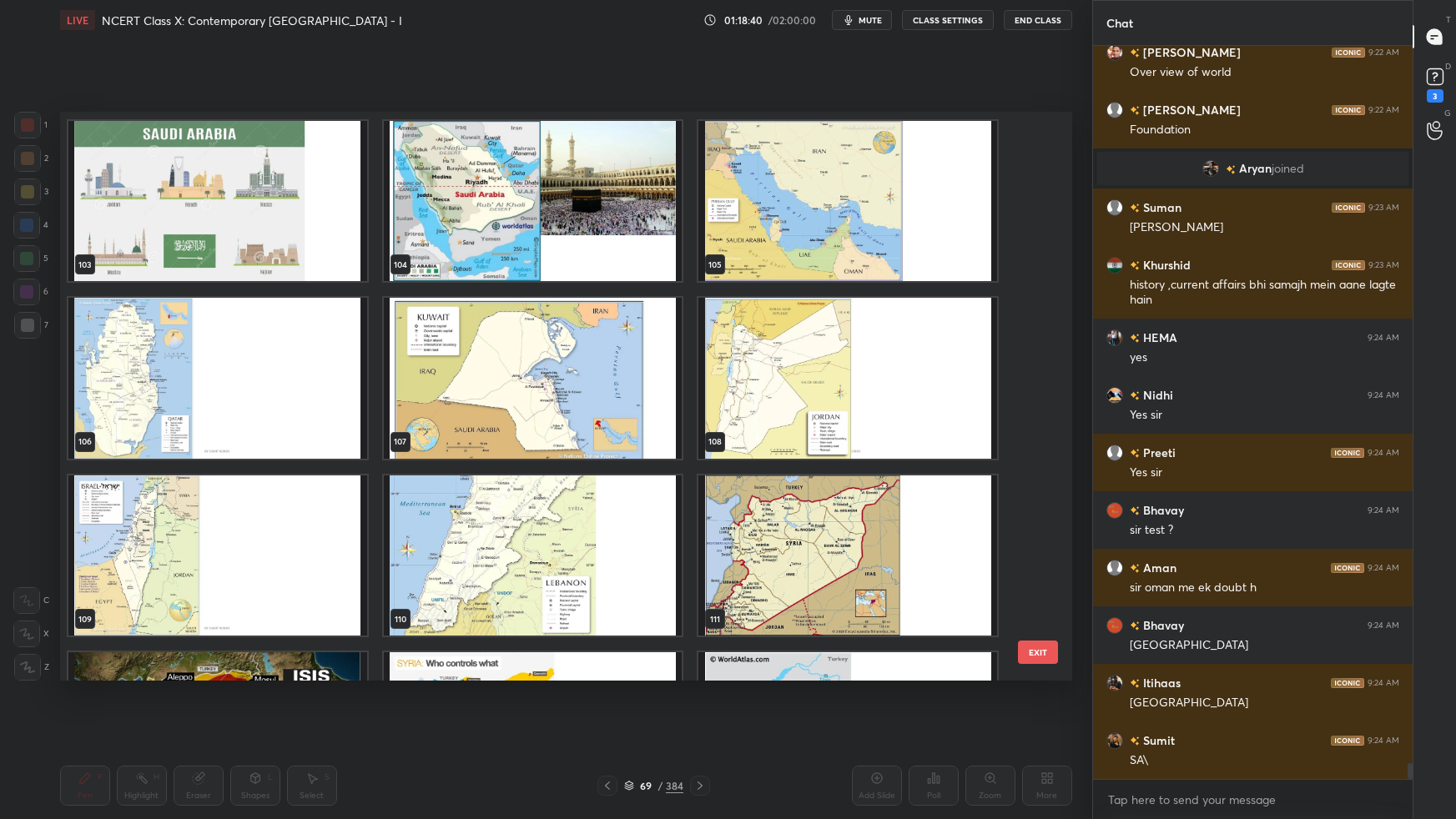
click at [940, 183] on div "103 104 105 106 107 108 109 110 111 112 113 114 115 116 117" at bounding box center [551, 396] width 983 height 569
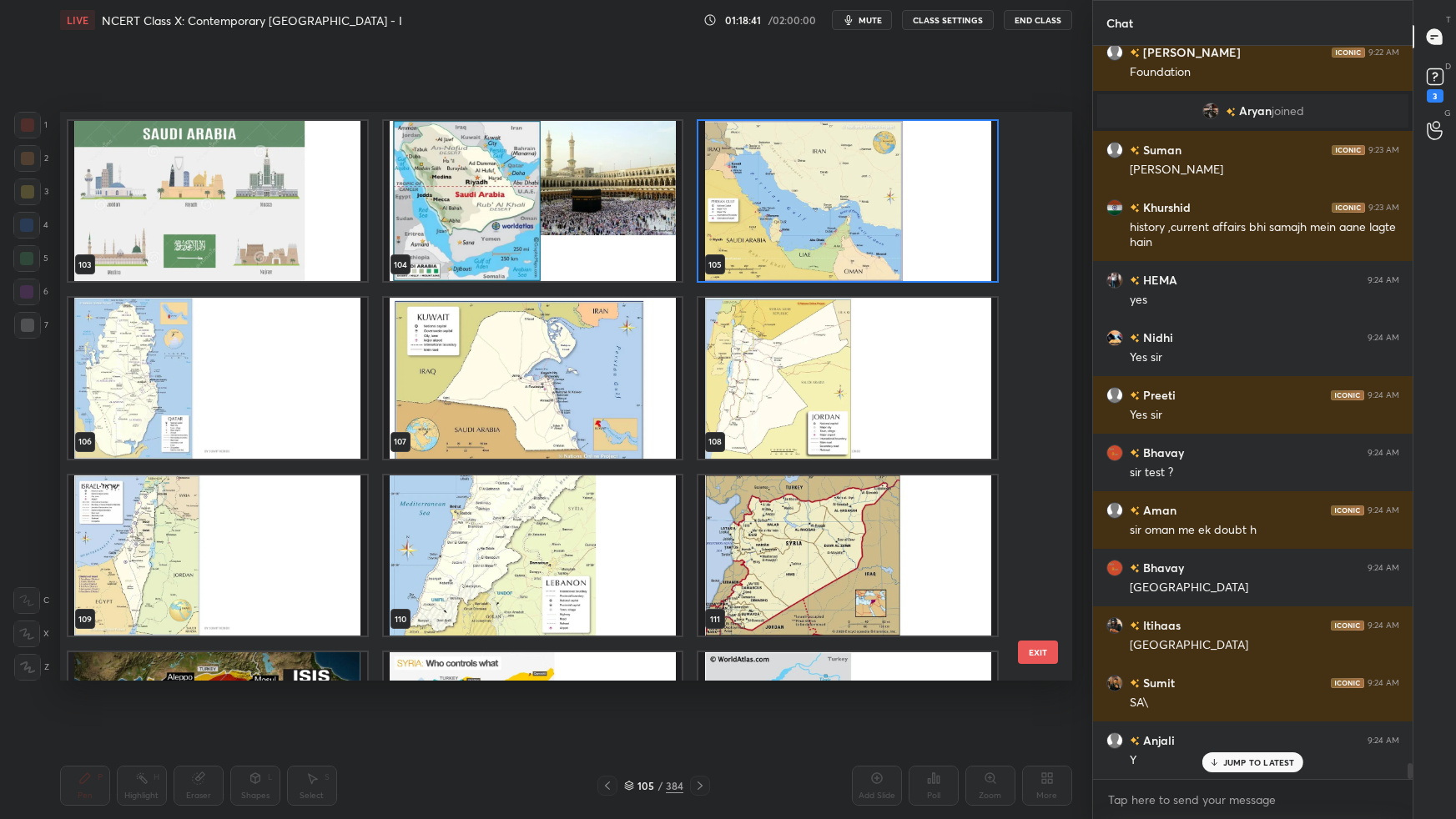
click at [943, 189] on img "grid" at bounding box center [848, 201] width 299 height 160
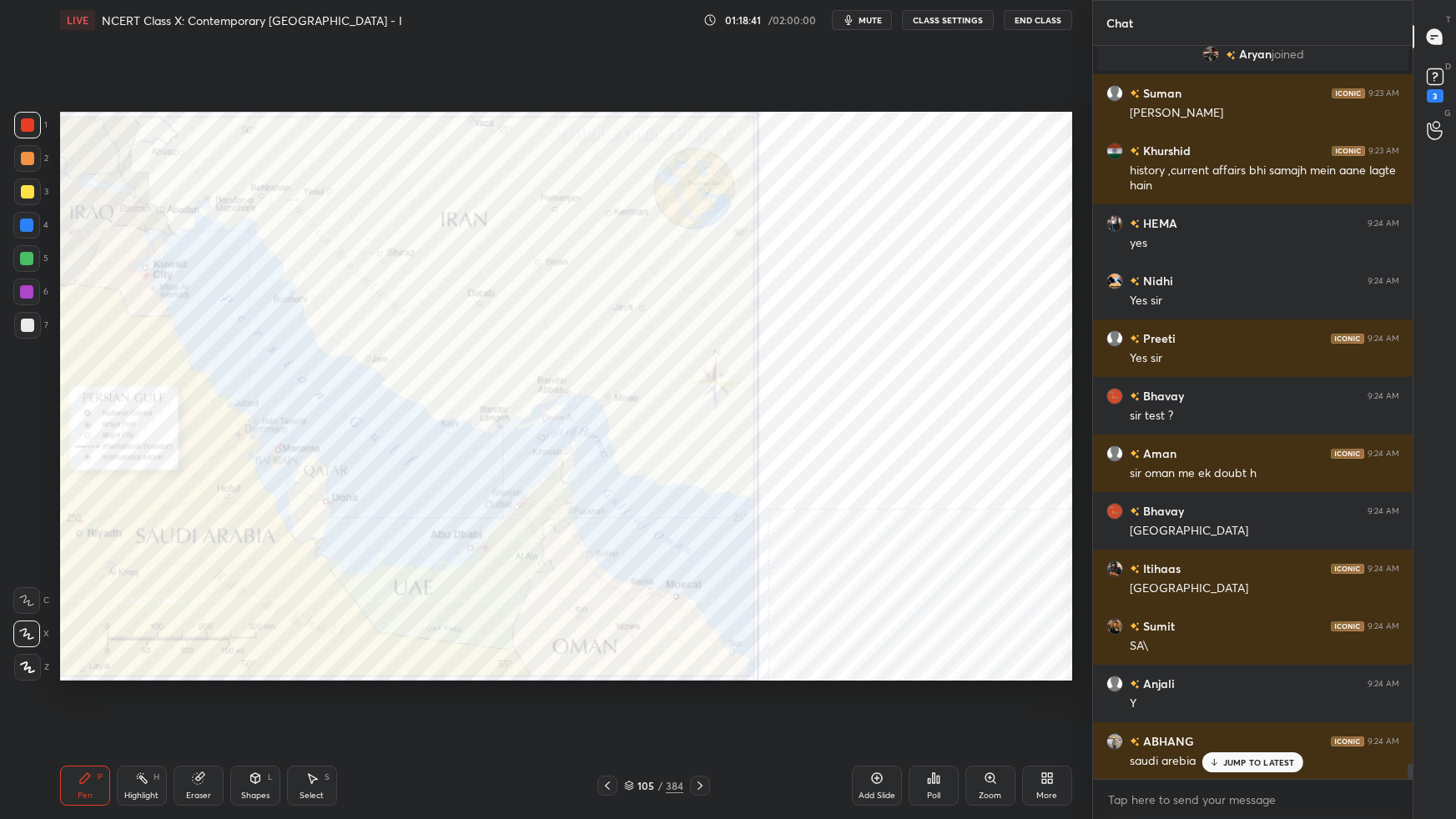
click at [944, 193] on img "grid" at bounding box center [848, 201] width 299 height 160
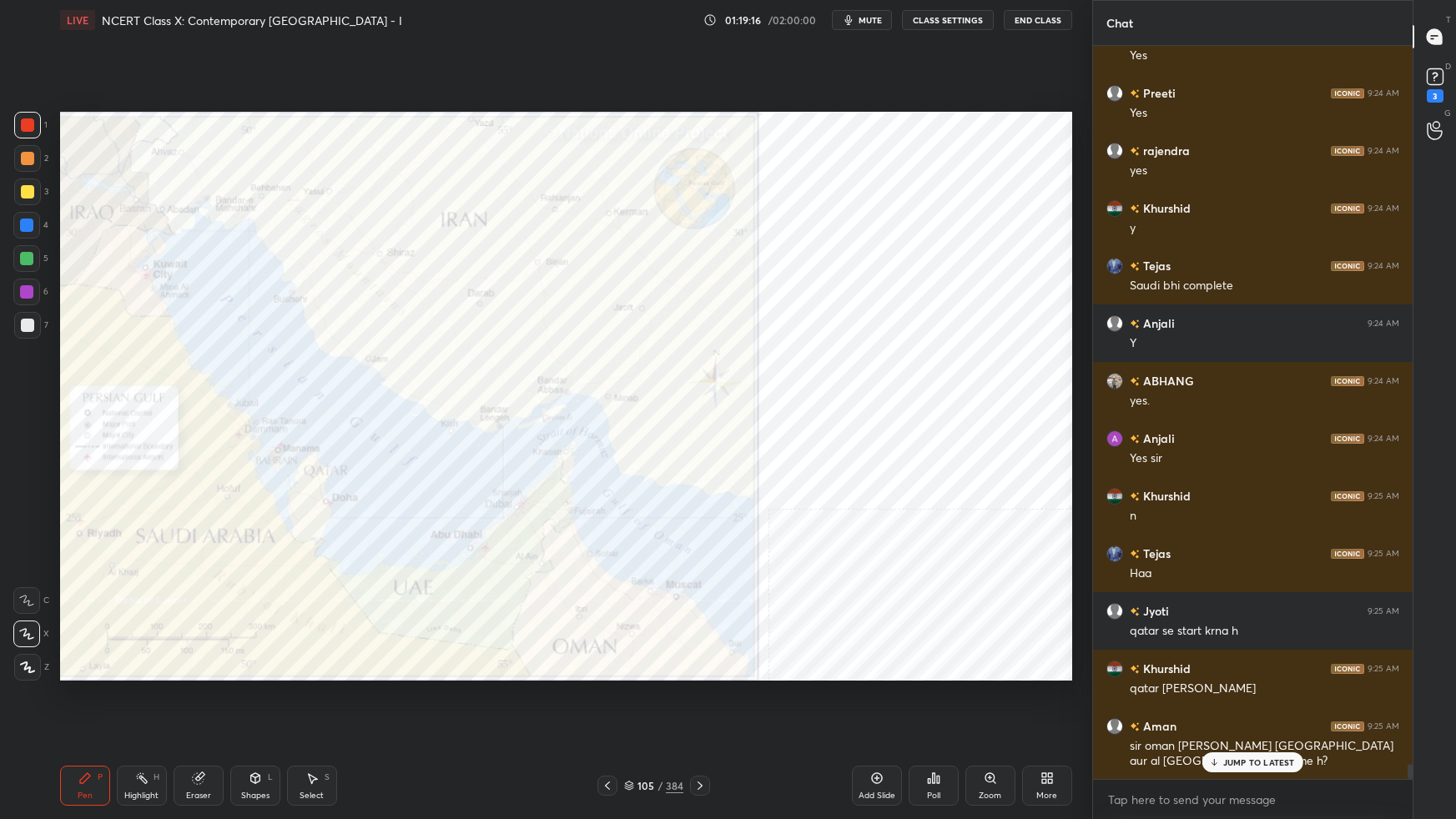
scroll to position [34546, 0]
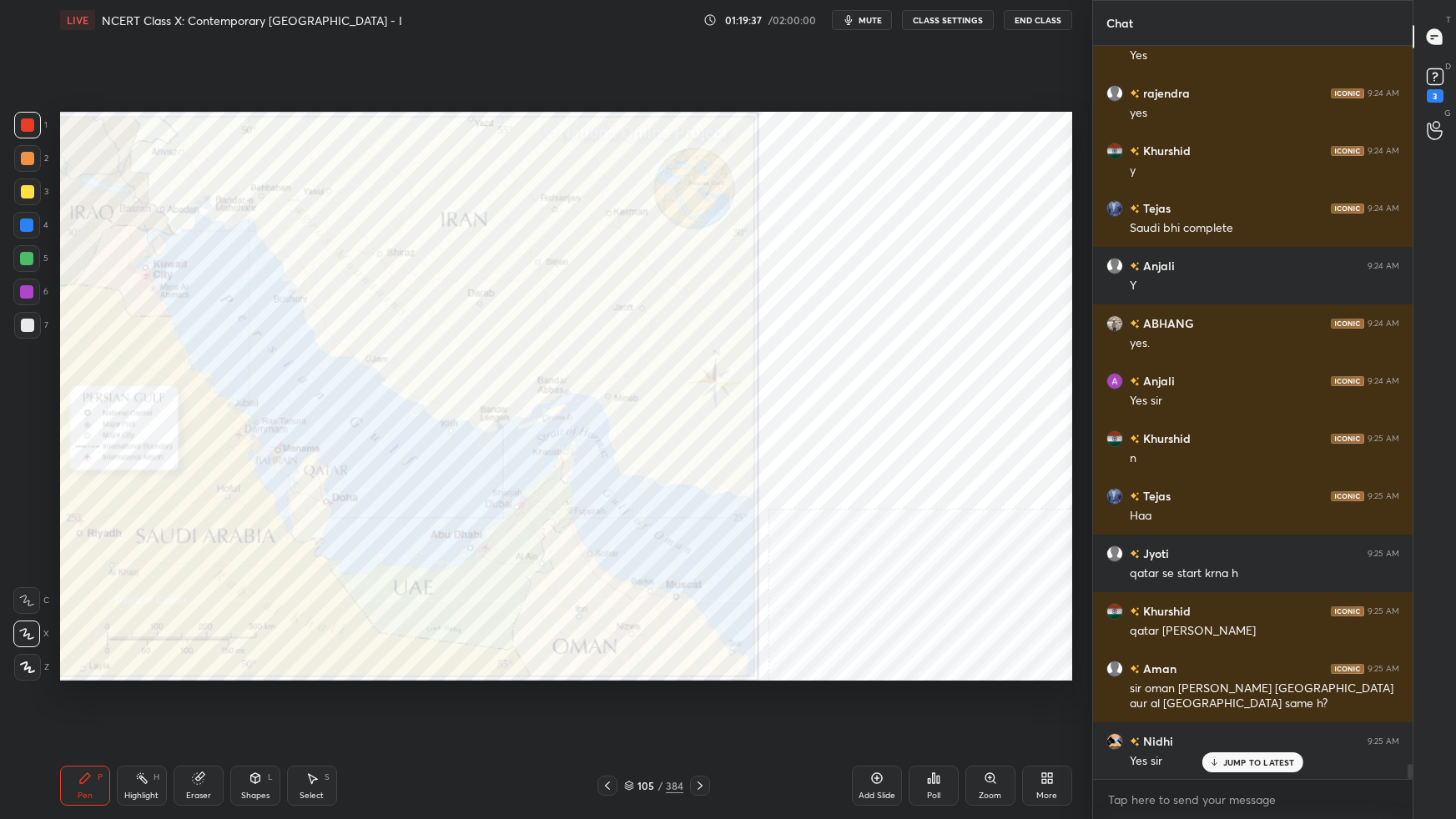
click at [877, 514] on icon at bounding box center [877, 777] width 5 height 5
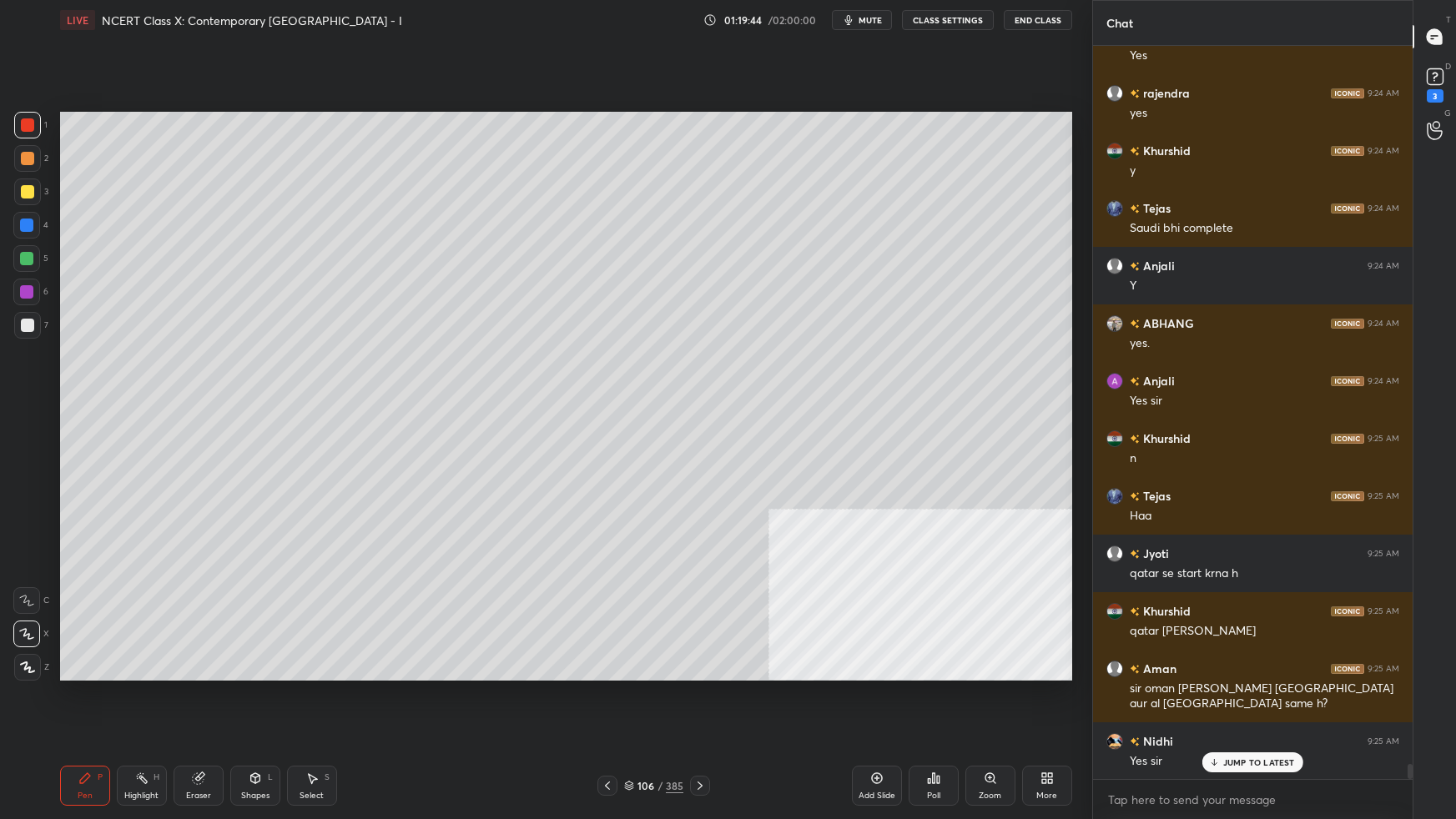
drag, startPoint x: 26, startPoint y: 324, endPoint x: 46, endPoint y: 327, distance: 20.2
click at [28, 325] on div at bounding box center [28, 326] width 13 height 13
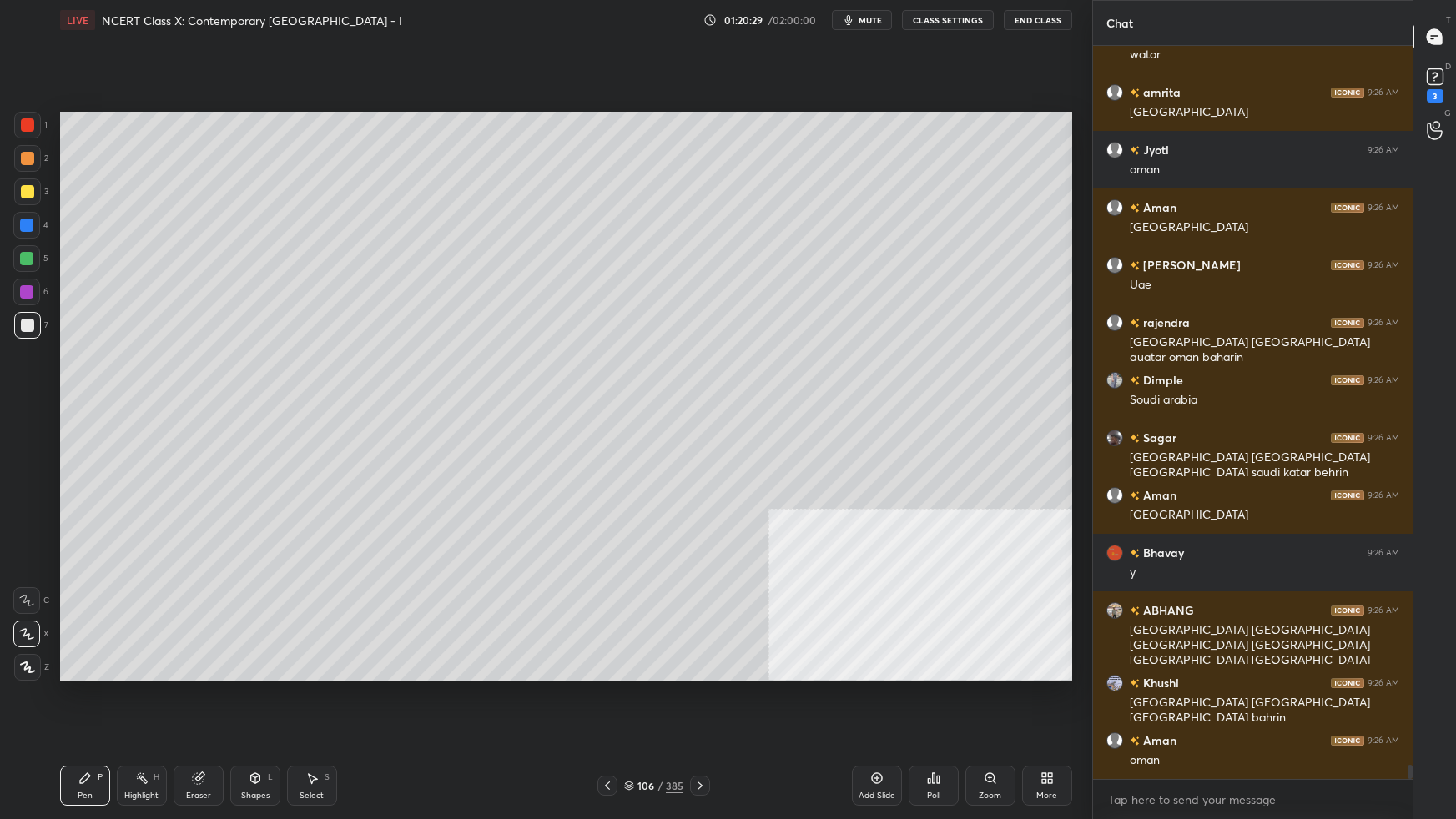
scroll to position [37671, 0]
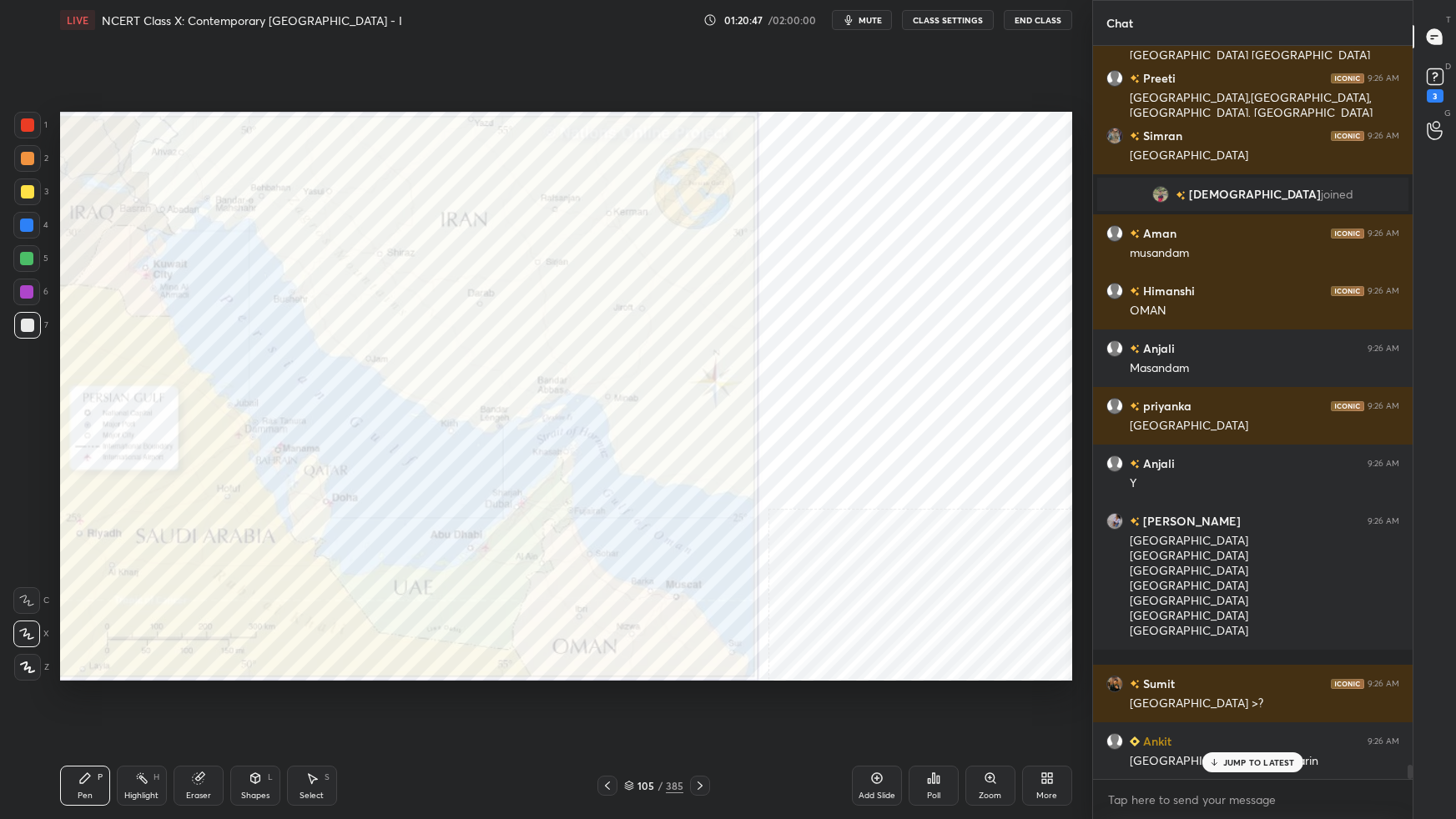
click at [30, 118] on div at bounding box center [28, 125] width 13 height 13
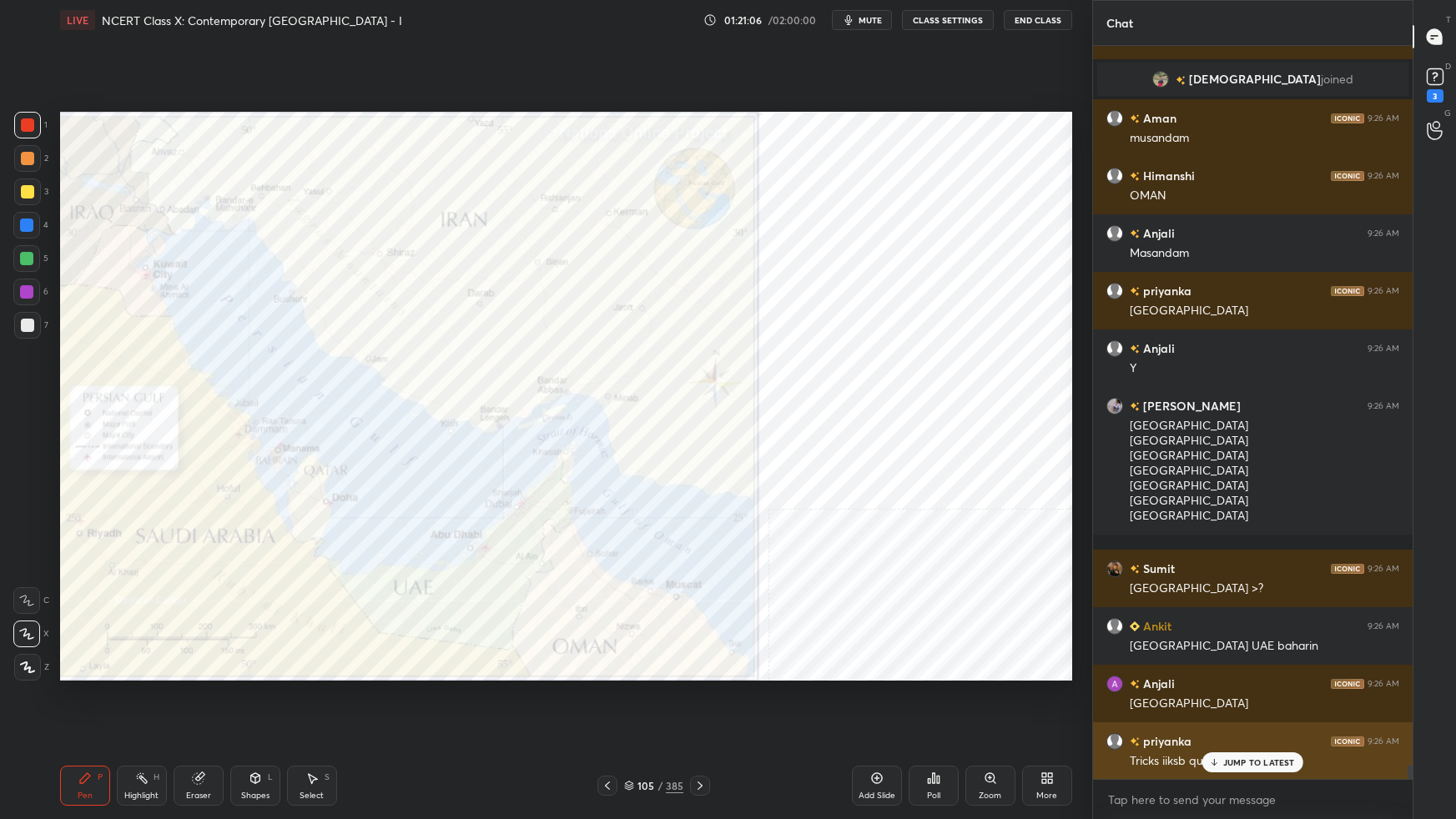
click at [1114, 514] on p "JUMP TO LATEST" at bounding box center [1259, 762] width 72 height 10
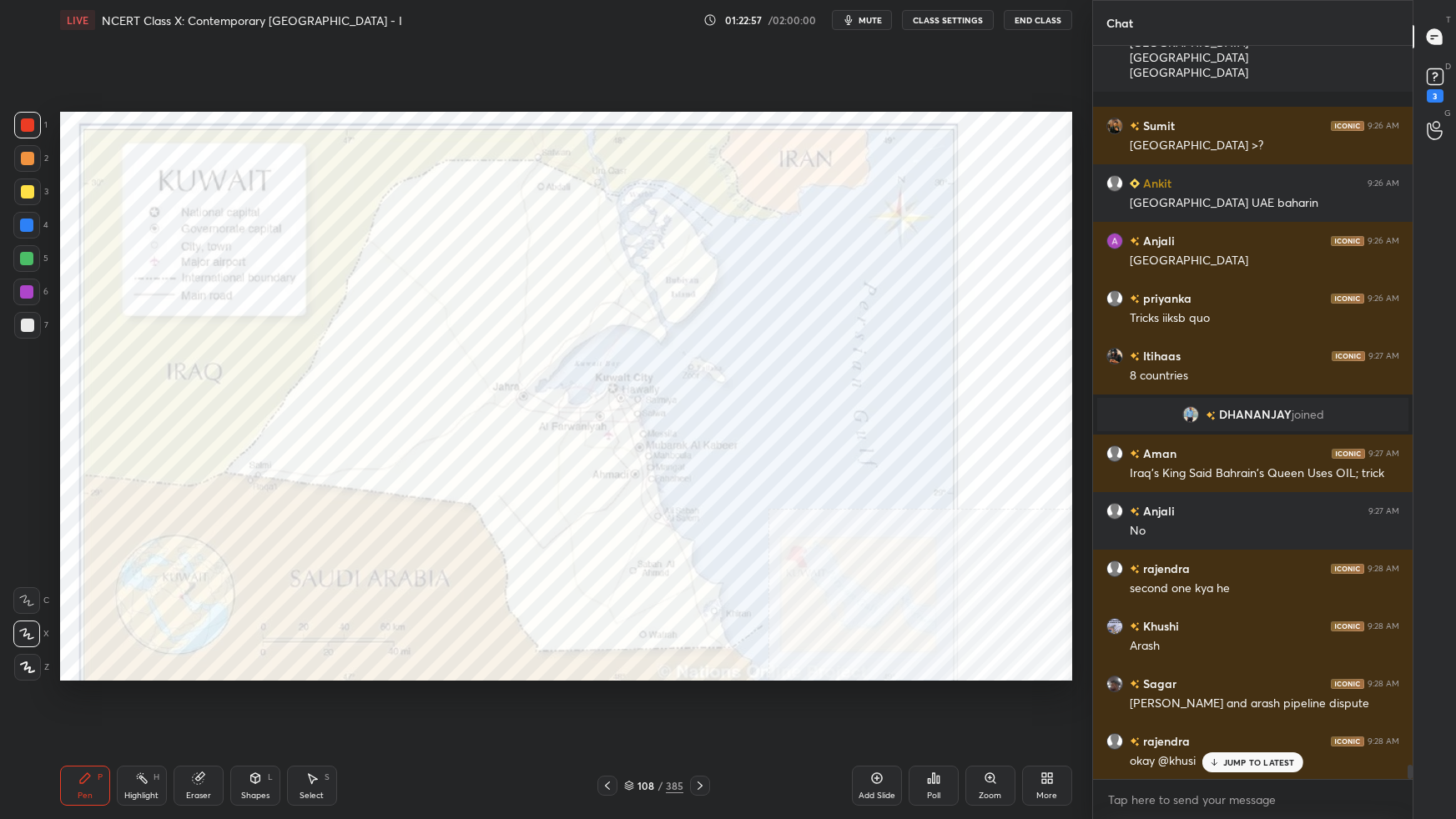
scroll to position [37481, 0]
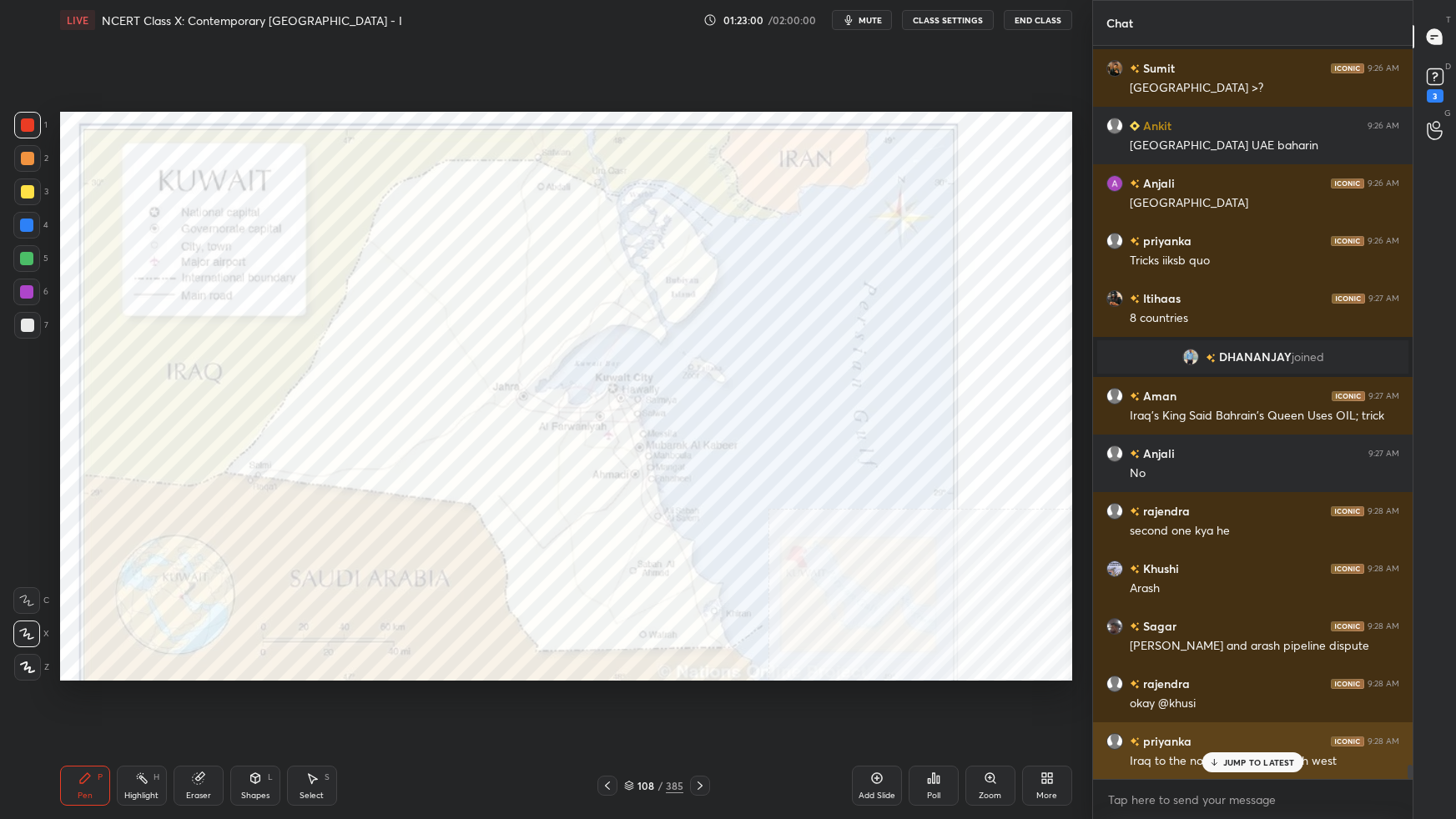
drag, startPoint x: 1262, startPoint y: 763, endPoint x: 1258, endPoint y: 777, distance: 14.6
click at [1114, 514] on p "JUMP TO LATEST" at bounding box center [1259, 762] width 72 height 10
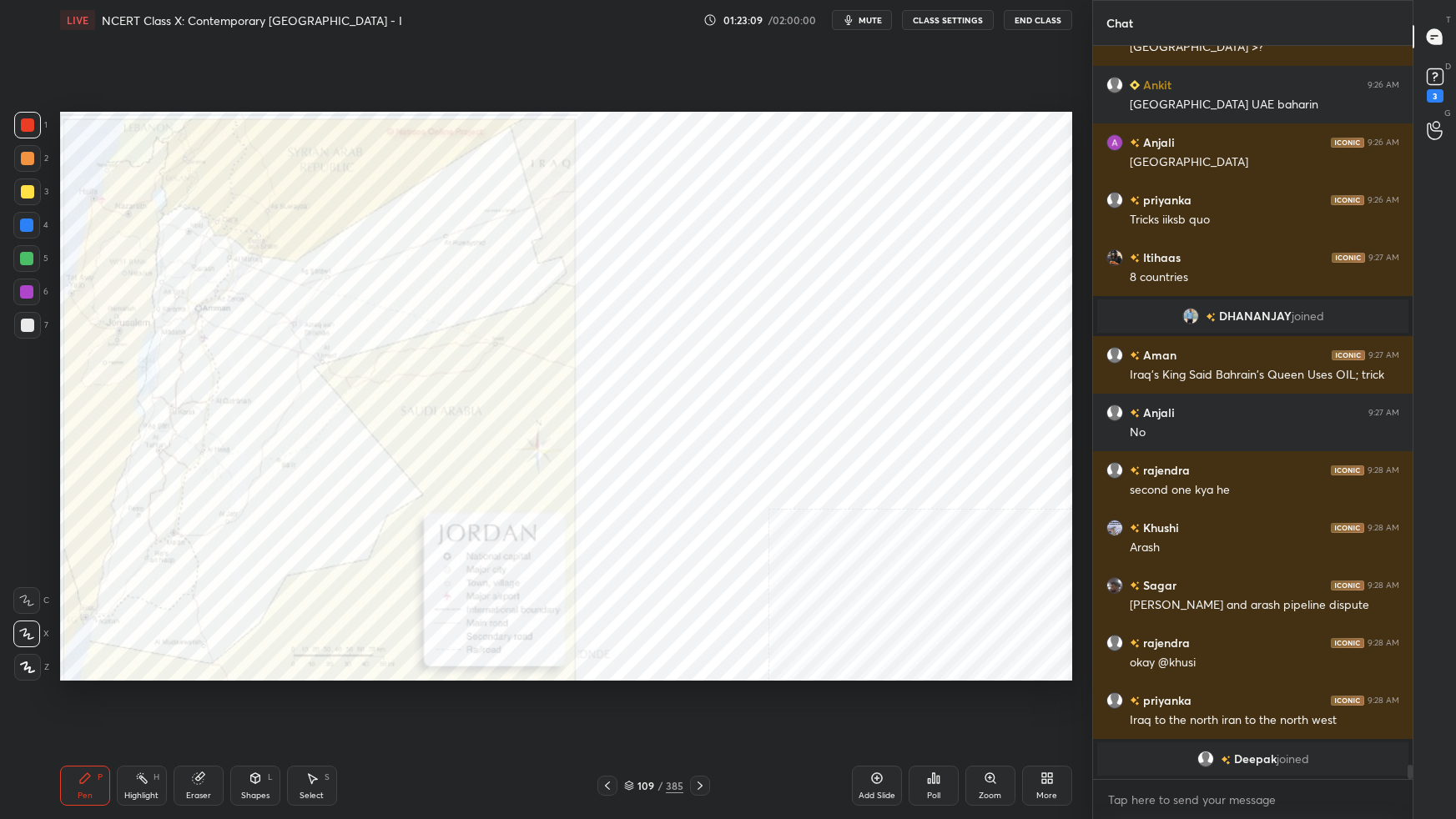
scroll to position [37438, 0]
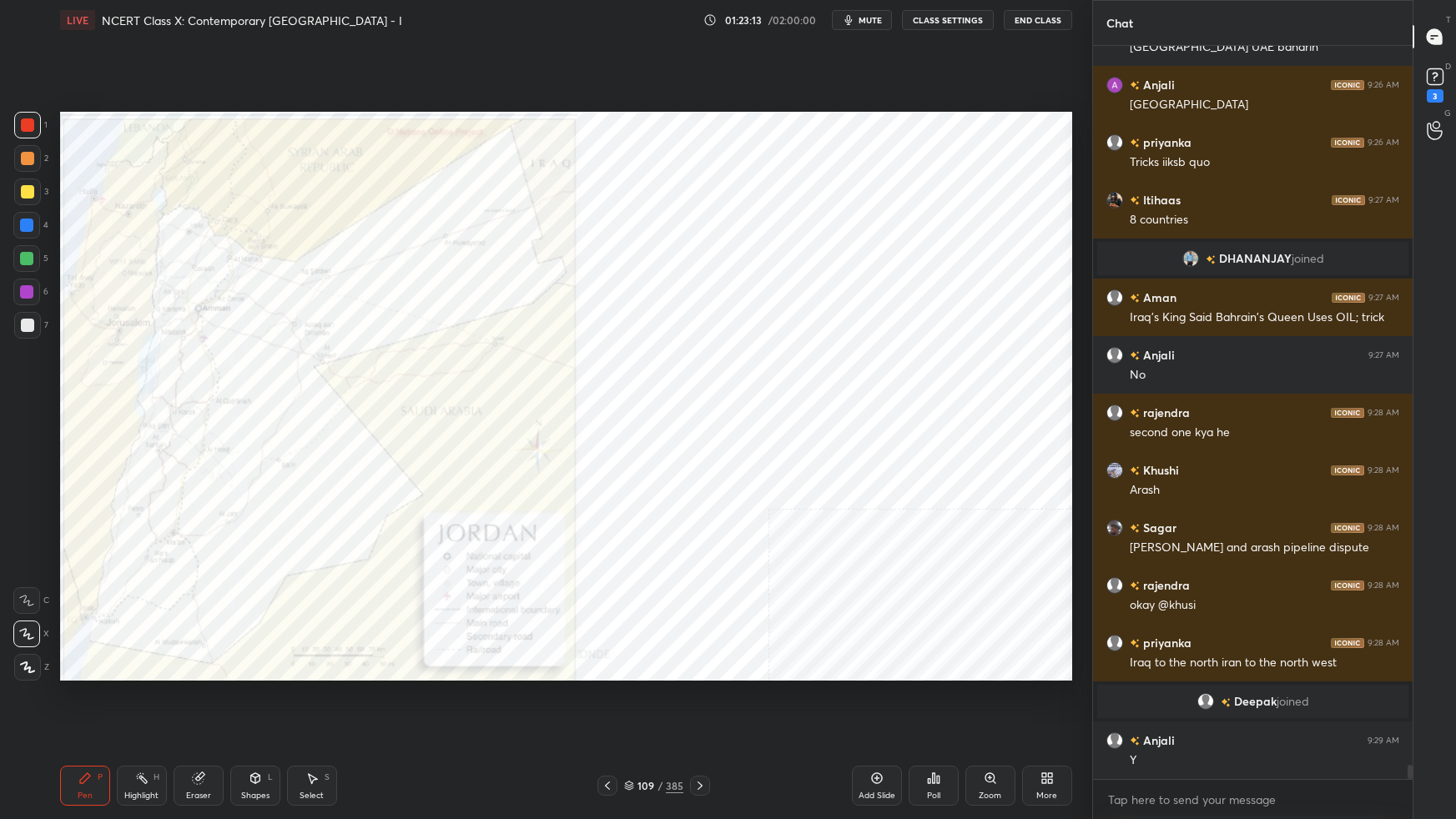
drag, startPoint x: 632, startPoint y: 791, endPoint x: 640, endPoint y: 783, distance: 11.3
click at [632, 514] on div "109 / 385" at bounding box center [654, 786] width 59 height 15
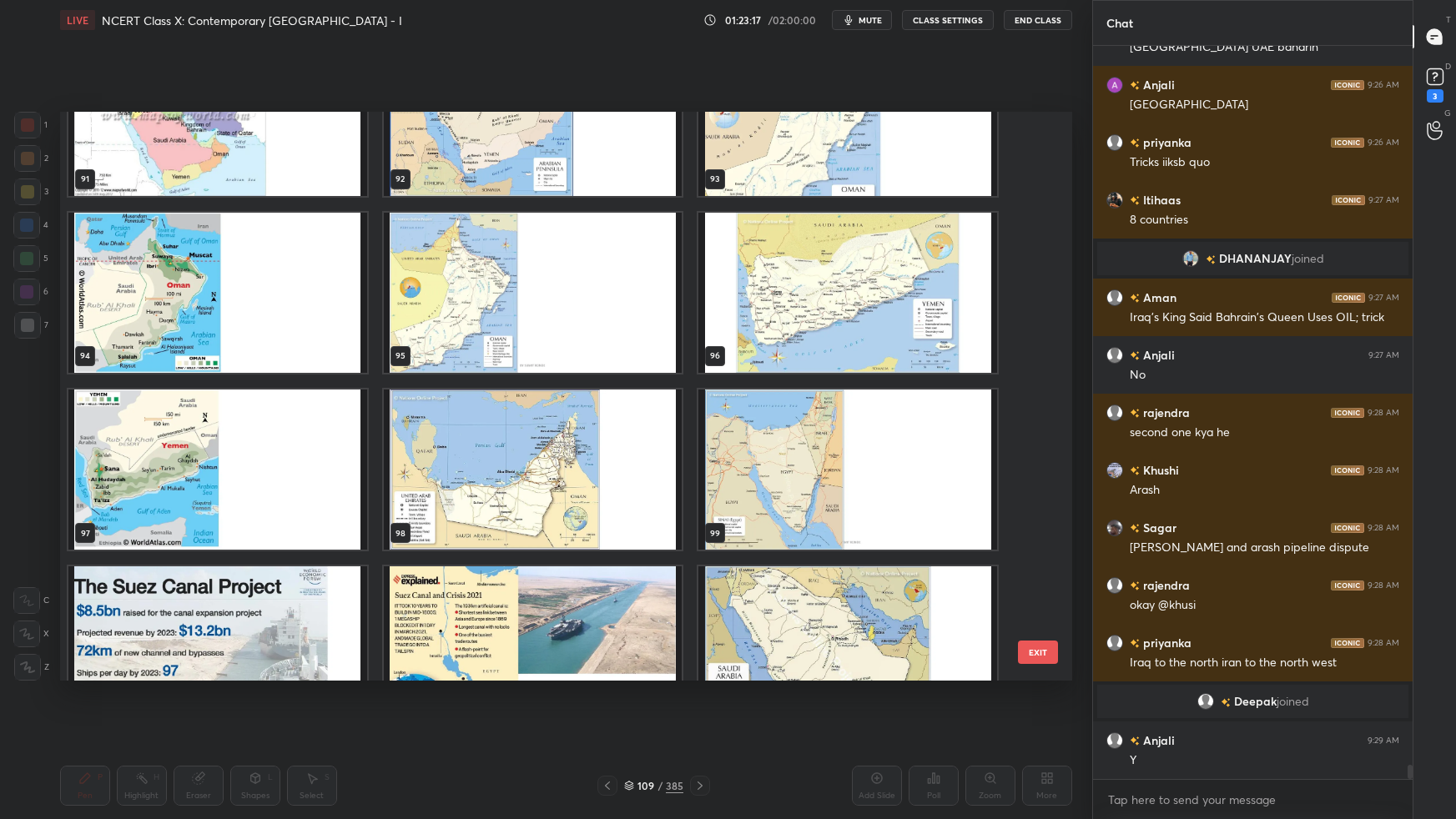
scroll to position [5331, 0]
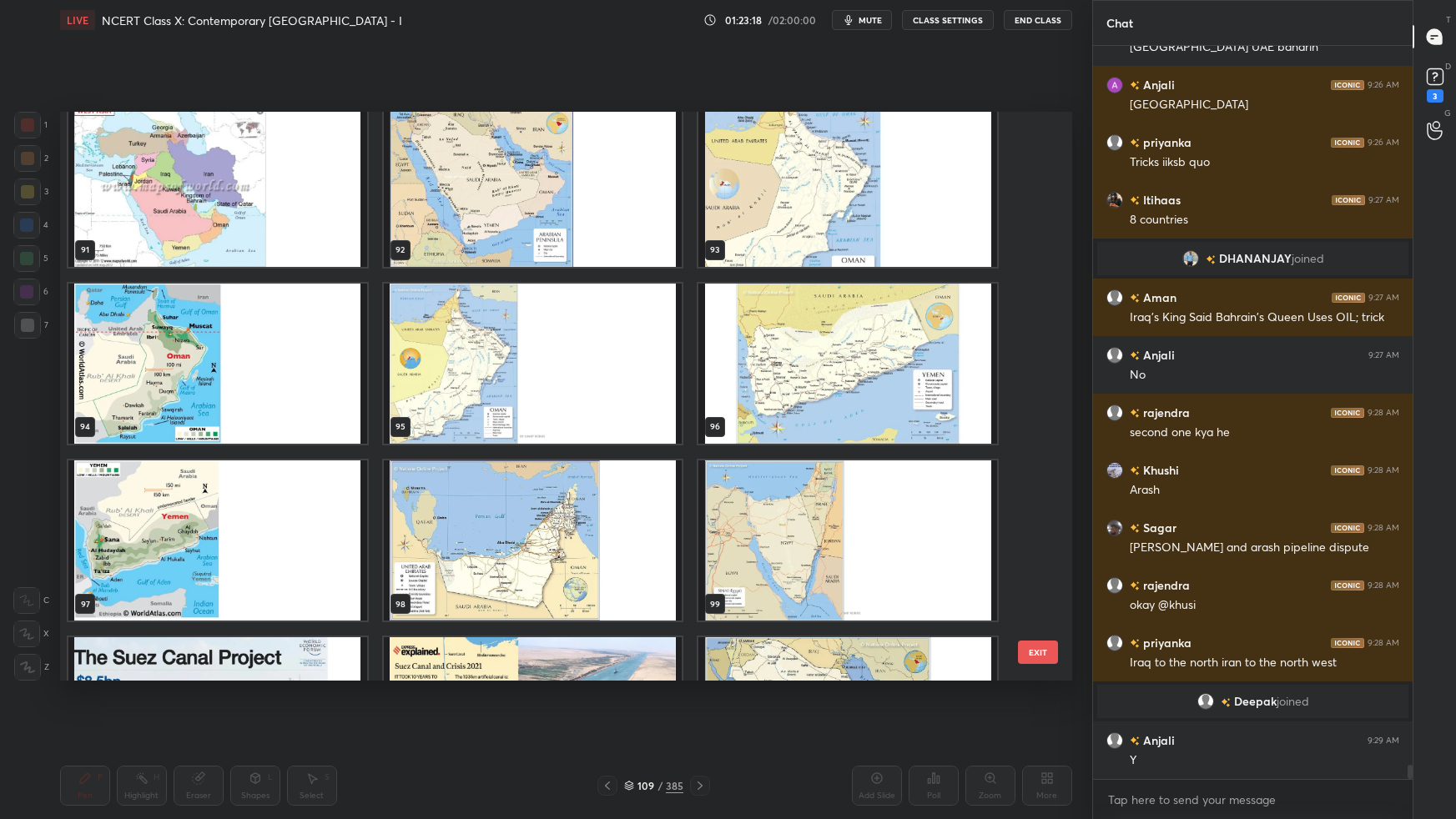
click at [798, 514] on img "grid" at bounding box center [848, 718] width 299 height 160
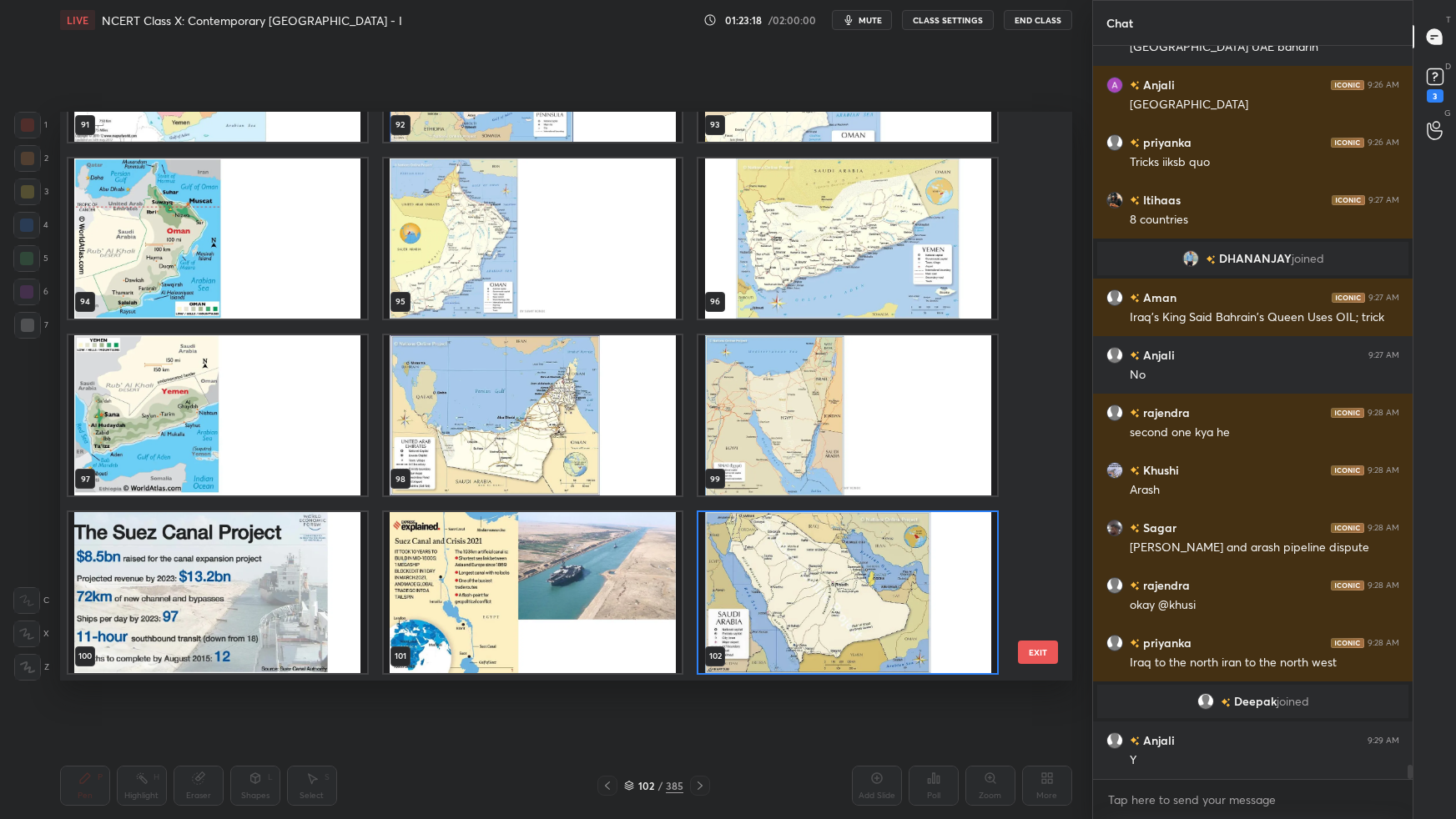
click at [799, 514] on div "91 92 93 94 95 96 97 98 99 100 101 102 103 104 105 106 107 108" at bounding box center [551, 396] width 983 height 569
click at [802, 514] on img "grid" at bounding box center [848, 592] width 299 height 160
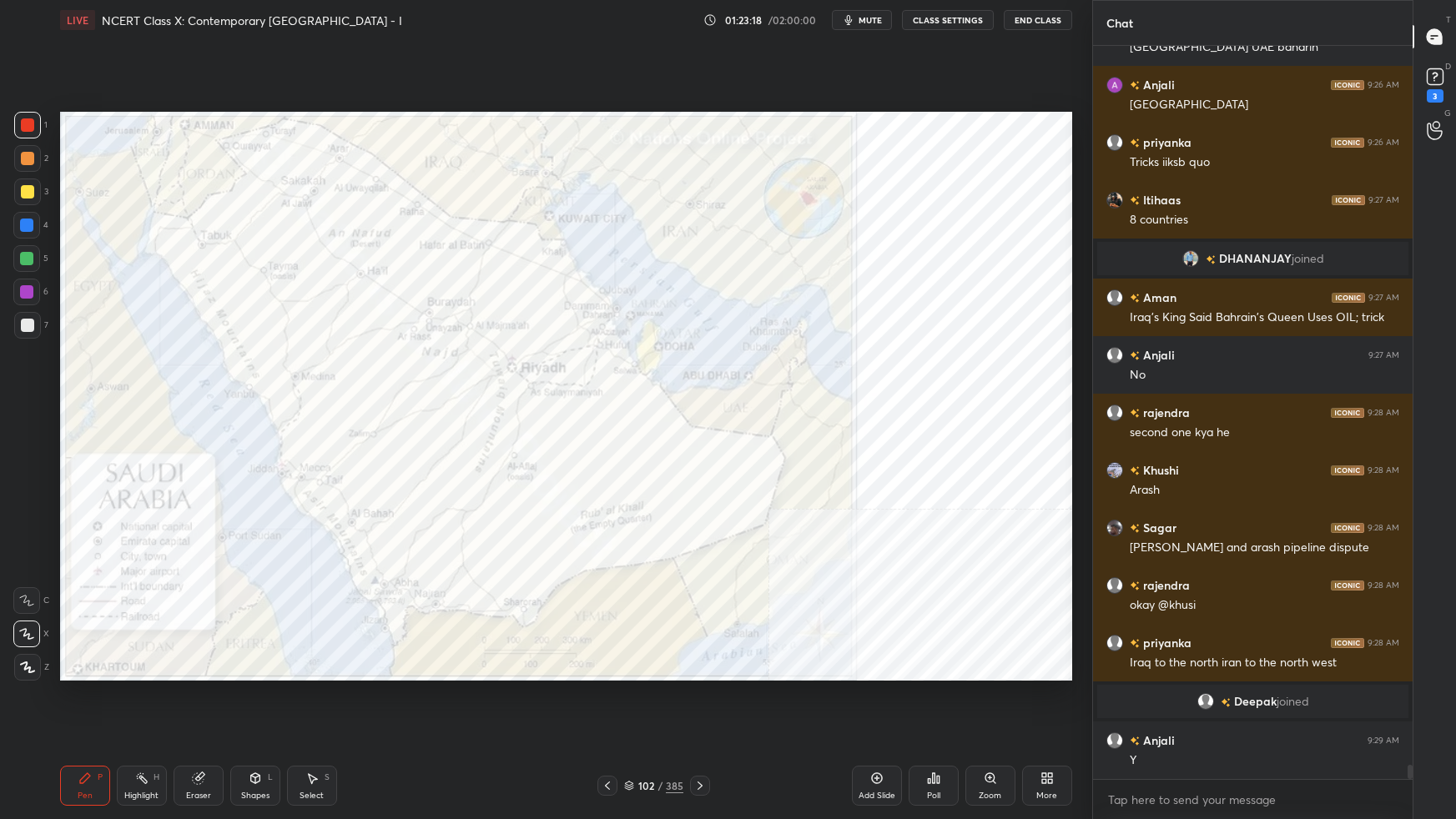
click at [802, 514] on img "grid" at bounding box center [848, 592] width 299 height 160
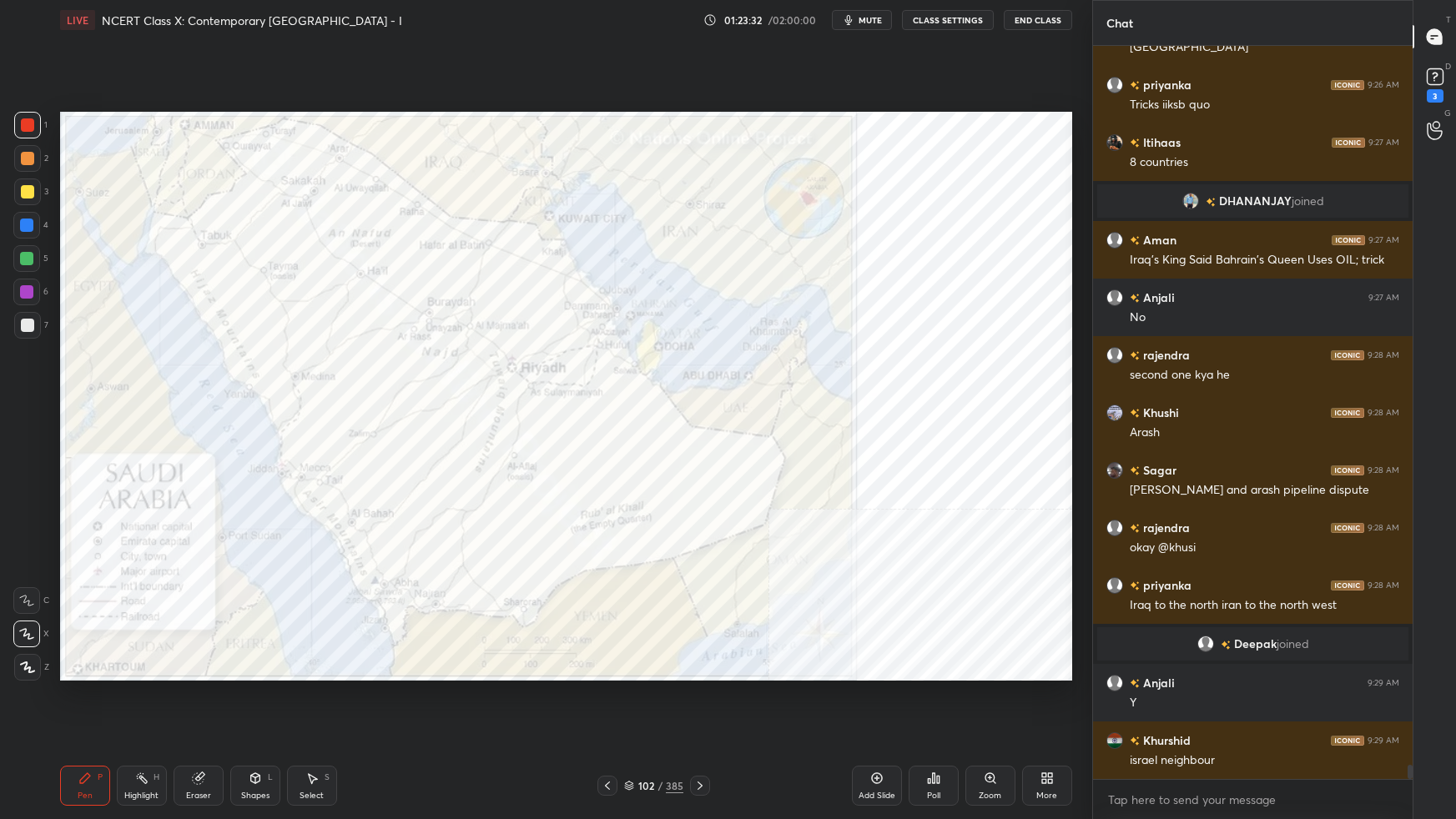
click at [631, 514] on icon at bounding box center [628, 784] width 8 height 5
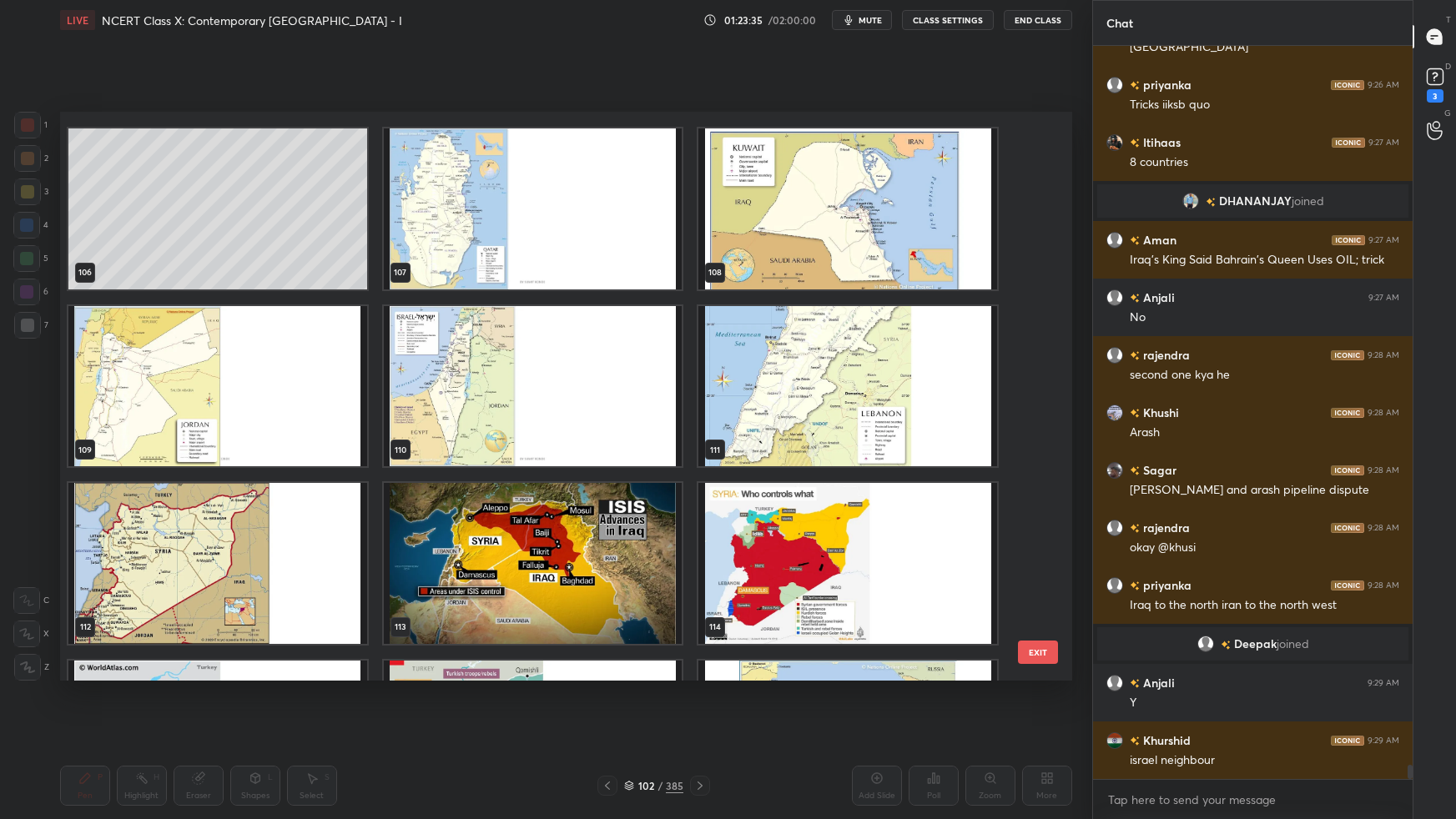
scroll to position [6231, 0]
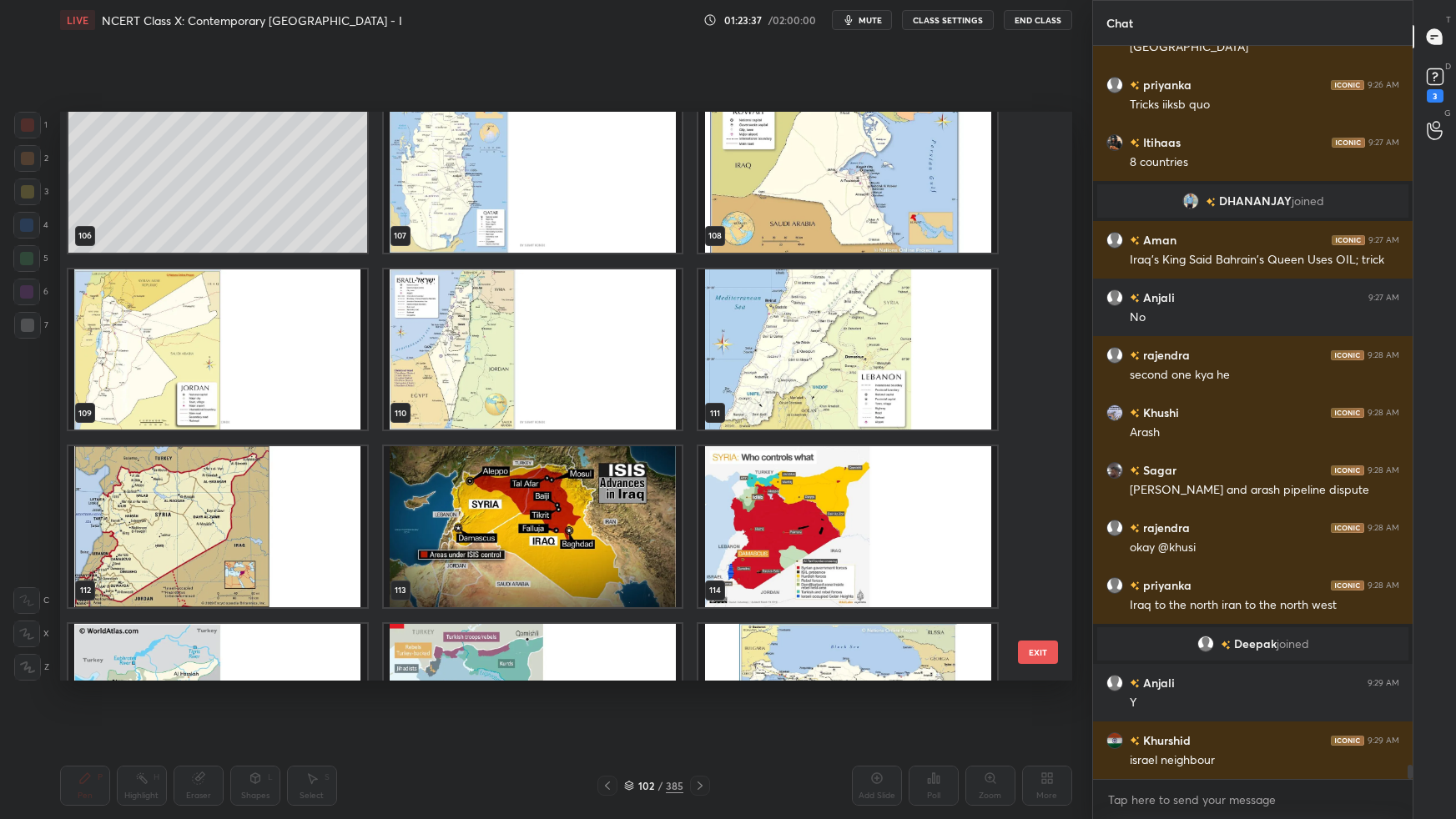
click at [324, 384] on img "grid" at bounding box center [218, 350] width 299 height 160
click at [324, 386] on img "grid" at bounding box center [218, 350] width 299 height 160
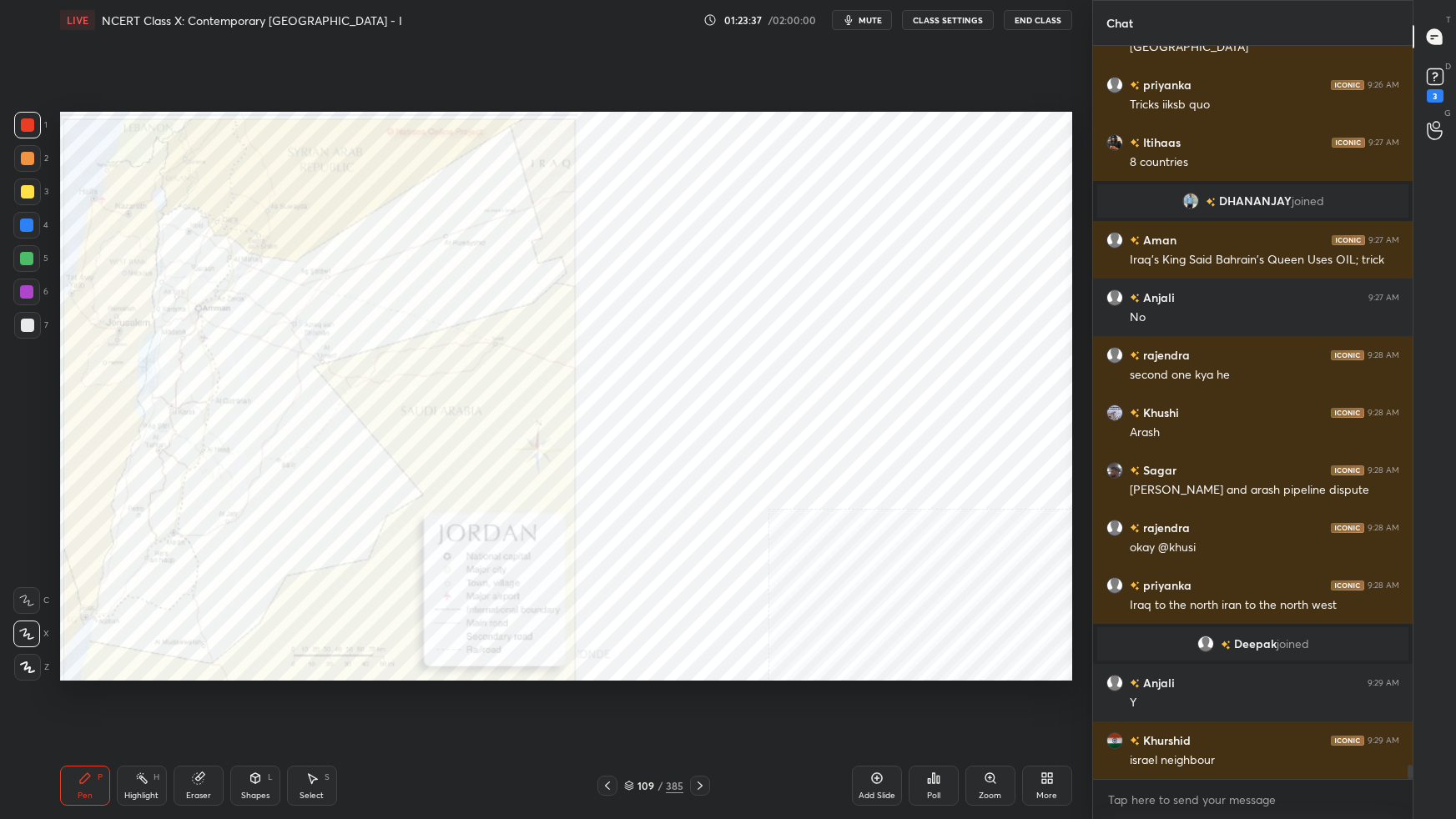
scroll to position [37552, 0]
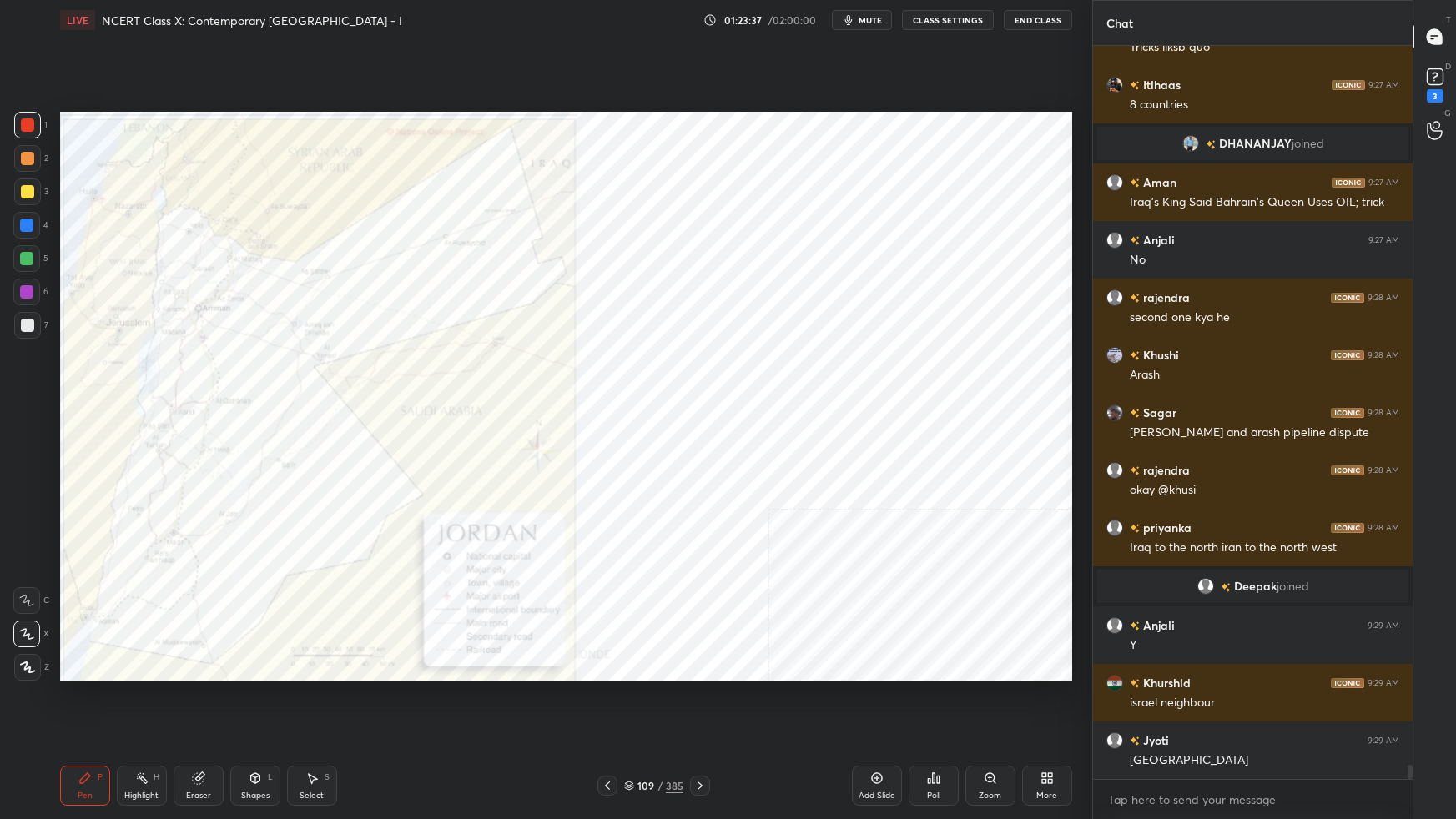
click at [323, 388] on img "grid" at bounding box center [218, 350] width 299 height 160
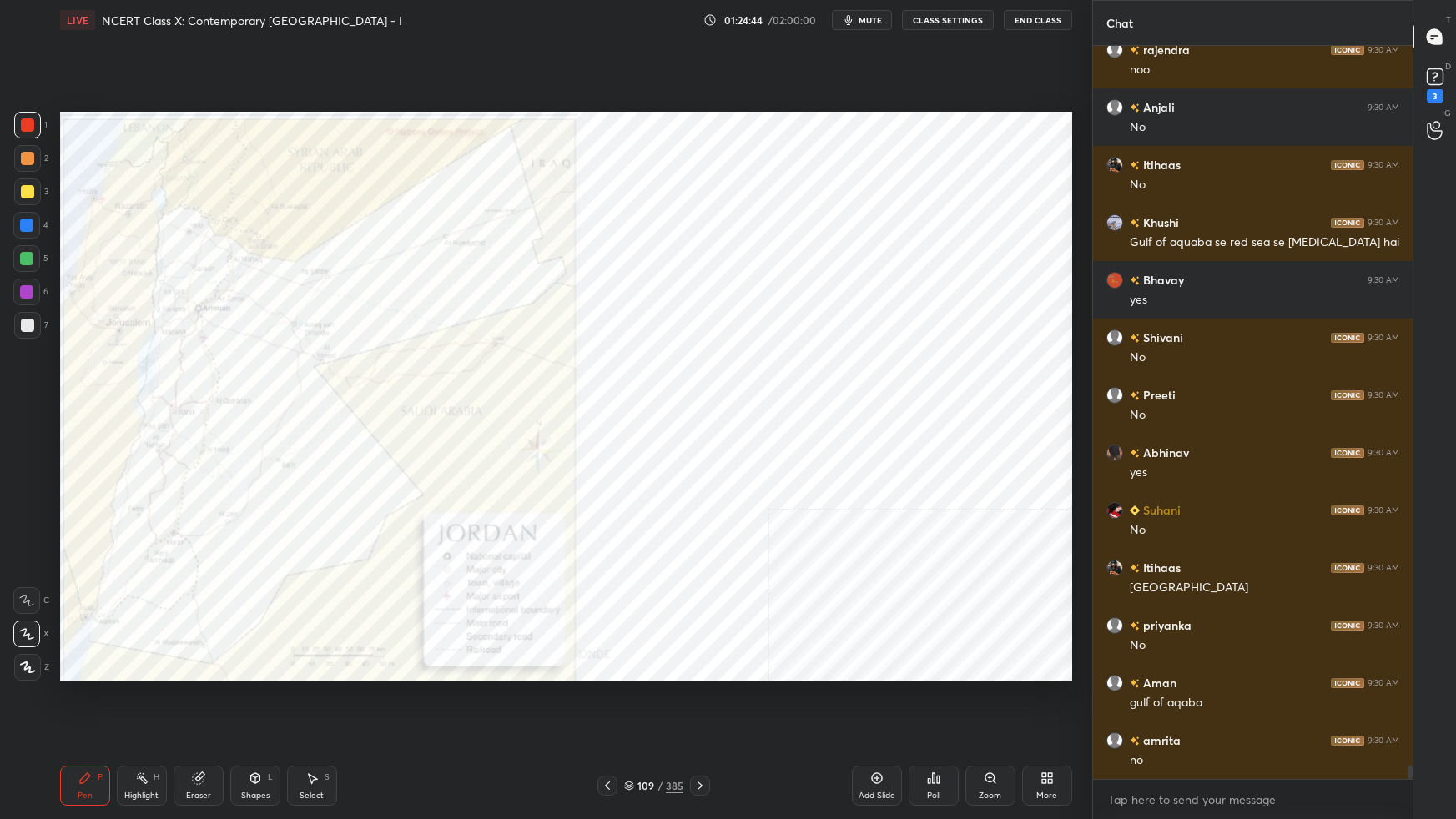
scroll to position [39238, 0]
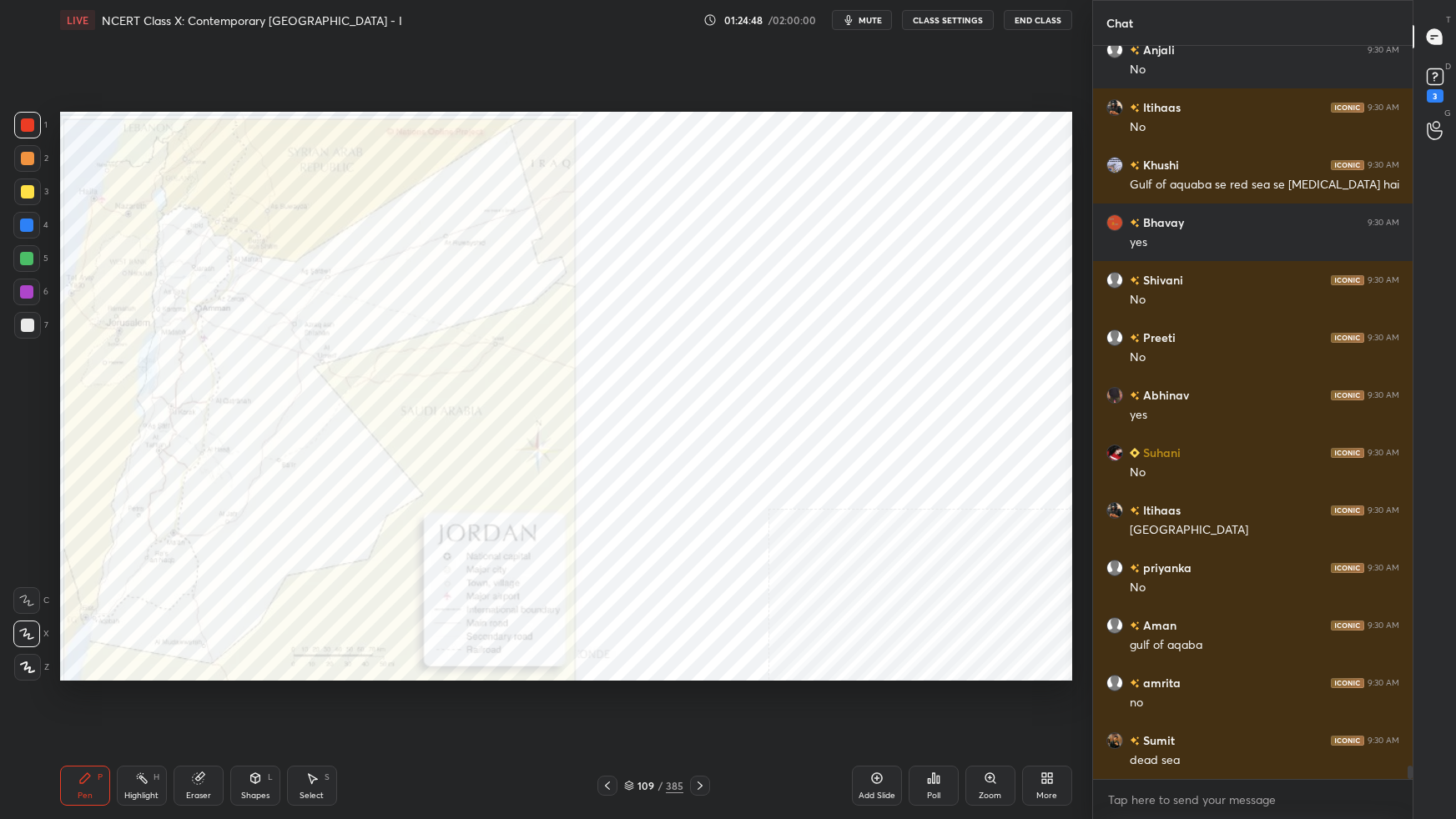
click at [631, 514] on icon at bounding box center [629, 786] width 10 height 10
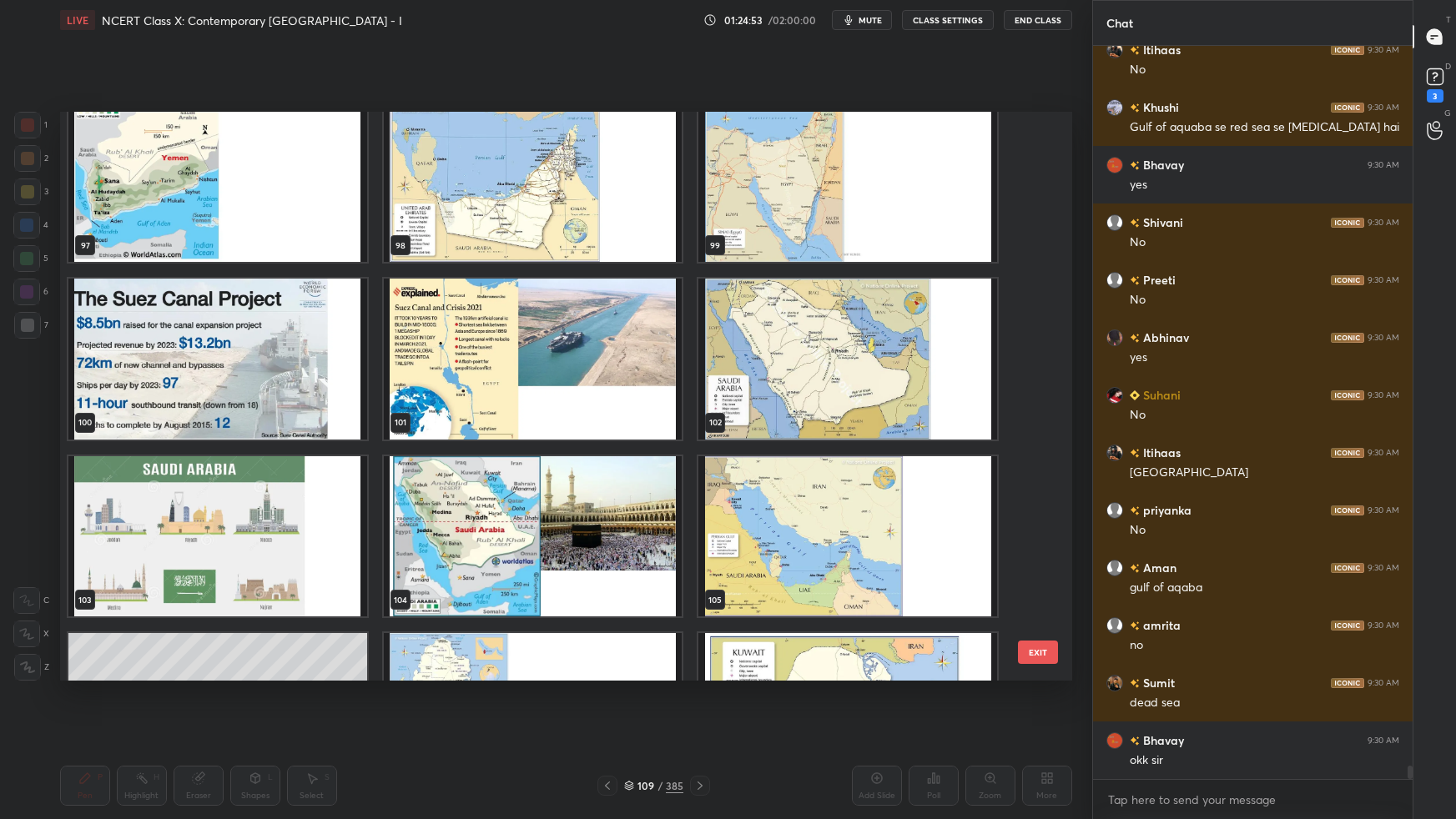
scroll to position [5618, 0]
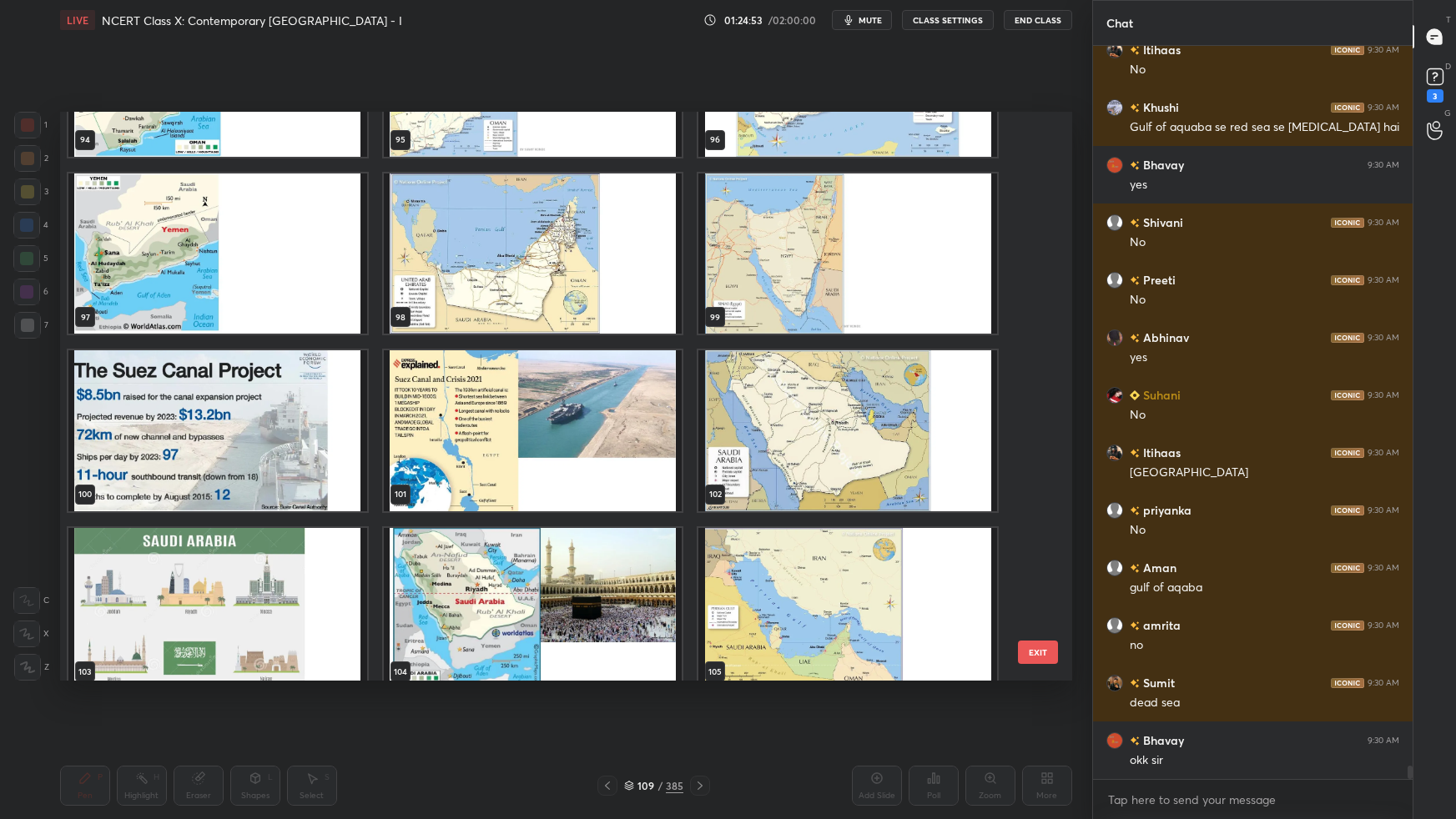
click at [928, 349] on div "102" at bounding box center [847, 430] width 302 height 163
click at [927, 356] on img "grid" at bounding box center [848, 431] width 299 height 160
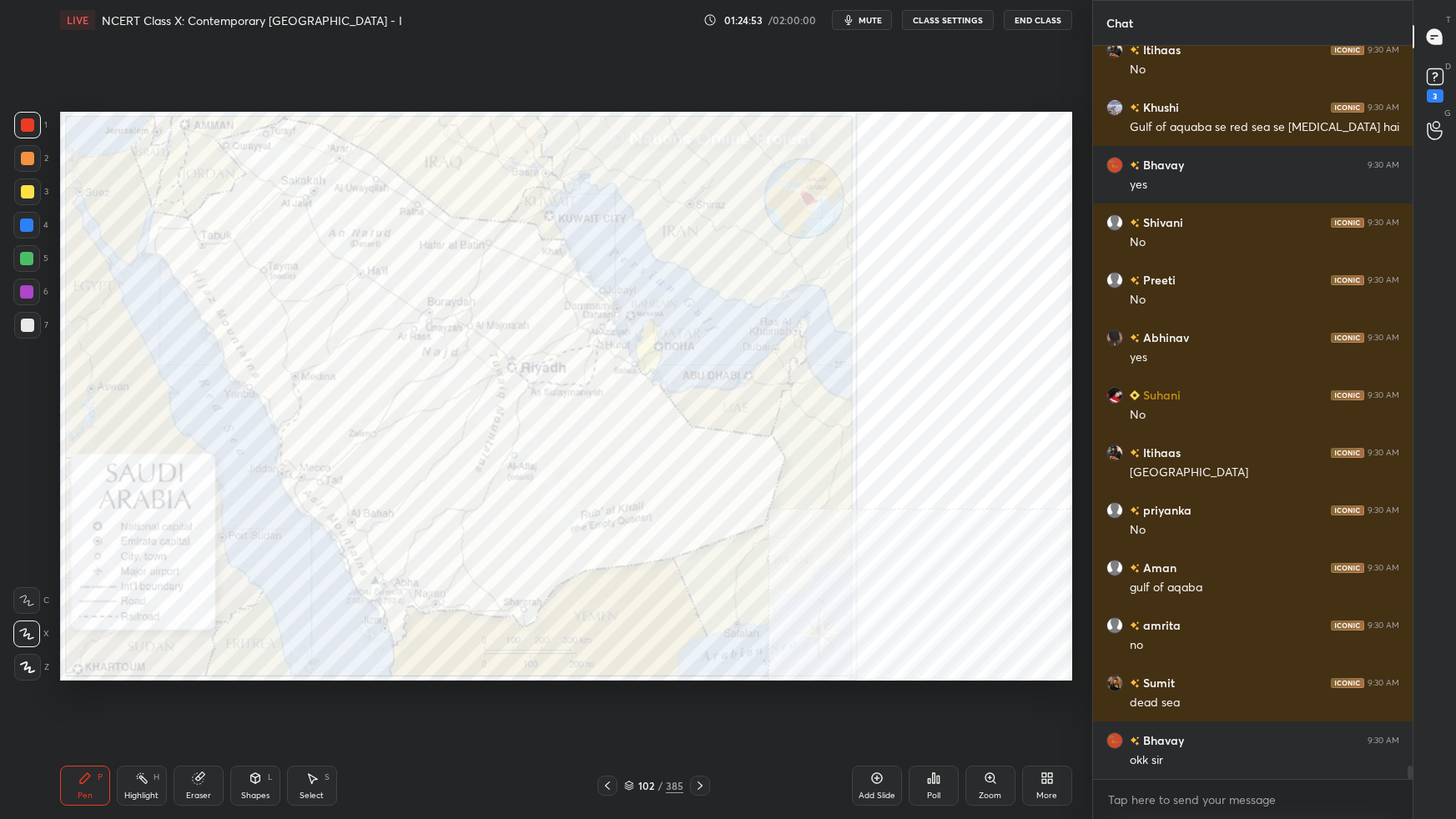
click at [926, 359] on img "grid" at bounding box center [848, 431] width 299 height 160
click at [926, 362] on img "grid" at bounding box center [848, 431] width 299 height 160
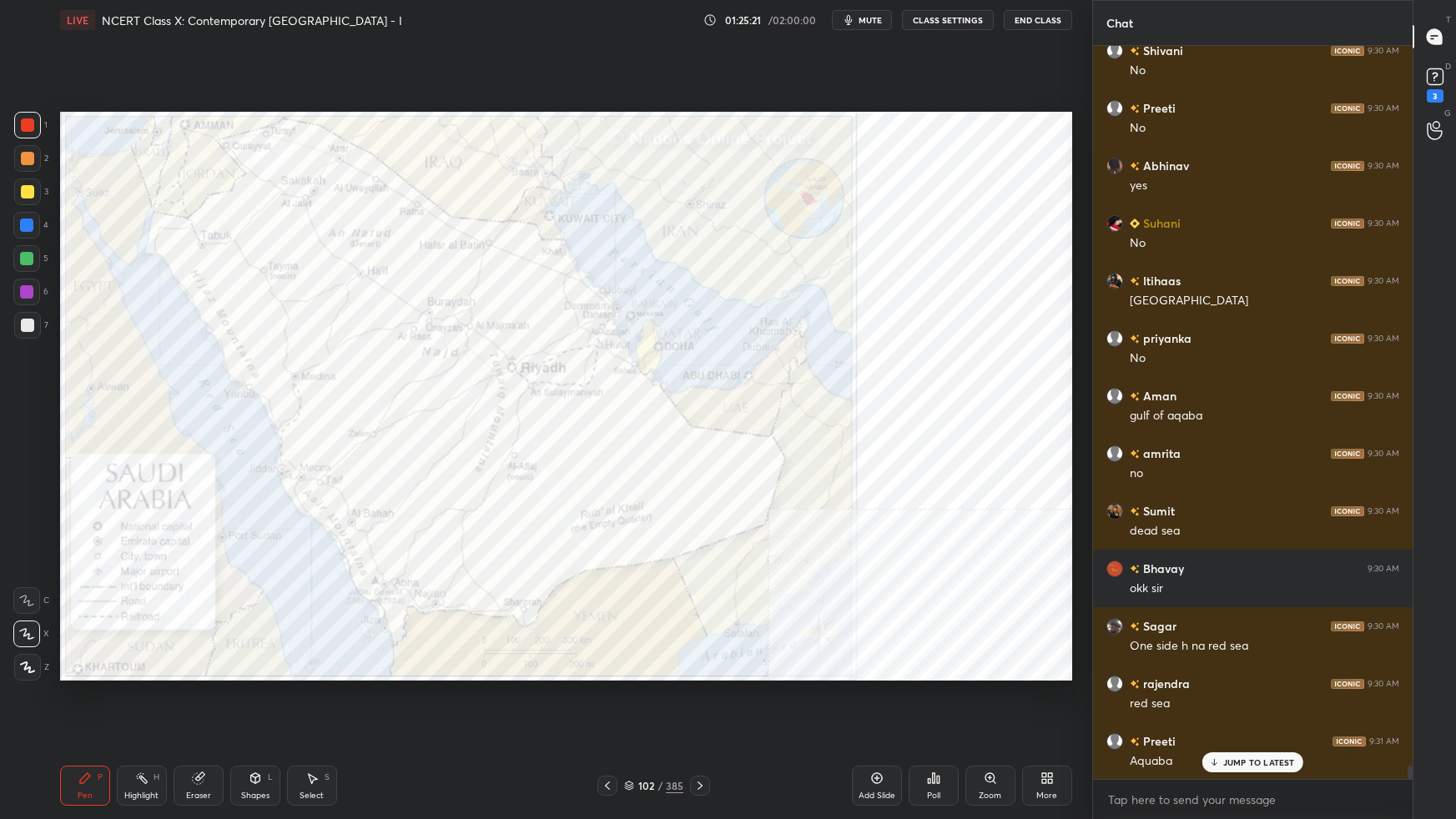
scroll to position [39525, 0]
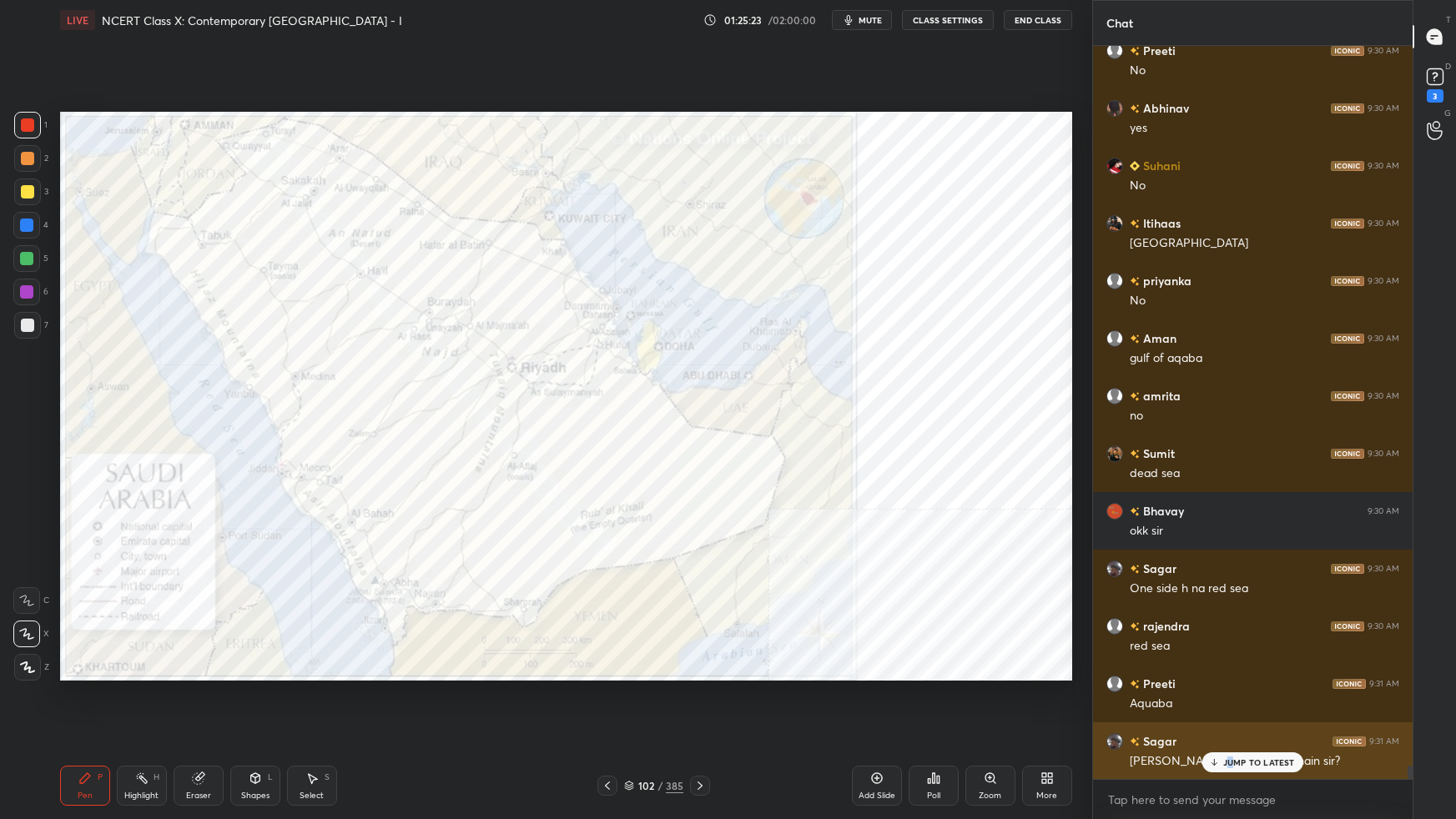
drag, startPoint x: 1231, startPoint y: 766, endPoint x: 1221, endPoint y: 770, distance: 10.8
click at [1114, 514] on div "JUMP TO LATEST" at bounding box center [1252, 763] width 101 height 20
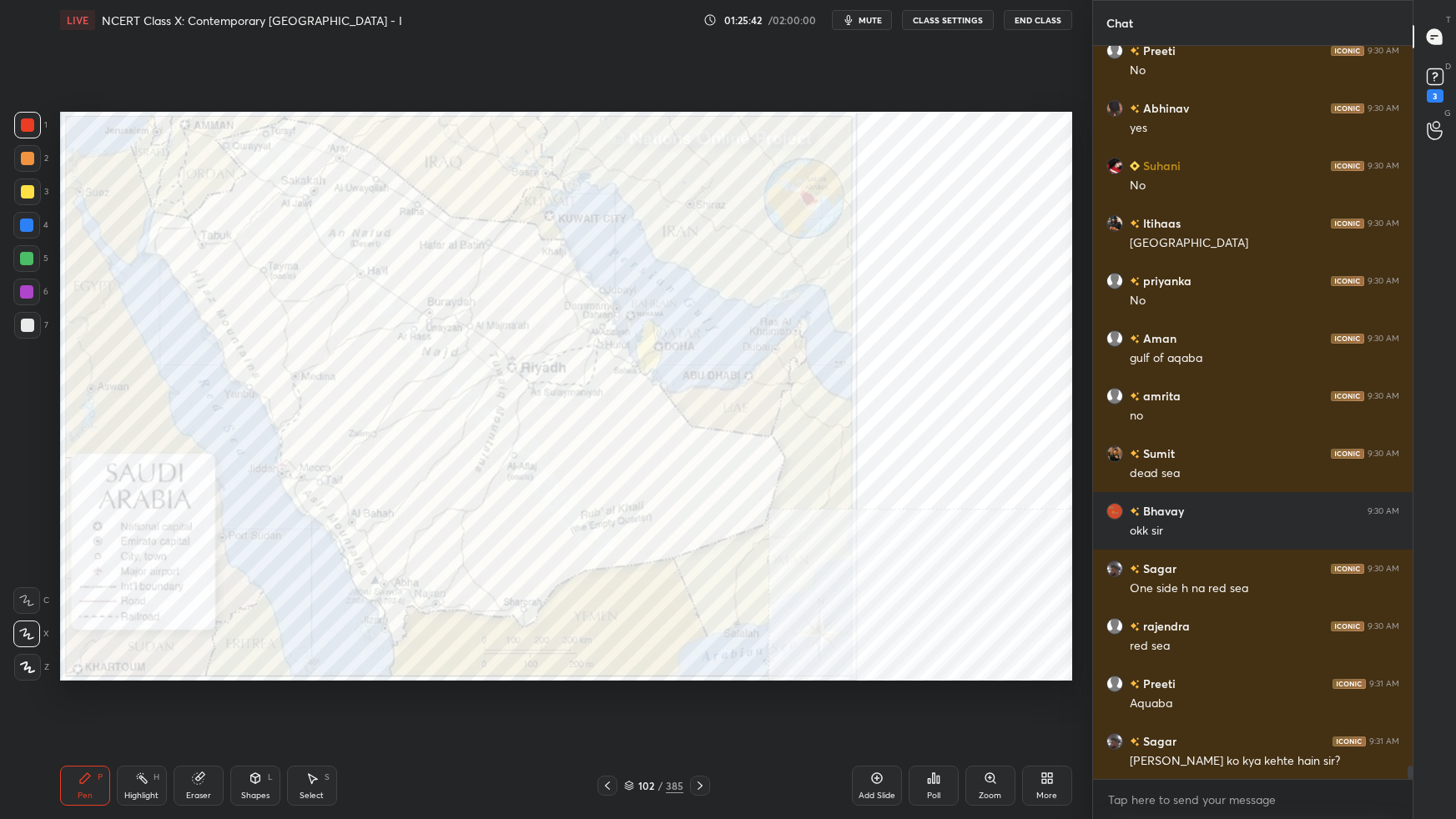
click at [631, 514] on icon at bounding box center [629, 786] width 10 height 10
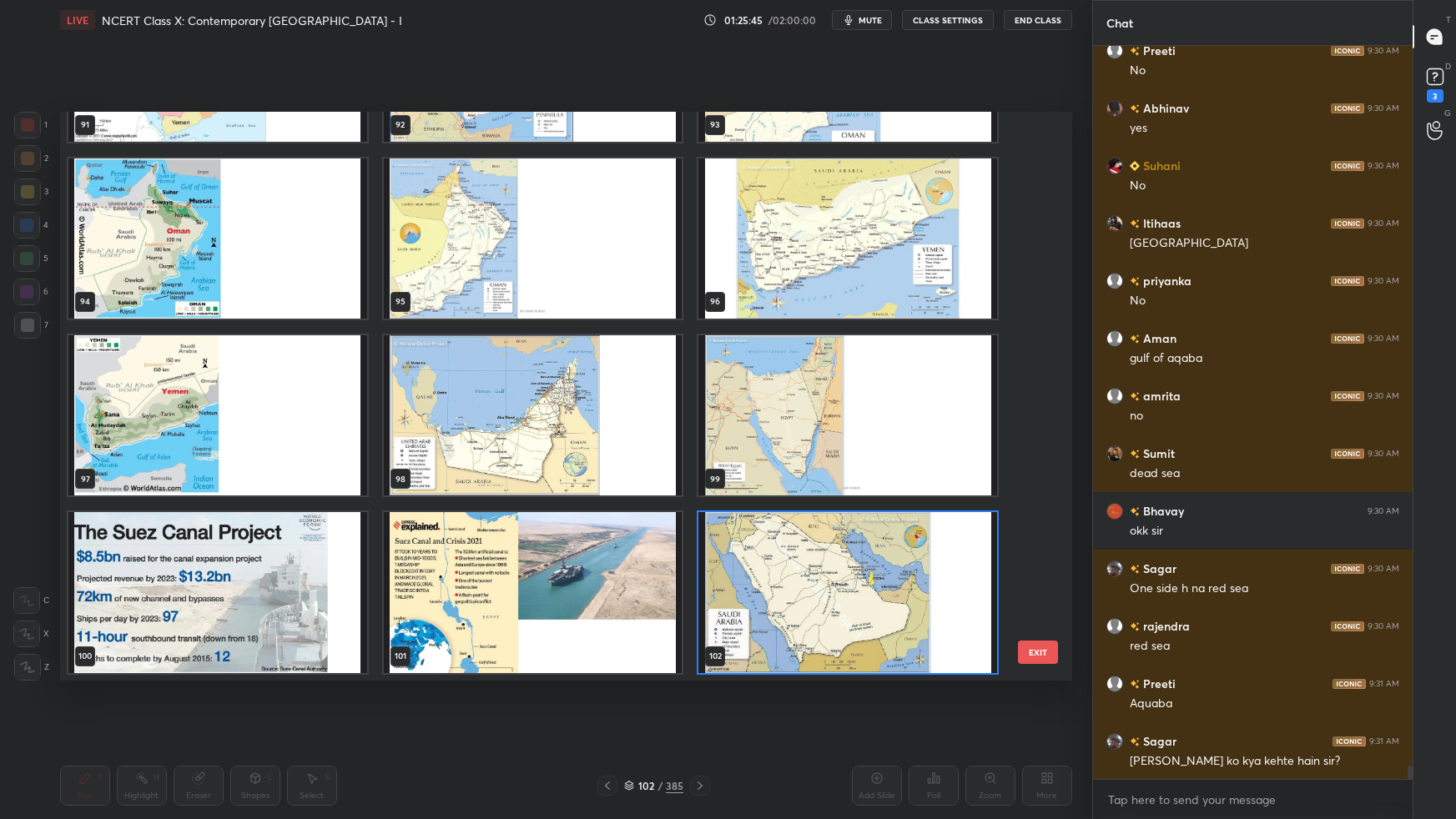
scroll to position [39583, 0]
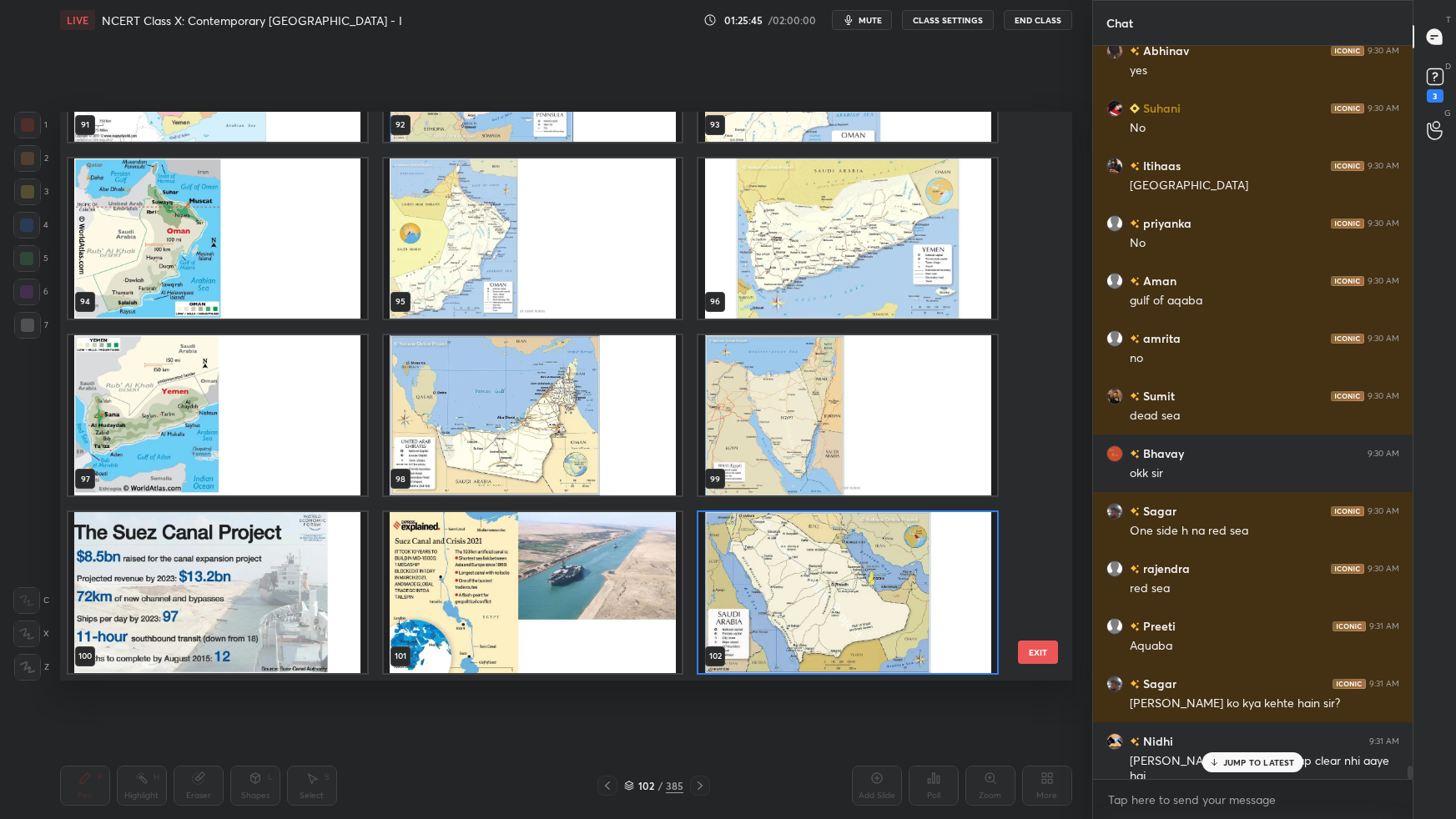
click at [858, 423] on img "grid" at bounding box center [848, 416] width 299 height 160
click at [860, 425] on img "grid" at bounding box center [848, 416] width 299 height 160
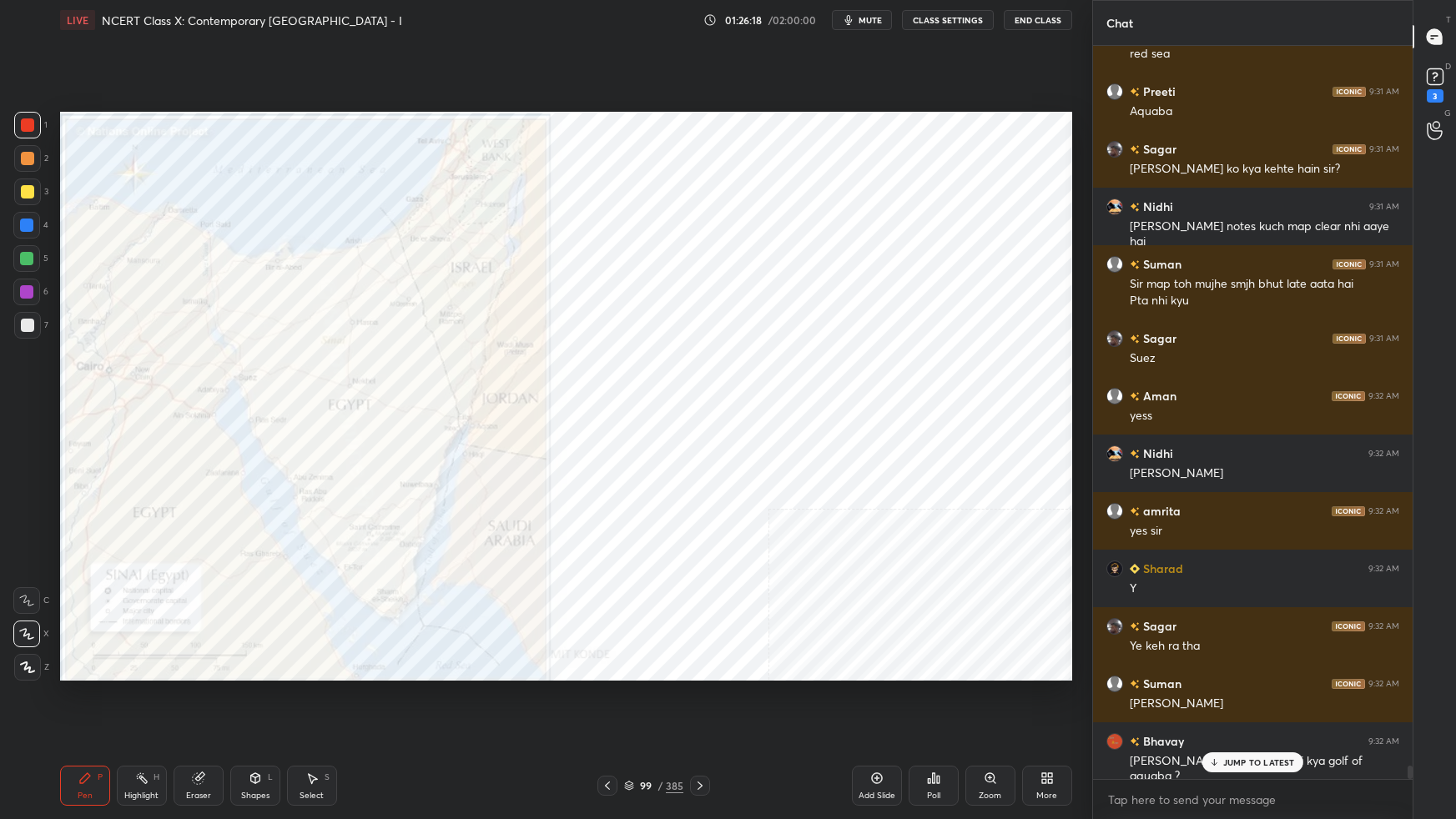
scroll to position [40175, 0]
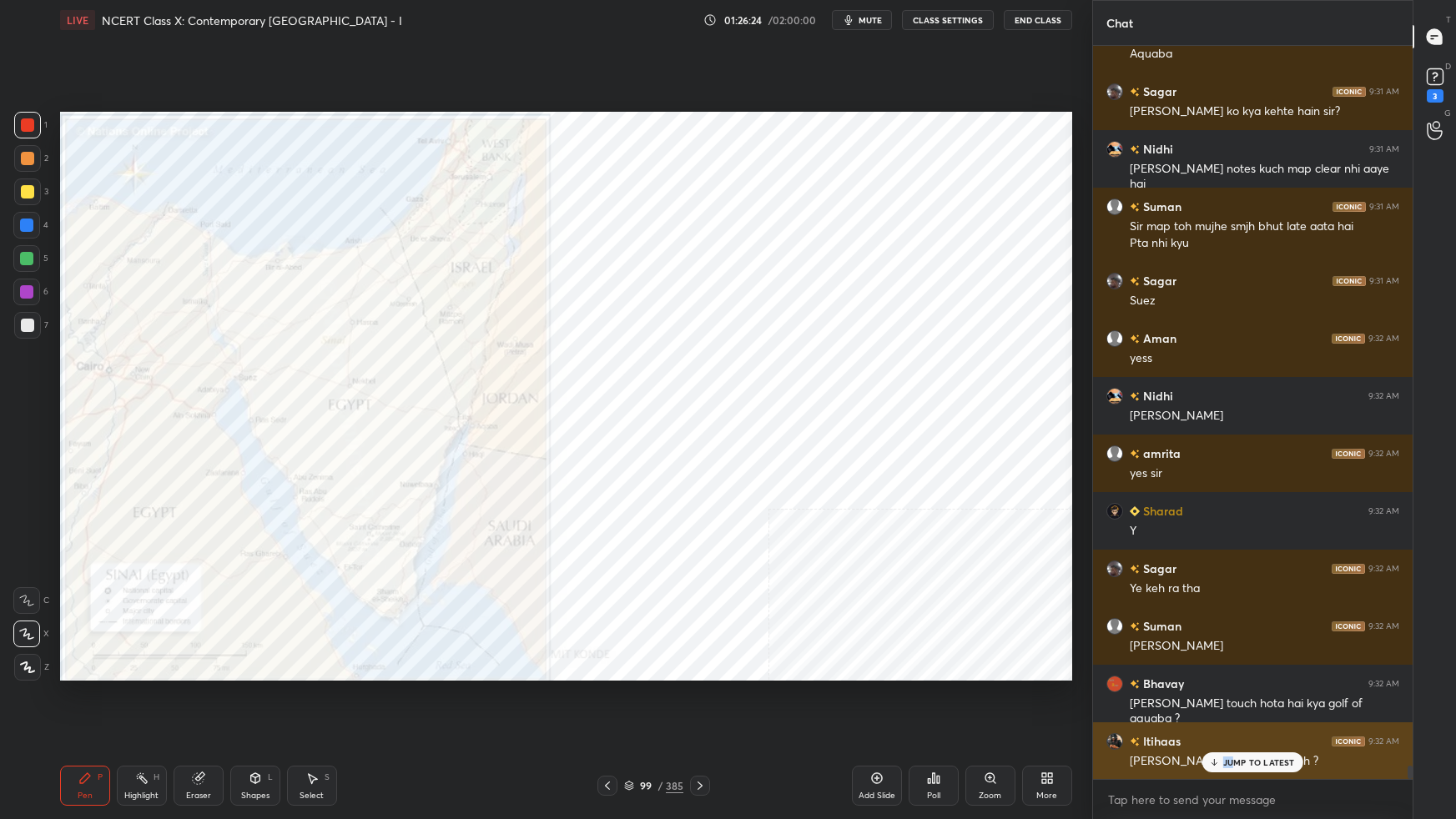
drag, startPoint x: 1233, startPoint y: 758, endPoint x: 1227, endPoint y: 767, distance: 10.8
click at [1114, 514] on div "JUMP TO LATEST" at bounding box center [1252, 763] width 101 height 20
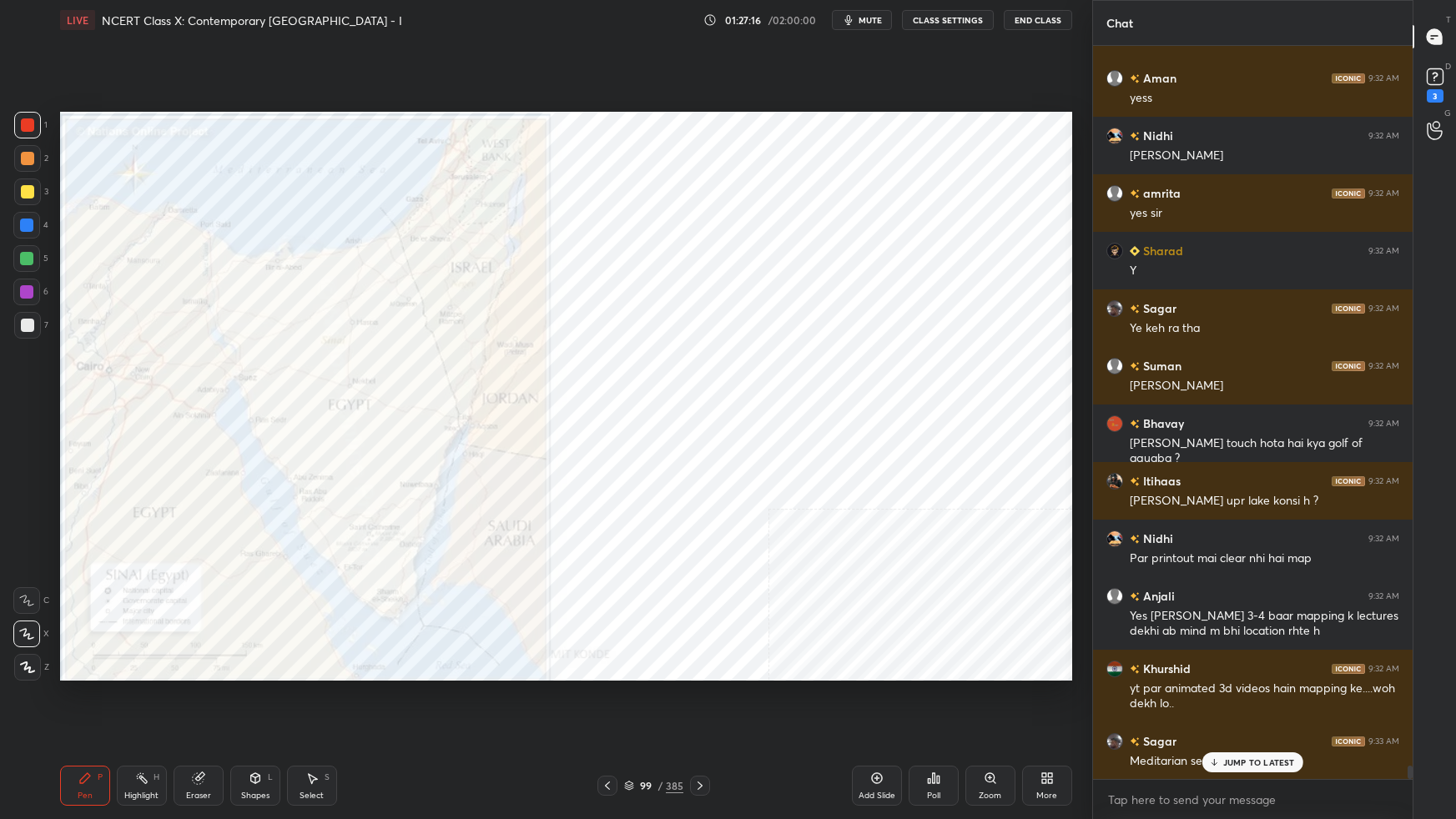
scroll to position [40493, 0]
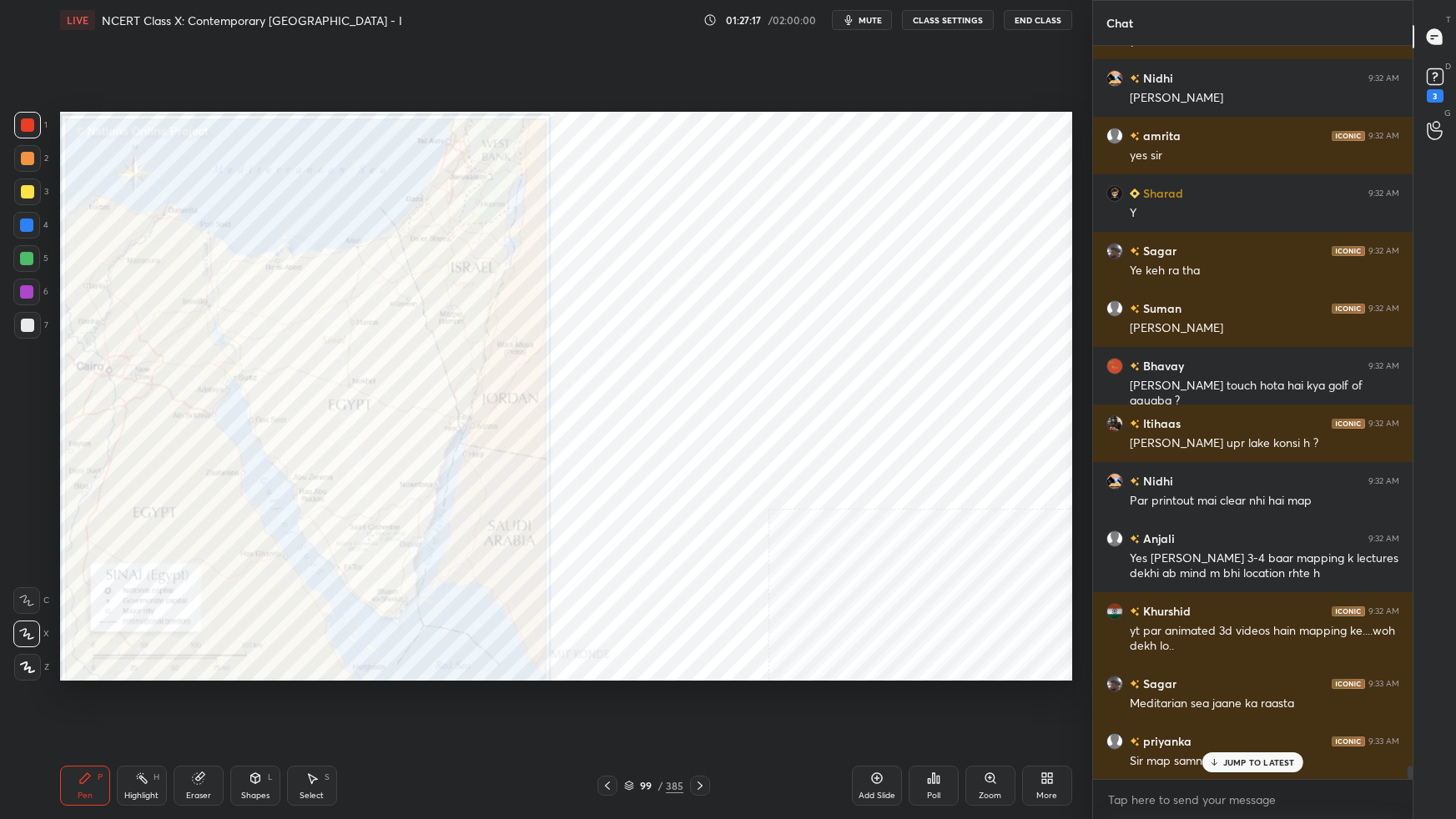
click at [633, 514] on icon at bounding box center [629, 786] width 10 height 10
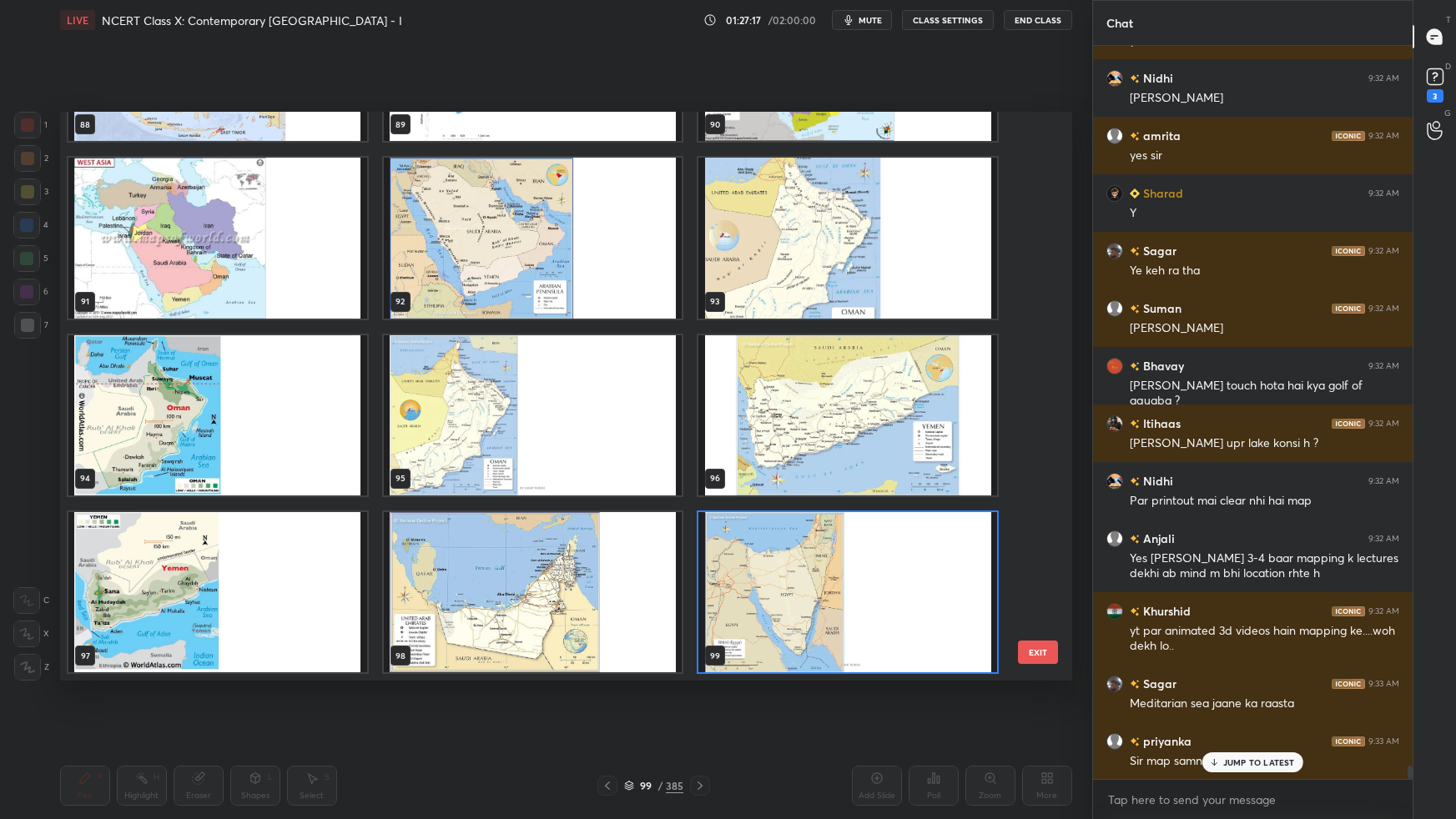
scroll to position [40551, 0]
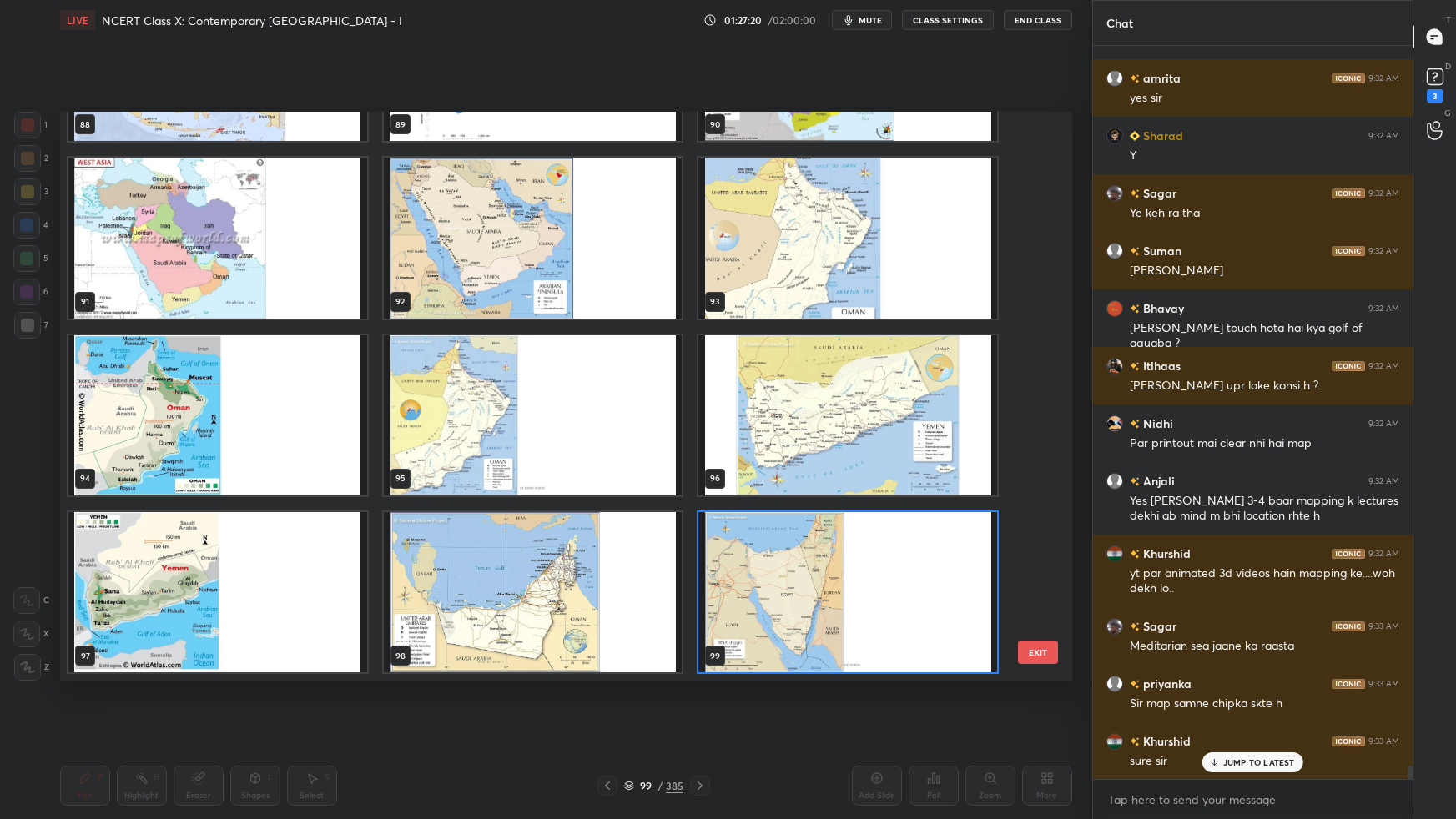
click at [1045, 514] on button "EXIT" at bounding box center [1037, 652] width 40 height 23
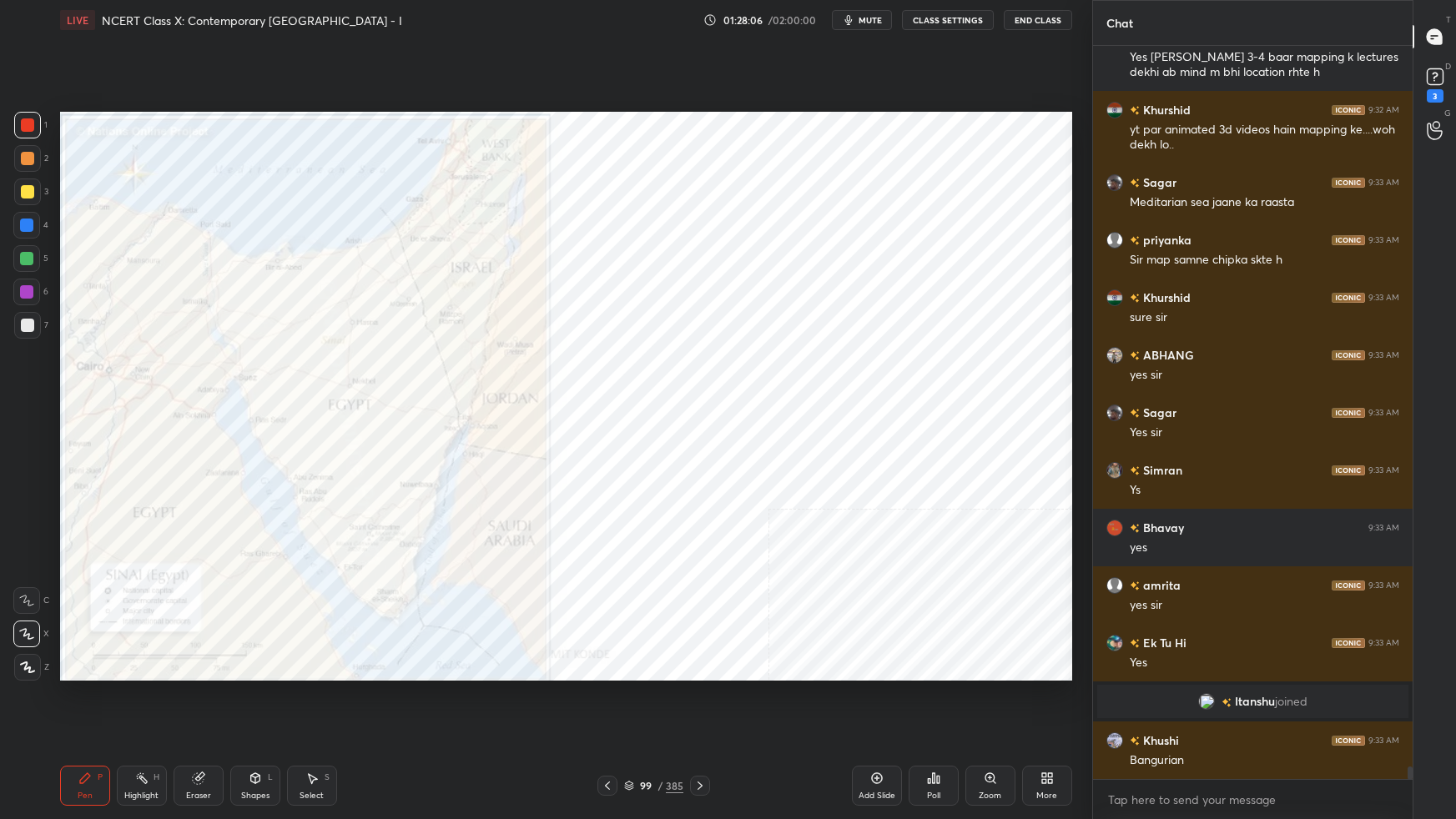
scroll to position [5, 5]
drag, startPoint x: 631, startPoint y: 785, endPoint x: 642, endPoint y: 775, distance: 14.9
click at [634, 514] on icon at bounding box center [628, 787] width 8 height 3
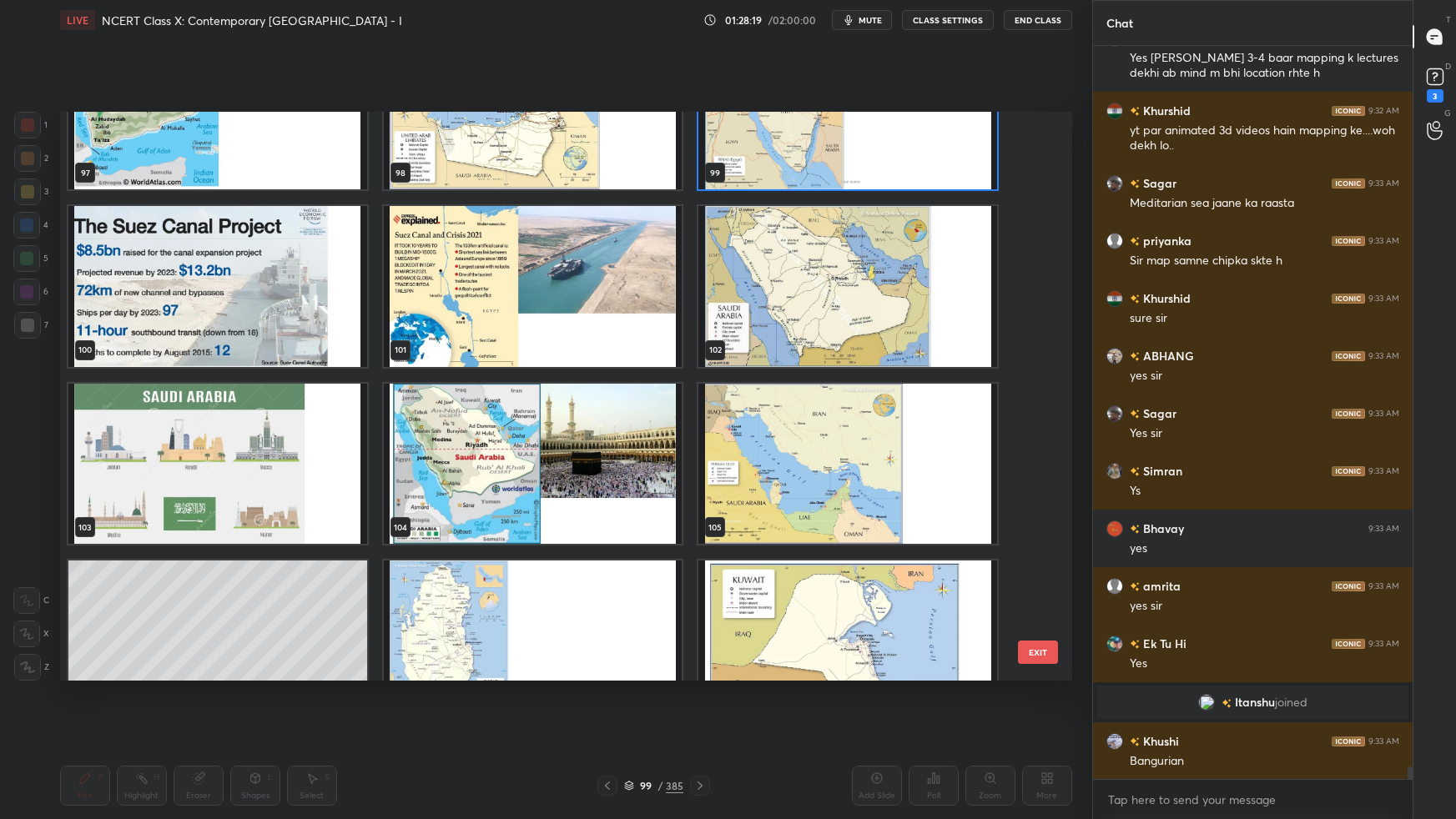
scroll to position [5762, 0]
click at [591, 279] on img "grid" at bounding box center [532, 286] width 299 height 160
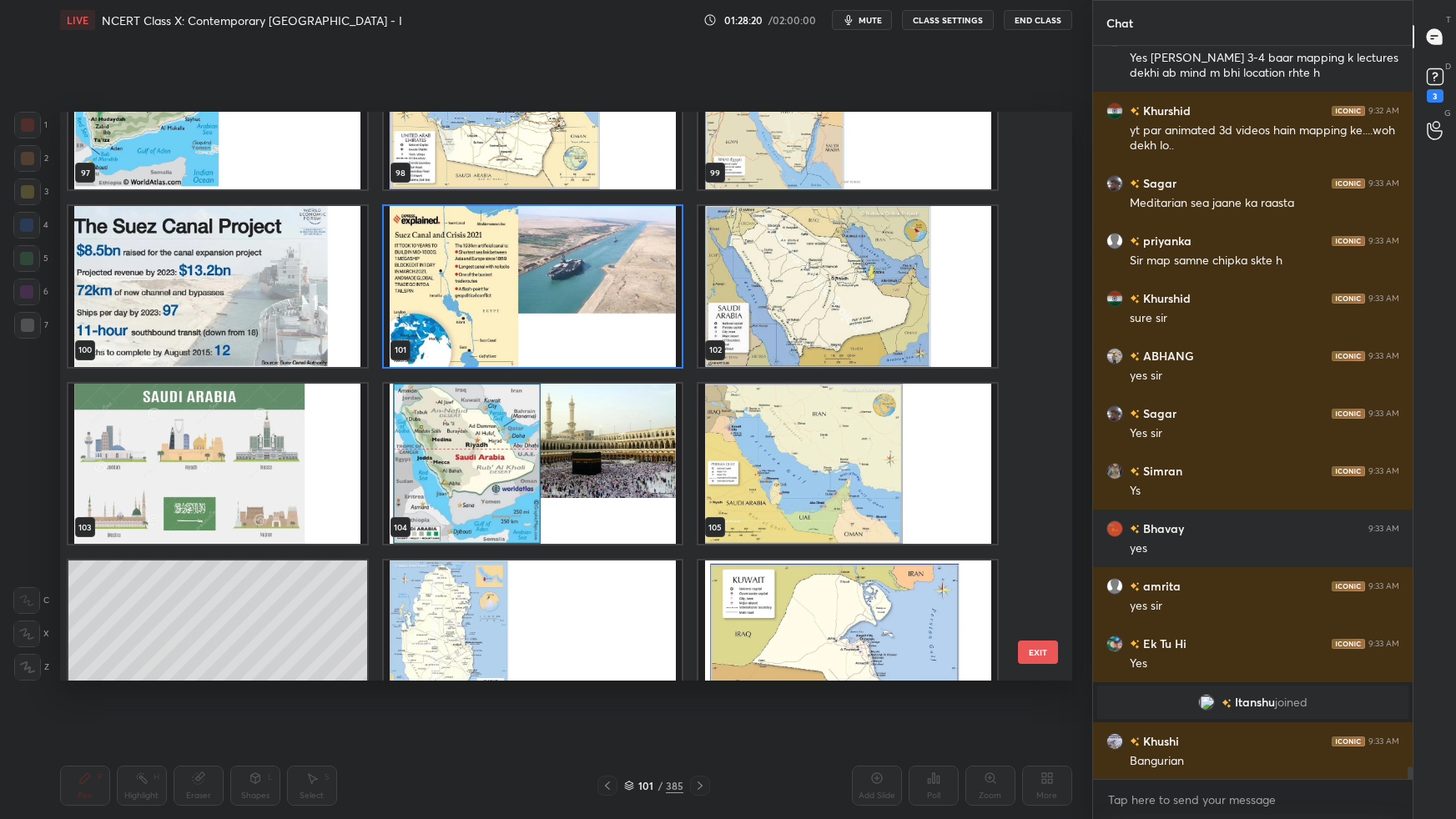
click at [594, 280] on img "grid" at bounding box center [532, 286] width 299 height 160
click at [597, 282] on img "grid" at bounding box center [532, 286] width 299 height 160
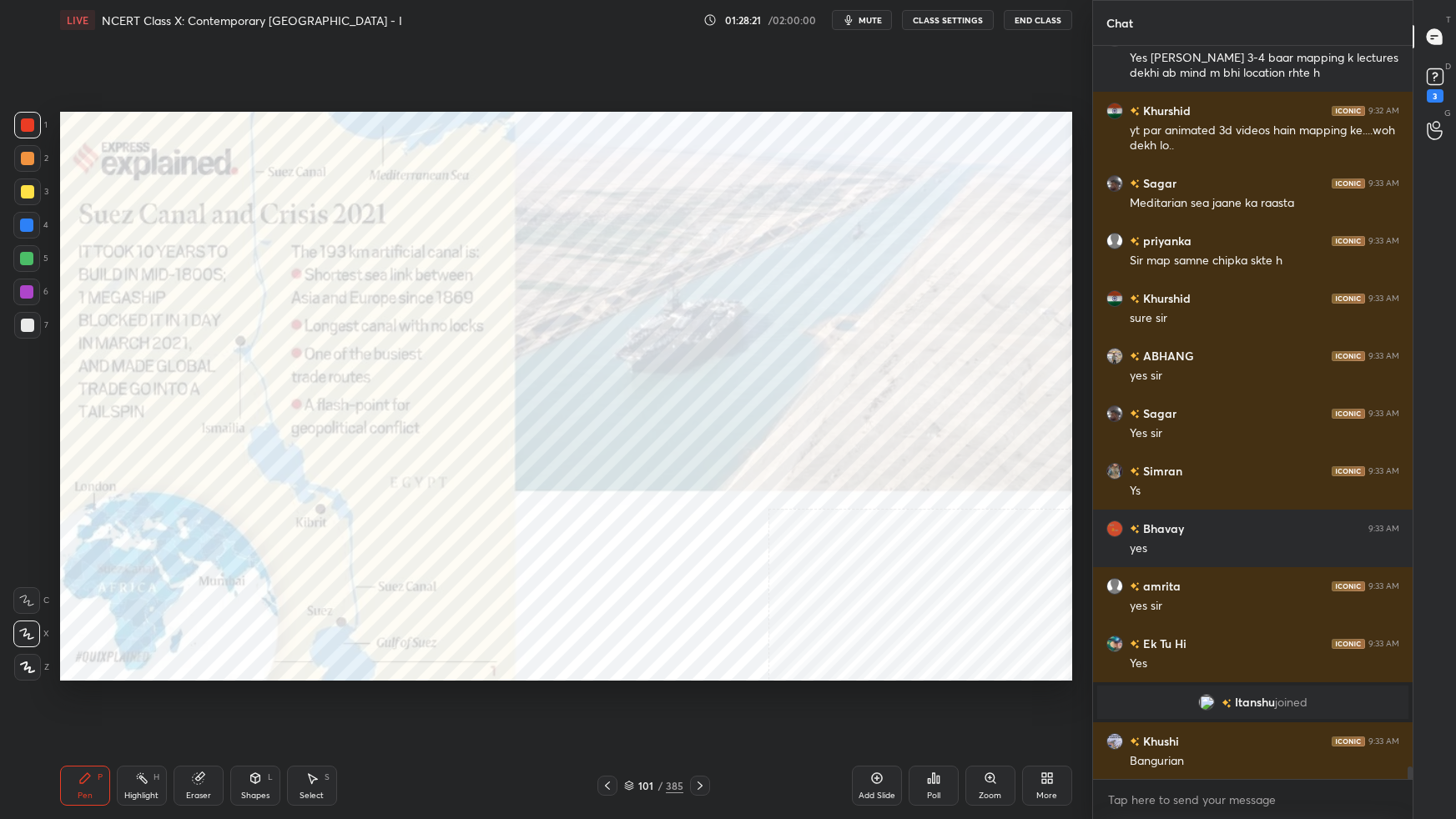
click at [599, 282] on img "grid" at bounding box center [532, 286] width 299 height 160
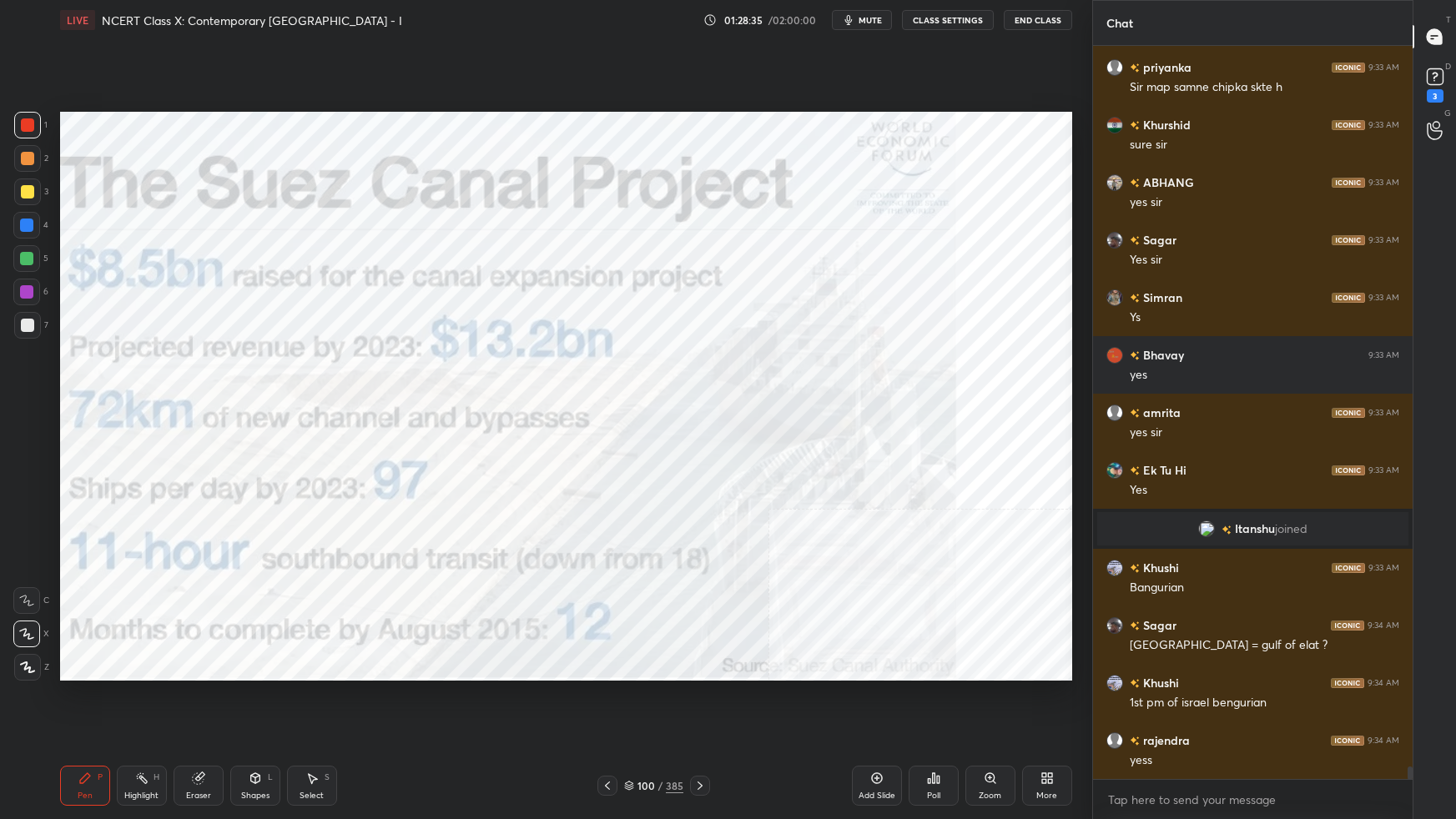
scroll to position [41225, 0]
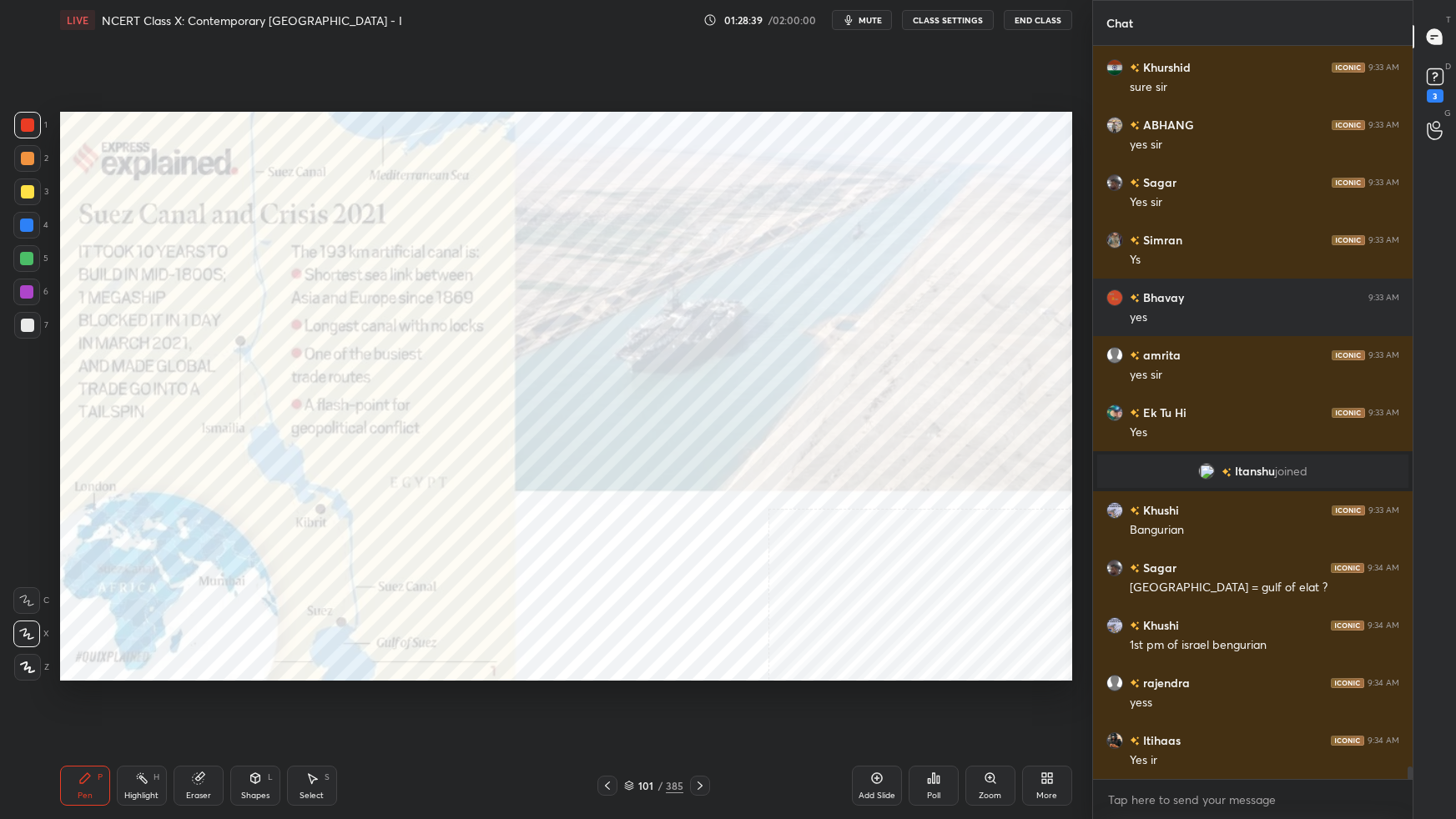
click at [650, 514] on div "Setting up your live class Poll for secs No correct answer Start poll" at bounding box center [567, 396] width 1026 height 712
drag, startPoint x: 633, startPoint y: 780, endPoint x: 647, endPoint y: 762, distance: 22.8
click at [634, 514] on div "101 / 385" at bounding box center [654, 786] width 59 height 15
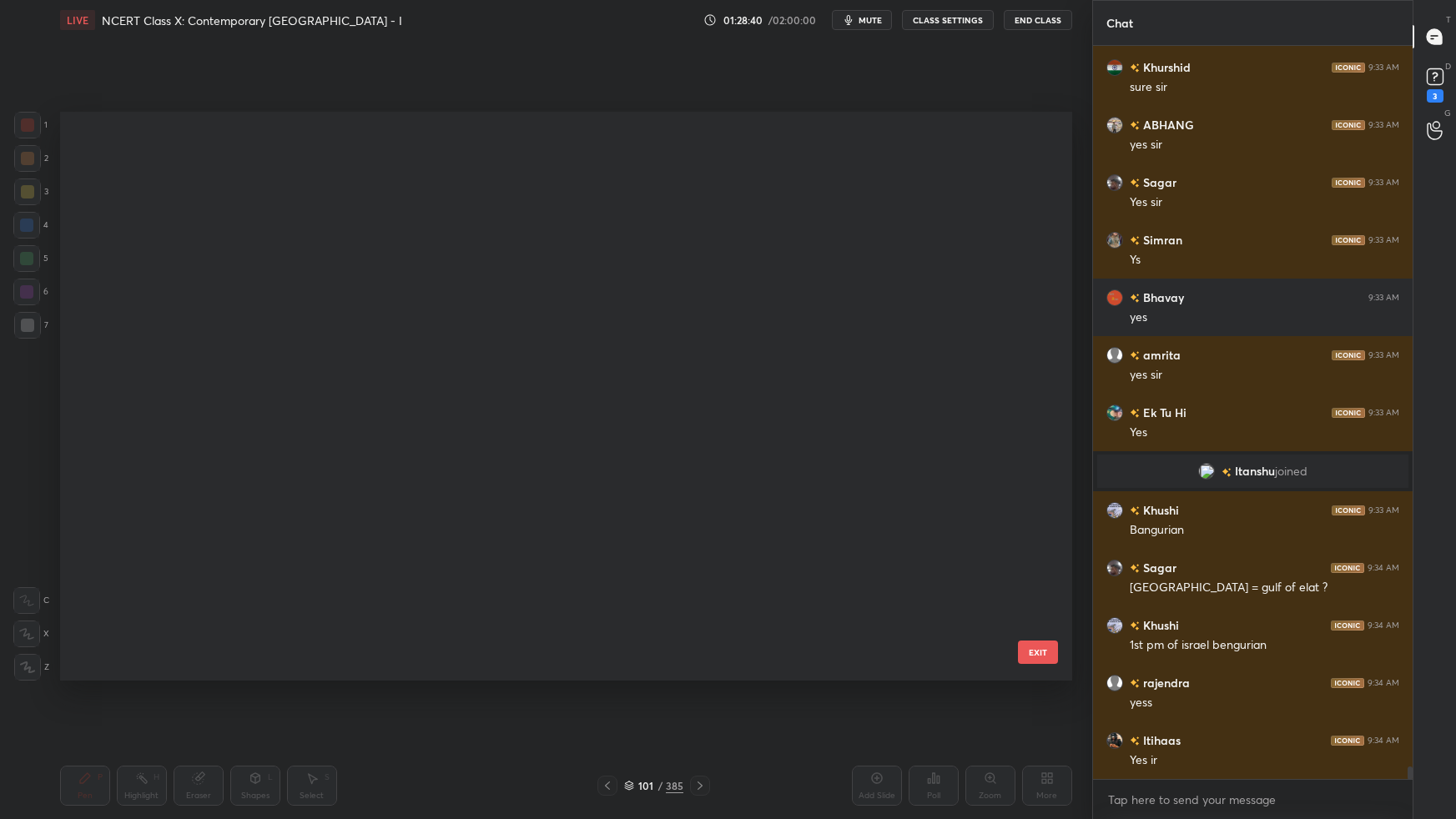
scroll to position [564, 1004]
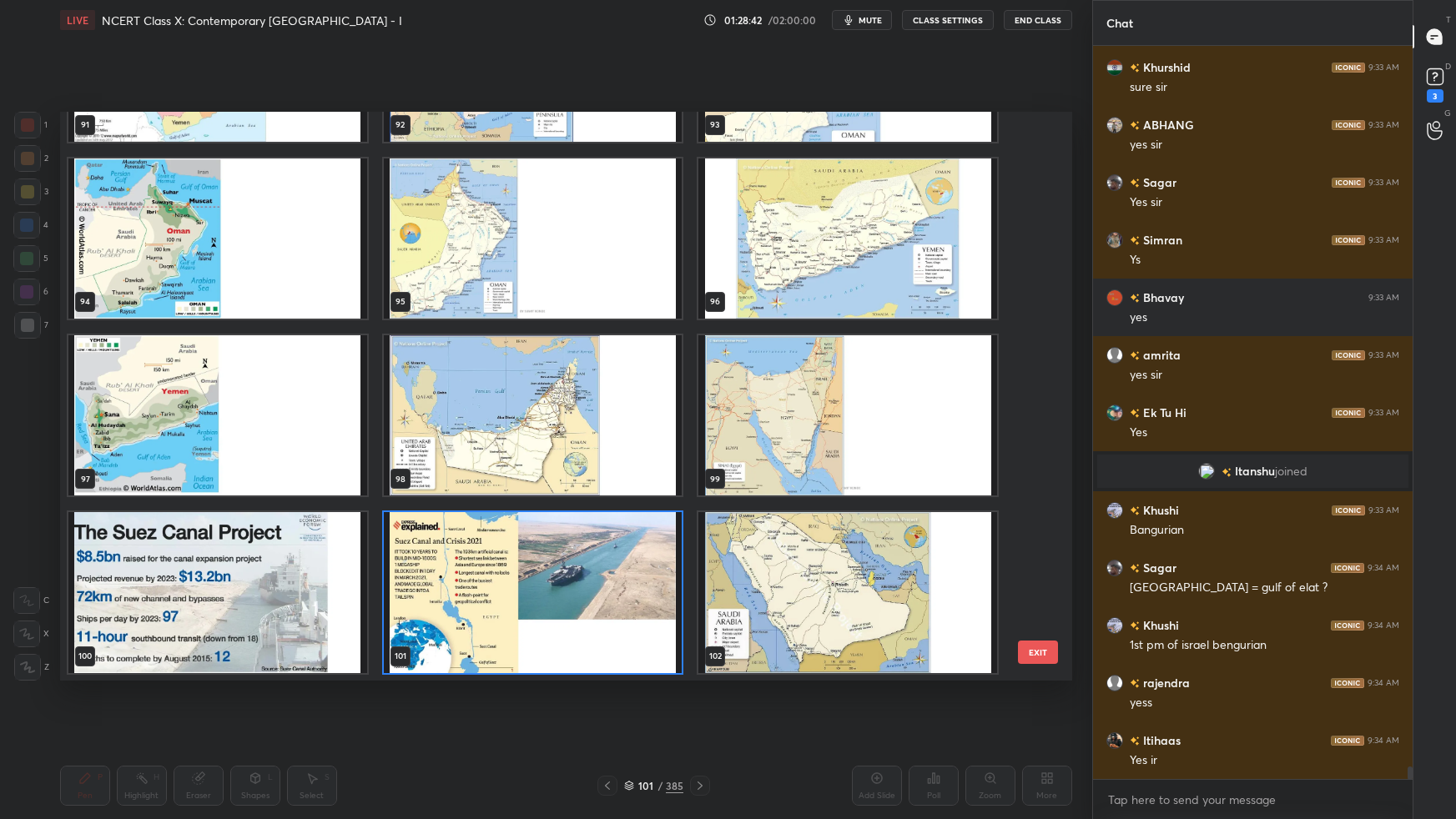
click at [885, 383] on img "grid" at bounding box center [848, 416] width 299 height 160
click at [887, 382] on img "grid" at bounding box center [848, 416] width 299 height 160
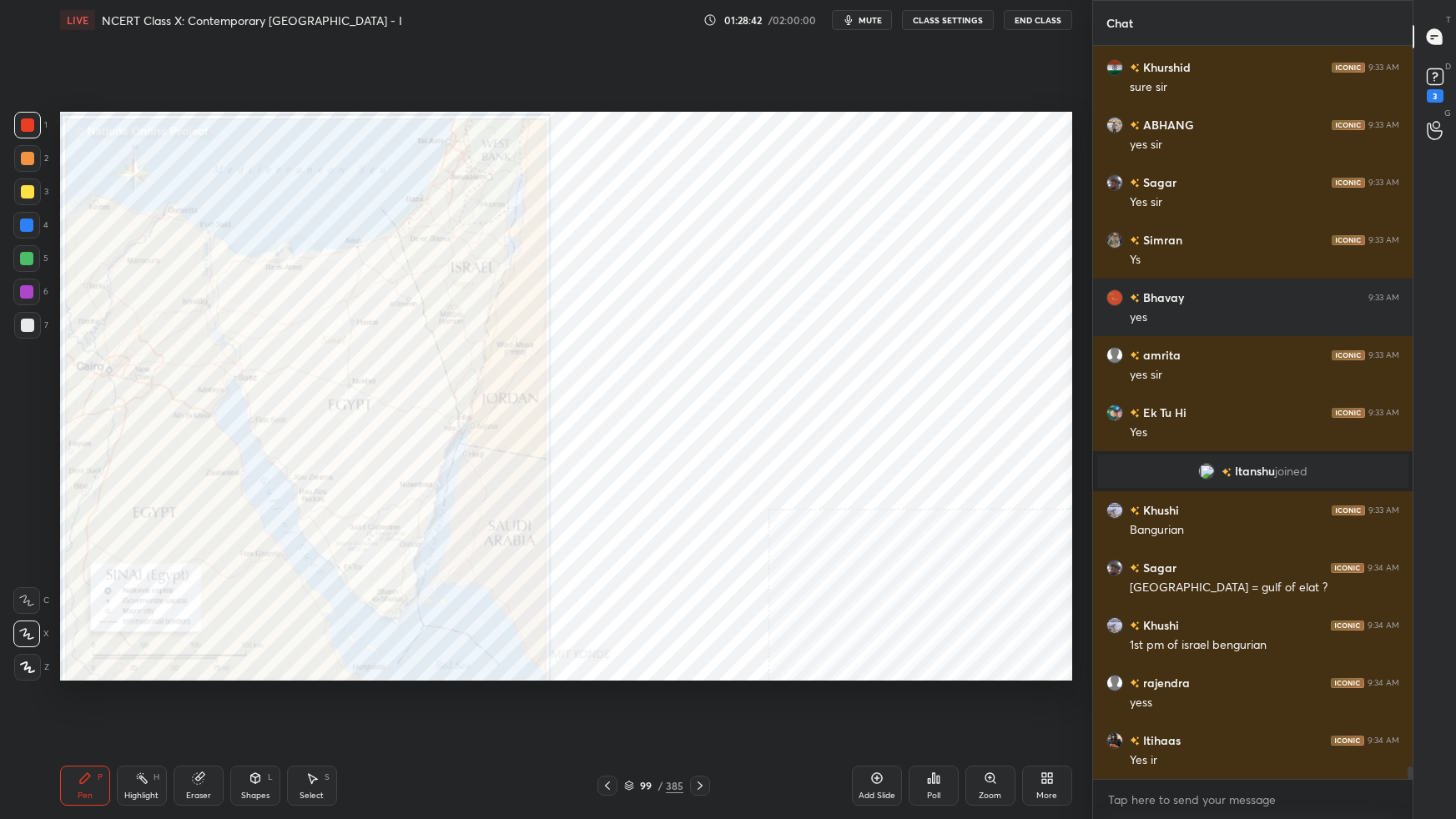
click at [889, 384] on img "grid" at bounding box center [848, 416] width 299 height 160
click at [889, 385] on img "grid" at bounding box center [848, 416] width 299 height 160
click at [889, 385] on img "grid" at bounding box center [848, 416] width 299 height 160
drag, startPoint x: 634, startPoint y: 784, endPoint x: 660, endPoint y: 742, distance: 49.4
click at [633, 514] on icon at bounding box center [629, 786] width 10 height 10
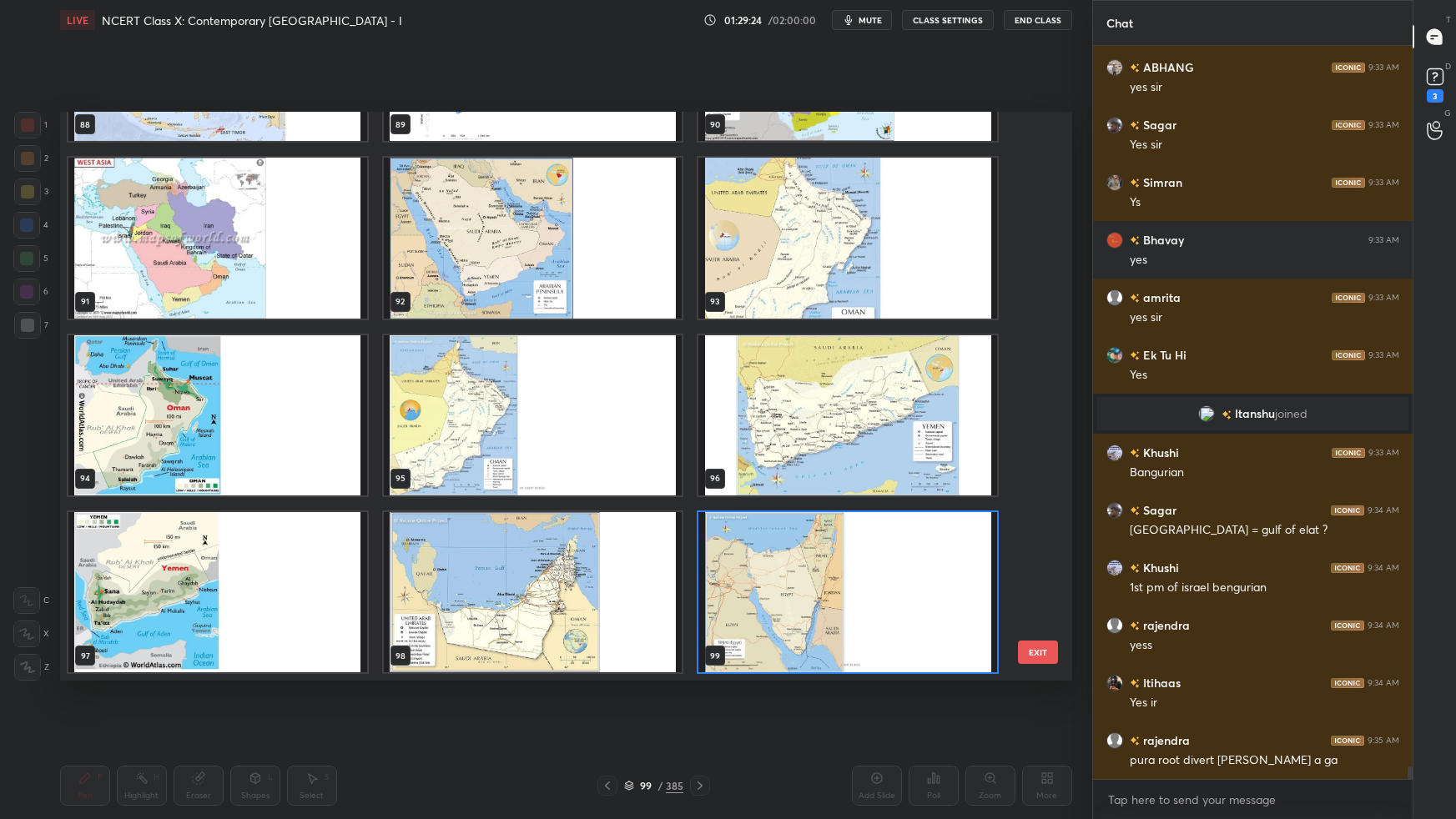
click at [1035, 514] on button "EXIT" at bounding box center [1037, 652] width 40 height 23
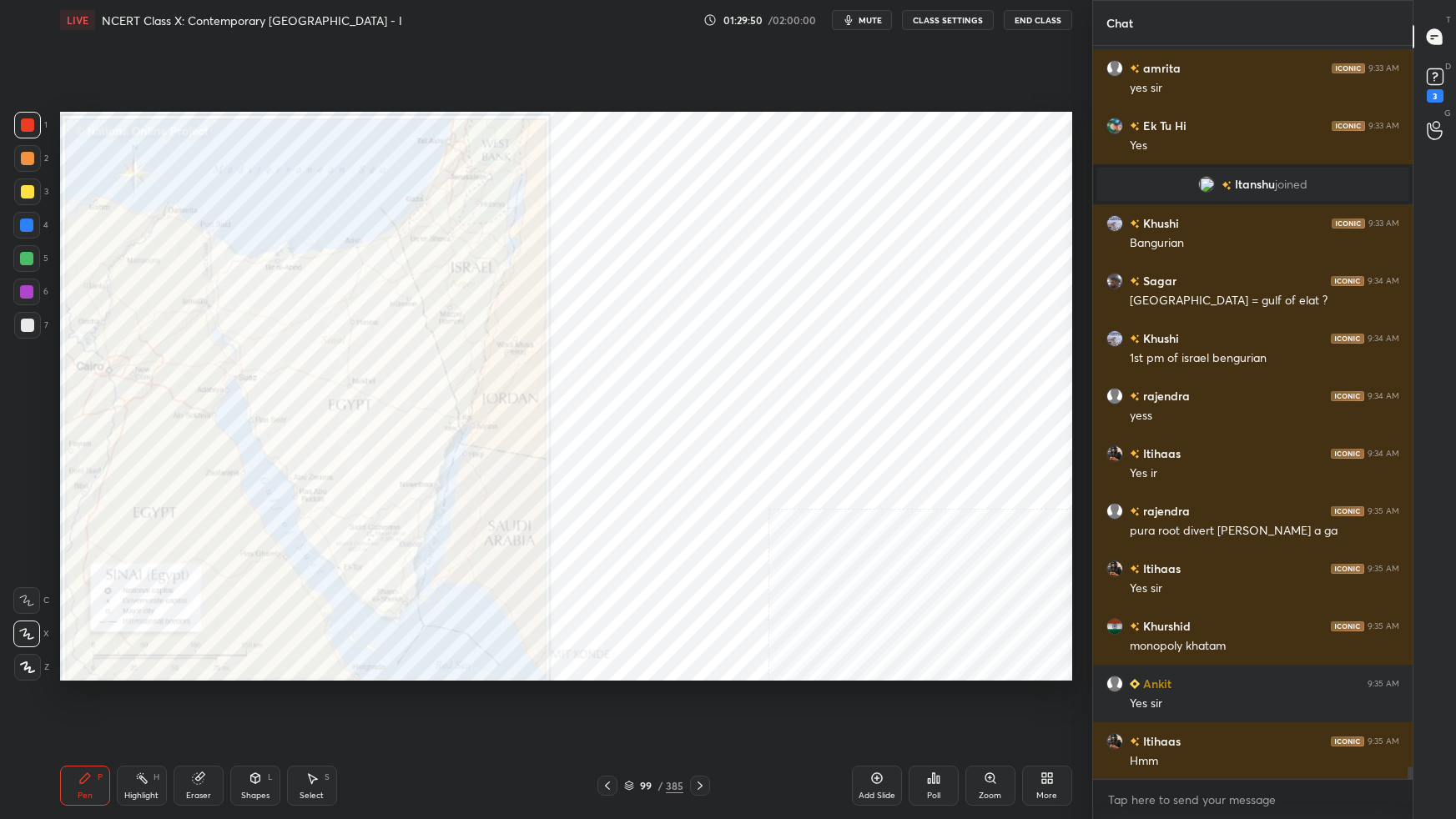
scroll to position [41569, 0]
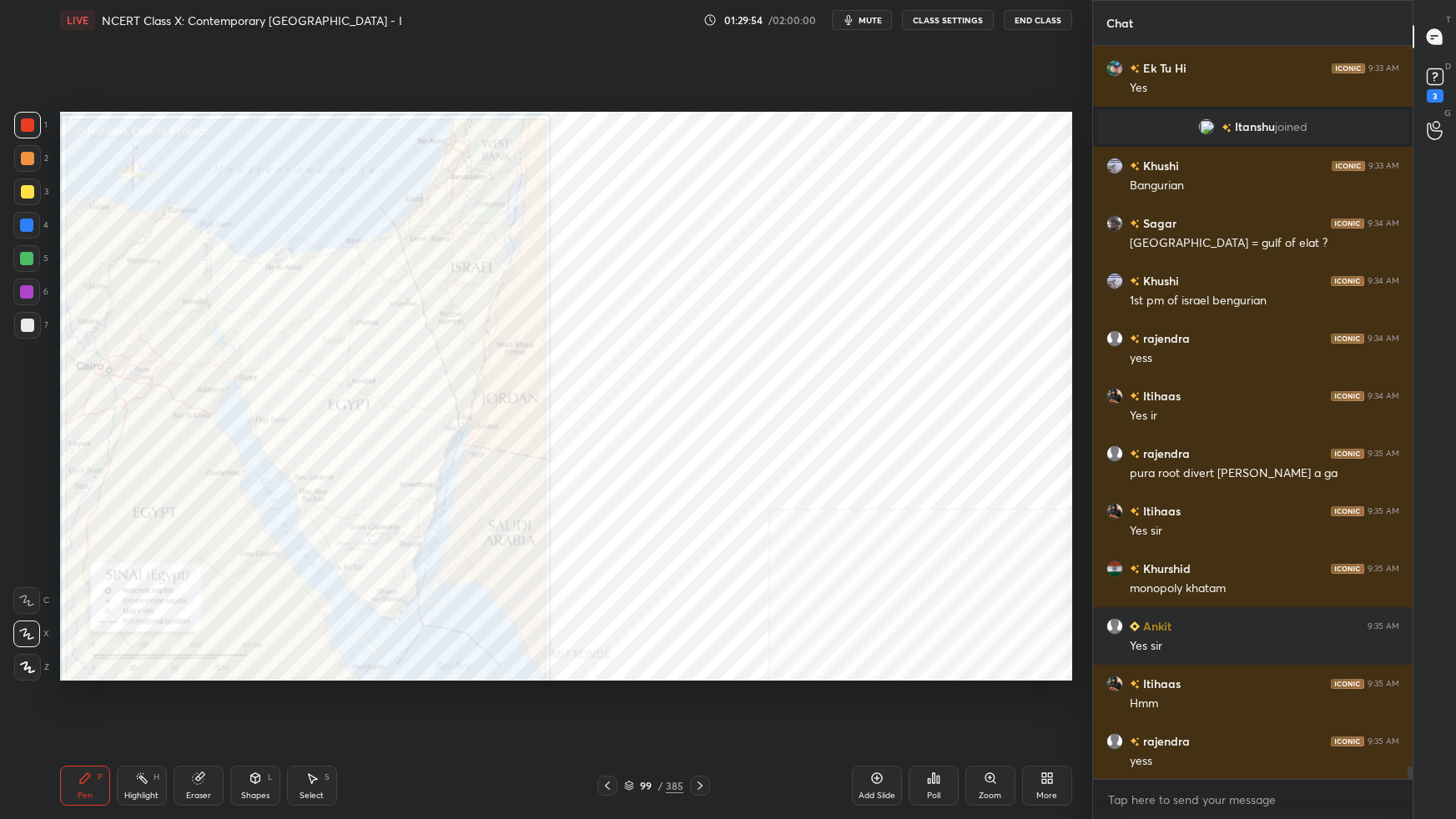
click at [634, 514] on icon at bounding box center [629, 786] width 10 height 10
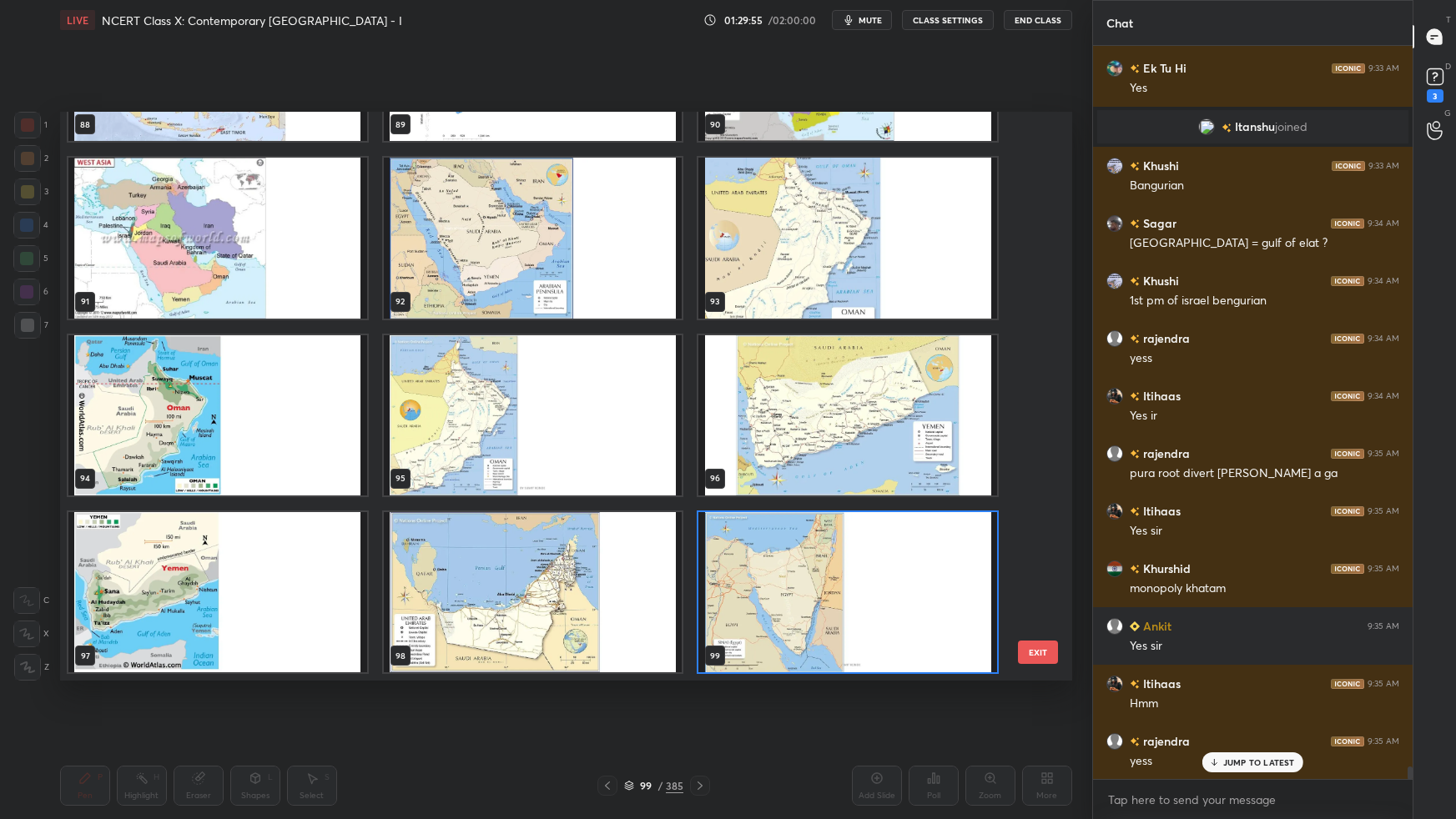
scroll to position [41627, 0]
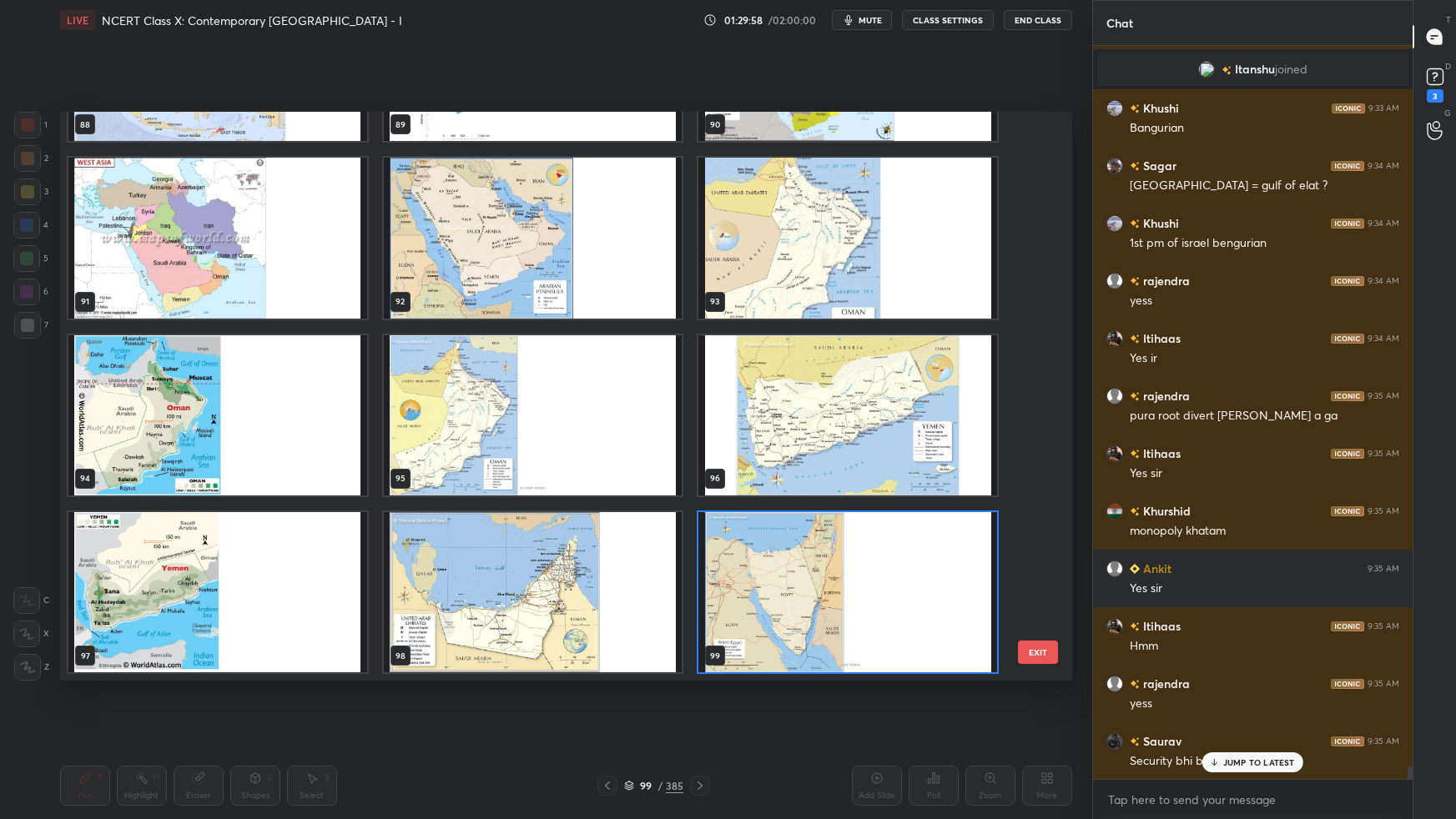
click at [631, 514] on icon at bounding box center [629, 786] width 10 height 10
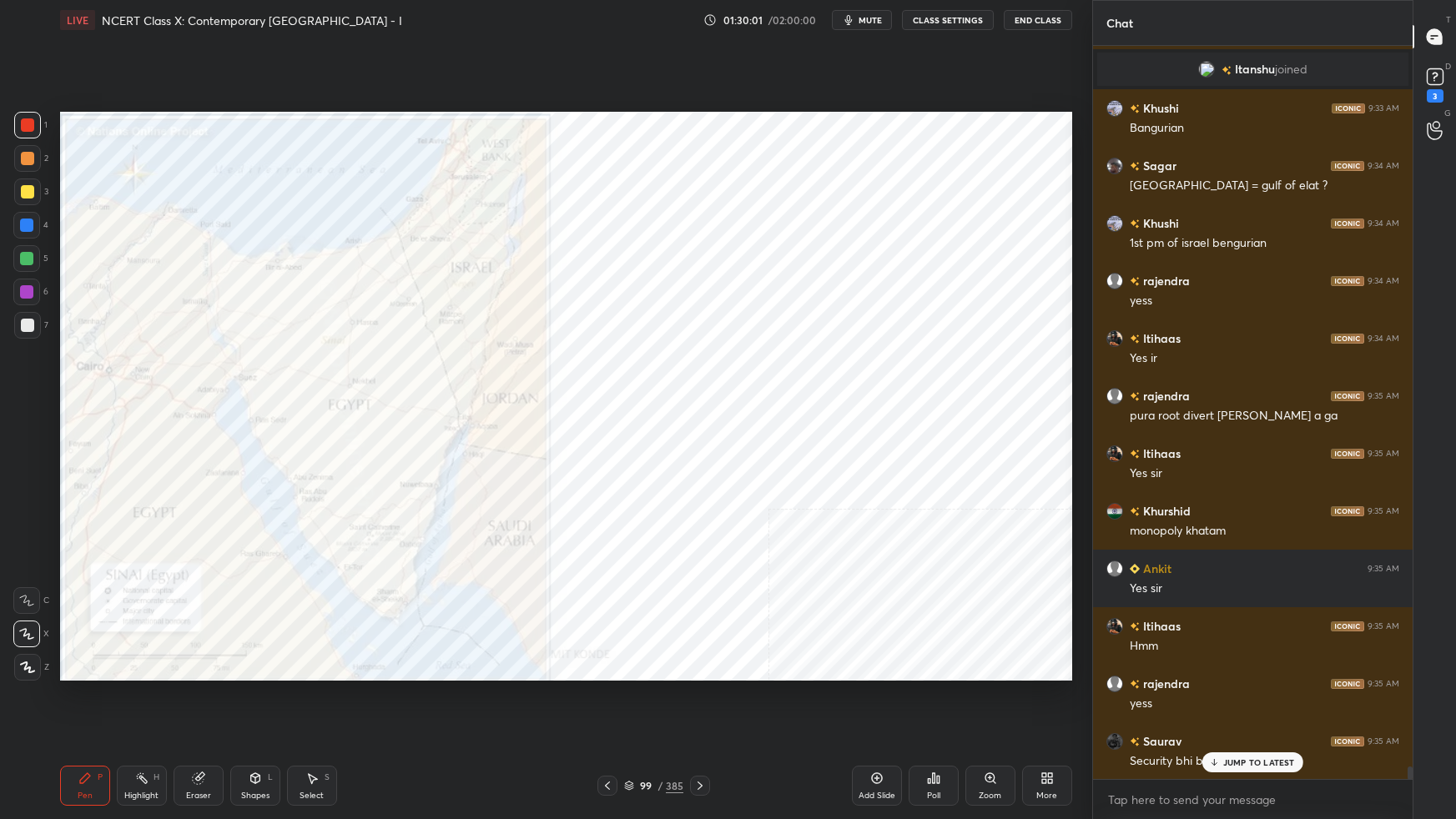
drag, startPoint x: 632, startPoint y: 783, endPoint x: 667, endPoint y: 749, distance: 48.8
click at [634, 514] on div "99 / 385" at bounding box center [654, 786] width 59 height 15
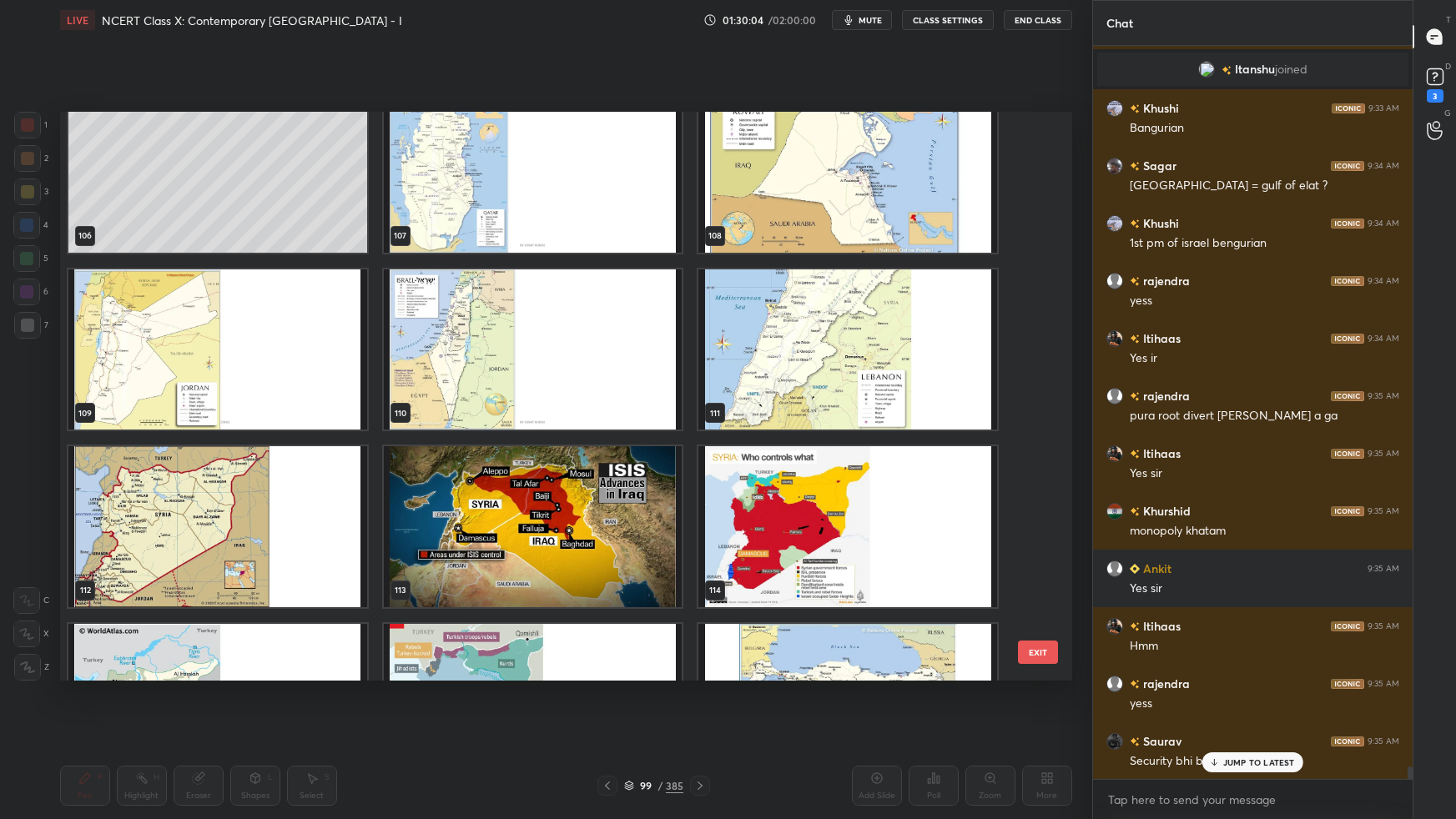
scroll to position [6230, 0]
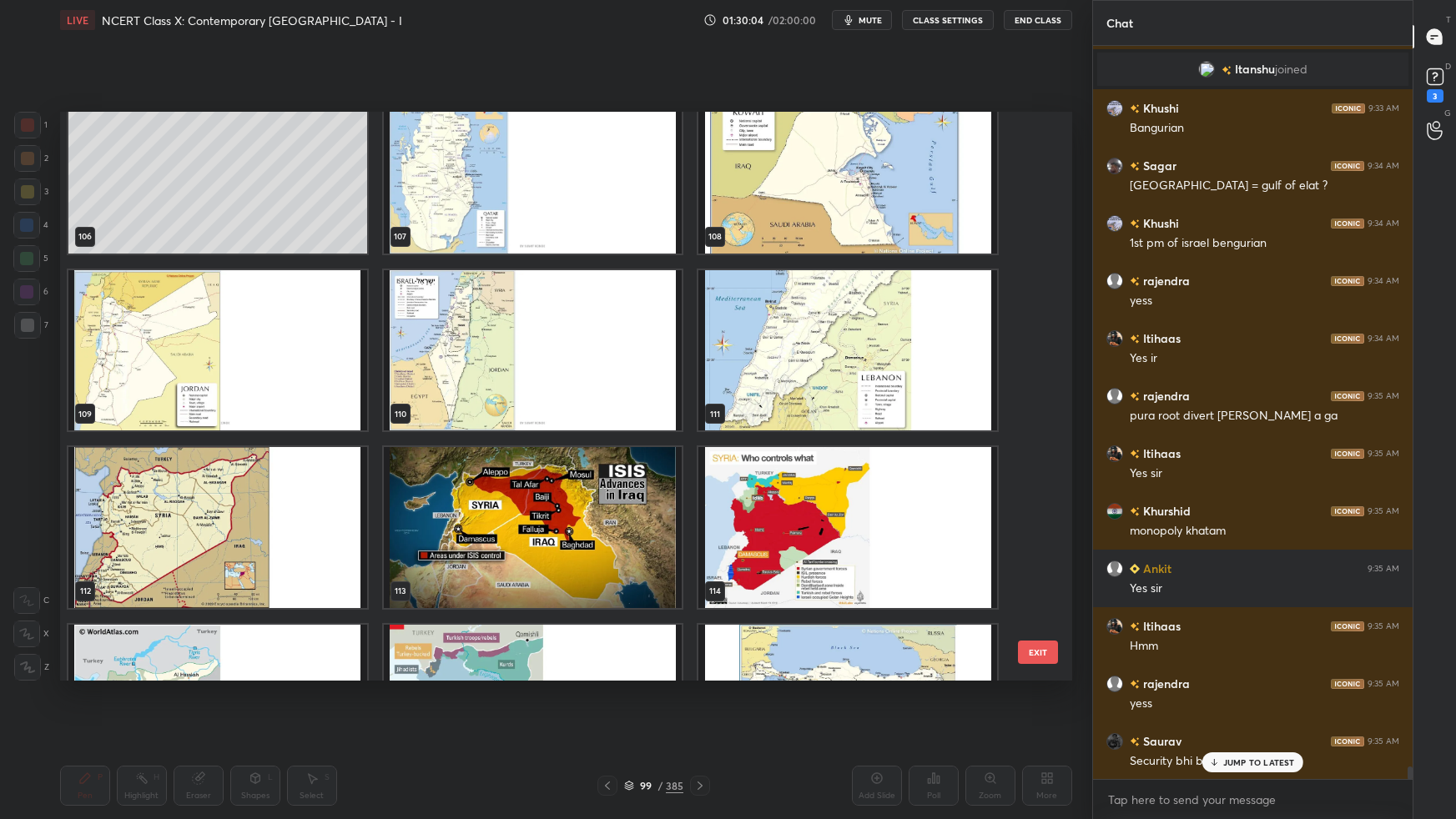
drag, startPoint x: 1038, startPoint y: 252, endPoint x: 1033, endPoint y: 280, distance: 28.4
click at [304, 340] on img "grid" at bounding box center [218, 350] width 299 height 160
click at [305, 341] on img "grid" at bounding box center [218, 350] width 299 height 160
click at [308, 341] on img "grid" at bounding box center [218, 350] width 299 height 160
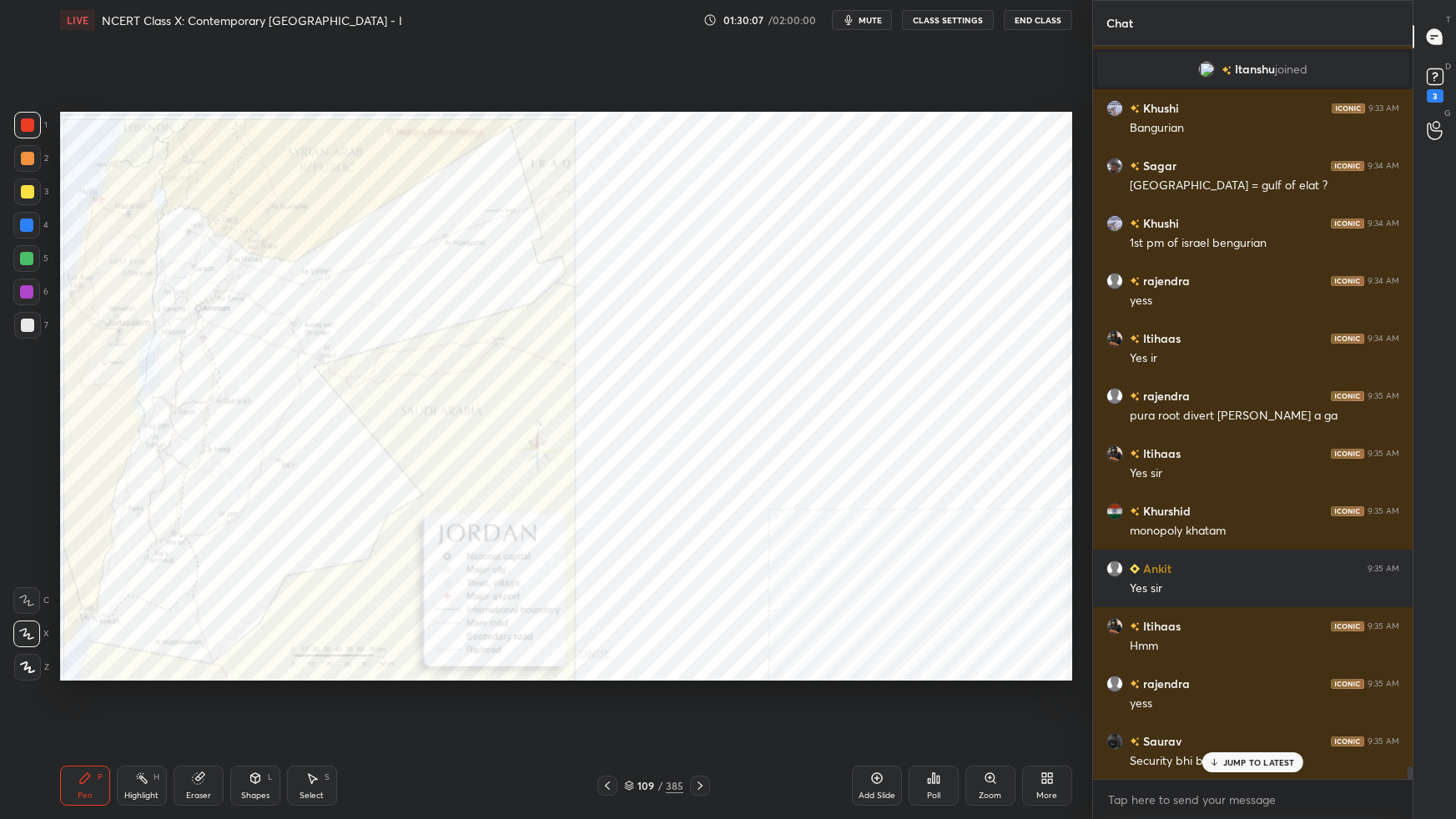
click at [310, 342] on img "grid" at bounding box center [218, 350] width 299 height 160
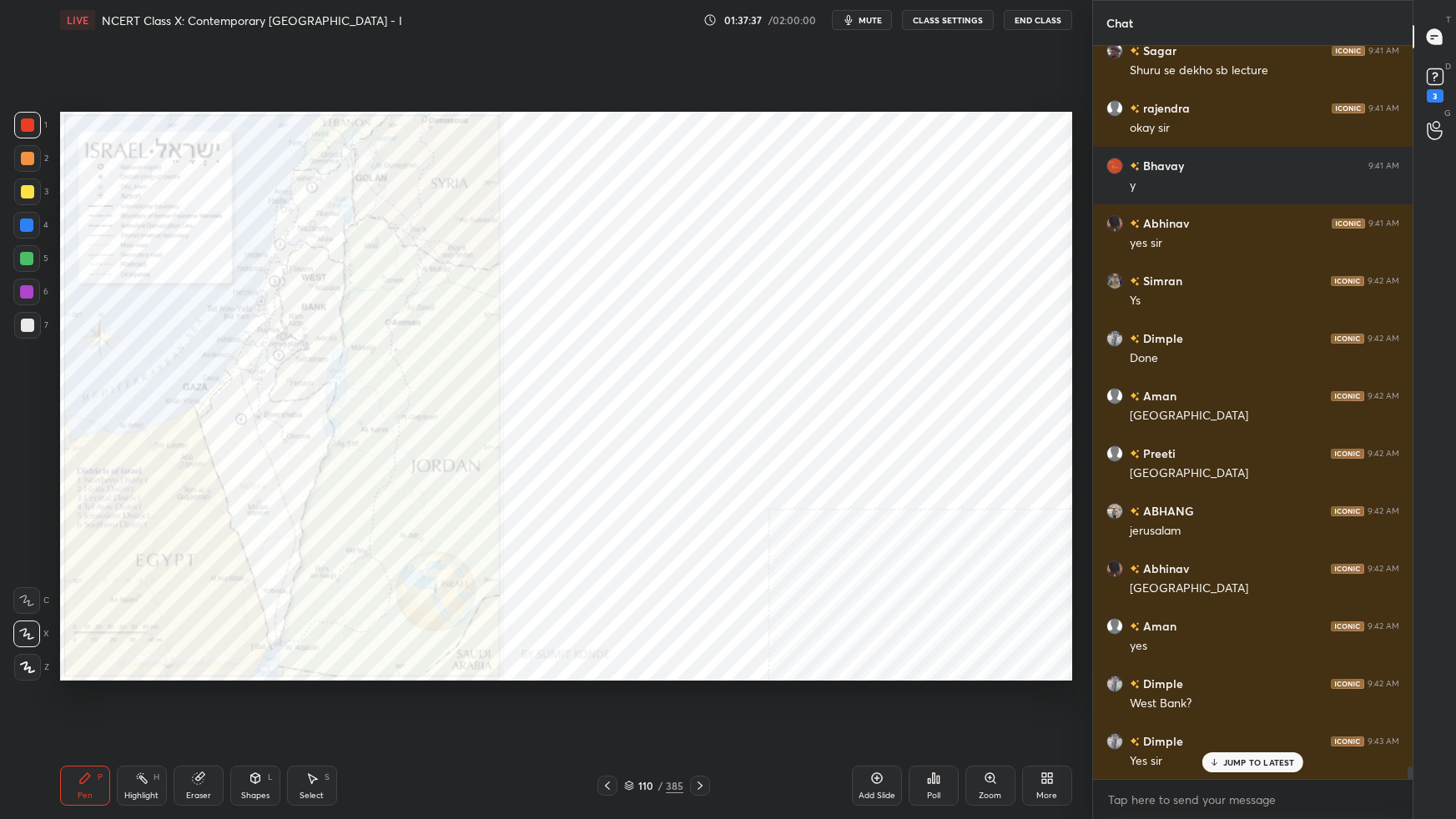
scroll to position [42986, 0]
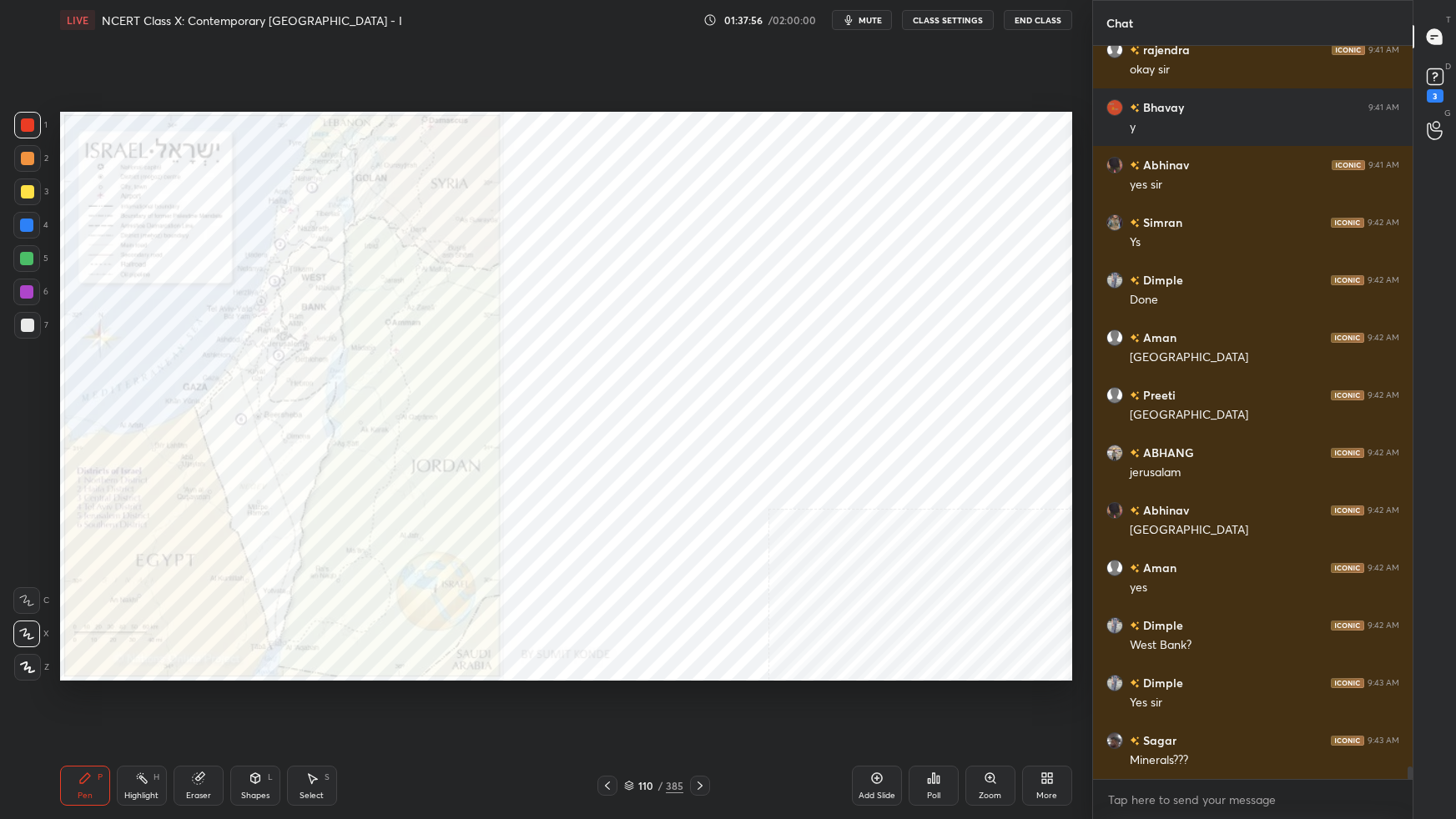
click at [1074, 514] on div "Setting up your live class Poll for secs No correct answer Start poll" at bounding box center [567, 396] width 1026 height 712
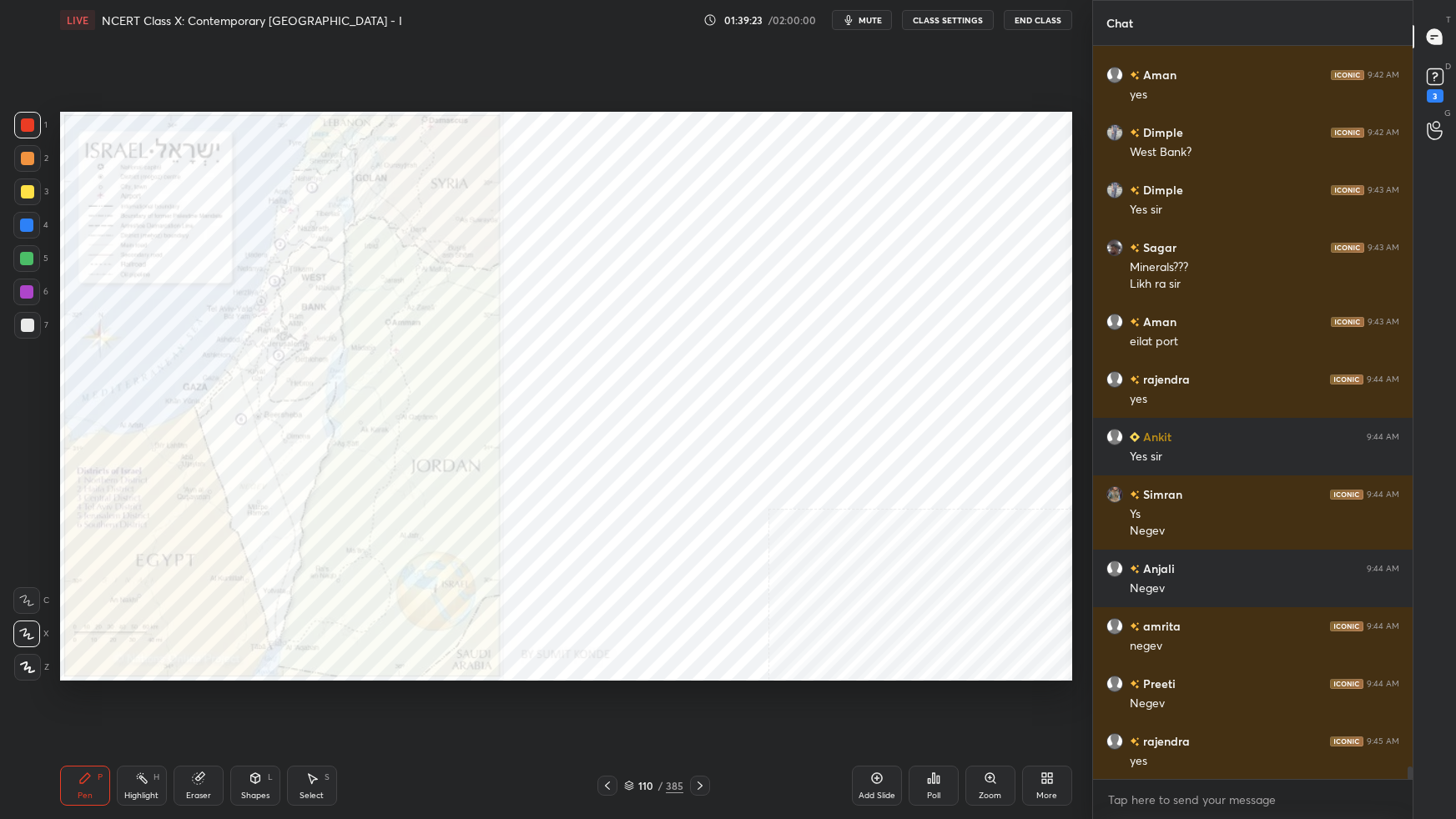
scroll to position [43537, 0]
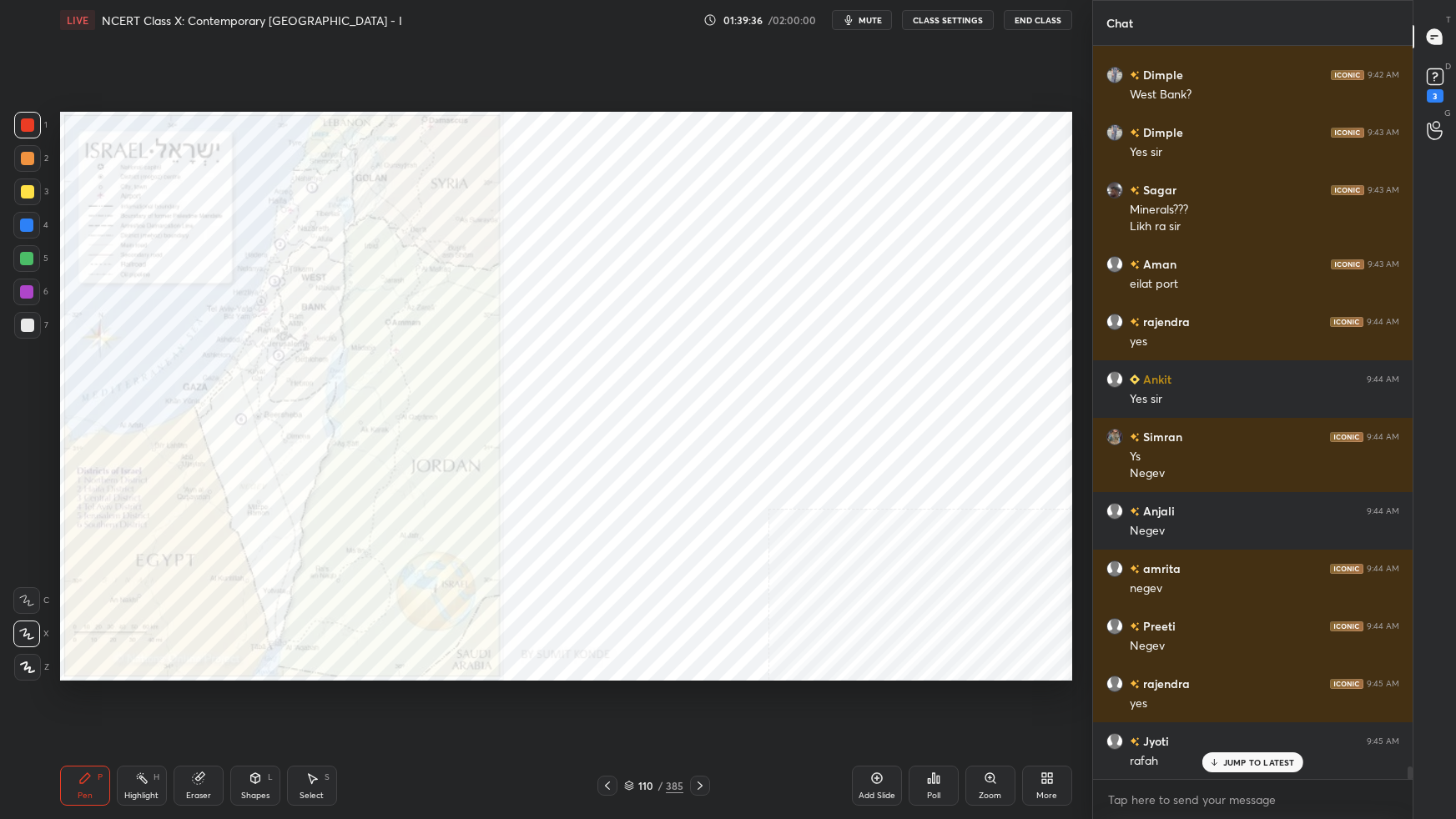
click at [879, 514] on div "Add Slide" at bounding box center [877, 785] width 50 height 40
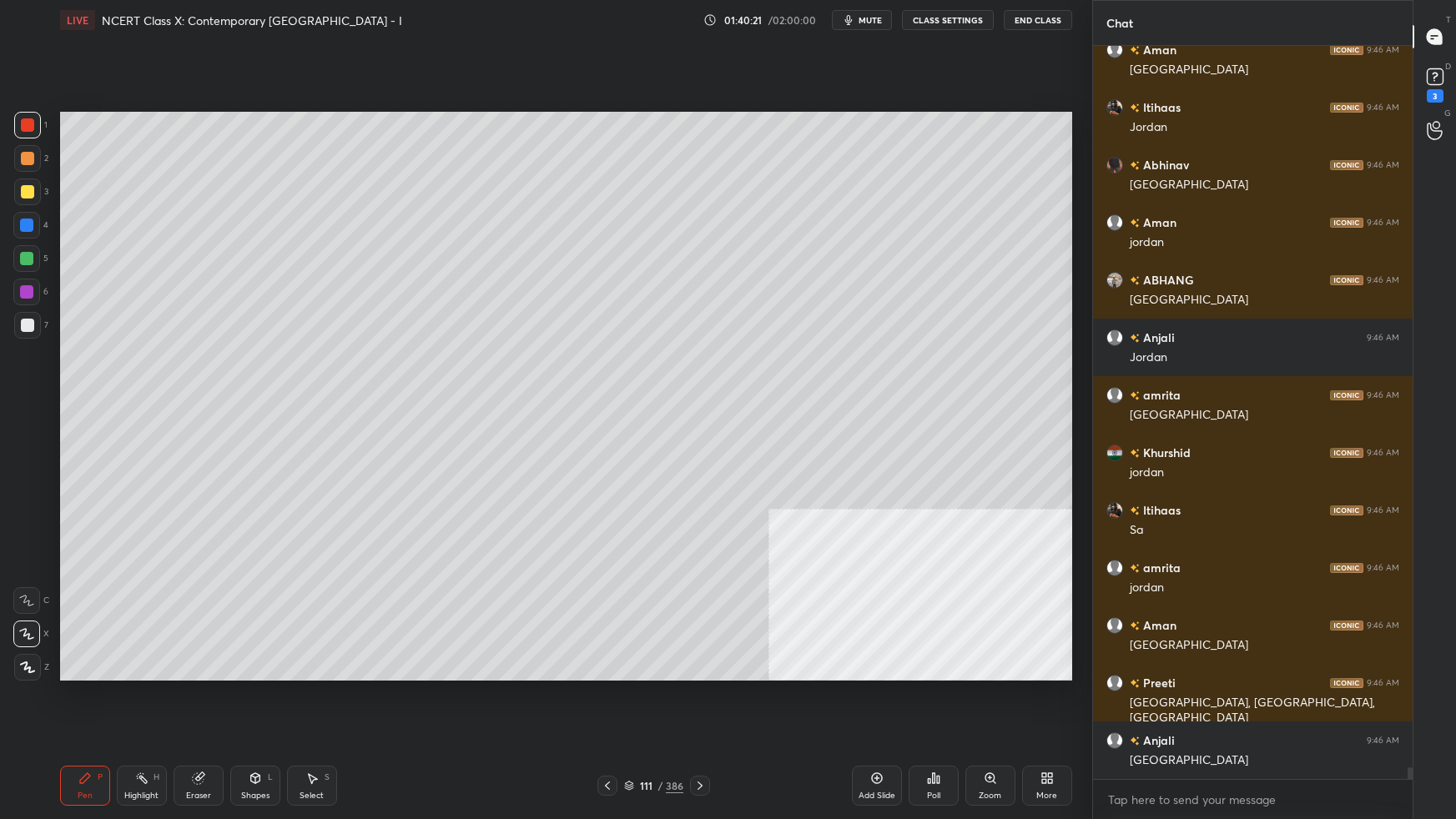
scroll to position [44879, 0]
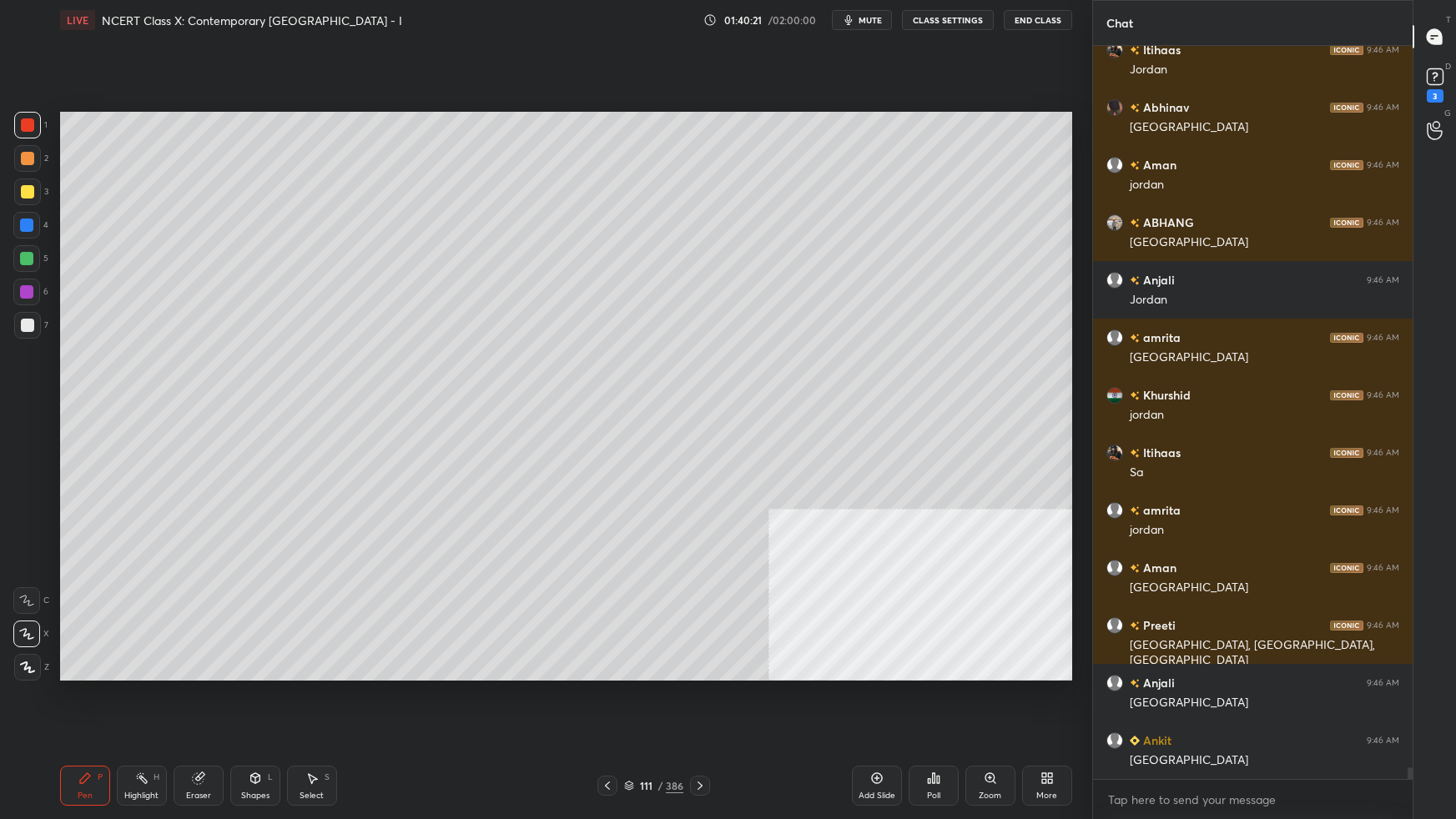
drag, startPoint x: 19, startPoint y: 327, endPoint x: 47, endPoint y: 326, distance: 28.0
click at [23, 327] on div at bounding box center [28, 326] width 13 height 13
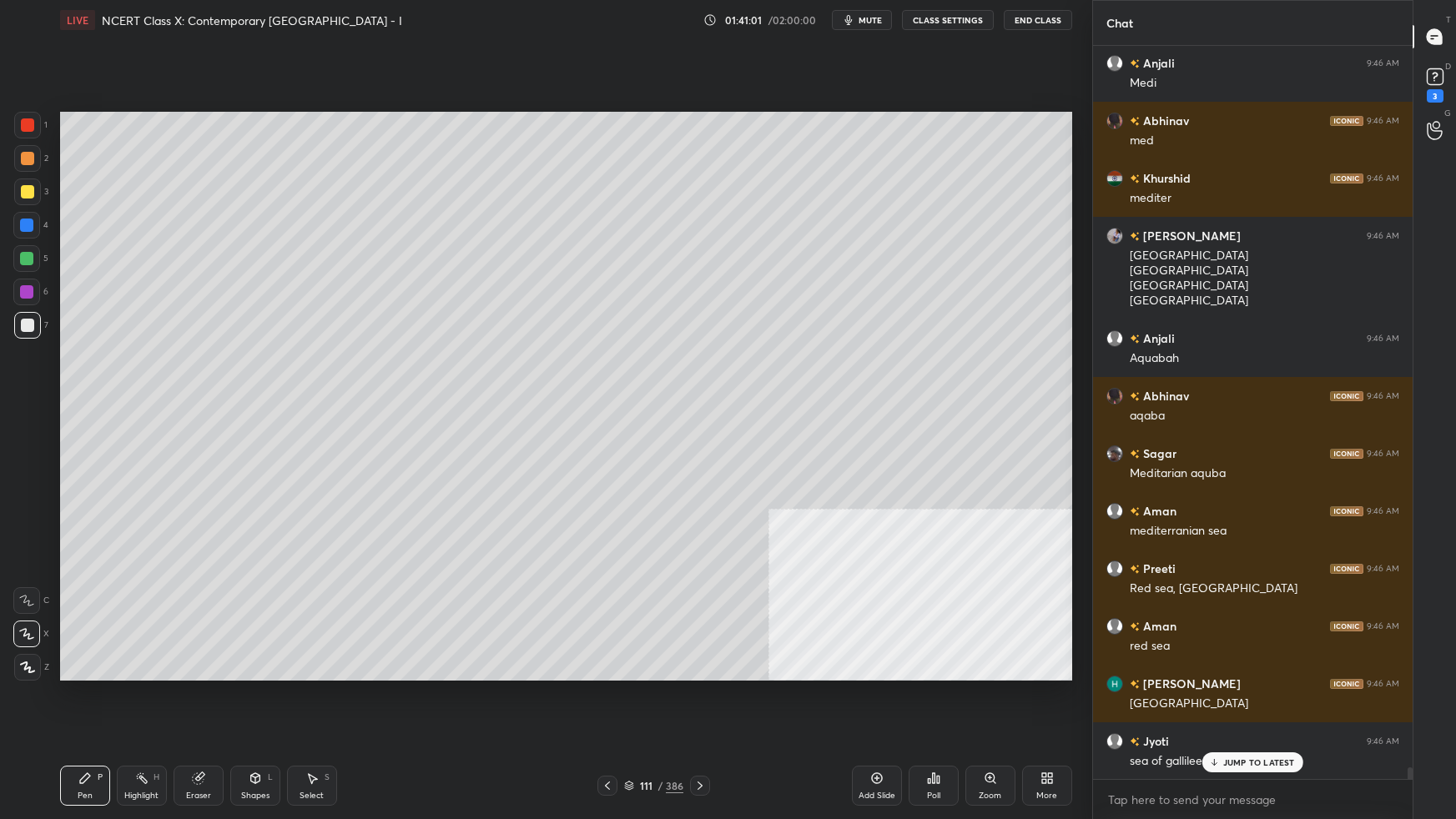
scroll to position [45959, 0]
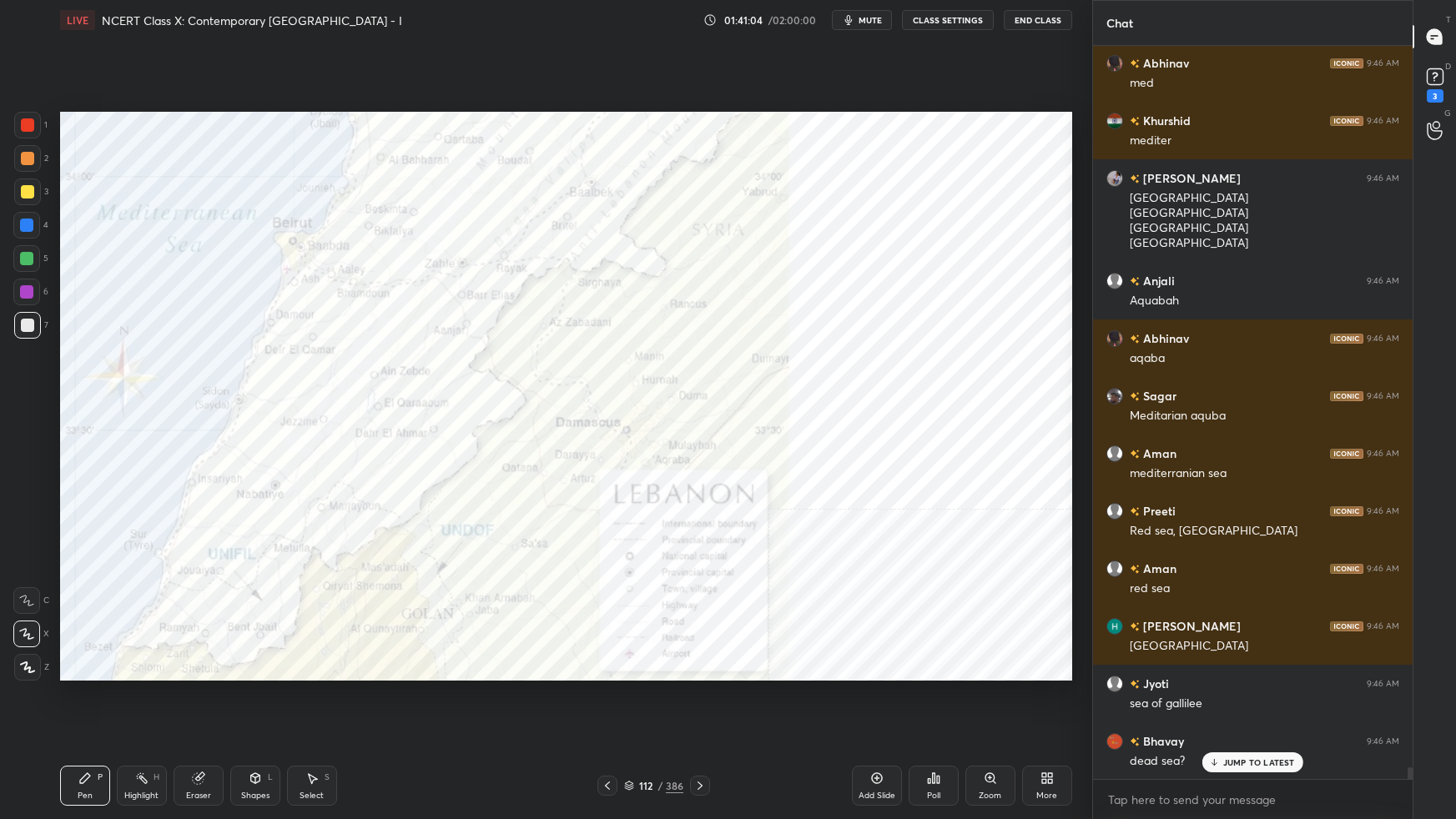
click at [22, 132] on div at bounding box center [27, 125] width 27 height 27
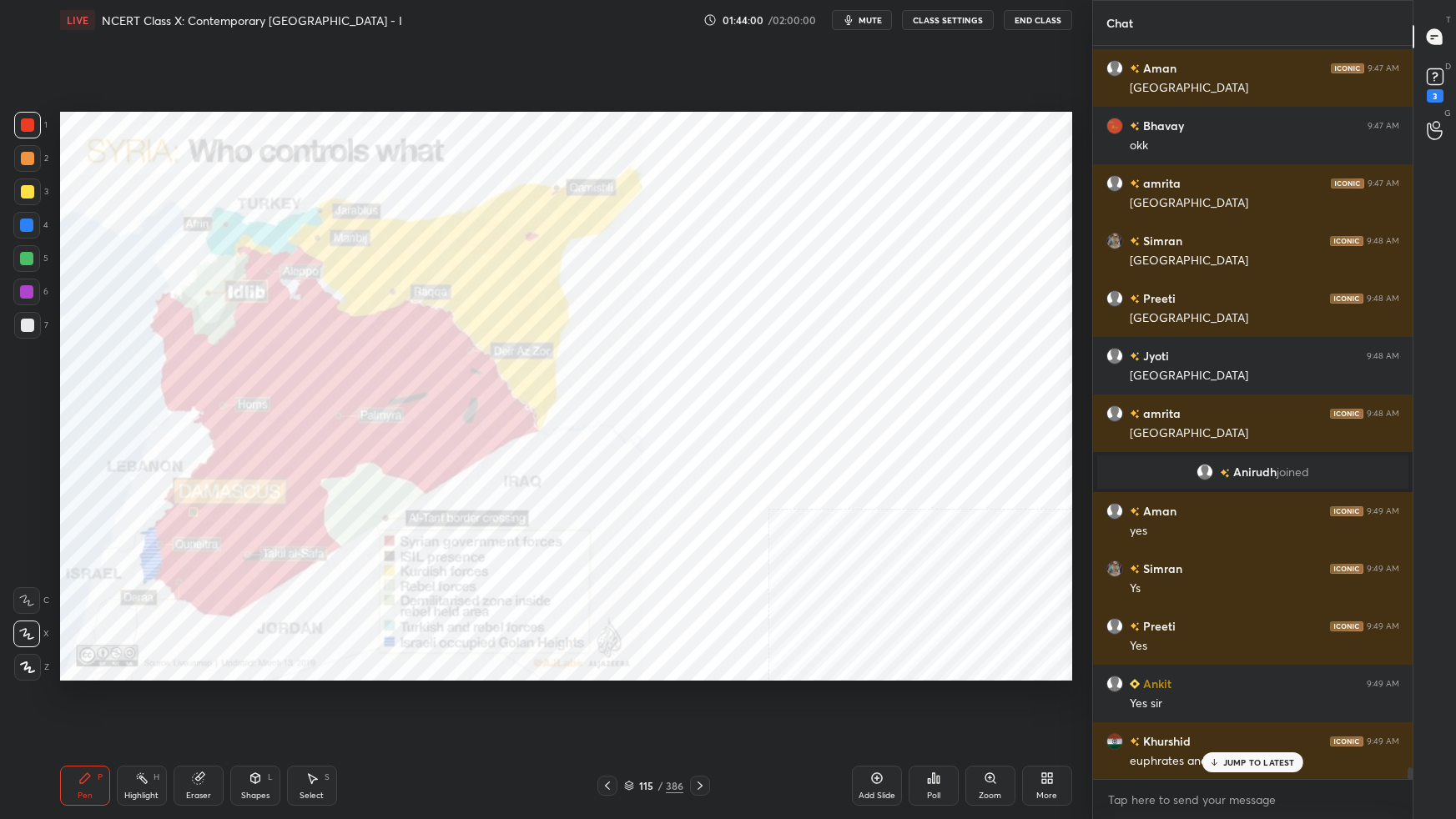
scroll to position [45400, 0]
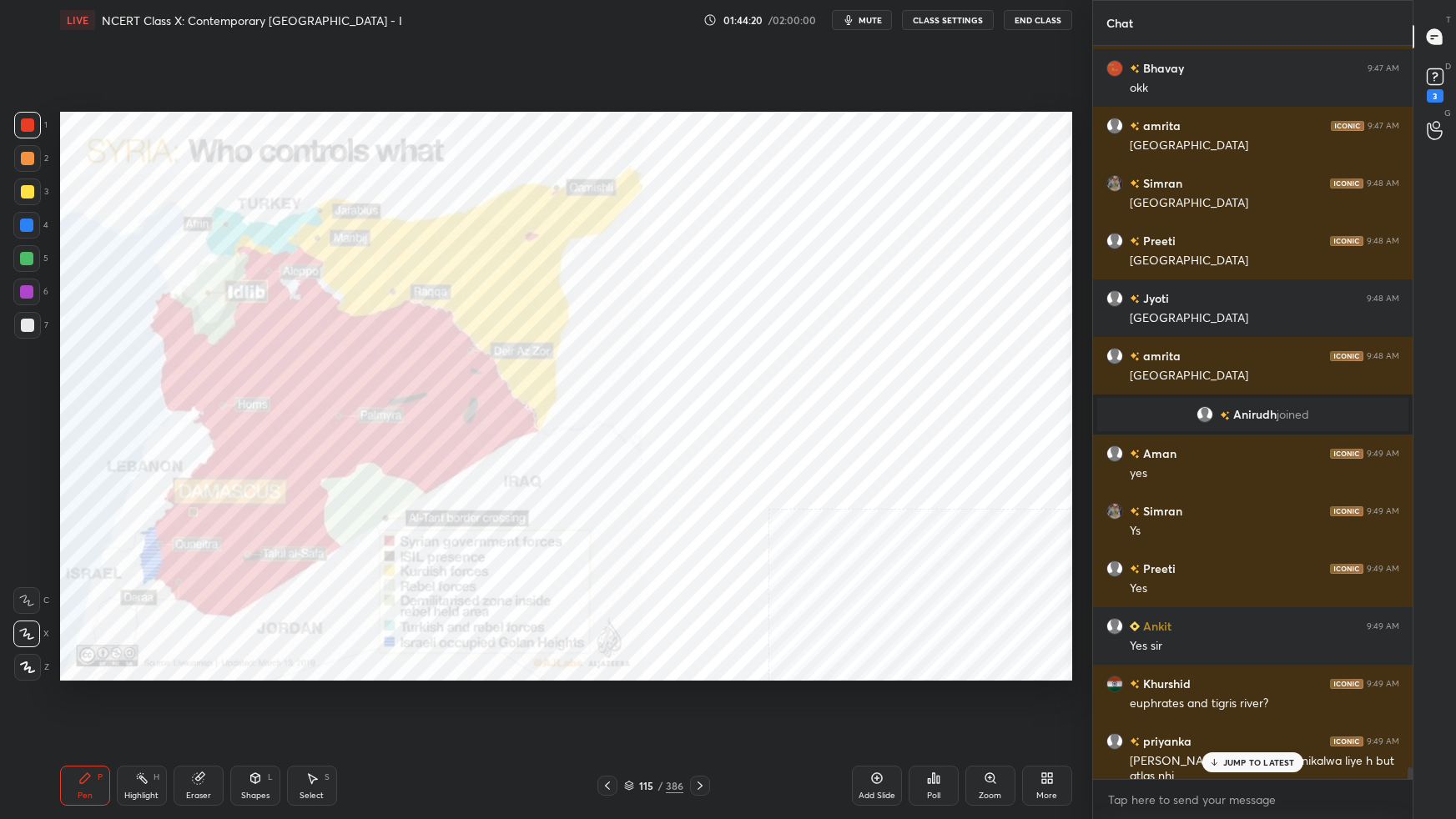
drag, startPoint x: 1221, startPoint y: 767, endPoint x: 1218, endPoint y: 780, distance: 13.3
click at [1114, 514] on div "JUMP TO LATEST" at bounding box center [1252, 763] width 101 height 20
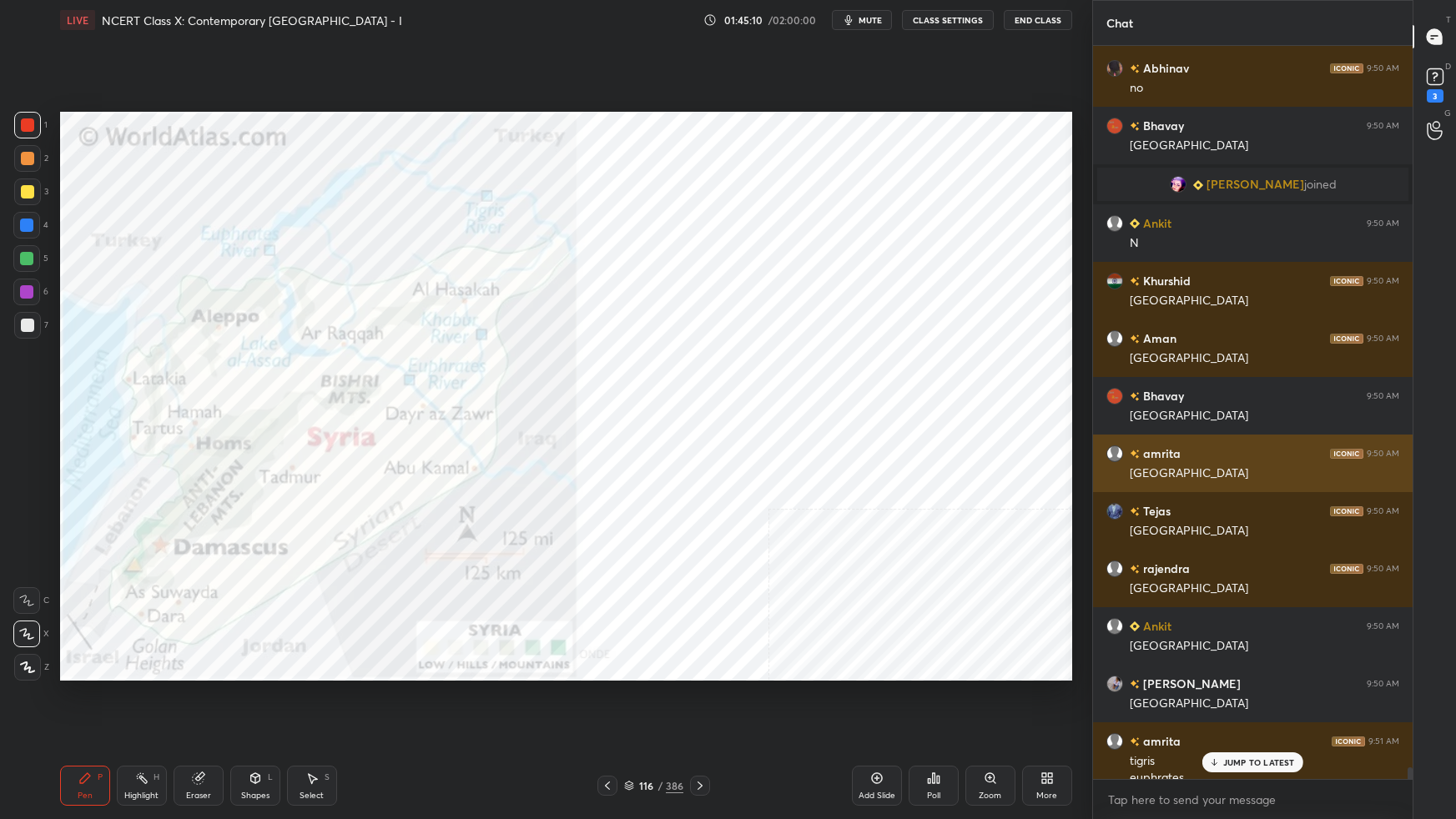
scroll to position [46608, 0]
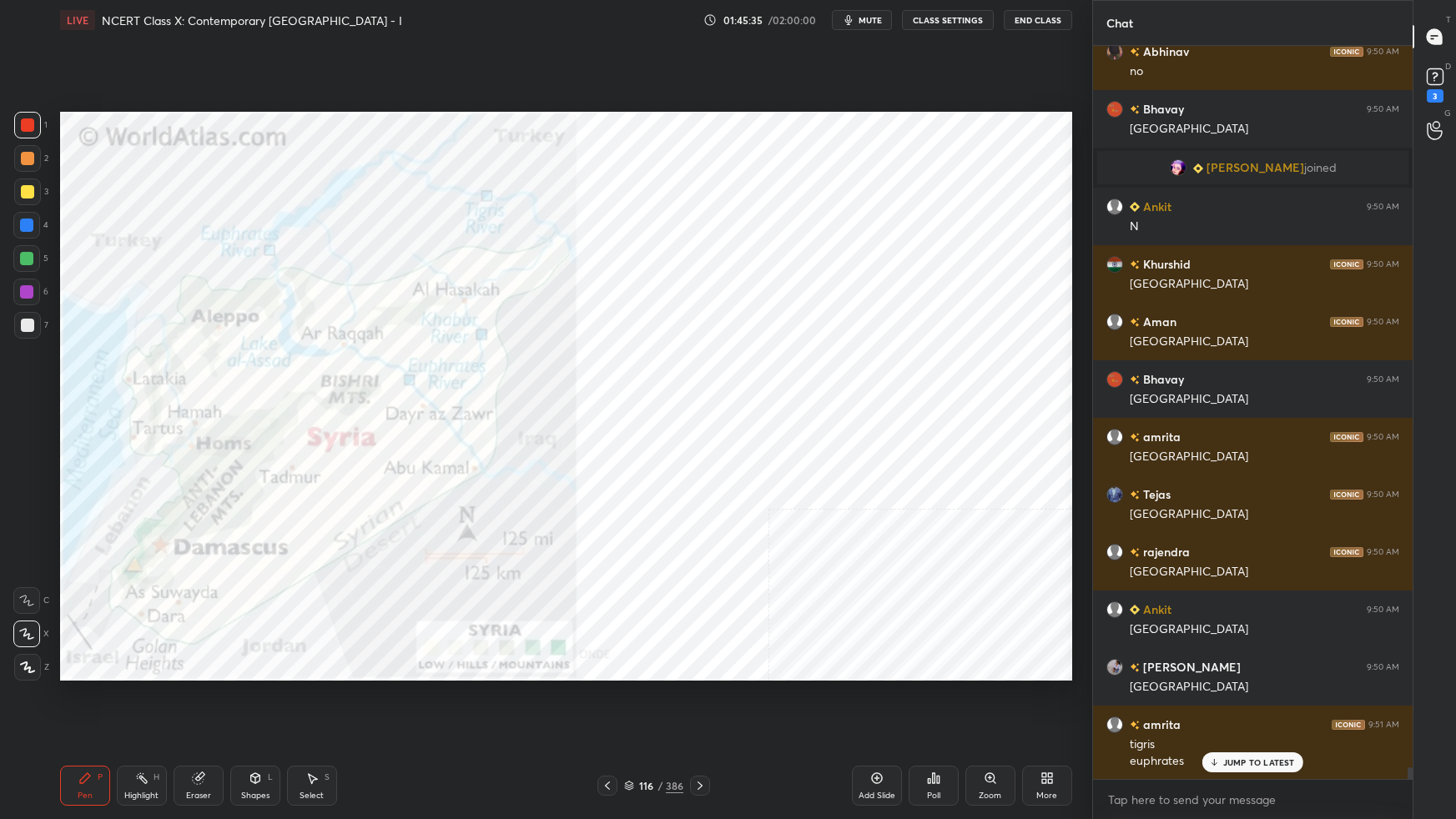
click at [1050, 514] on div "Setting up your live class Poll for secs No correct answer Start poll" at bounding box center [567, 396] width 1026 height 712
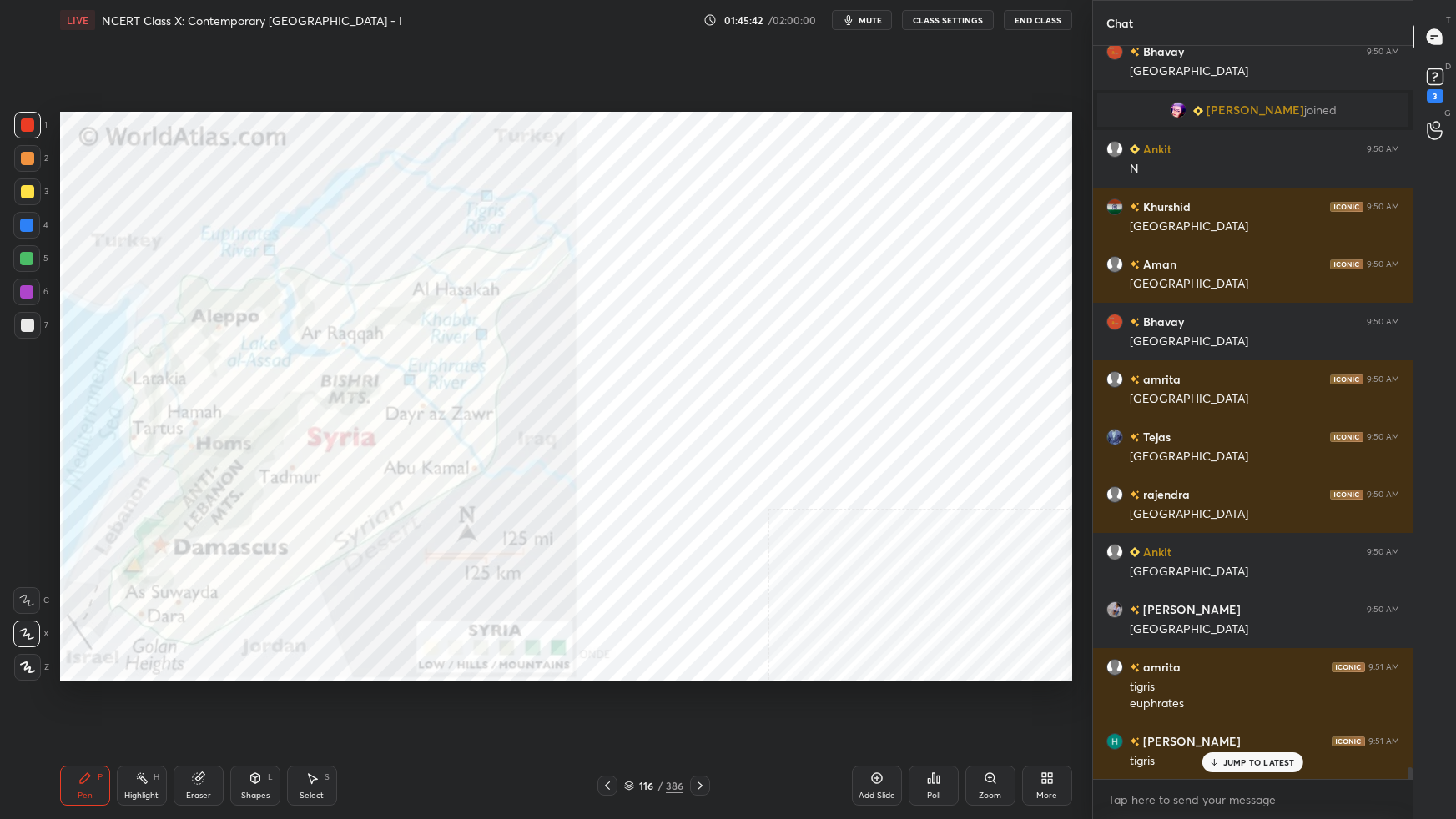
drag, startPoint x: 630, startPoint y: 782, endPoint x: 639, endPoint y: 778, distance: 9.8
click at [634, 514] on icon at bounding box center [629, 786] width 10 height 10
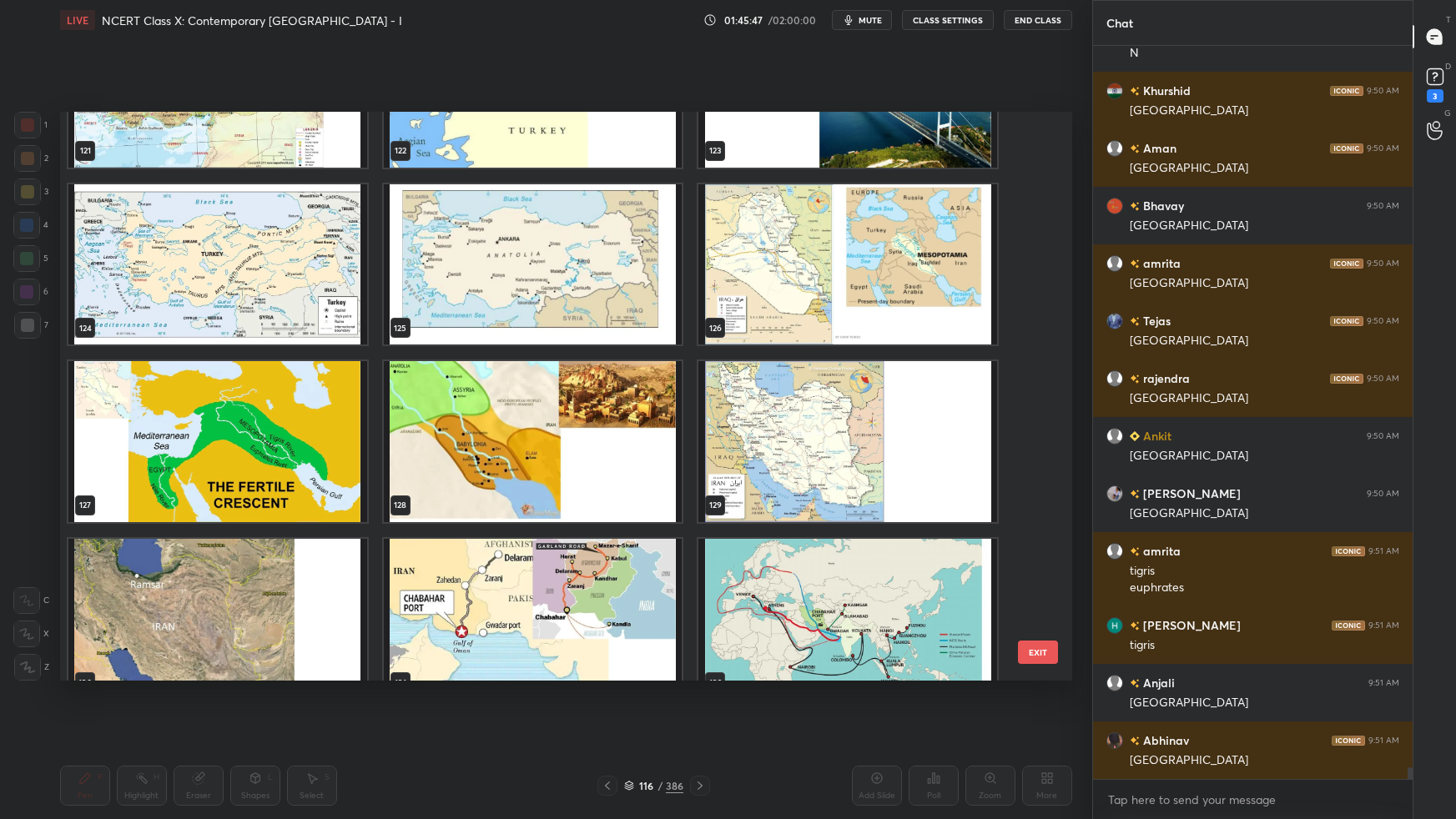
scroll to position [7166, 0]
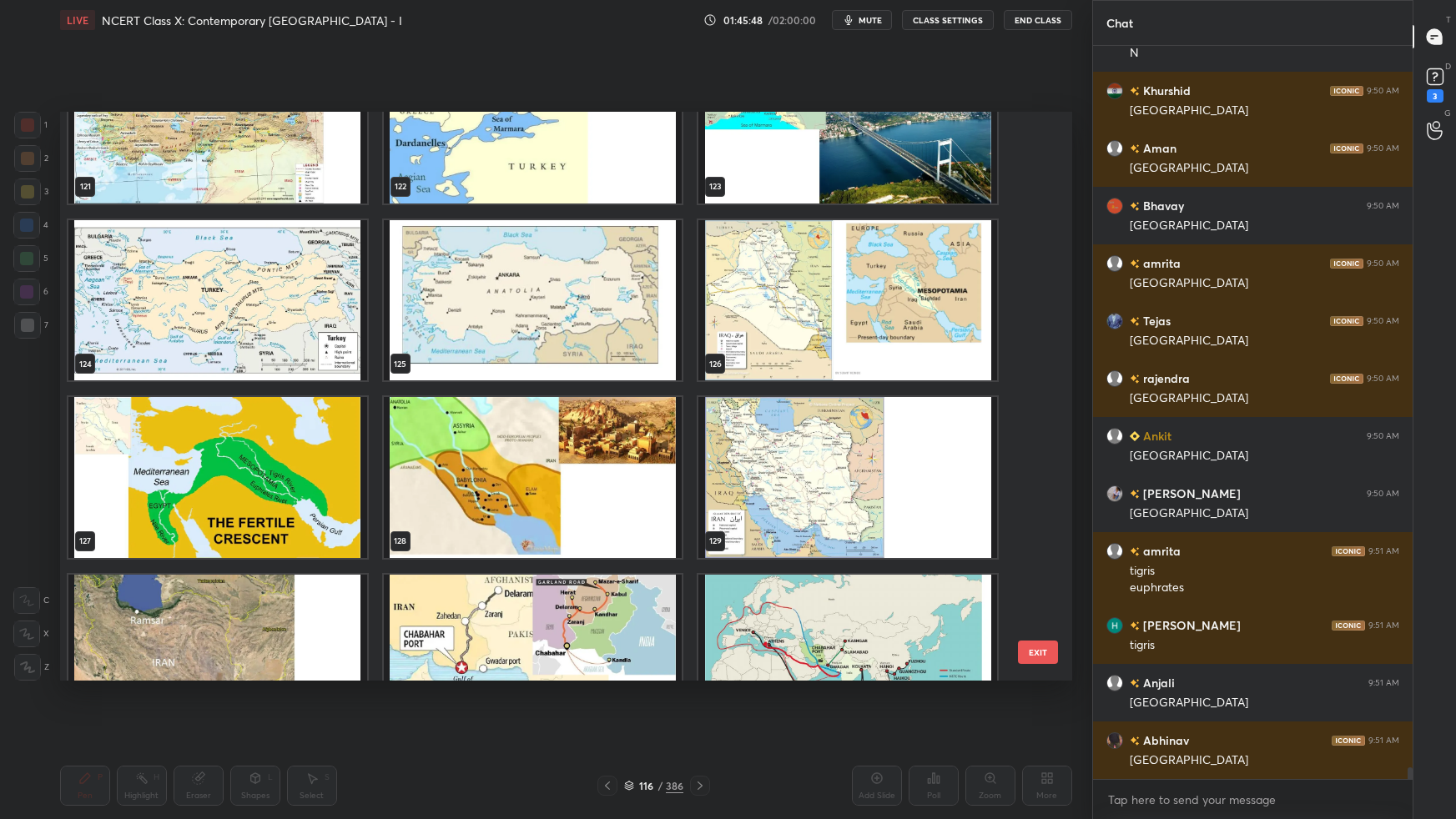
click at [914, 327] on img "grid" at bounding box center [848, 301] width 299 height 160
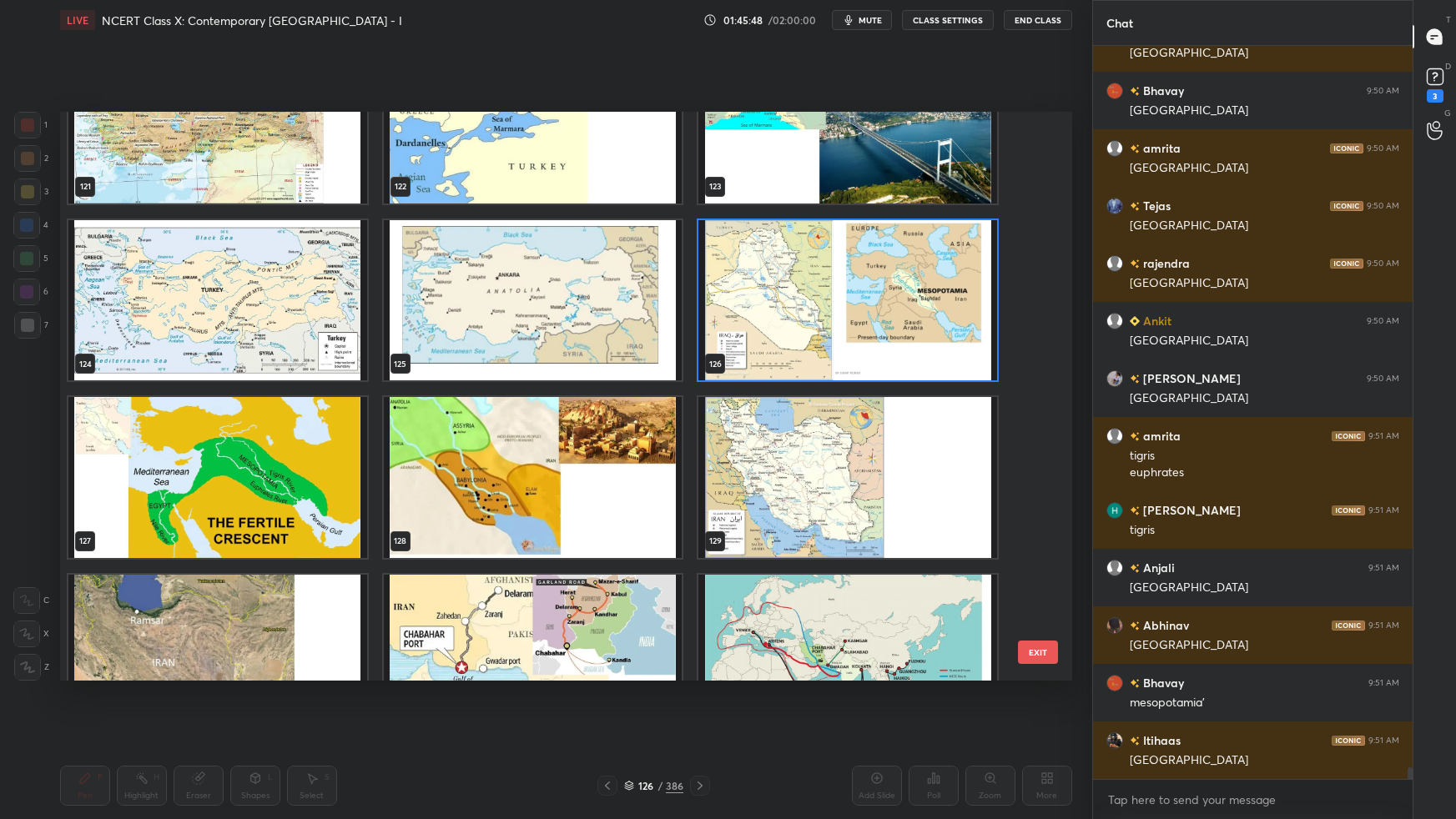
click at [913, 329] on img "grid" at bounding box center [848, 301] width 299 height 160
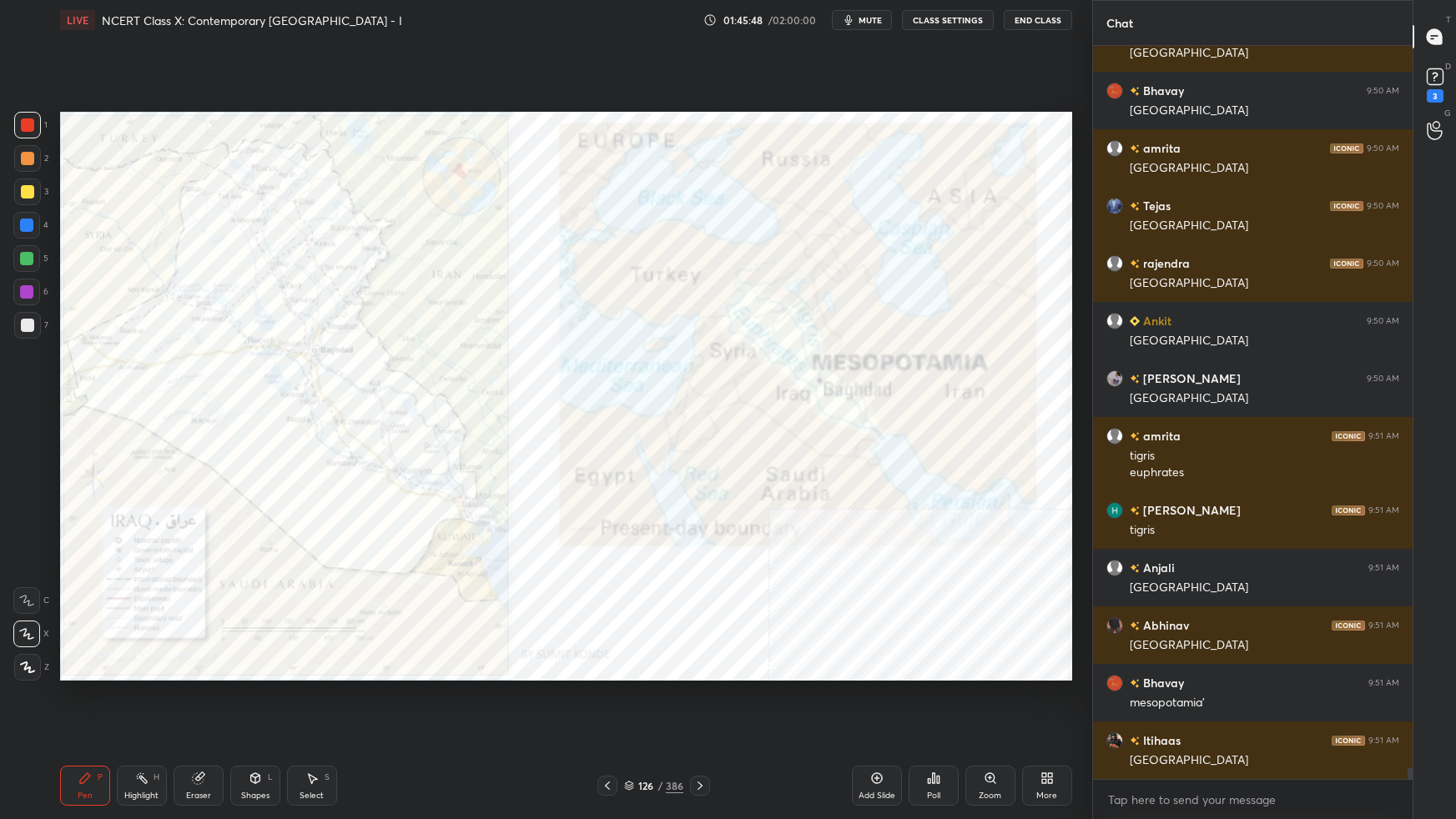
click at [914, 331] on img "grid" at bounding box center [848, 301] width 299 height 160
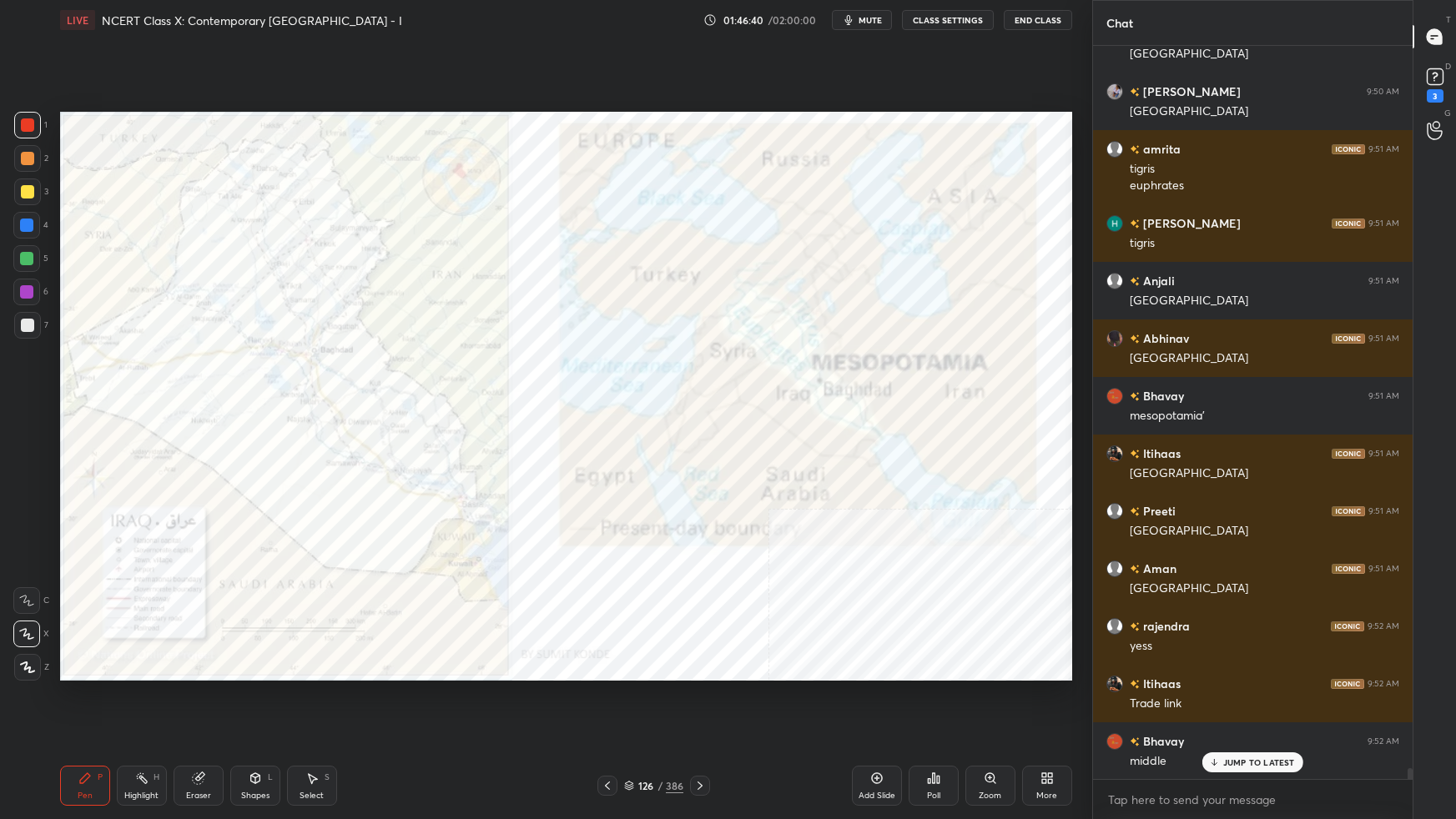
scroll to position [47200, 0]
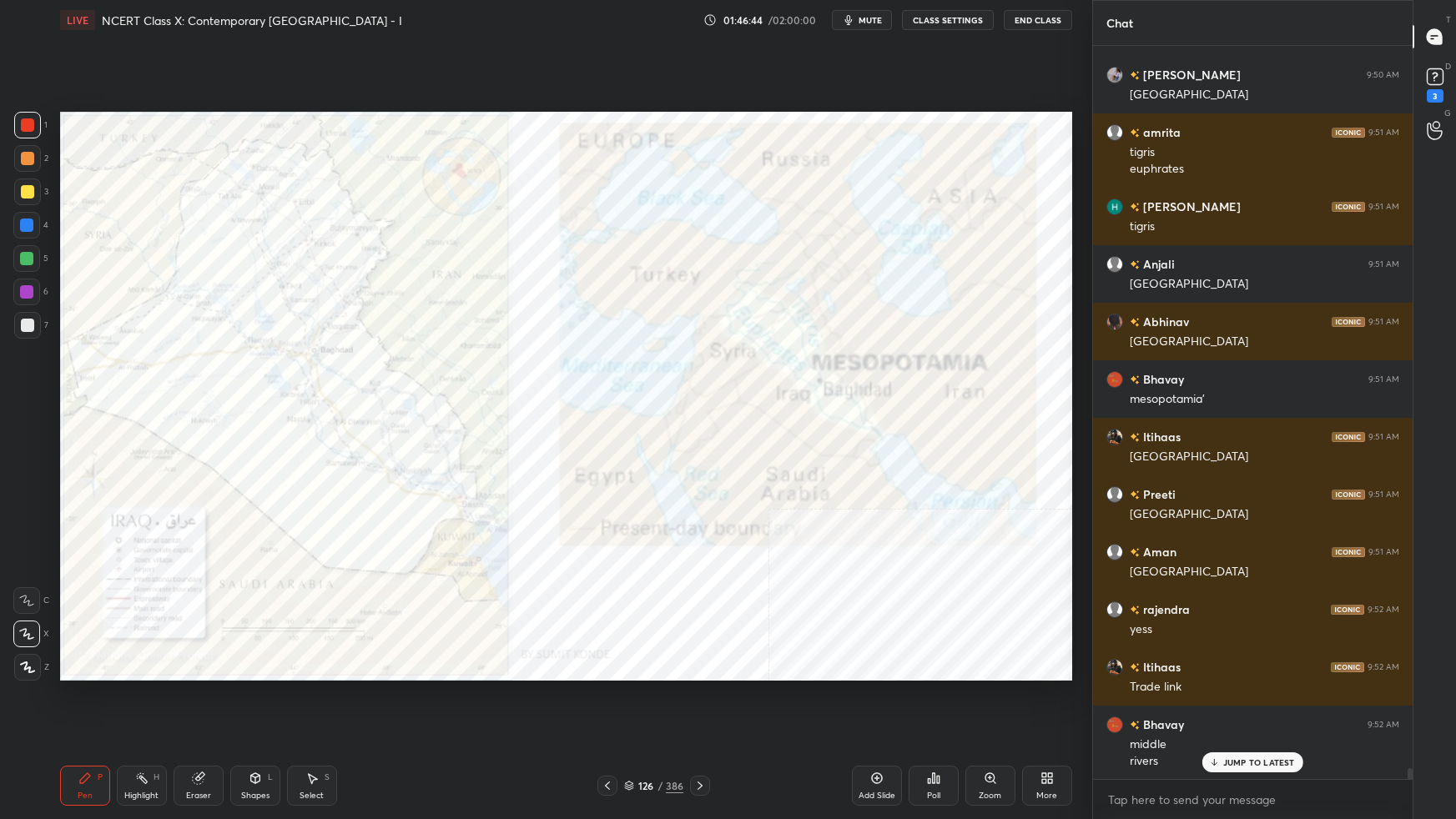
click at [631, 514] on icon at bounding box center [629, 786] width 10 height 10
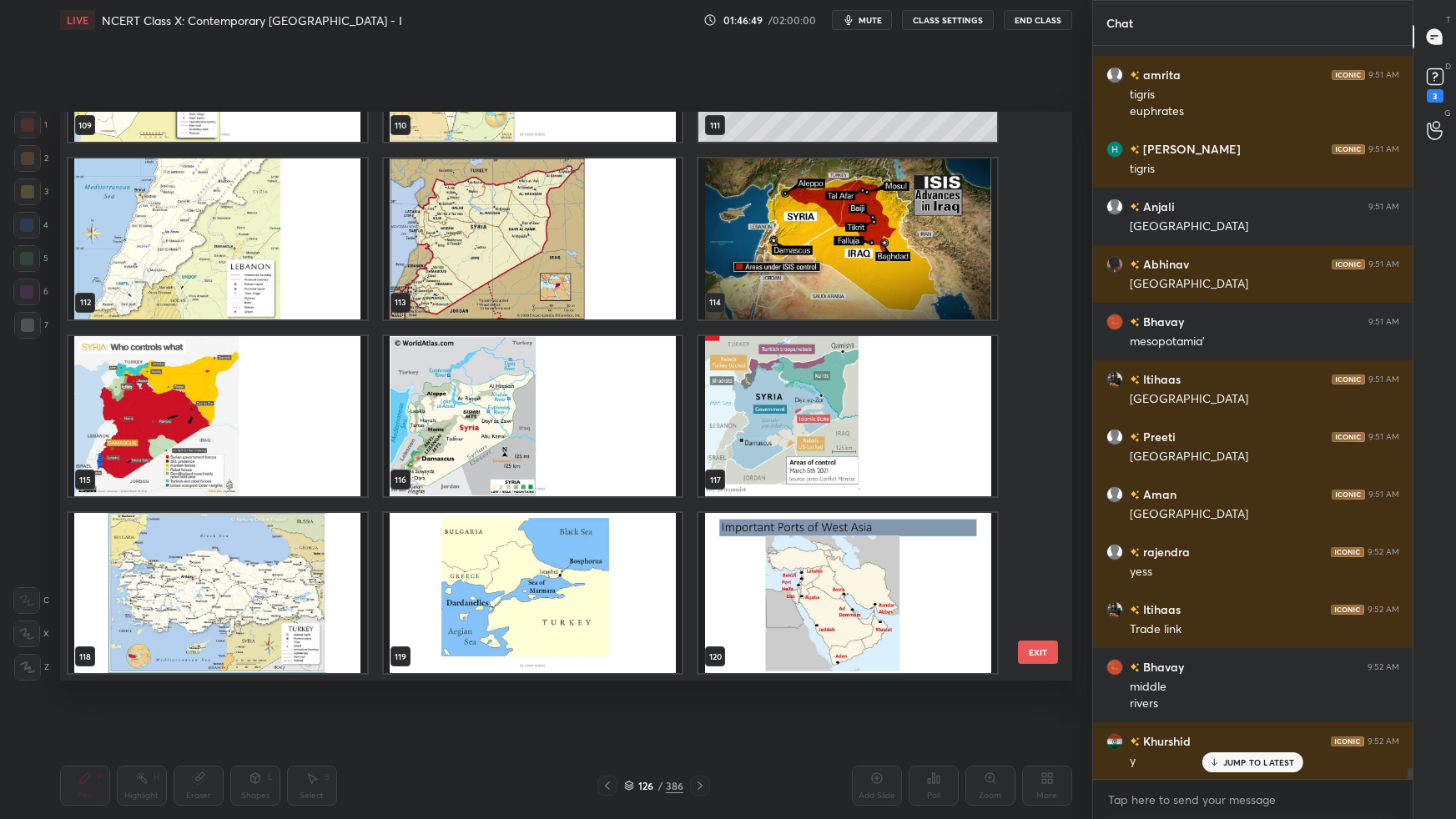
scroll to position [47316, 0]
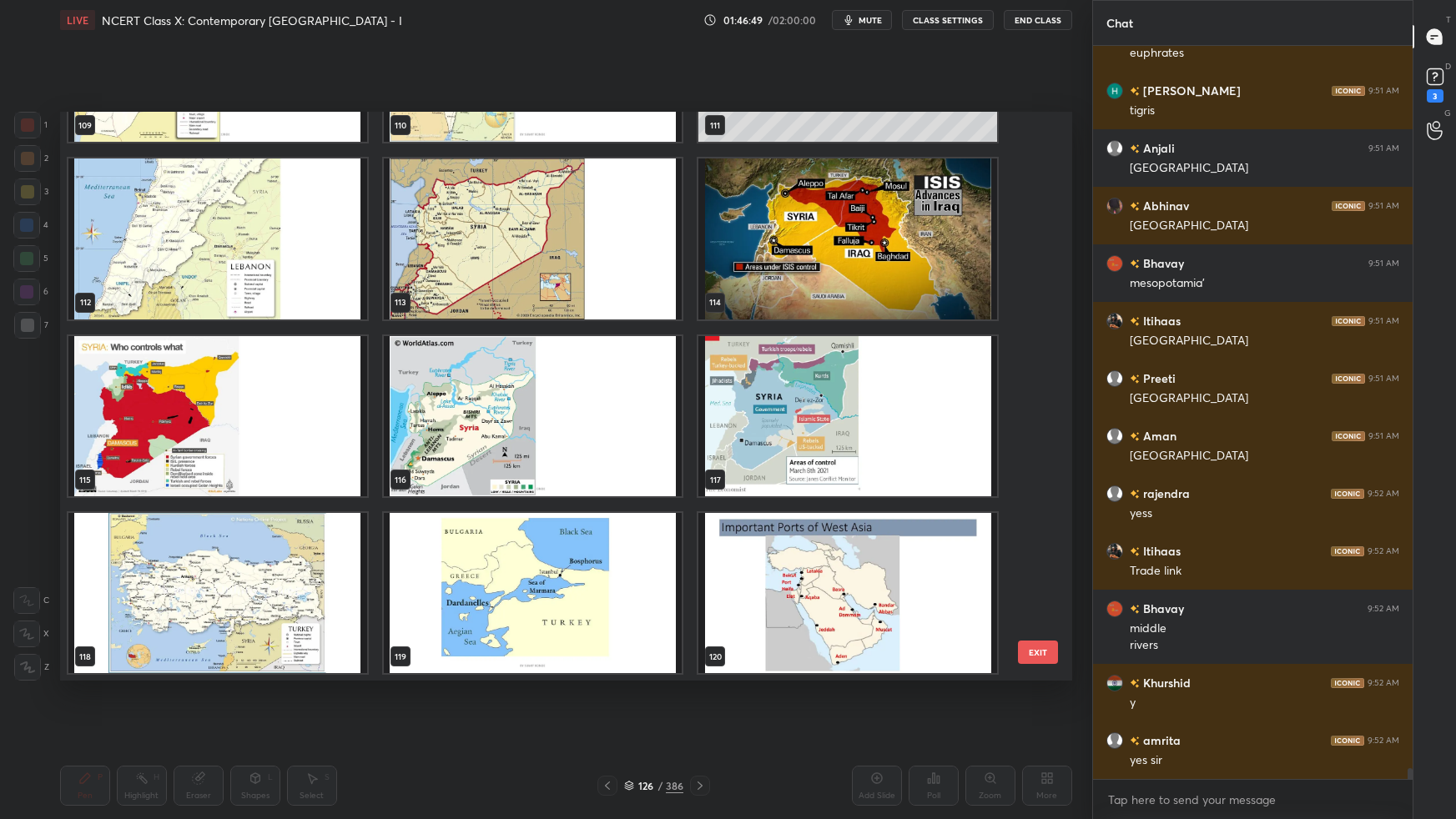
click at [570, 416] on img "grid" at bounding box center [532, 416] width 299 height 160
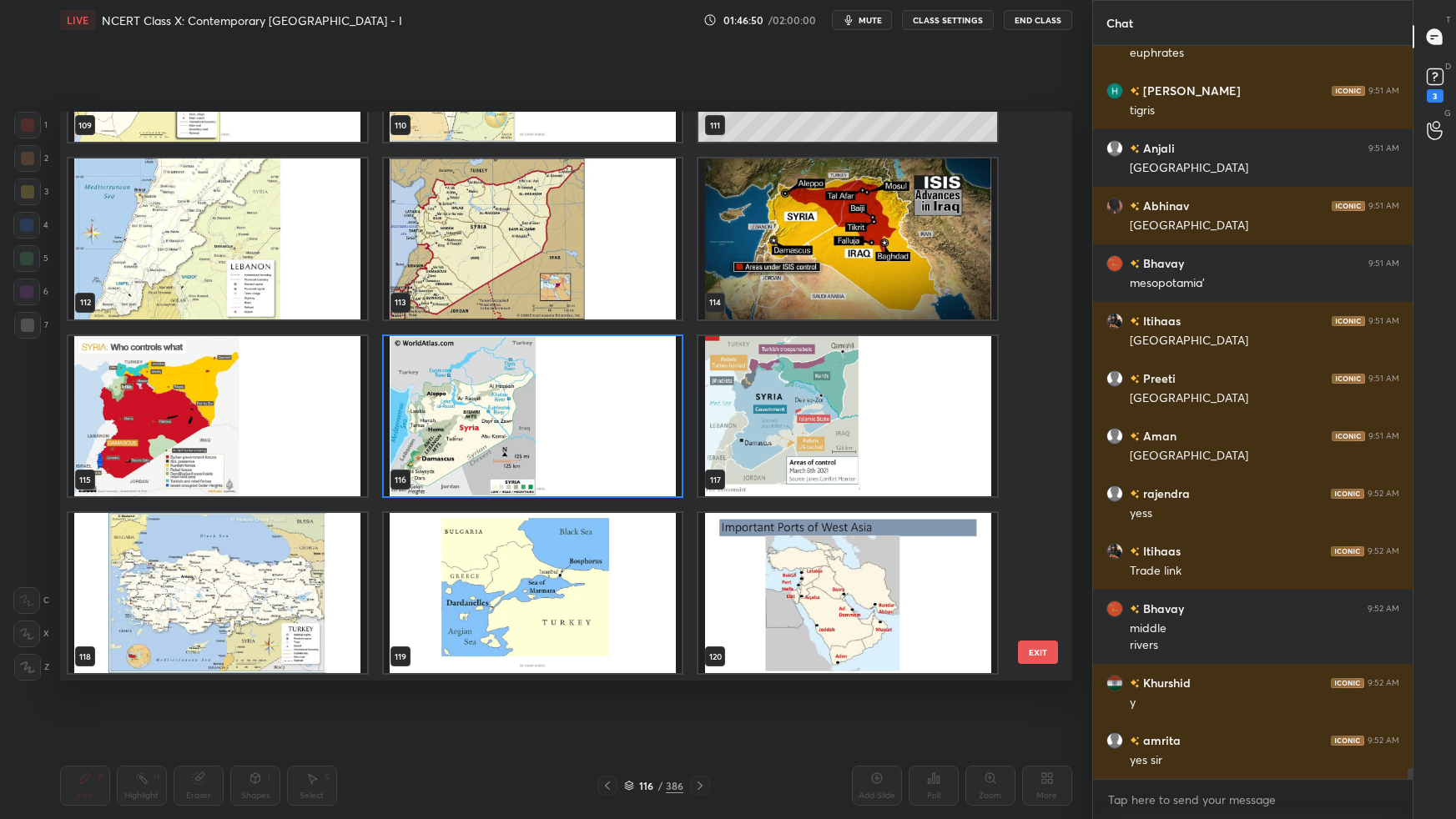
click at [570, 418] on img "grid" at bounding box center [532, 416] width 299 height 160
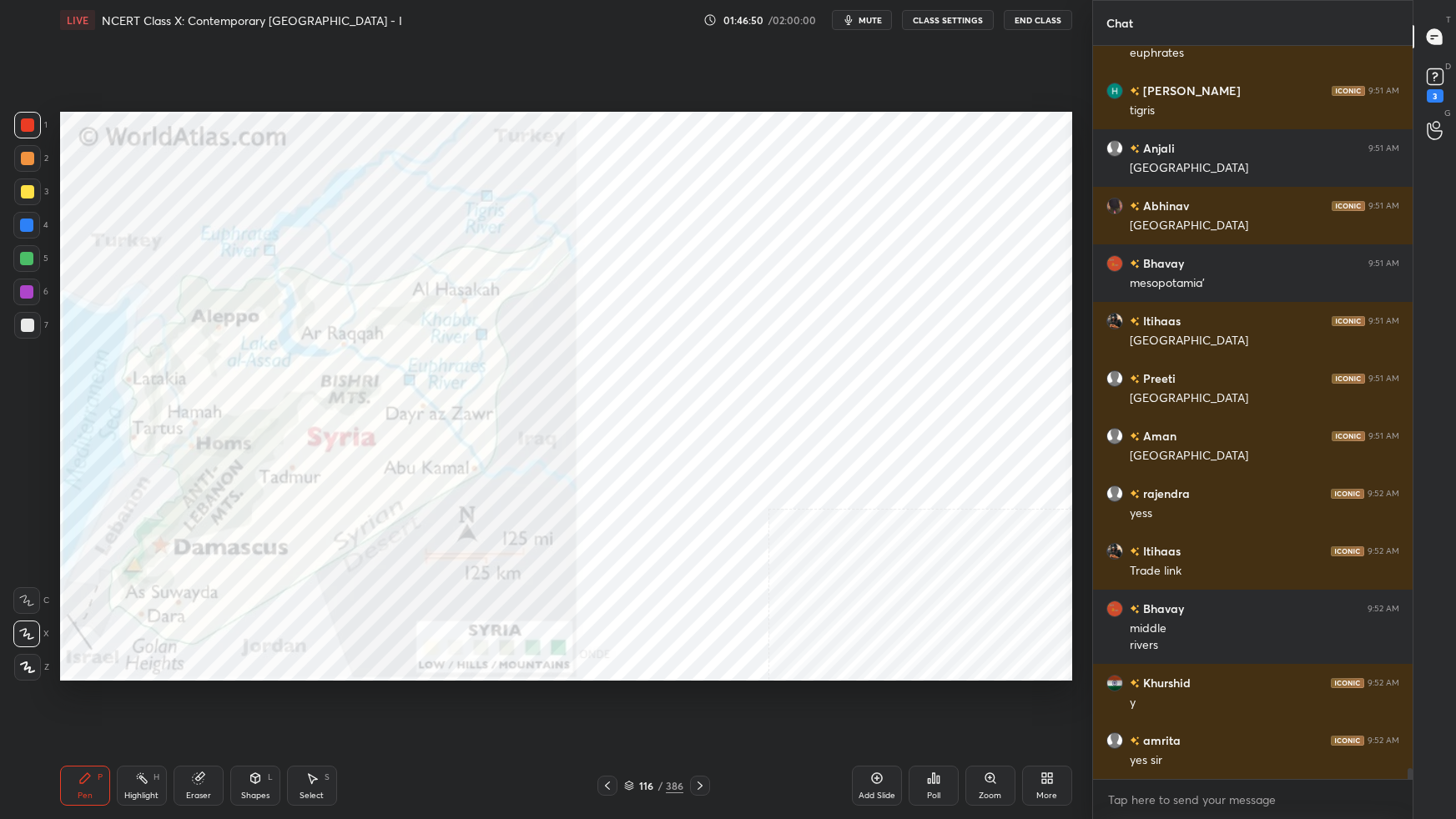
click at [572, 417] on img "grid" at bounding box center [532, 416] width 299 height 160
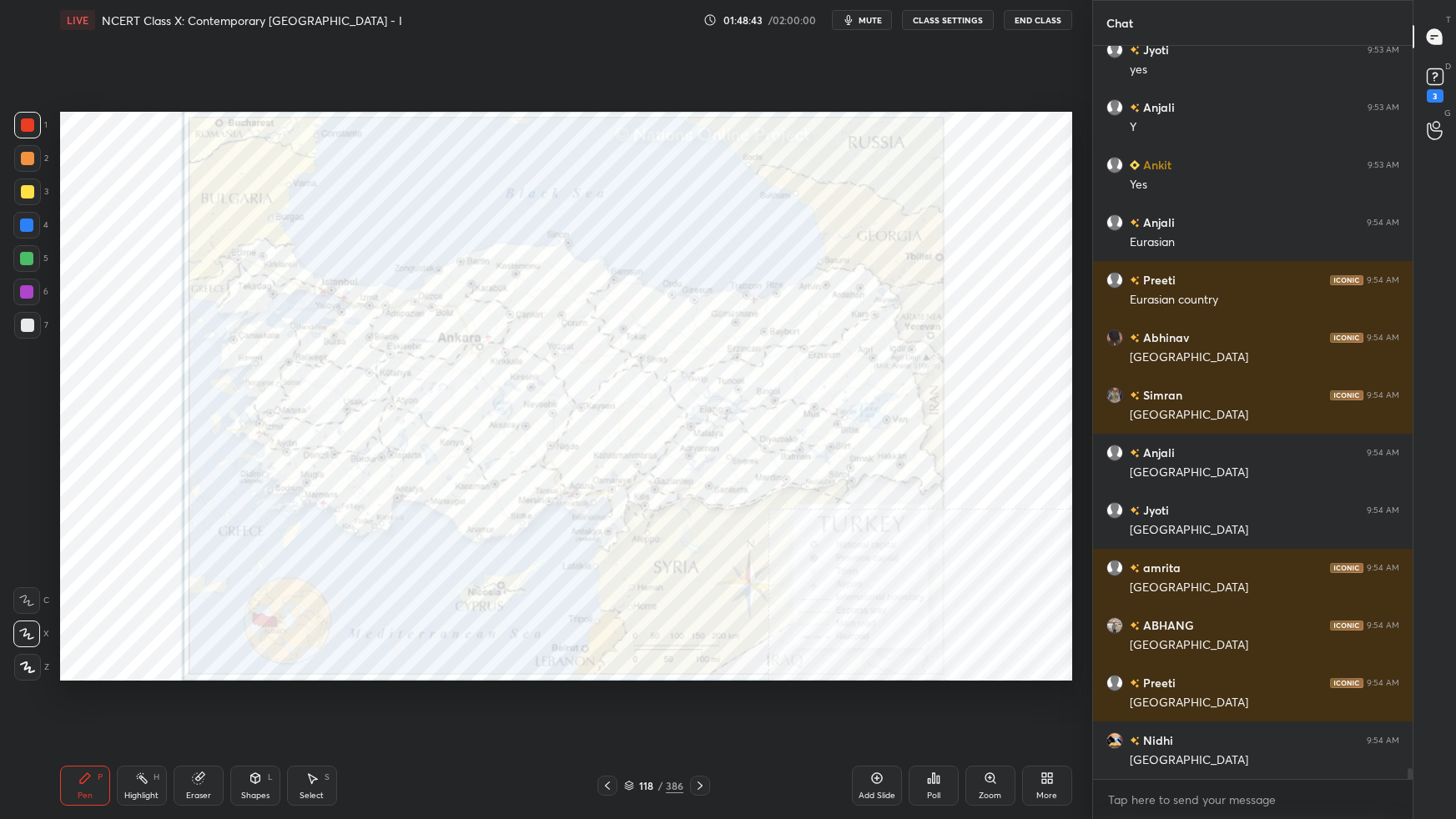
scroll to position [47979, 0]
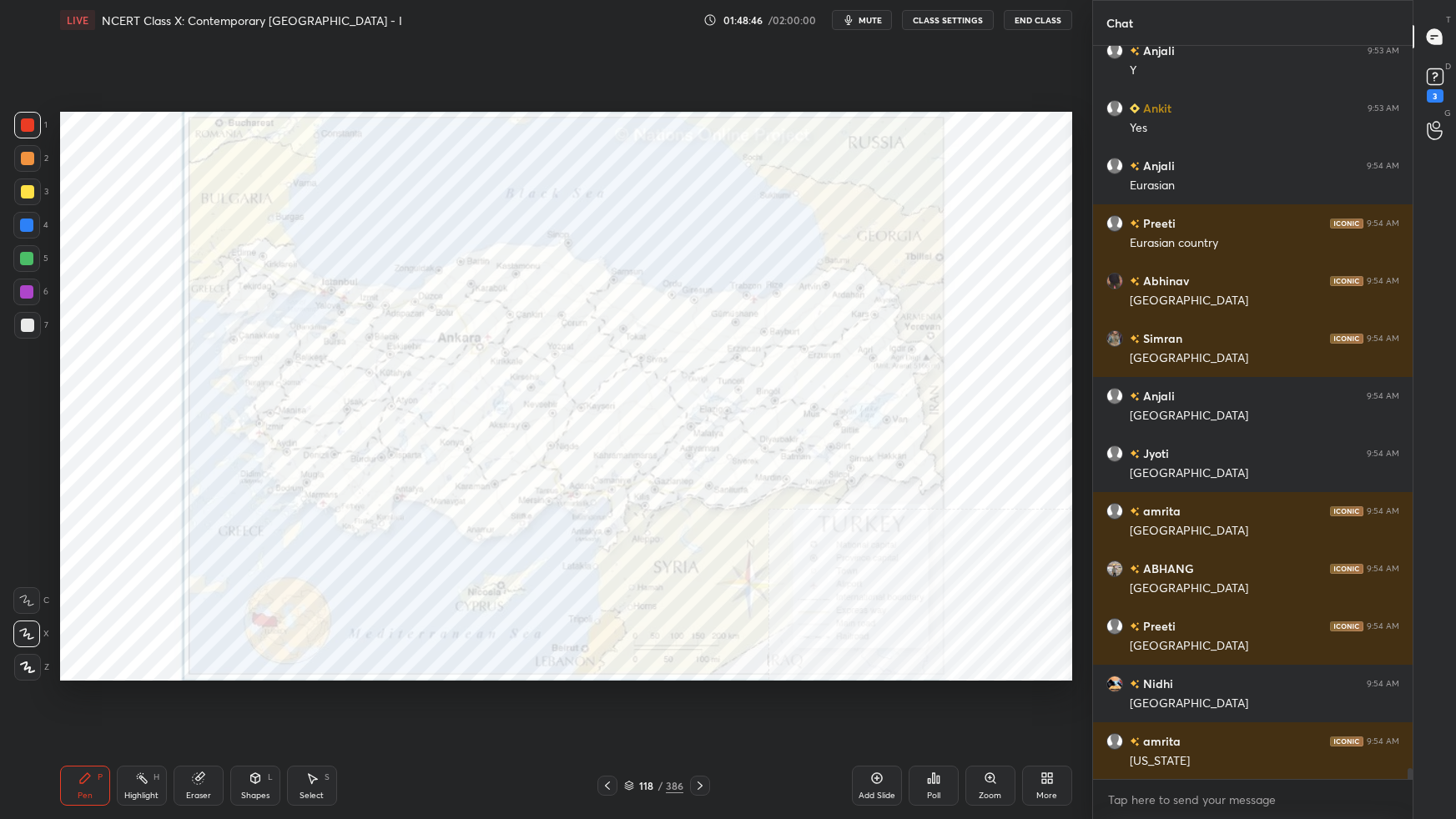
click at [1048, 514] on icon at bounding box center [1050, 781] width 5 height 5
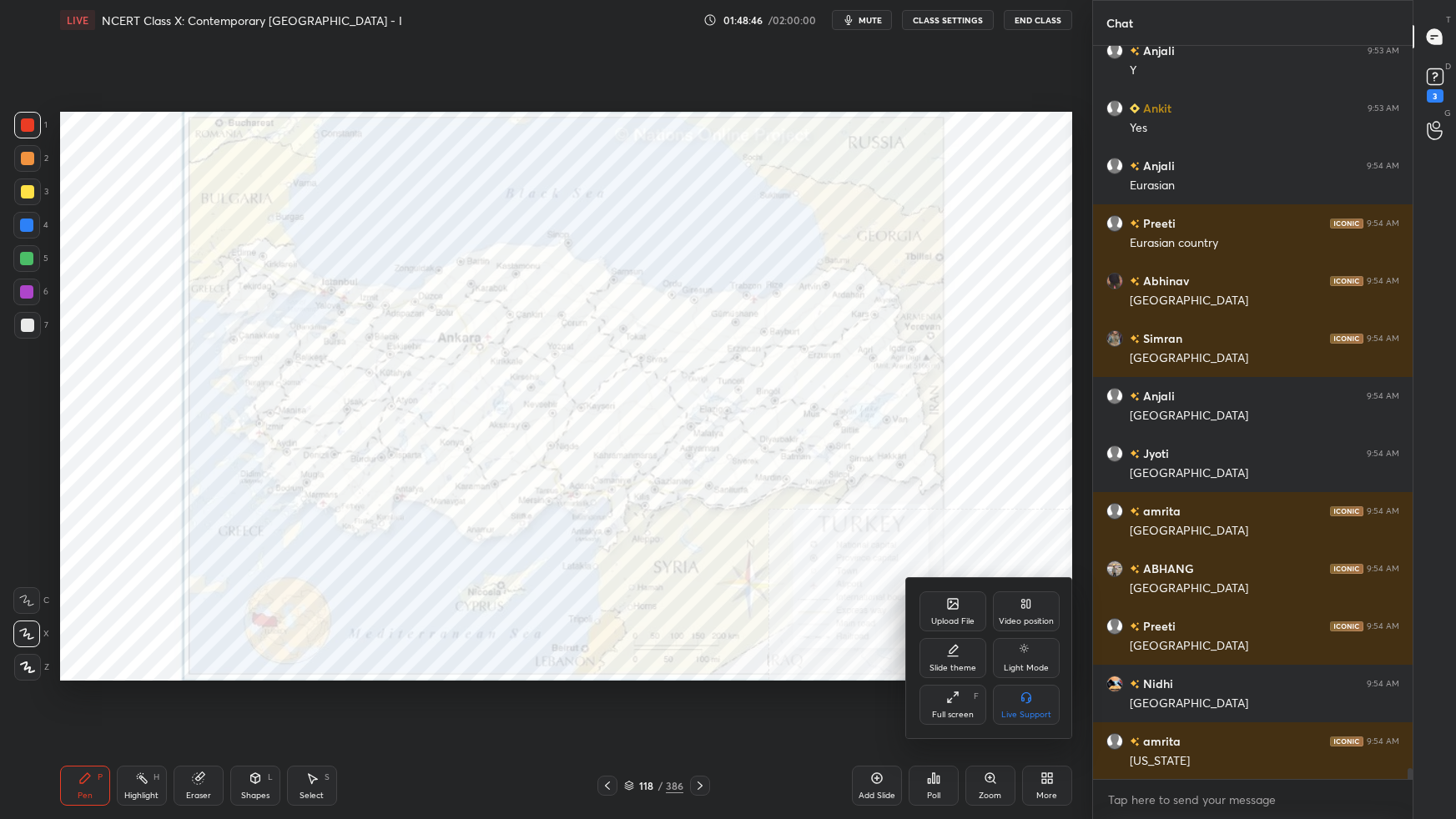
click at [1026, 514] on div "Video position" at bounding box center [1026, 611] width 66 height 40
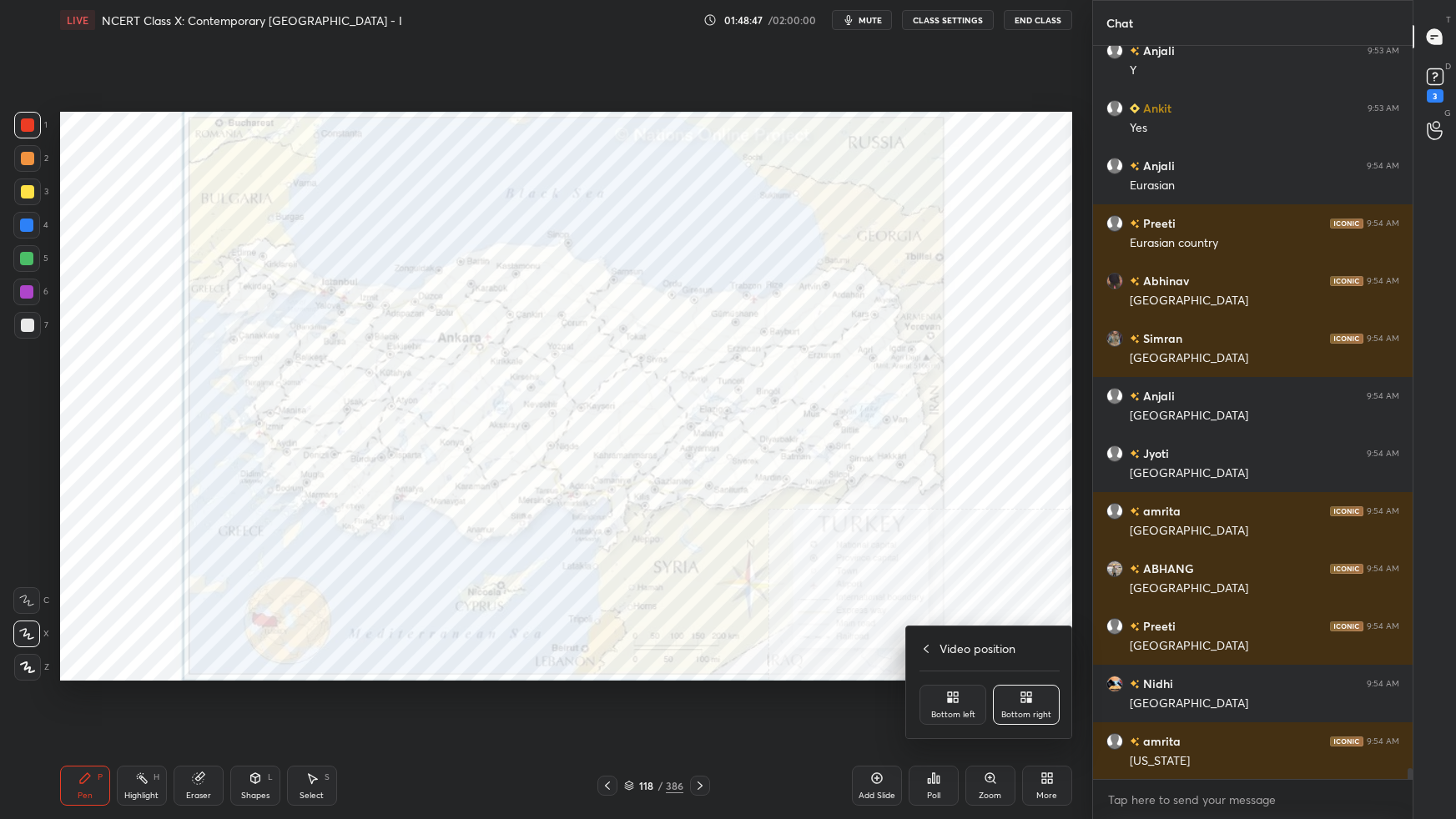
click at [939, 514] on div "Bottom left" at bounding box center [953, 715] width 44 height 8
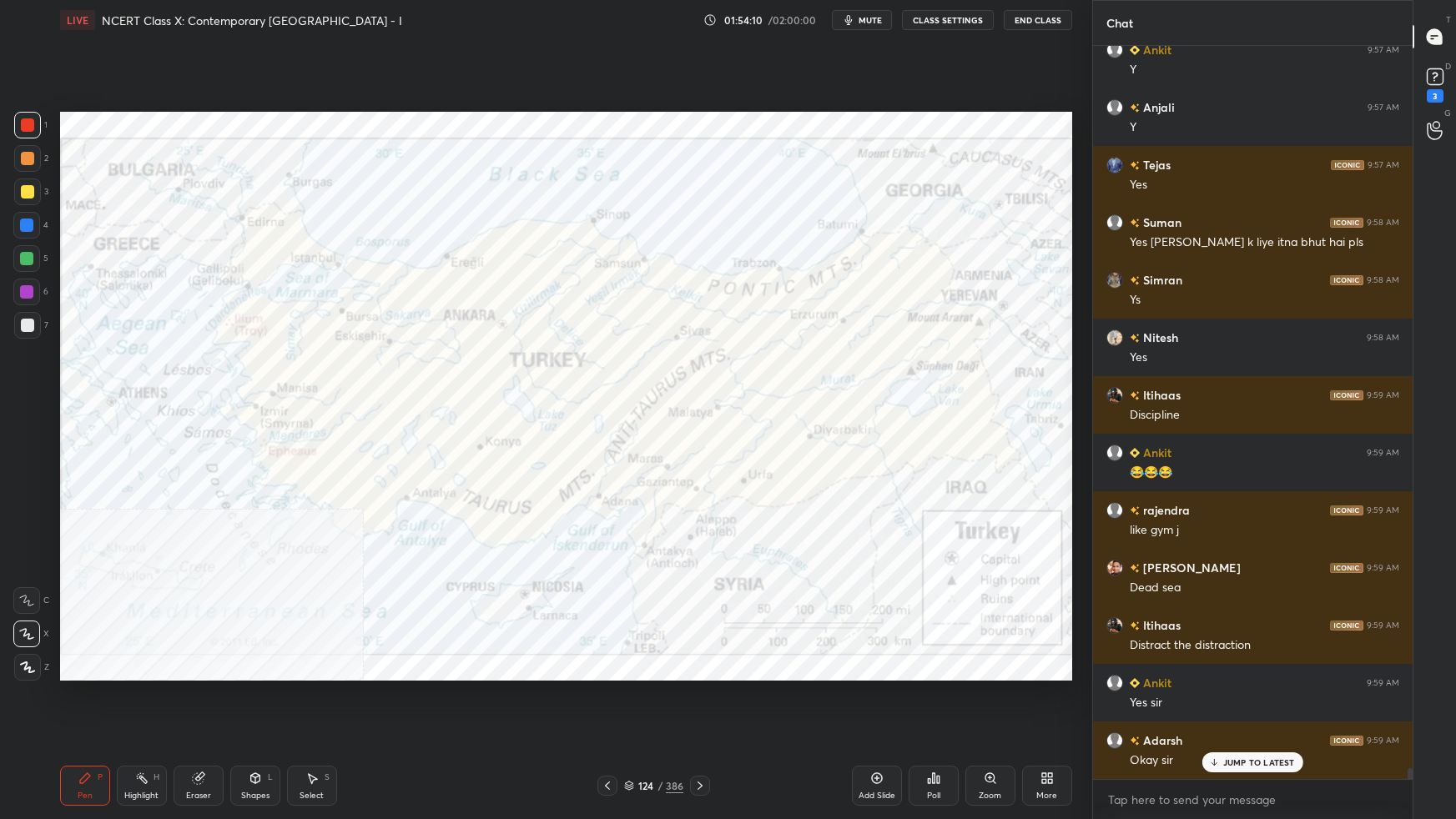
scroll to position [50238, 0]
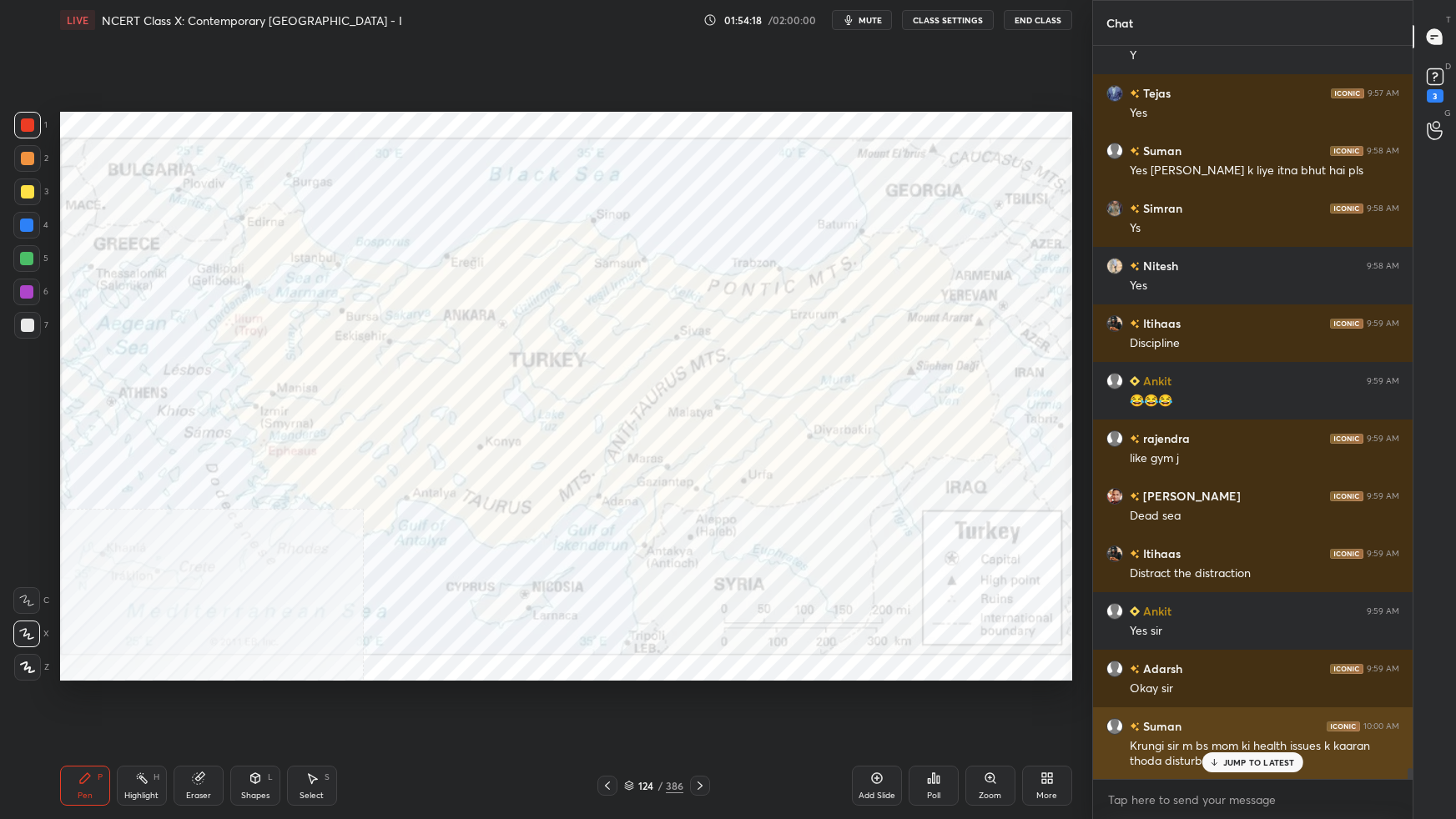
click at [1114, 514] on div "JUMP TO LATEST" at bounding box center [1252, 763] width 101 height 20
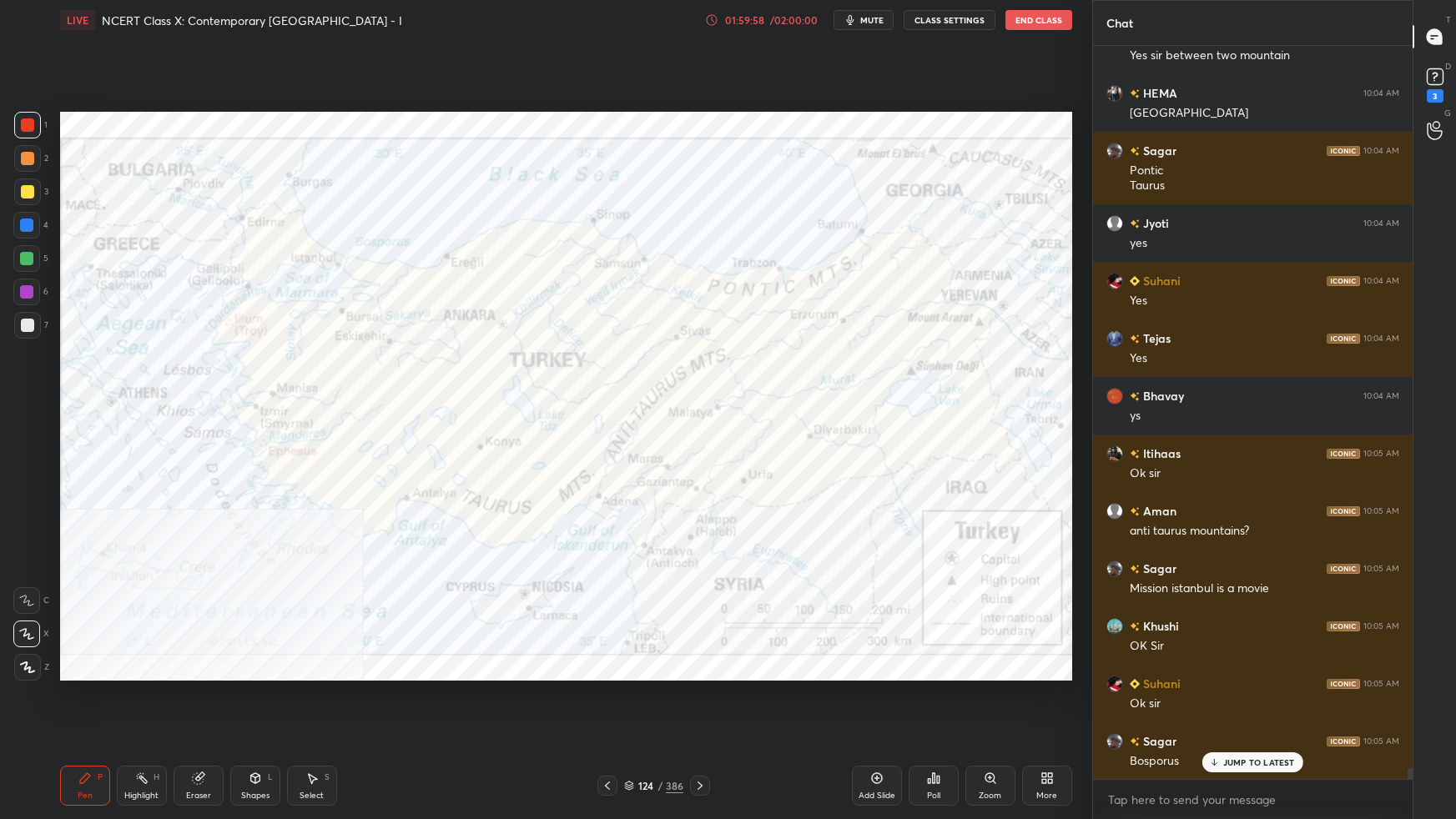
scroll to position [50721, 0]
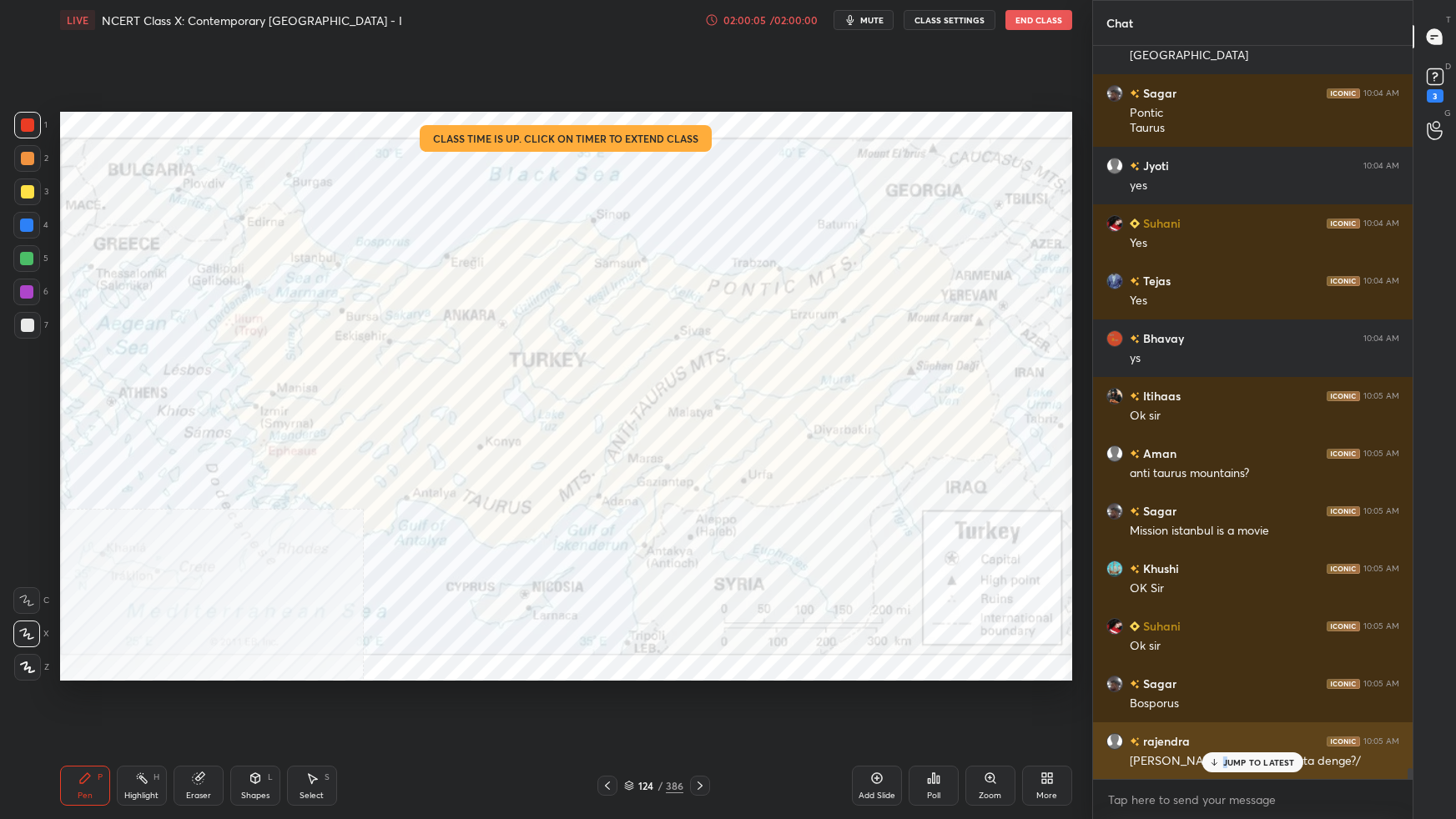
click at [1114, 514] on p "JUMP TO LATEST" at bounding box center [1259, 762] width 72 height 10
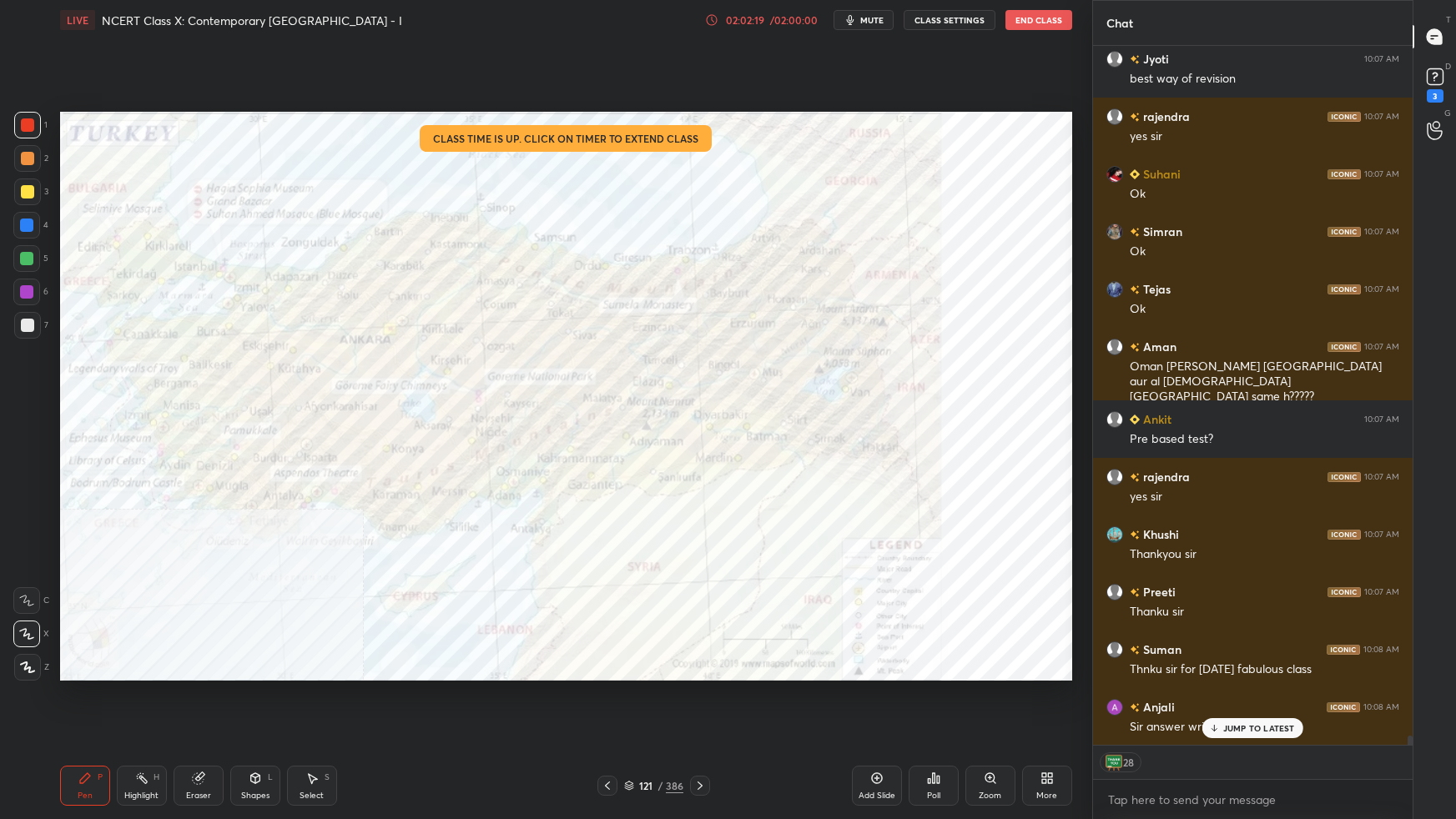
scroll to position [51805, 0]
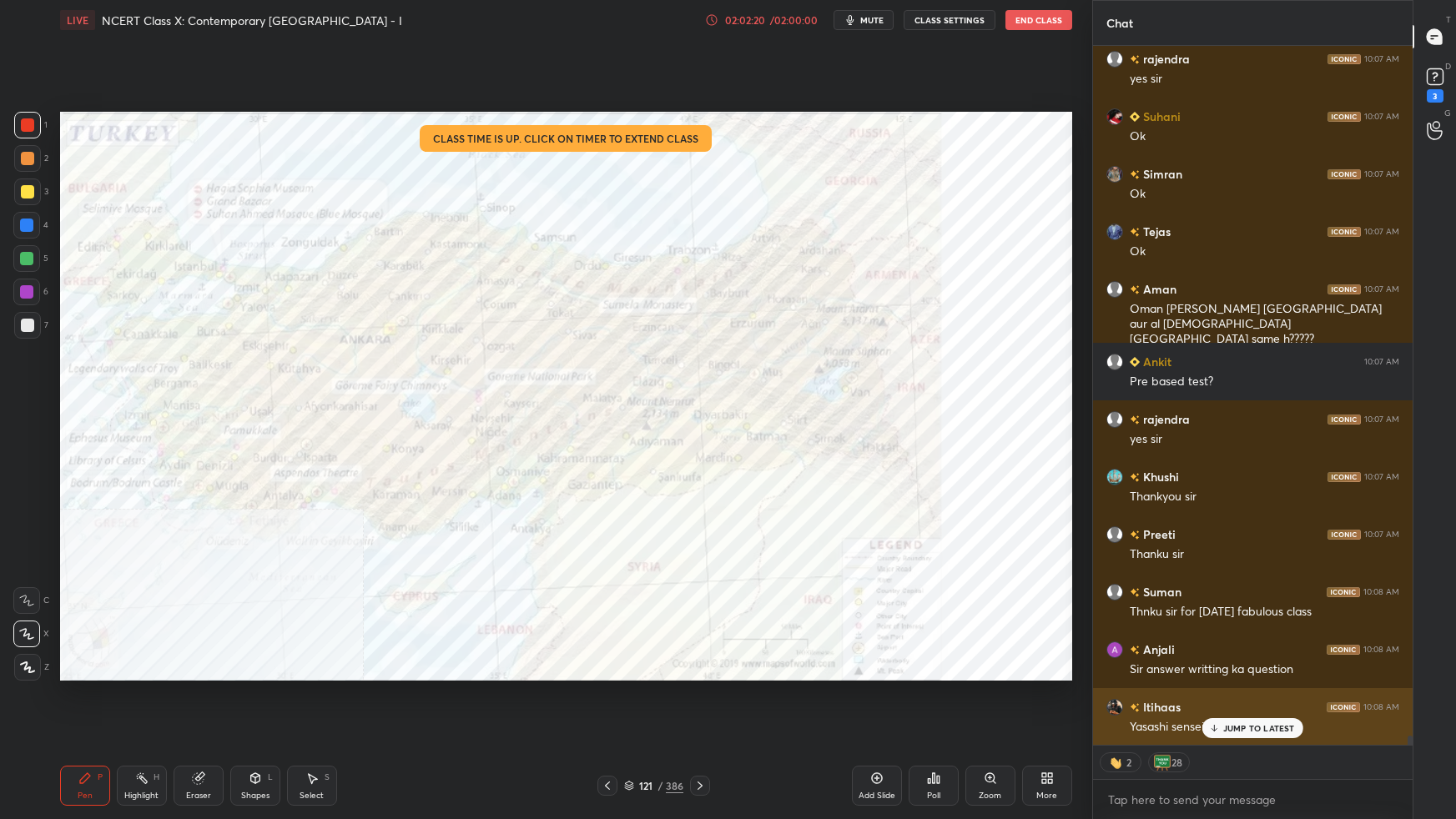
drag, startPoint x: 1264, startPoint y: 724, endPoint x: 1267, endPoint y: 712, distance: 12.4
click at [1114, 514] on p "JUMP TO LATEST" at bounding box center [1259, 728] width 72 height 10
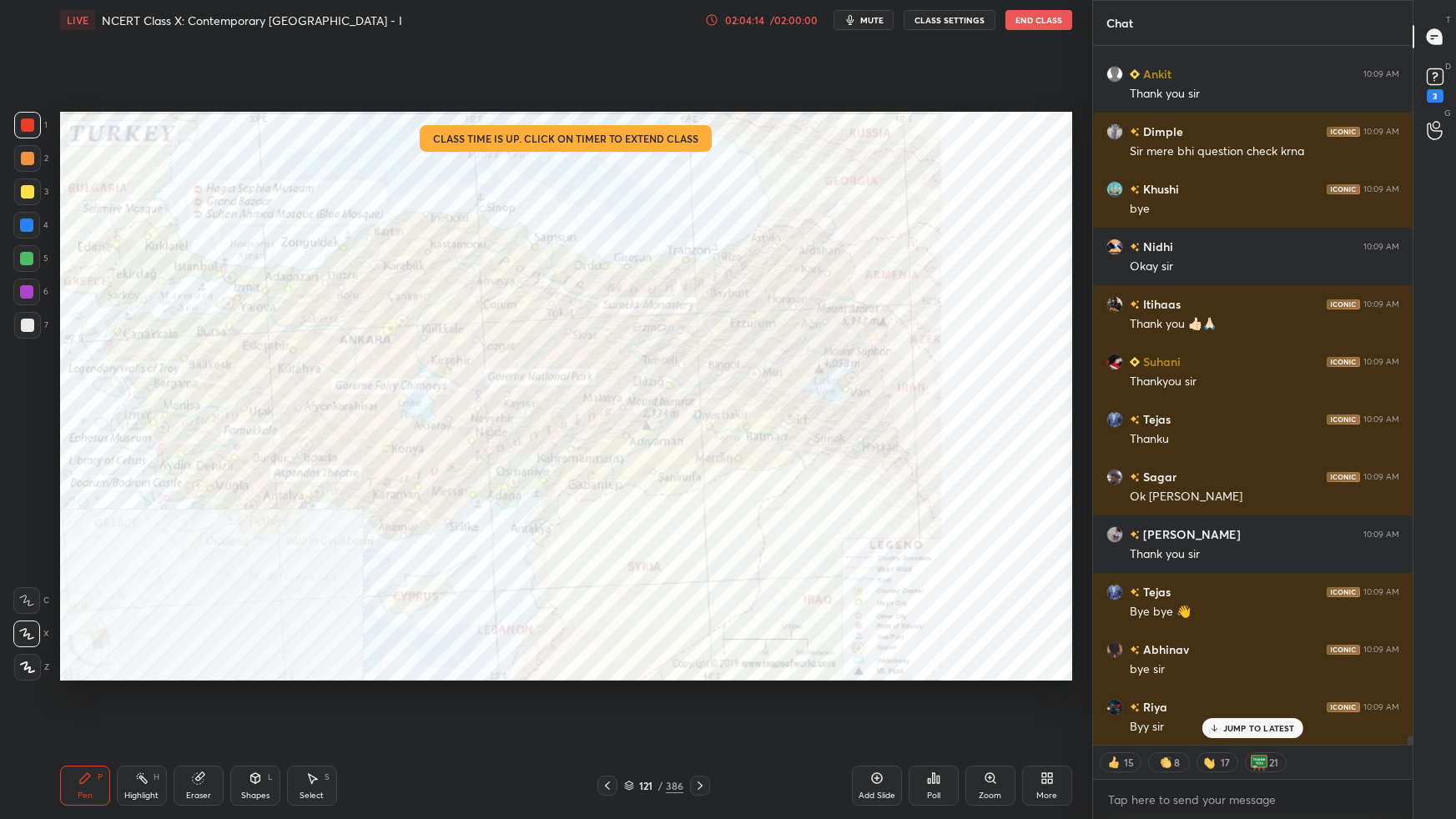
scroll to position [53407, 0]
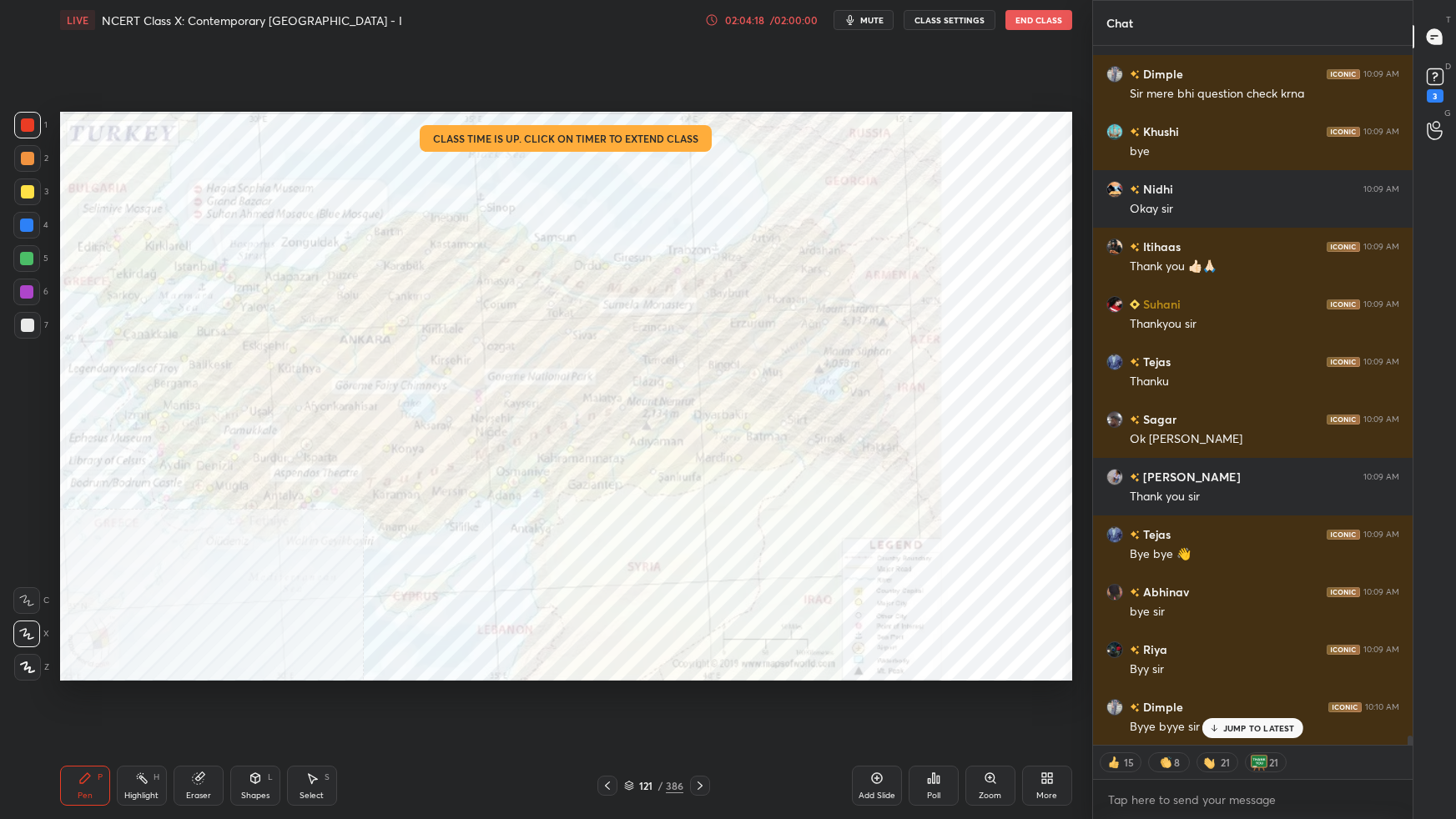
click at [1054, 22] on button "End Class" at bounding box center [1039, 20] width 66 height 20
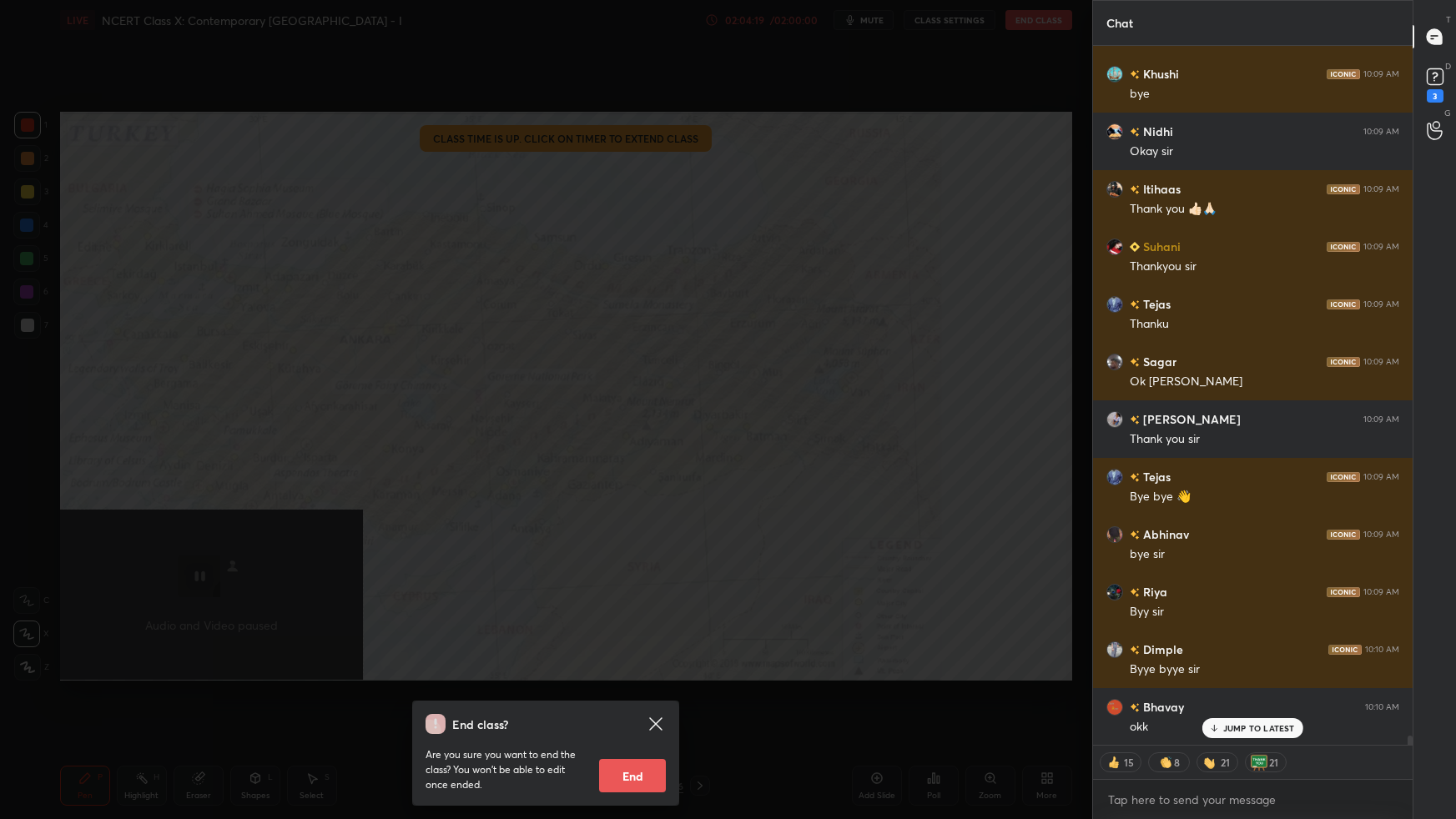
scroll to position [53523, 0]
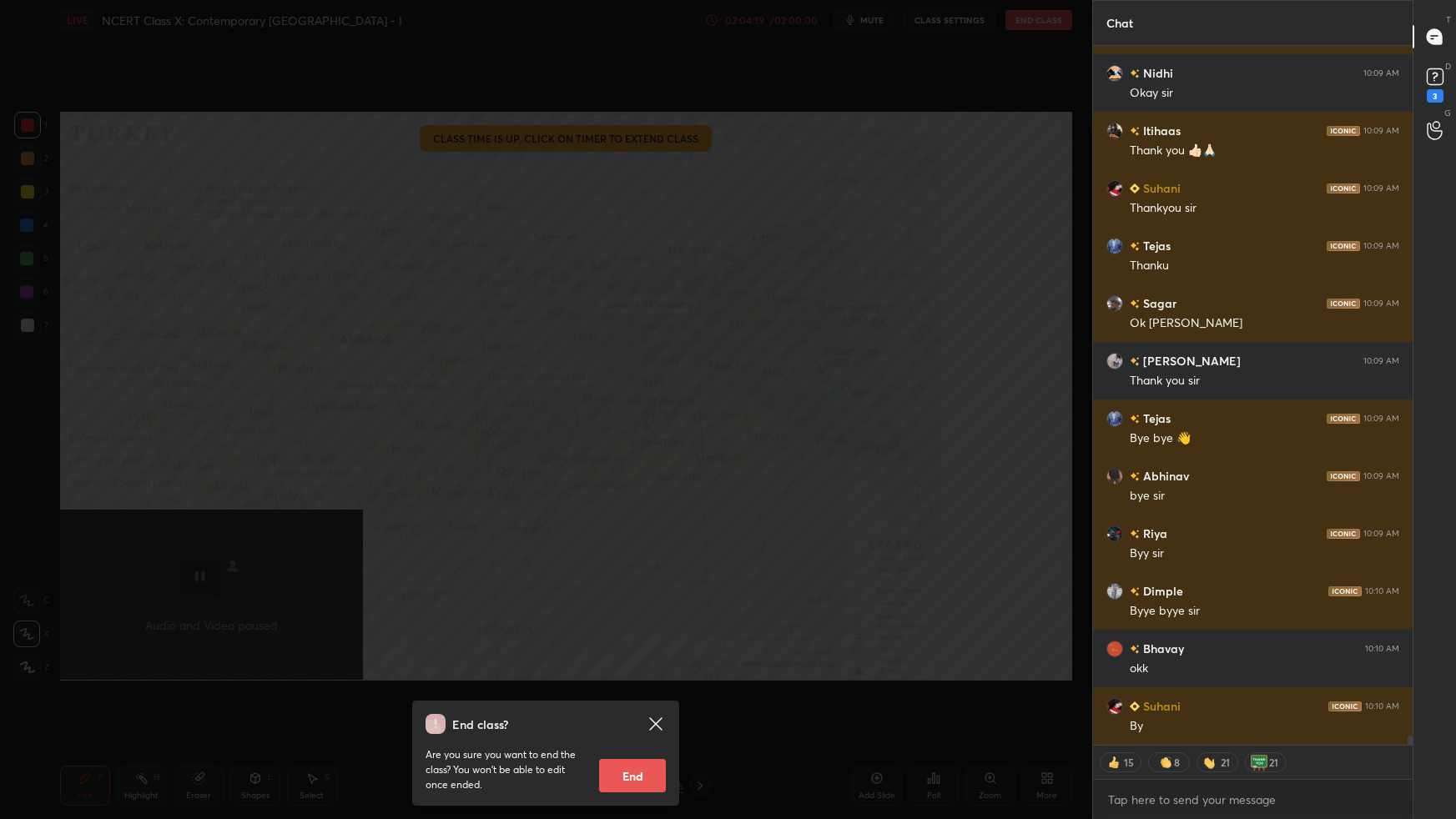
click at [626, 514] on button "End" at bounding box center [632, 776] width 66 height 33
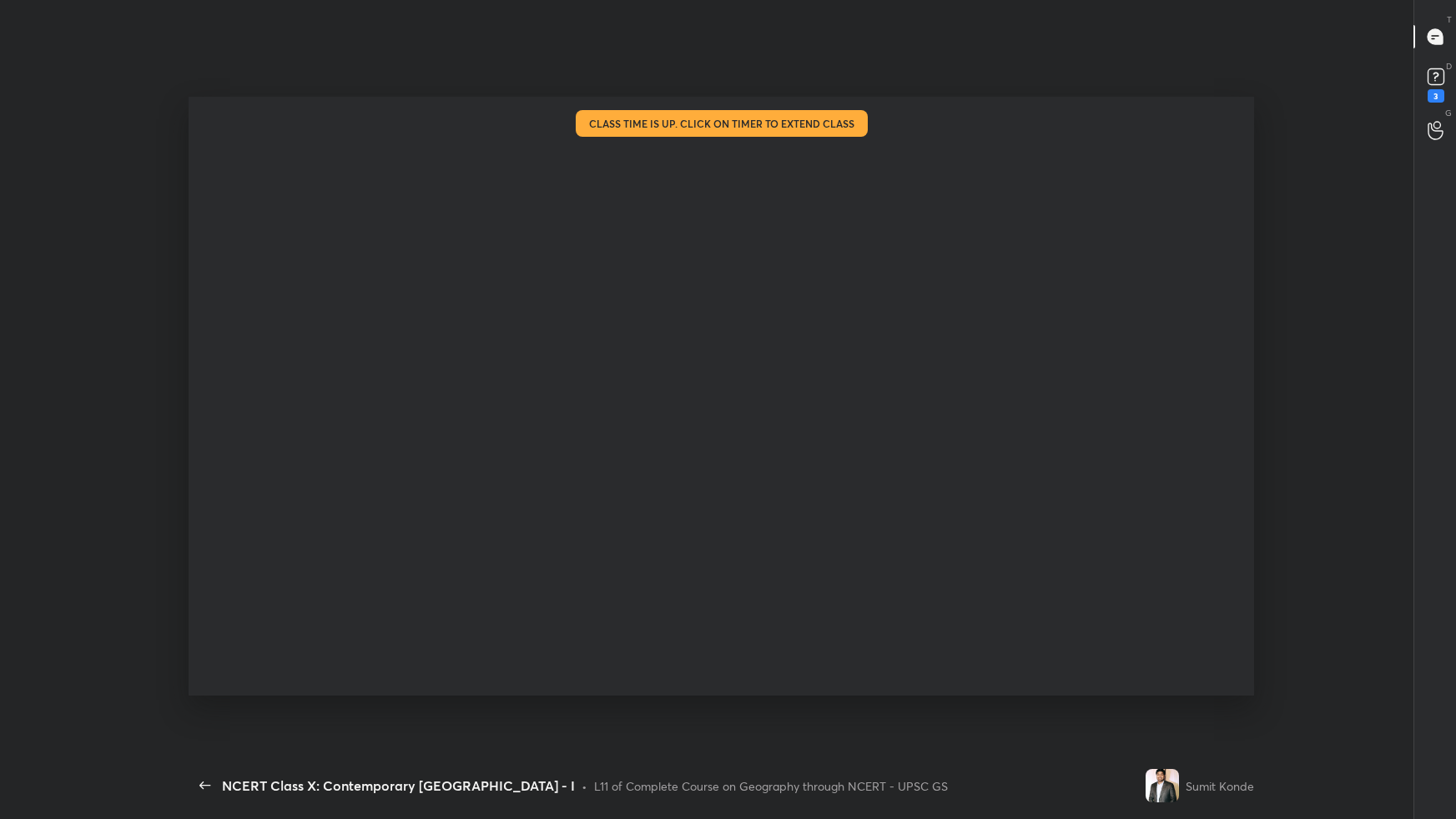
scroll to position [82708, 82298]
type textarea "x"
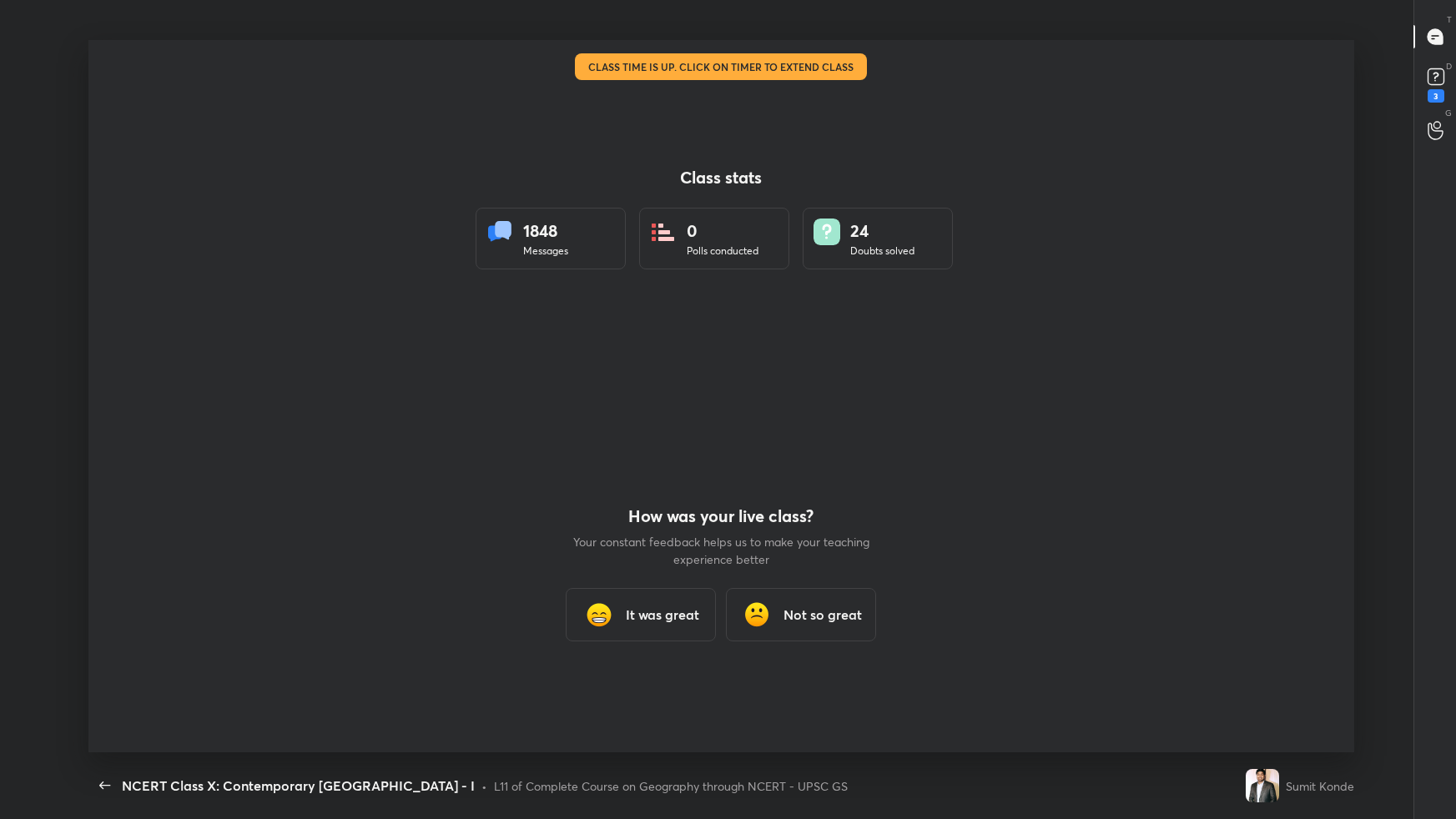
click at [663, 514] on div "It was great" at bounding box center [640, 615] width 150 height 53
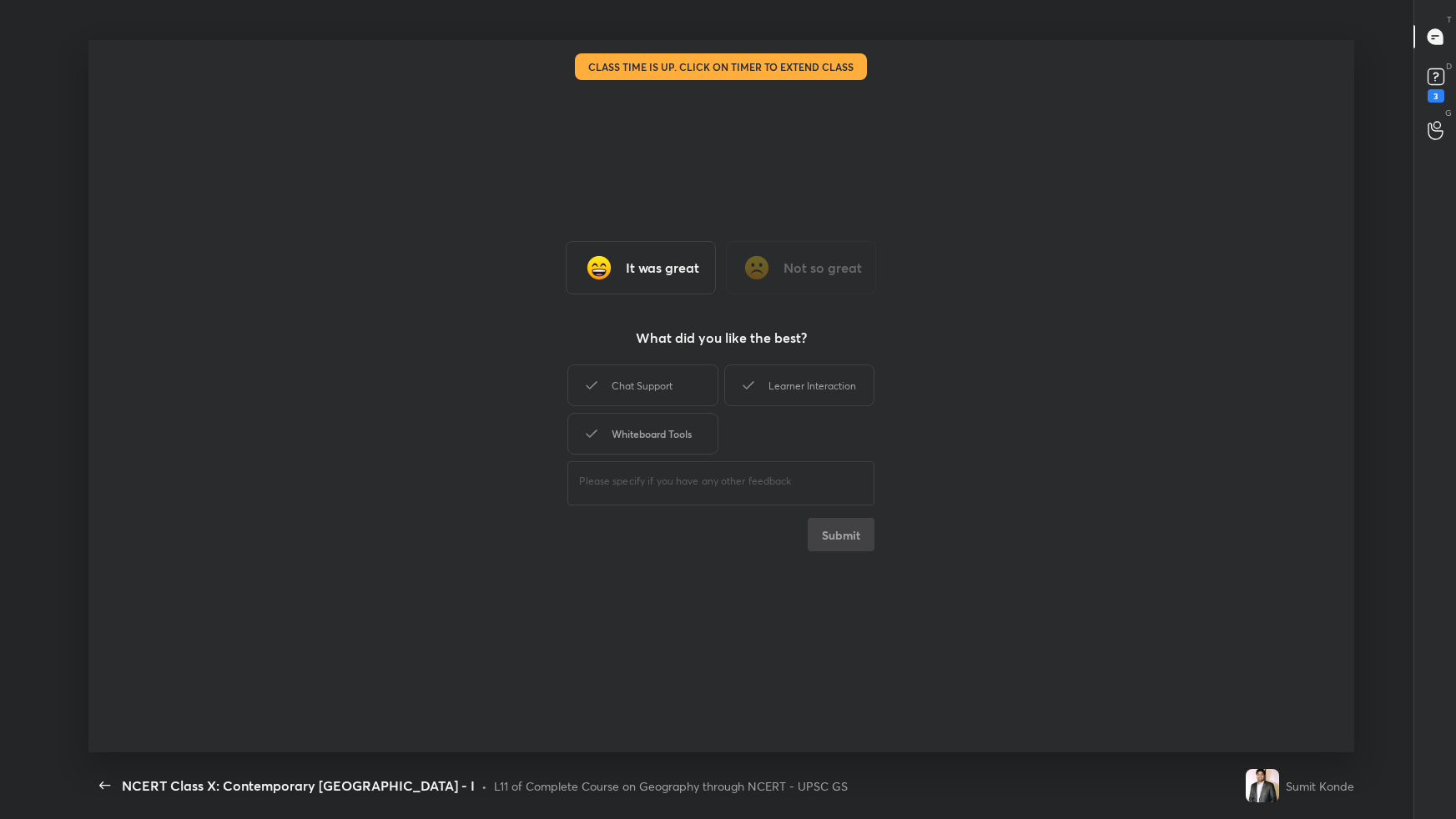
drag, startPoint x: 662, startPoint y: 375, endPoint x: 711, endPoint y: 424, distance: 69.3
click at [663, 378] on div "Chat Support" at bounding box center [642, 385] width 150 height 42
drag, startPoint x: 866, startPoint y: 544, endPoint x: 851, endPoint y: 549, distance: 15.8
click at [865, 514] on button "Submit" at bounding box center [841, 535] width 66 height 33
